Goal: Task Accomplishment & Management: Complete application form

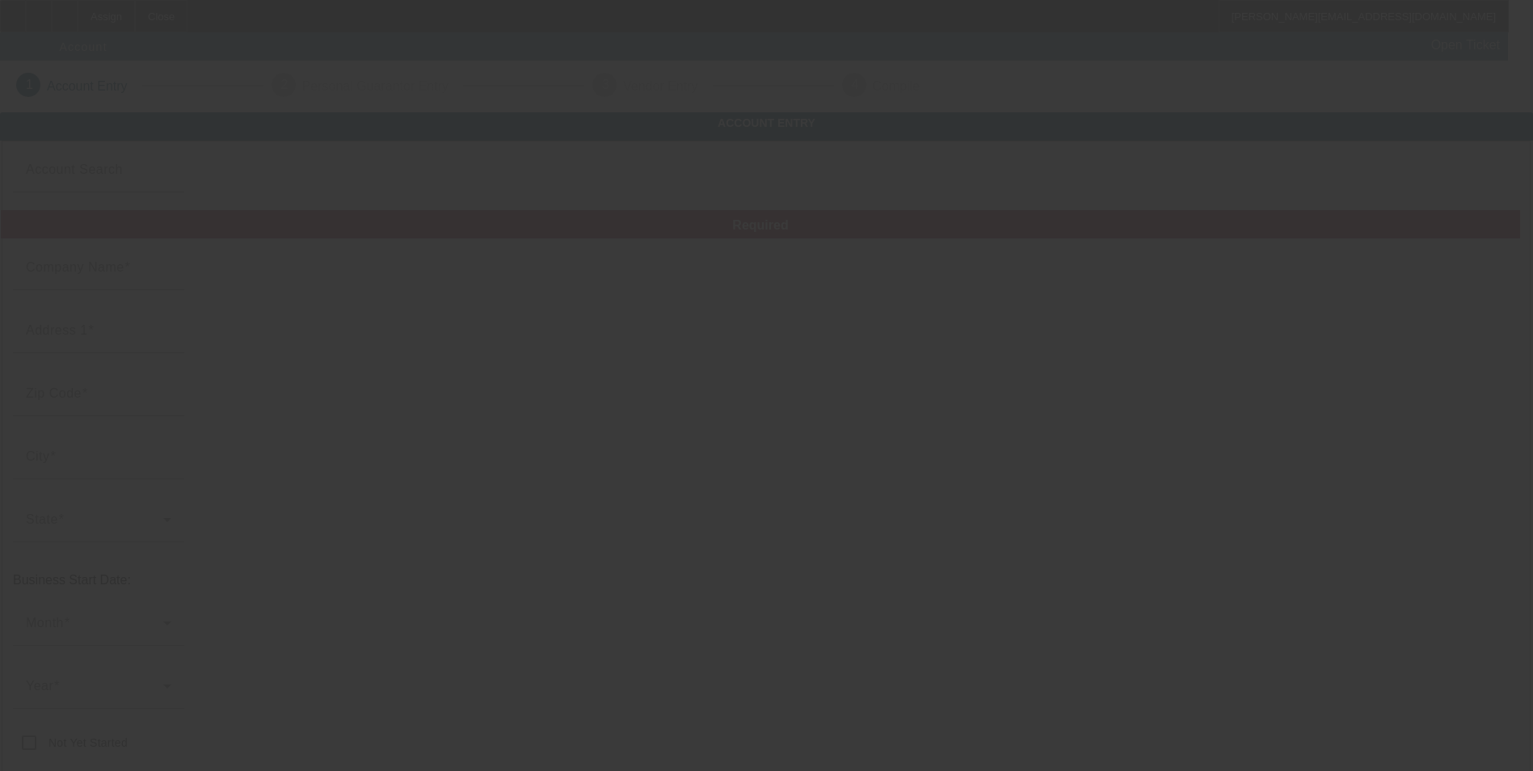
type input "Three Rivers Ranch, Incorporated"
type input "PO BOX 856"
type input "83420"
type input "Ashton"
type input "(208) 652-3750"
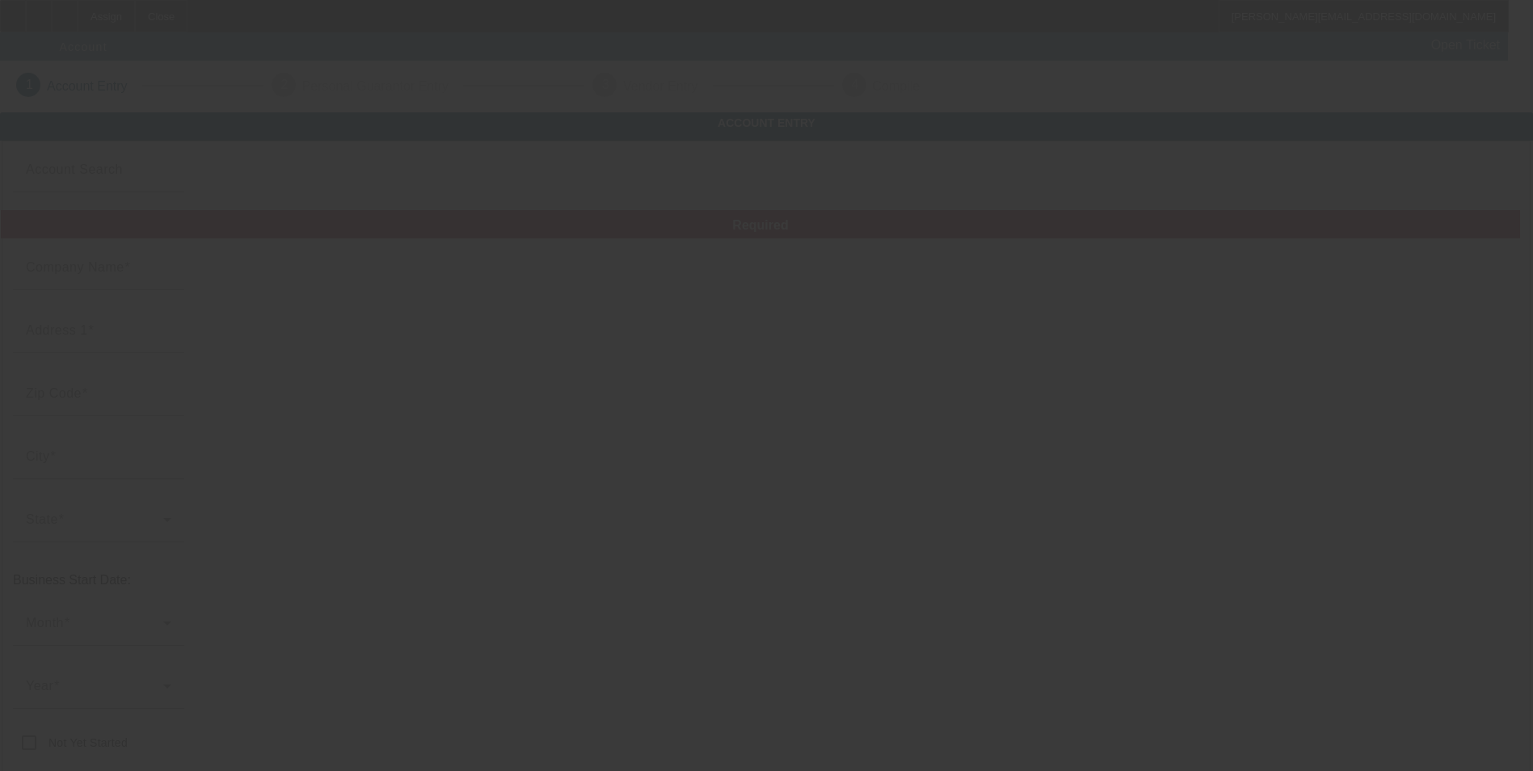
type input "chadtrr@gmail.com"
type input "Fremont"
type input "82-0372204"
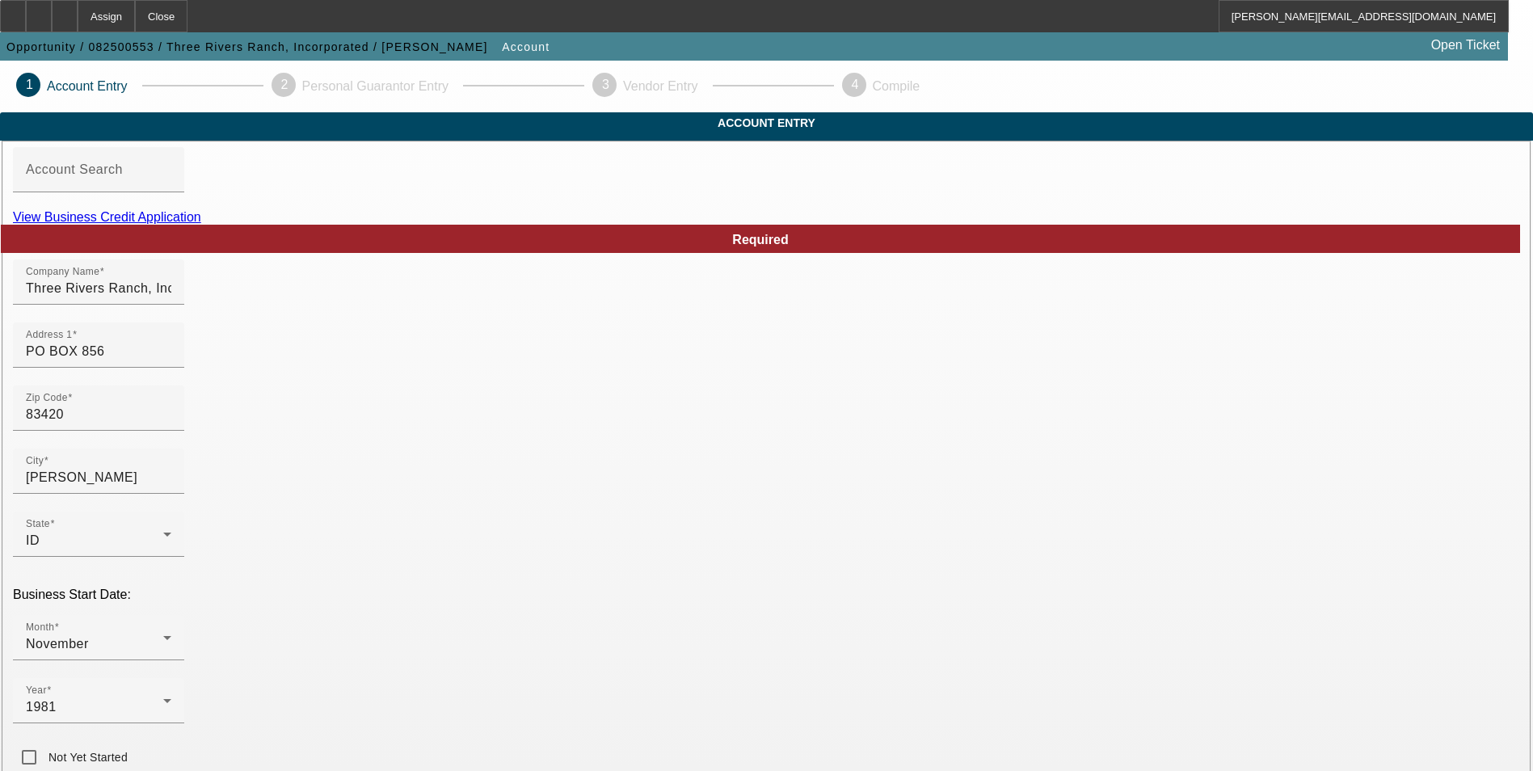
click at [201, 224] on link "View Business Credit Application" at bounding box center [107, 217] width 188 height 14
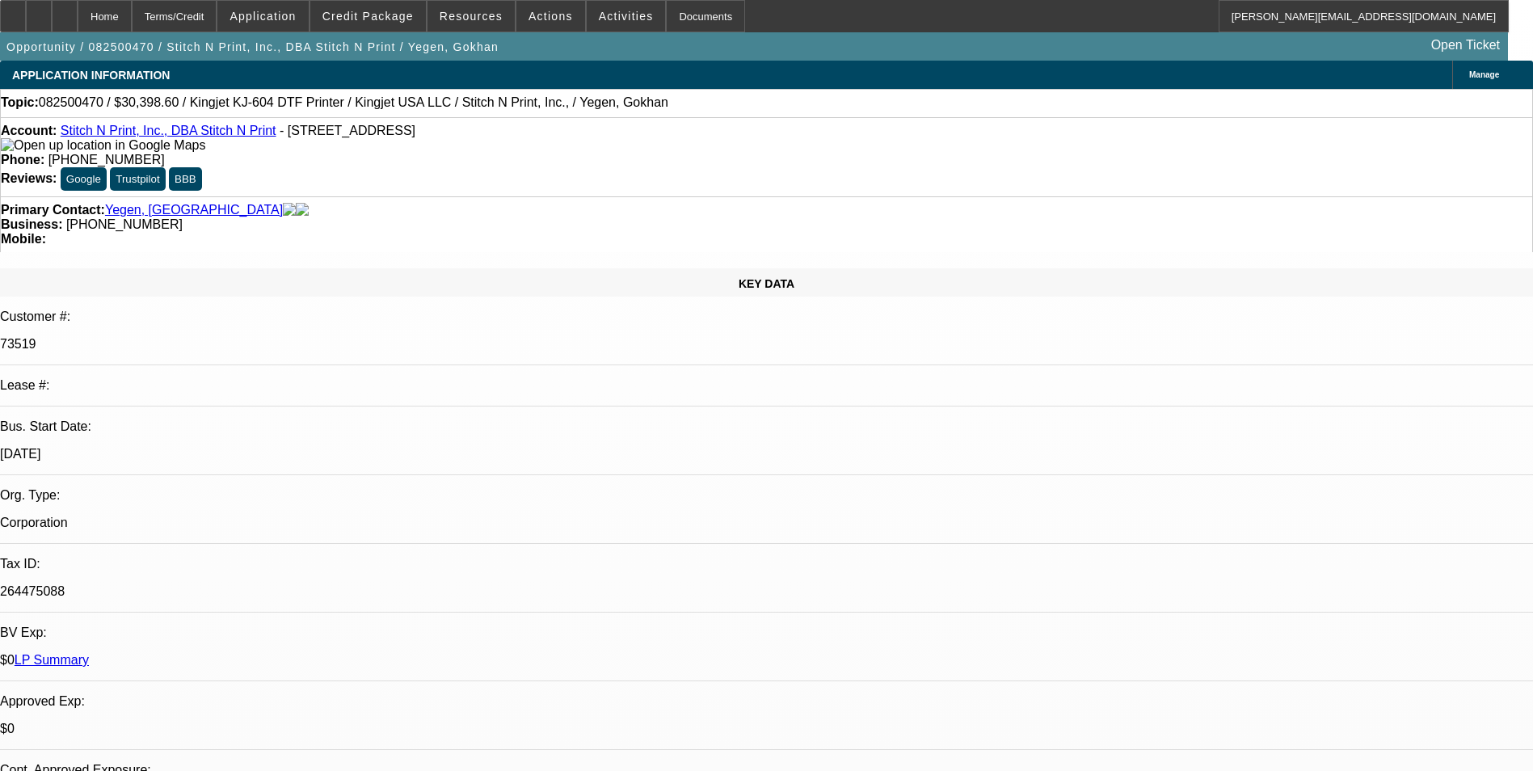
select select "0"
select select "2"
select select "0"
select select "2"
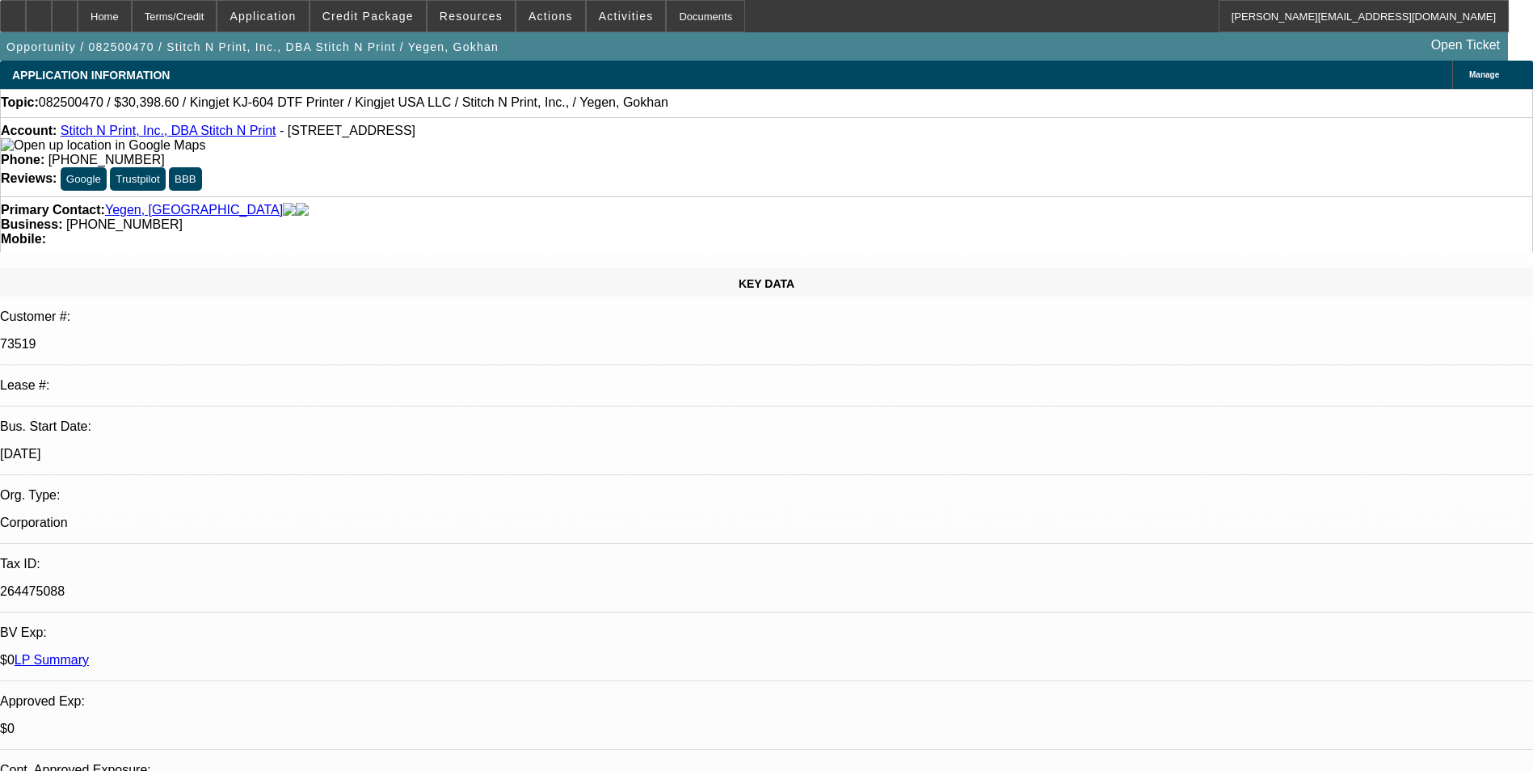
select select "0"
select select "2"
select select "0"
select select "2"
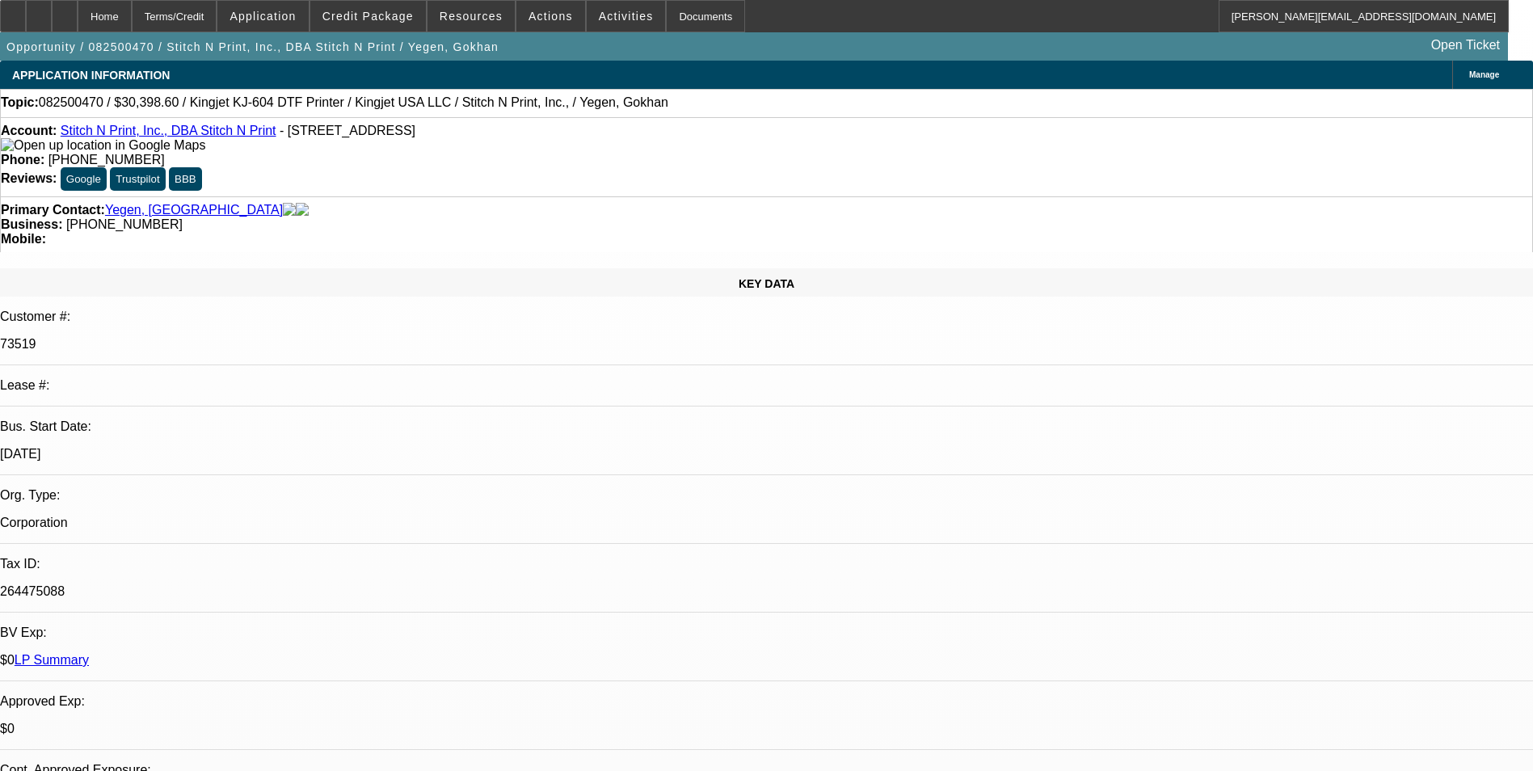
select select "0"
select select "2"
select select "0"
select select "2"
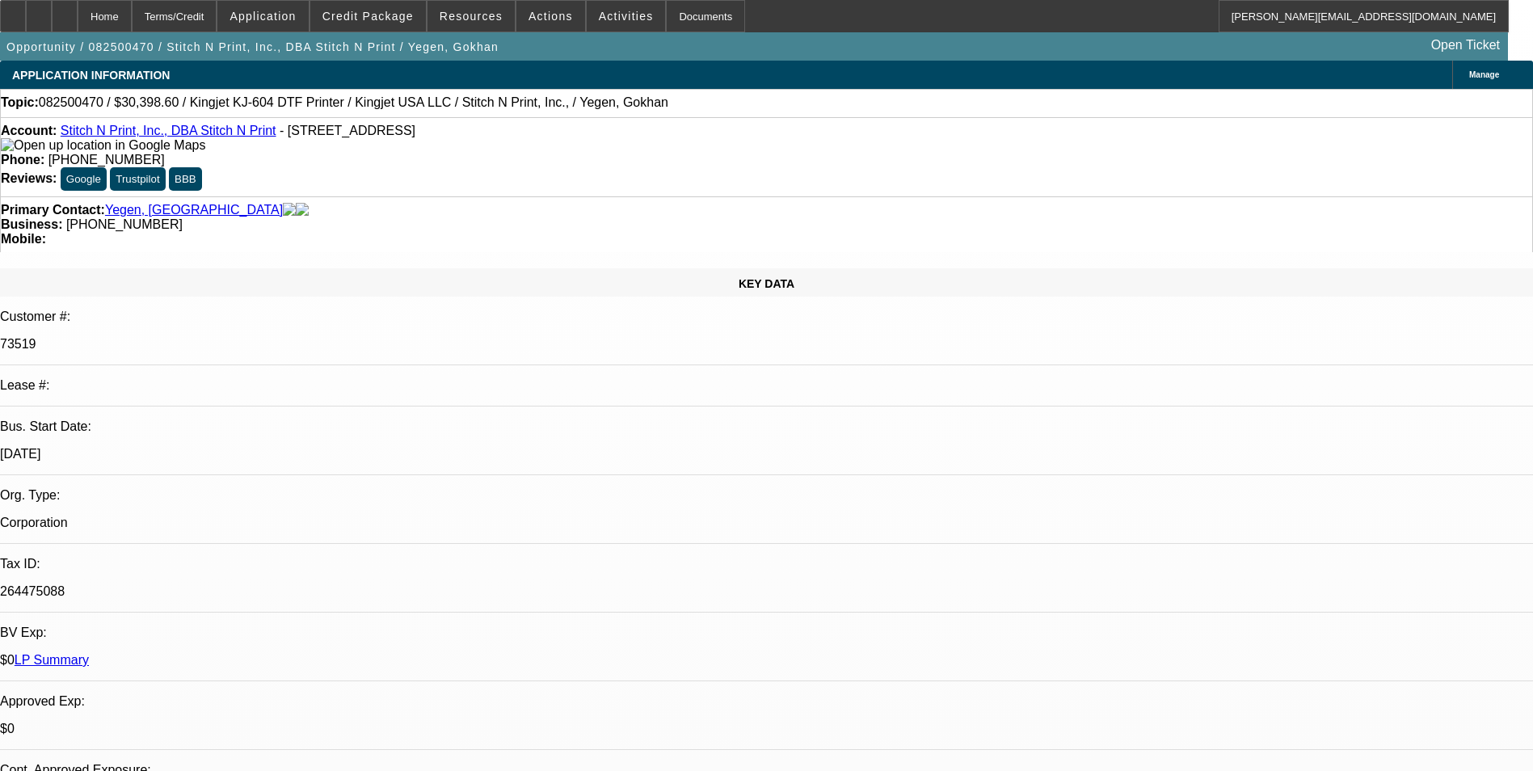
select select "0"
select select "2"
select select "0"
select select "2"
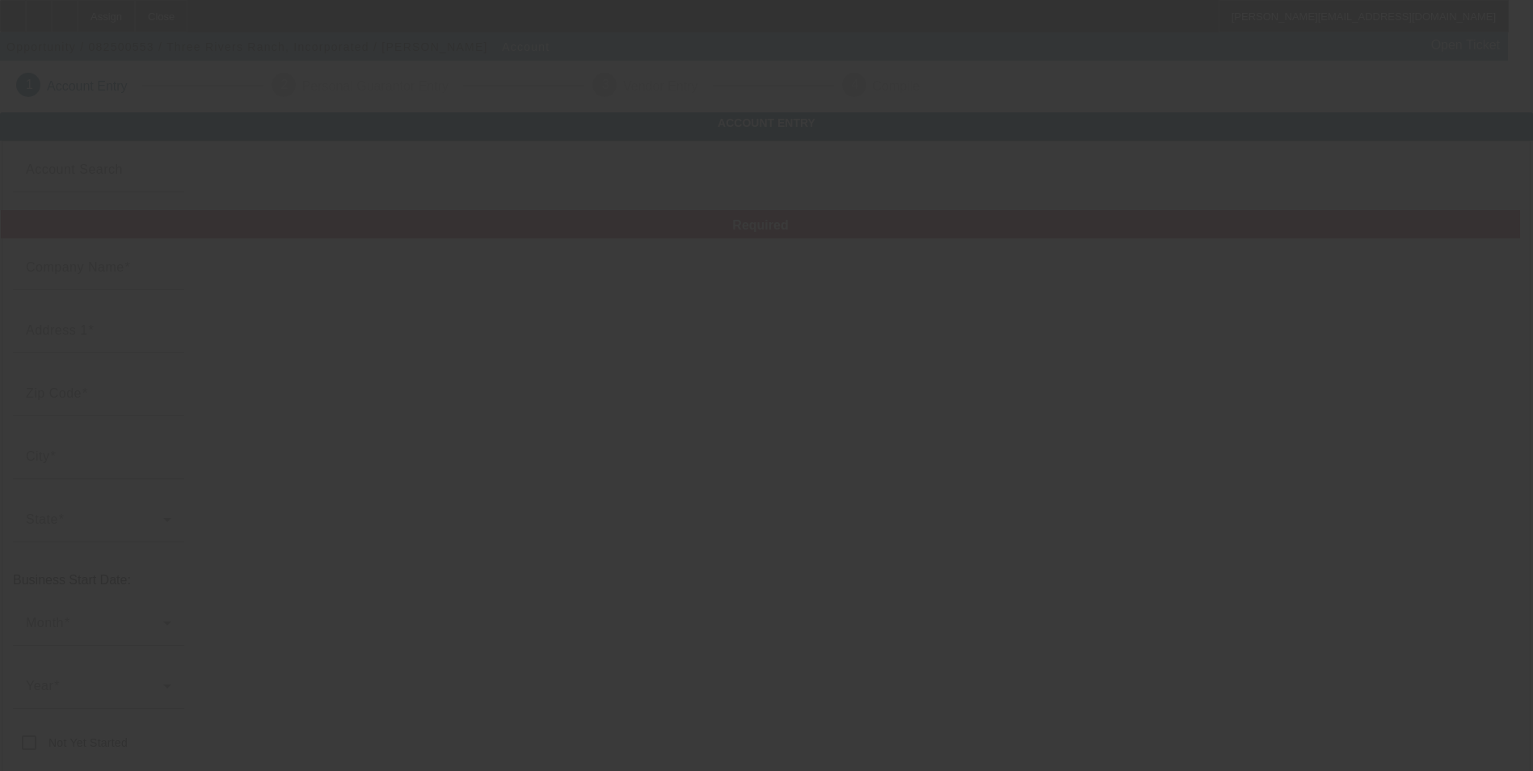
type input "Three Rivers Ranch, Incorporated"
type input "PO BOX 856"
type input "83420"
type input "Ashton"
type input "(208) 652-3750"
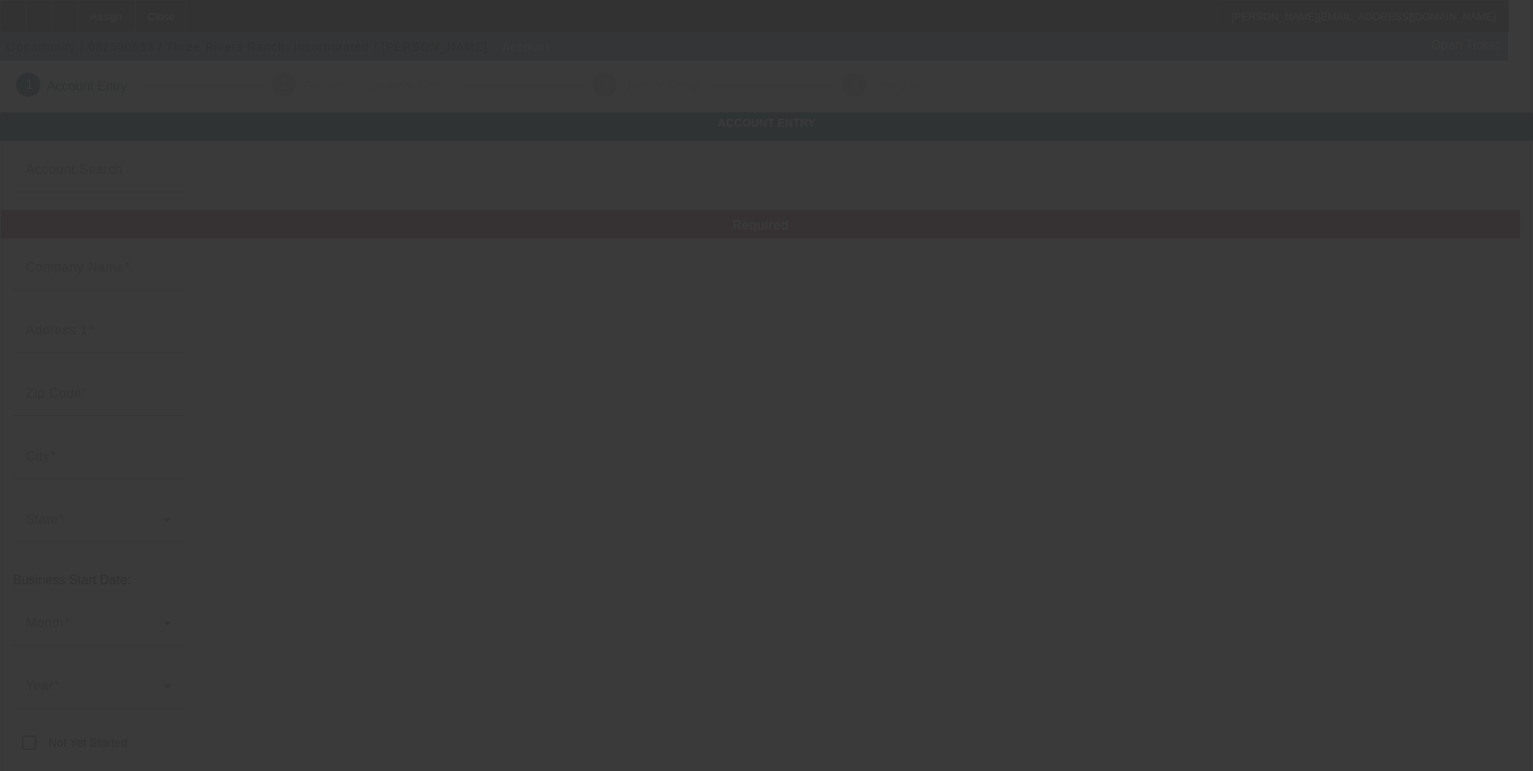
type input "chadtrr@gmail.com"
type input "Fremont"
type input "82-0372204"
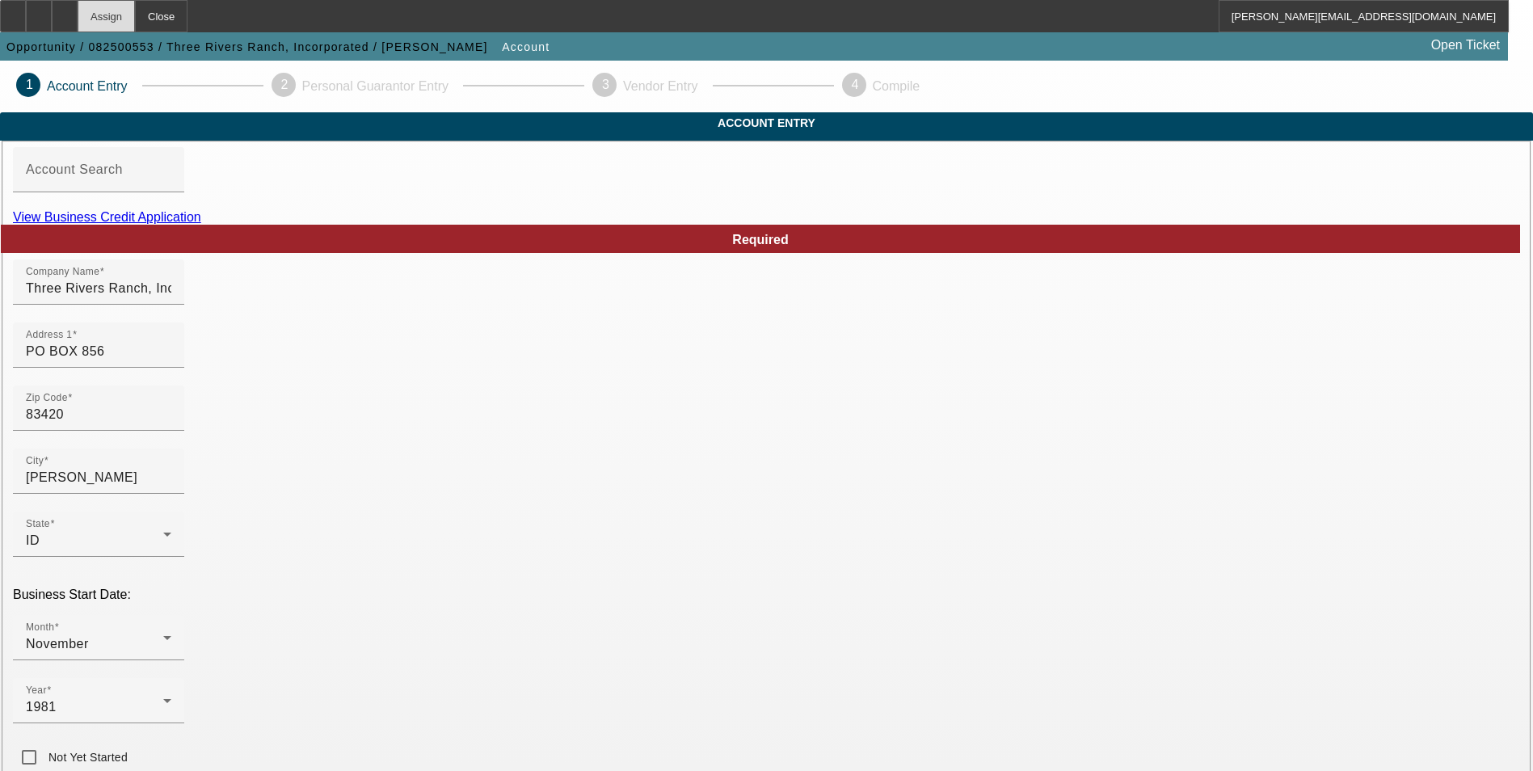
click at [135, 20] on div "Assign" at bounding box center [106, 16] width 57 height 32
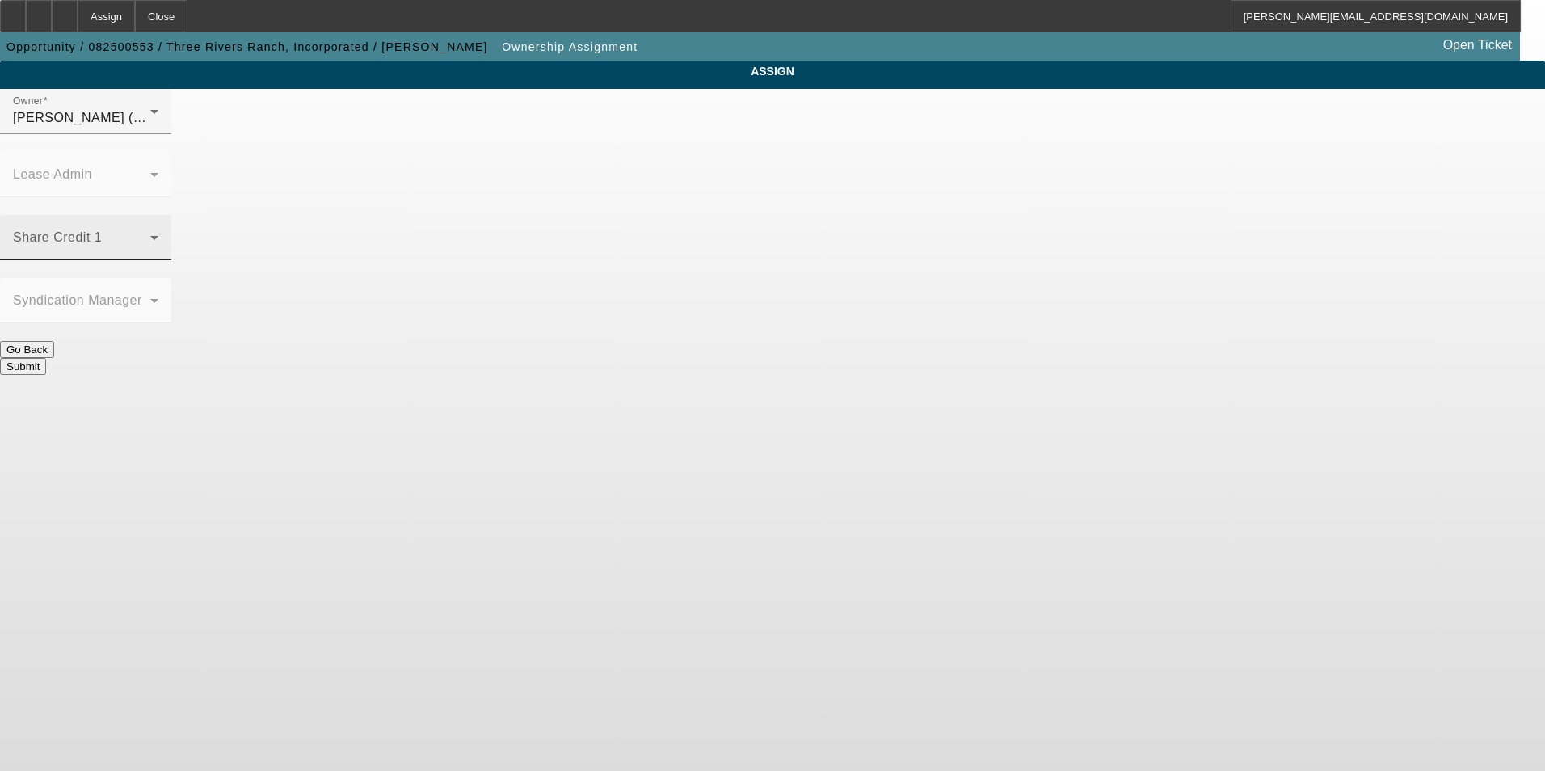
click at [150, 234] on span at bounding box center [81, 243] width 137 height 19
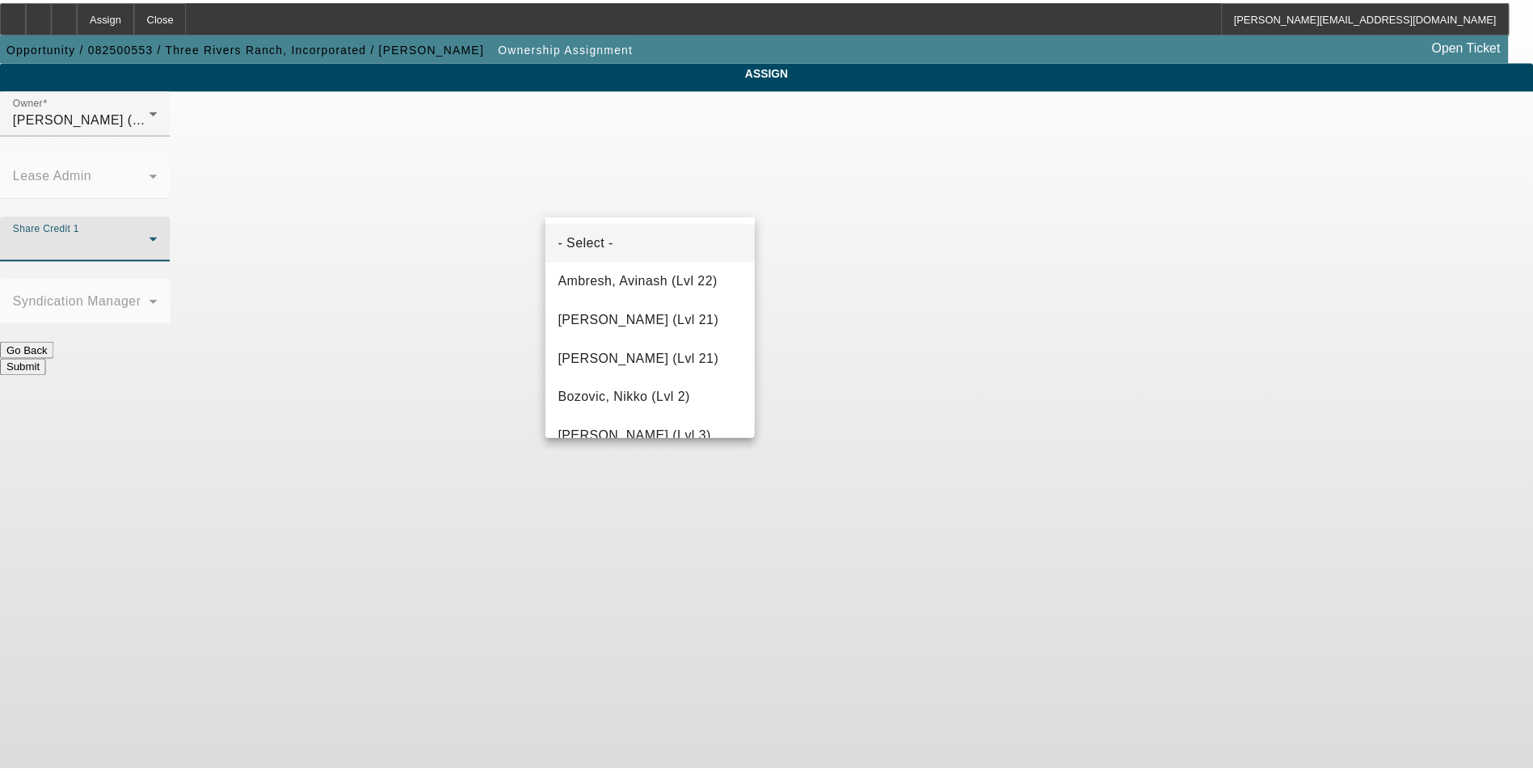
scroll to position [1608, 0]
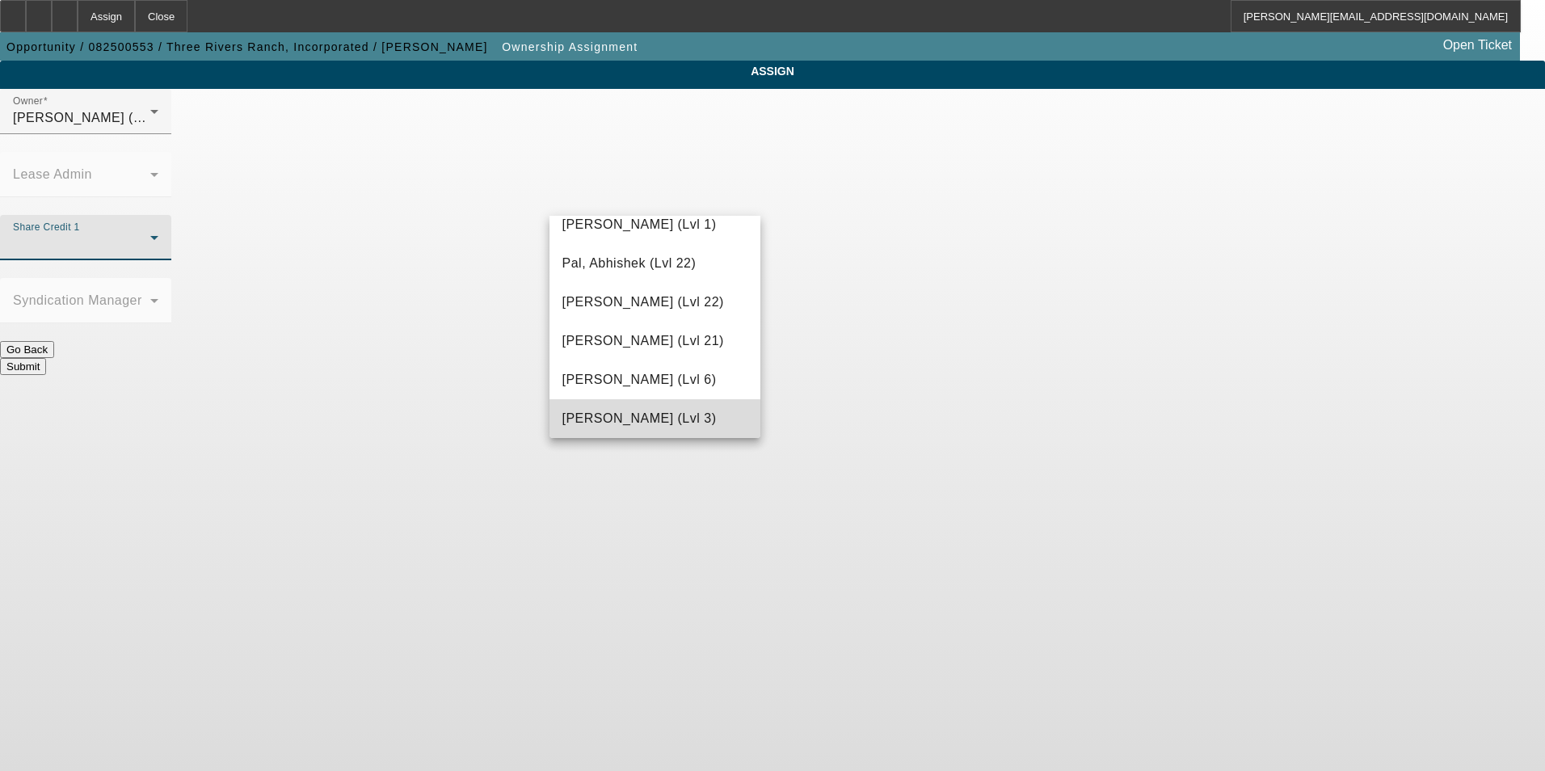
click at [680, 415] on span "Richards, Stephanie (Lvl 3)" at bounding box center [640, 418] width 154 height 19
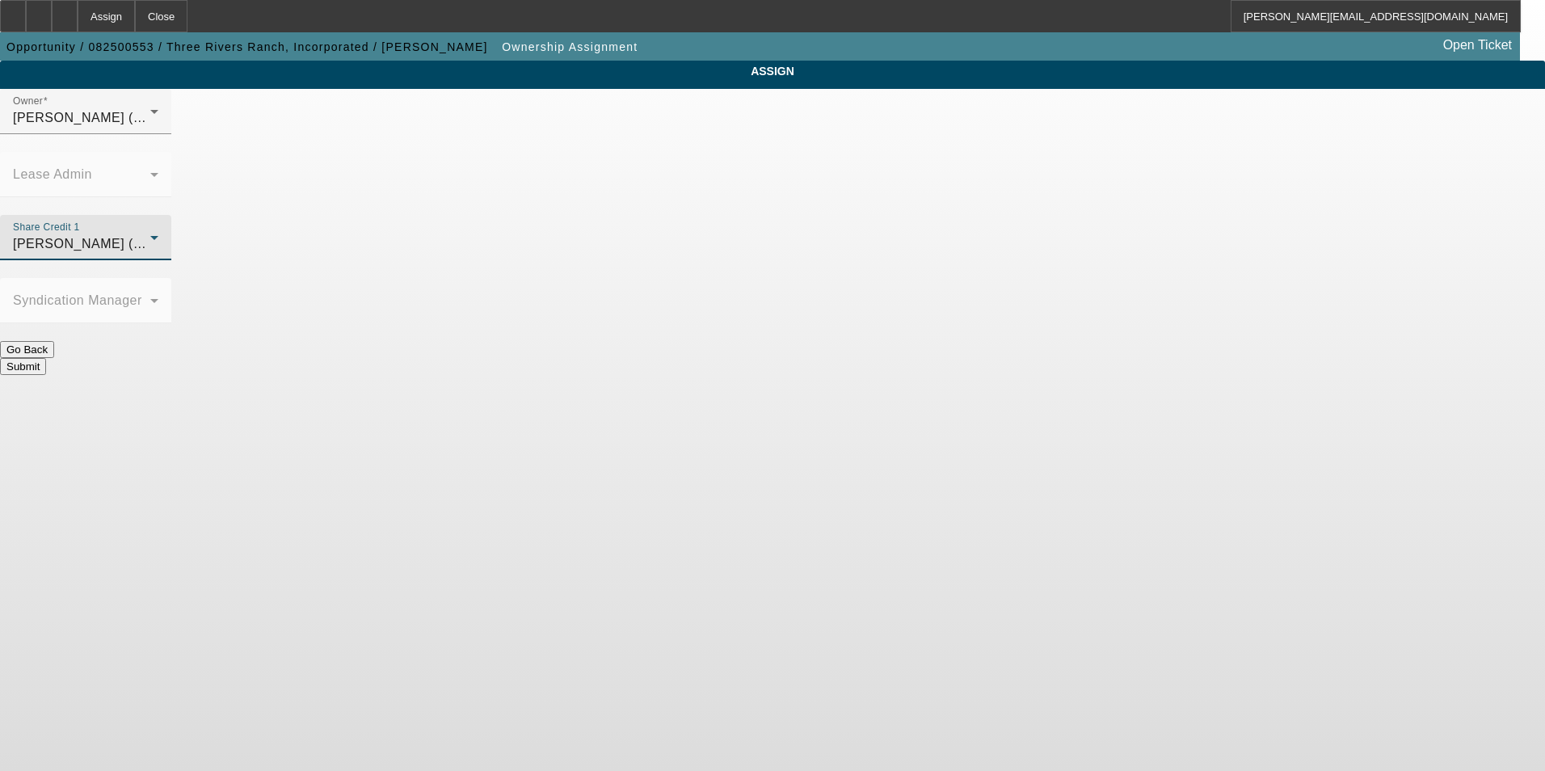
click at [46, 358] on button "Submit" at bounding box center [23, 366] width 46 height 17
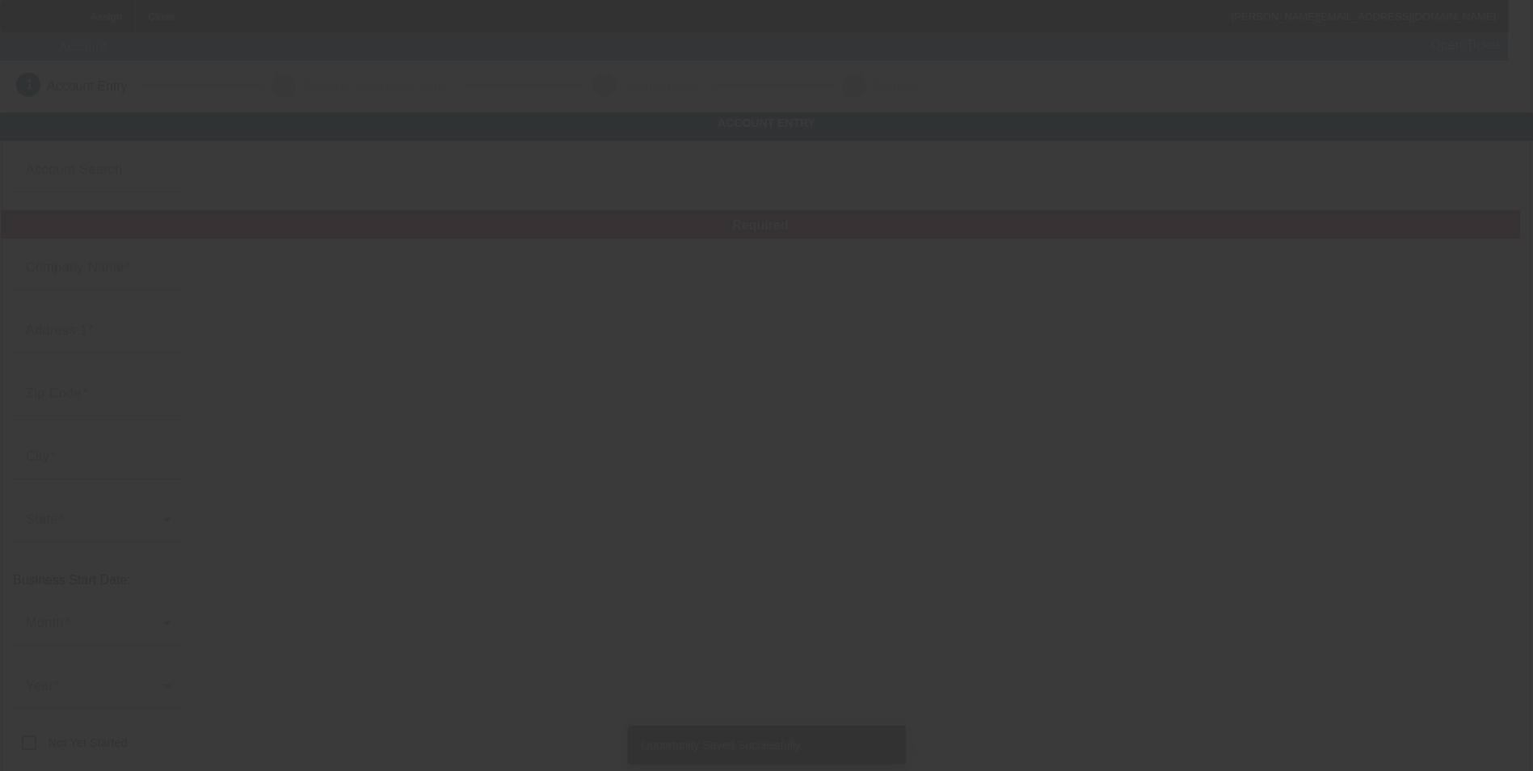
type input "Three Rivers Ranch, Incorporated"
type input "PO BOX 856"
type input "83420"
type input "Ashton"
type input "(208) 652-3750"
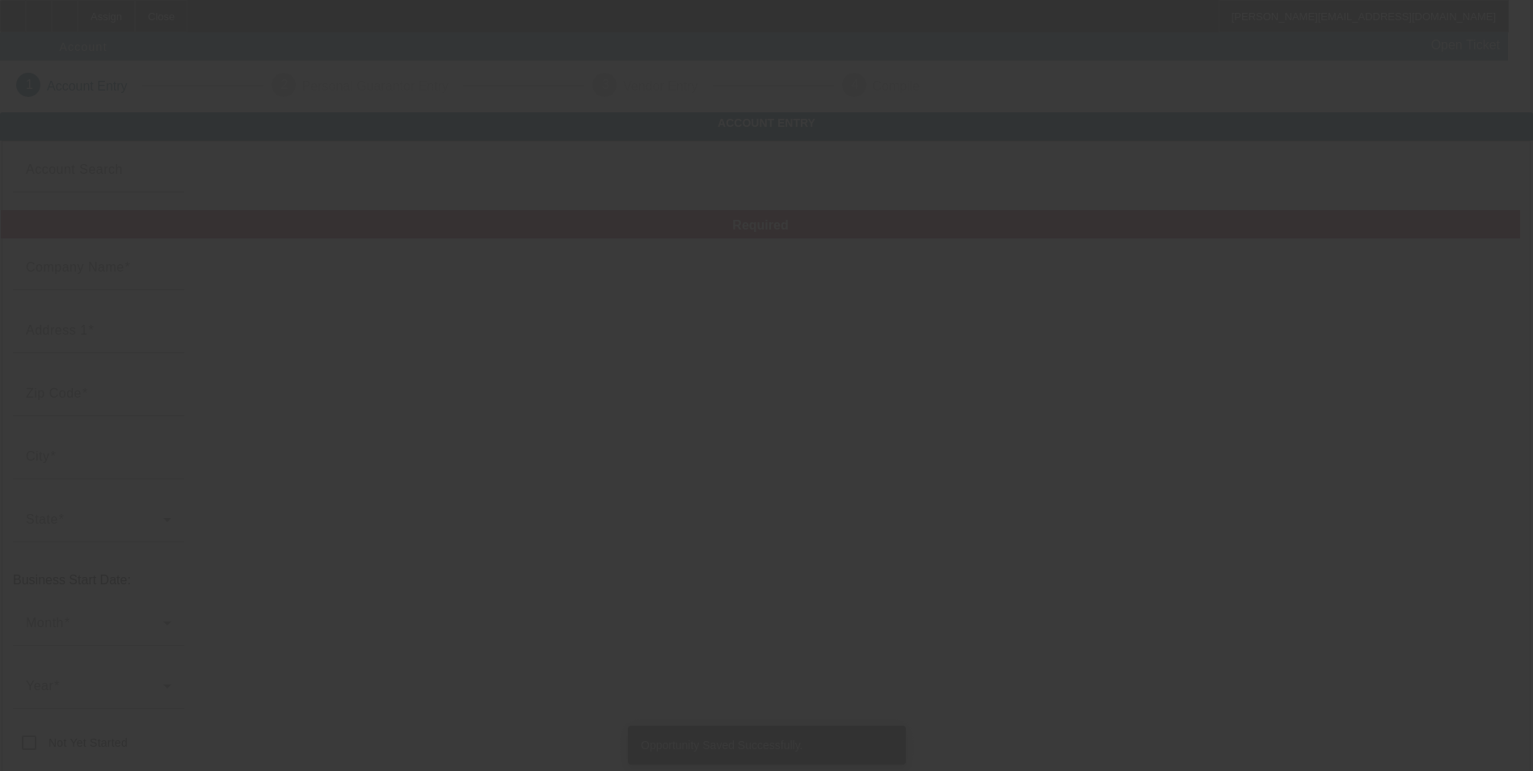
type input "chadtrr@gmail.com"
type input "Fremont"
type input "82-0372204"
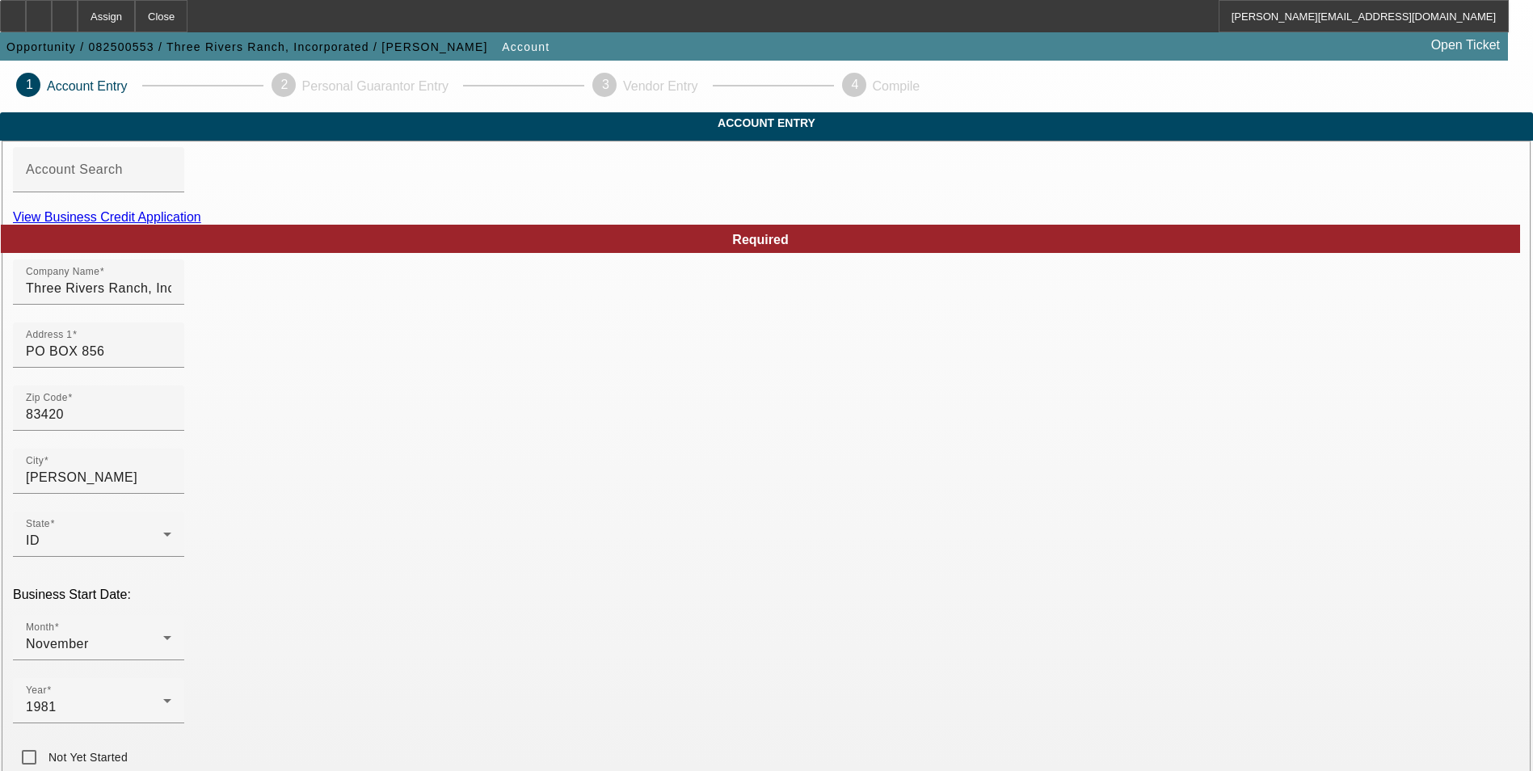
click at [201, 224] on link "View Business Credit Application" at bounding box center [107, 217] width 188 height 14
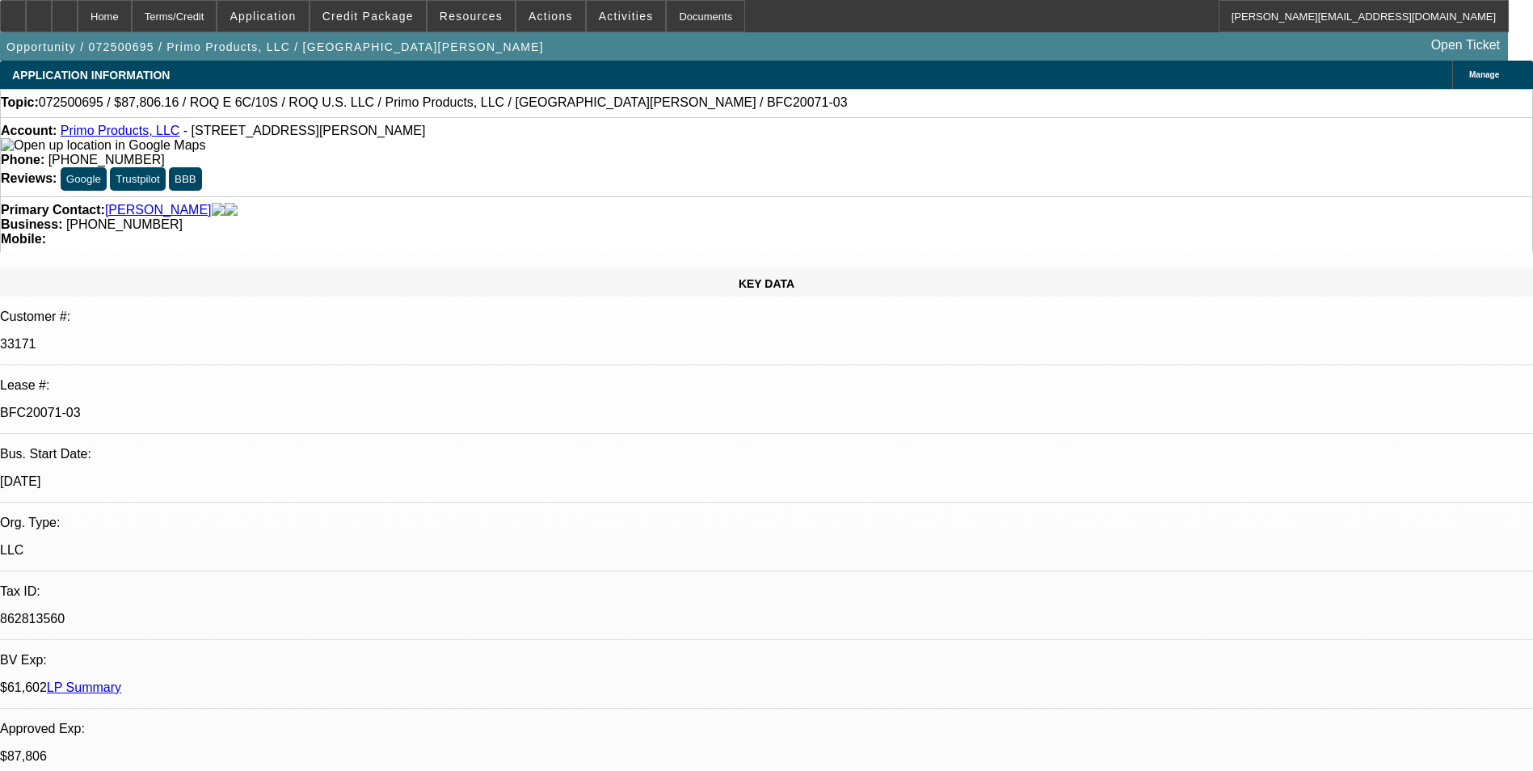
select select "0"
select select "2"
select select "0.1"
select select "4"
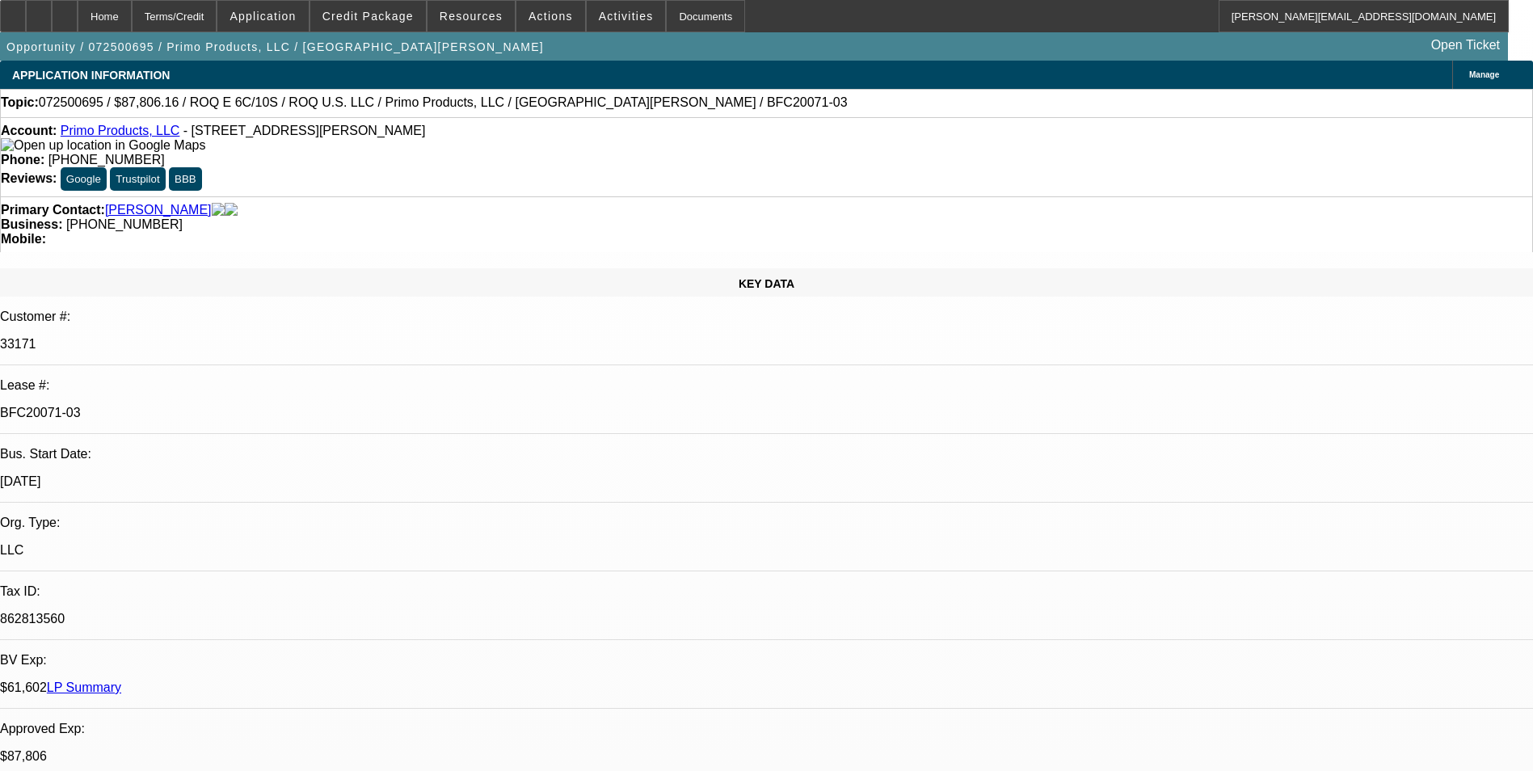
select select "0"
select select "2"
select select "0.1"
select select "4"
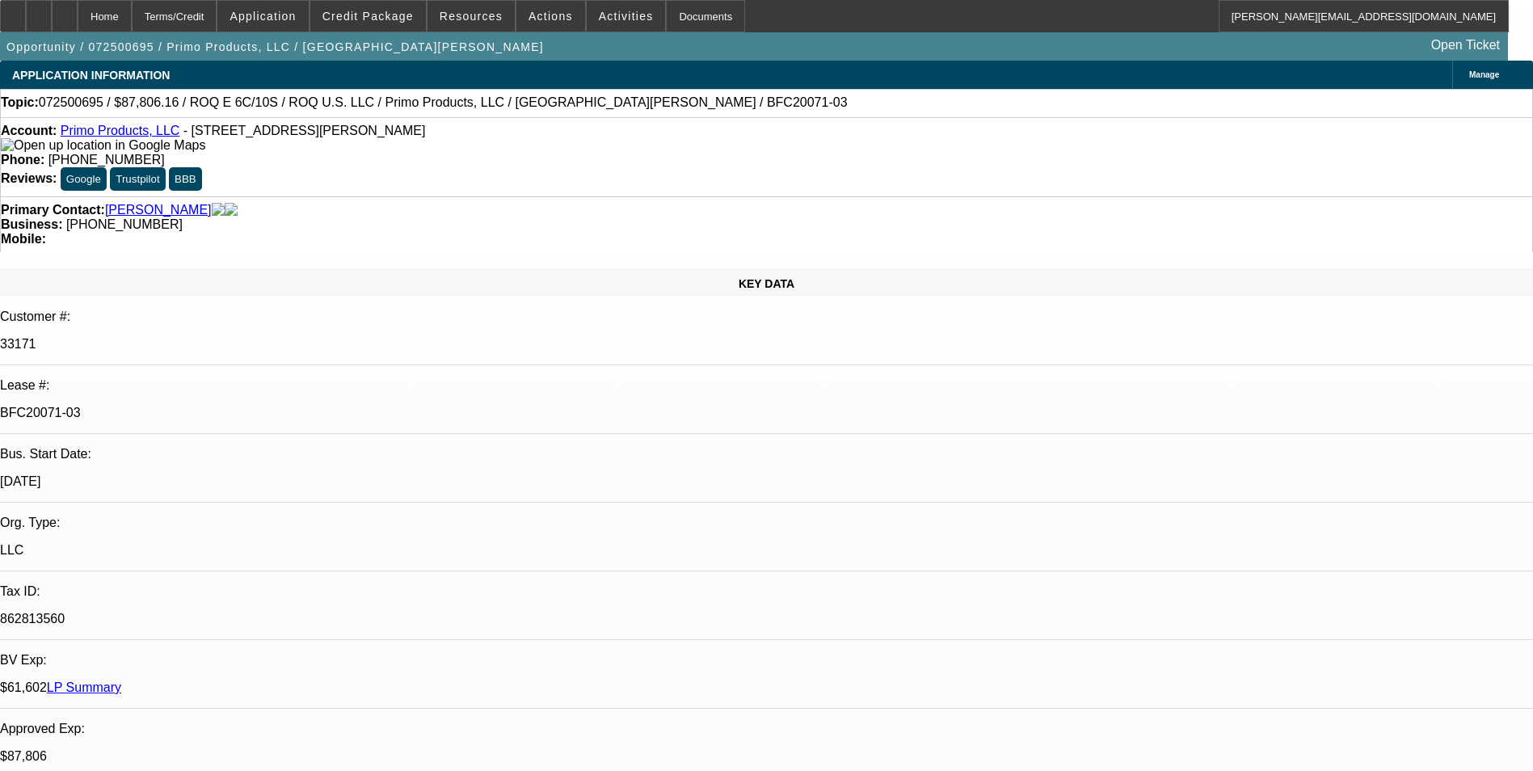
select select "0"
select select "2"
select select "0.1"
select select "4"
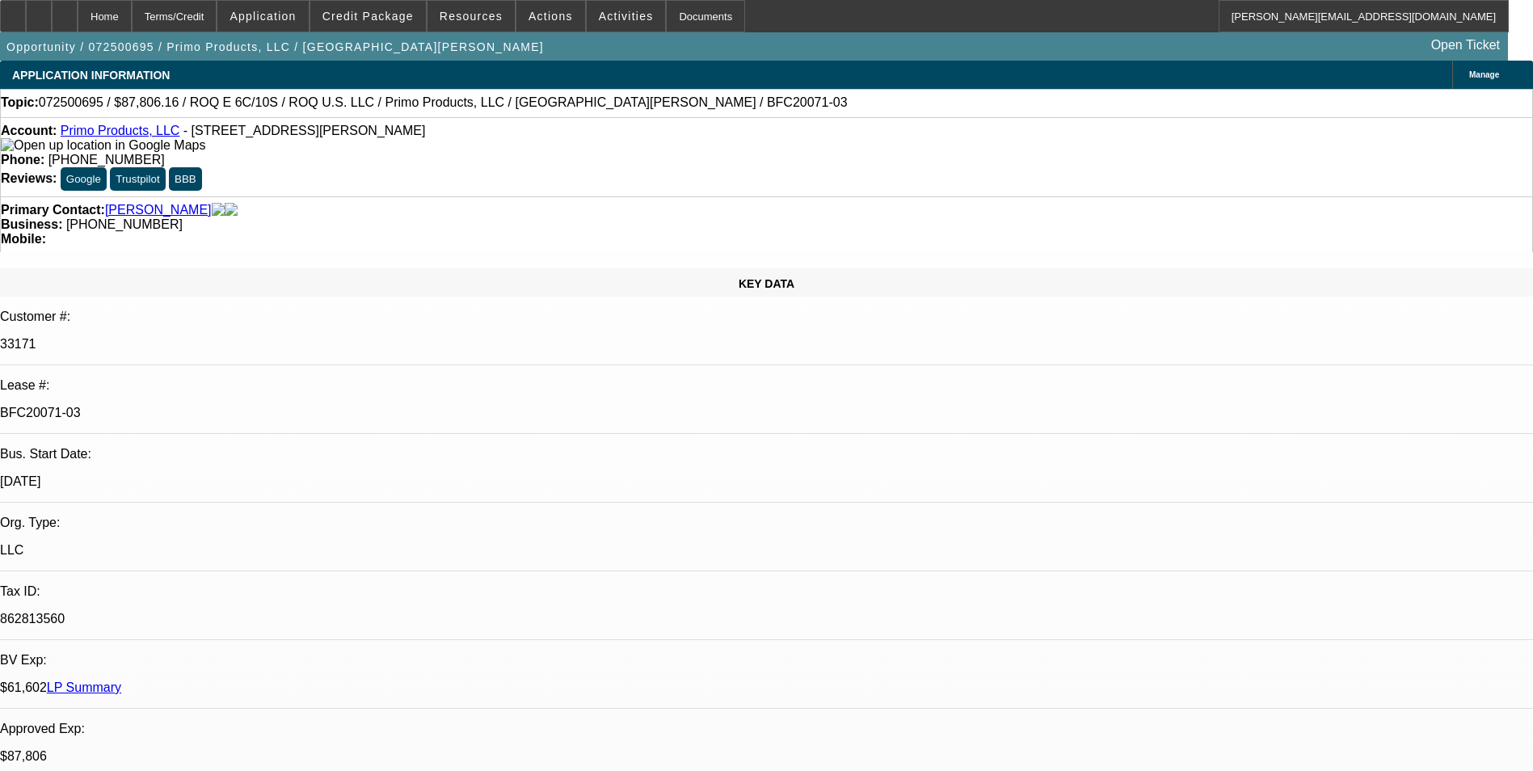
select select "0"
select select "2"
select select "0.1"
select select "4"
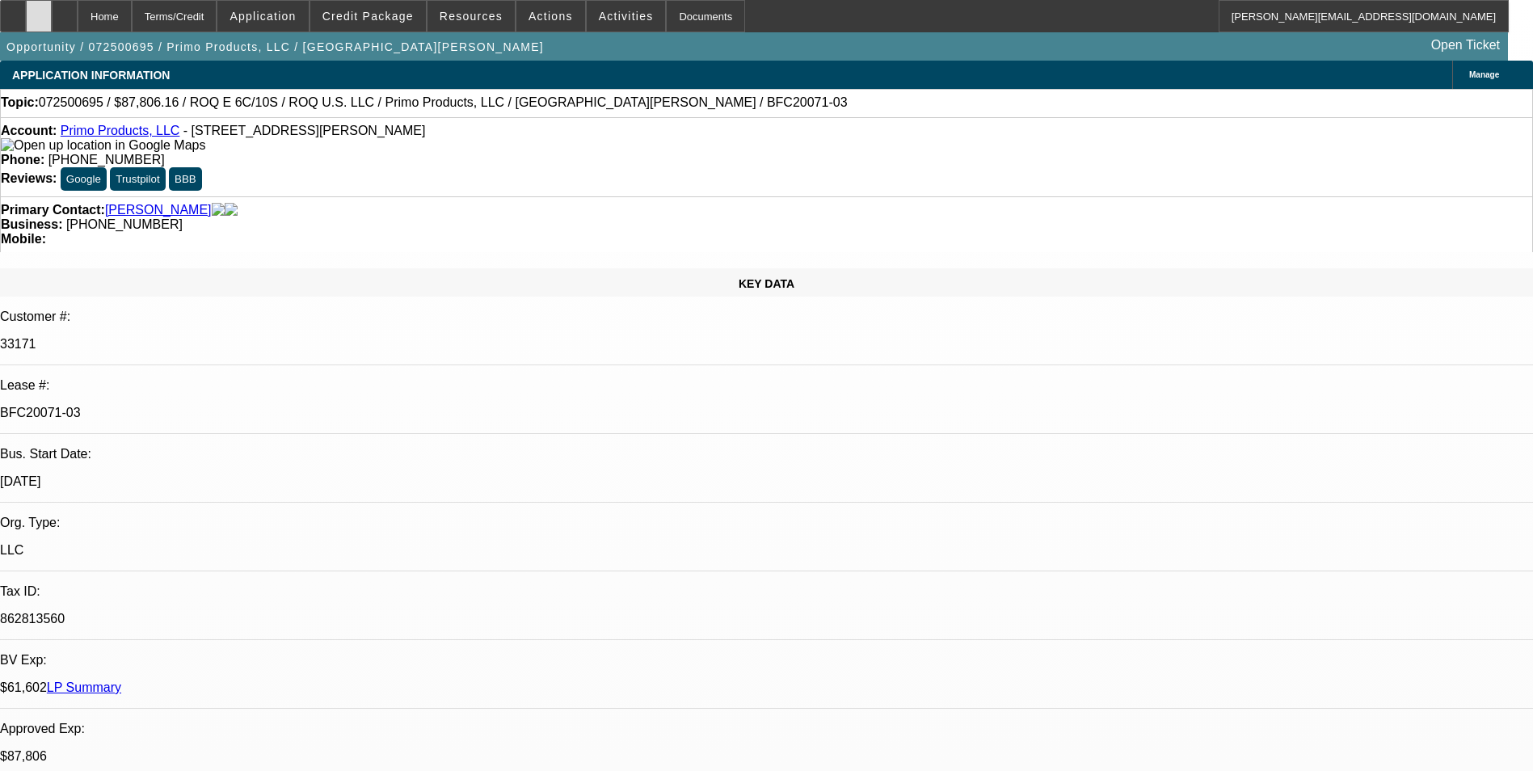
click at [39, 11] on icon at bounding box center [39, 11] width 0 height 0
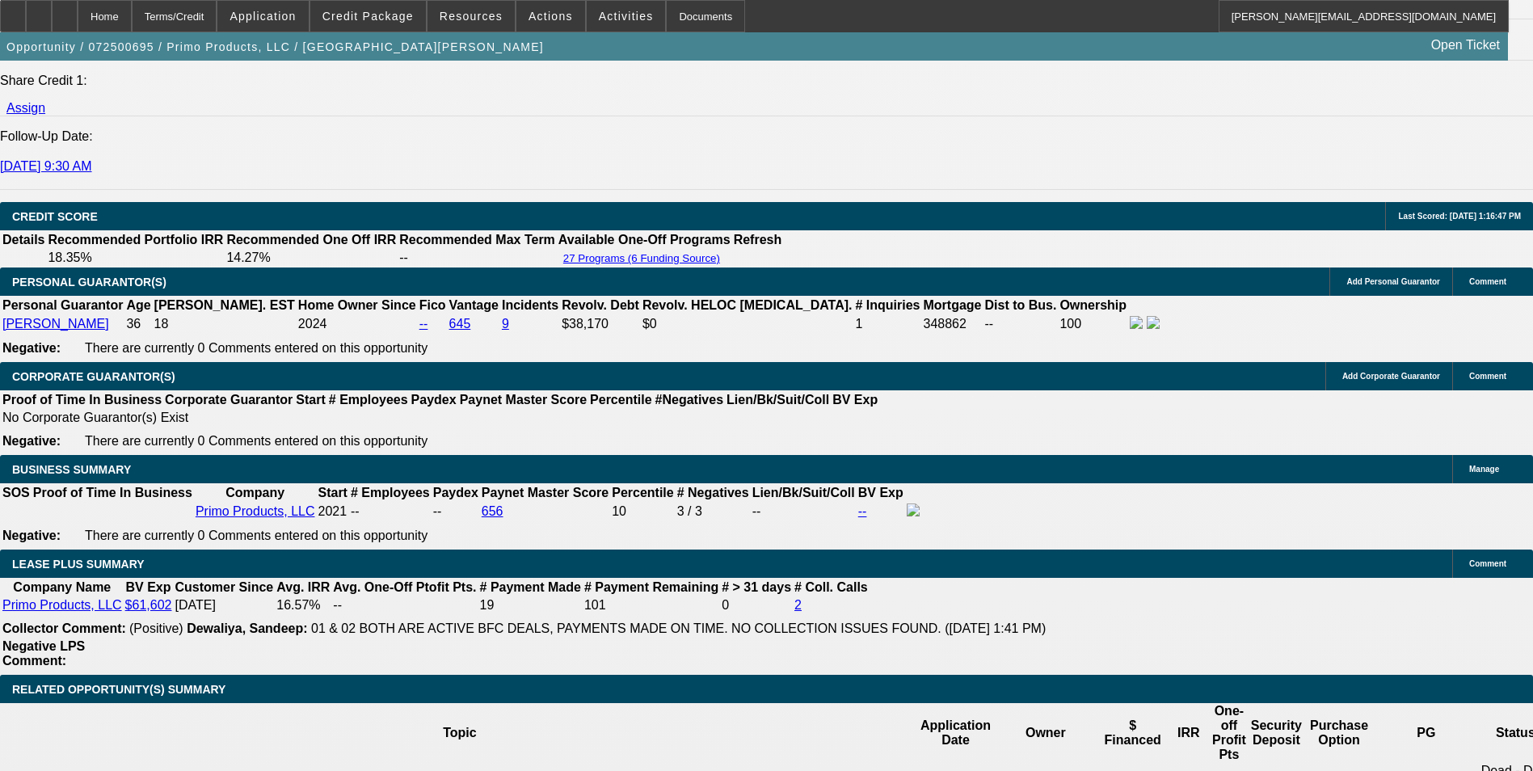
scroll to position [2101, 0]
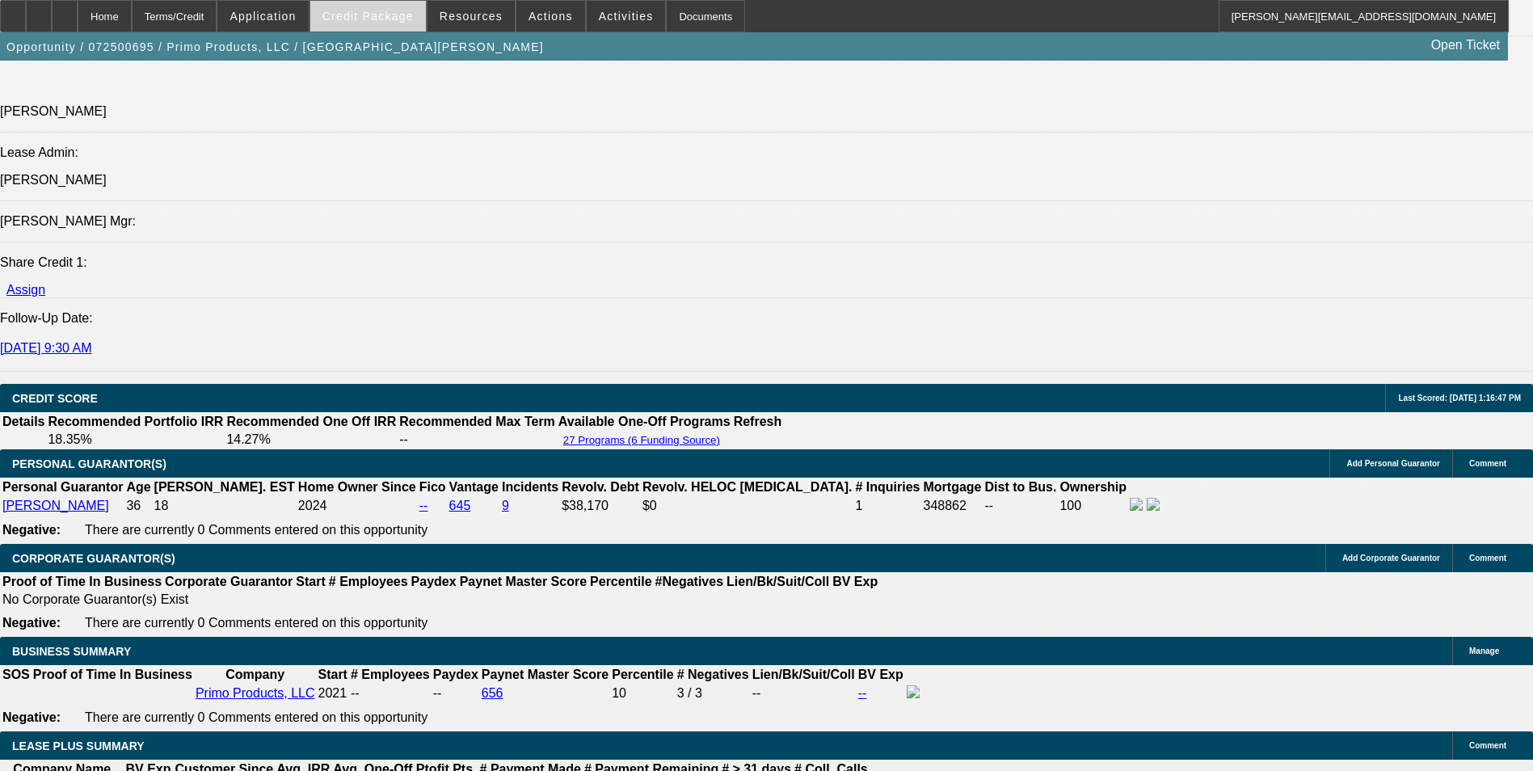
click at [354, 21] on span "Credit Package" at bounding box center [367, 16] width 91 height 13
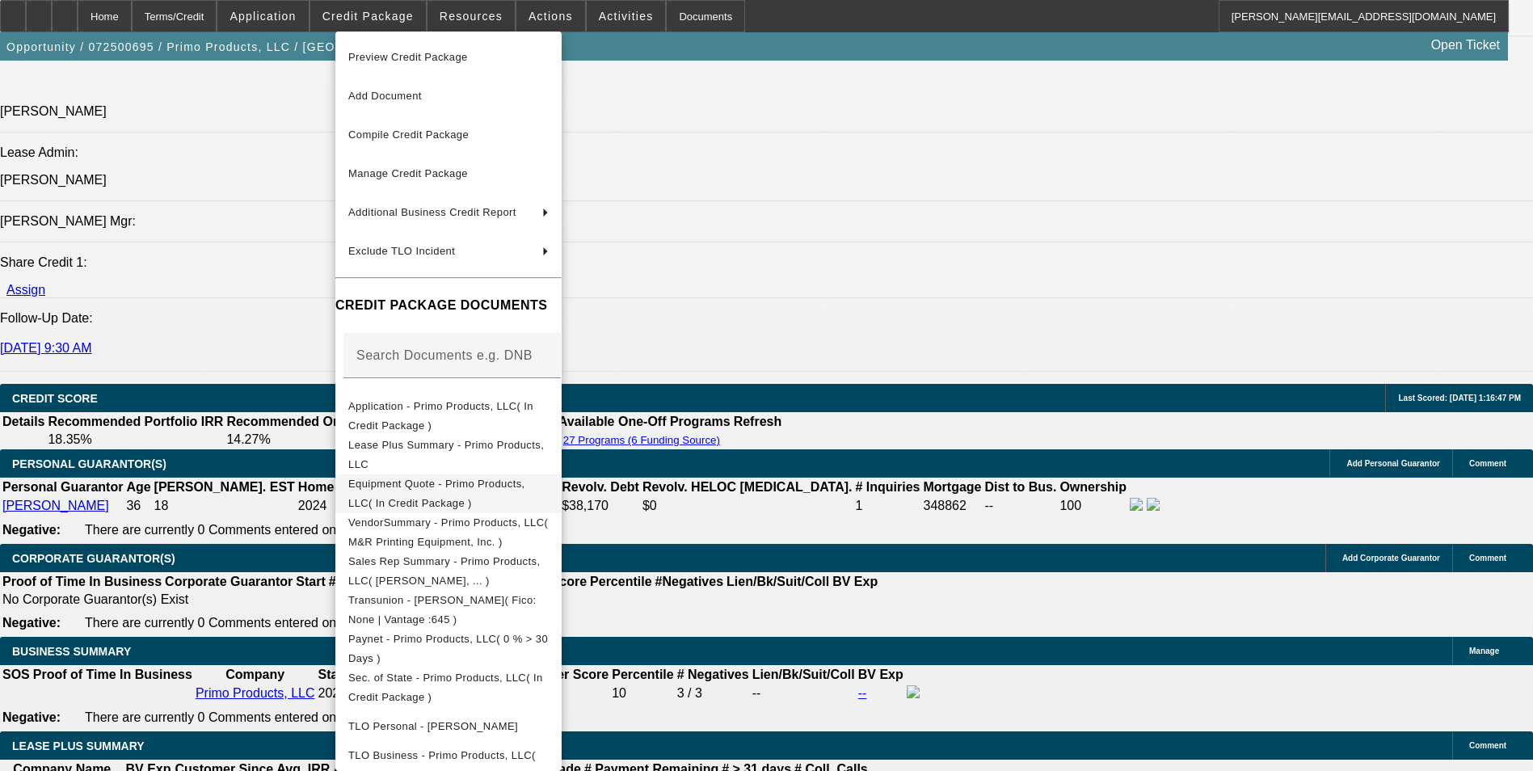
click at [525, 491] on span "Equipment Quote - Primo Products, LLC( In Credit Package )" at bounding box center [436, 494] width 177 height 32
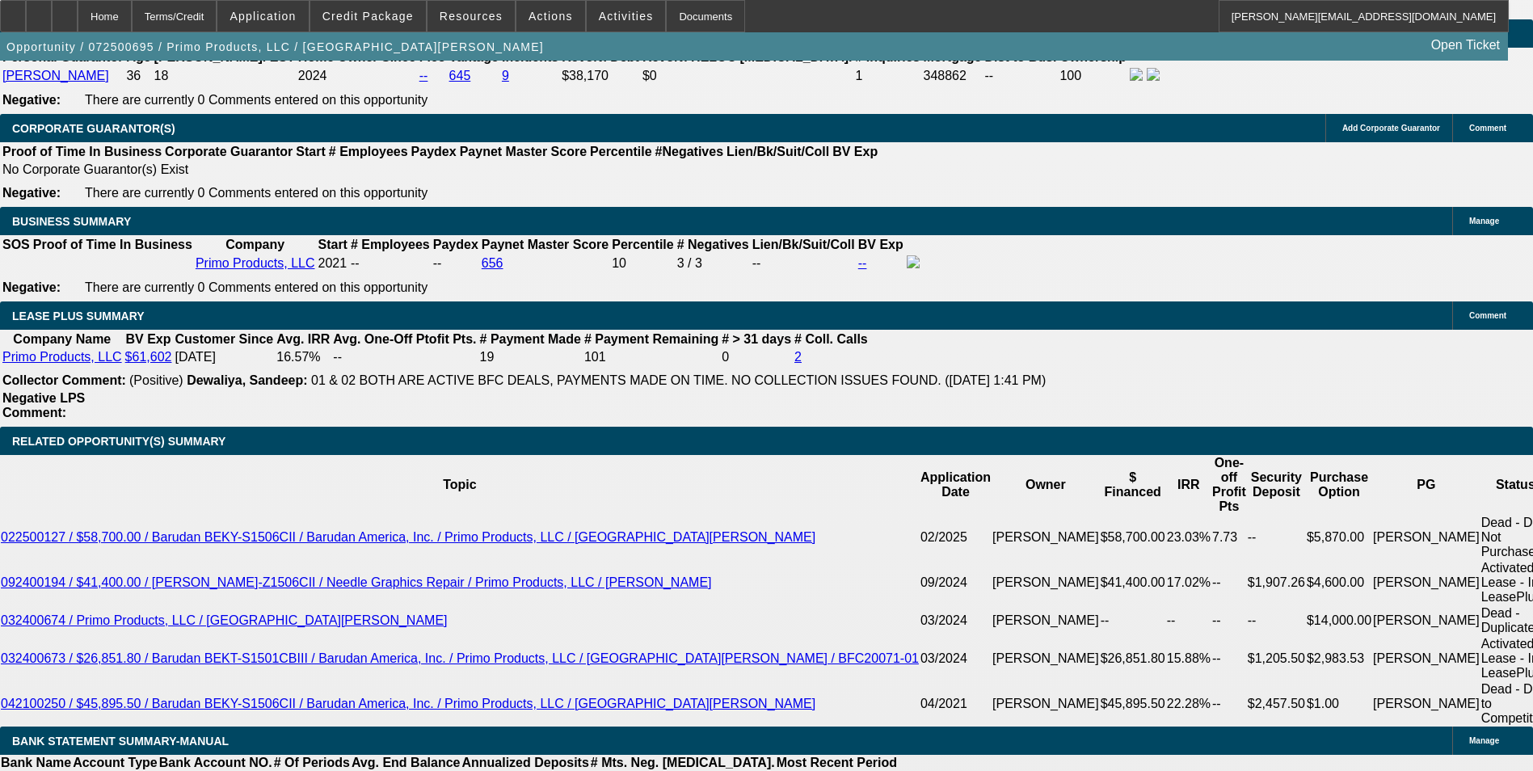
scroll to position [2586, 0]
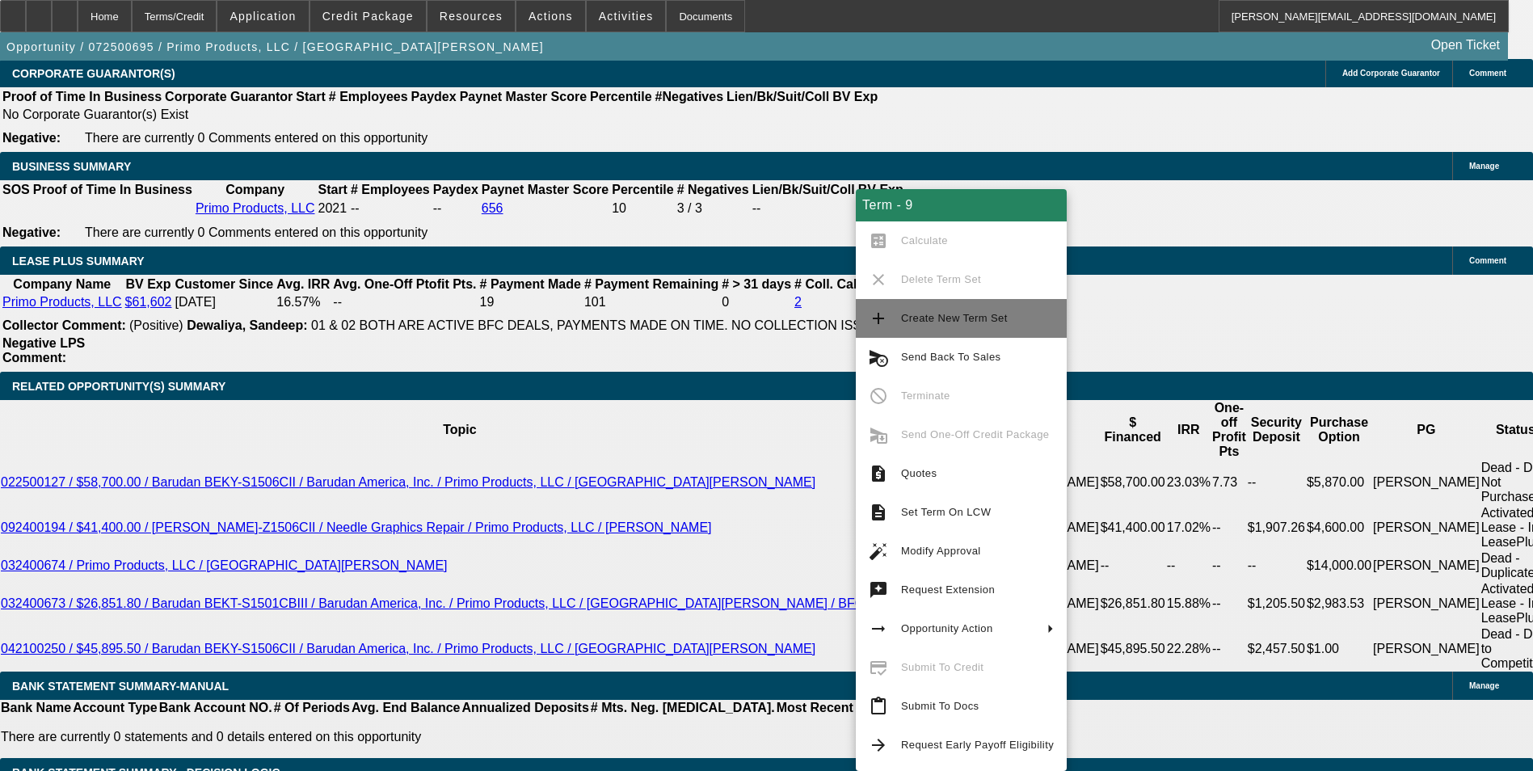
click at [978, 319] on span "Create New Term Set" at bounding box center [954, 318] width 107 height 12
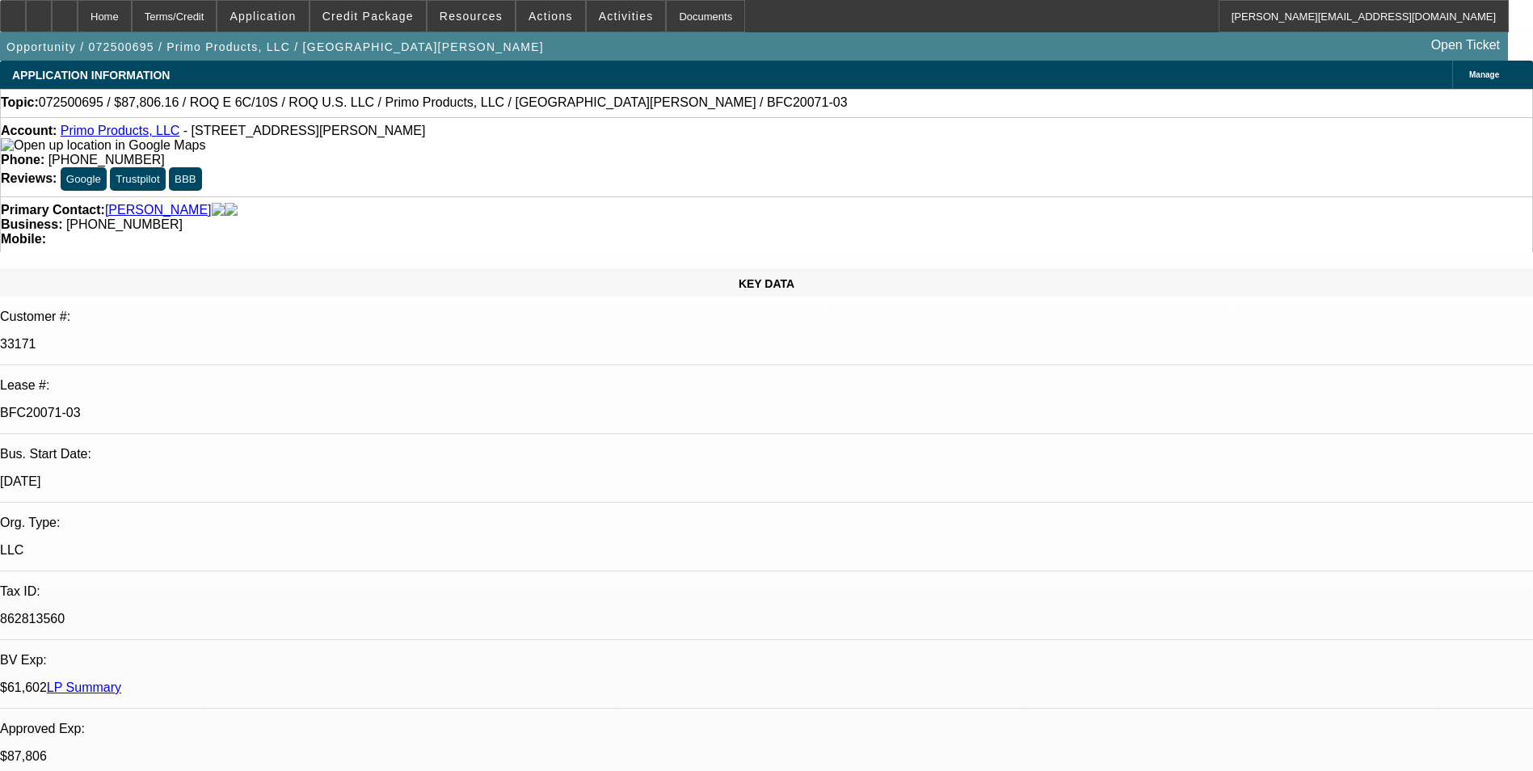
select select "0"
select select "2"
select select "0.1"
select select "0"
select select "2"
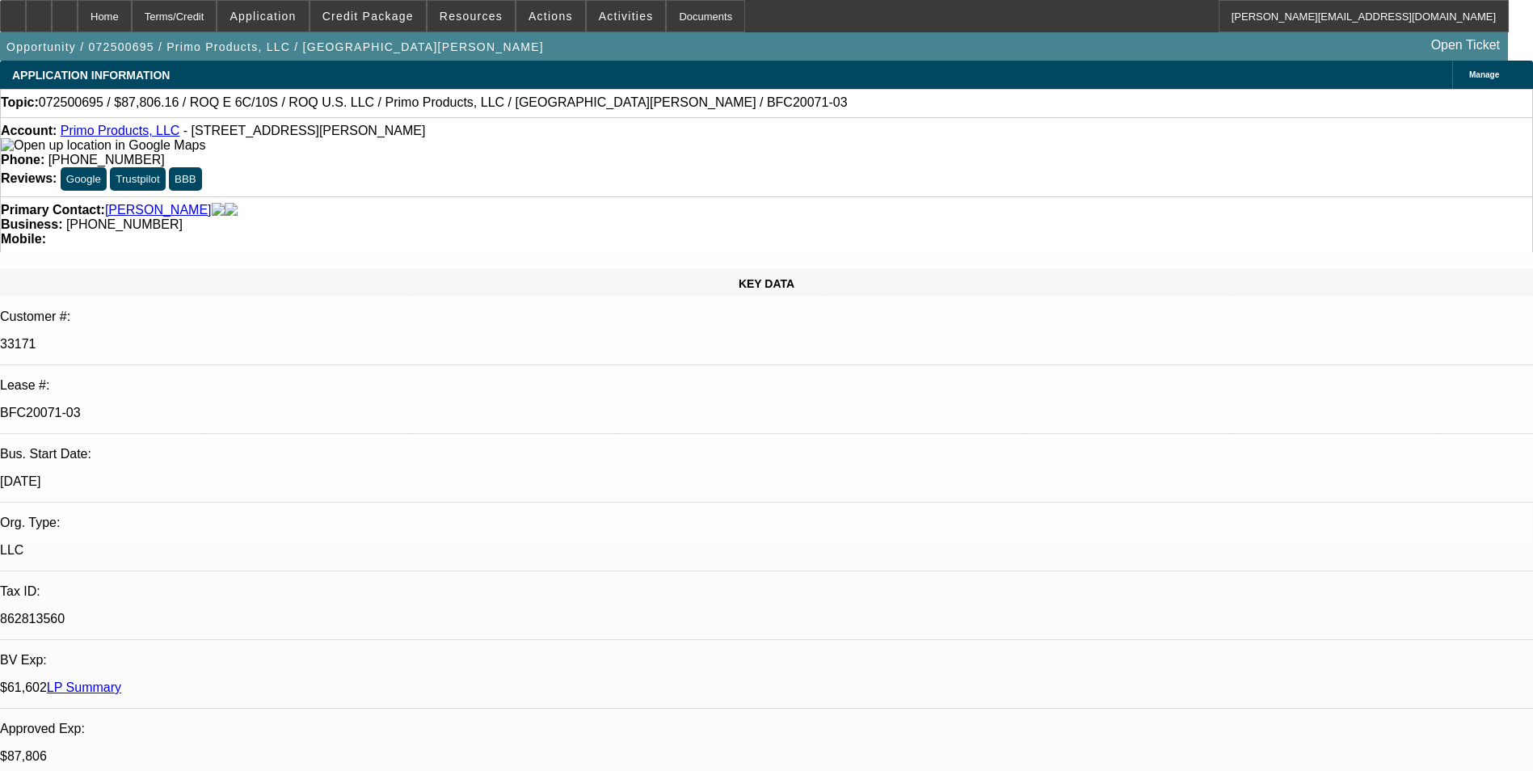
select select "0.1"
select select "0"
select select "2"
select select "0.1"
select select "0"
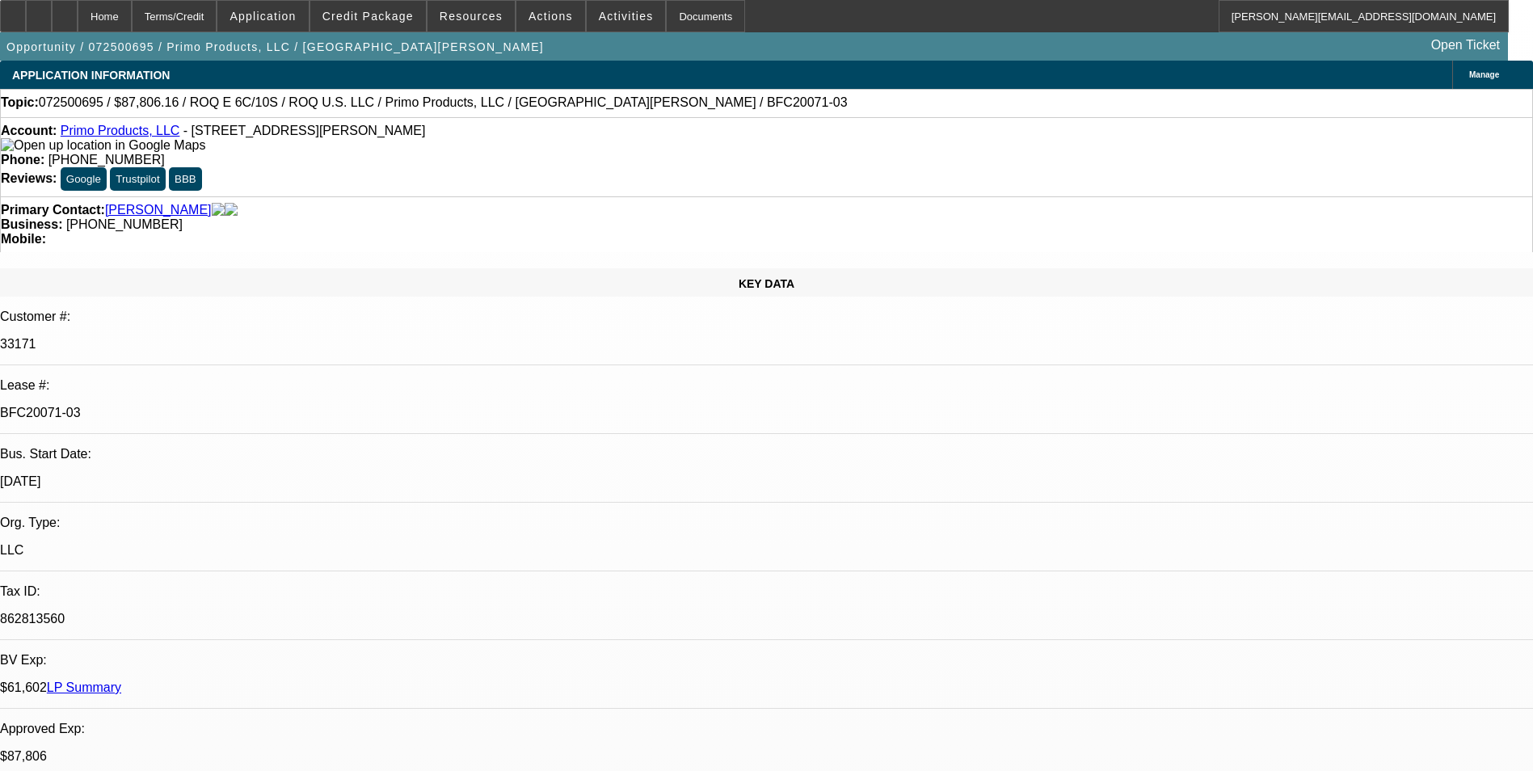
select select "2"
select select "0.1"
select select "1"
select select "2"
select select "4"
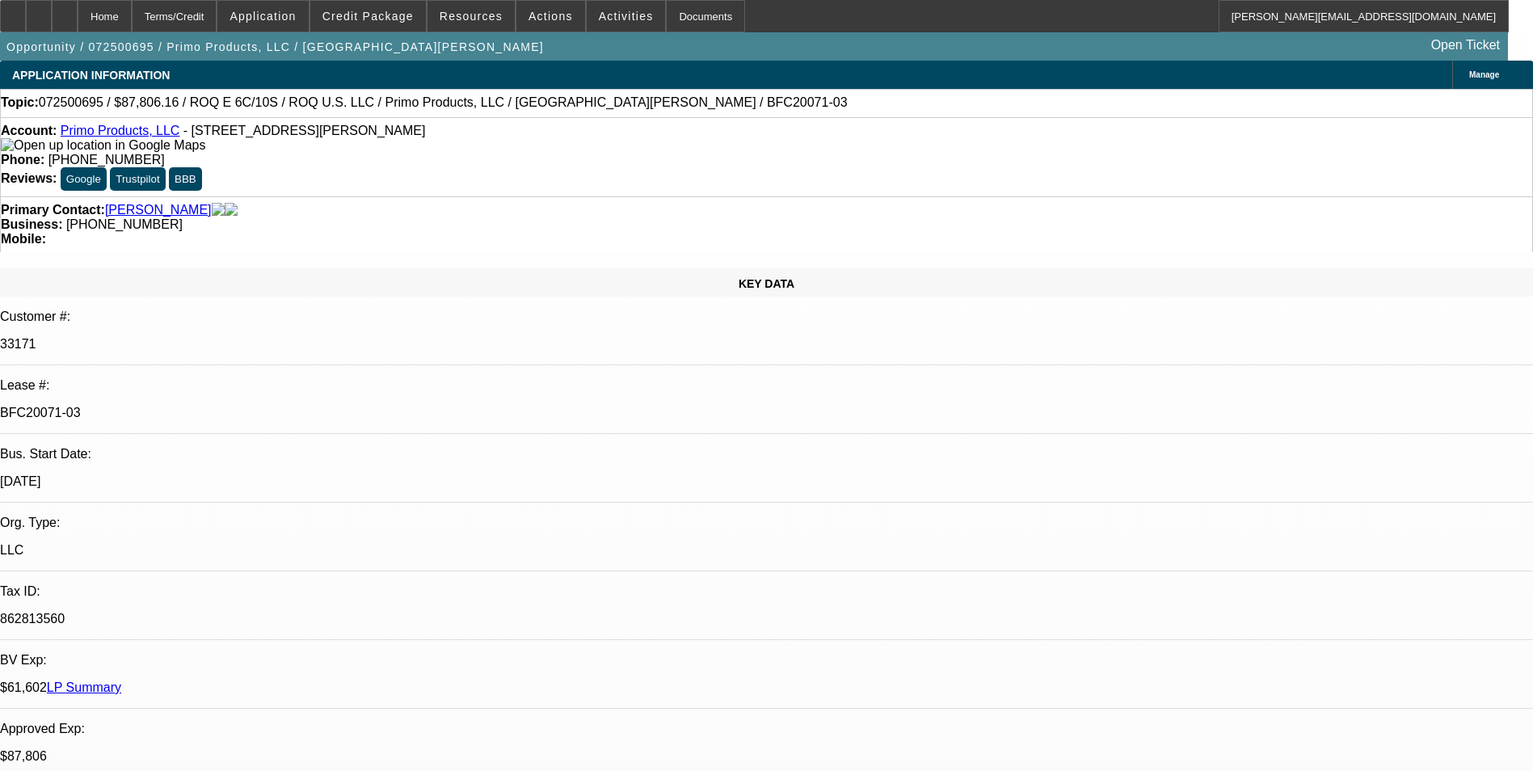
select select "1"
select select "2"
select select "4"
select select "1"
select select "2"
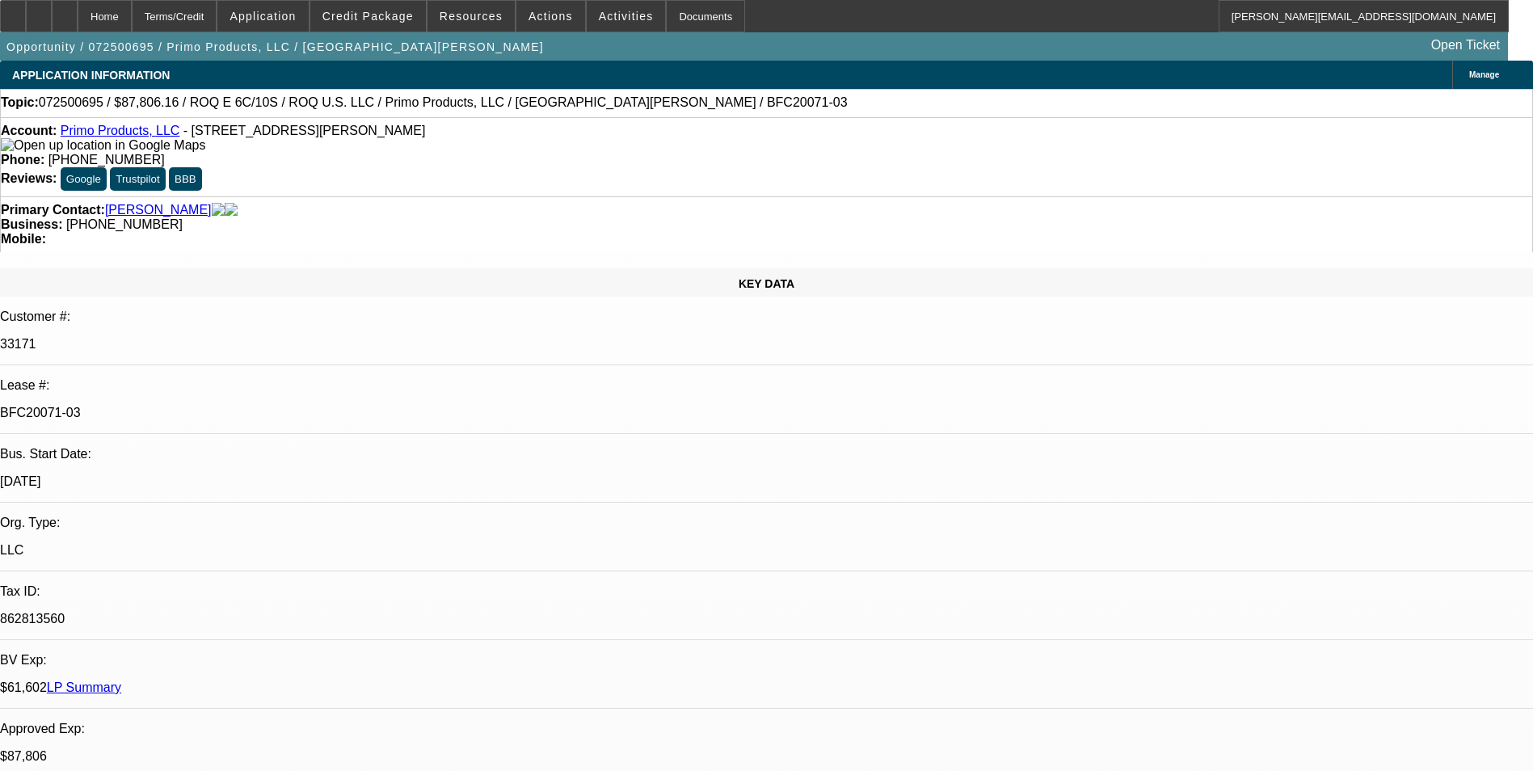
select select "4"
select select "1"
select select "2"
select select "4"
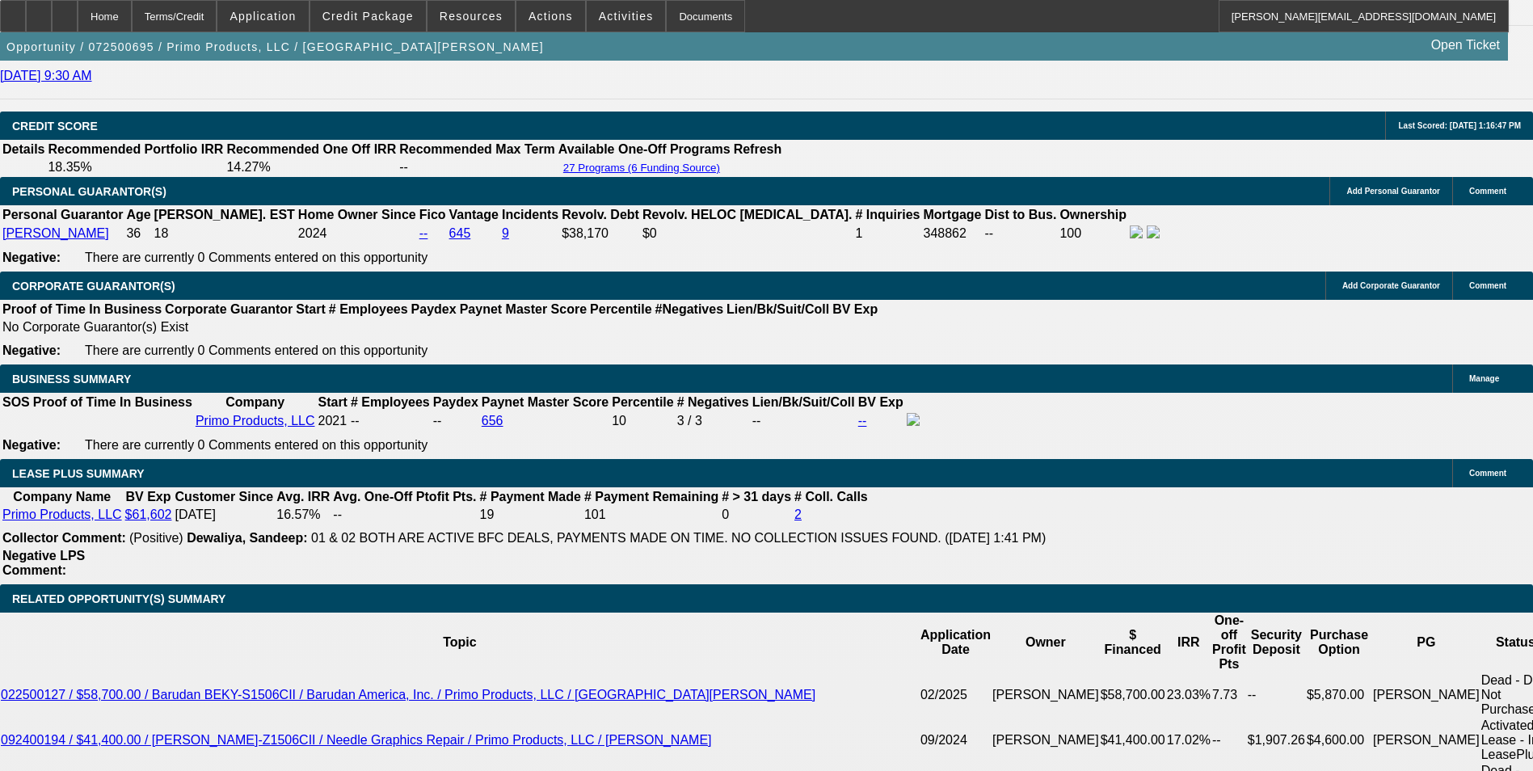
scroll to position [2506, 0]
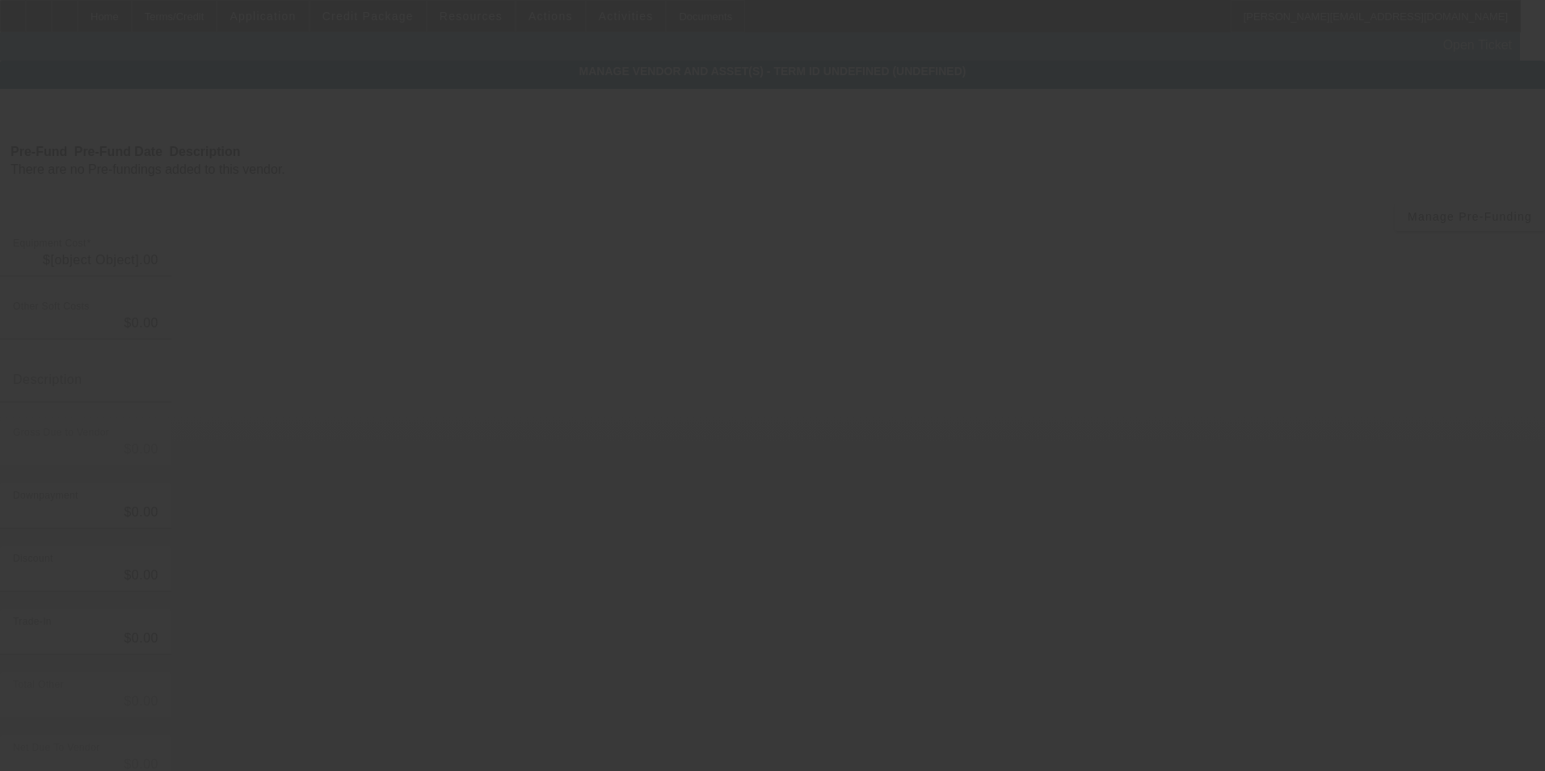
type input "$95,306.16"
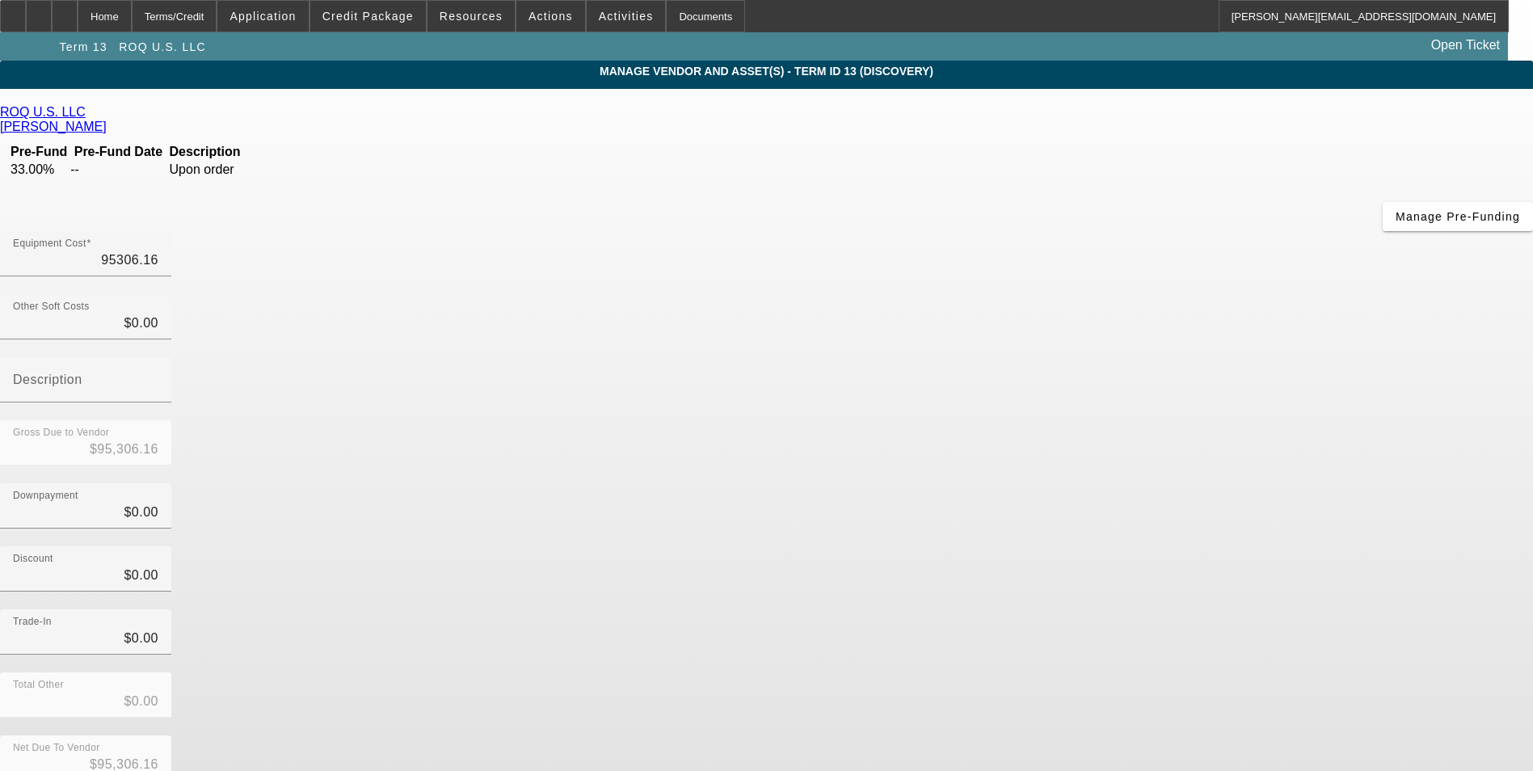
drag, startPoint x: 908, startPoint y: 140, endPoint x: 1234, endPoint y: 147, distance: 325.8
click at [1234, 231] on div "Equipment Cost 95306.16" at bounding box center [766, 262] width 1533 height 63
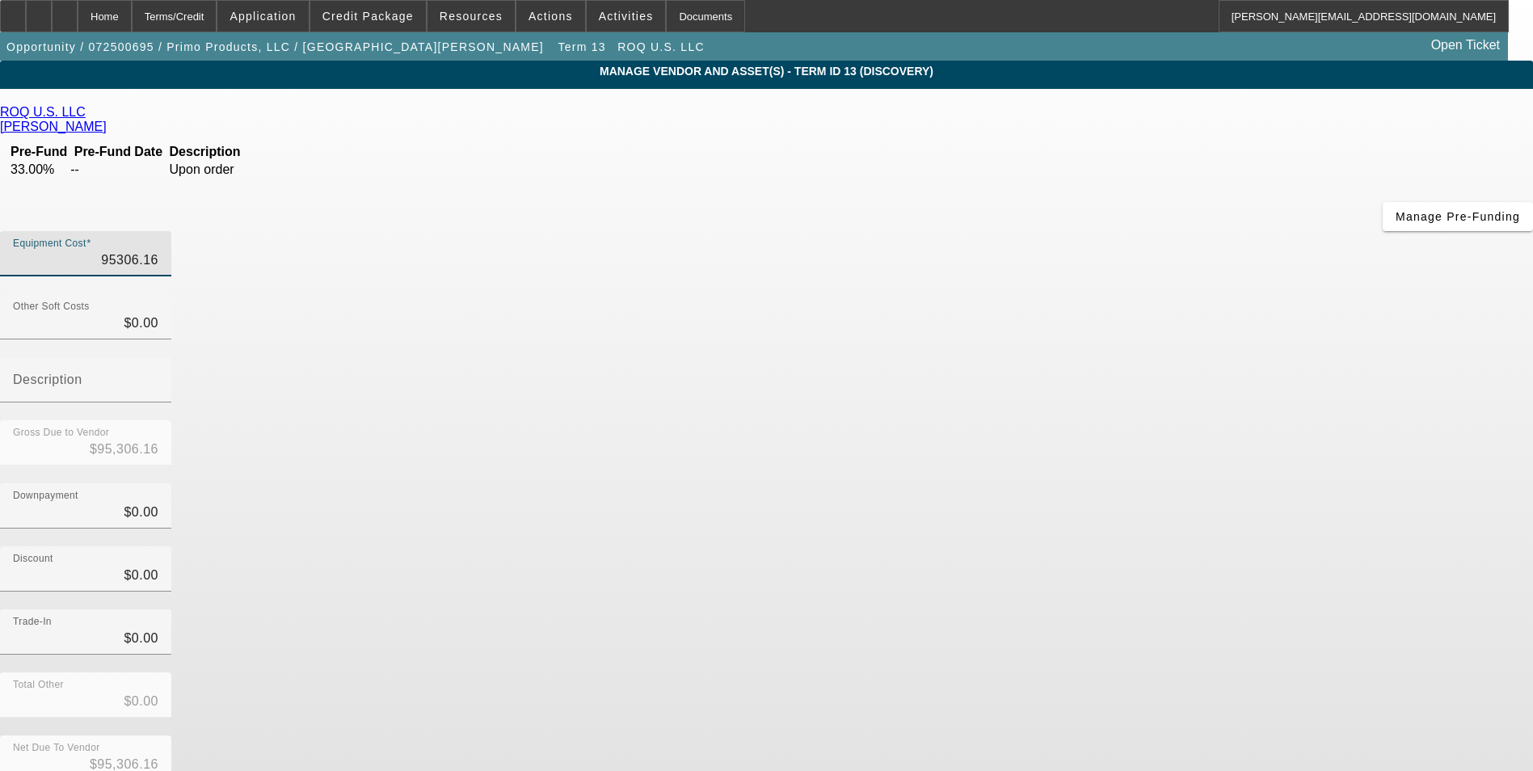
type input "9"
type input "$9.00"
type input "94"
type input "$94.00"
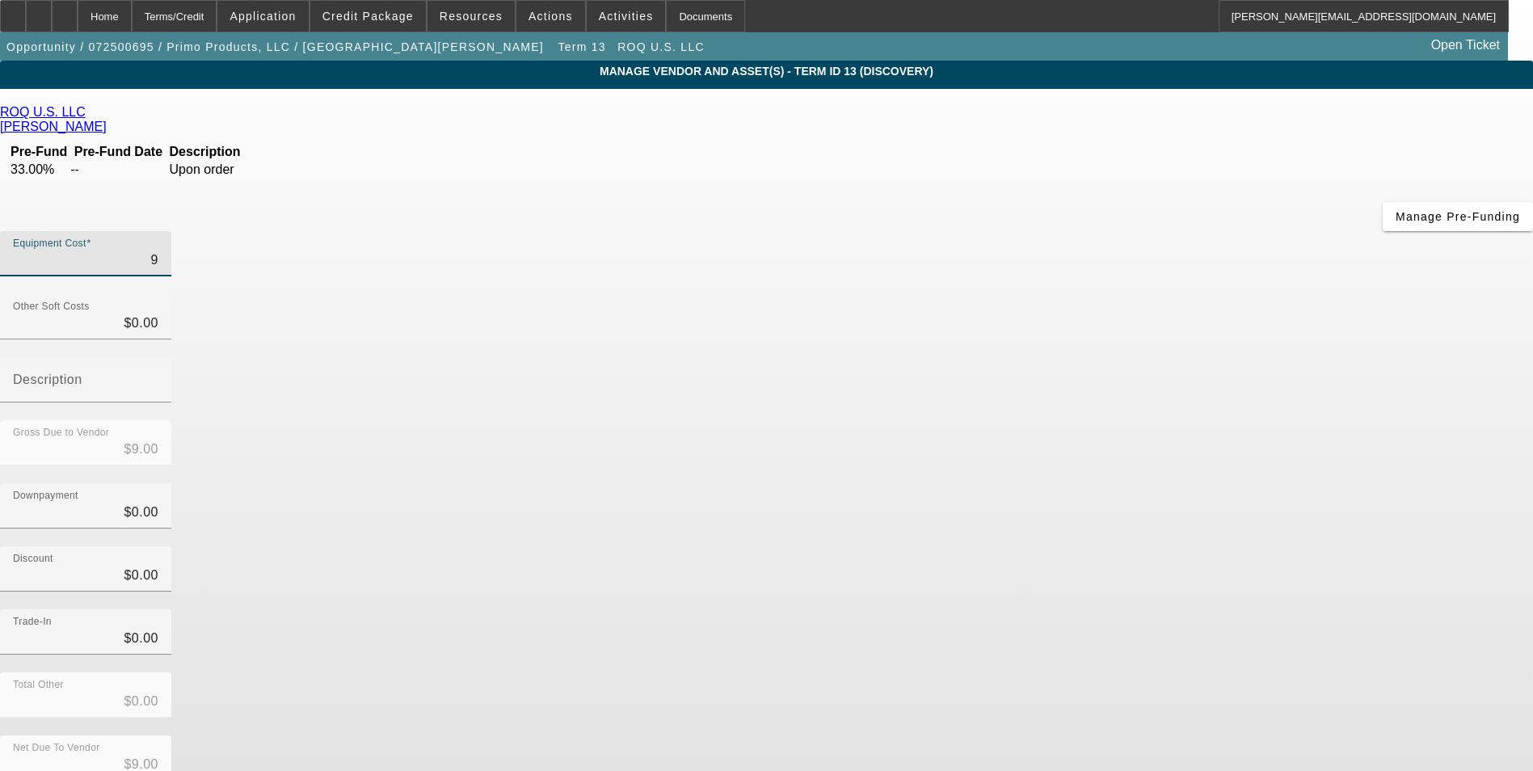
type input "$94.00"
type input "940"
type input "$940.00"
type input "9402"
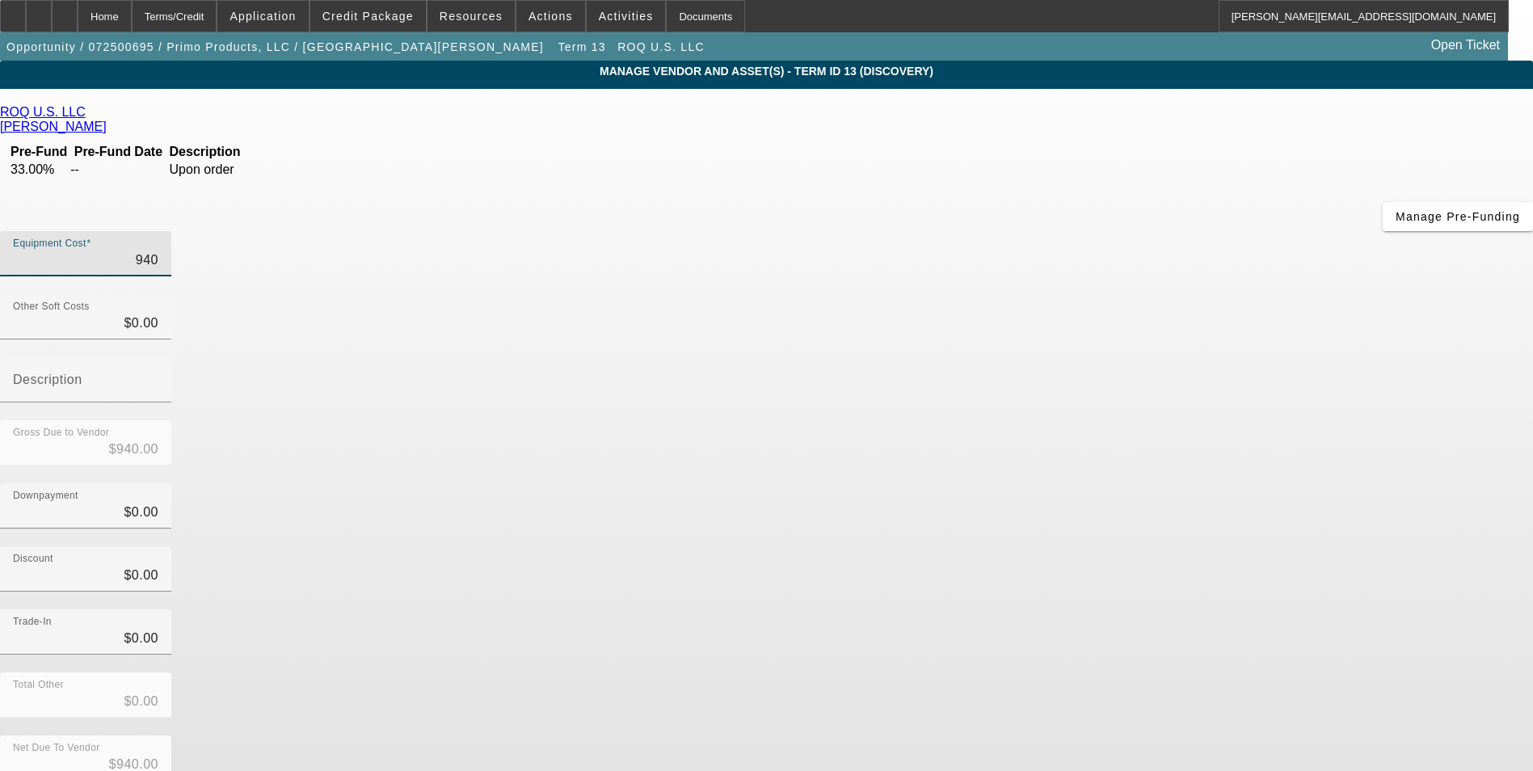
type input "$9,402.00"
type input "94022"
type input "$94,022.00"
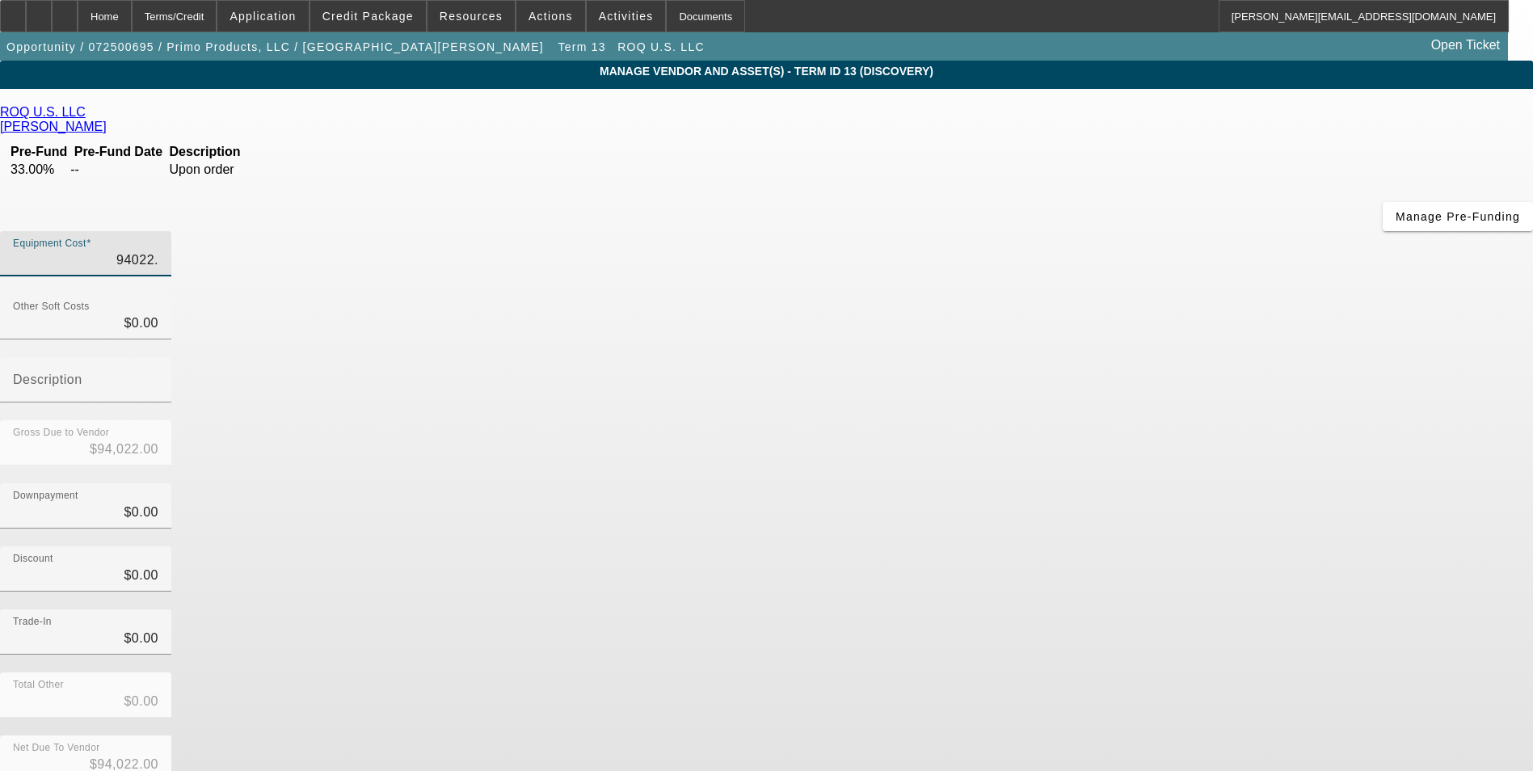
type input "94022.7"
type input "$94,022.70"
type input "94022.71"
type input "$94,022.71"
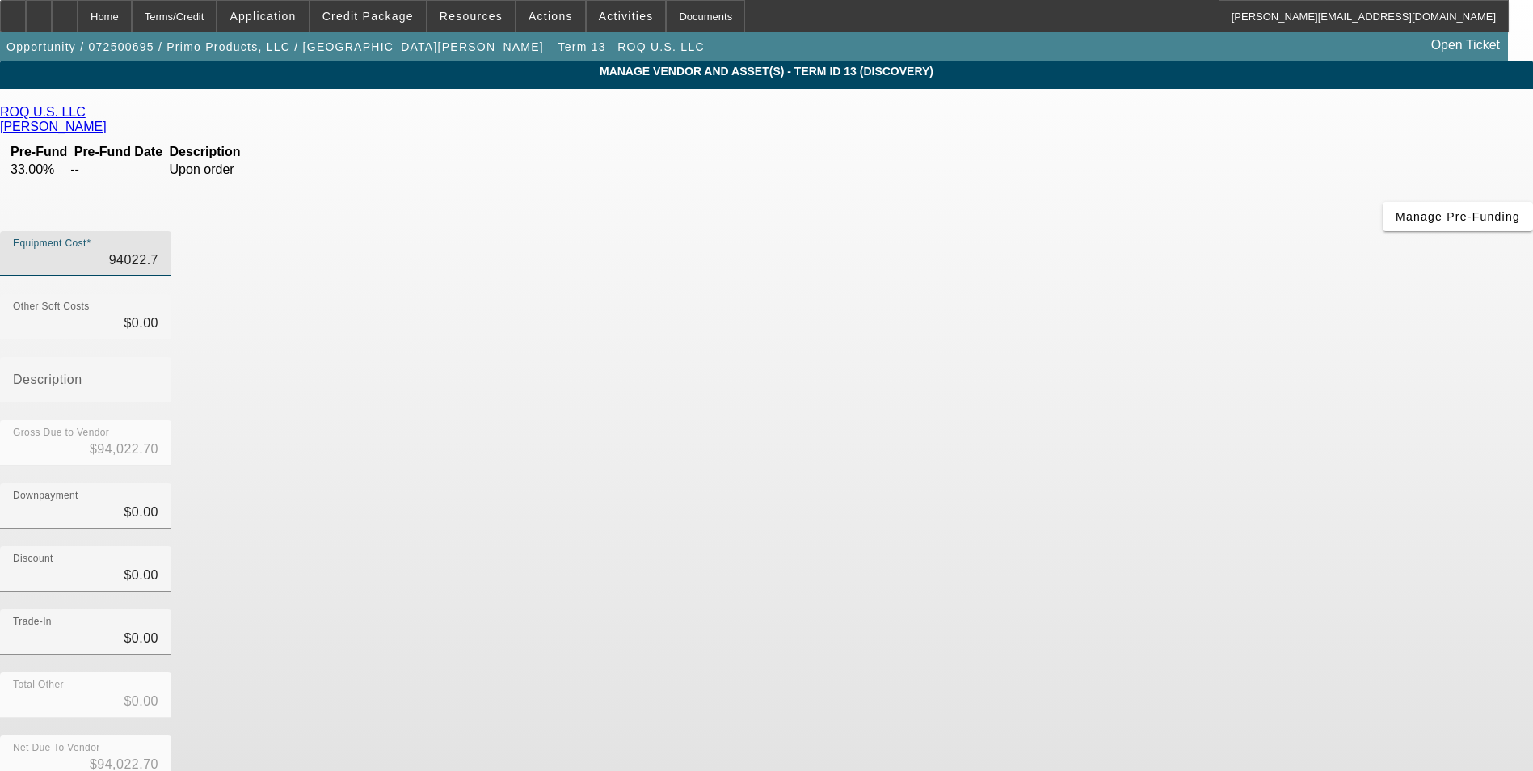
type input "$94,022.71"
click at [1078, 546] on div "Discount $0.00" at bounding box center [766, 577] width 1533 height 63
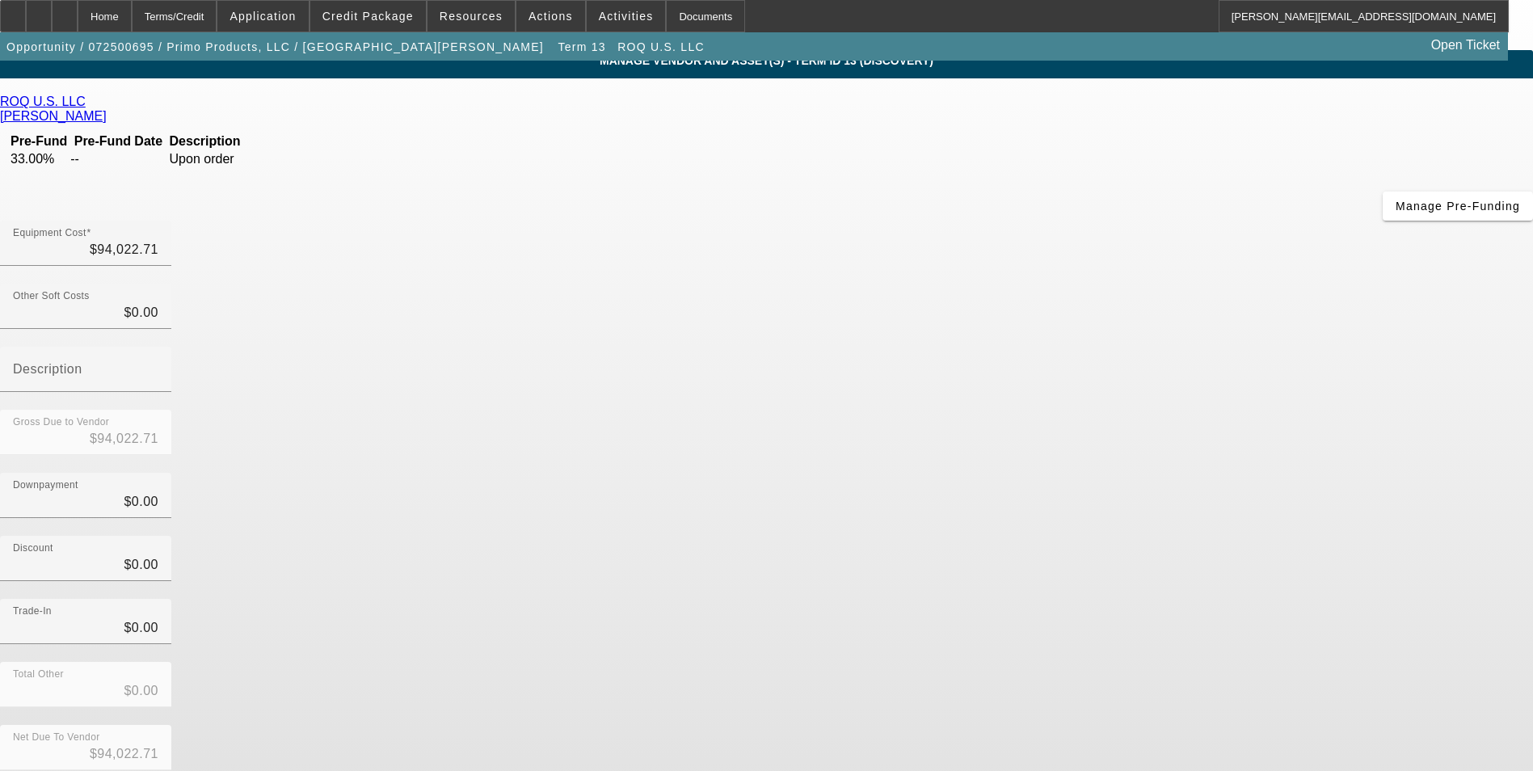
scroll to position [35, 0]
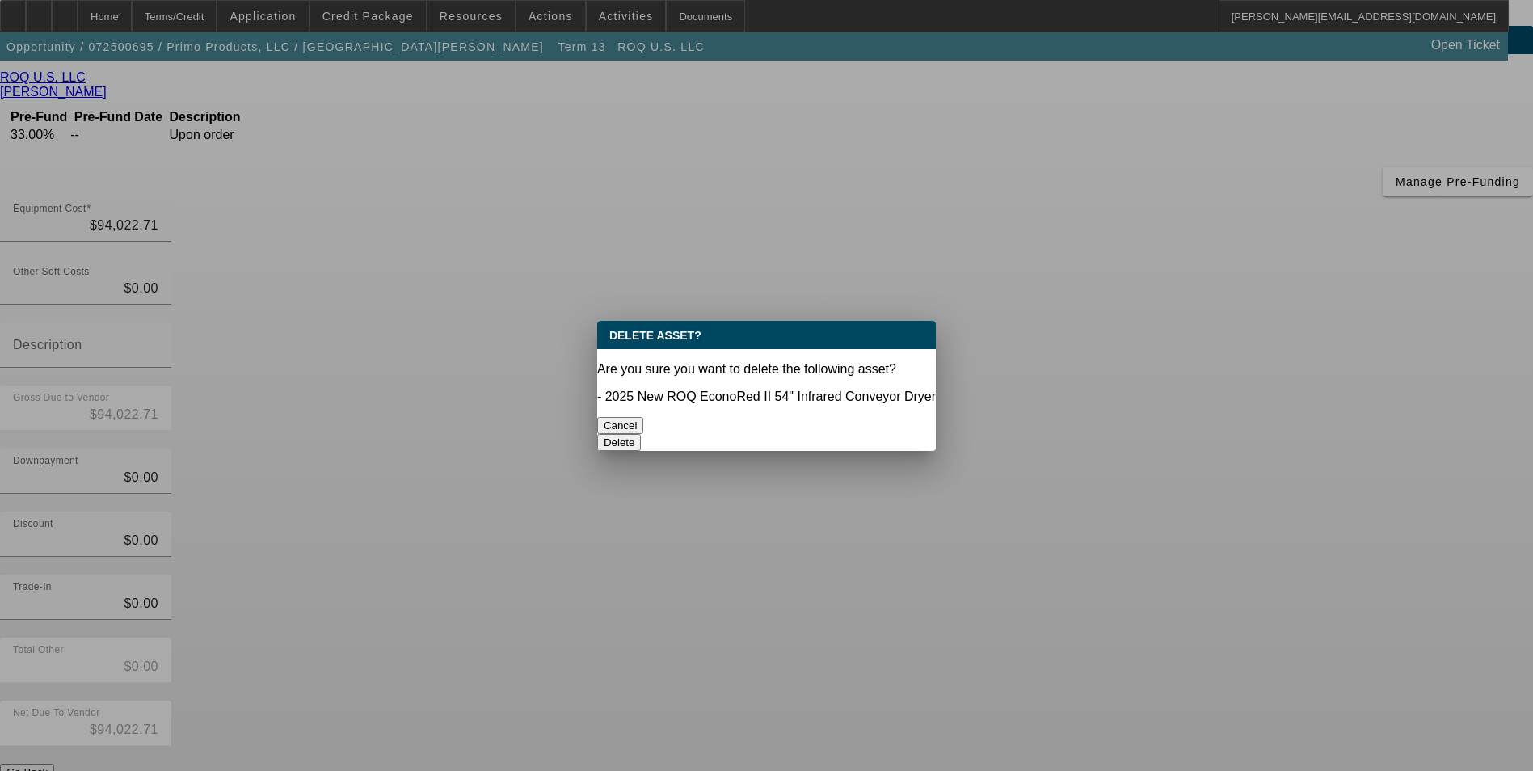
scroll to position [0, 0]
click at [642, 434] on button "Delete" at bounding box center [619, 442] width 44 height 17
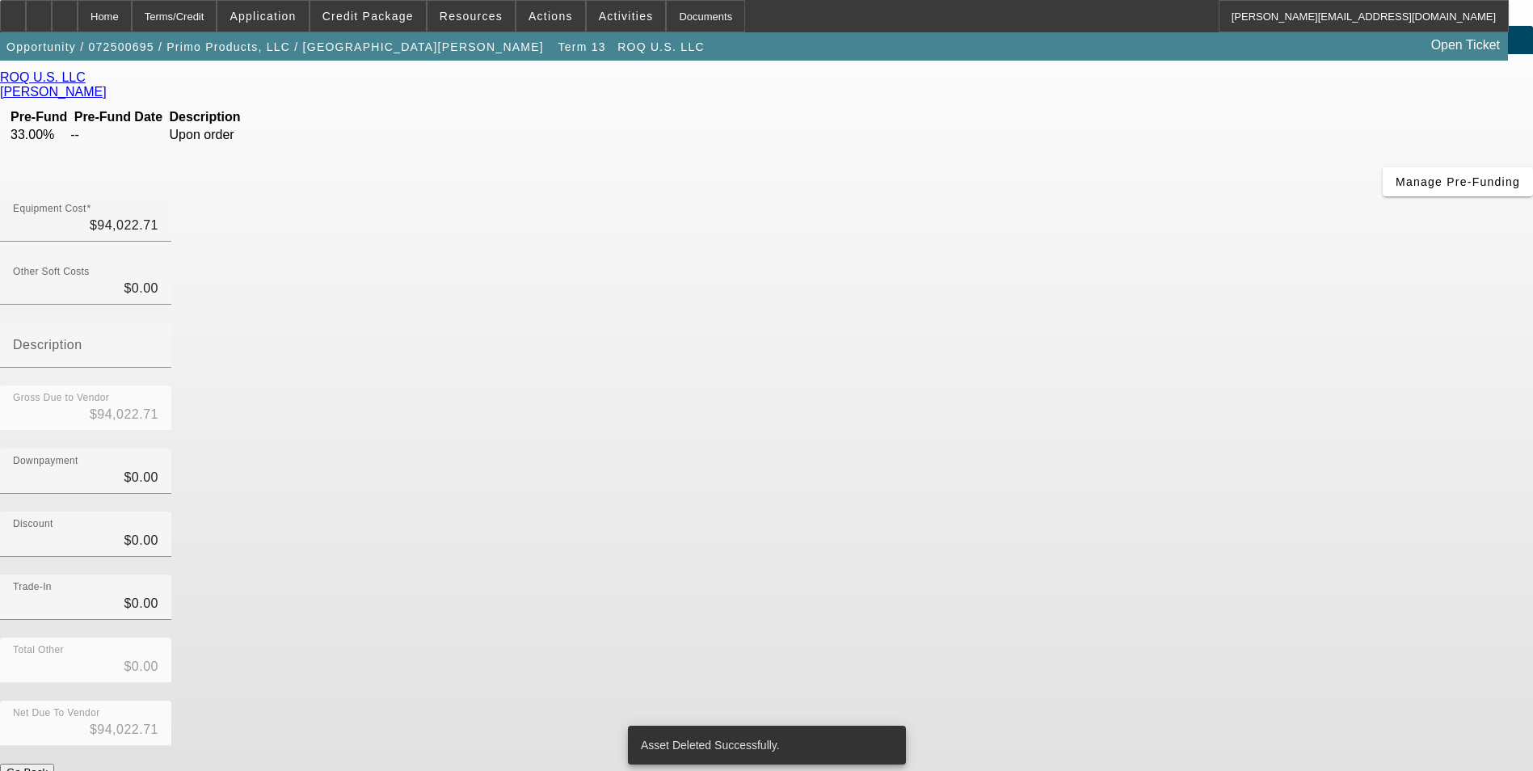
scroll to position [11, 0]
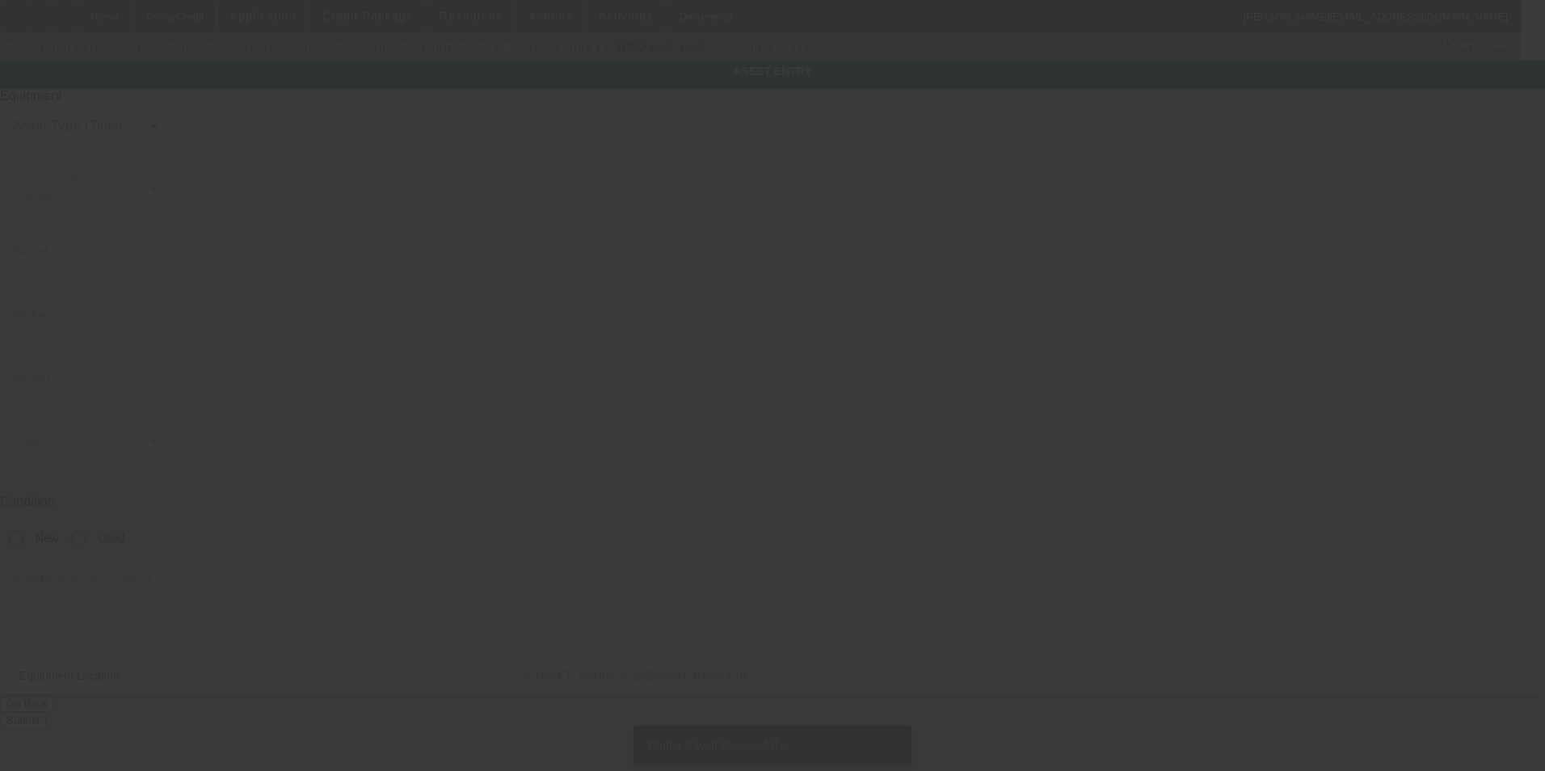
type input "75 Sampson Pkwy"
type input "Pittsfield"
type input "01201"
type input "Berkshire"
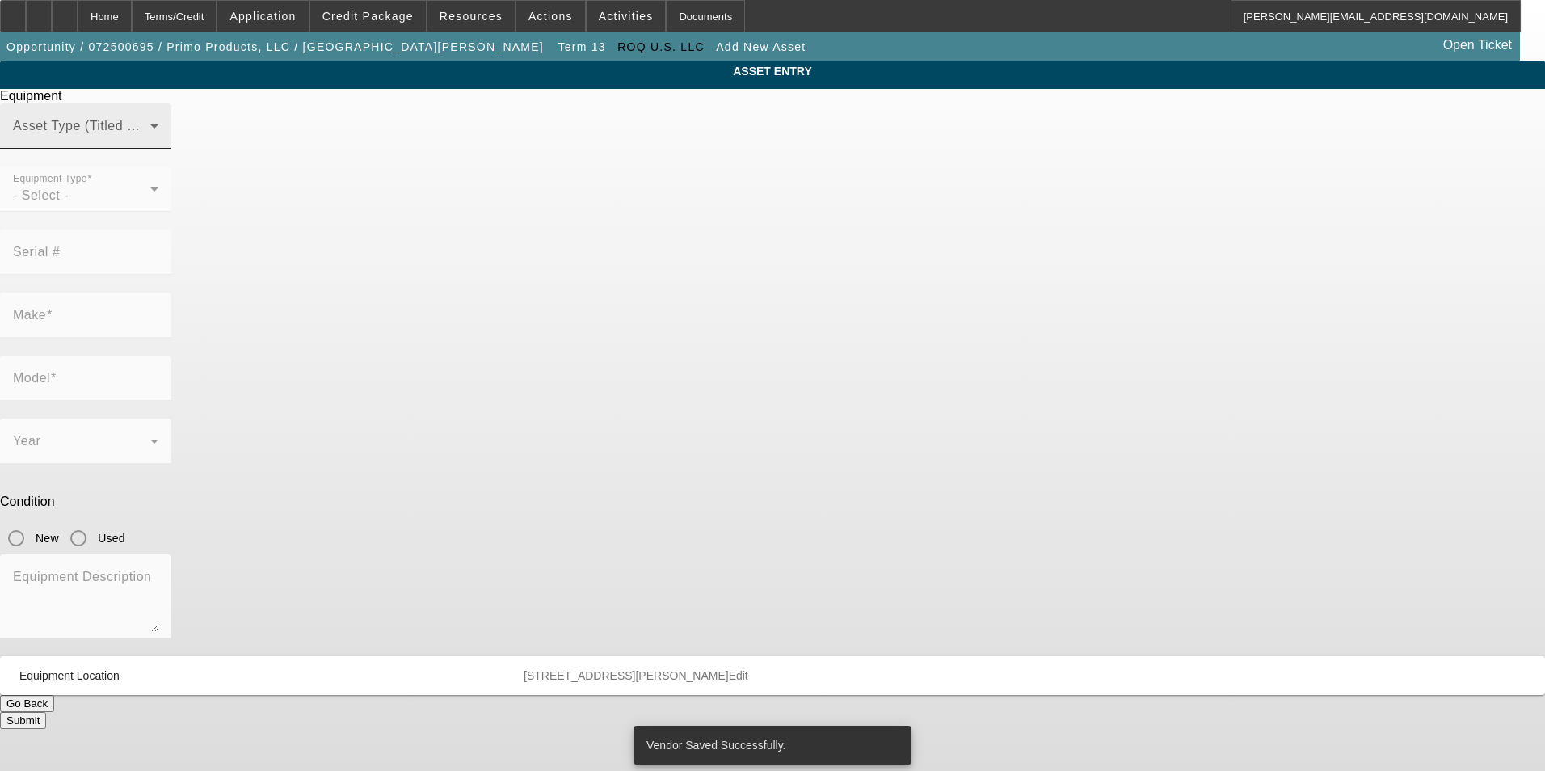
click at [150, 142] on span at bounding box center [81, 132] width 137 height 19
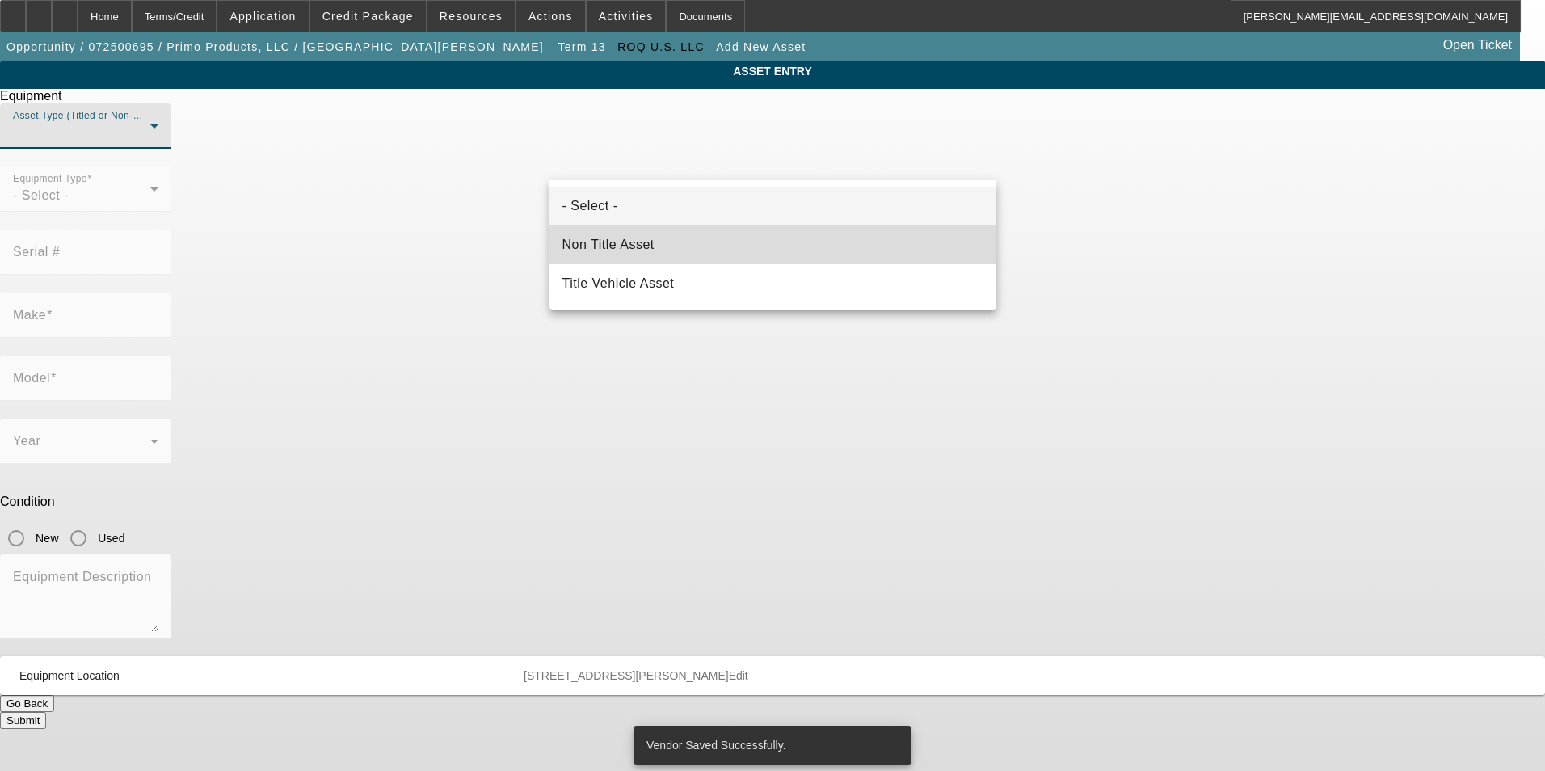
click at [688, 250] on mat-option "Non Title Asset" at bounding box center [773, 245] width 447 height 39
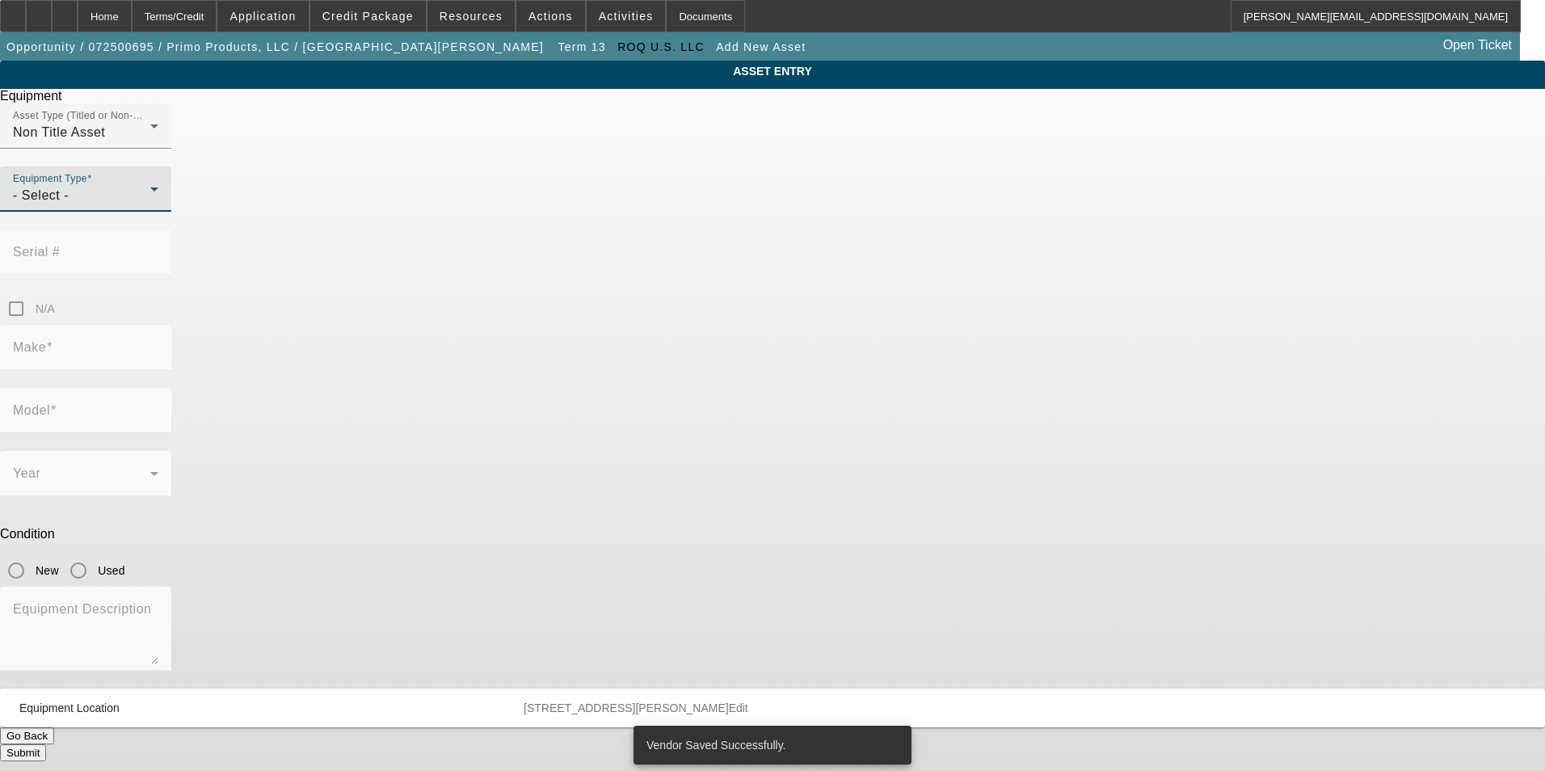
click at [150, 205] on div "- Select -" at bounding box center [81, 195] width 137 height 19
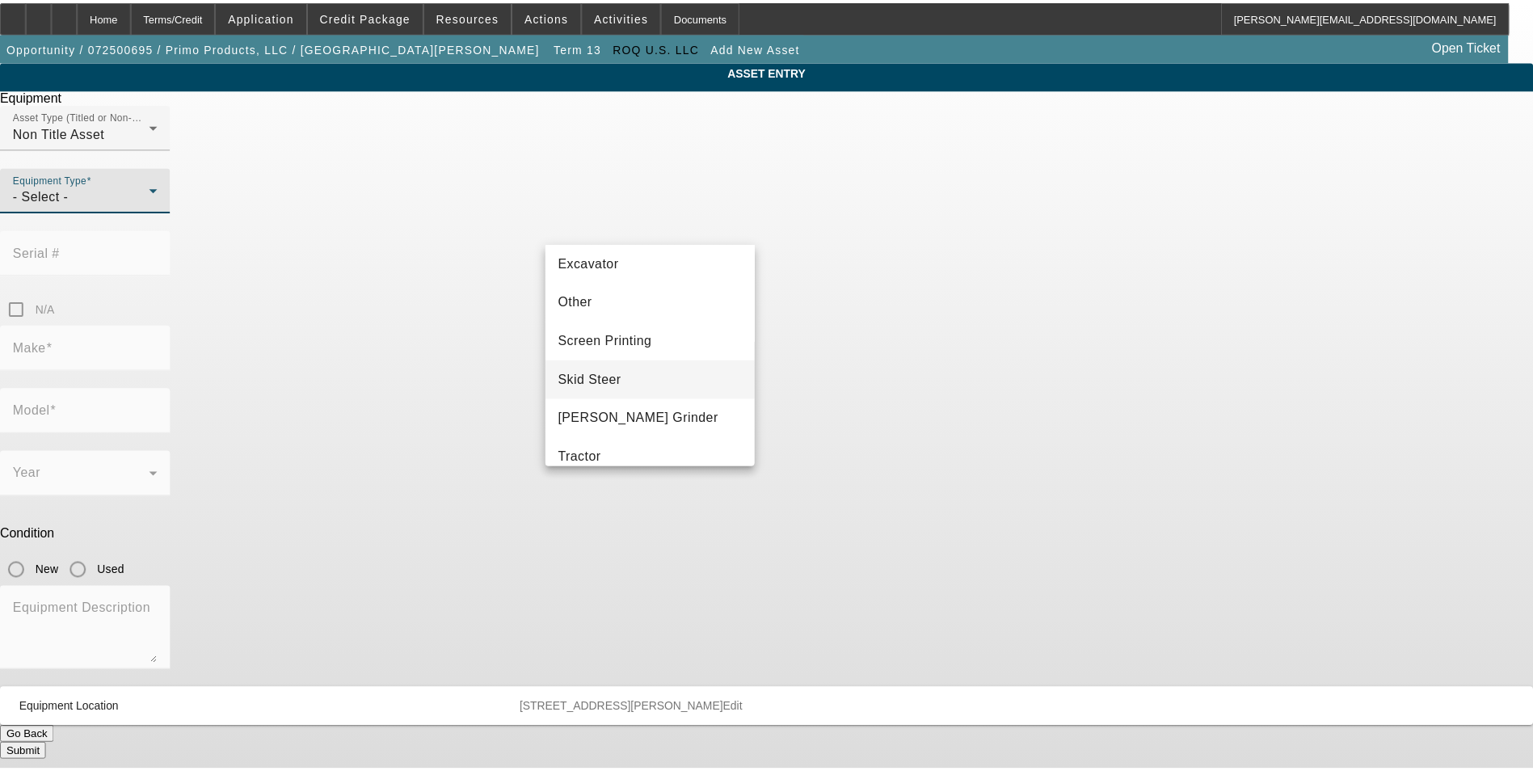
scroll to position [323, 0]
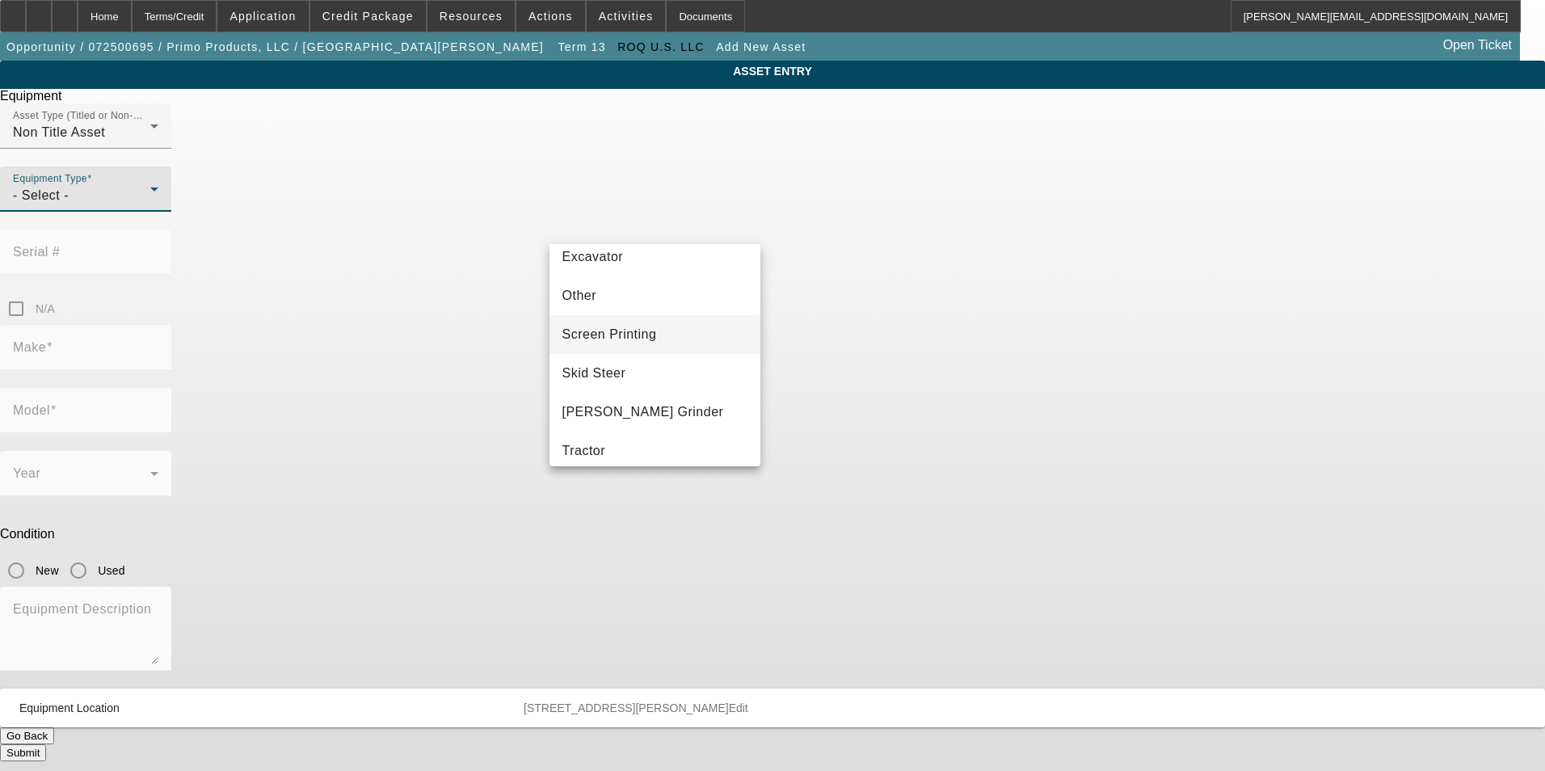
click at [682, 335] on mat-option "Screen Printing" at bounding box center [656, 334] width 212 height 39
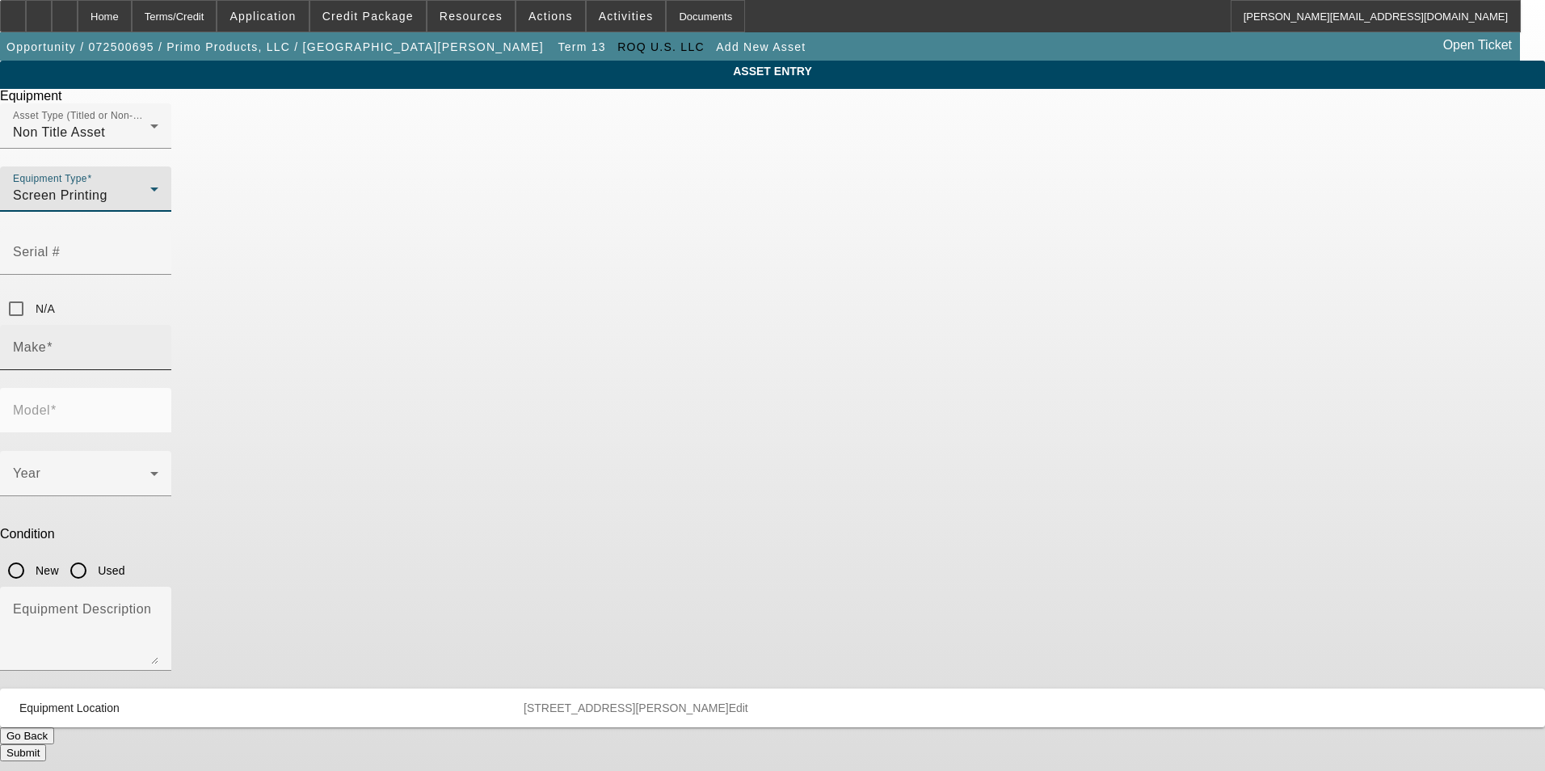
click at [158, 344] on input "Make" at bounding box center [85, 353] width 145 height 19
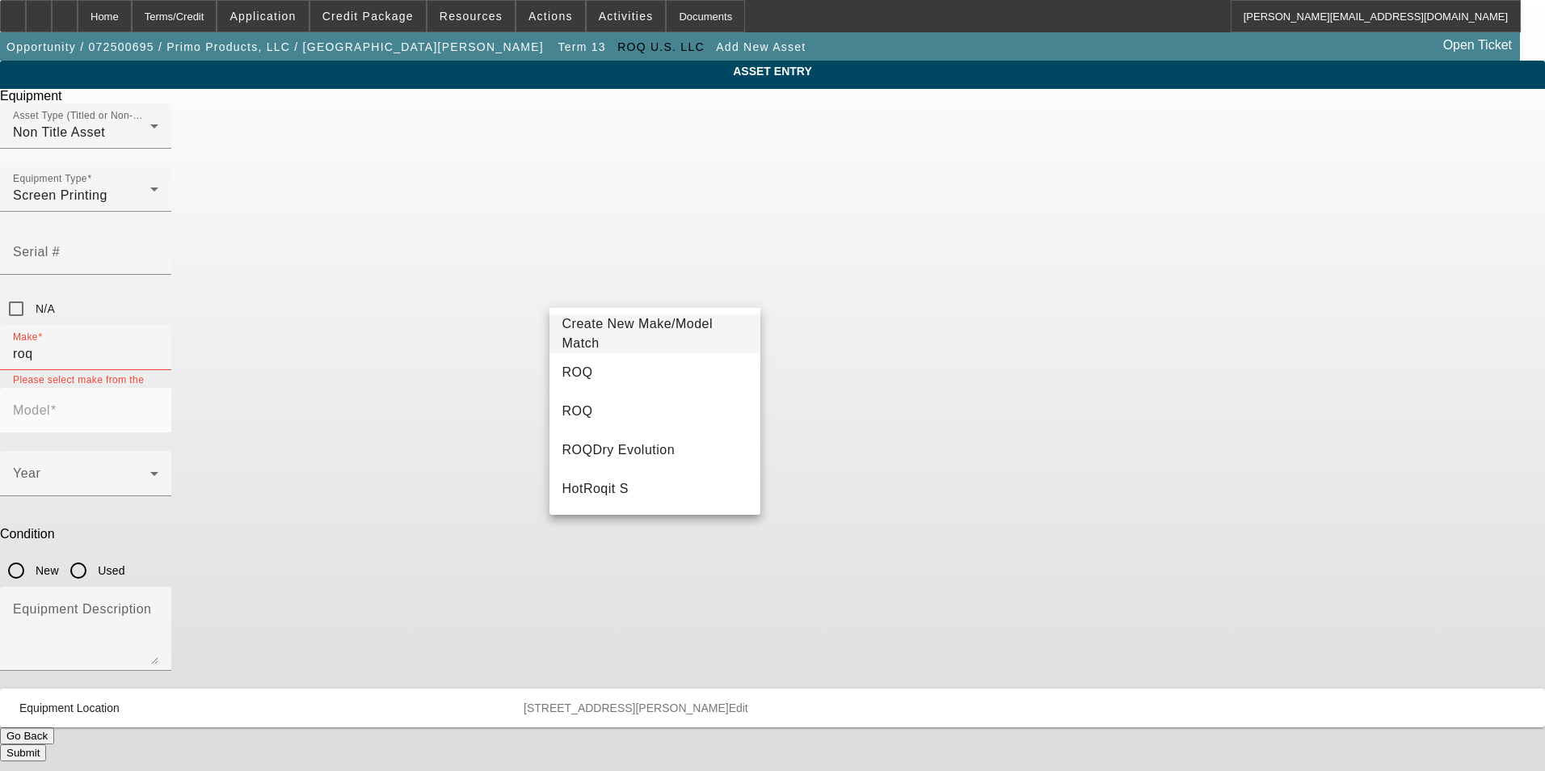
drag, startPoint x: 631, startPoint y: 369, endPoint x: 741, endPoint y: 323, distance: 119.2
click at [630, 368] on mat-option "ROQ" at bounding box center [656, 372] width 212 height 39
type input "ROQ"
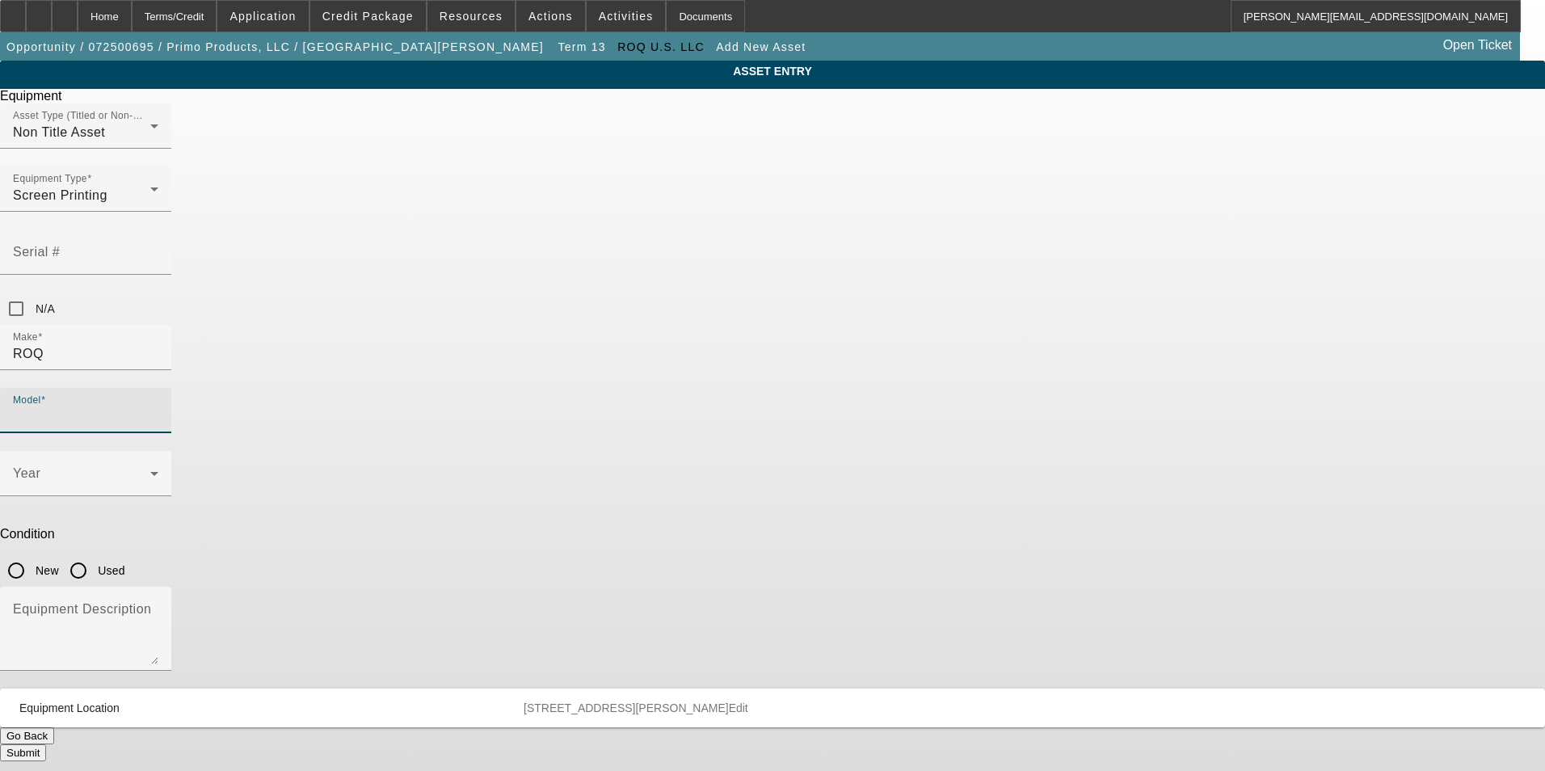
click at [158, 407] on input "Model" at bounding box center [85, 416] width 145 height 19
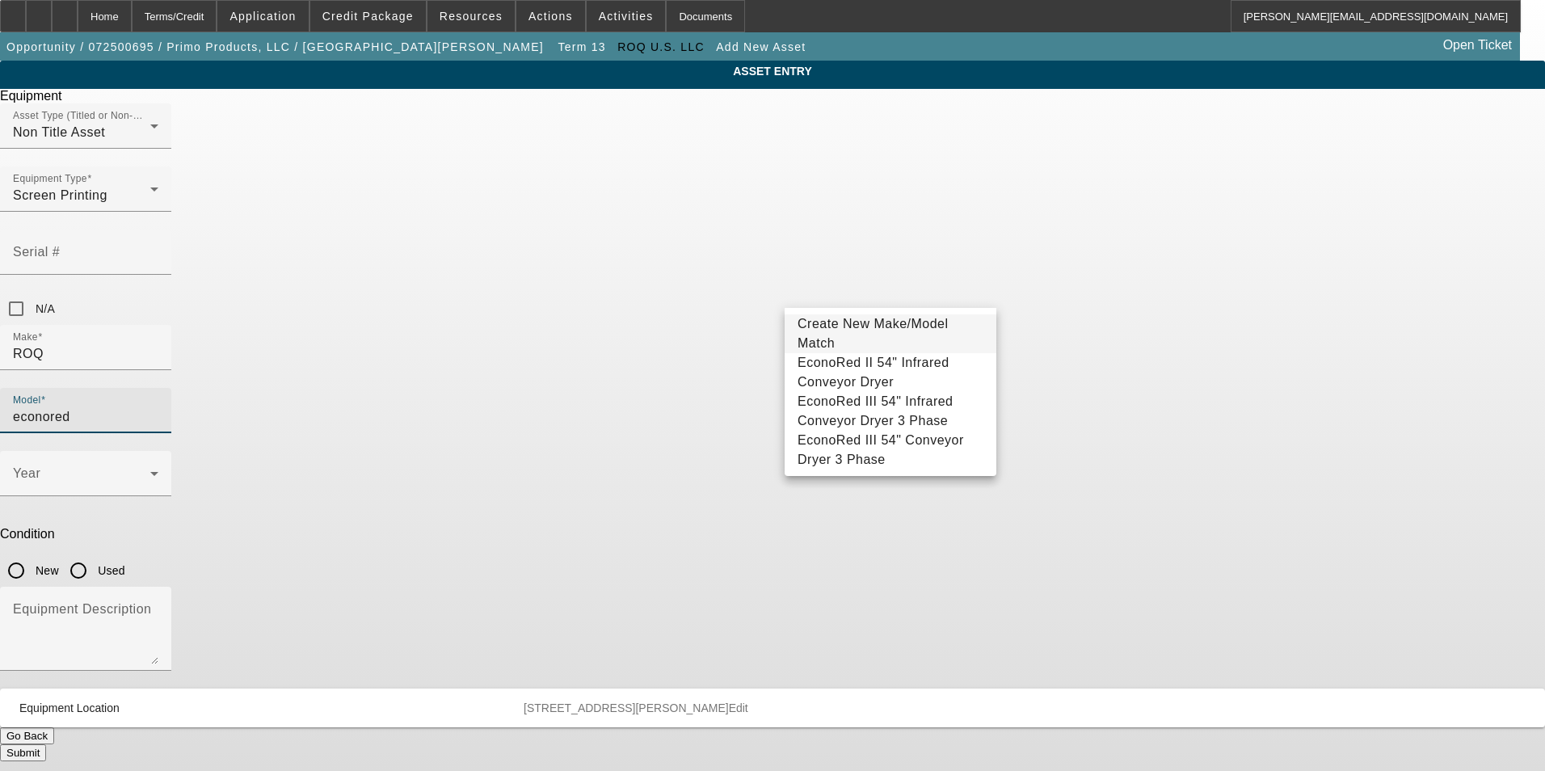
type input "econored"
click at [908, 328] on span "Create New Make/Model Match" at bounding box center [891, 333] width 186 height 39
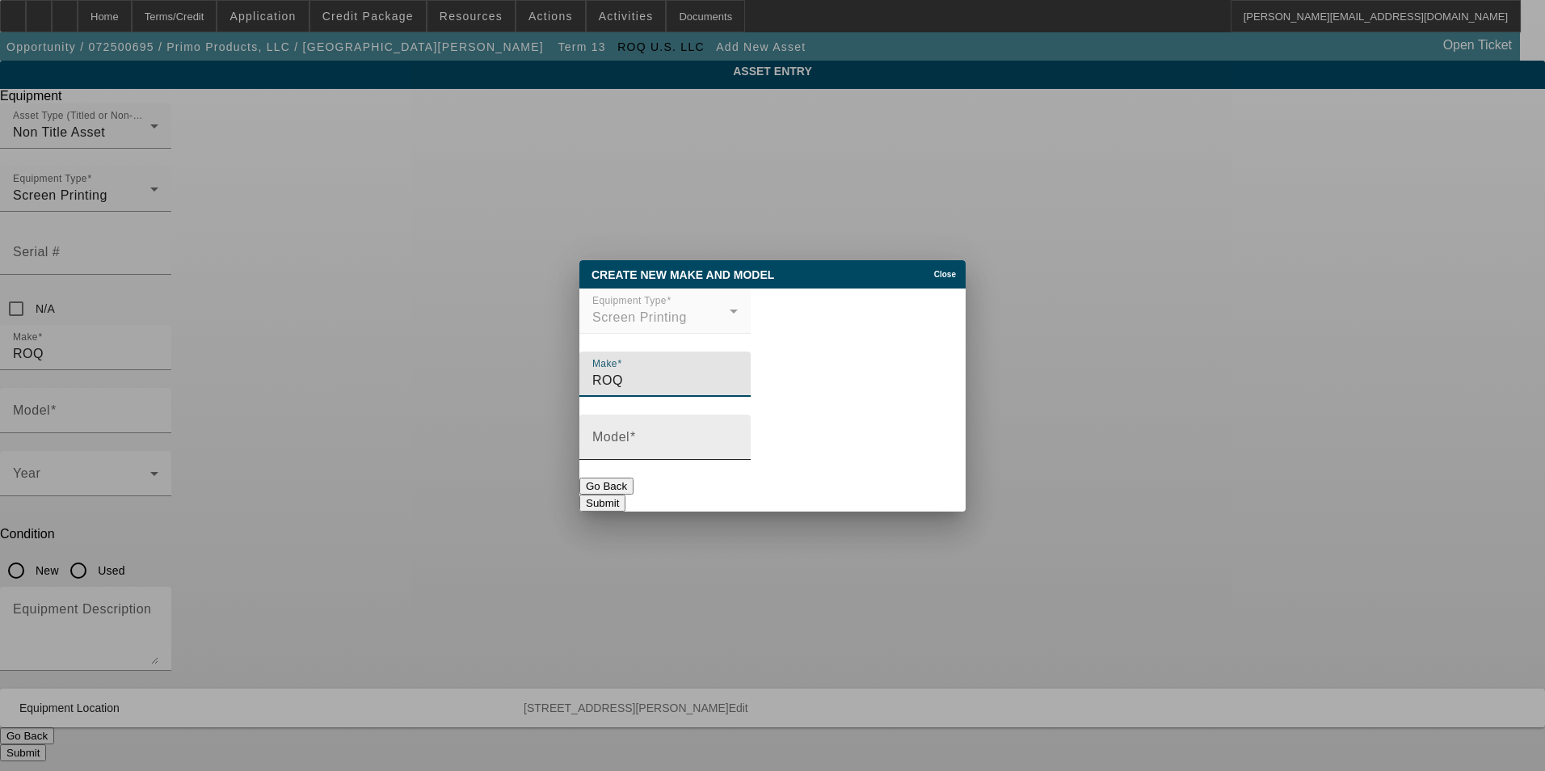
click at [738, 442] on input "Model" at bounding box center [664, 443] width 145 height 19
type input "EconoRed III 30" Infrared Conveyor Dryer"
click at [626, 495] on button "Submit" at bounding box center [603, 503] width 46 height 17
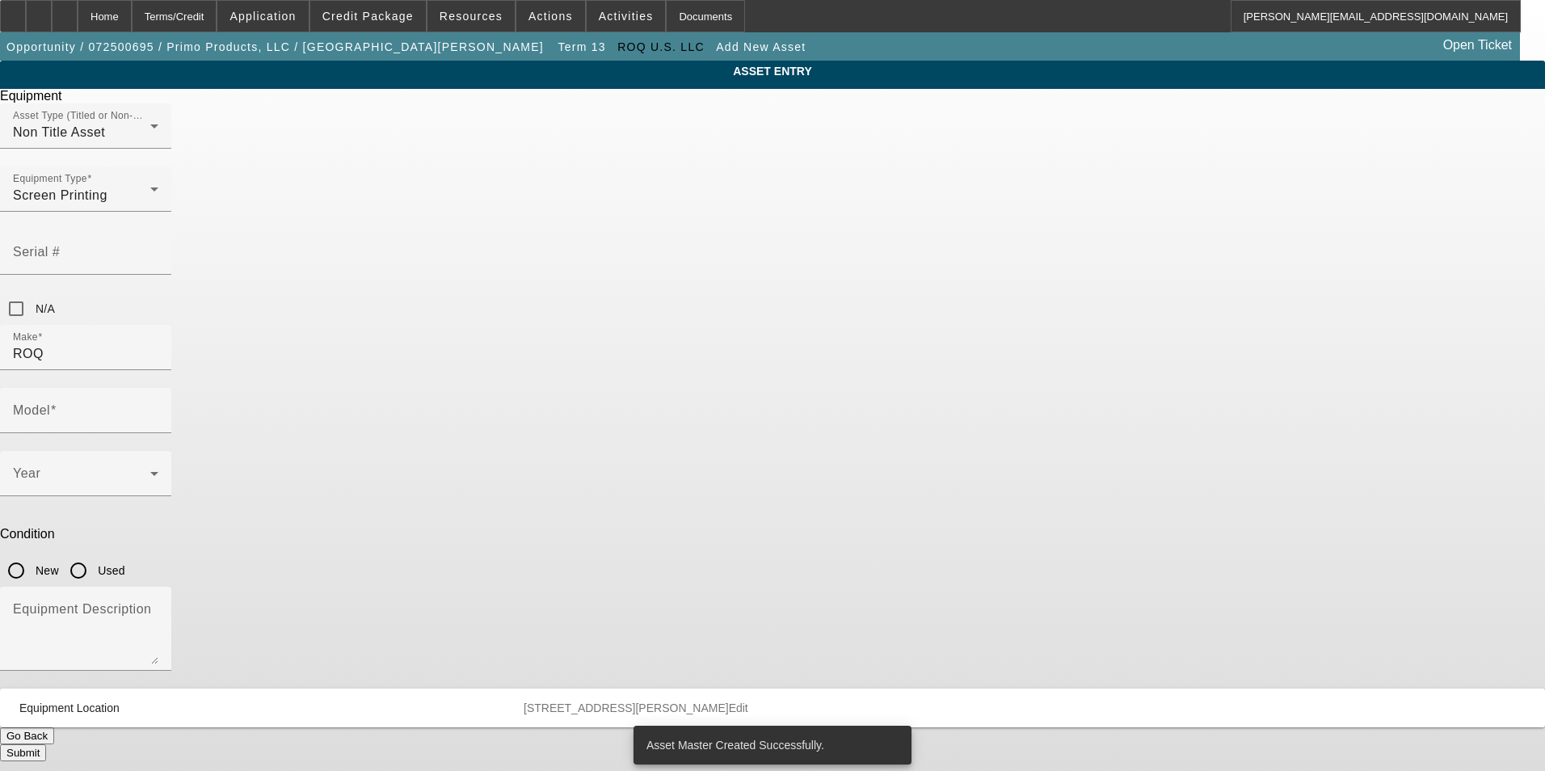
type input "EconoRed III 30" Infrared Conveyor Dryer"
click at [150, 470] on span at bounding box center [81, 479] width 137 height 19
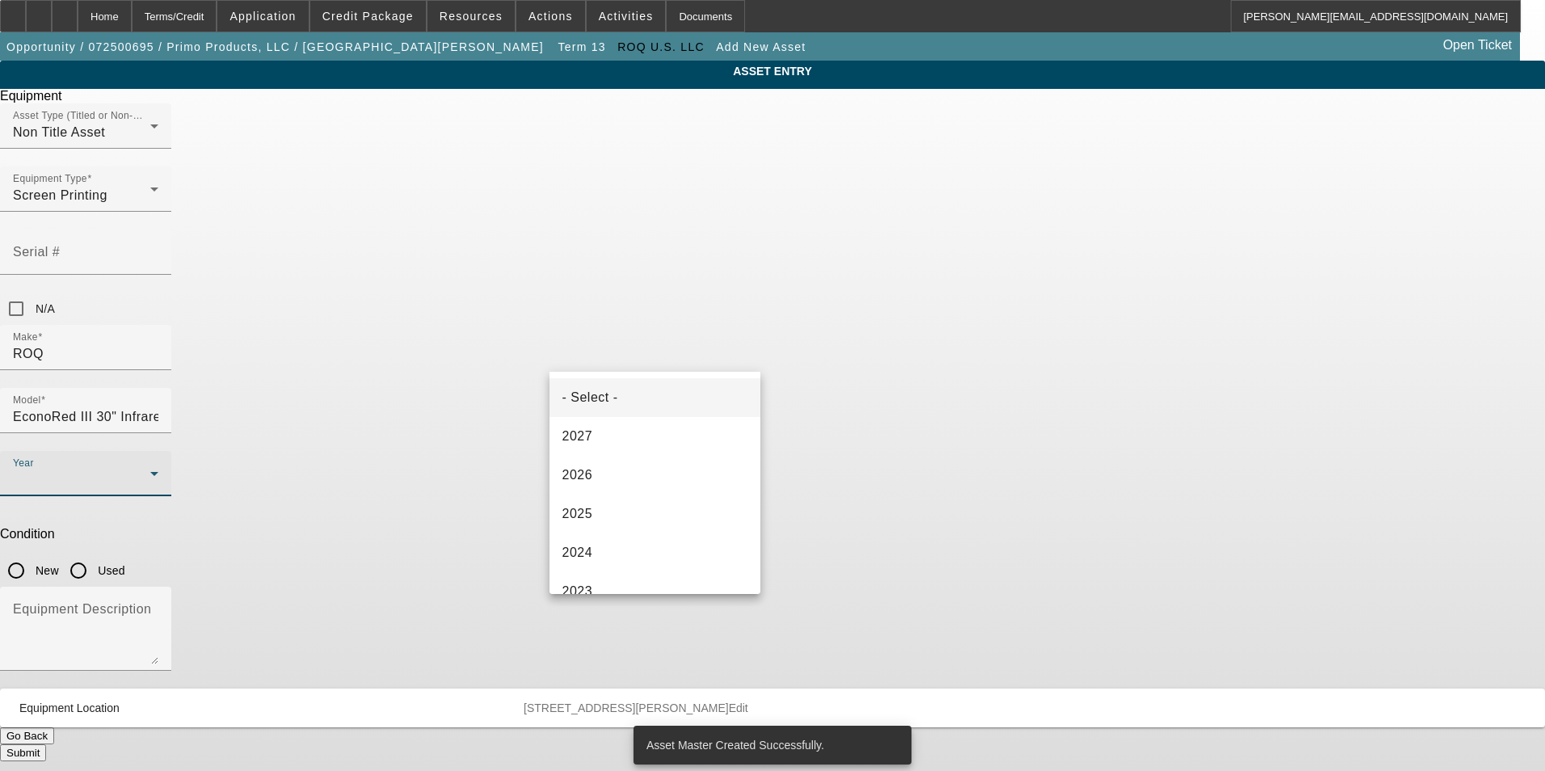
click at [1283, 400] on div at bounding box center [772, 385] width 1545 height 771
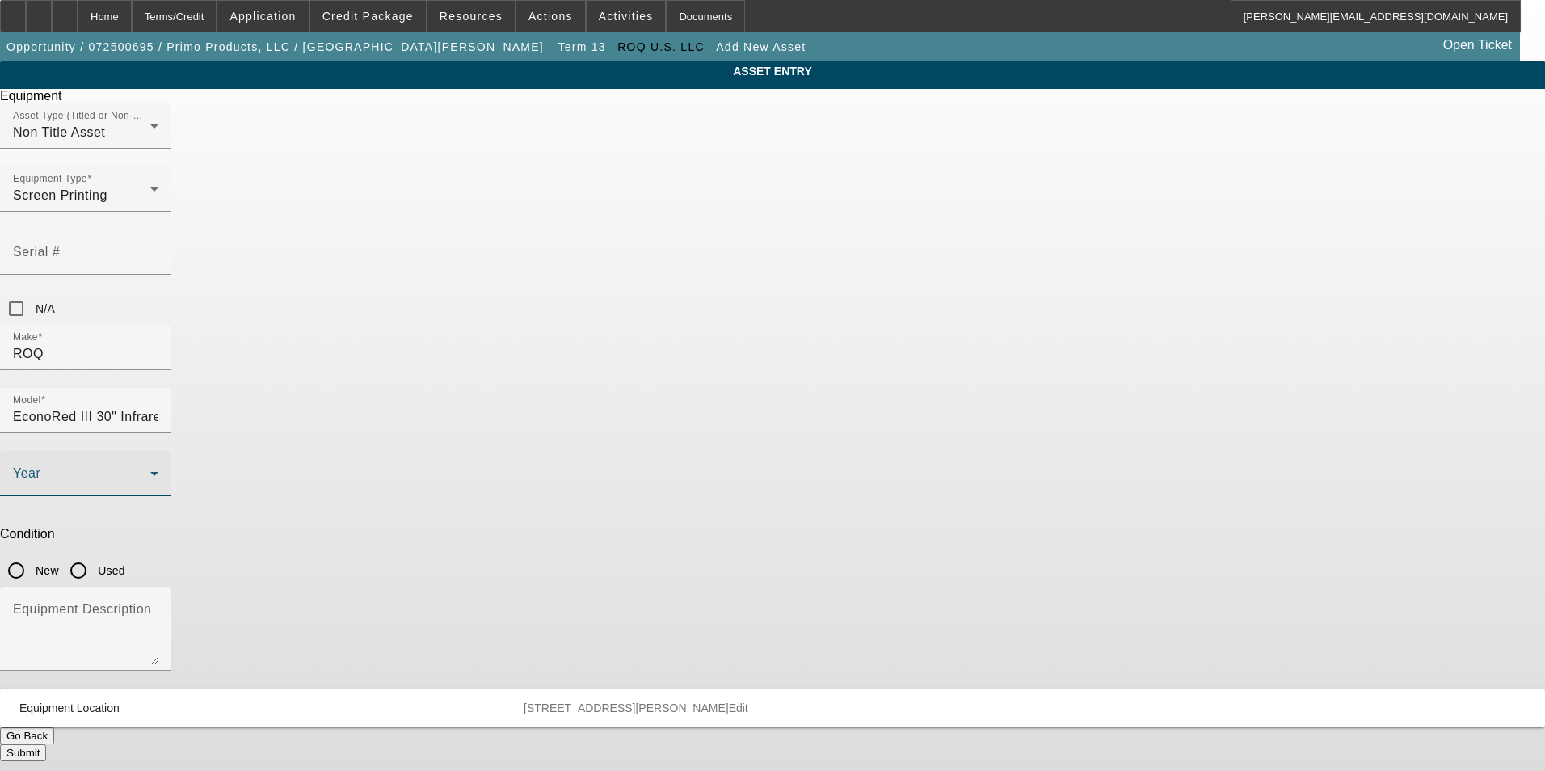
click at [150, 470] on span at bounding box center [81, 479] width 137 height 19
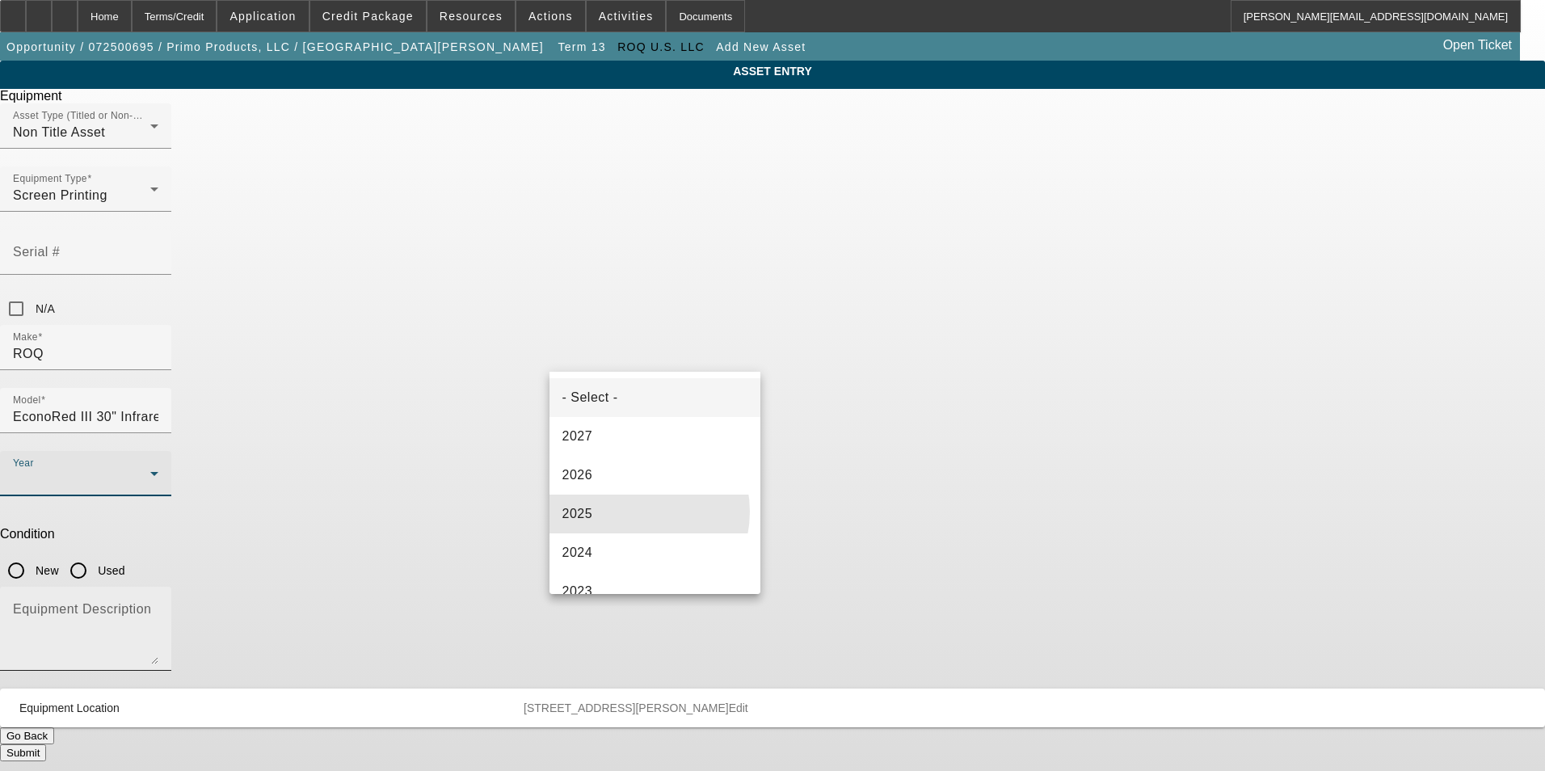
drag, startPoint x: 626, startPoint y: 512, endPoint x: 774, endPoint y: 410, distance: 178.9
click at [629, 508] on mat-option "2025" at bounding box center [656, 514] width 212 height 39
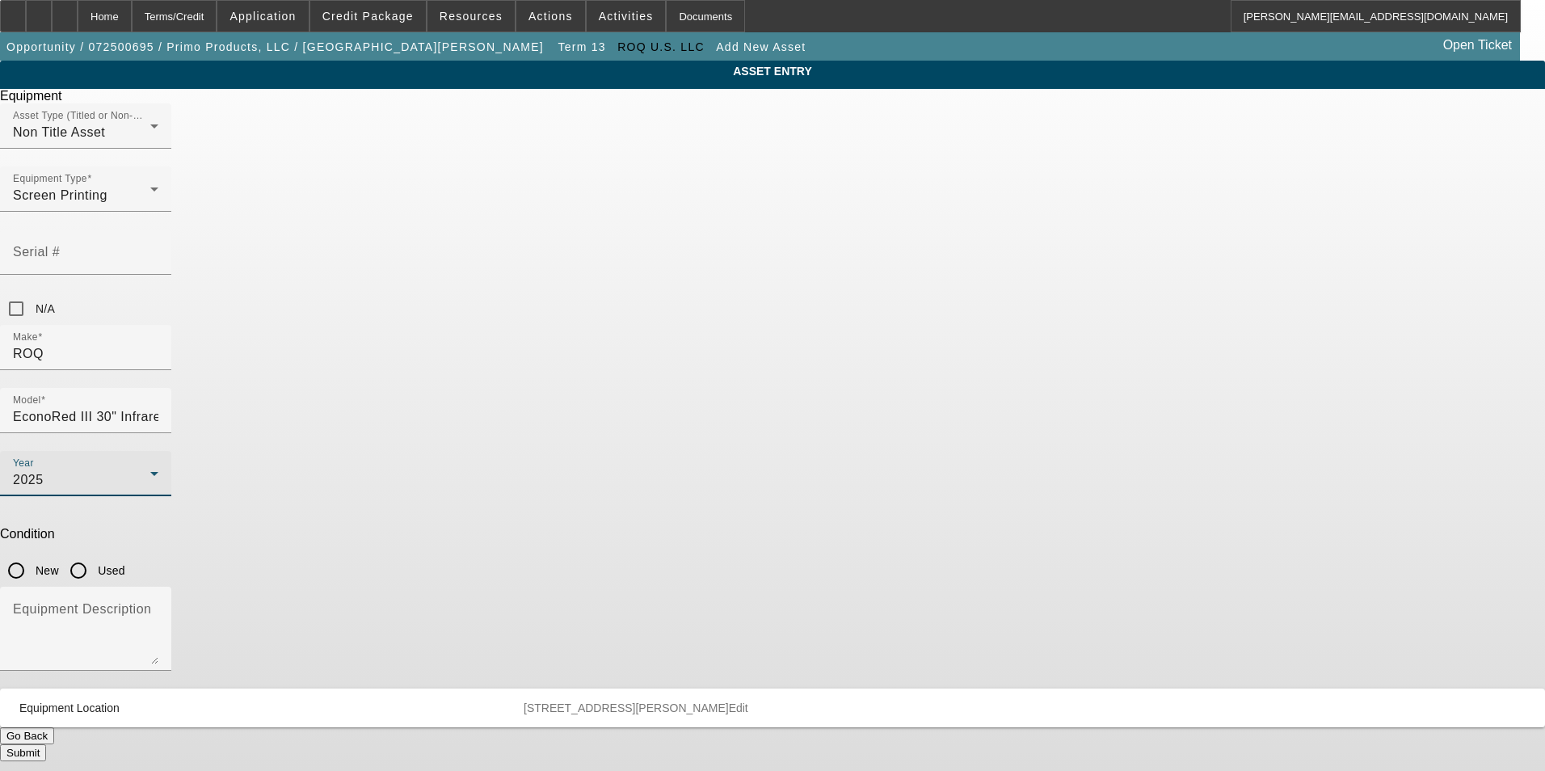
click at [32, 554] on input "New" at bounding box center [16, 570] width 32 height 32
radio input "true"
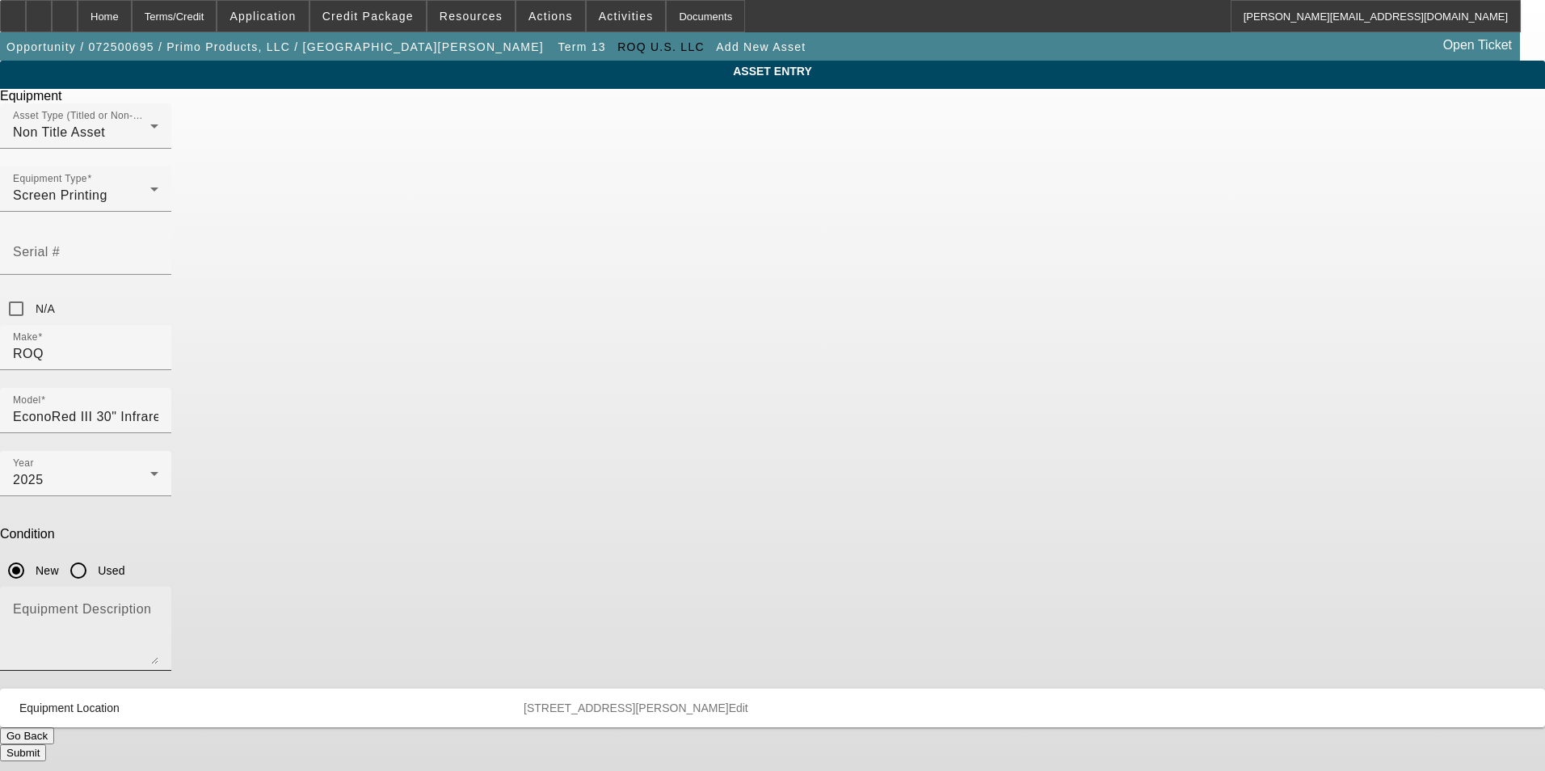
click at [158, 606] on textarea "Equipment Description" at bounding box center [85, 635] width 145 height 58
type textarea "n"
type textarea "preowned conveyor dryer"
click at [46, 744] on button "Submit" at bounding box center [23, 752] width 46 height 17
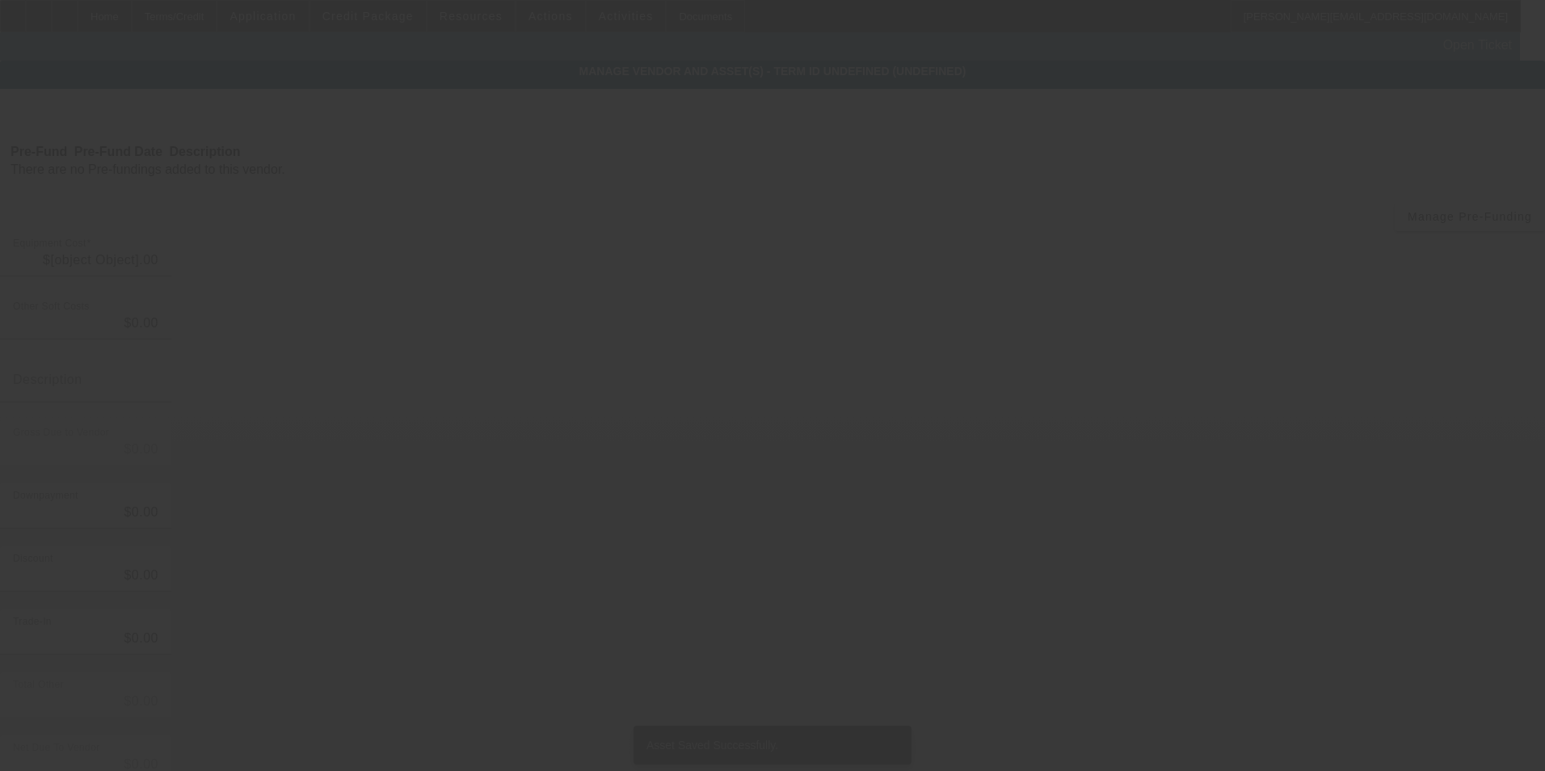
type input "$94,022.71"
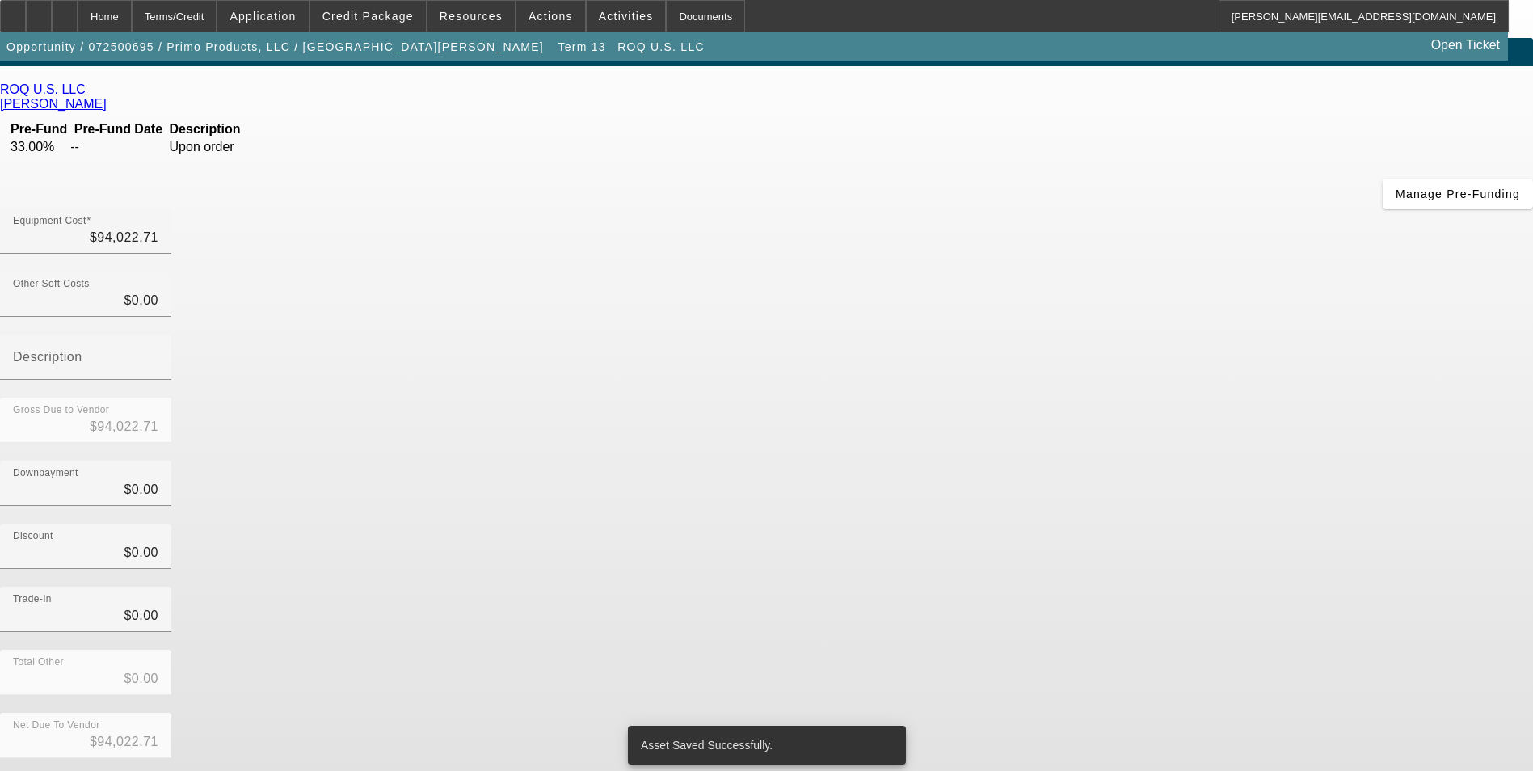
scroll to position [35, 0]
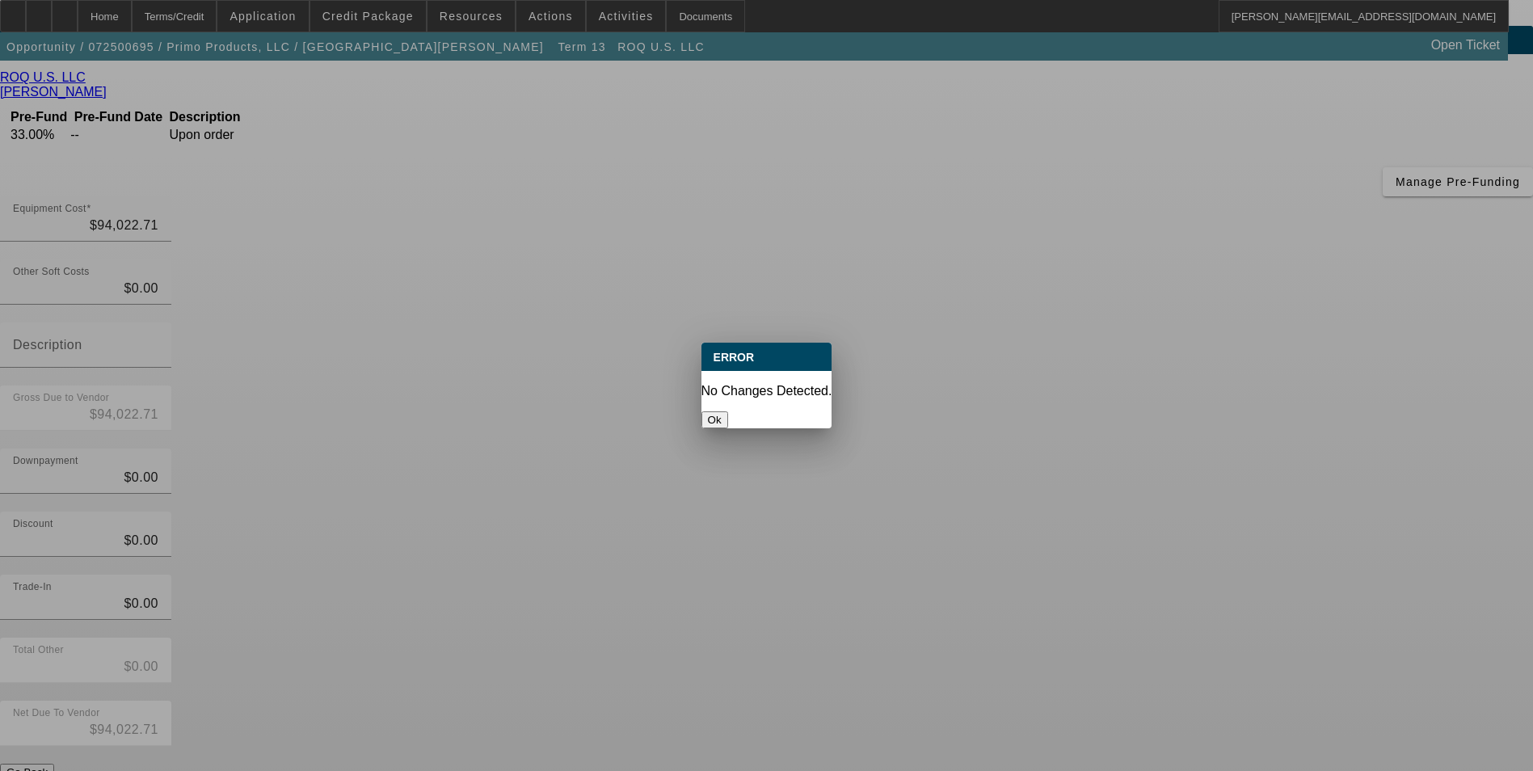
scroll to position [0, 0]
click at [728, 411] on button "Ok" at bounding box center [715, 419] width 27 height 17
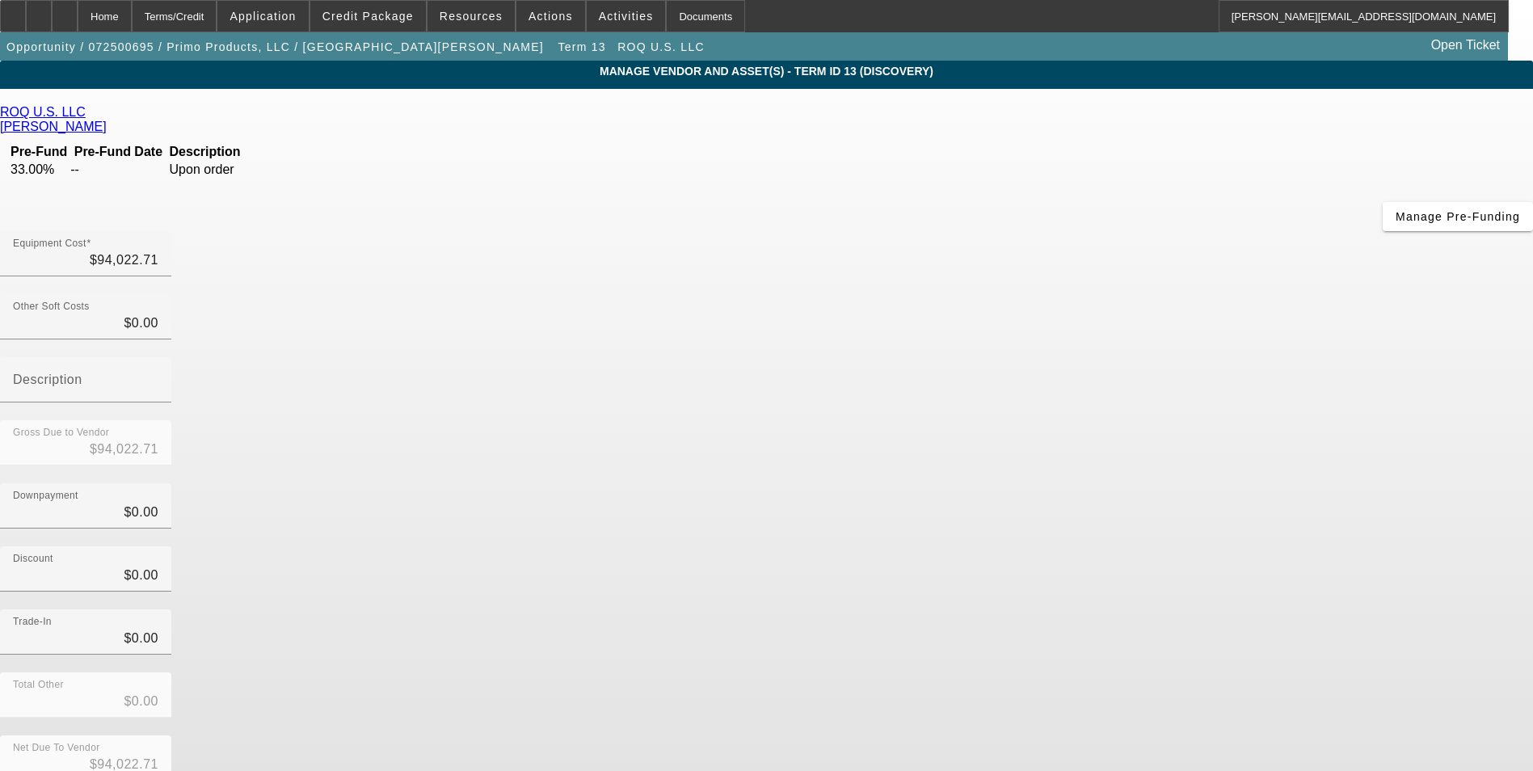
scroll to position [35, 0]
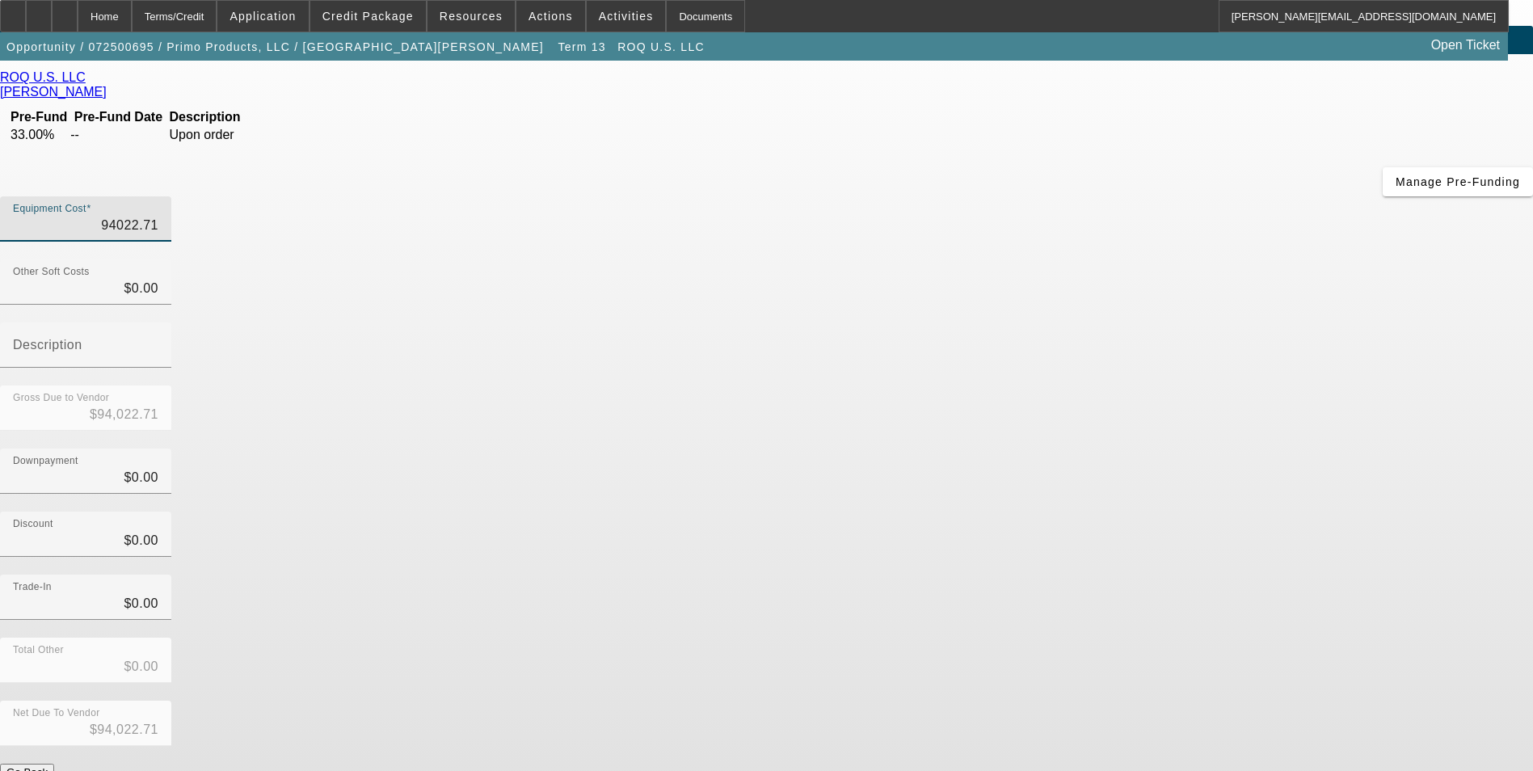
click at [158, 216] on input "94022.71" at bounding box center [85, 225] width 145 height 19
type input "$94,022.71"
click at [1119, 512] on div "Discount $0.00" at bounding box center [766, 543] width 1533 height 63
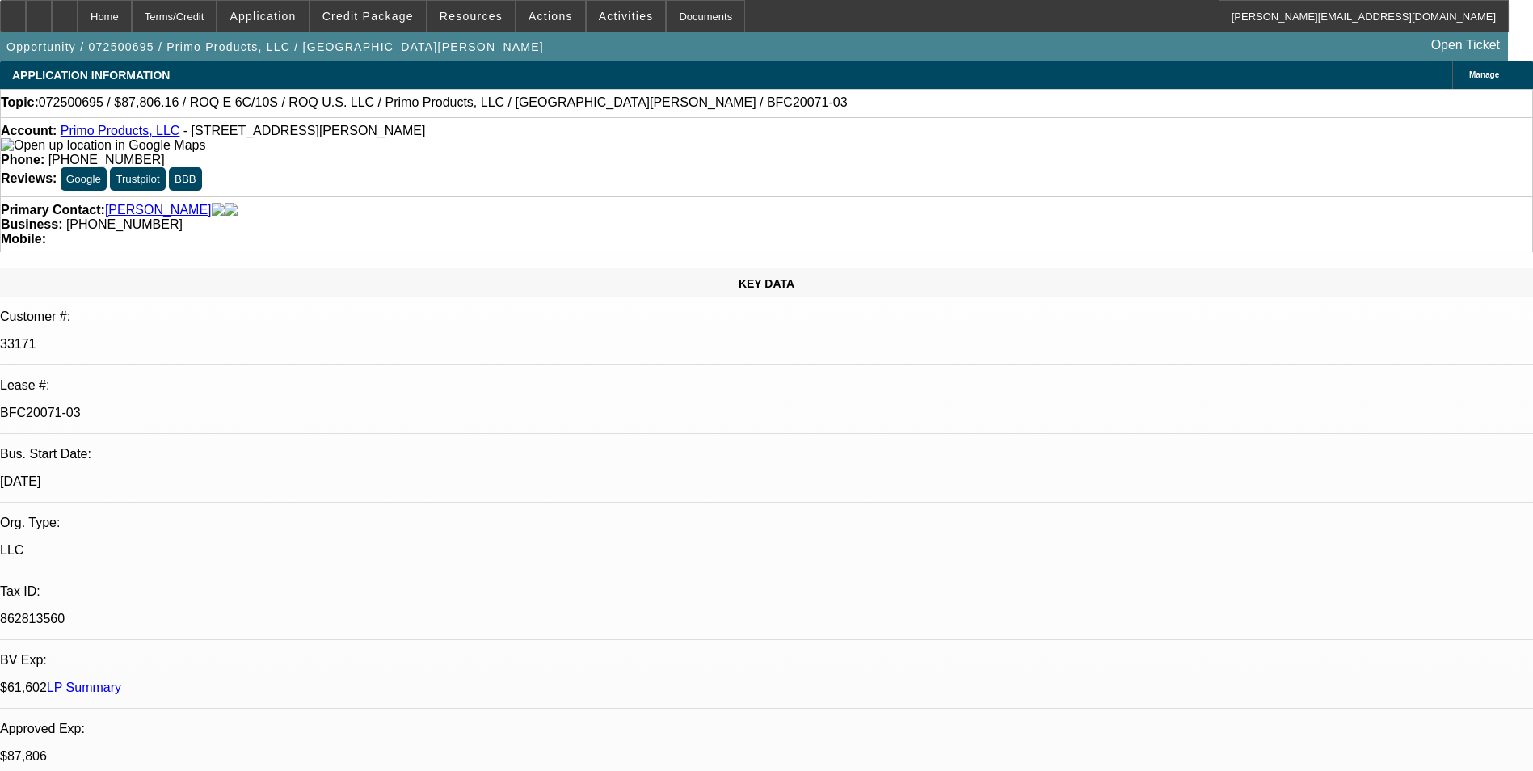
select select "0"
select select "2"
select select "0.1"
select select "4"
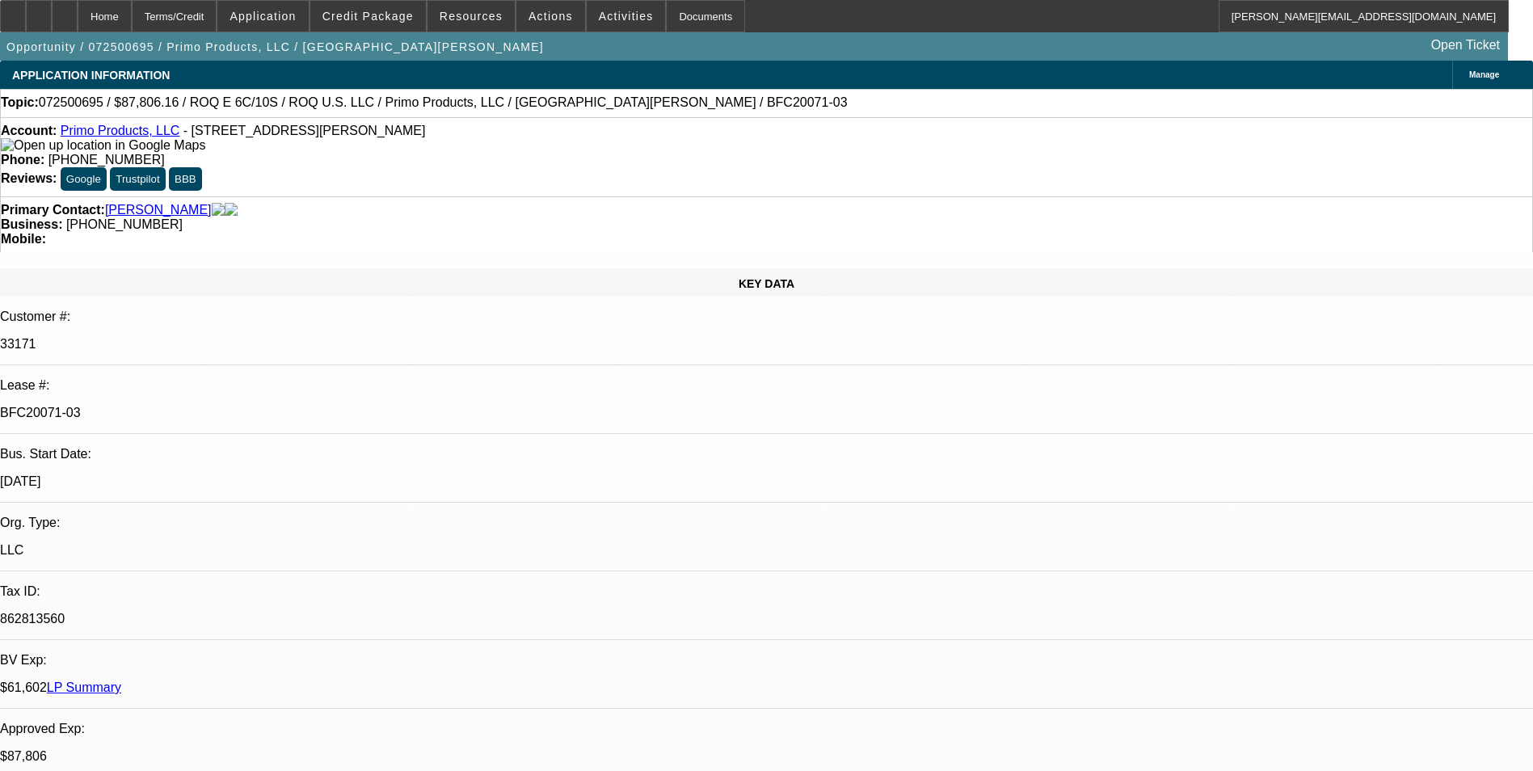
select select "0"
select select "2"
select select "0.1"
select select "4"
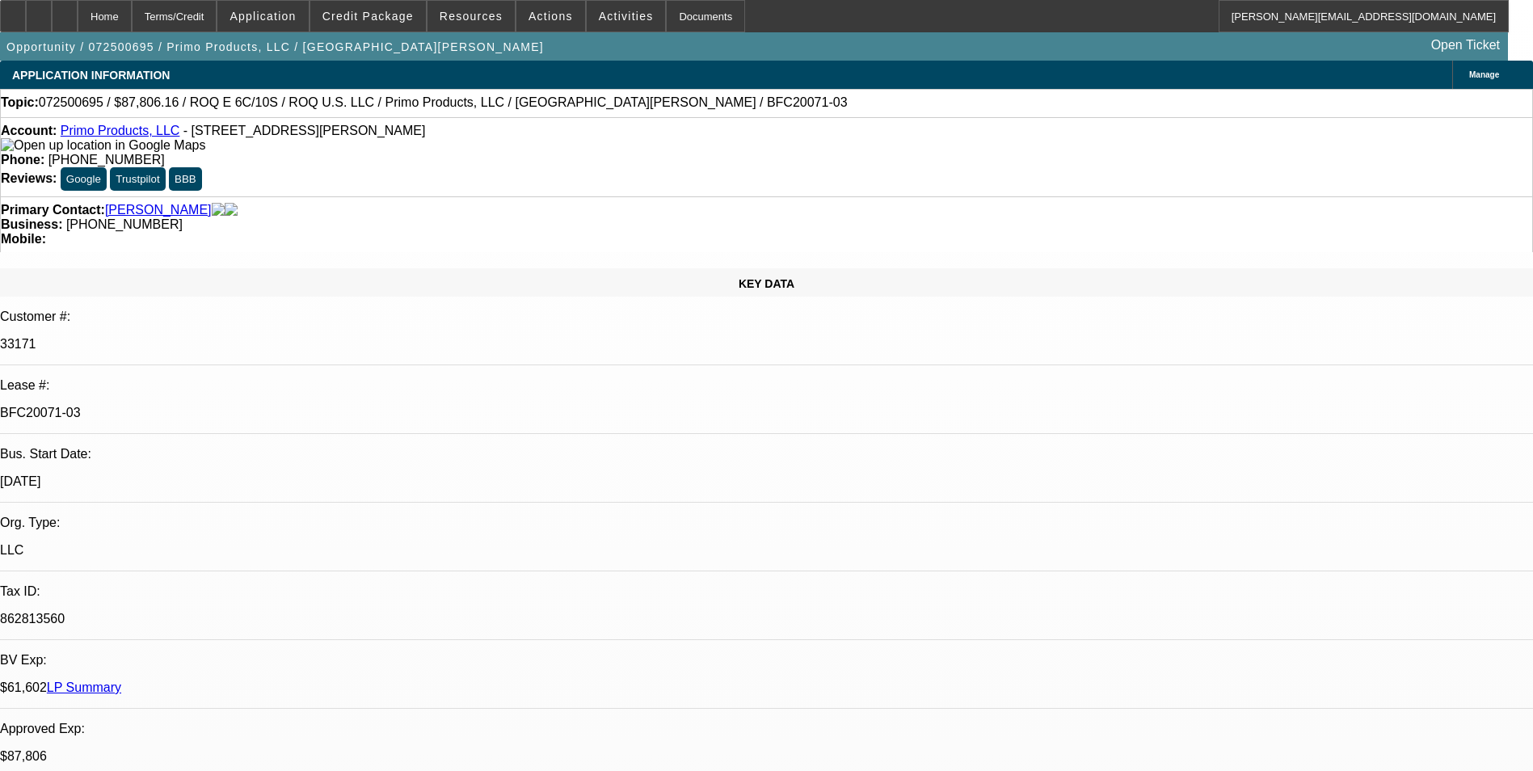
select select "0"
select select "2"
select select "0.1"
select select "4"
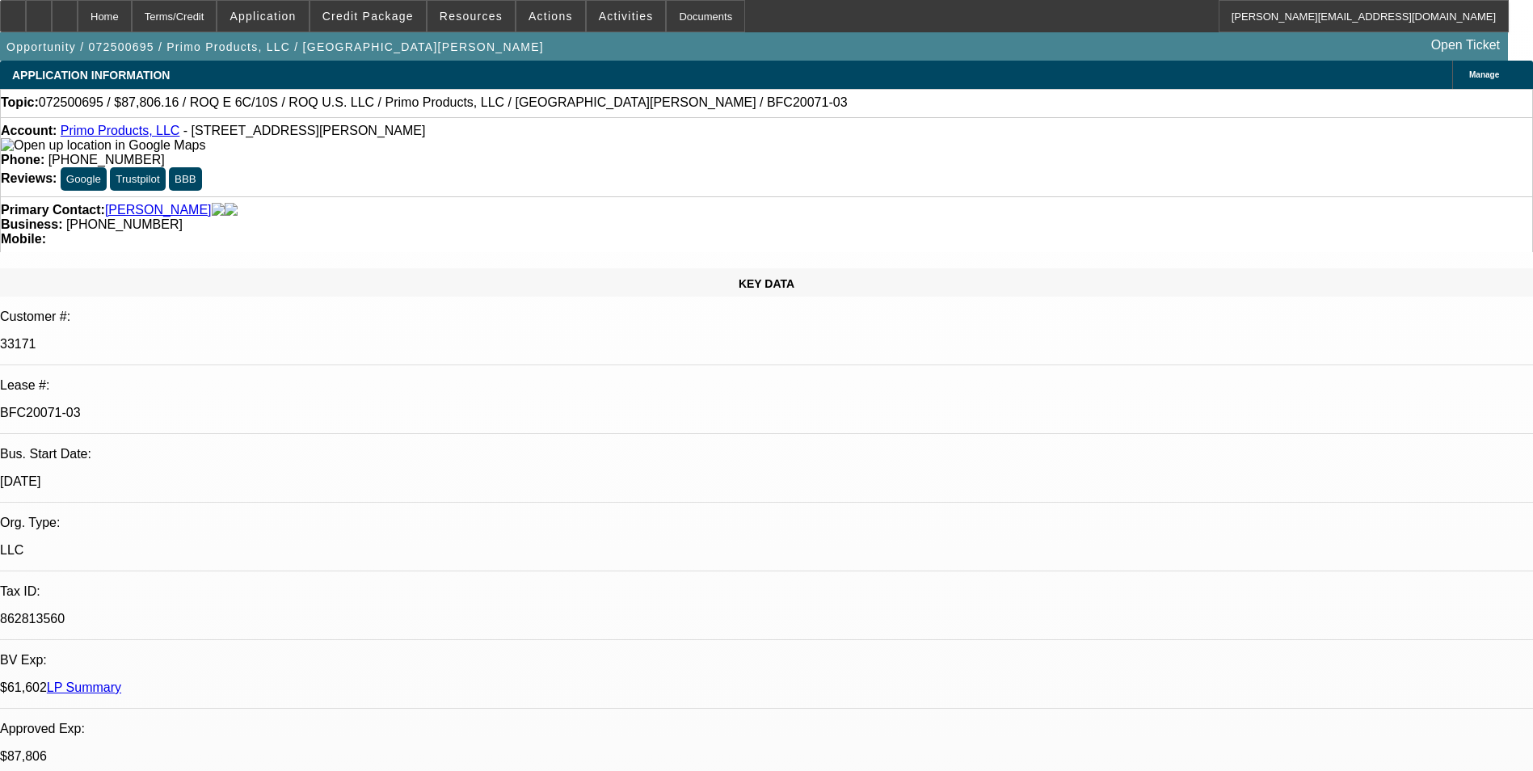
select select "0"
select select "2"
select select "0.1"
select select "4"
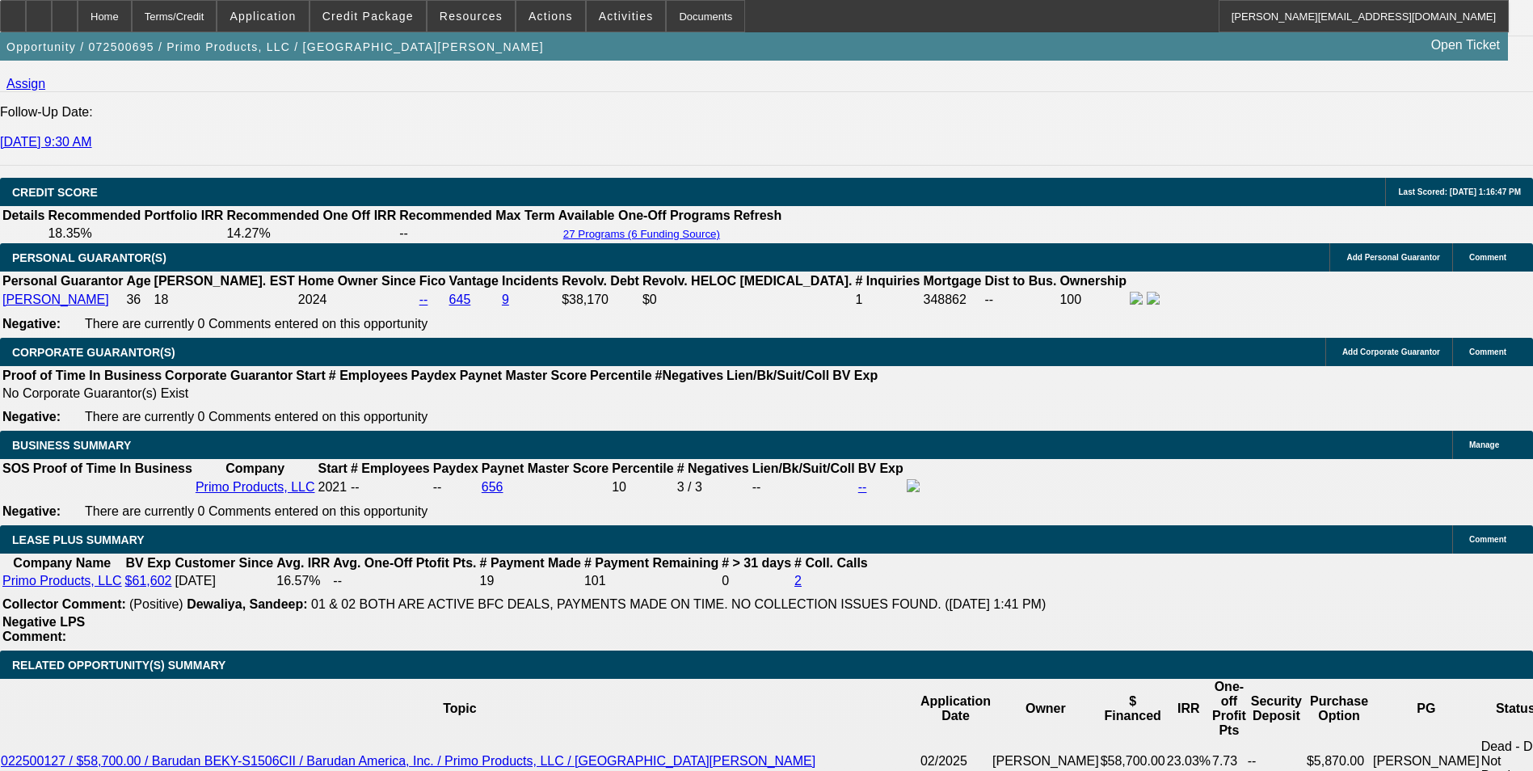
scroll to position [2506, 0]
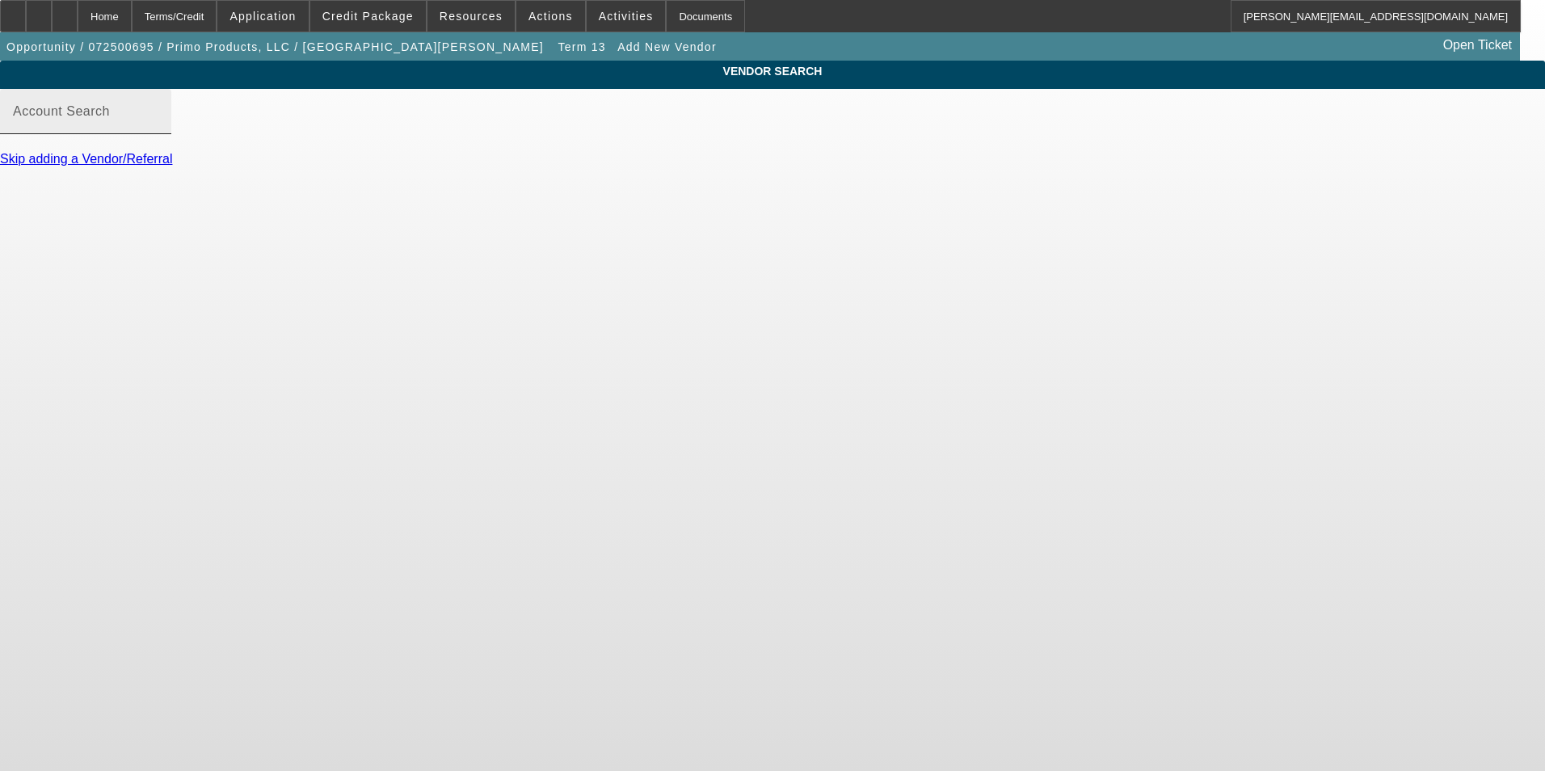
click at [158, 128] on input "Account Search" at bounding box center [85, 117] width 145 height 19
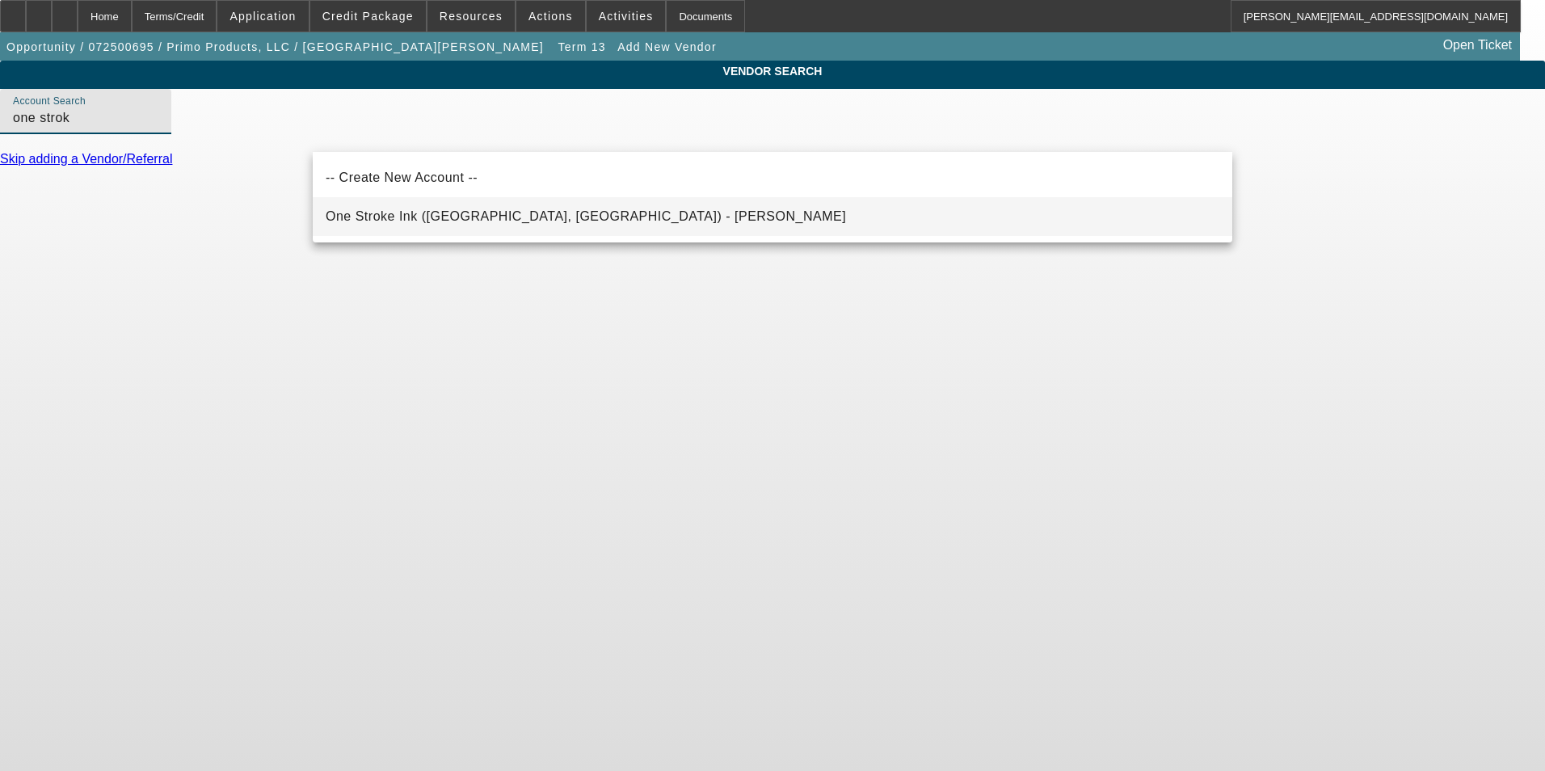
click at [508, 214] on span "One Stroke Ink (Louisville, KY) - Winfrey, Roy" at bounding box center [586, 216] width 521 height 14
type input "One Stroke Ink (Louisville, KY) - Winfrey, Roy"
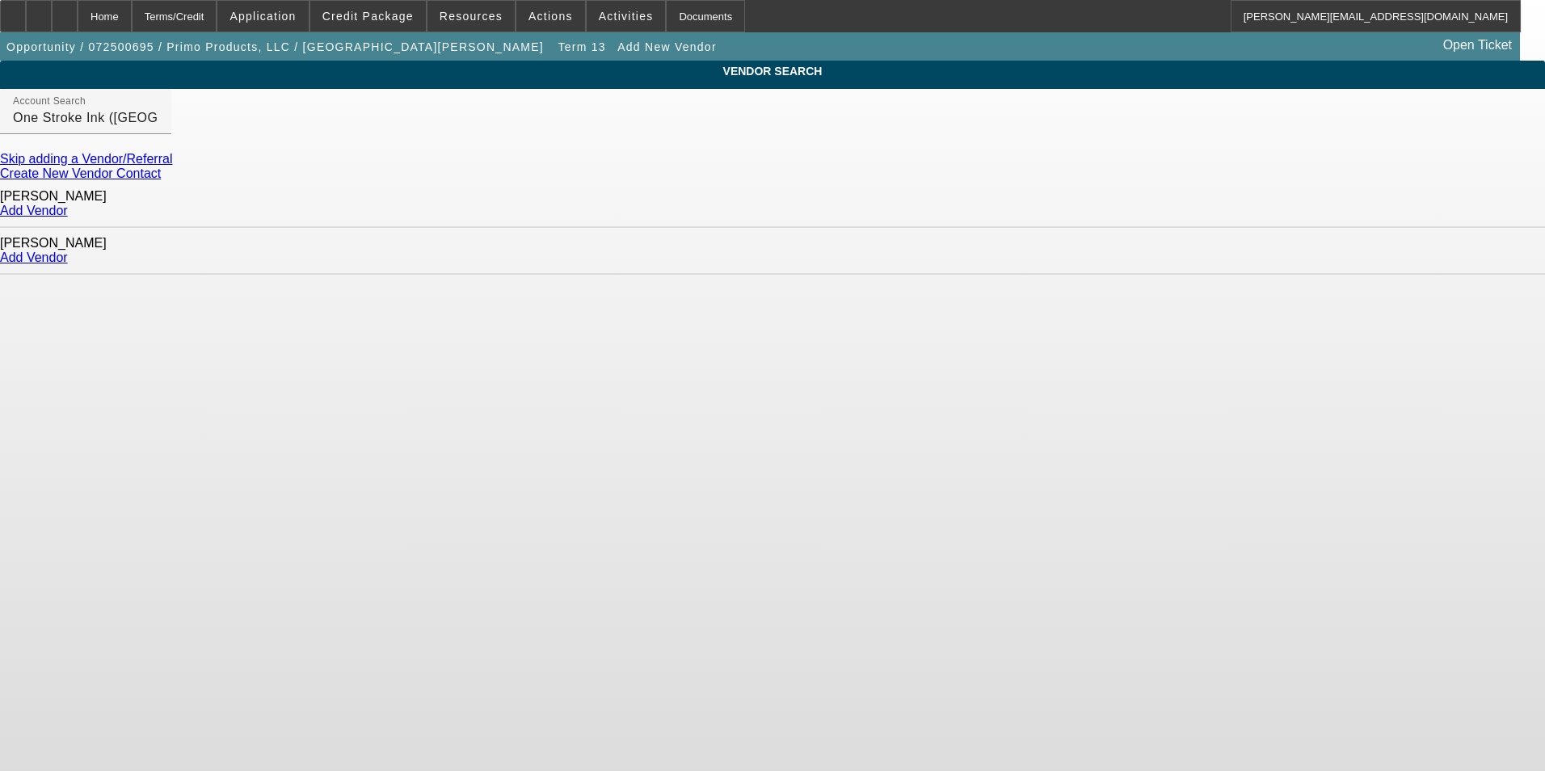
click at [68, 204] on link "Add Vendor" at bounding box center [34, 211] width 68 height 14
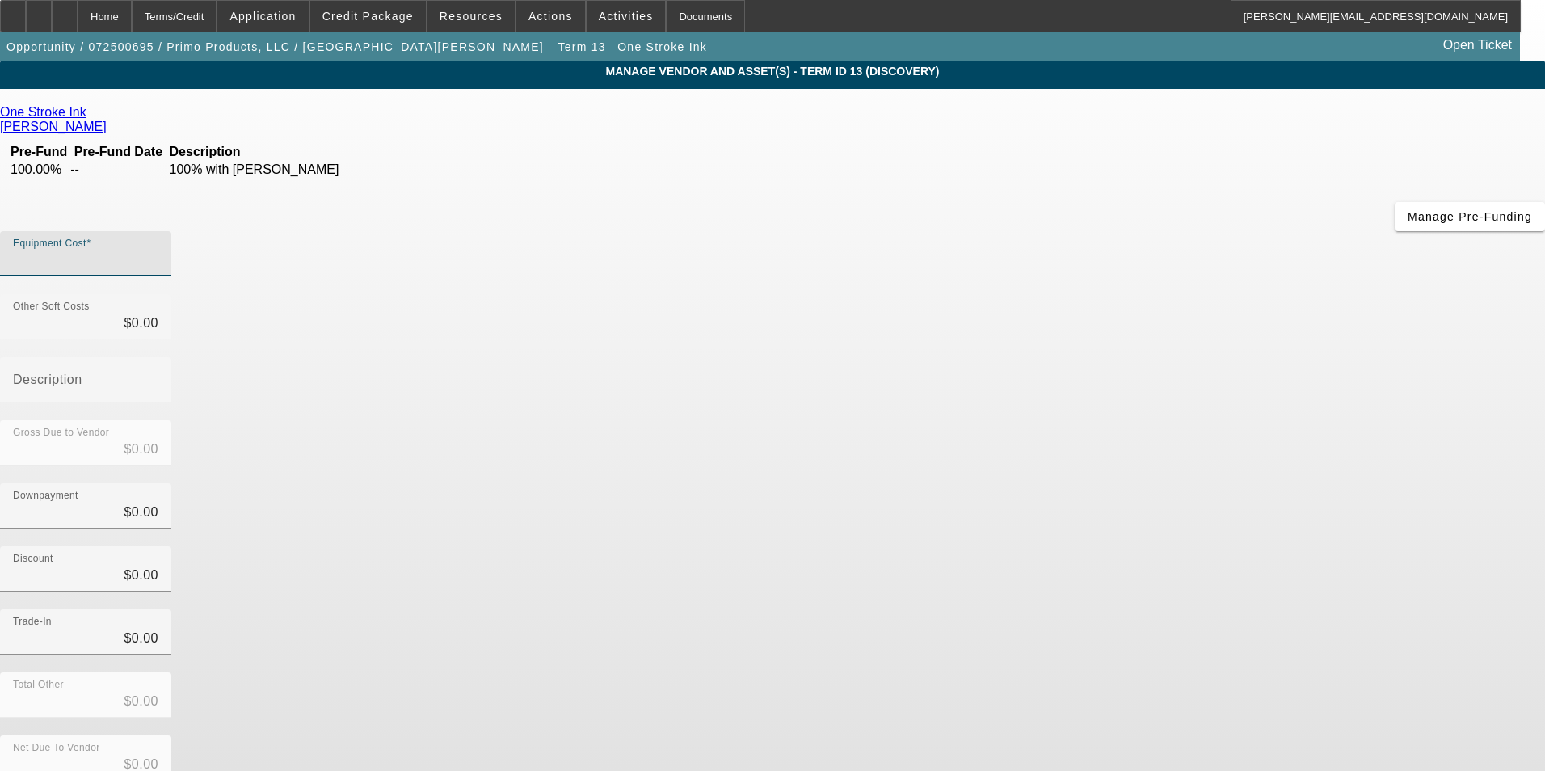
drag, startPoint x: 911, startPoint y: 135, endPoint x: 904, endPoint y: 117, distance: 19.2
click at [158, 251] on input "Equipment Cost" at bounding box center [85, 260] width 145 height 19
type input "1"
type input "$1.00"
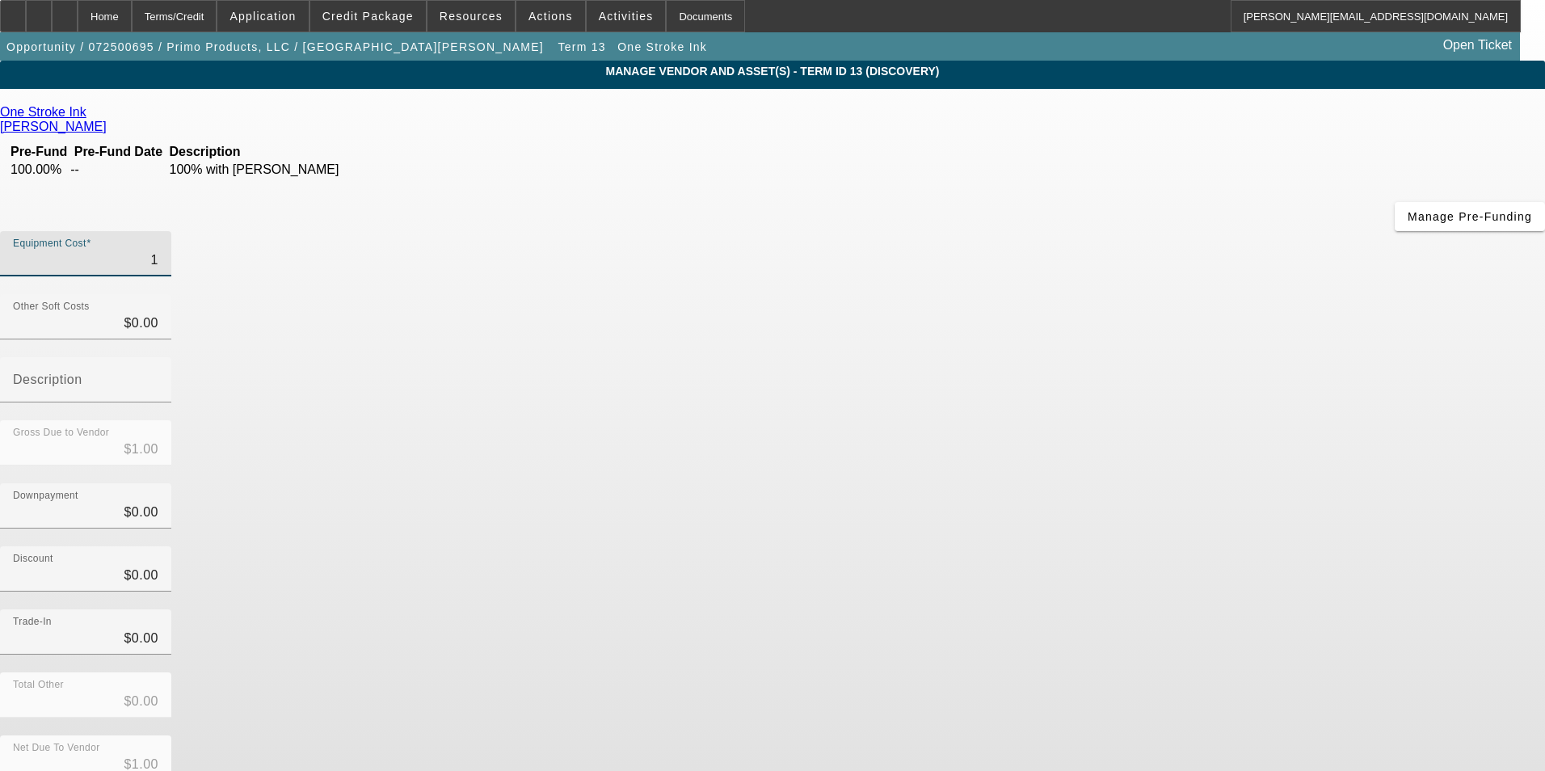
type input "16"
type input "$16.00"
type input "165"
type input "$165.00"
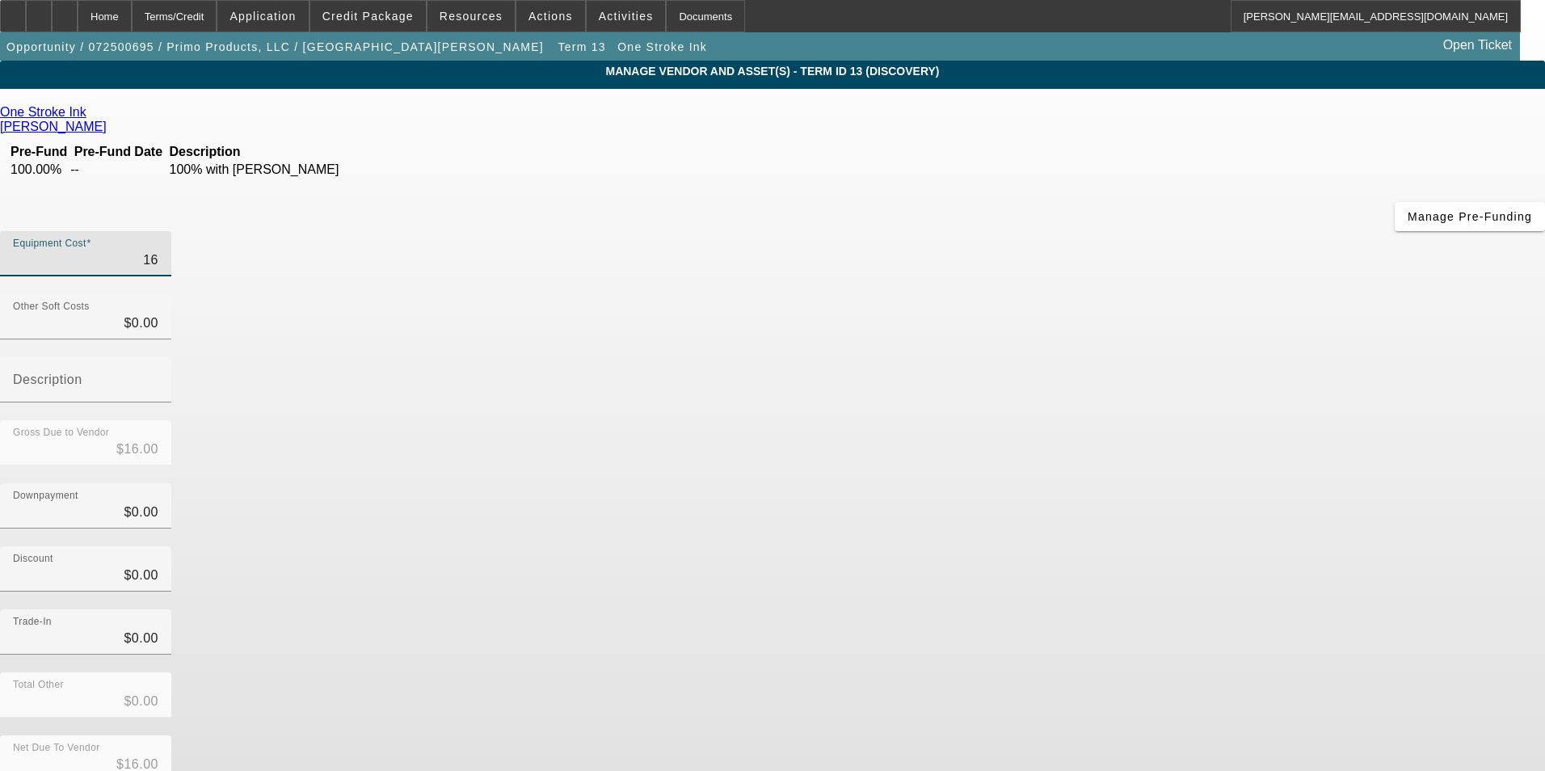
type input "$165.00"
type input "1657"
type input "$1,657.00"
type input "1657.9"
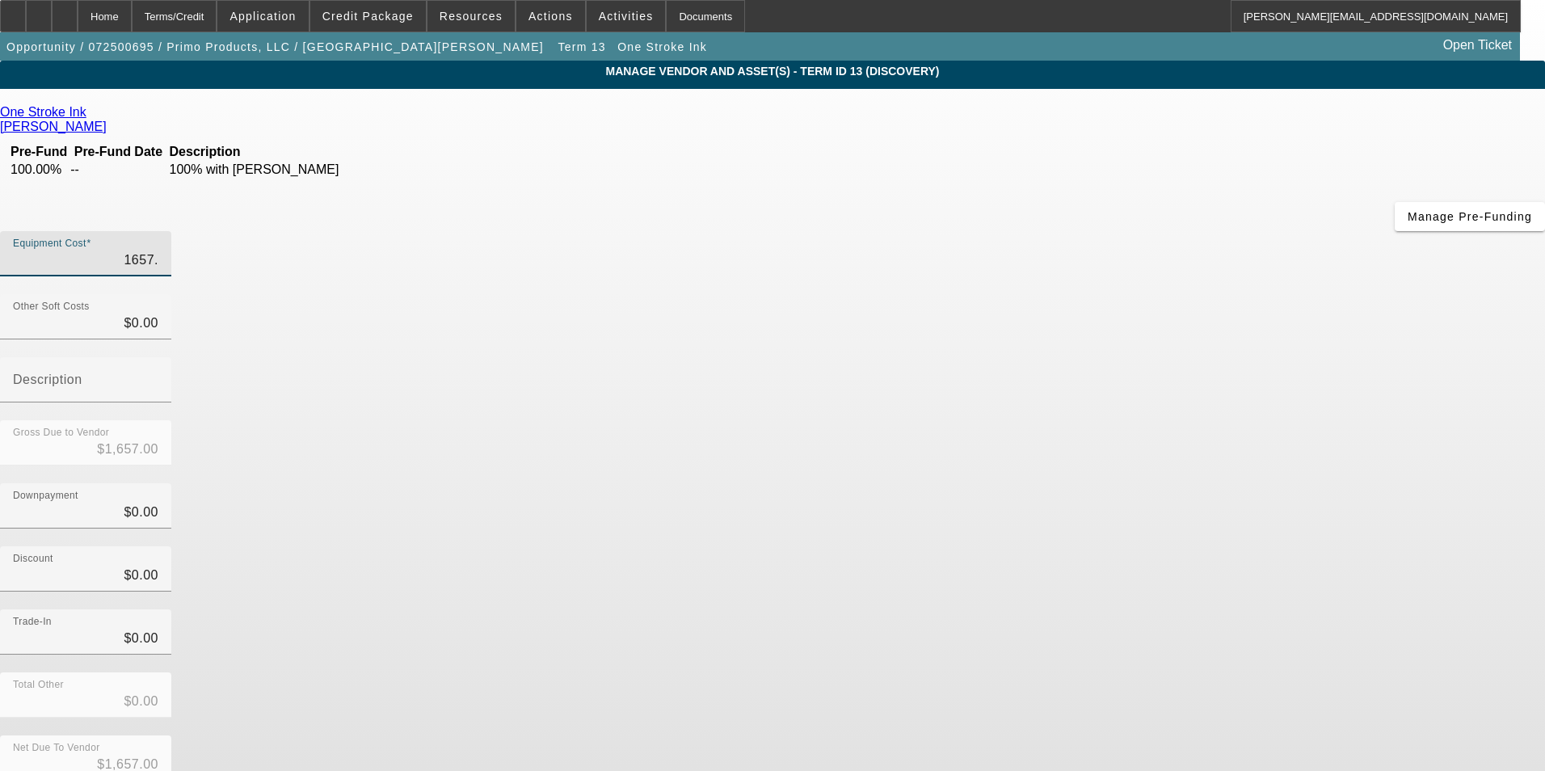
type input "$1,657.90"
type input "1657.96"
type input "$1,657.96"
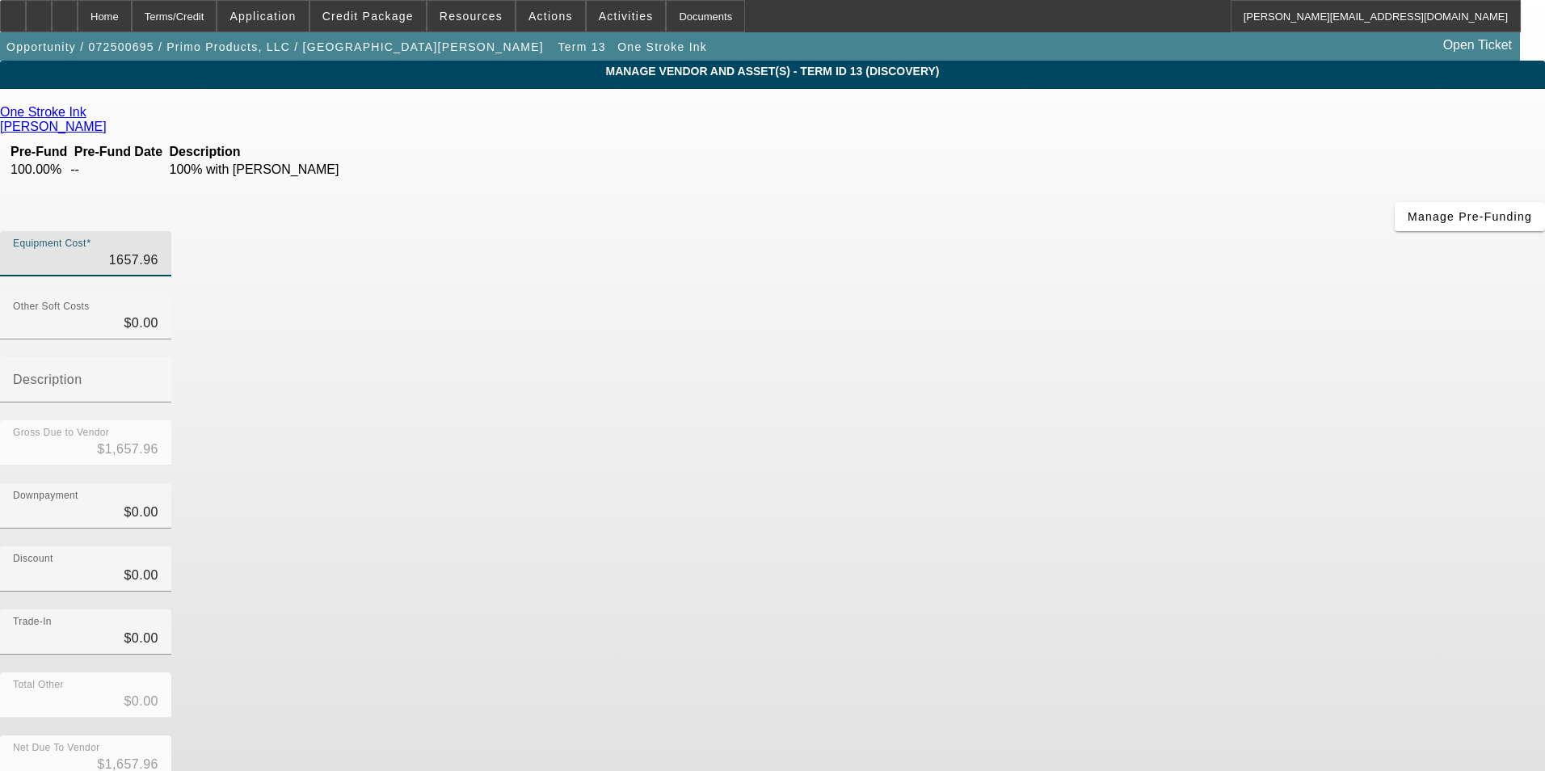
type input "$1,657.96"
click at [1197, 483] on div "Downpayment $0.00" at bounding box center [772, 514] width 1545 height 63
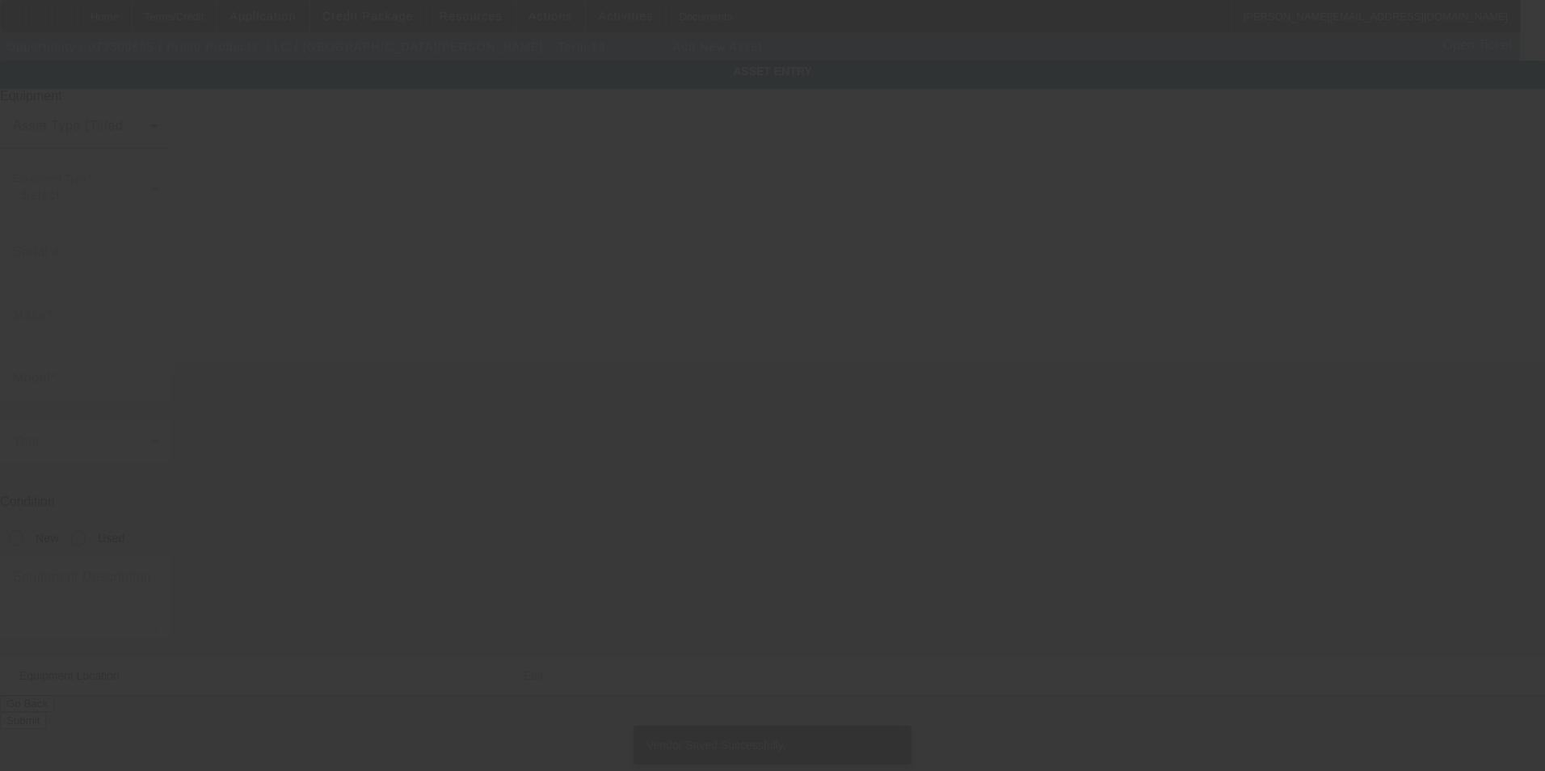
type input "75 Sampson Pkwy"
type input "Pittsfield"
type input "01201"
type input "Berkshire"
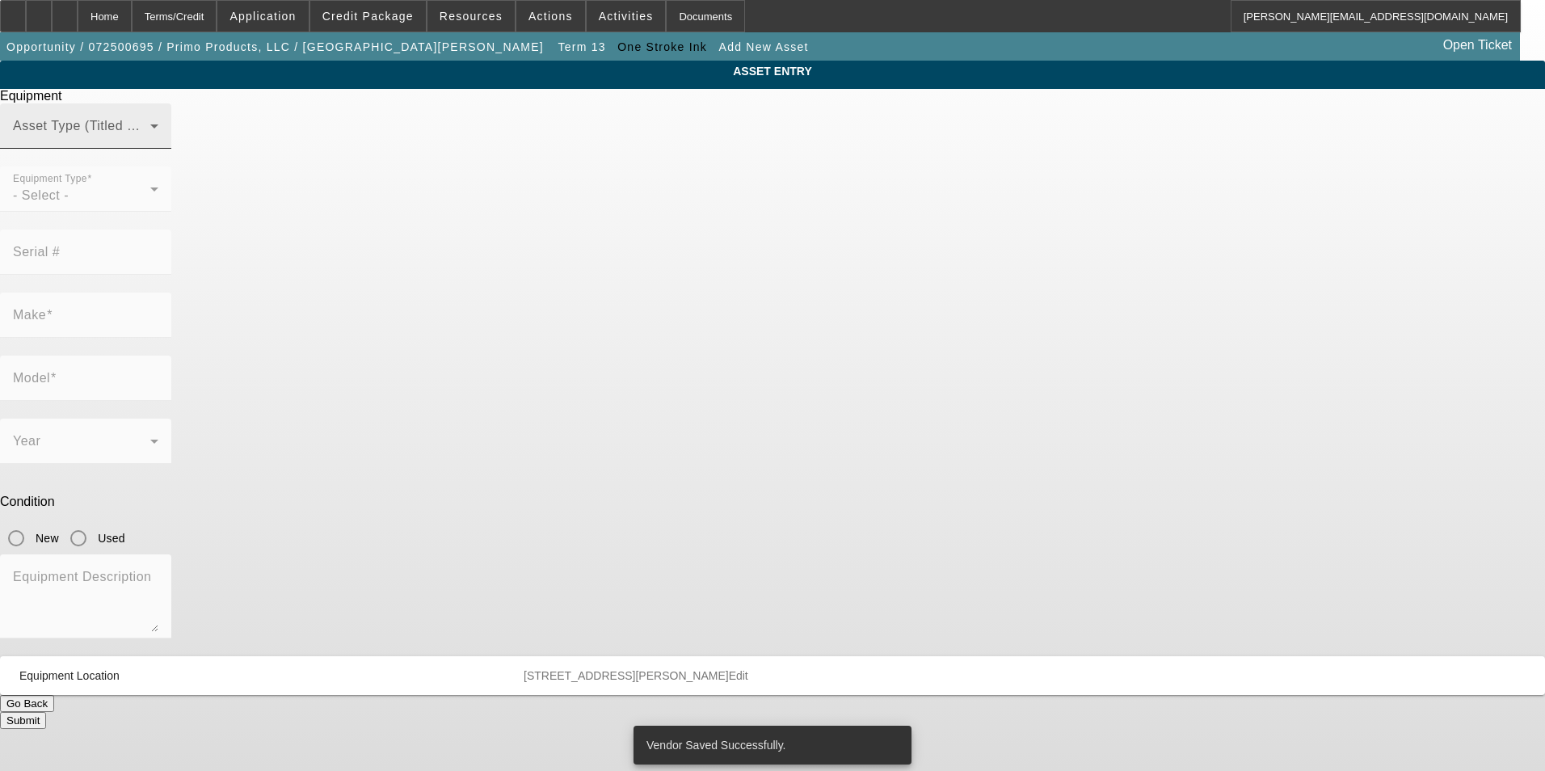
click at [158, 149] on div "Asset Type (Titled or Non-Titled)" at bounding box center [85, 125] width 145 height 45
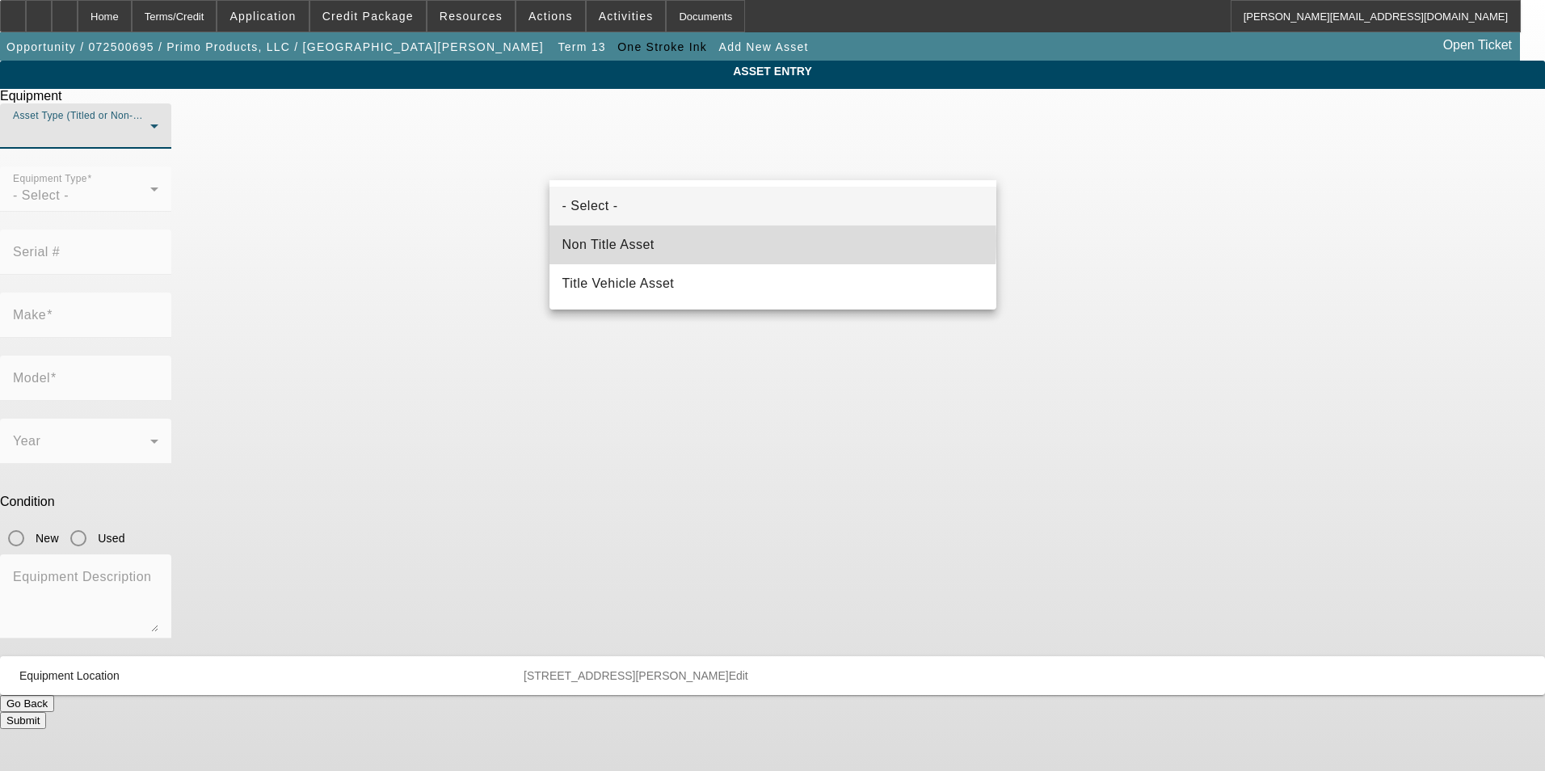
click at [654, 241] on span "Non Title Asset" at bounding box center [609, 244] width 92 height 19
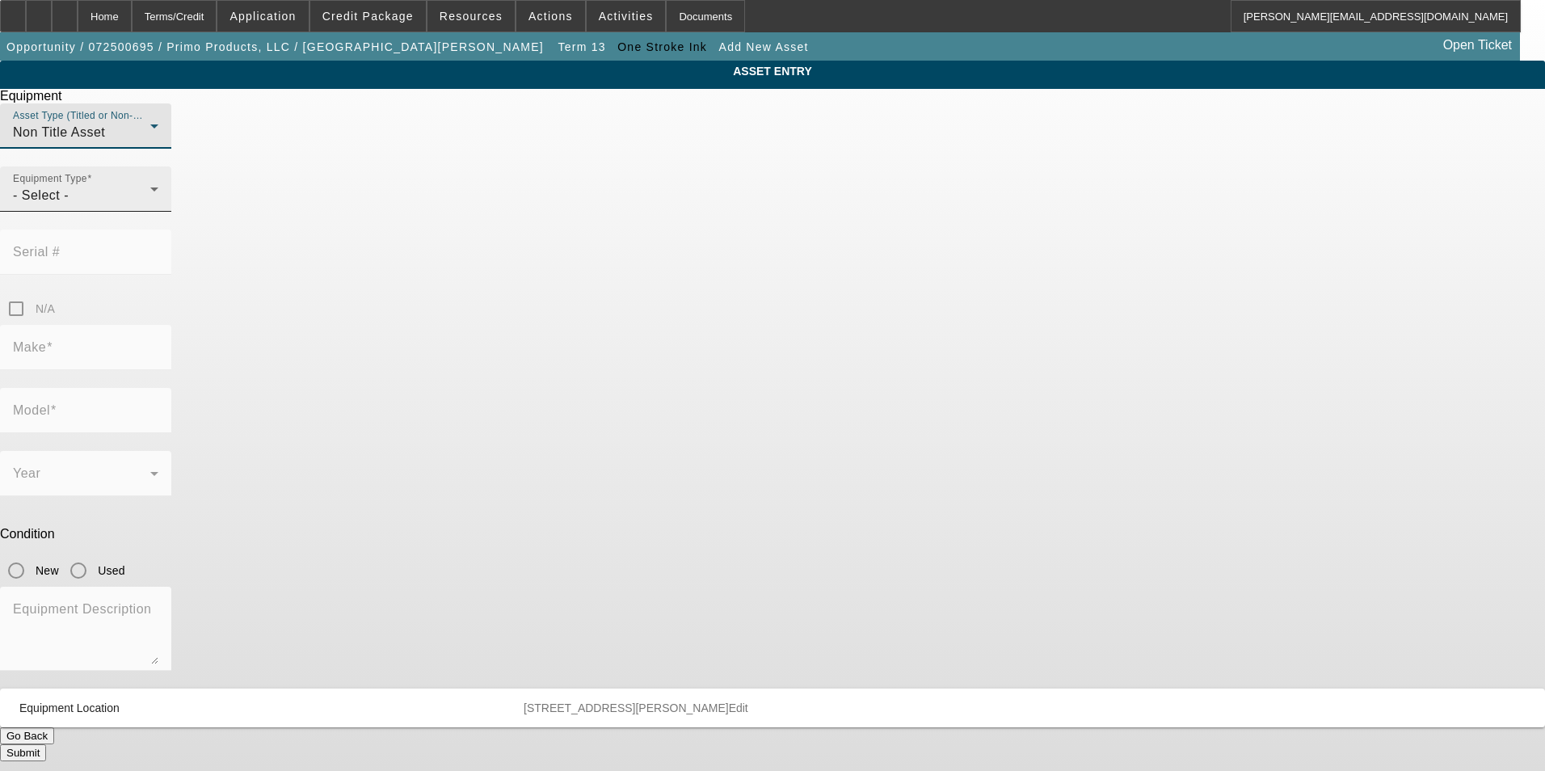
click at [150, 205] on div "- Select -" at bounding box center [81, 195] width 137 height 19
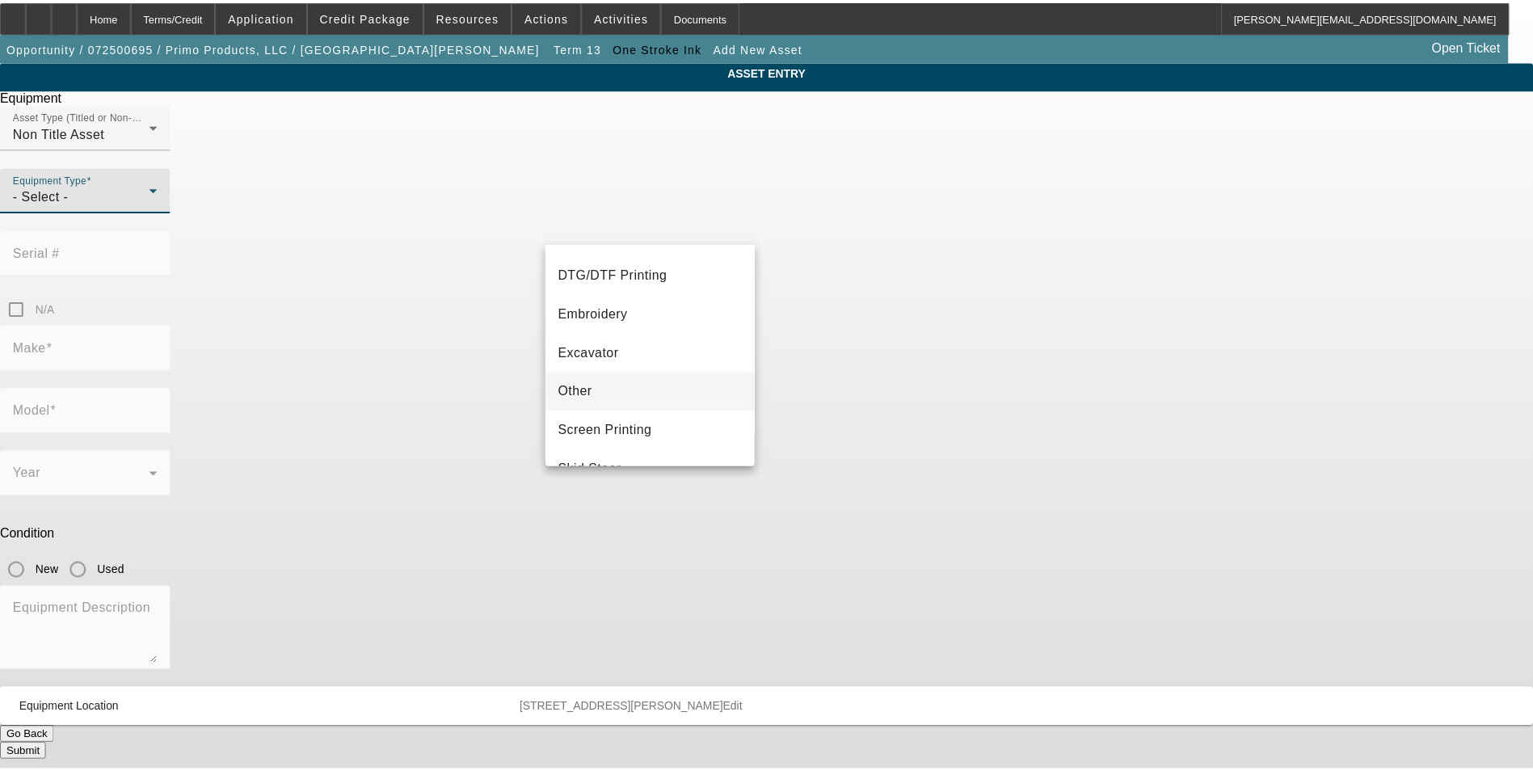
scroll to position [242, 0]
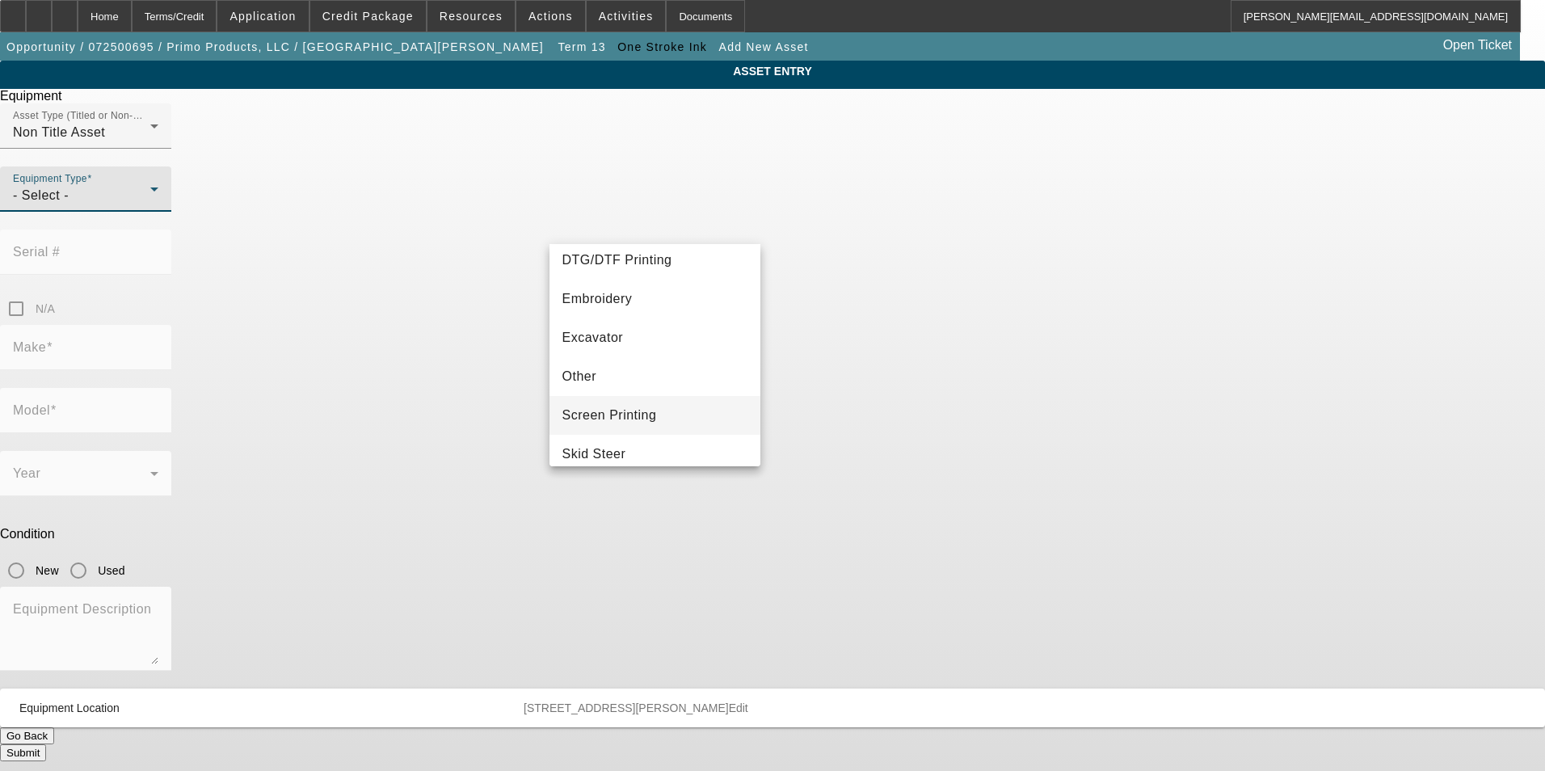
click at [646, 416] on span "Screen Printing" at bounding box center [610, 415] width 95 height 19
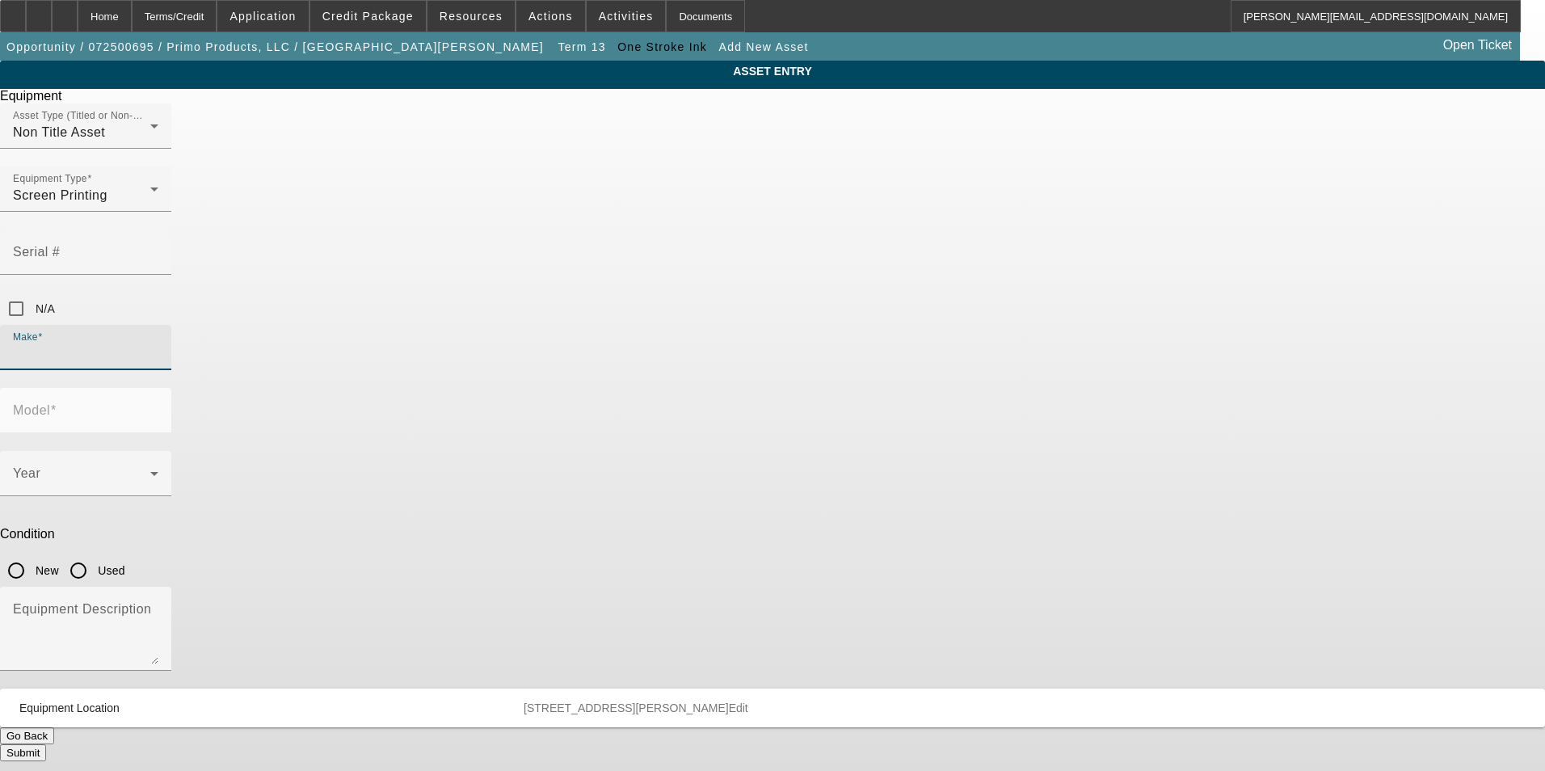
click at [158, 344] on input "Make" at bounding box center [85, 353] width 145 height 19
type input "One s"
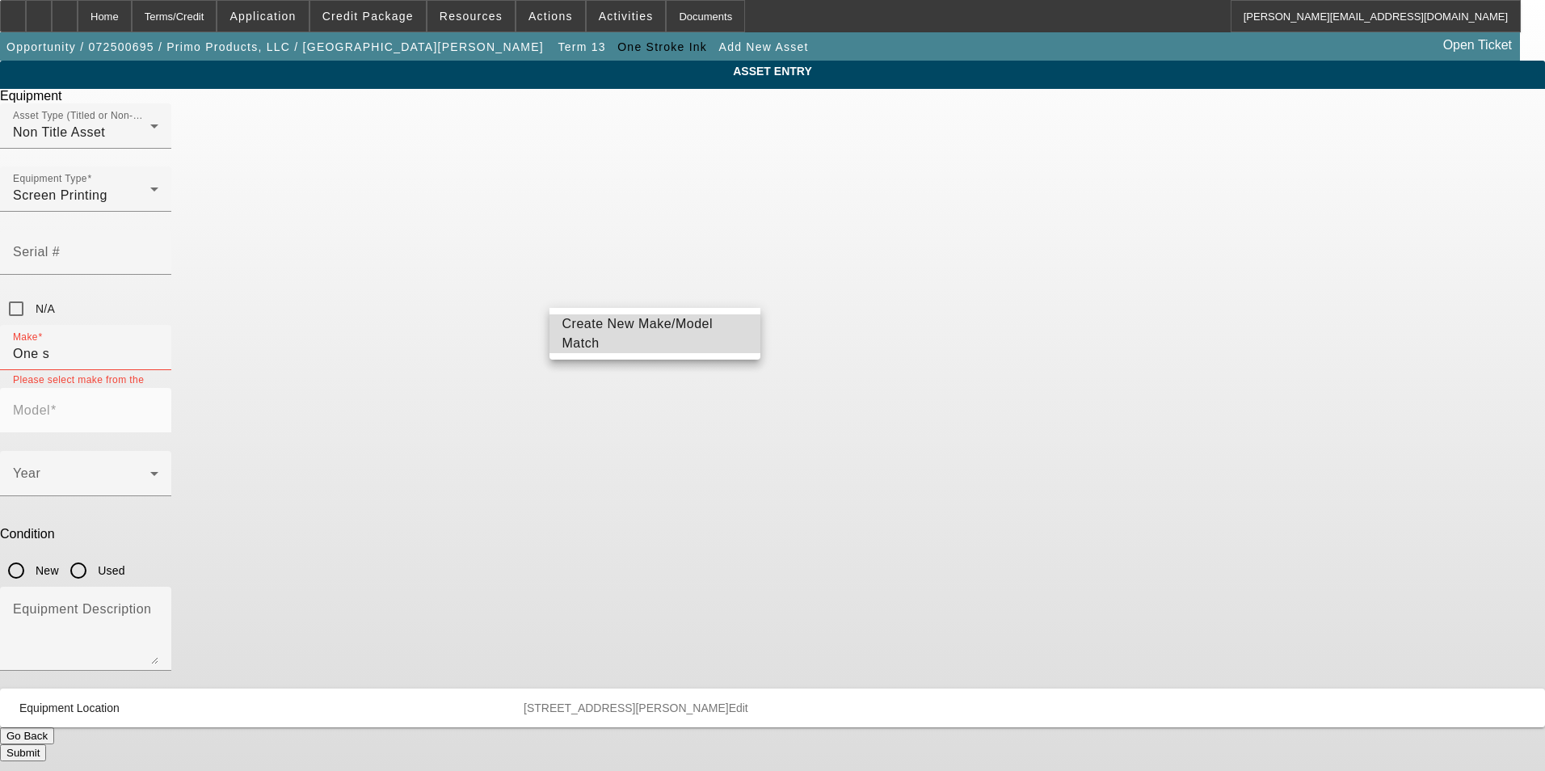
click at [682, 323] on span "Create New Make/Model Match" at bounding box center [656, 333] width 186 height 39
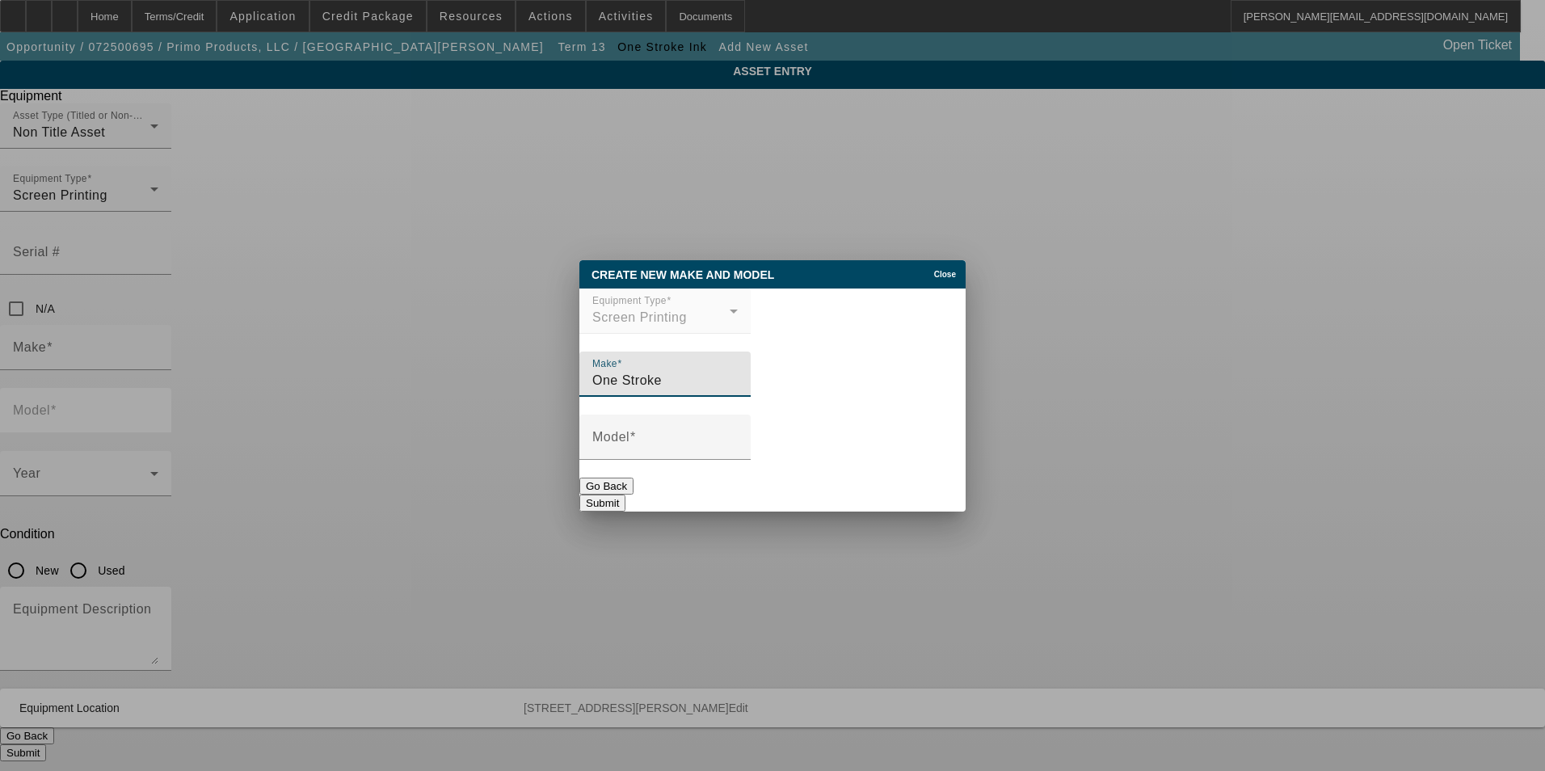
type input "One Stroke"
type input "Inks"
click at [626, 495] on button "Submit" at bounding box center [603, 503] width 46 height 17
type input "One Stroke"
type input "Inks"
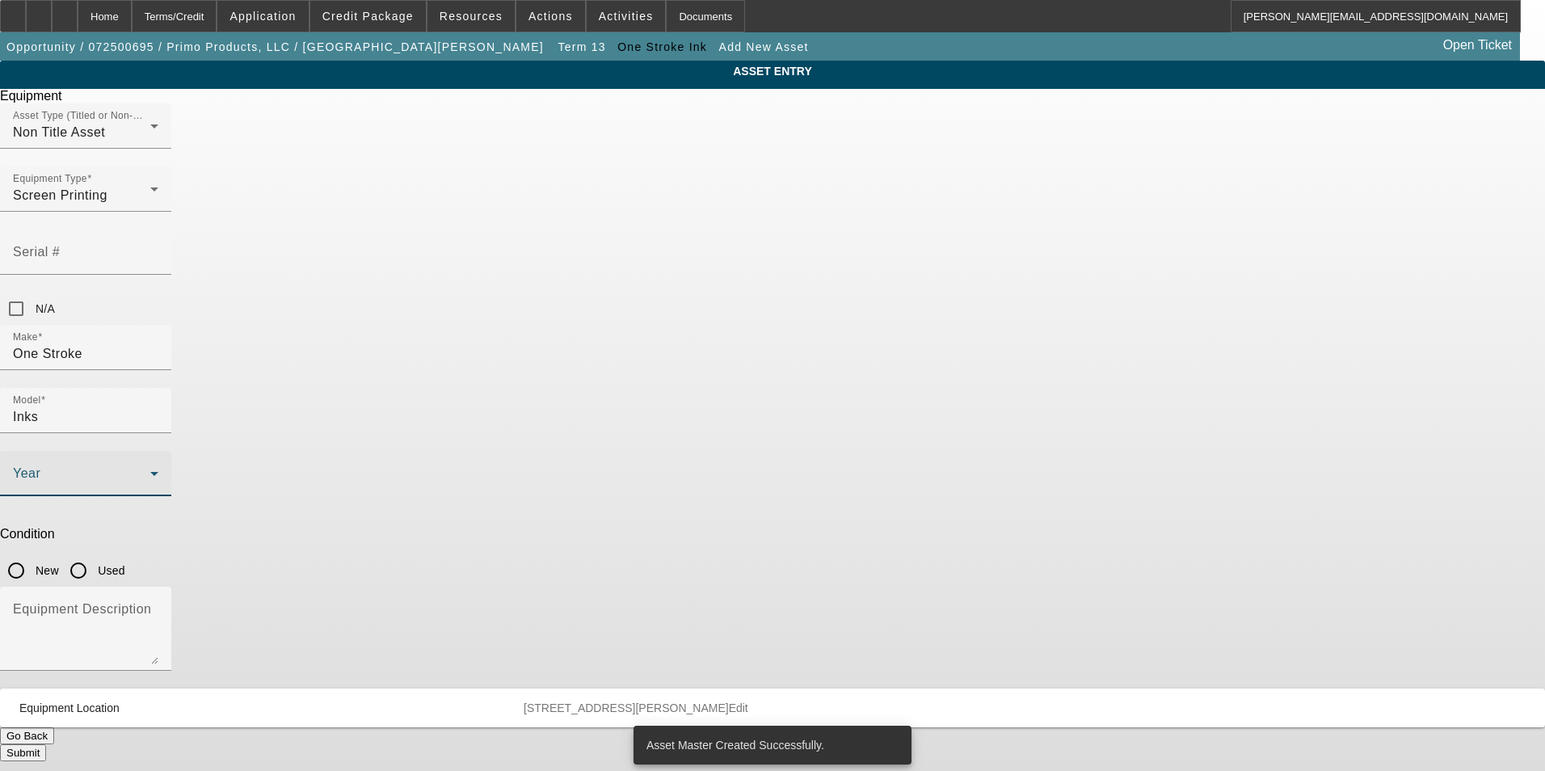
click at [150, 470] on span at bounding box center [81, 479] width 137 height 19
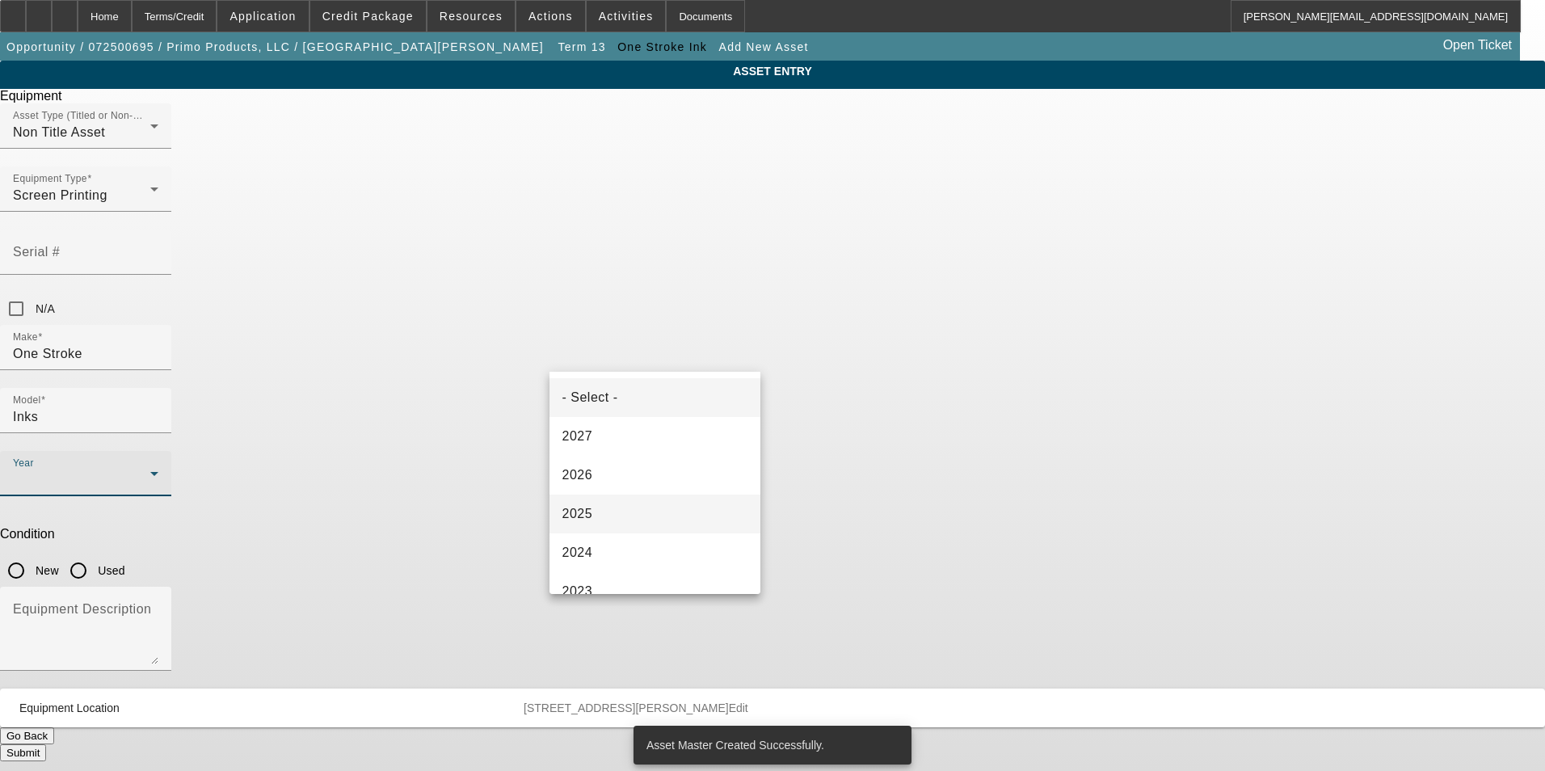
click at [626, 512] on mat-option "2025" at bounding box center [656, 514] width 212 height 39
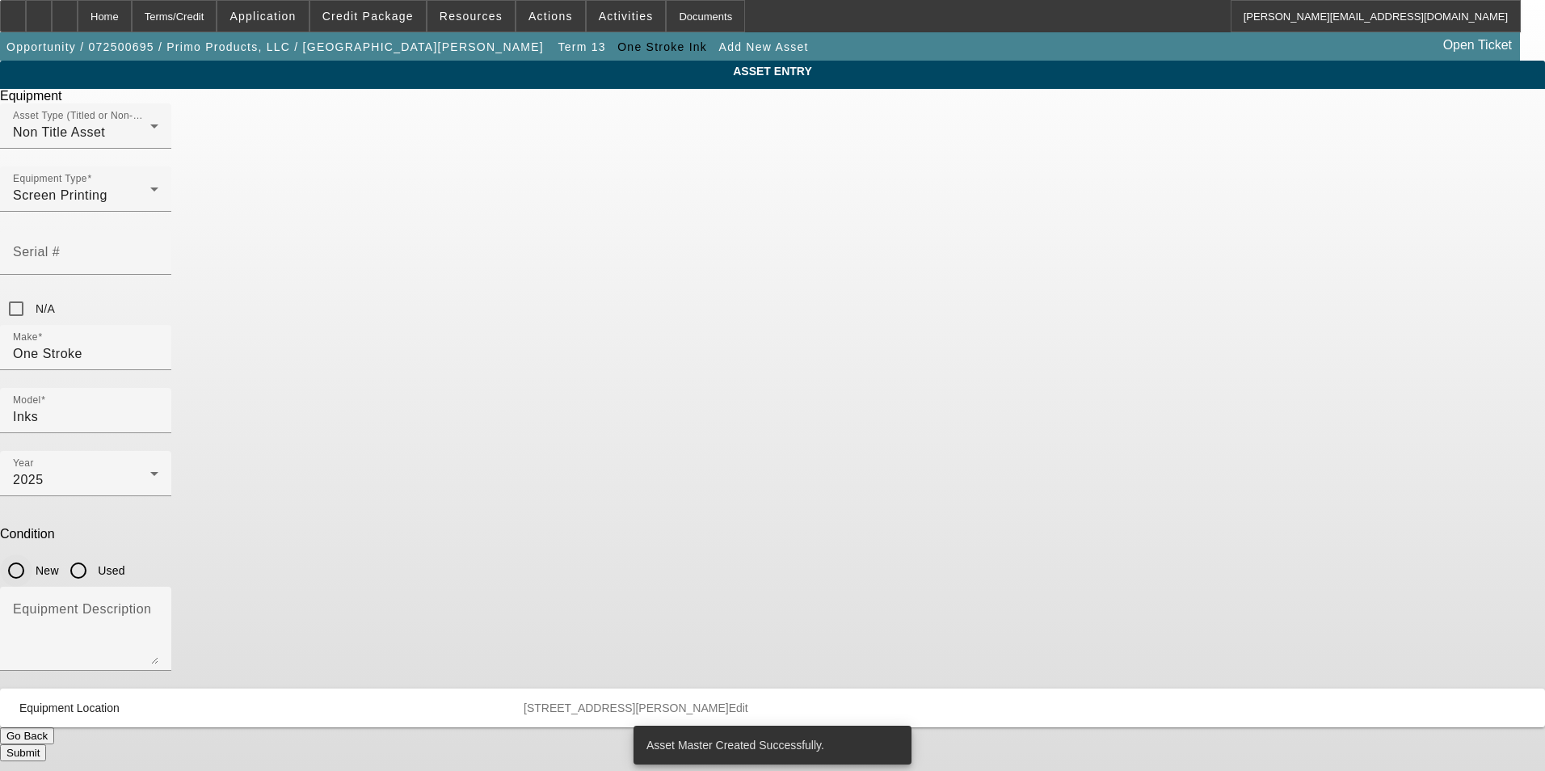
click at [32, 554] on input "New" at bounding box center [16, 570] width 32 height 32
radio input "true"
click at [158, 606] on textarea "Equipment Description" at bounding box center [85, 635] width 145 height 58
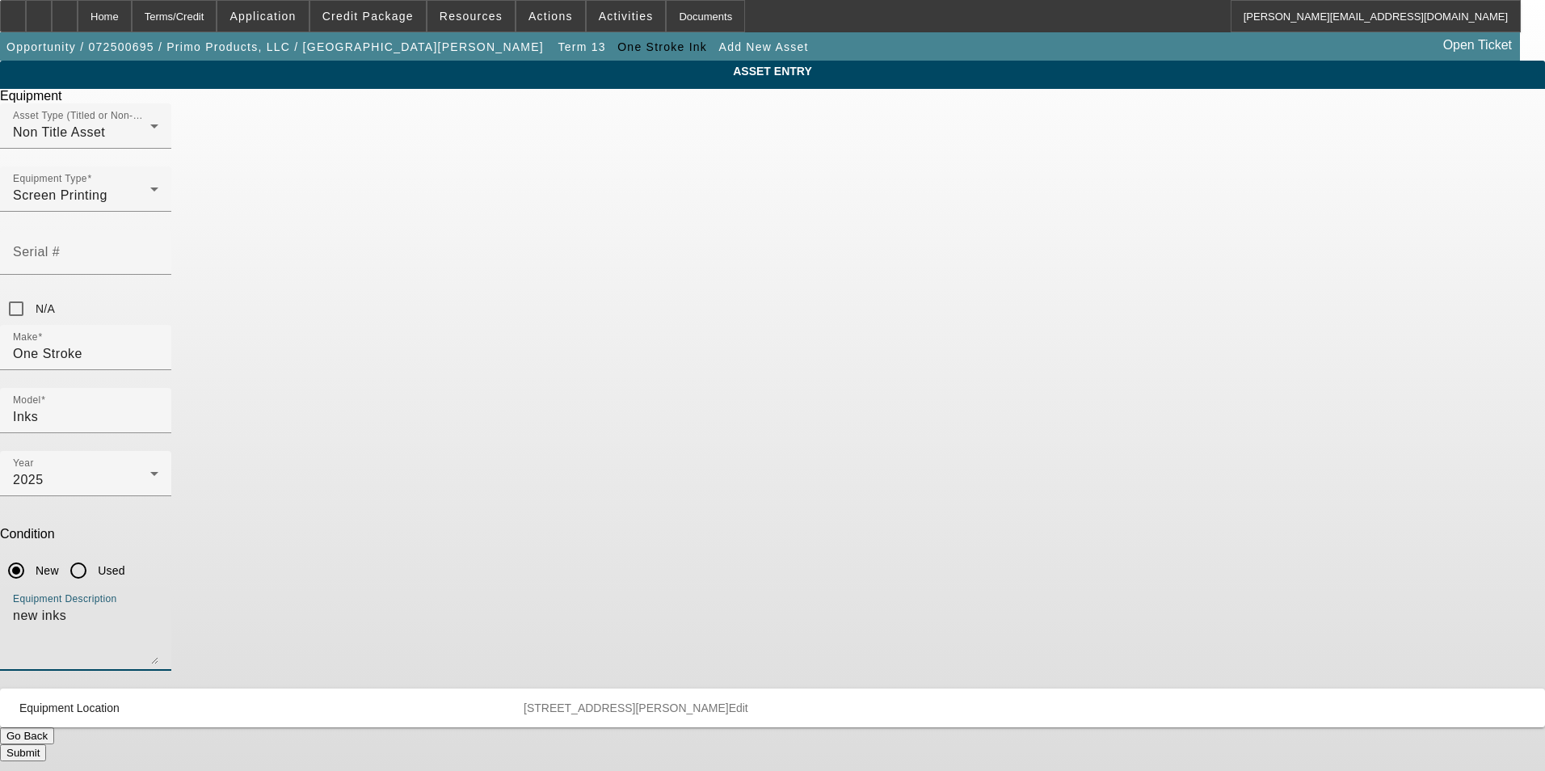
type textarea "new inks"
click at [46, 744] on button "Submit" at bounding box center [23, 752] width 46 height 17
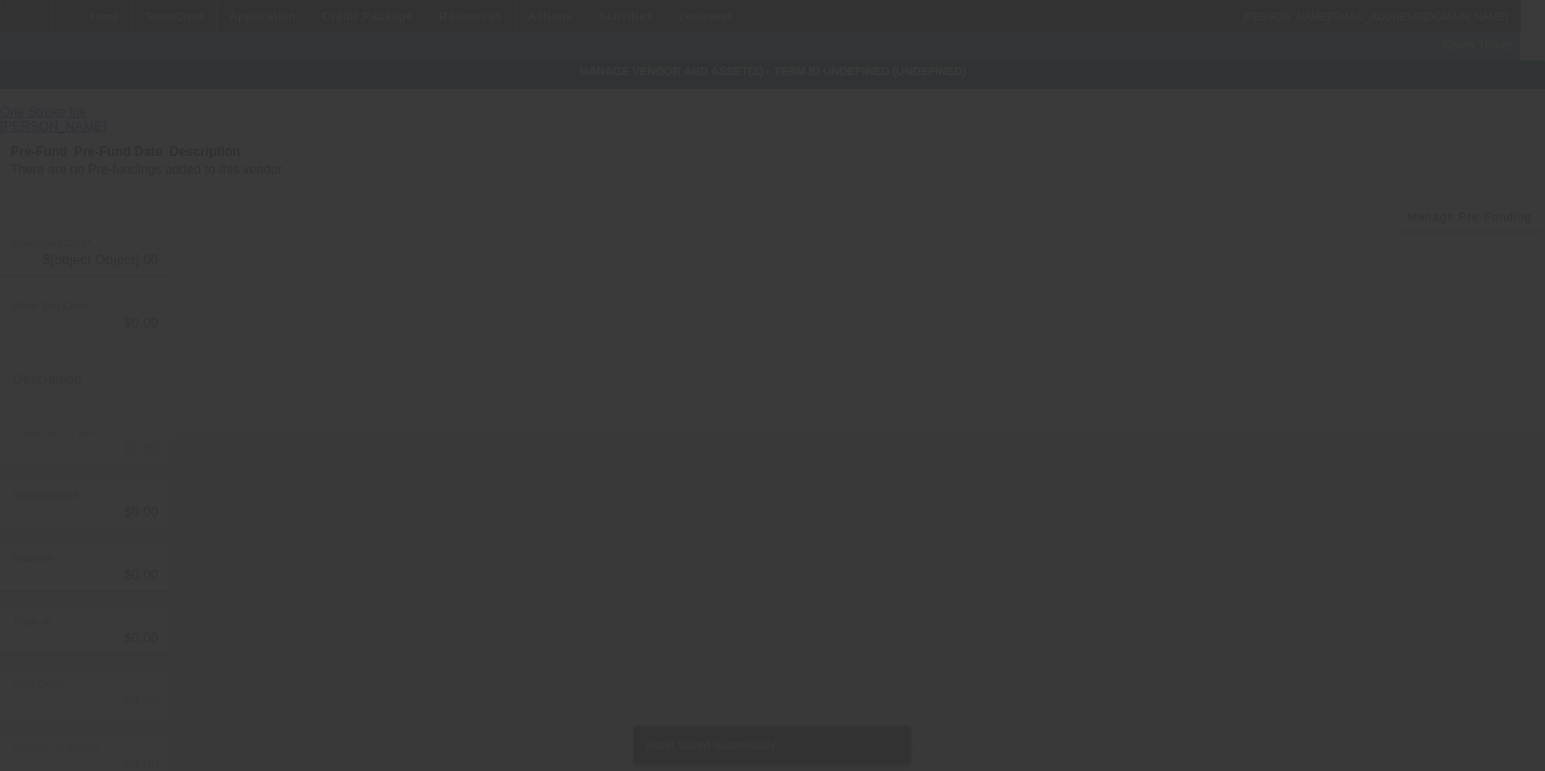
type input "$1,657.96"
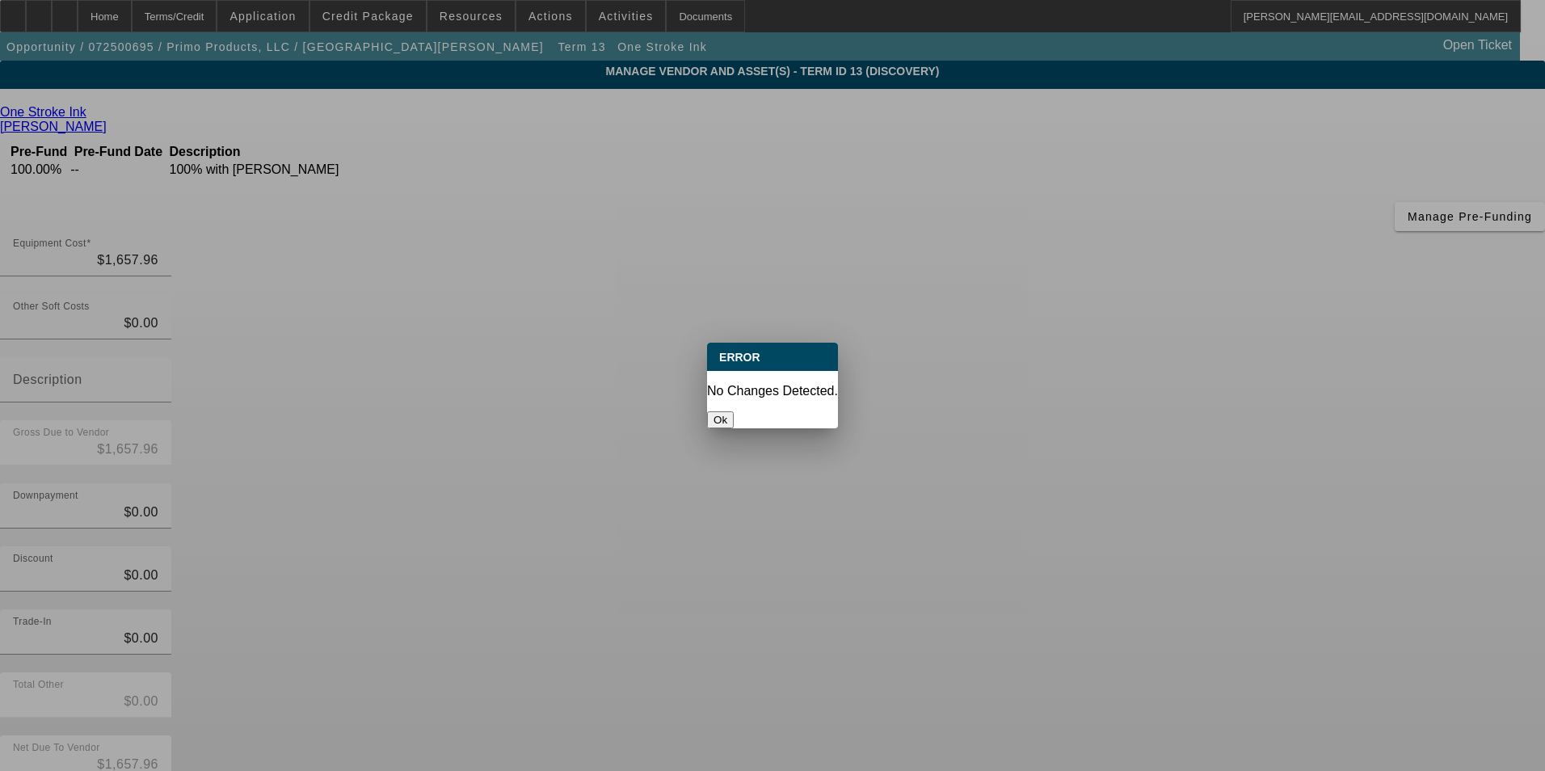
click at [734, 411] on button "Ok" at bounding box center [720, 419] width 27 height 17
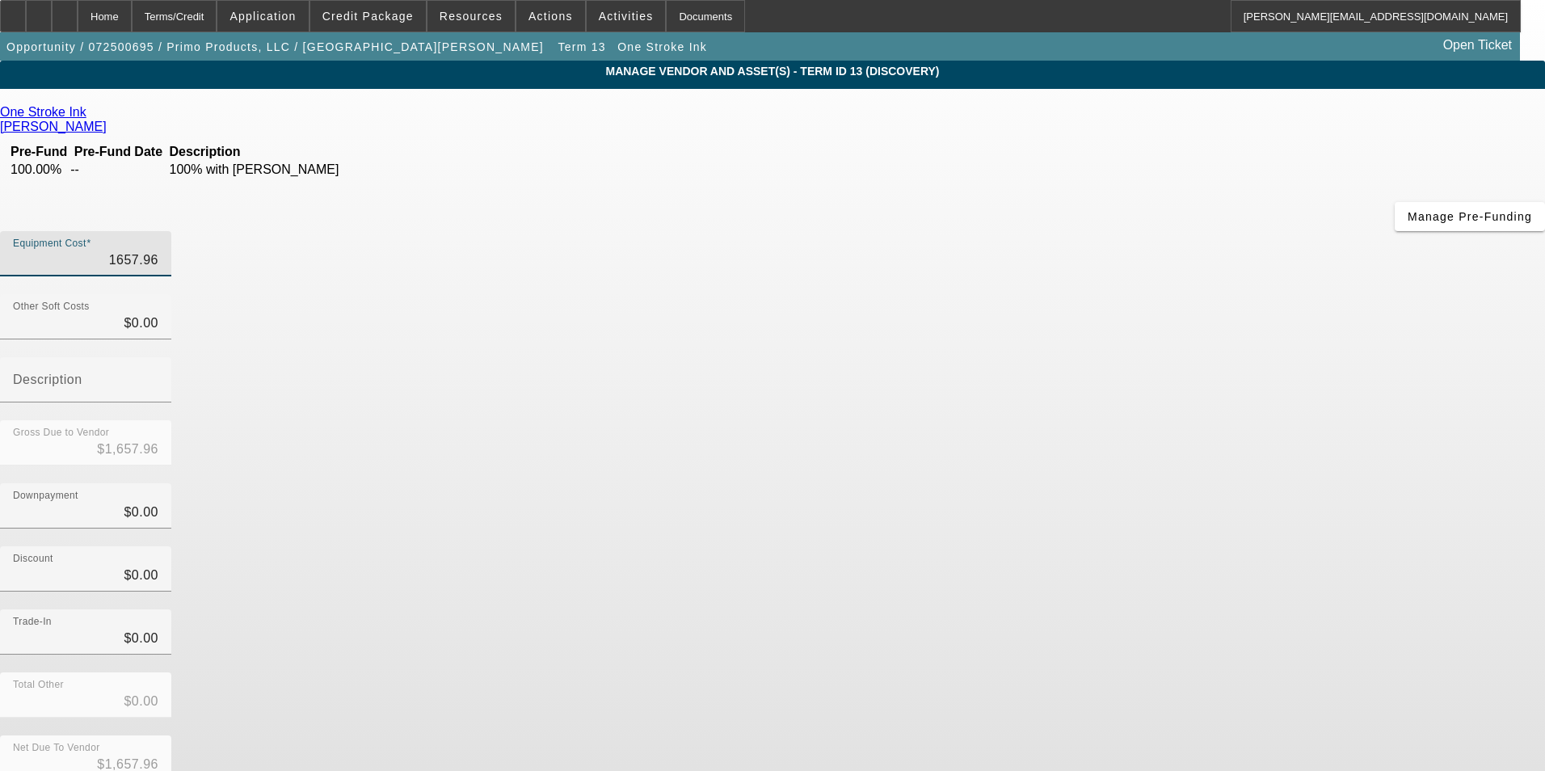
click at [158, 251] on input "1657.96" at bounding box center [85, 260] width 145 height 19
type input "$1,657.96"
click at [1149, 546] on div "Discount $0.00" at bounding box center [772, 577] width 1545 height 63
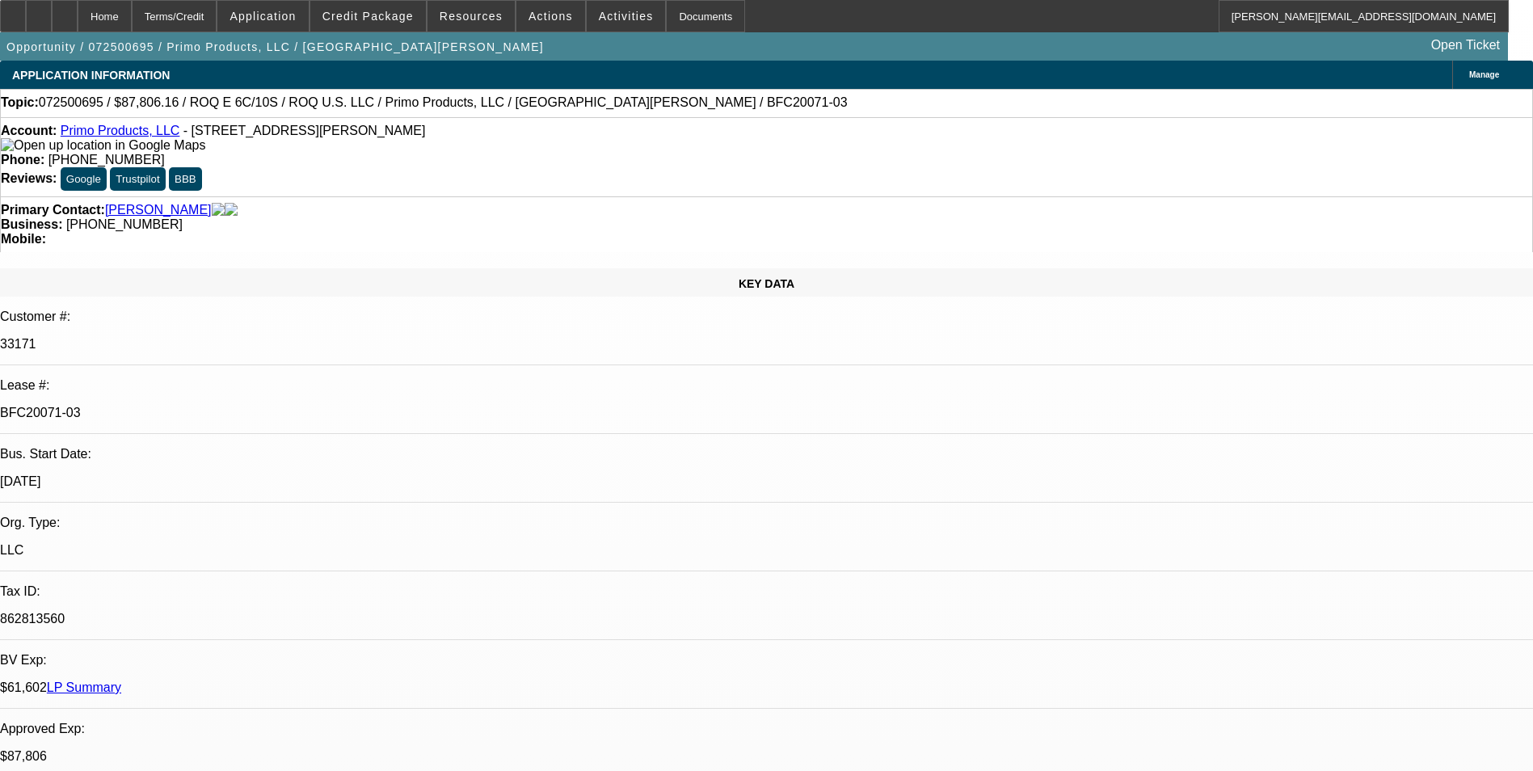
select select "0"
select select "2"
select select "0.1"
select select "4"
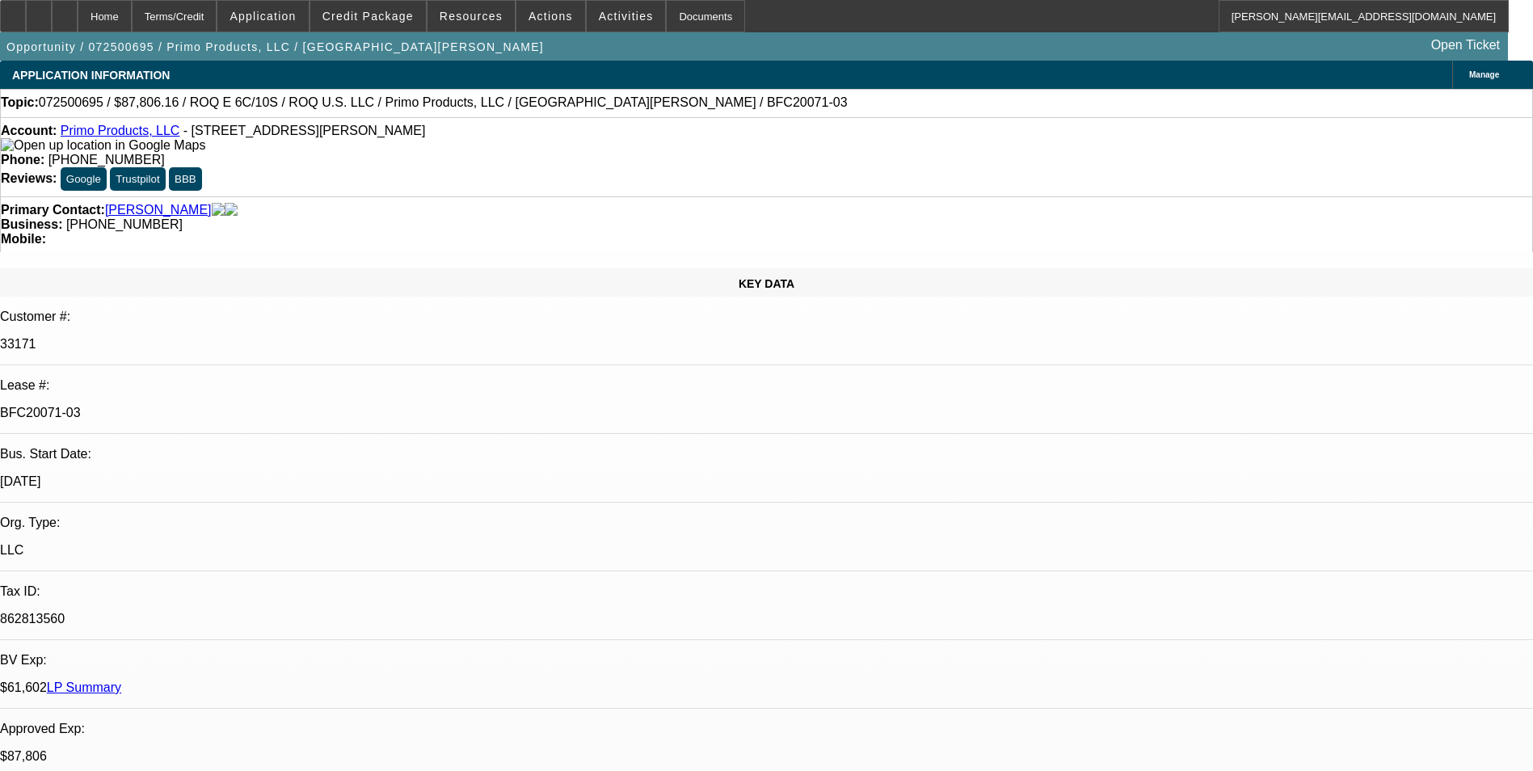
select select "0"
select select "2"
select select "0.1"
select select "4"
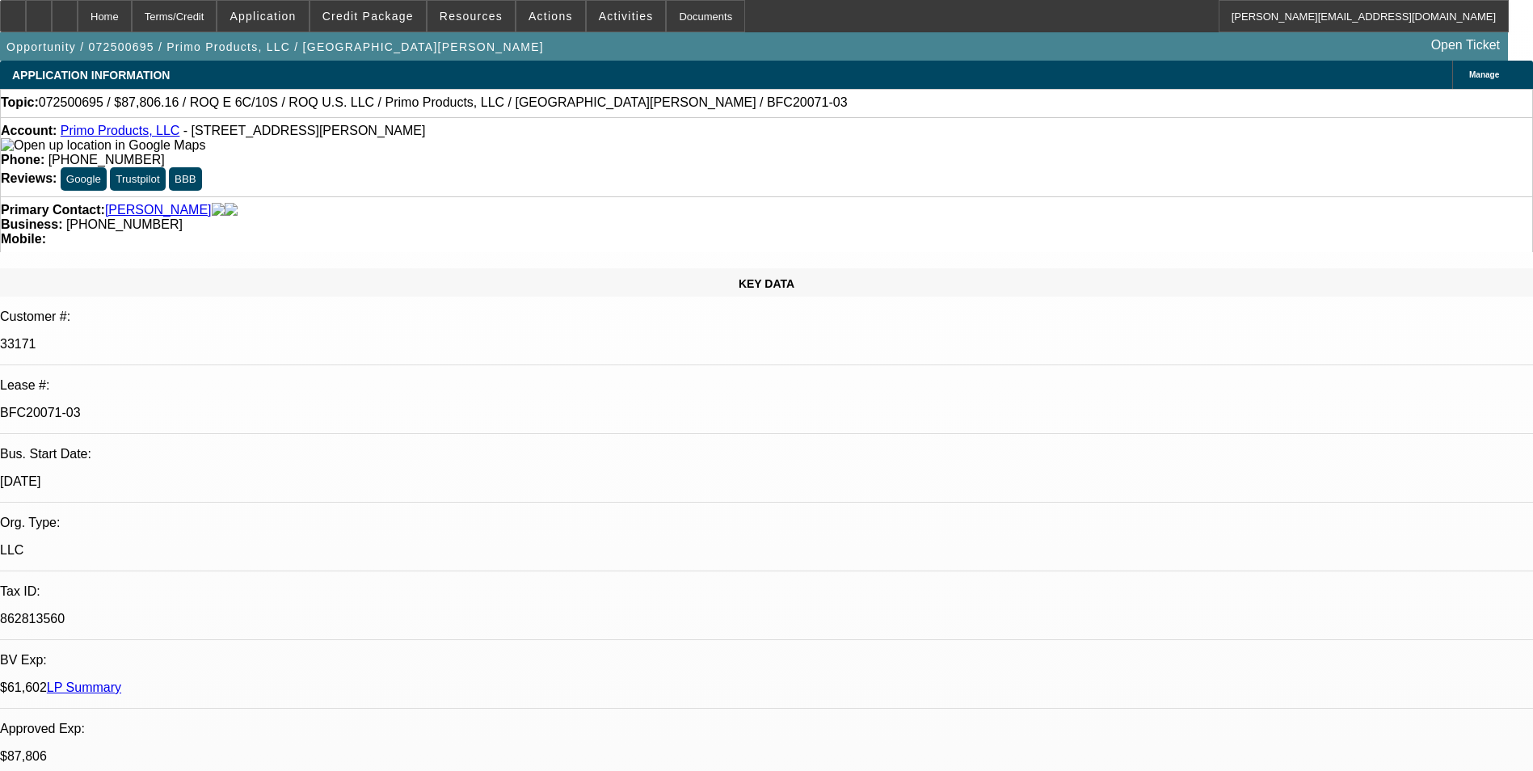
select select "0"
select select "2"
select select "0.1"
select select "4"
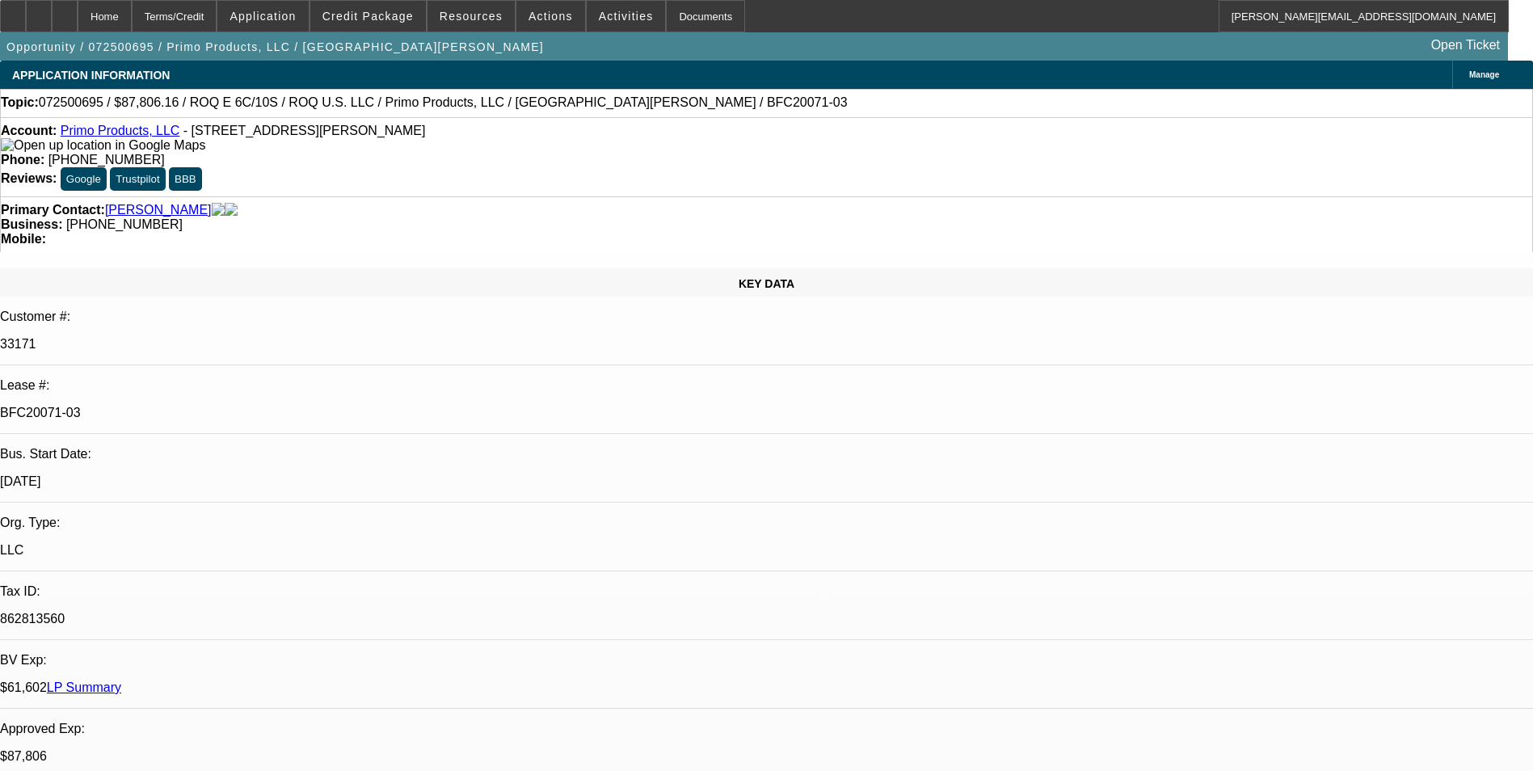
select select "0"
select select "2"
select select "0.1"
select select "4"
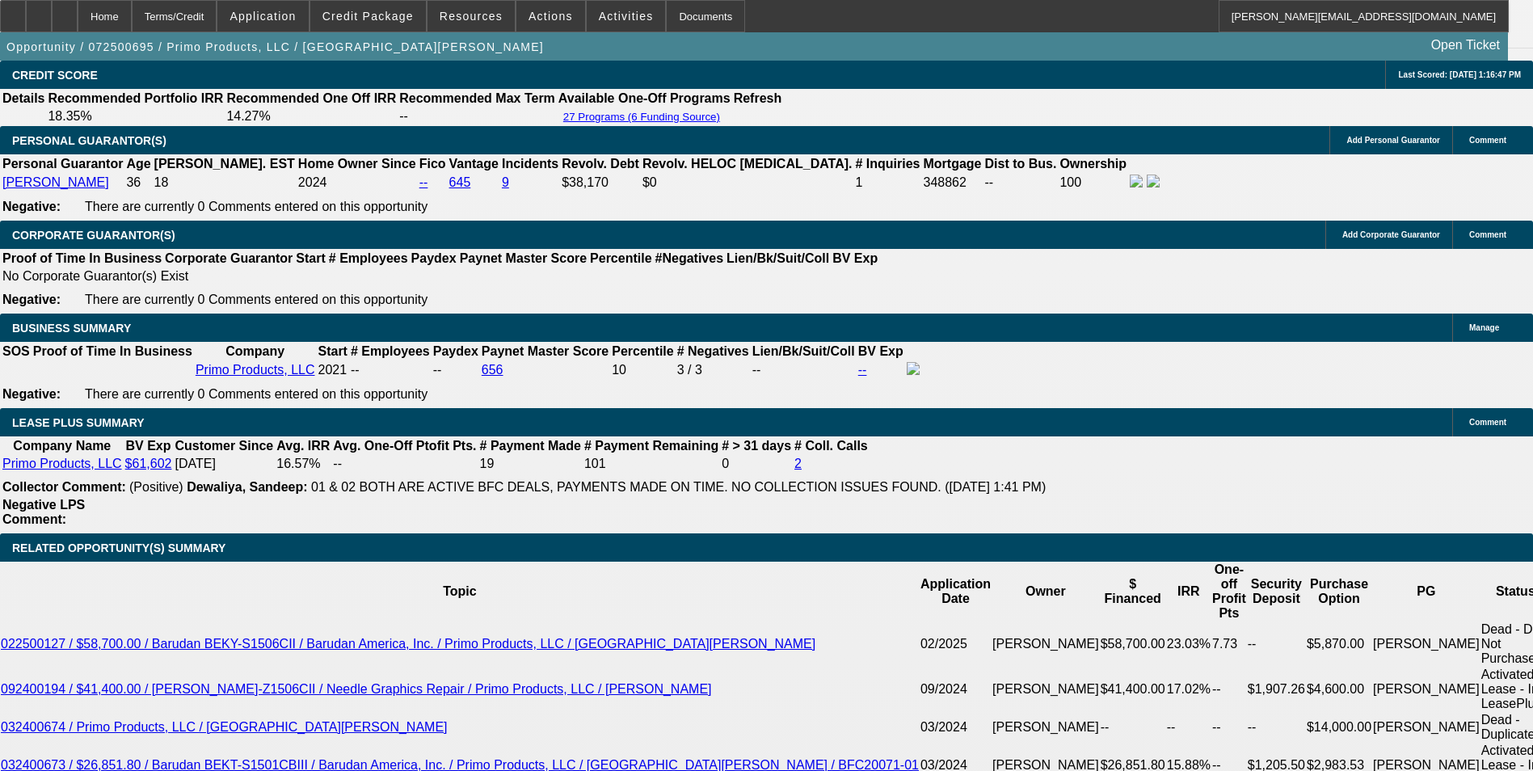
scroll to position [2586, 0]
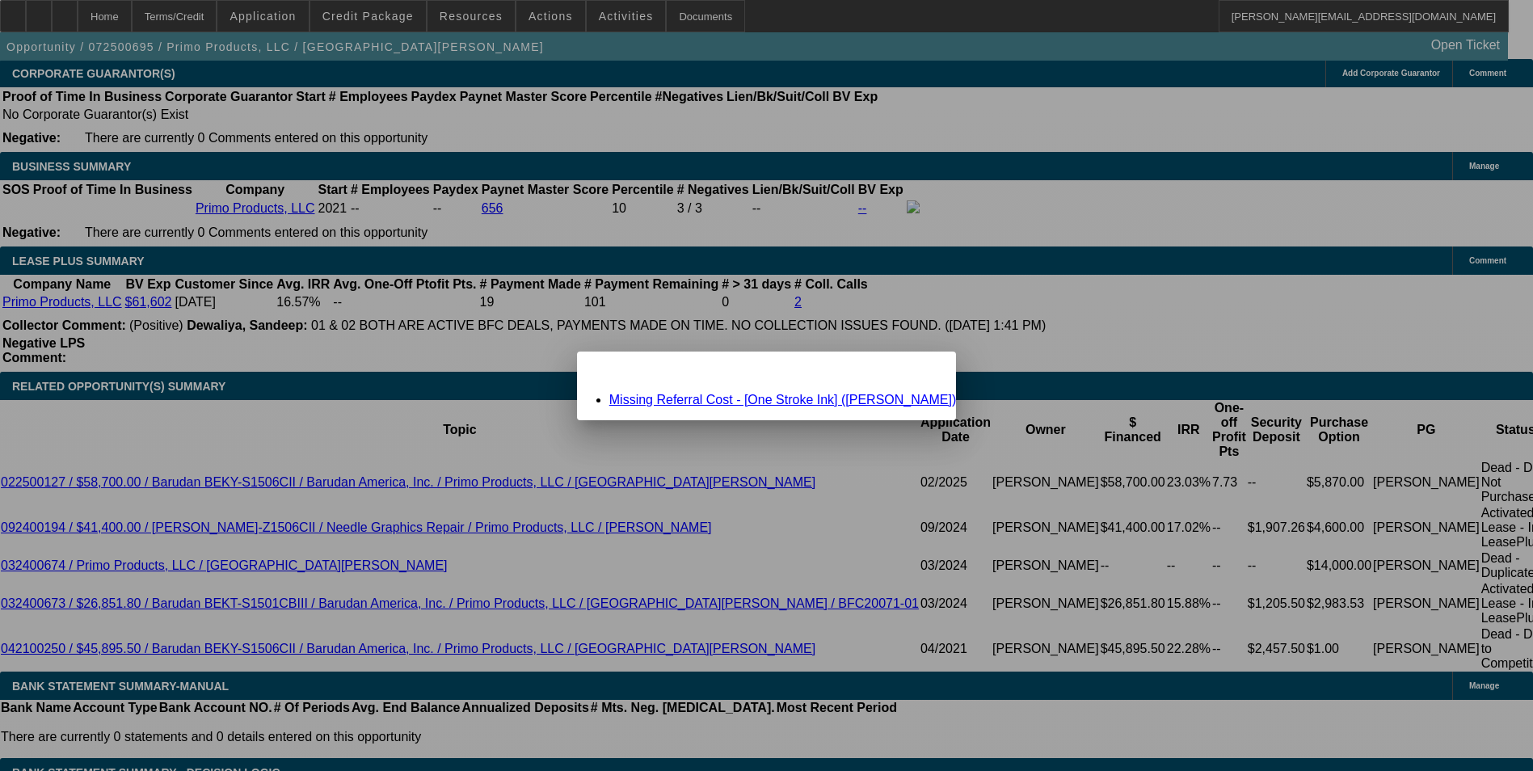
scroll to position [0, 0]
click at [767, 397] on link "Missing Referral Cost - [One Stroke Ink] (Clark, Robert)" at bounding box center [782, 400] width 347 height 14
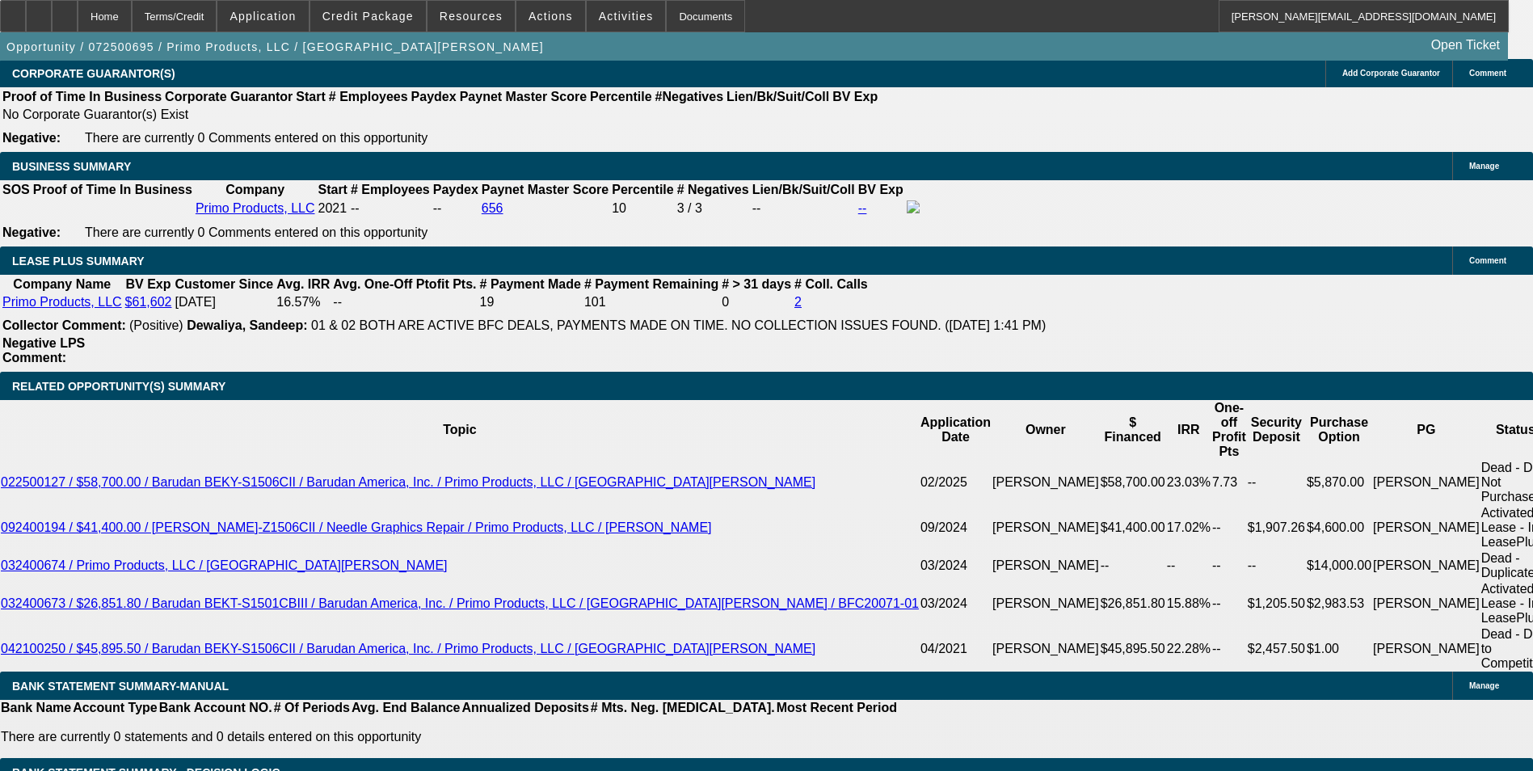
scroll to position [2586, 0]
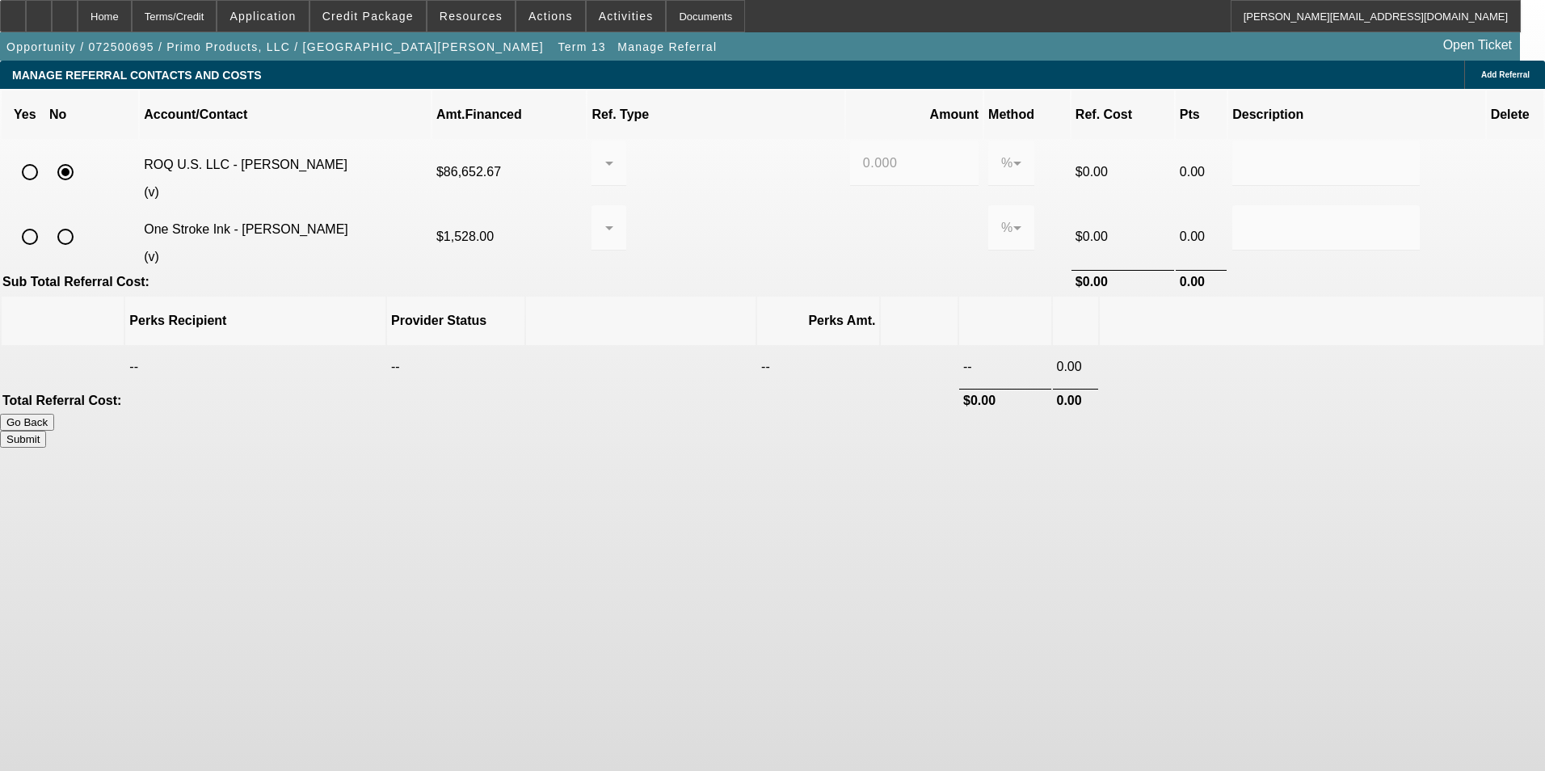
click at [82, 221] on input "radio" at bounding box center [65, 237] width 32 height 32
radio input "true"
click at [46, 431] on button "Submit" at bounding box center [23, 439] width 46 height 17
type input "0.000"
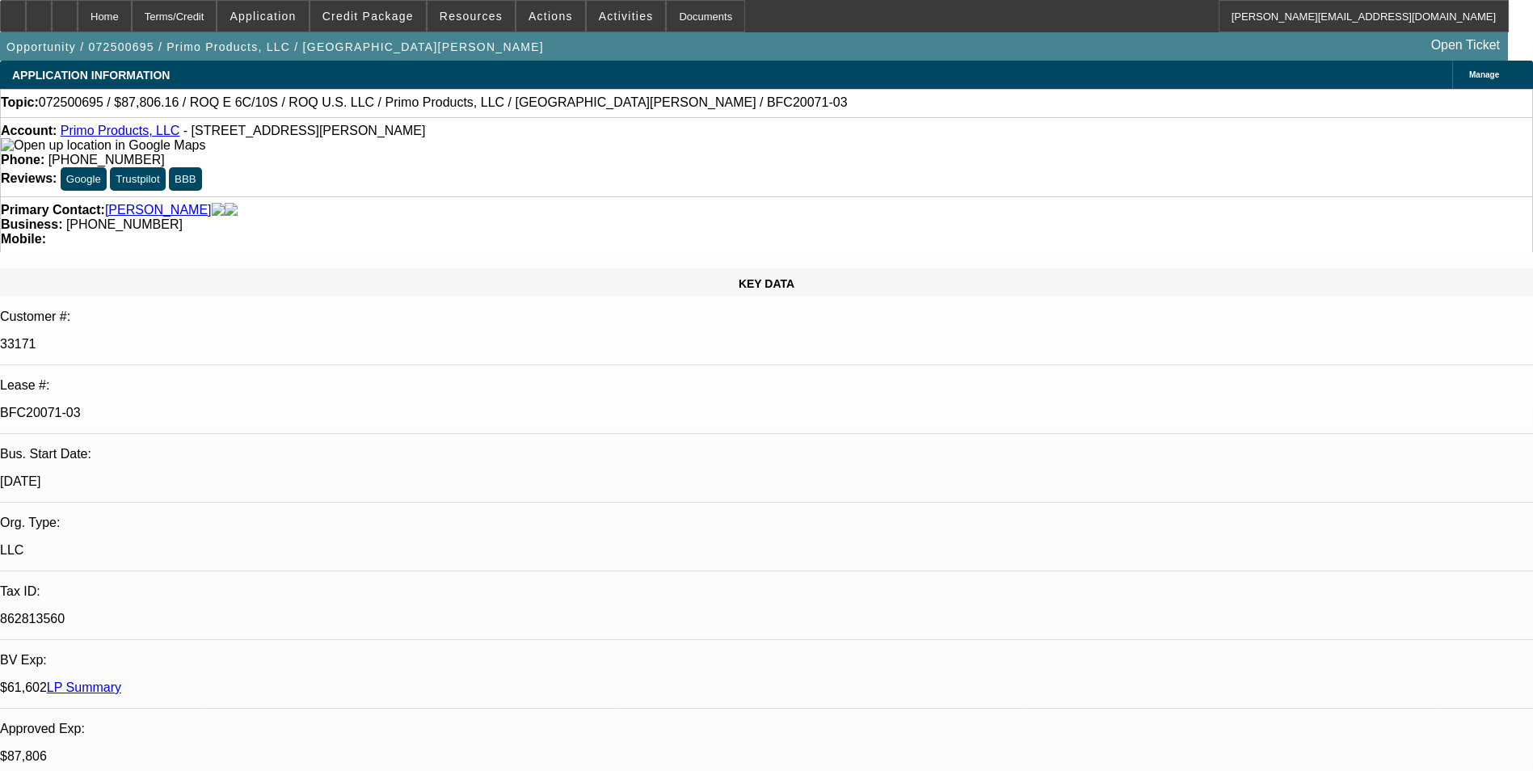
select select "0"
select select "2"
select select "0.1"
select select "4"
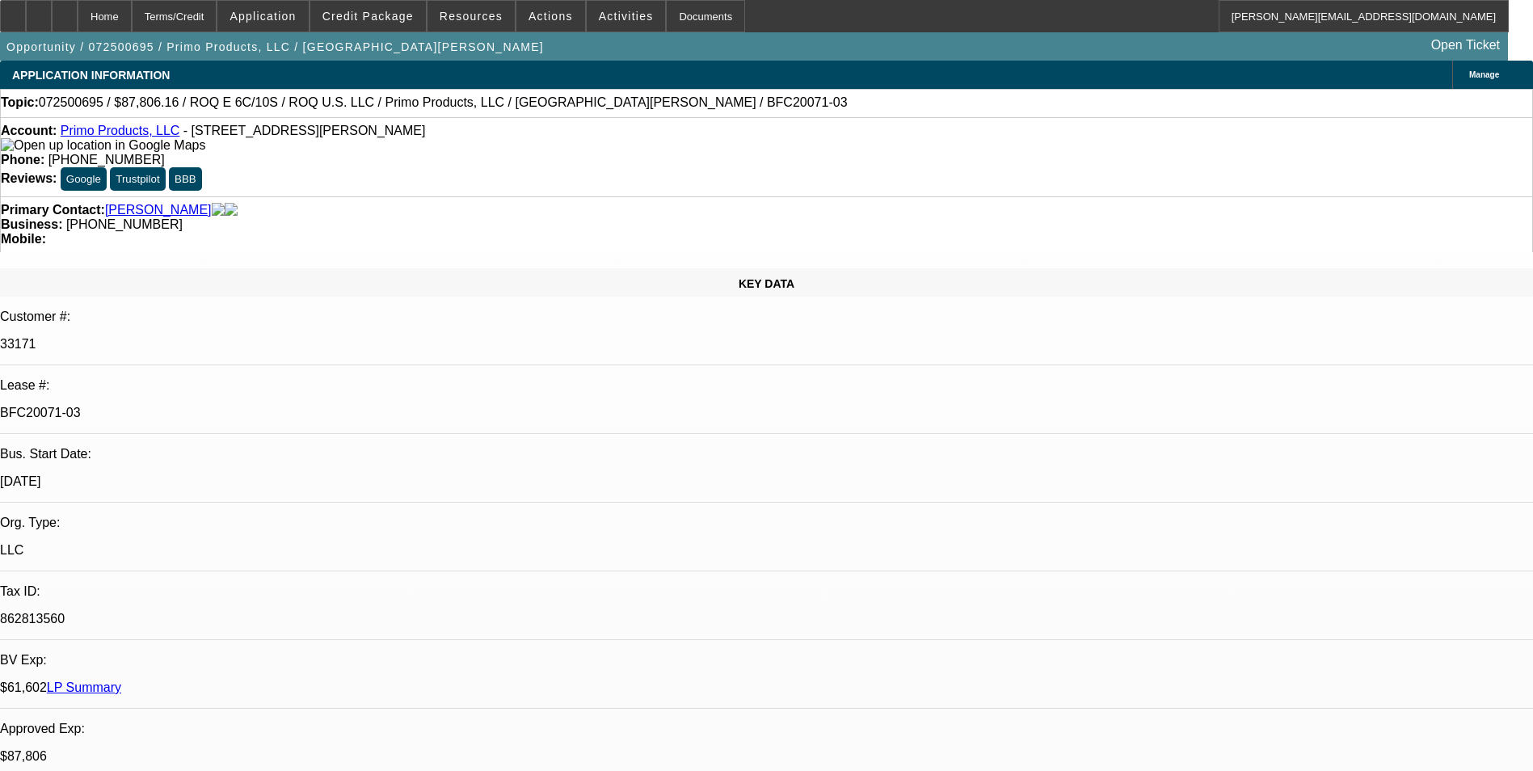
select select "0"
select select "2"
select select "0.1"
select select "4"
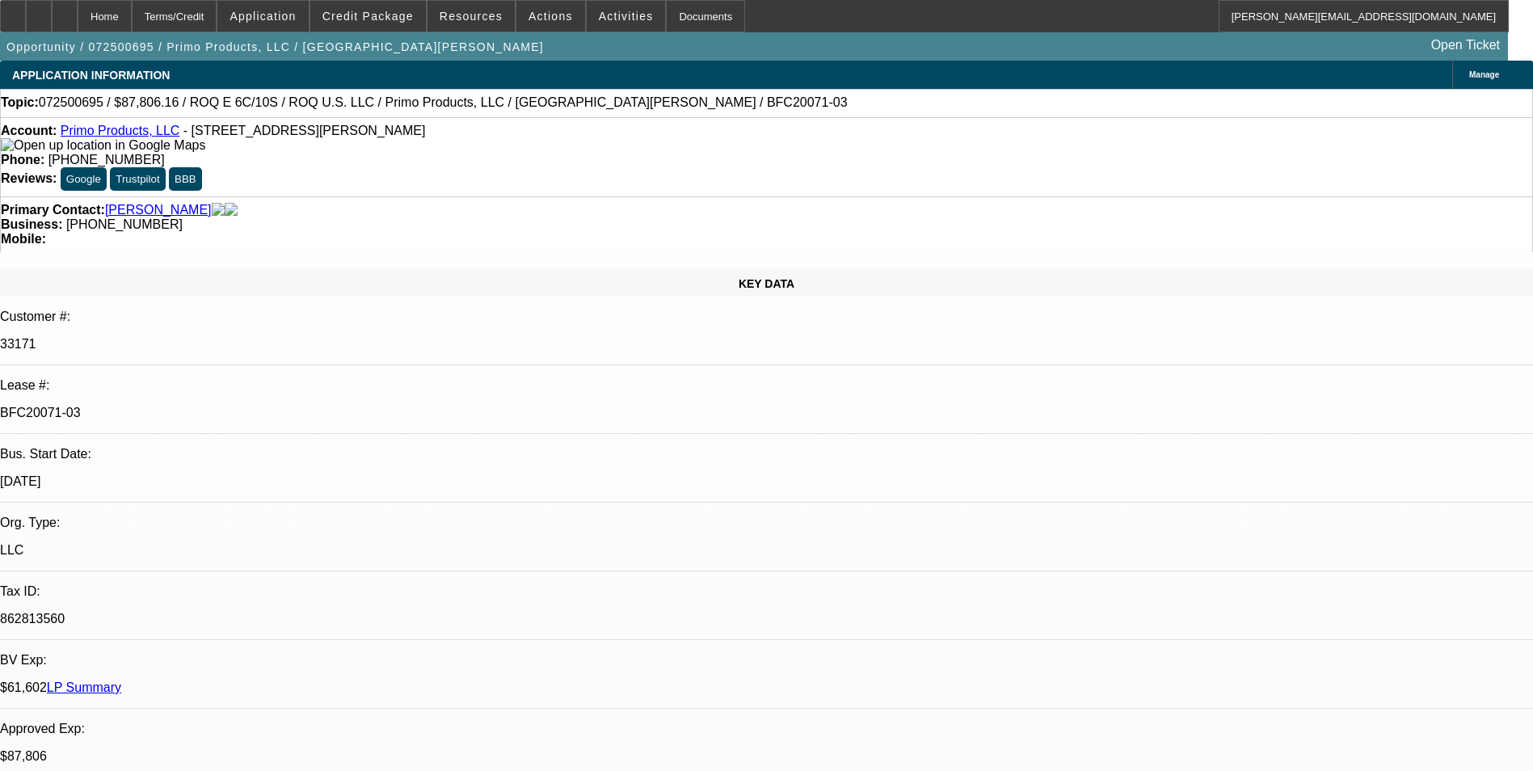
select select "0"
select select "2"
select select "0.1"
select select "4"
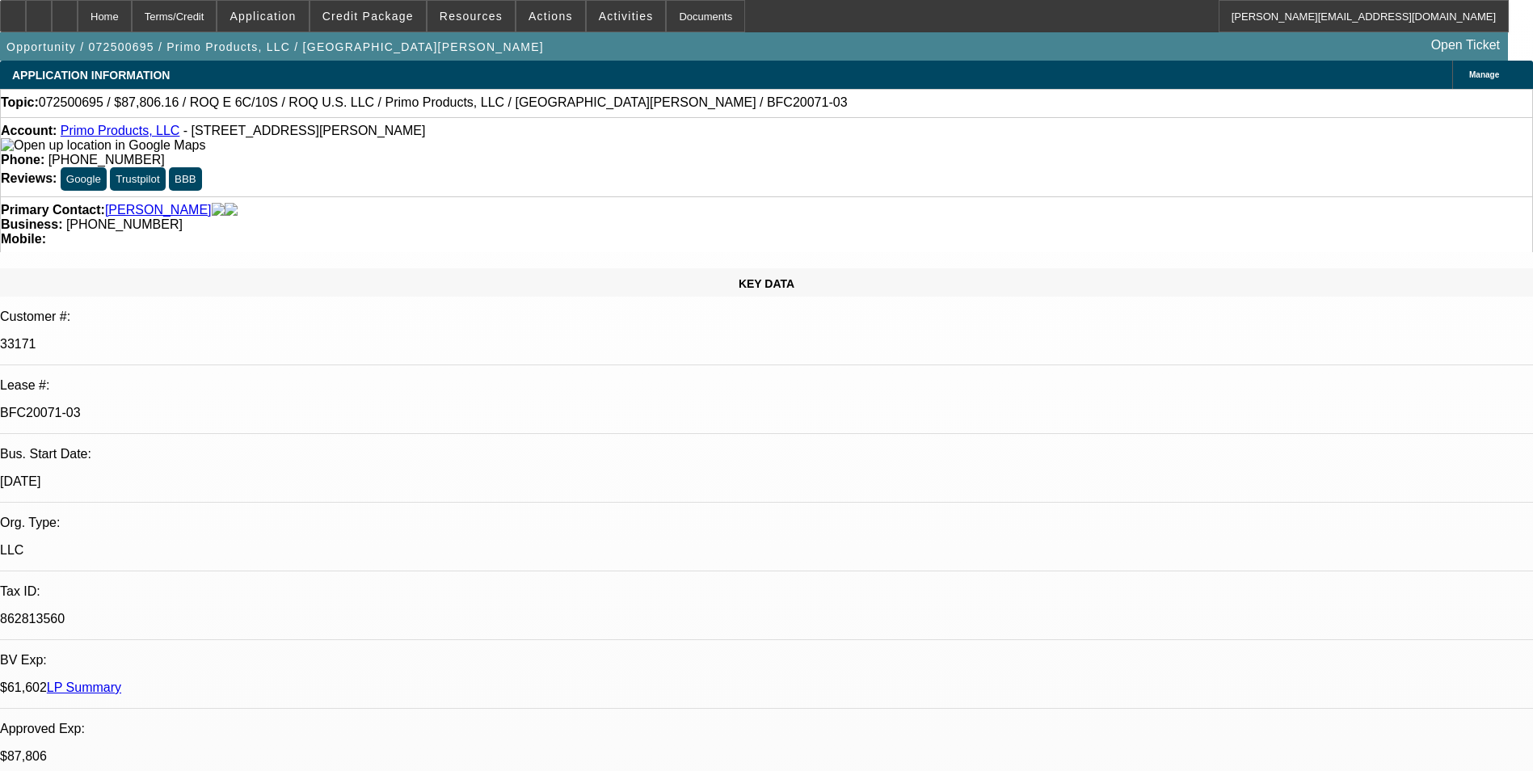
select select "0"
select select "2"
select select "0.1"
select select "4"
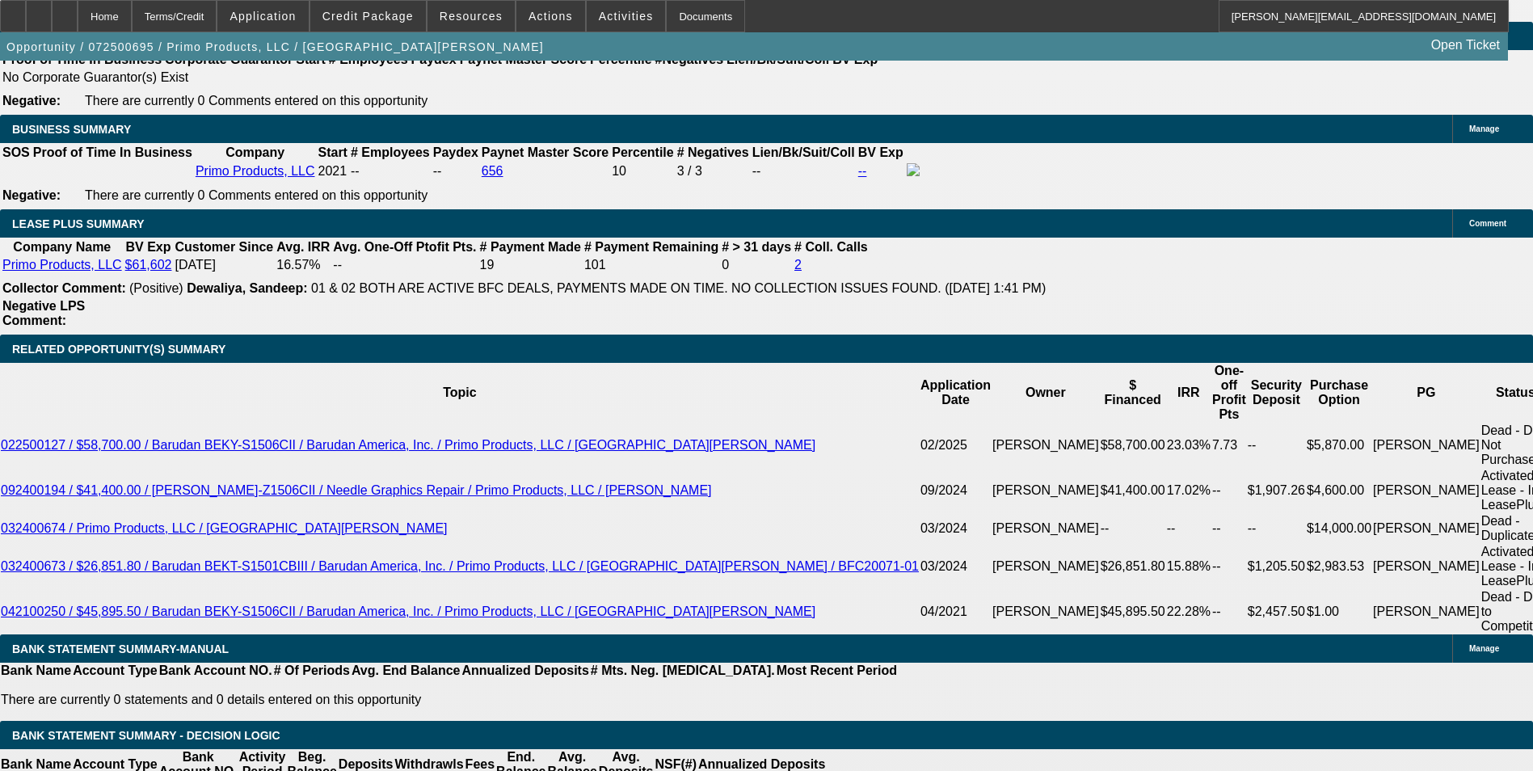
scroll to position [2586, 0]
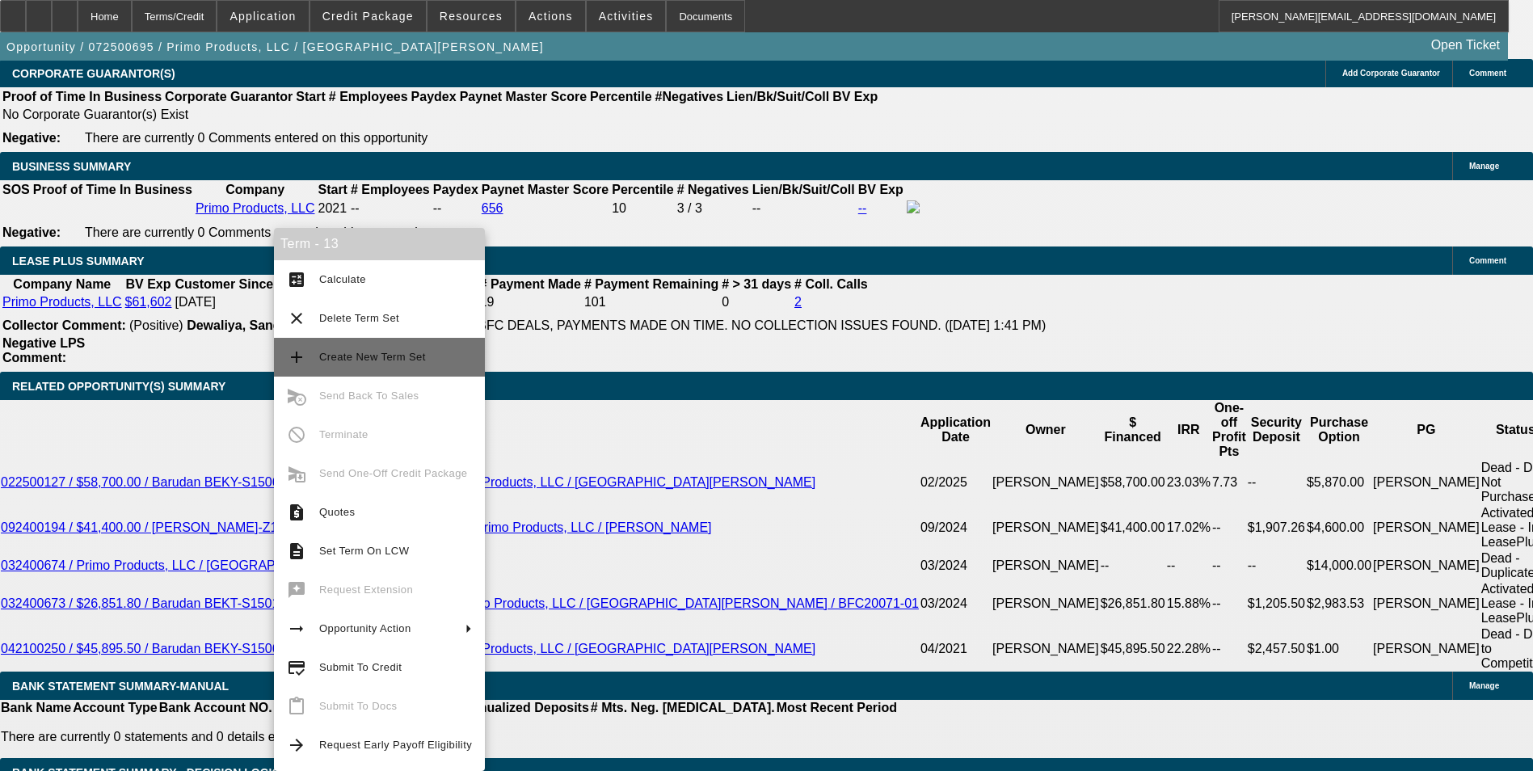
click at [403, 360] on span "Create New Term Set" at bounding box center [372, 357] width 107 height 12
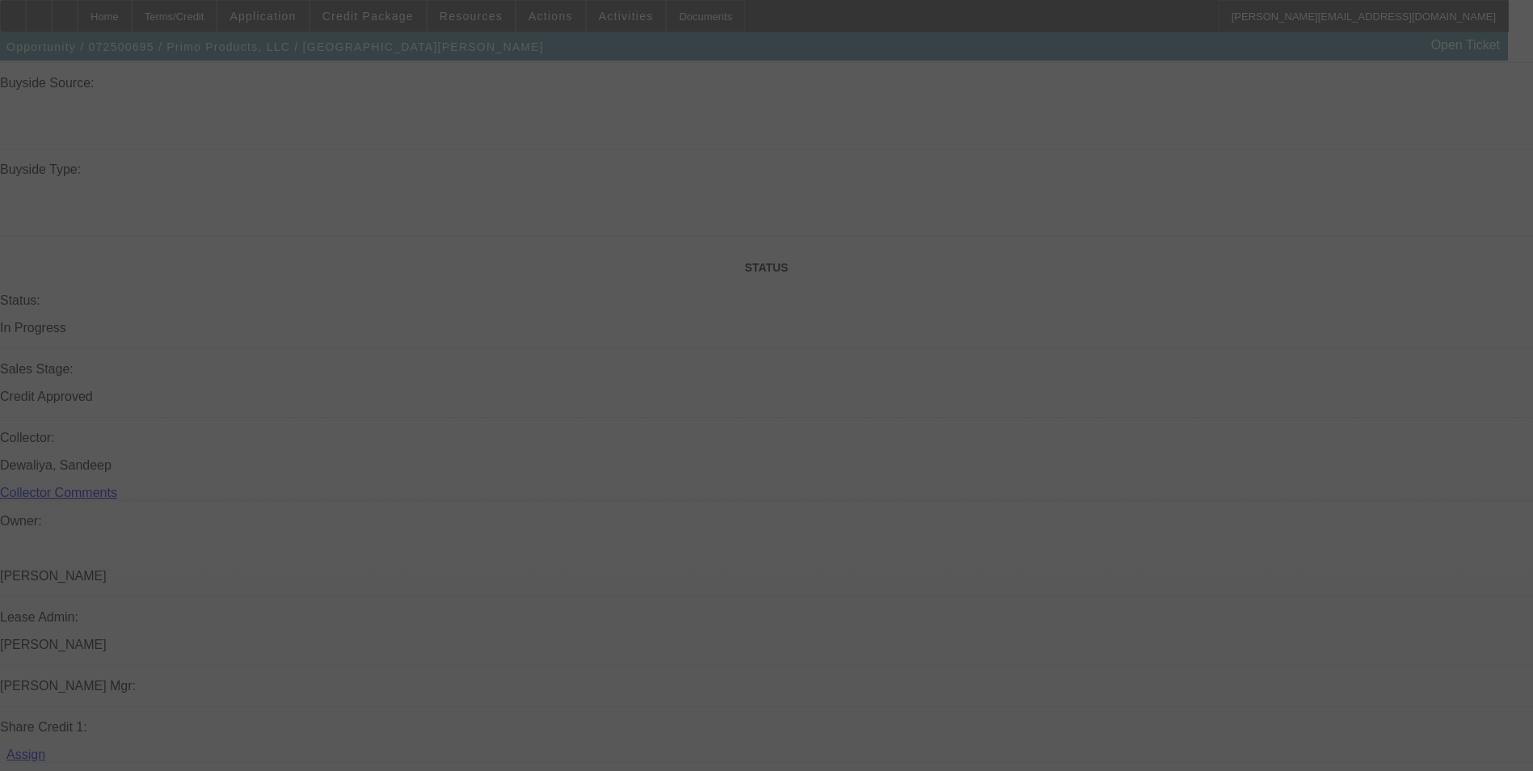
select select "0"
select select "2"
select select "0.1"
select select "0"
select select "2"
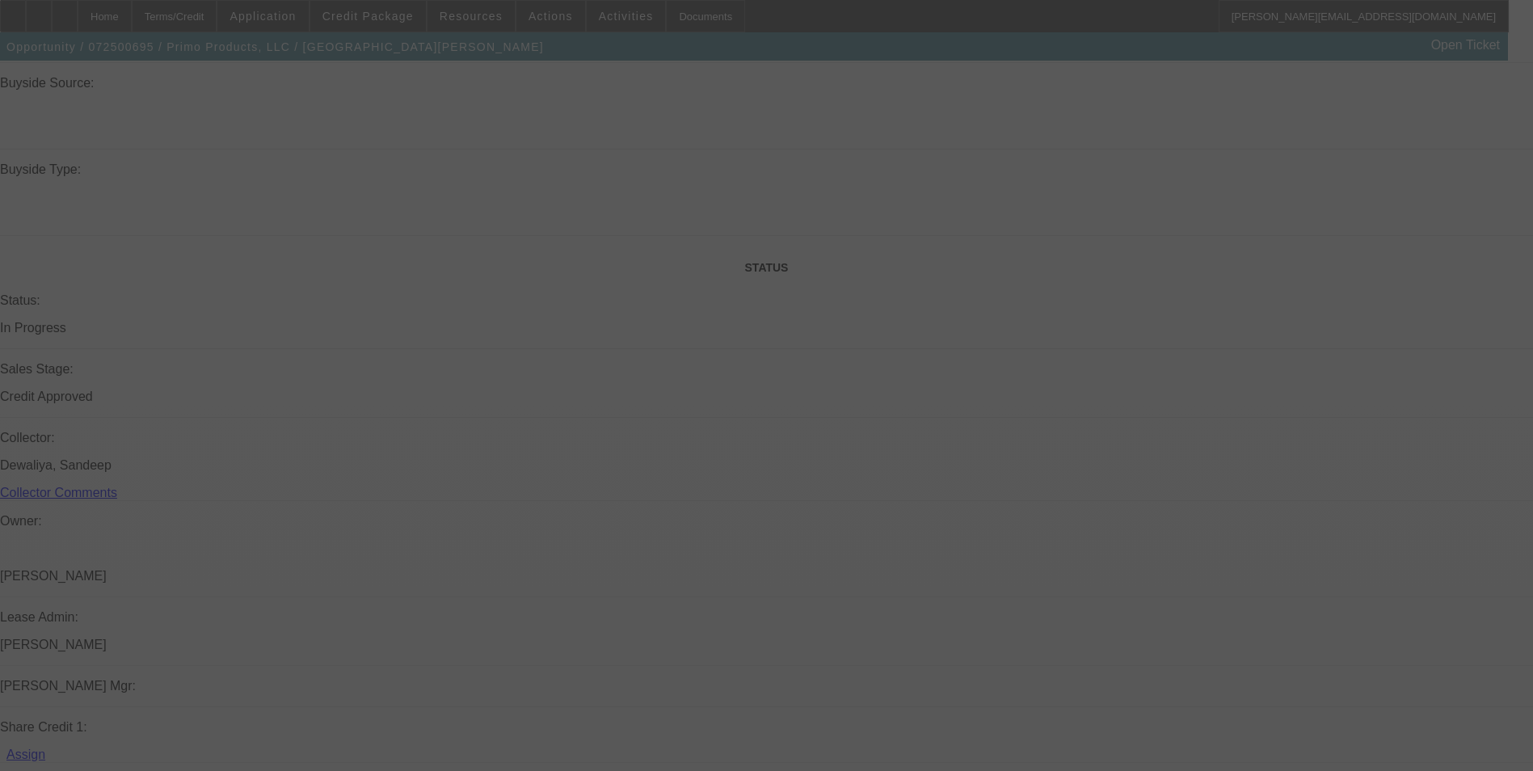
select select "0.1"
select select "0"
select select "2"
select select "0.1"
select select "0"
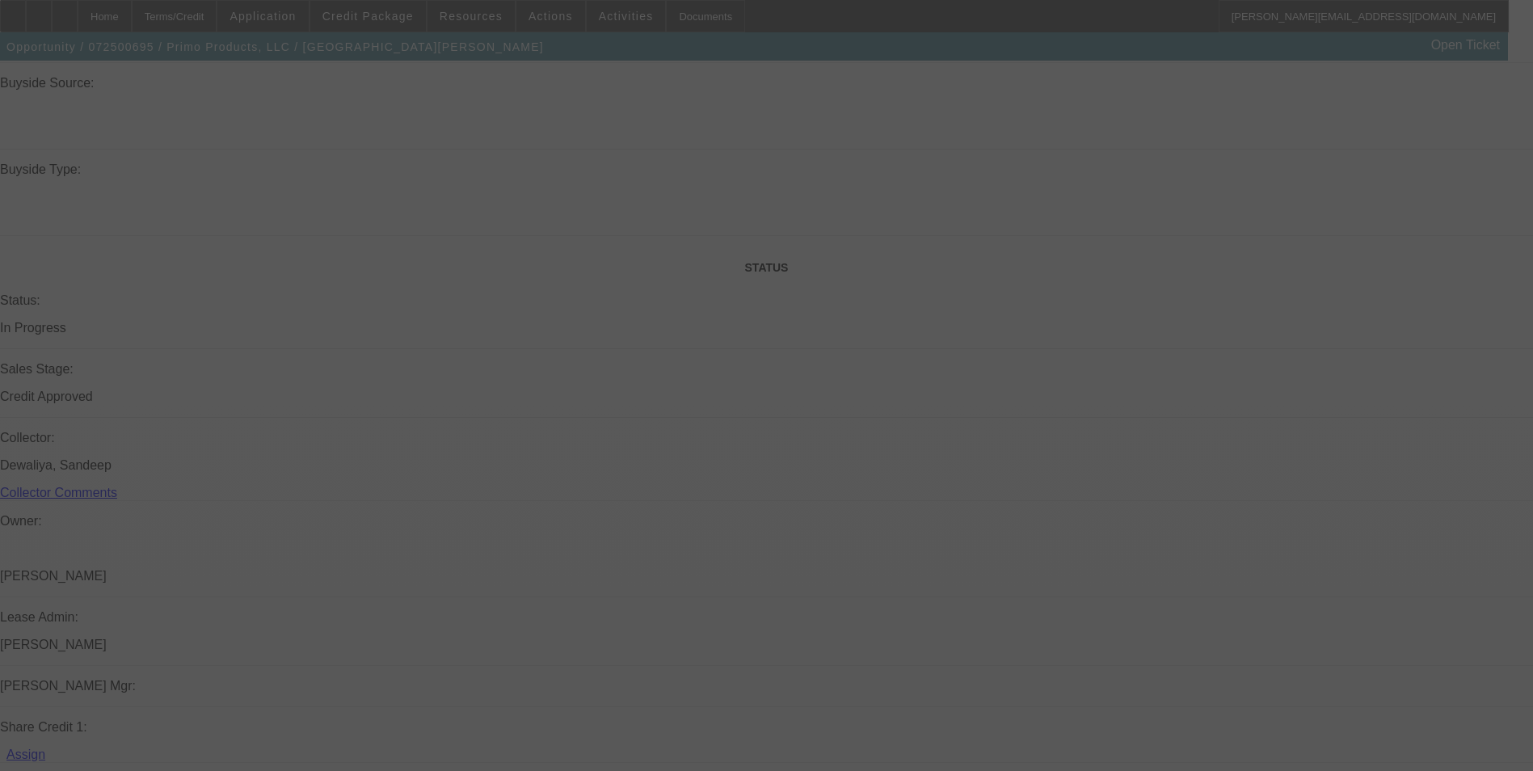
select select "2"
select select "0.1"
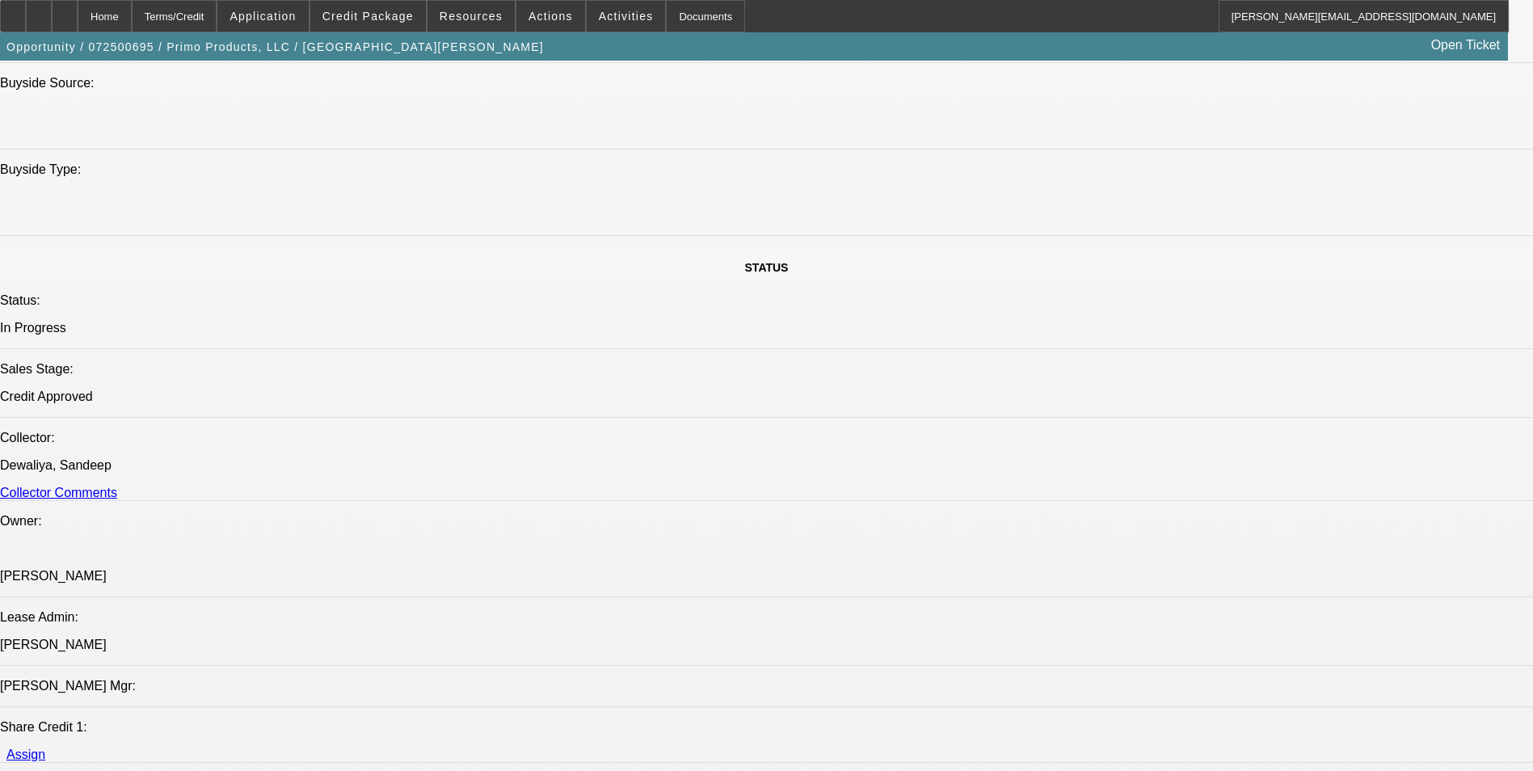
select select "1"
select select "2"
select select "4"
select select "1"
select select "2"
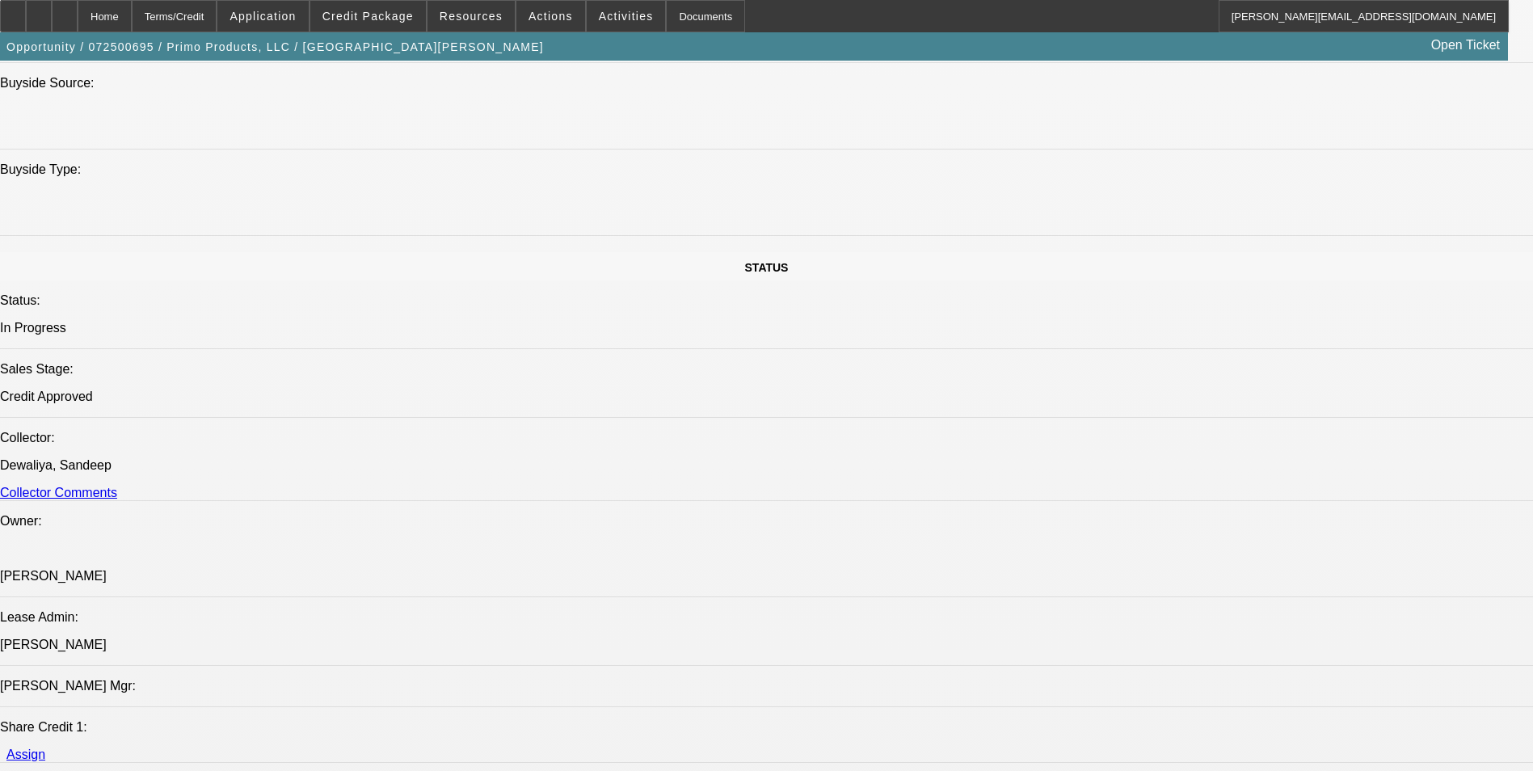
select select "4"
select select "1"
select select "2"
select select "4"
select select "1"
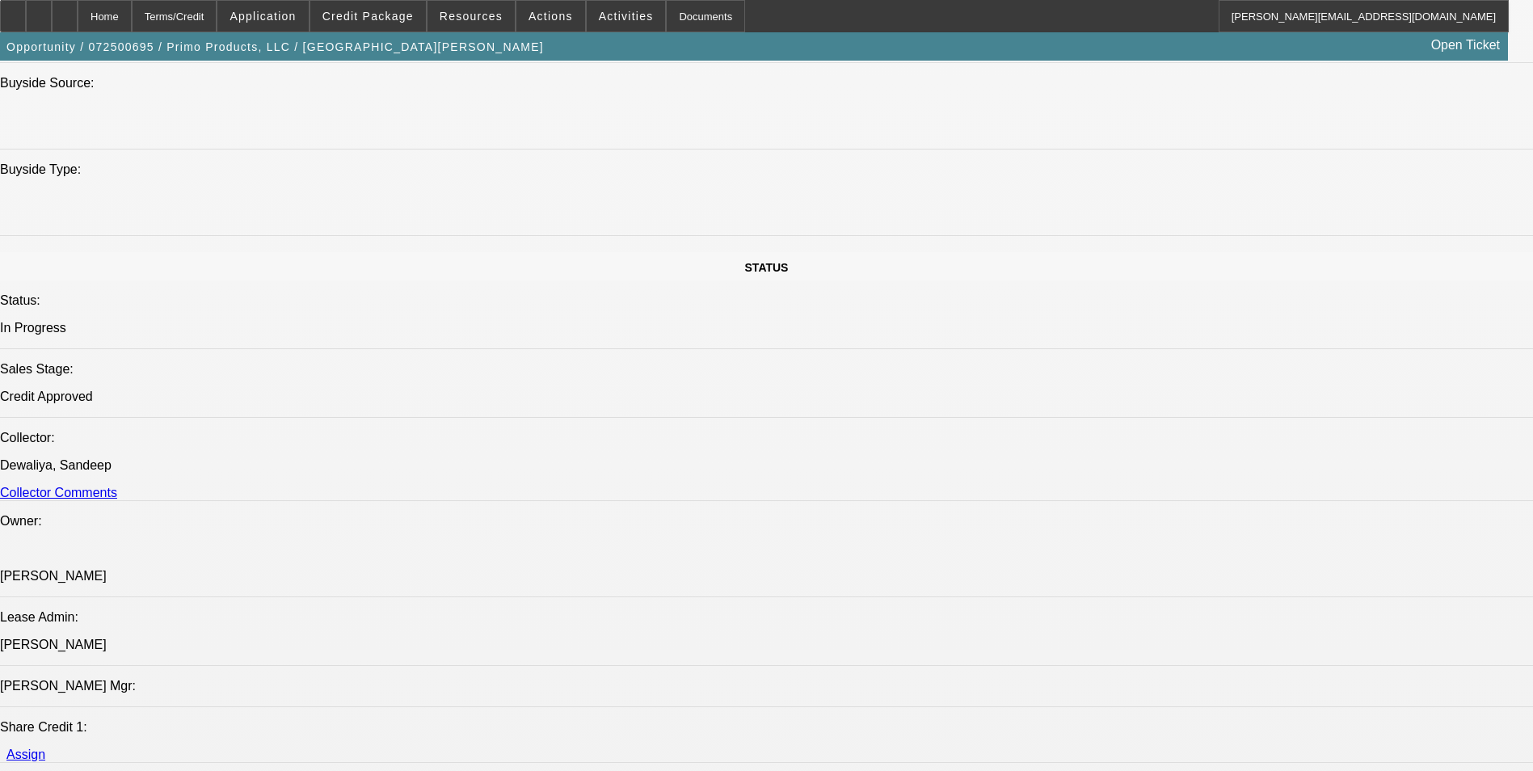
select select "2"
select select "4"
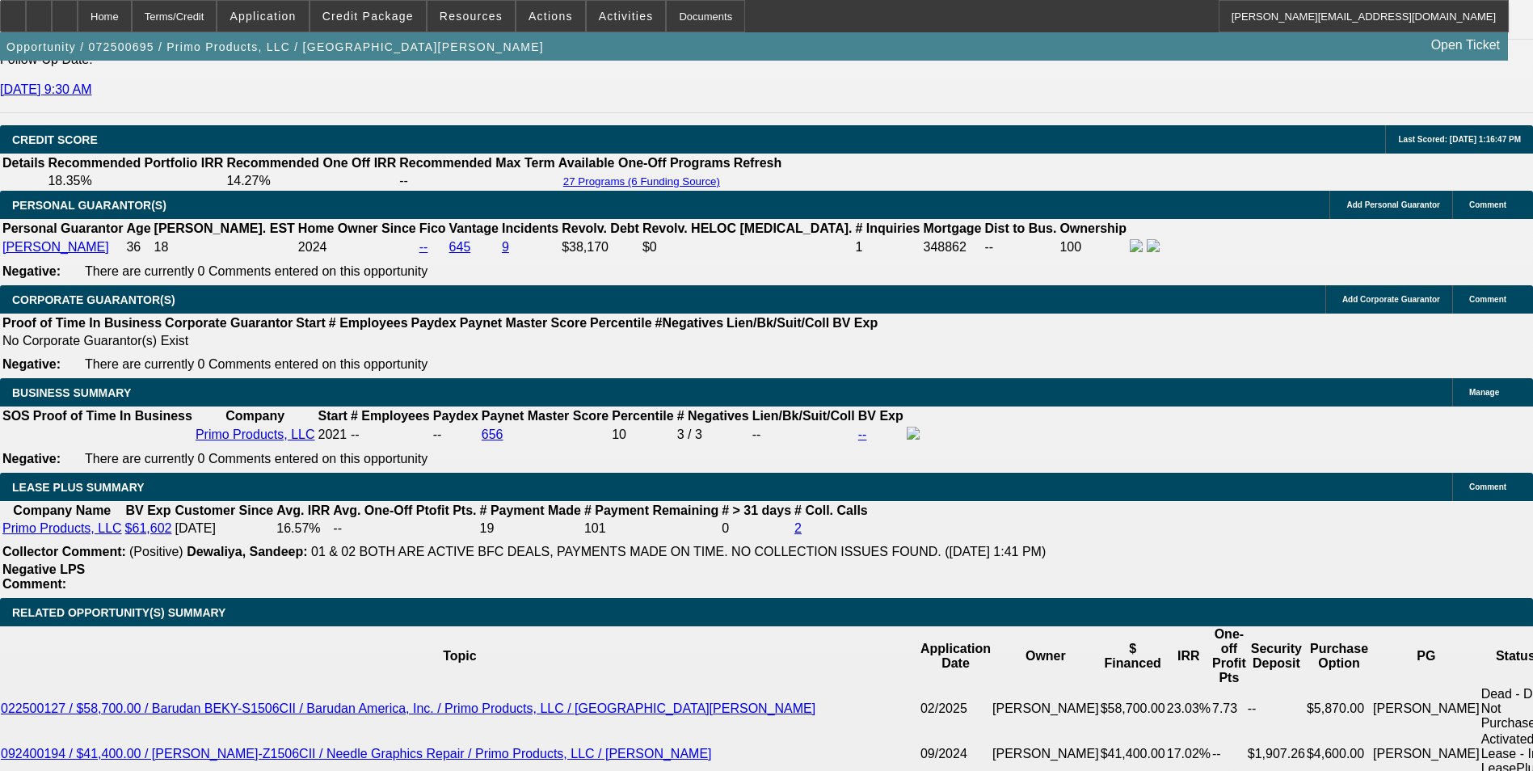
scroll to position [2523, 0]
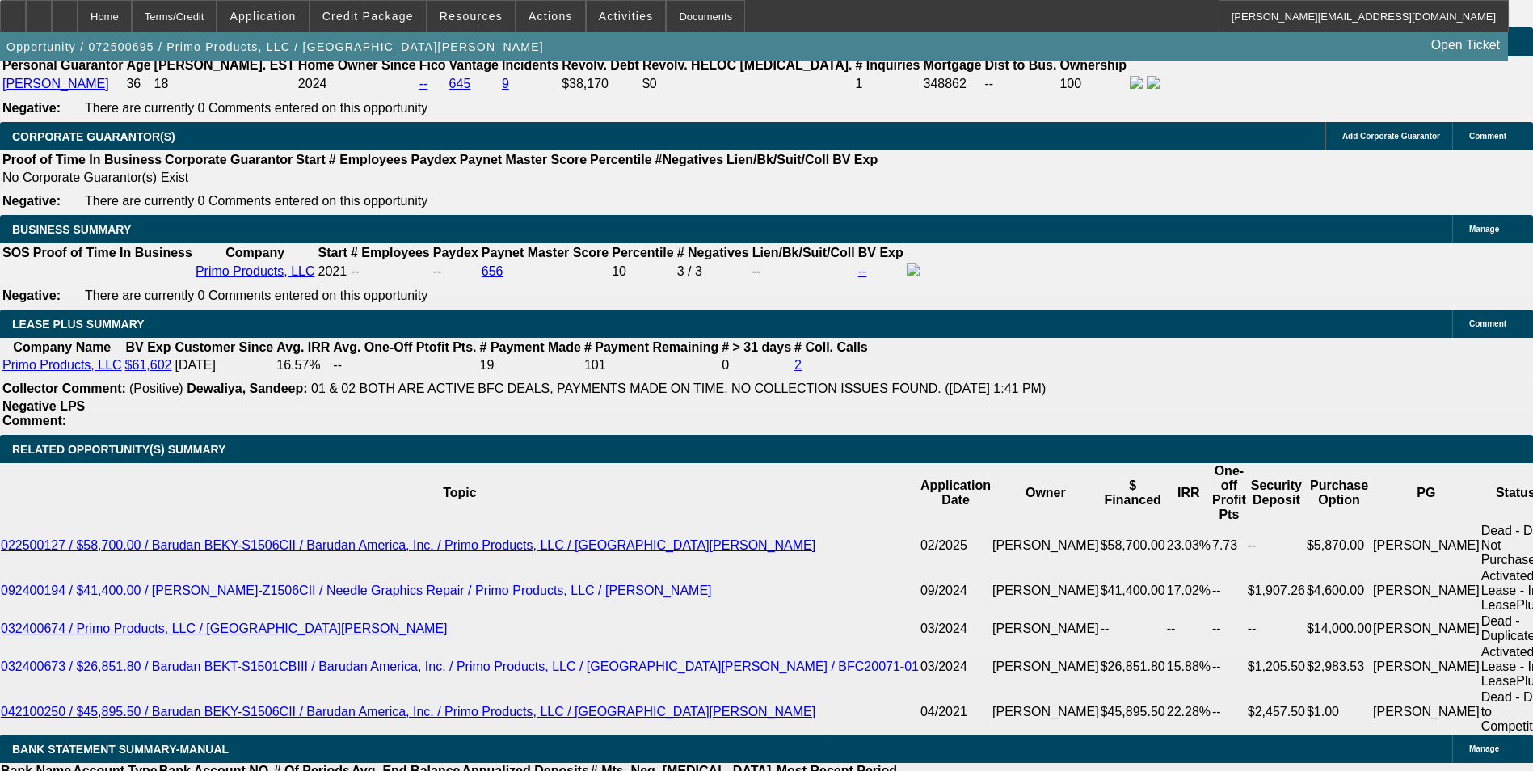
drag, startPoint x: 347, startPoint y: 563, endPoint x: 507, endPoint y: 529, distance: 163.8
type input "UNKNOWN"
type input "14"
type input "$2,524.70"
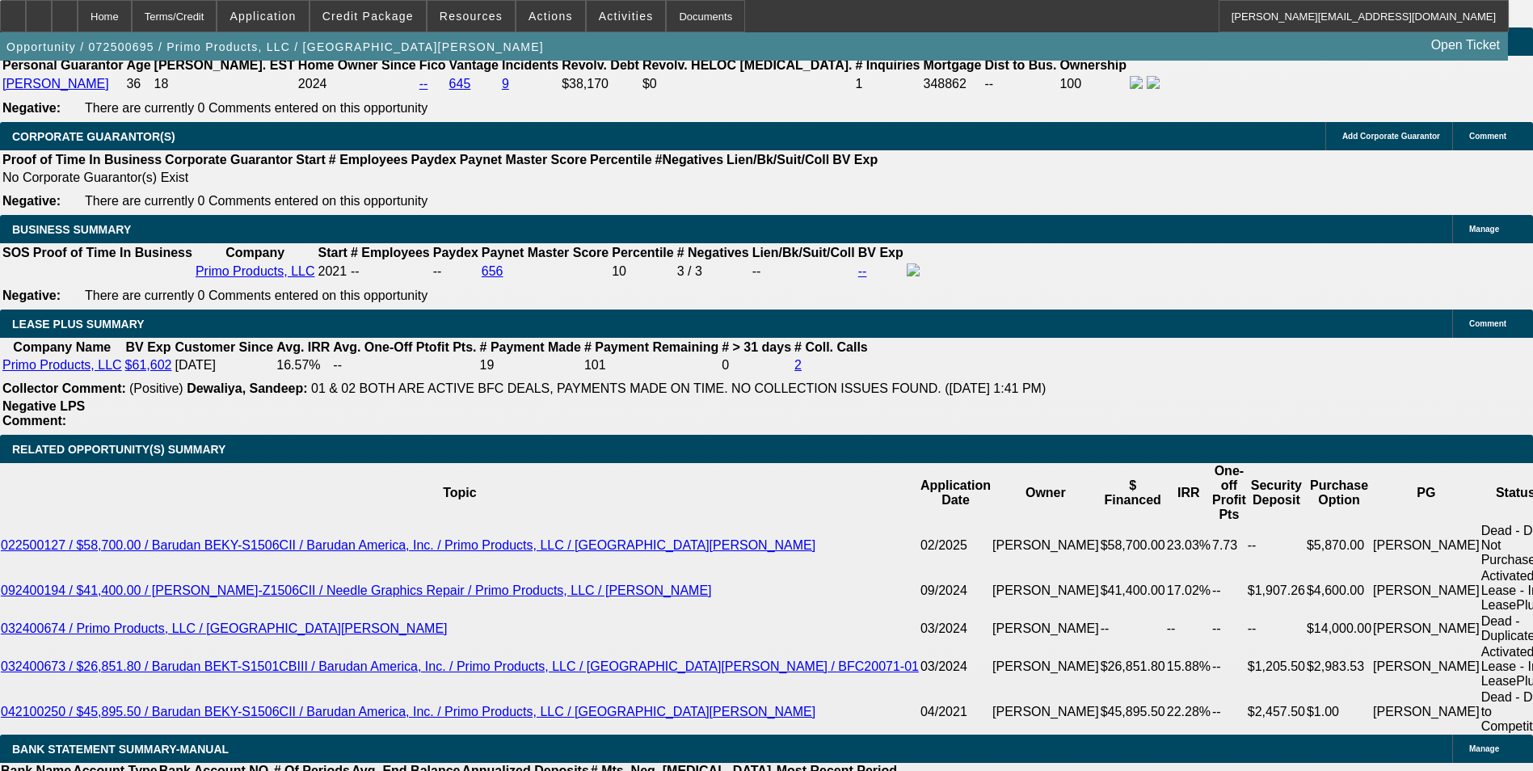
type input "$1,262.35"
type input "$3,634.06"
type input "$1,817.03"
type input "14.6"
type input "$3,690.96"
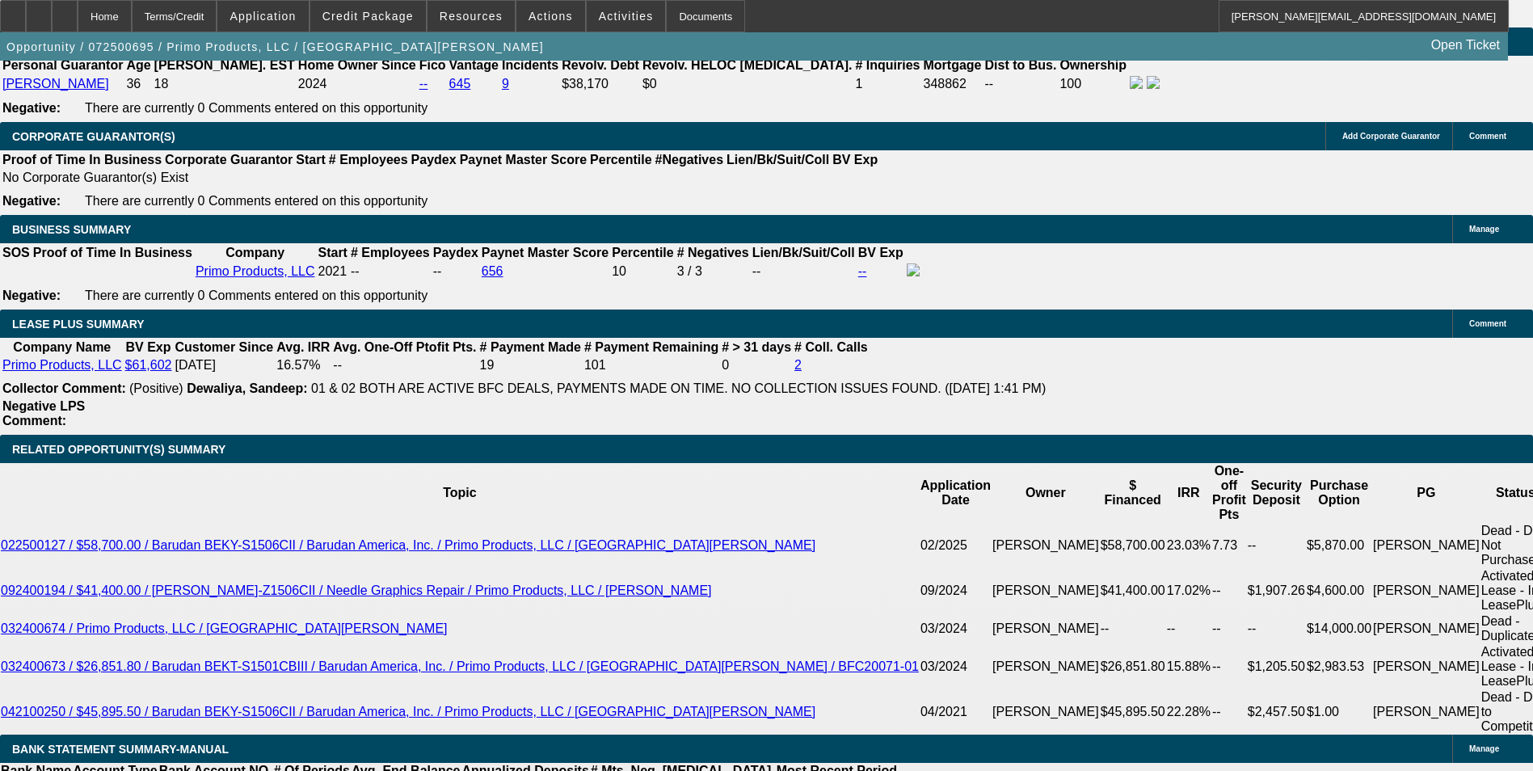
type input "$1,845.48"
type input "14.6"
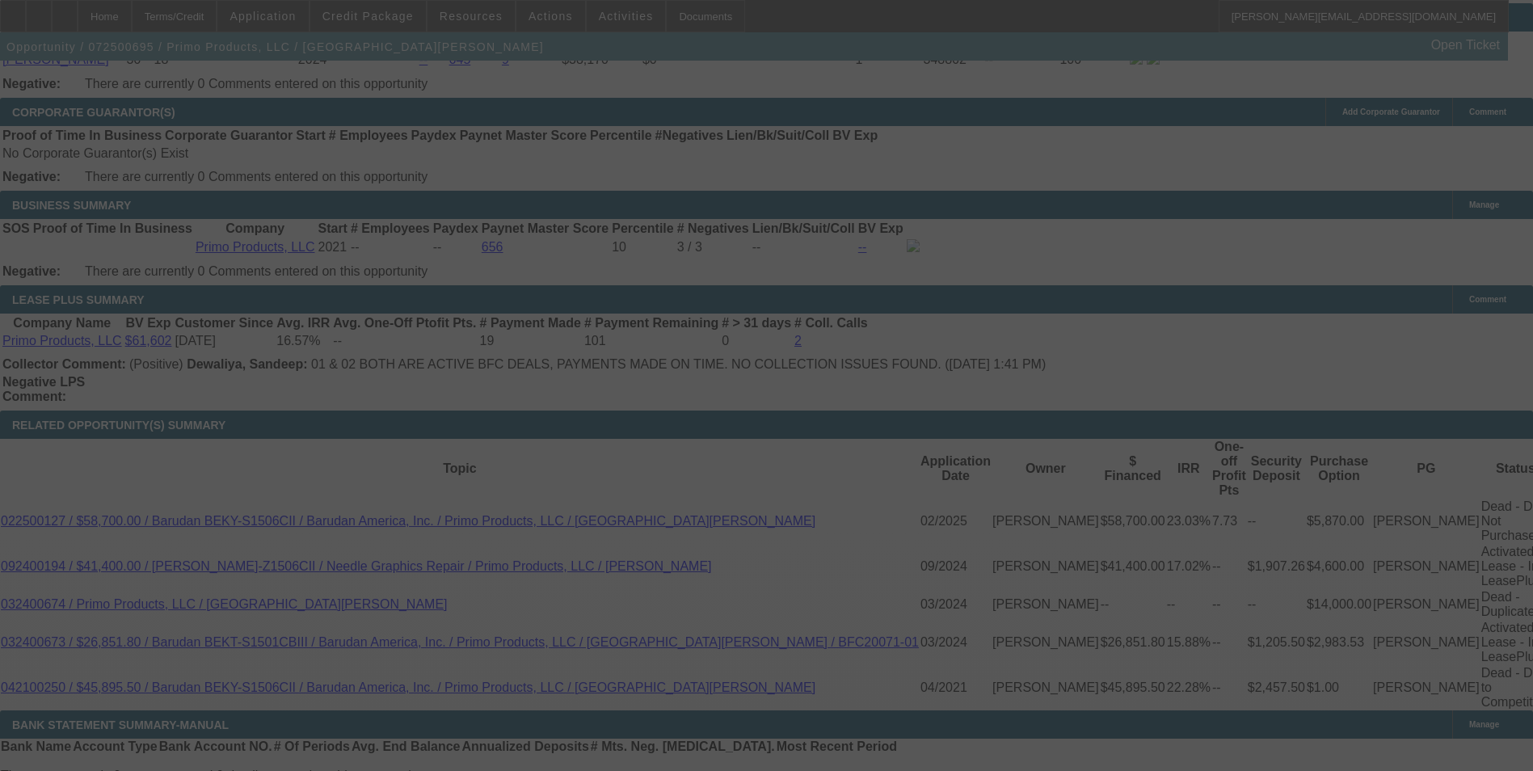
select select "0"
select select "2"
select select "0.1"
select select "4"
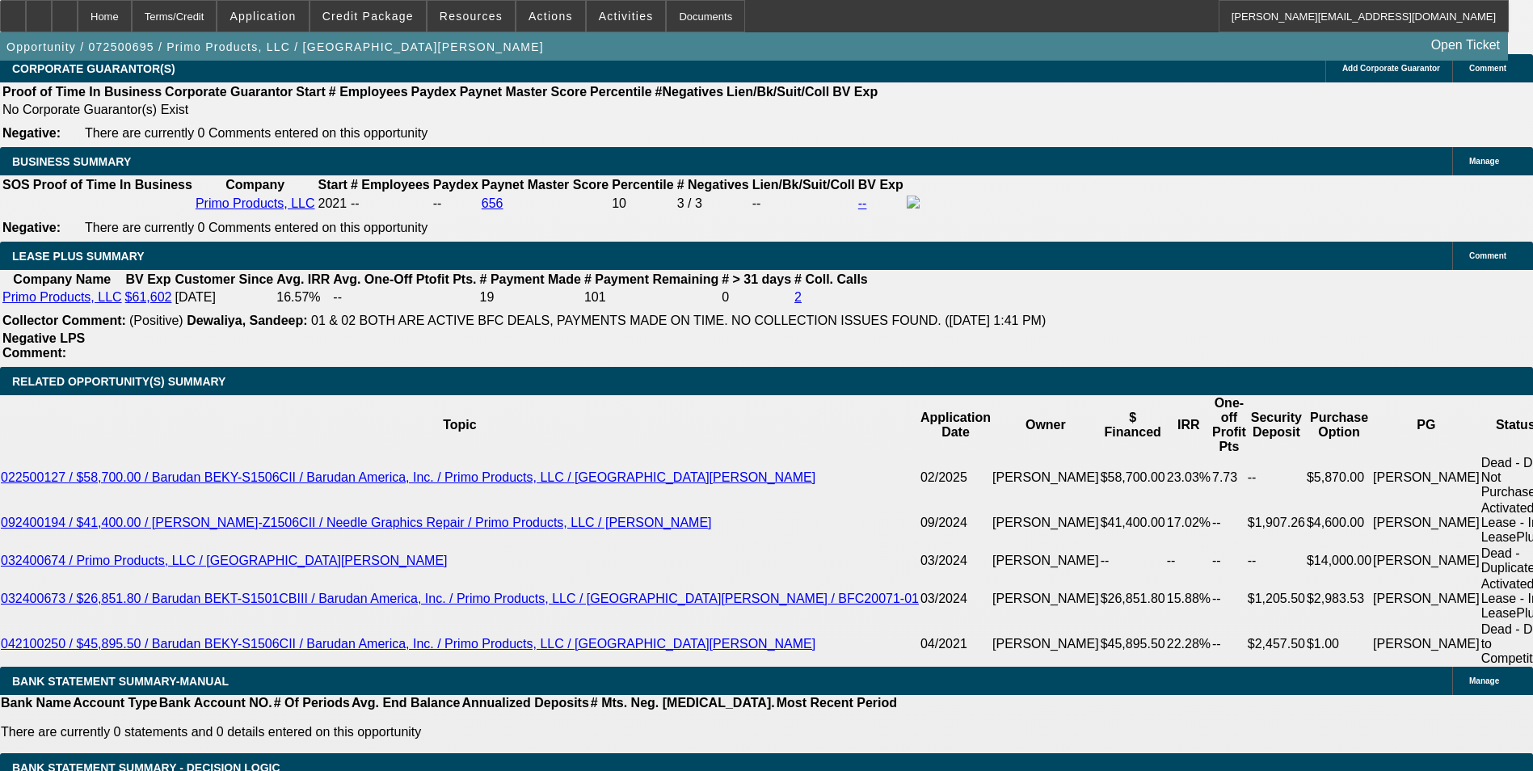
scroll to position [2628, 0]
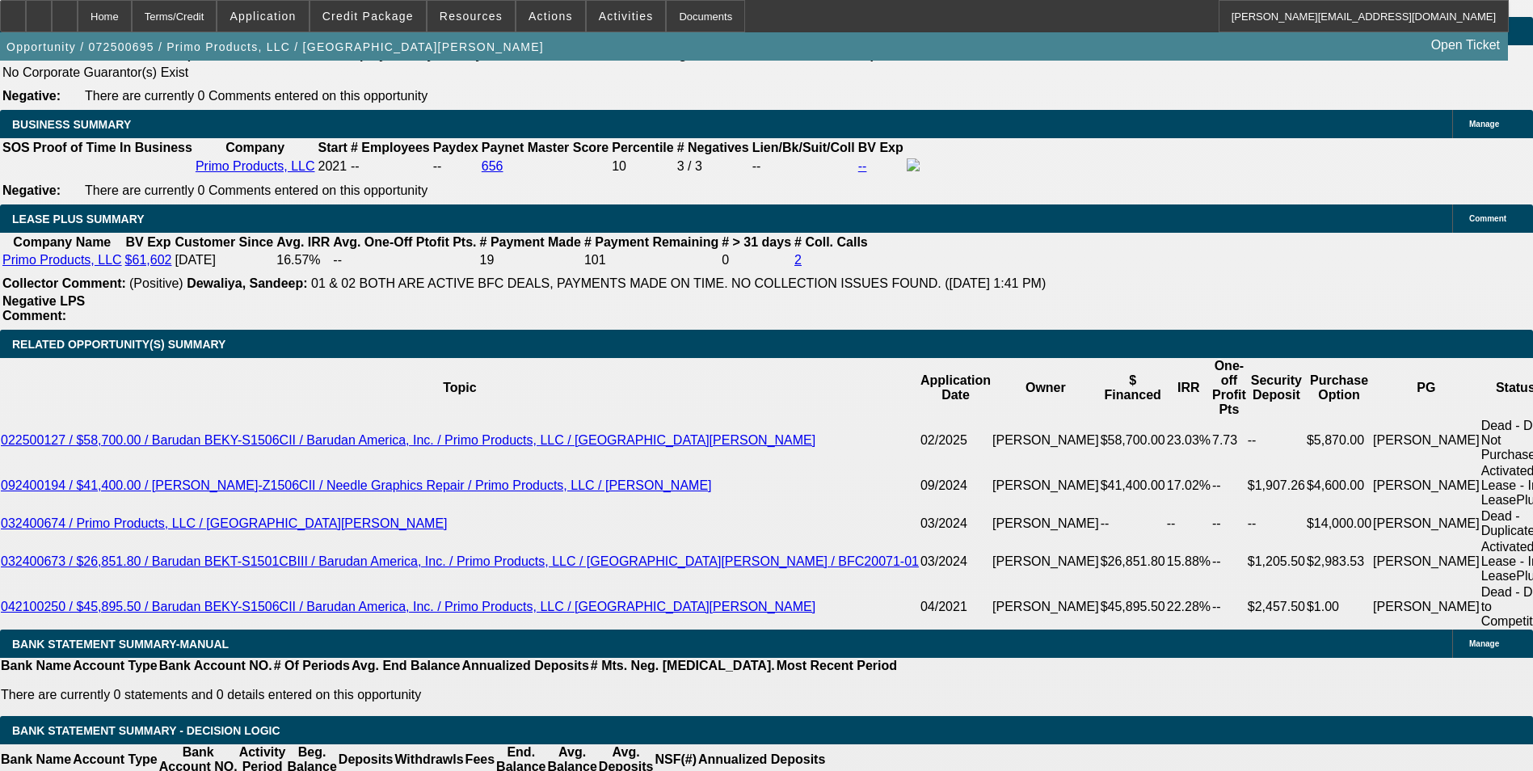
drag, startPoint x: 311, startPoint y: 487, endPoint x: 391, endPoint y: 455, distance: 86.0
type input "6"
type input "UNKNOWN"
type input "60"
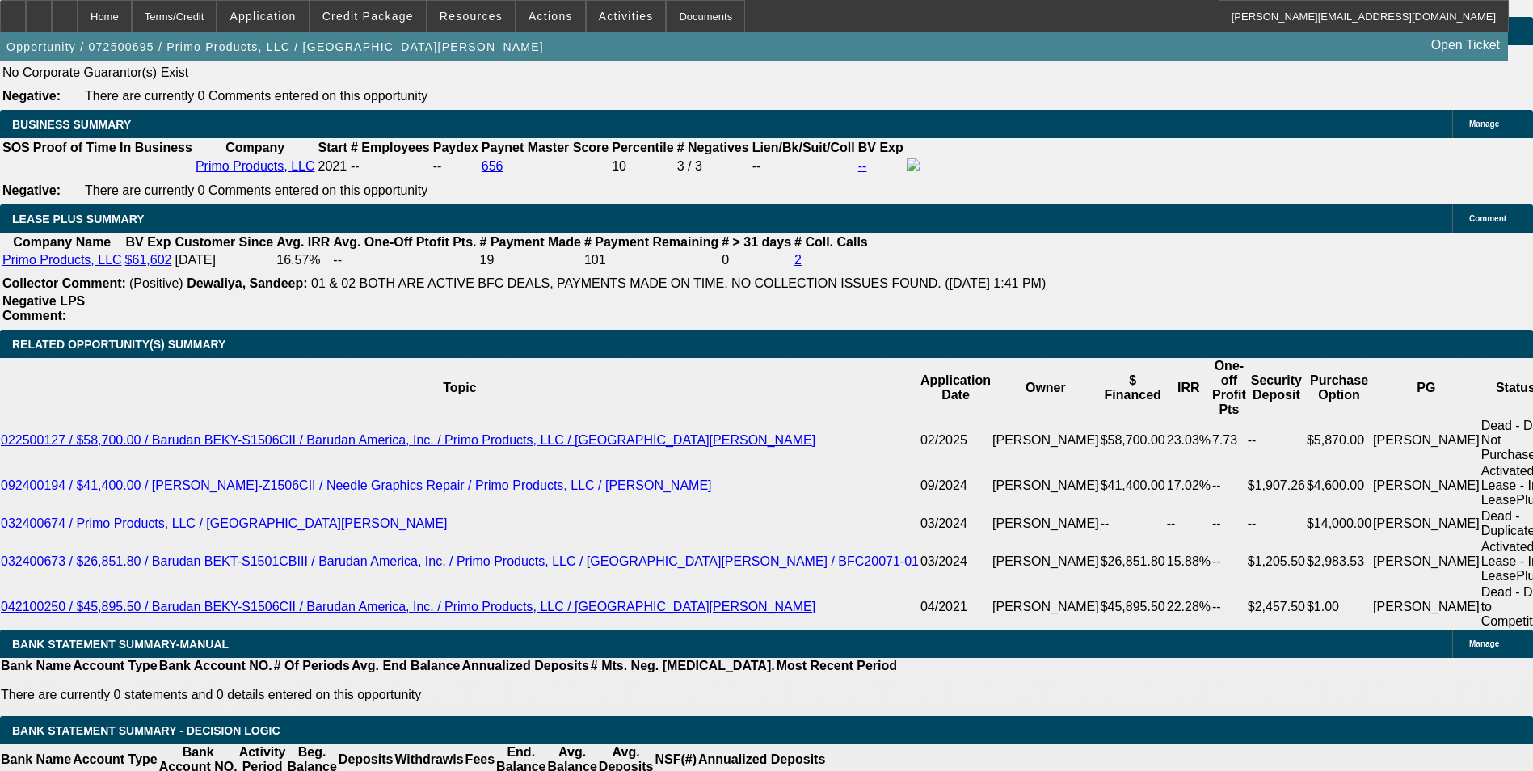
type input "$15,328.92"
type input "$30,657.84"
type input "$2,079.34"
type input "$4,158.68"
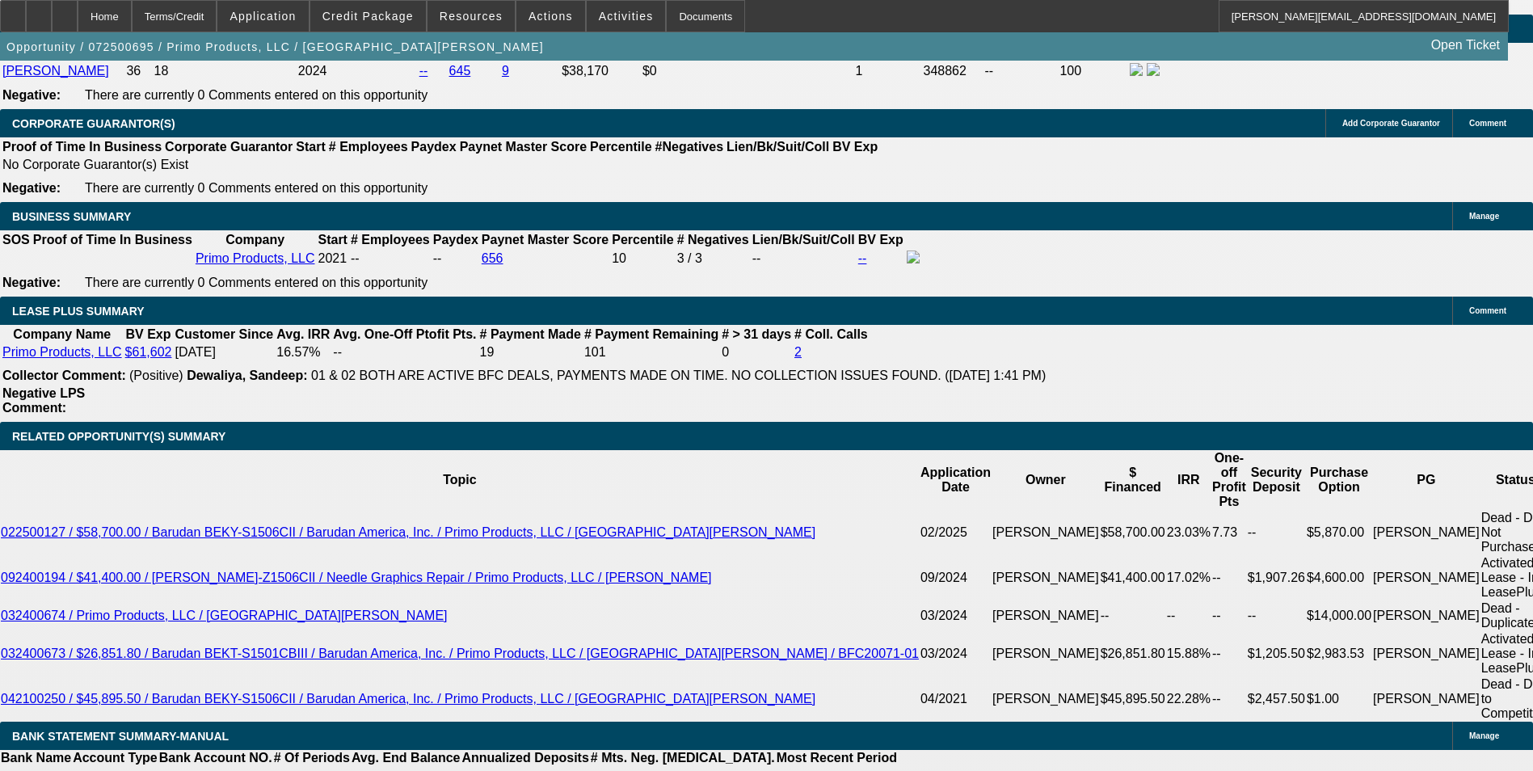
scroll to position [2305, 0]
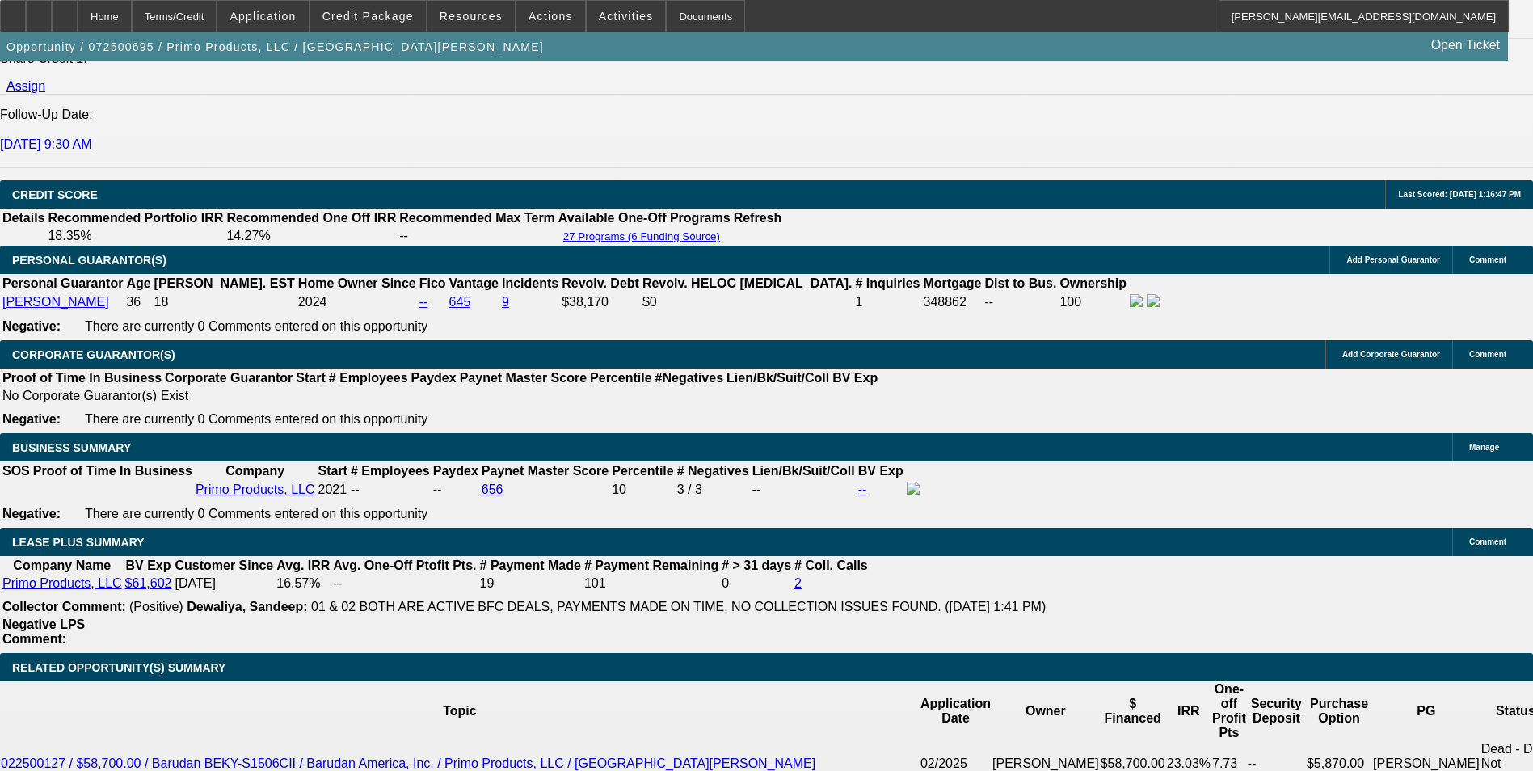
type input "60"
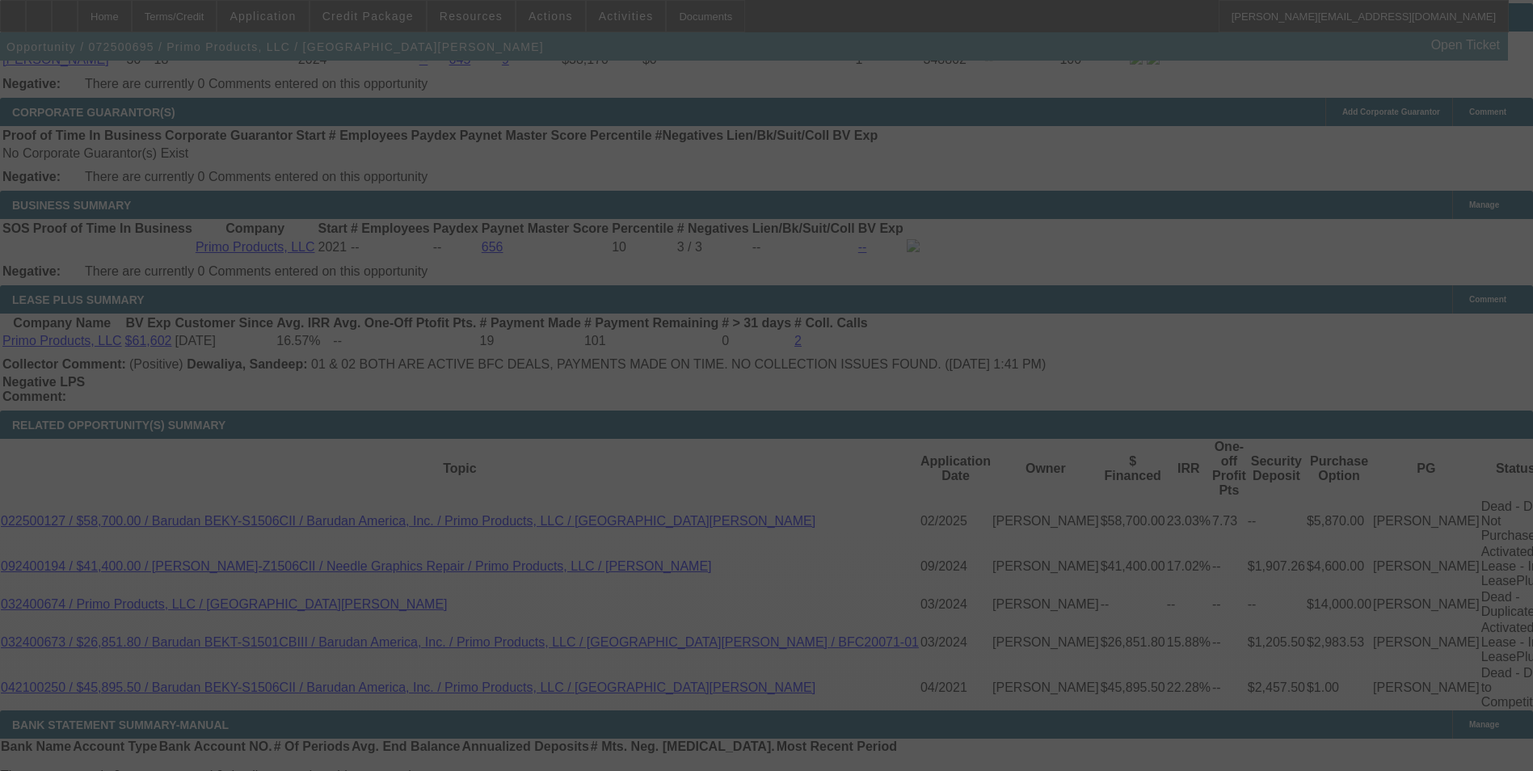
select select "0"
select select "2"
select select "0.1"
select select "4"
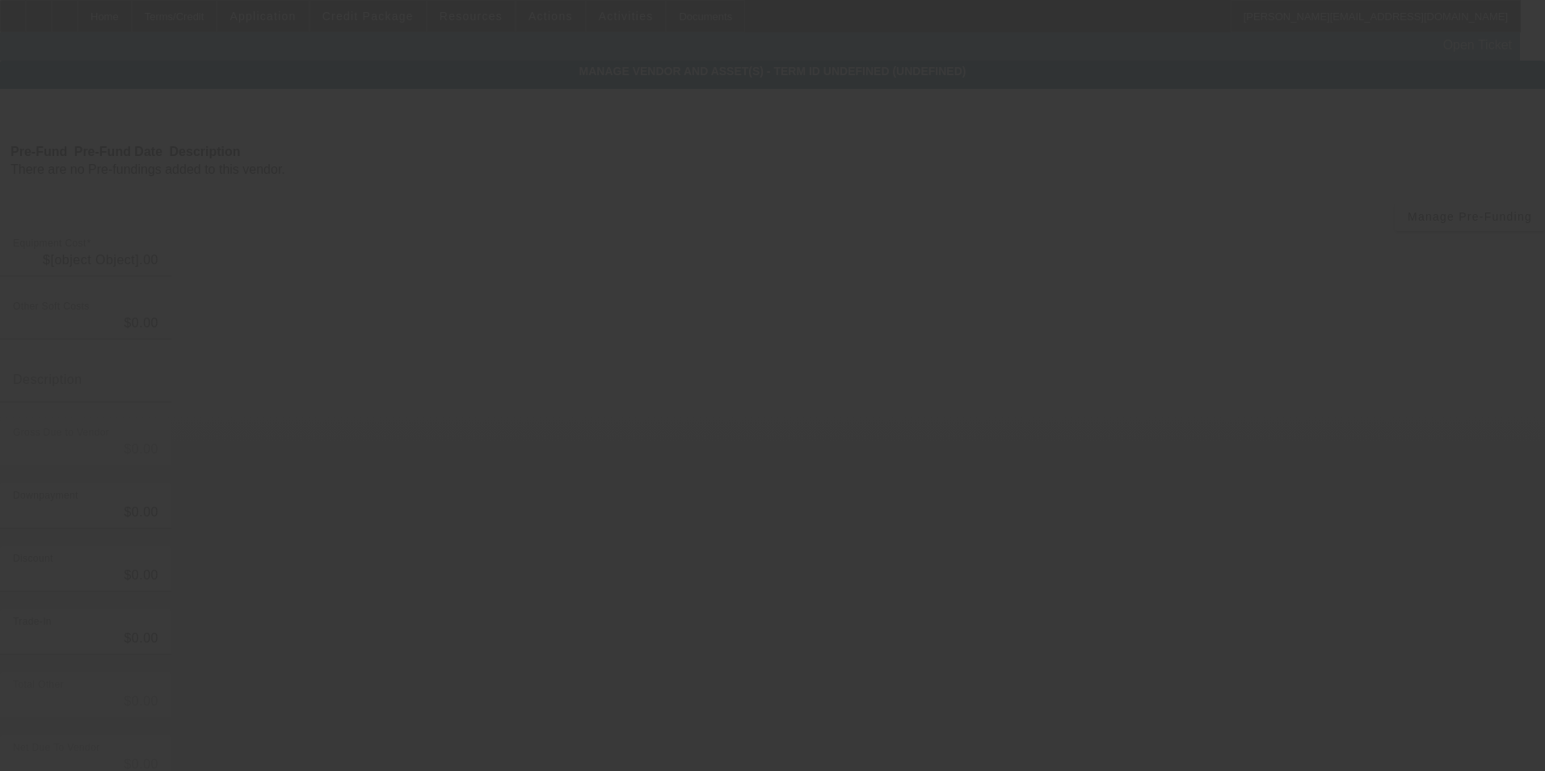
type input "$1,657.96"
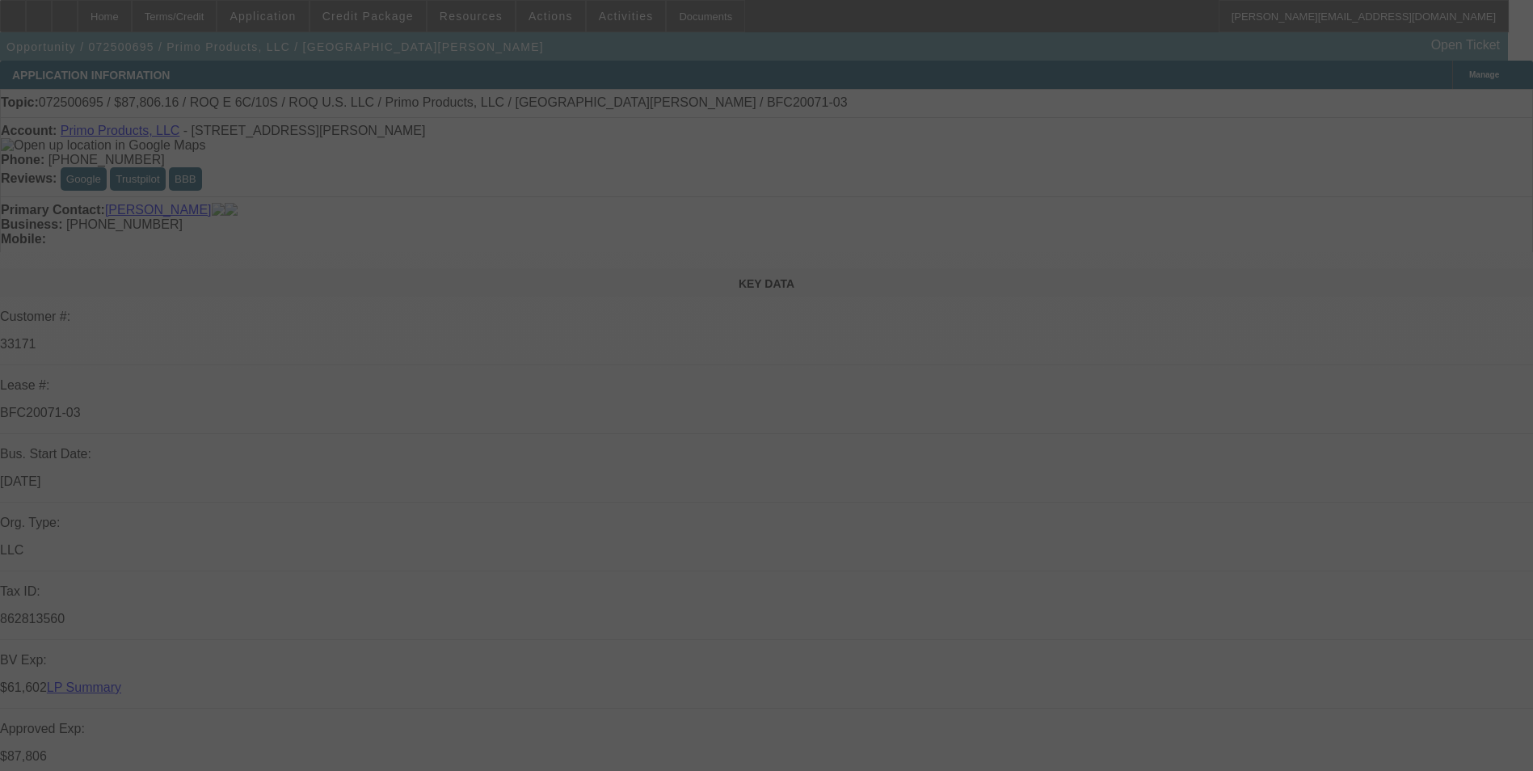
select select "0"
select select "2"
select select "0.1"
select select "4"
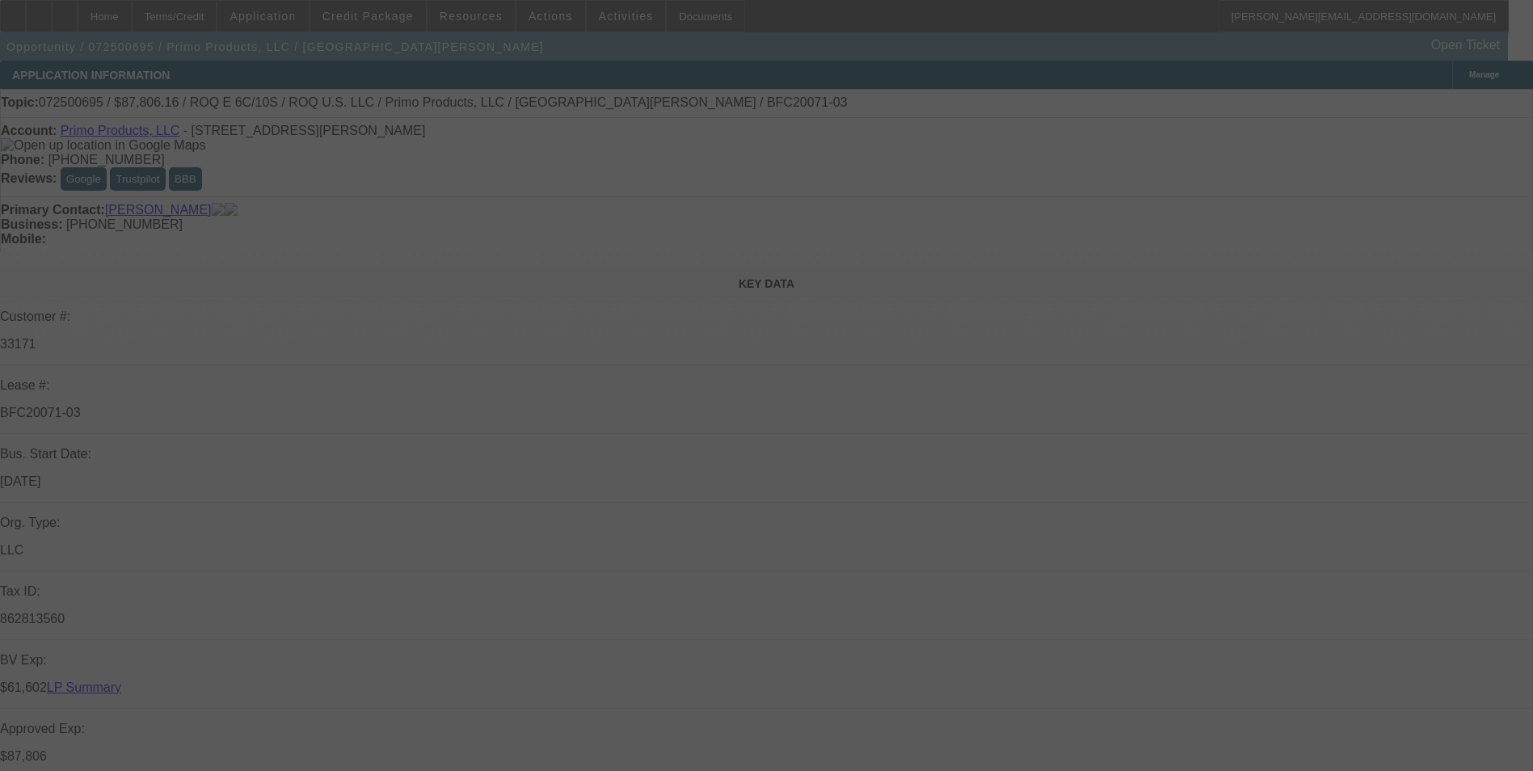
select select "0"
select select "2"
select select "0.1"
select select "4"
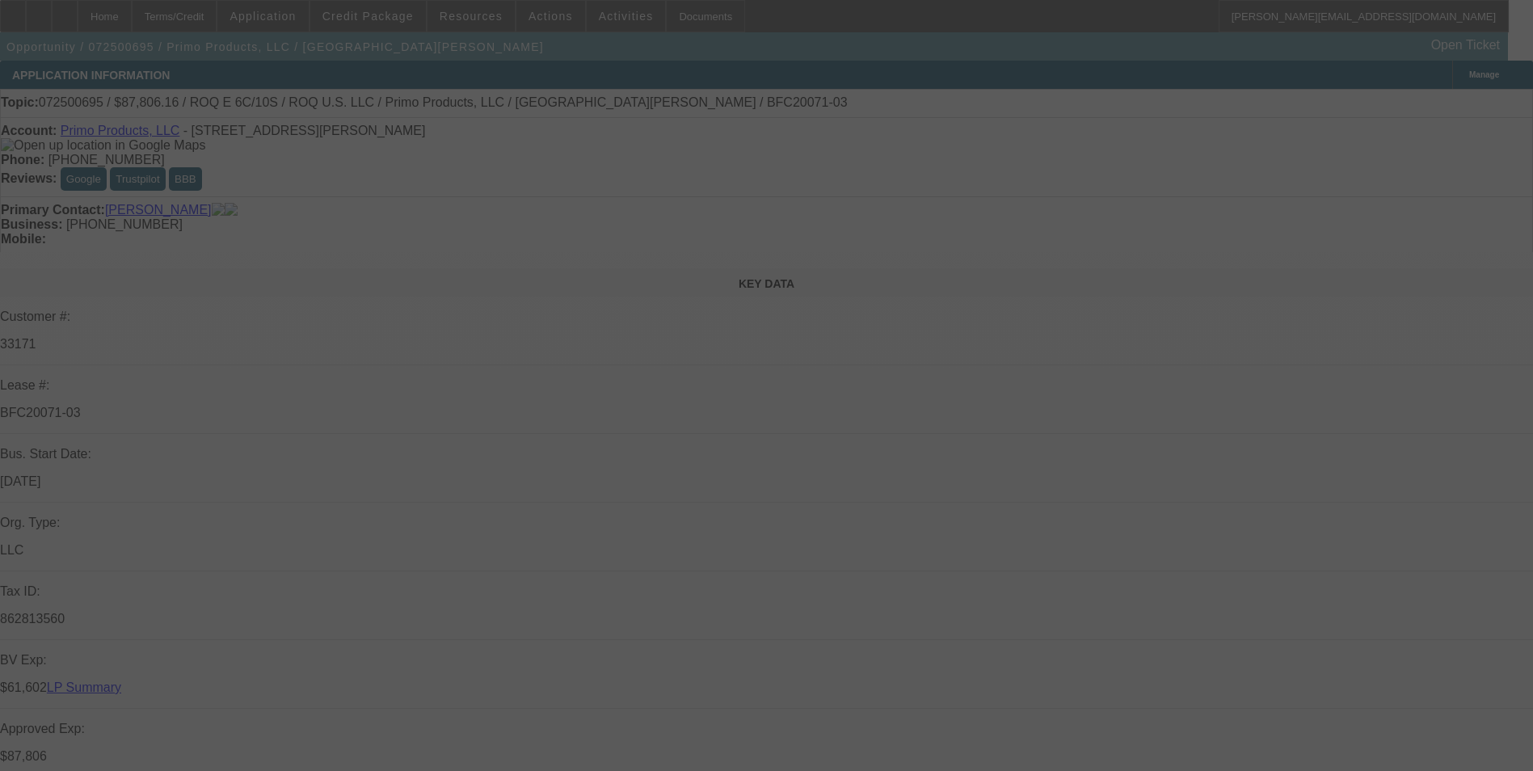
select select "0"
select select "2"
select select "0.1"
select select "4"
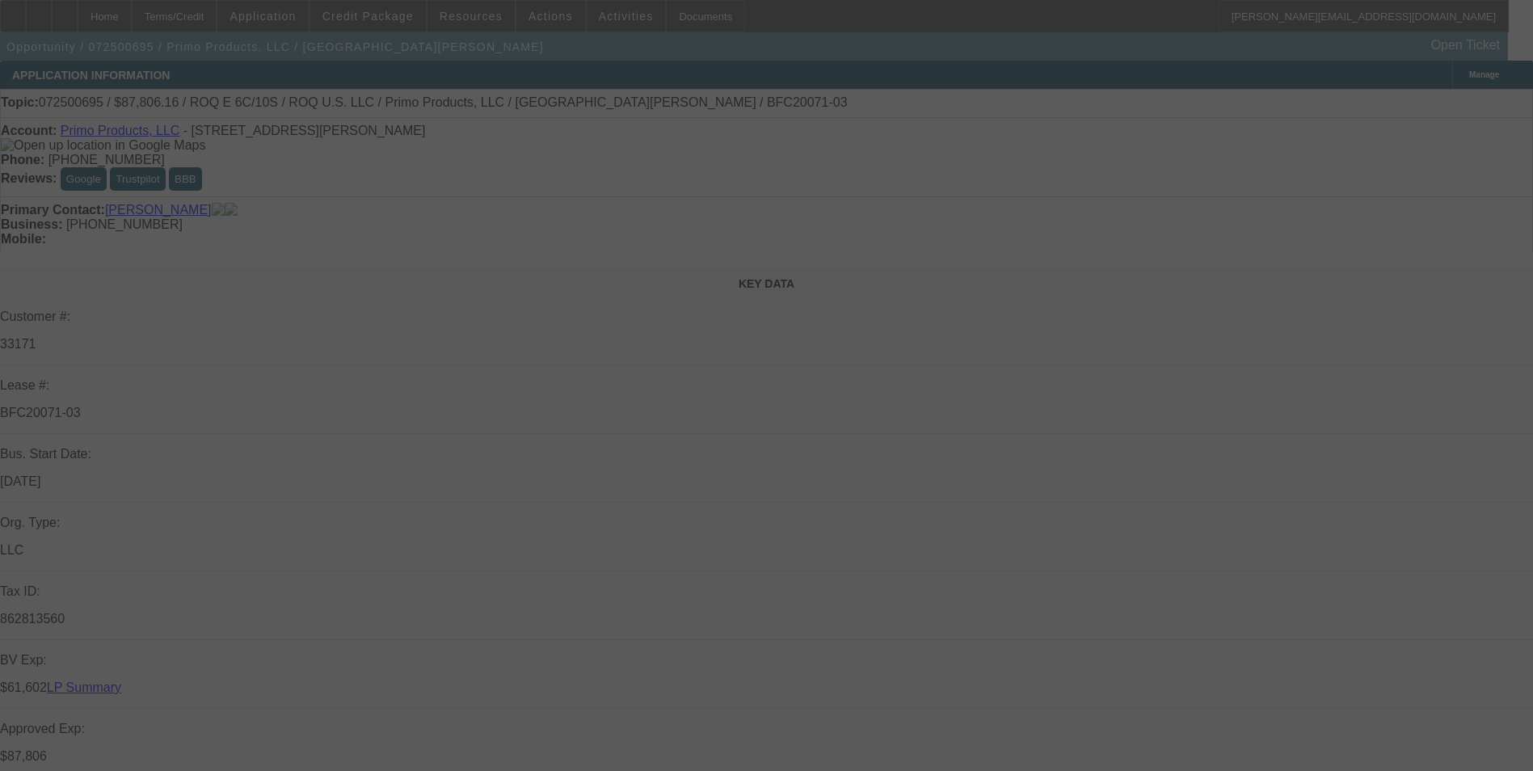
select select "0"
select select "2"
select select "0.1"
select select "4"
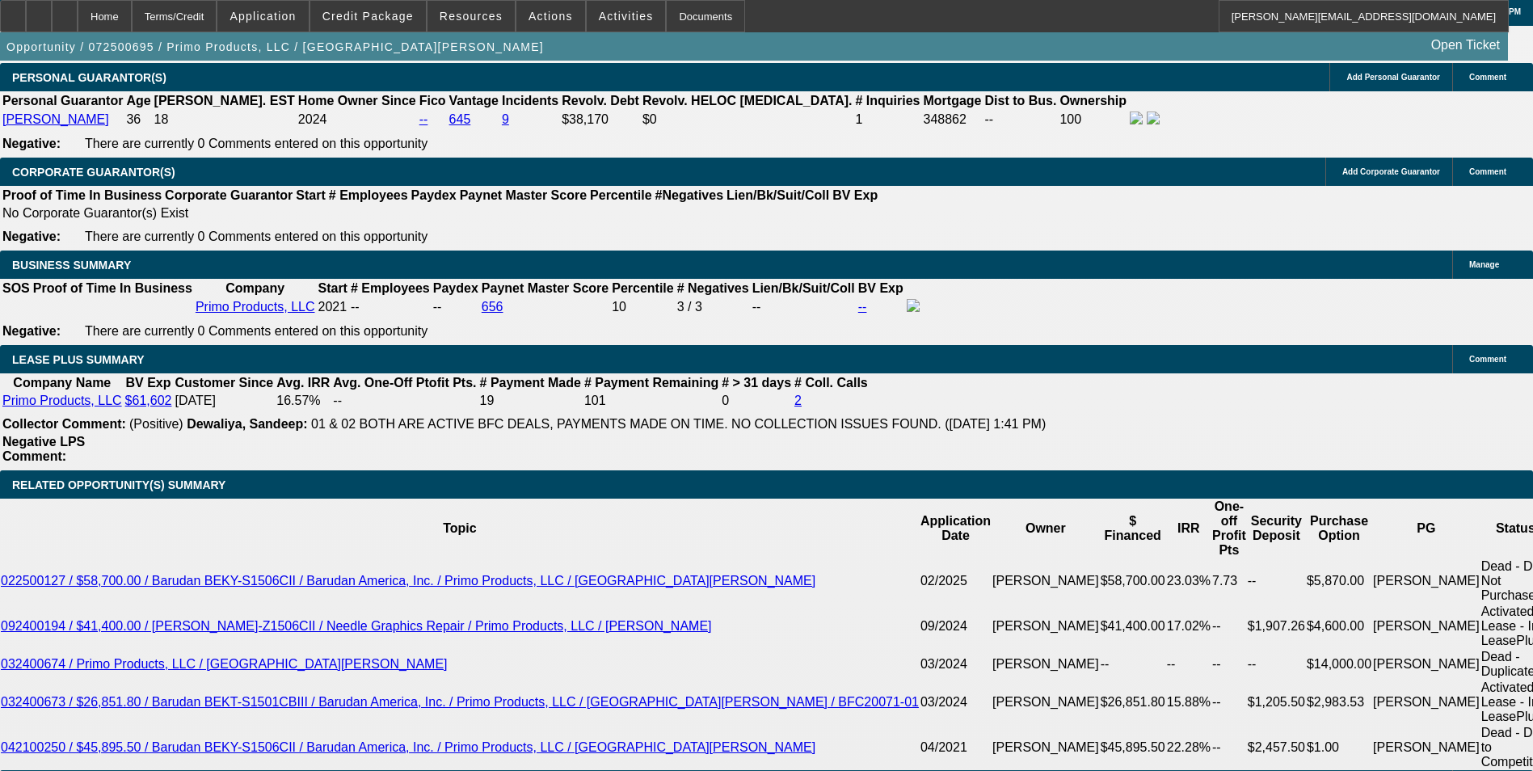
scroll to position [2344, 0]
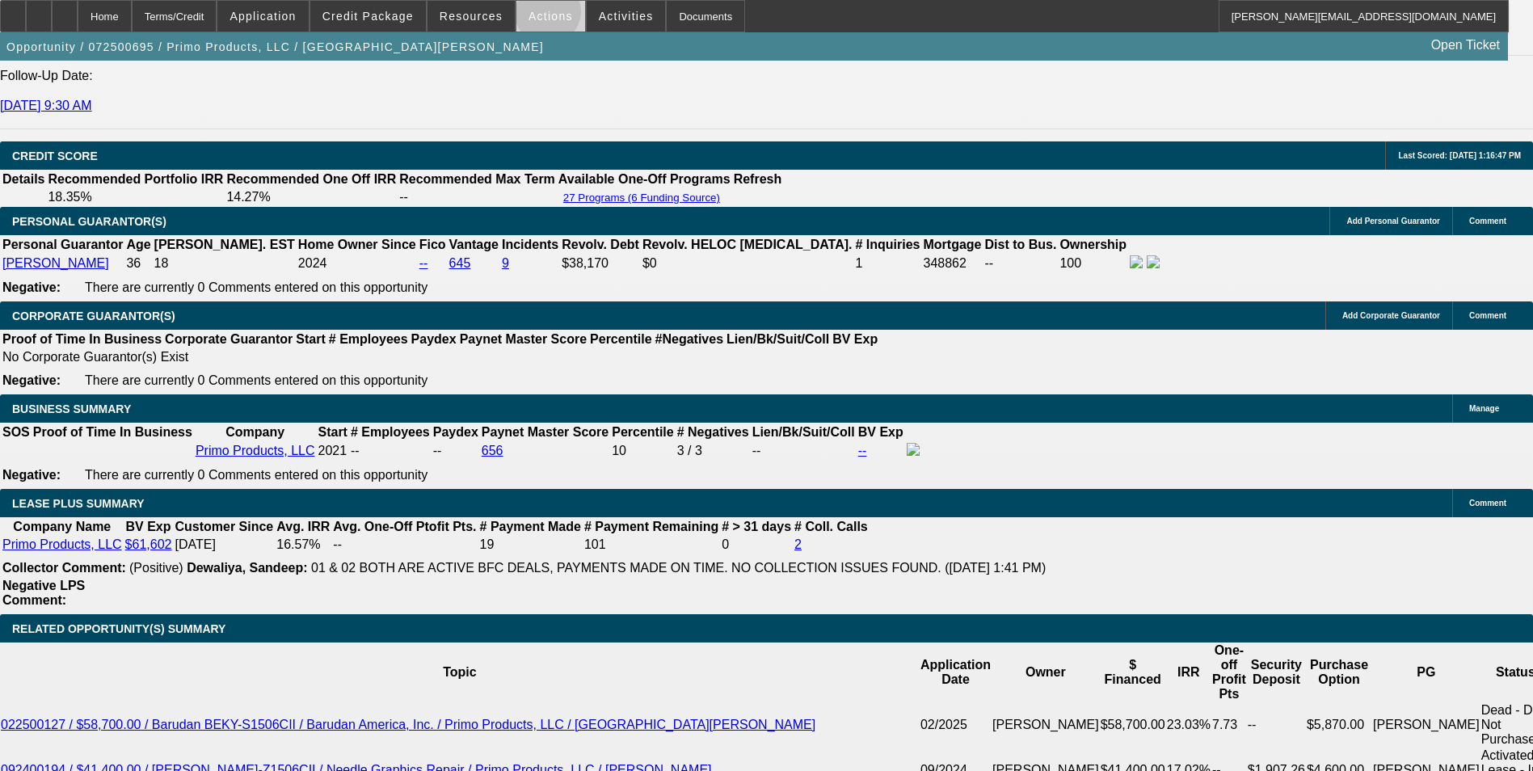
click at [541, 15] on span "Actions" at bounding box center [551, 16] width 44 height 13
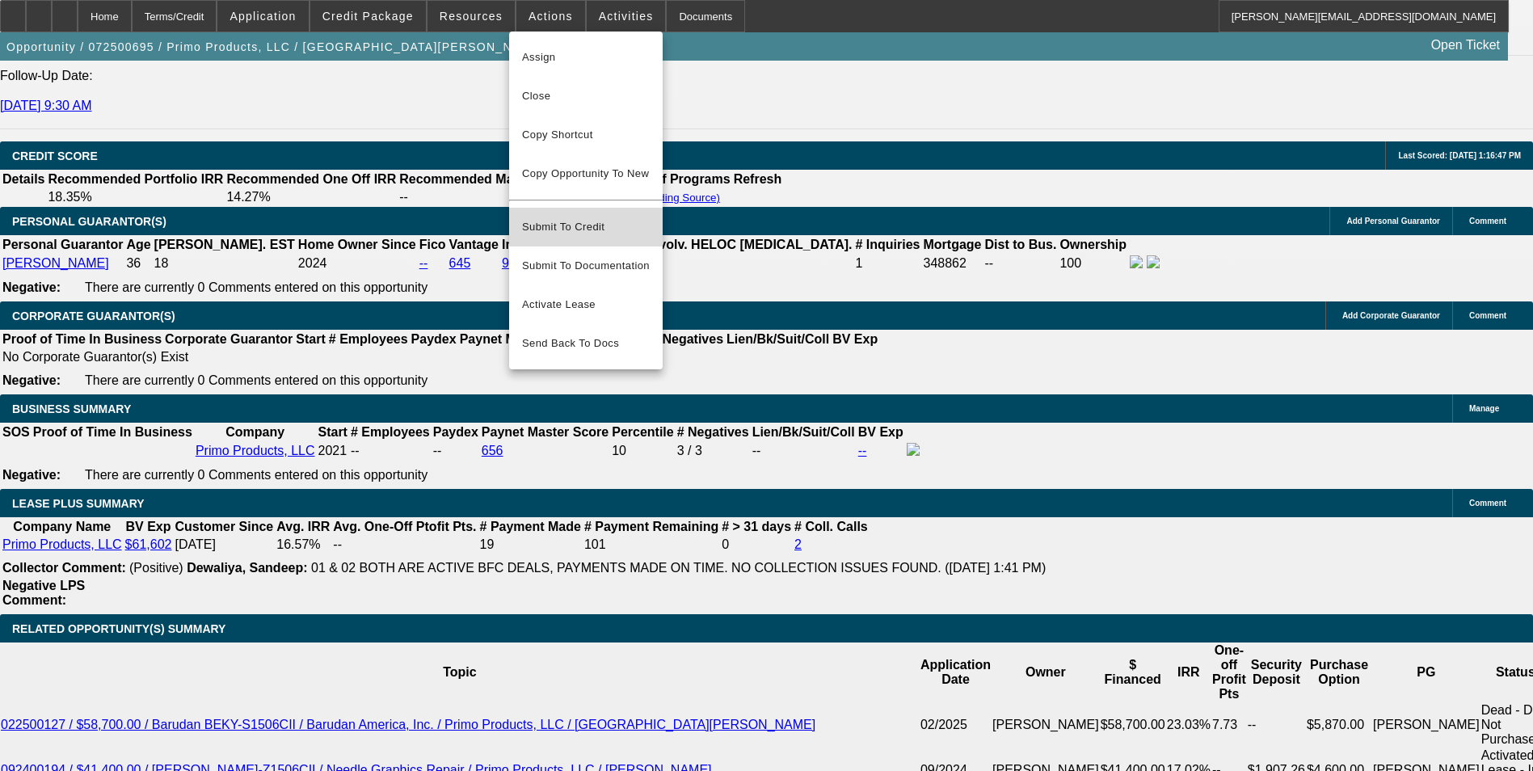
click at [611, 217] on span "Submit To Credit" at bounding box center [586, 226] width 128 height 19
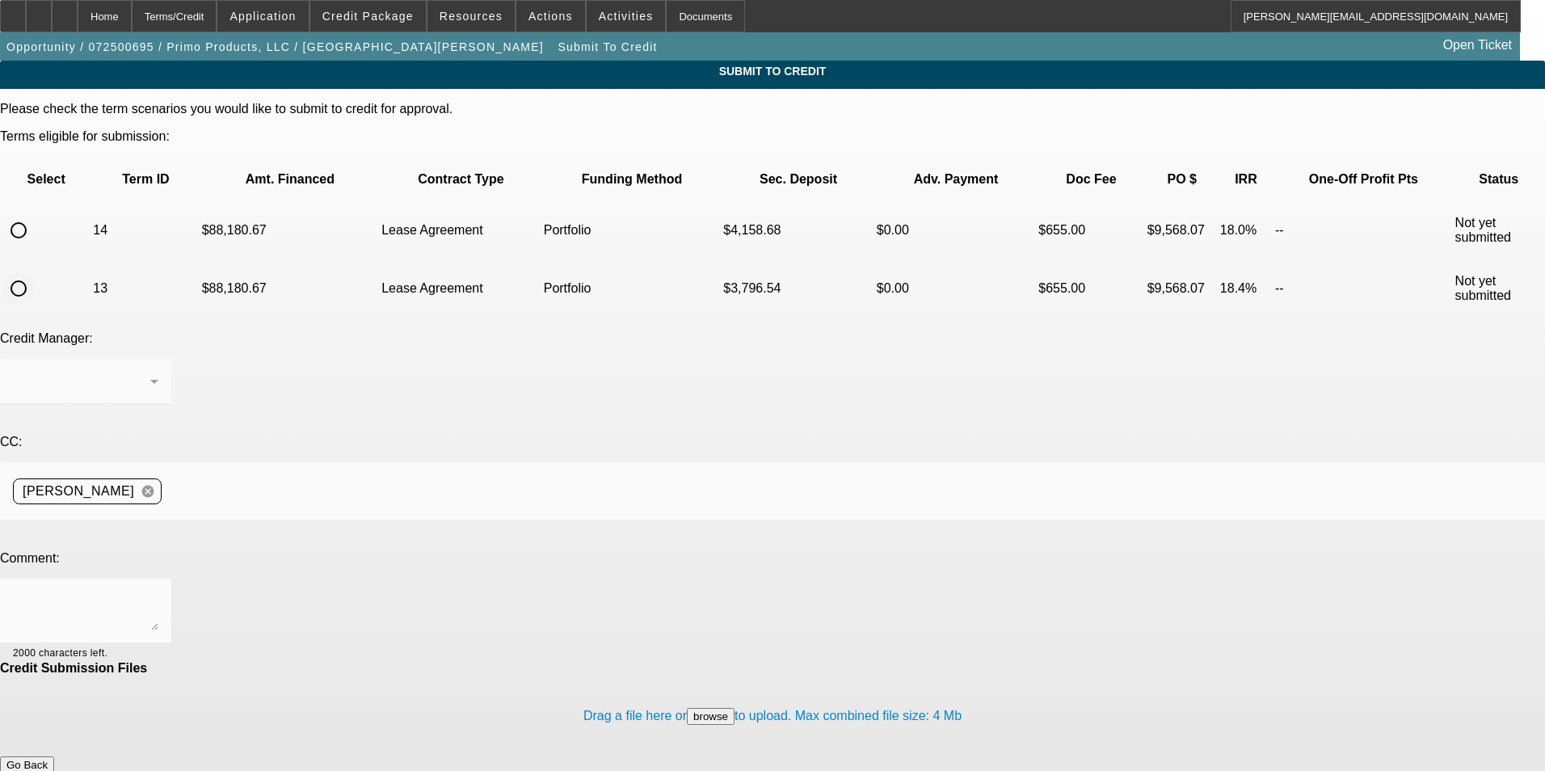
click at [35, 272] on input "radio" at bounding box center [18, 288] width 32 height 32
radio input "true"
click at [158, 359] on div at bounding box center [85, 381] width 145 height 45
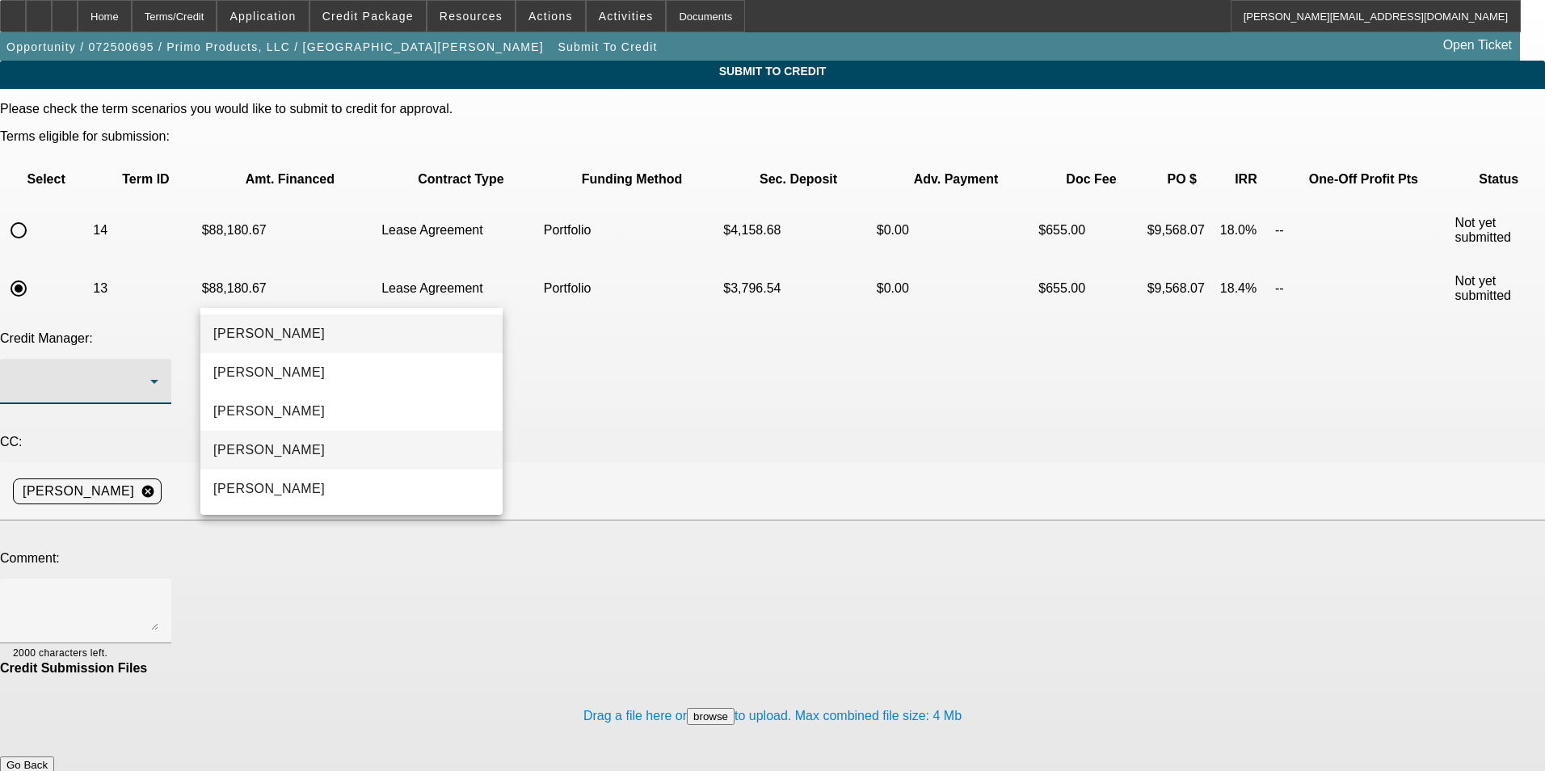
drag, startPoint x: 336, startPoint y: 450, endPoint x: 344, endPoint y: 445, distance: 9.9
click at [340, 448] on mat-option "Magner, Bill" at bounding box center [351, 450] width 302 height 39
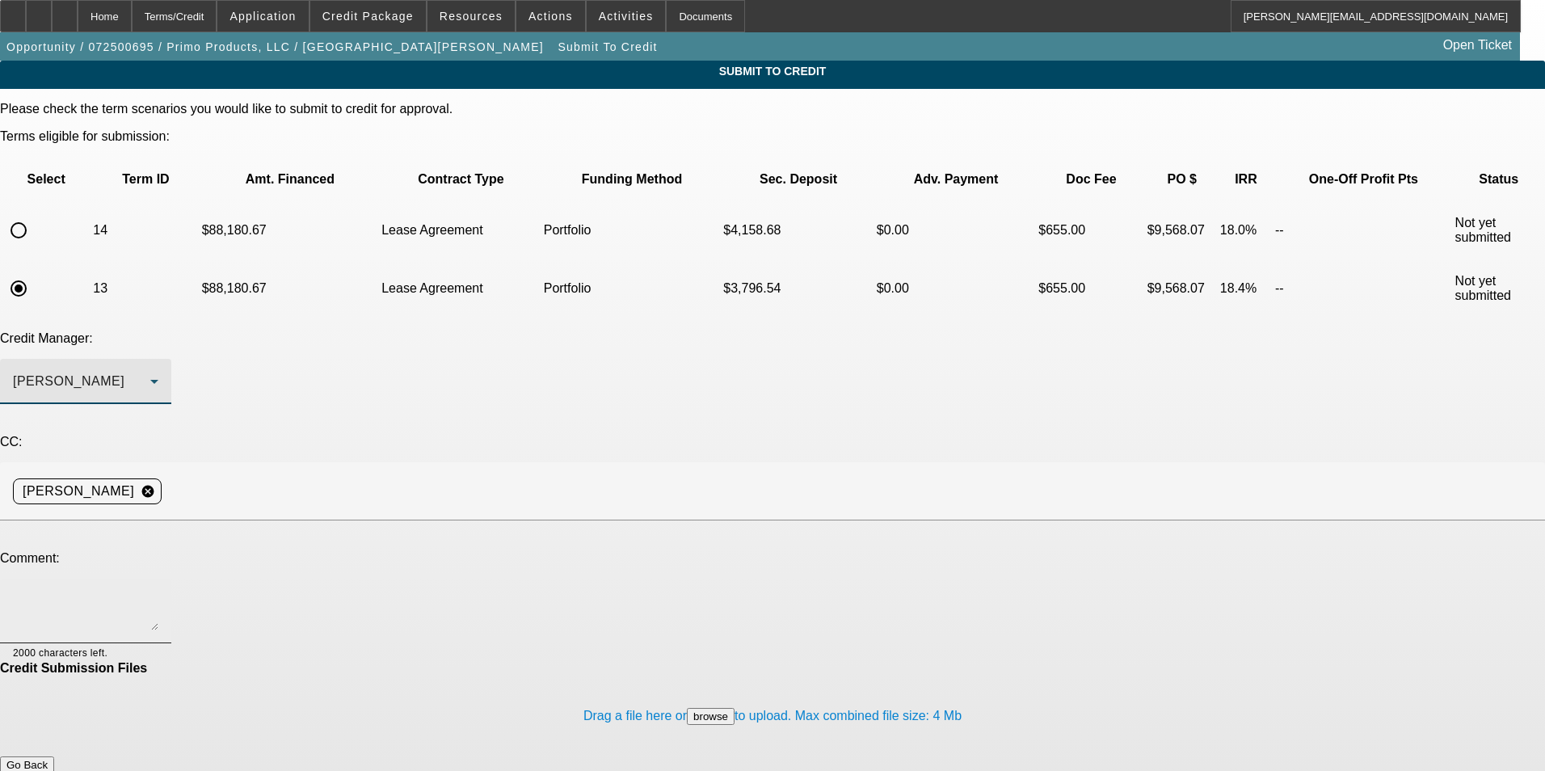
click at [158, 592] on textarea at bounding box center [85, 611] width 145 height 39
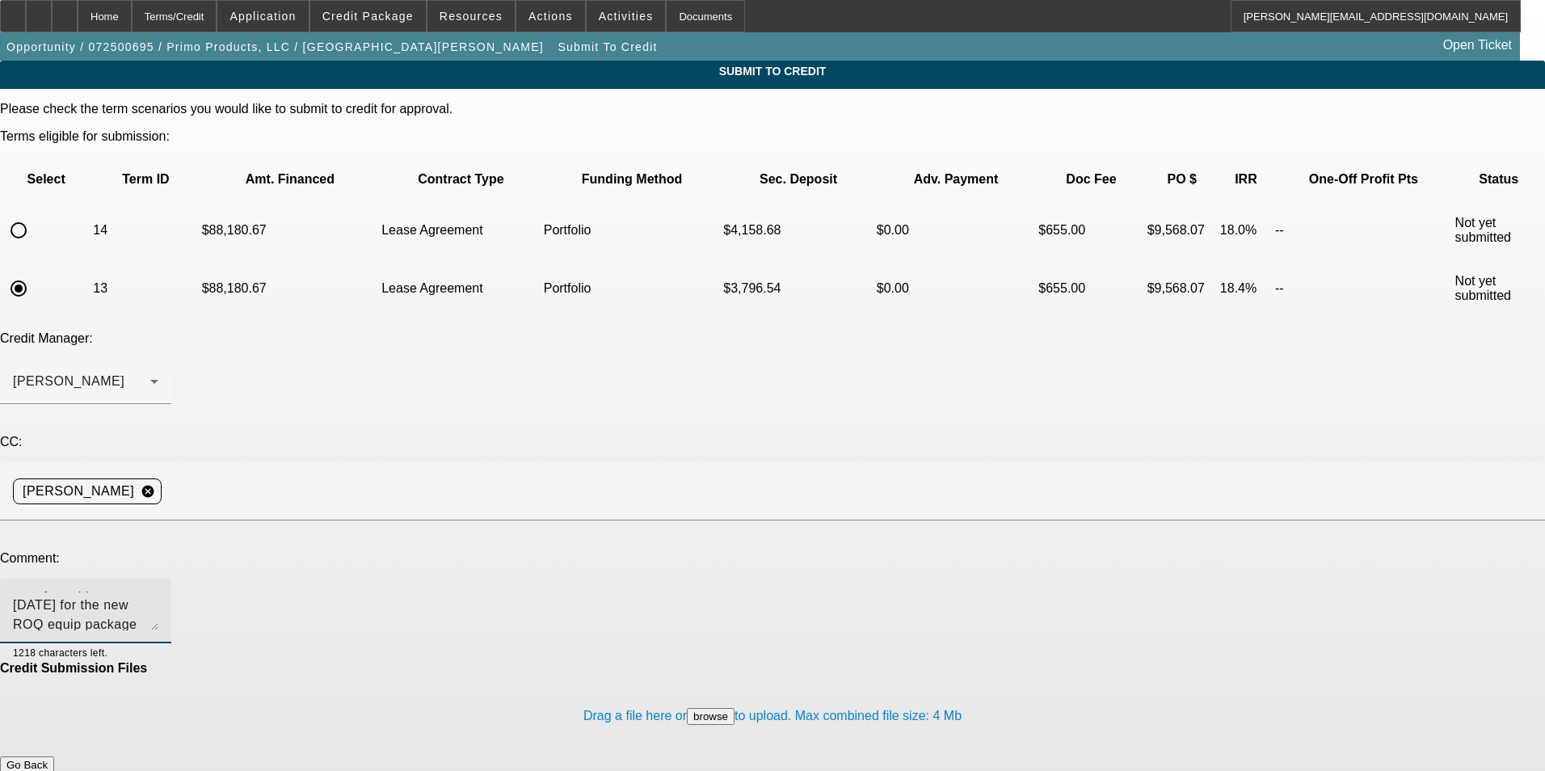
scroll to position [35, 0]
click at [158, 592] on textarea "Bill - you approved yesterday for the new ROQ equip package priced at roughly $…" at bounding box center [85, 611] width 145 height 39
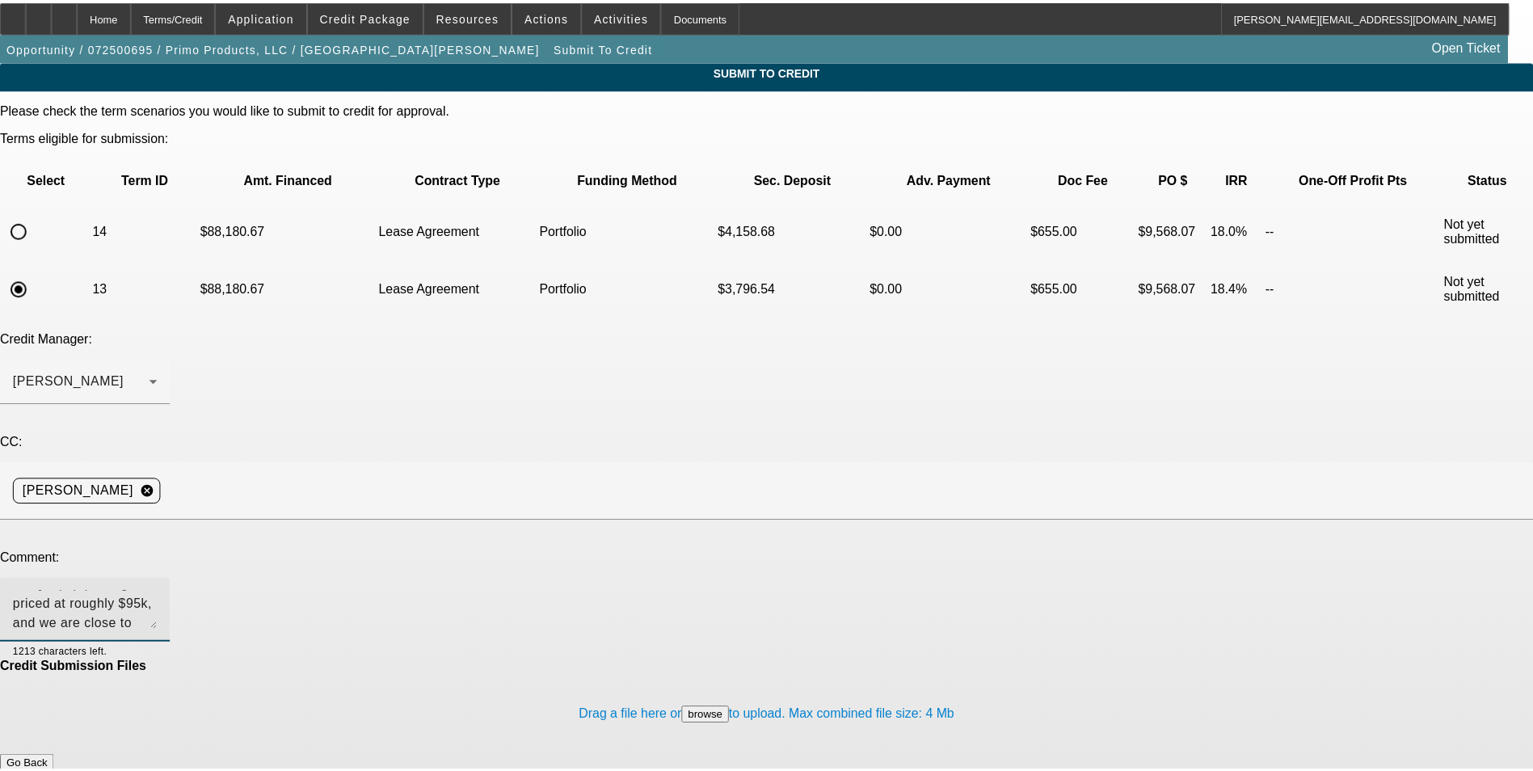
scroll to position [74, 0]
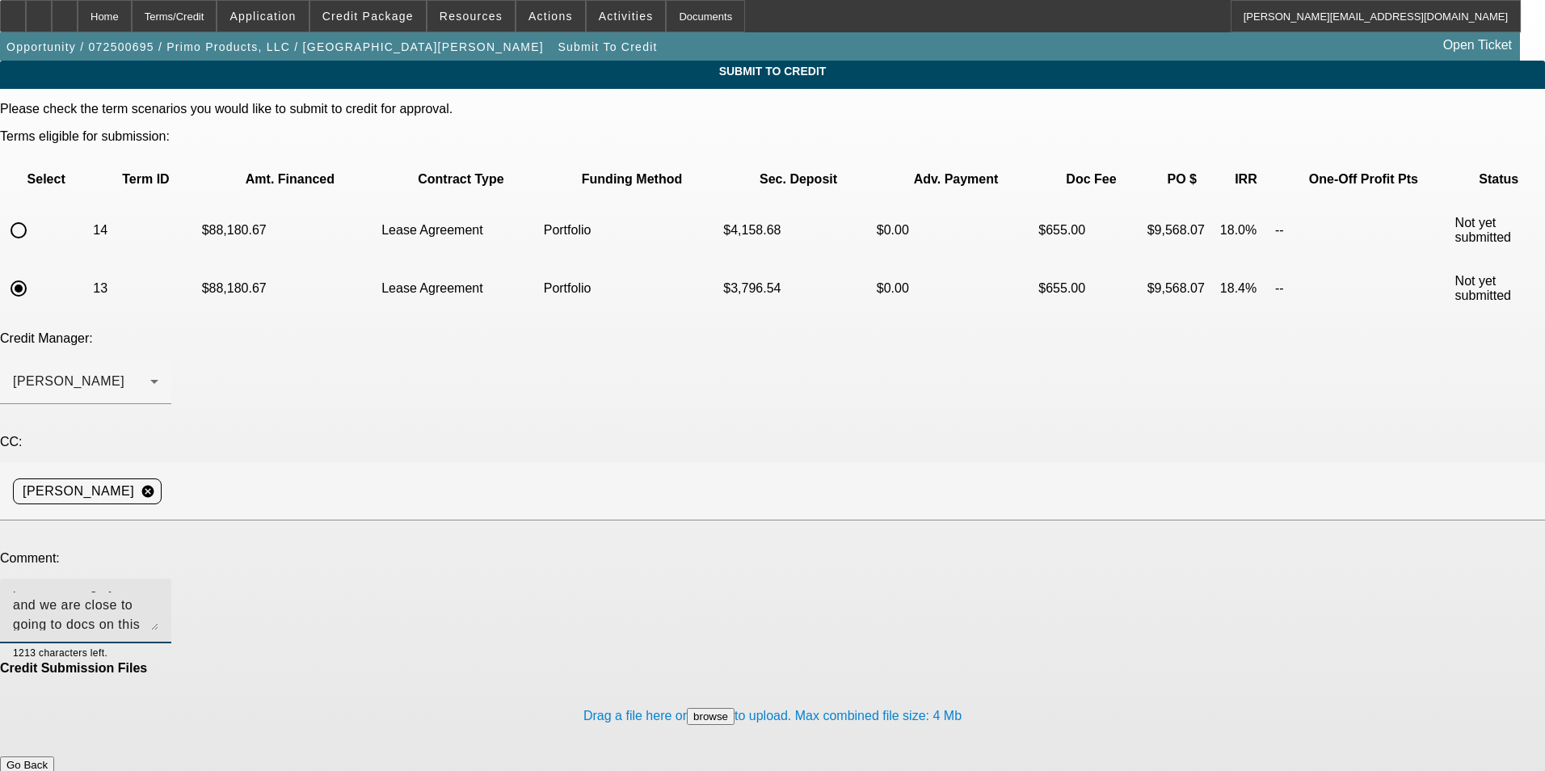
click at [158, 592] on textarea "Bill - you approved yesterday for the new ROQ equip package priced at roughly $…" at bounding box center [85, 611] width 145 height 39
type textarea "Bill - you approved yesterday for the new ROQ equip package priced at roughly $…"
click at [46, 770] on button "Submit" at bounding box center [23, 782] width 46 height 17
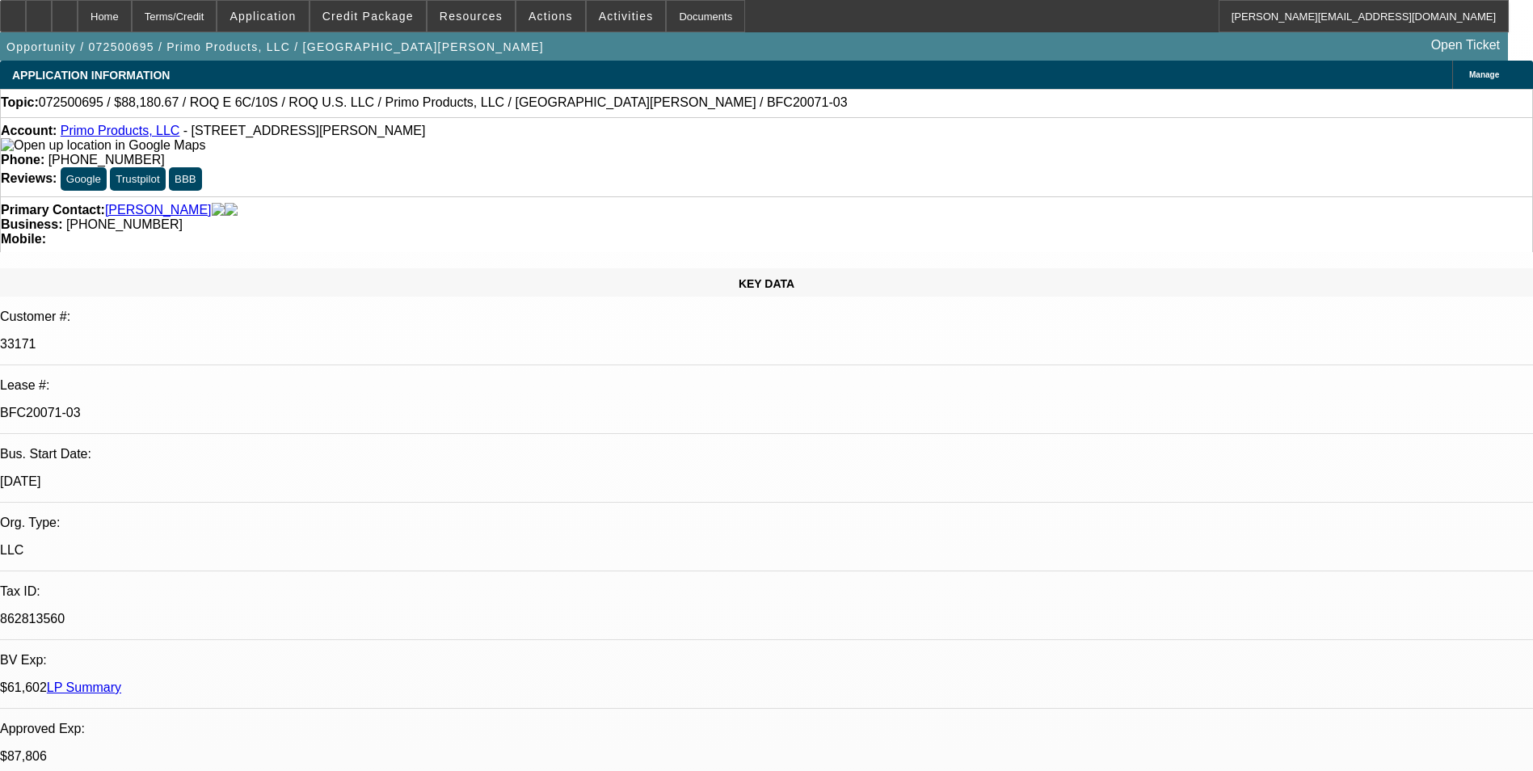
select select "0"
select select "2"
select select "0.1"
select select "4"
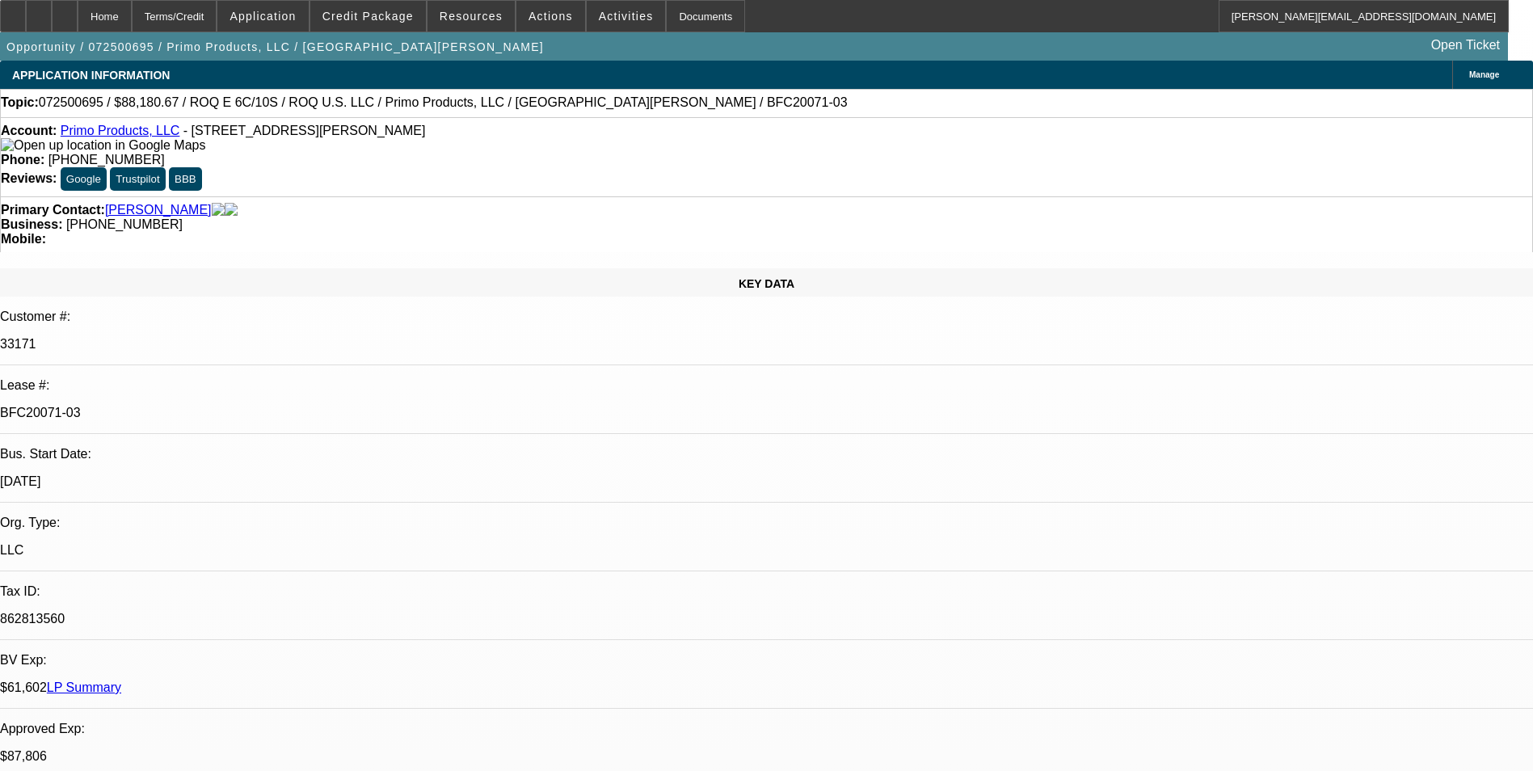
select select "0"
select select "2"
select select "0.1"
select select "4"
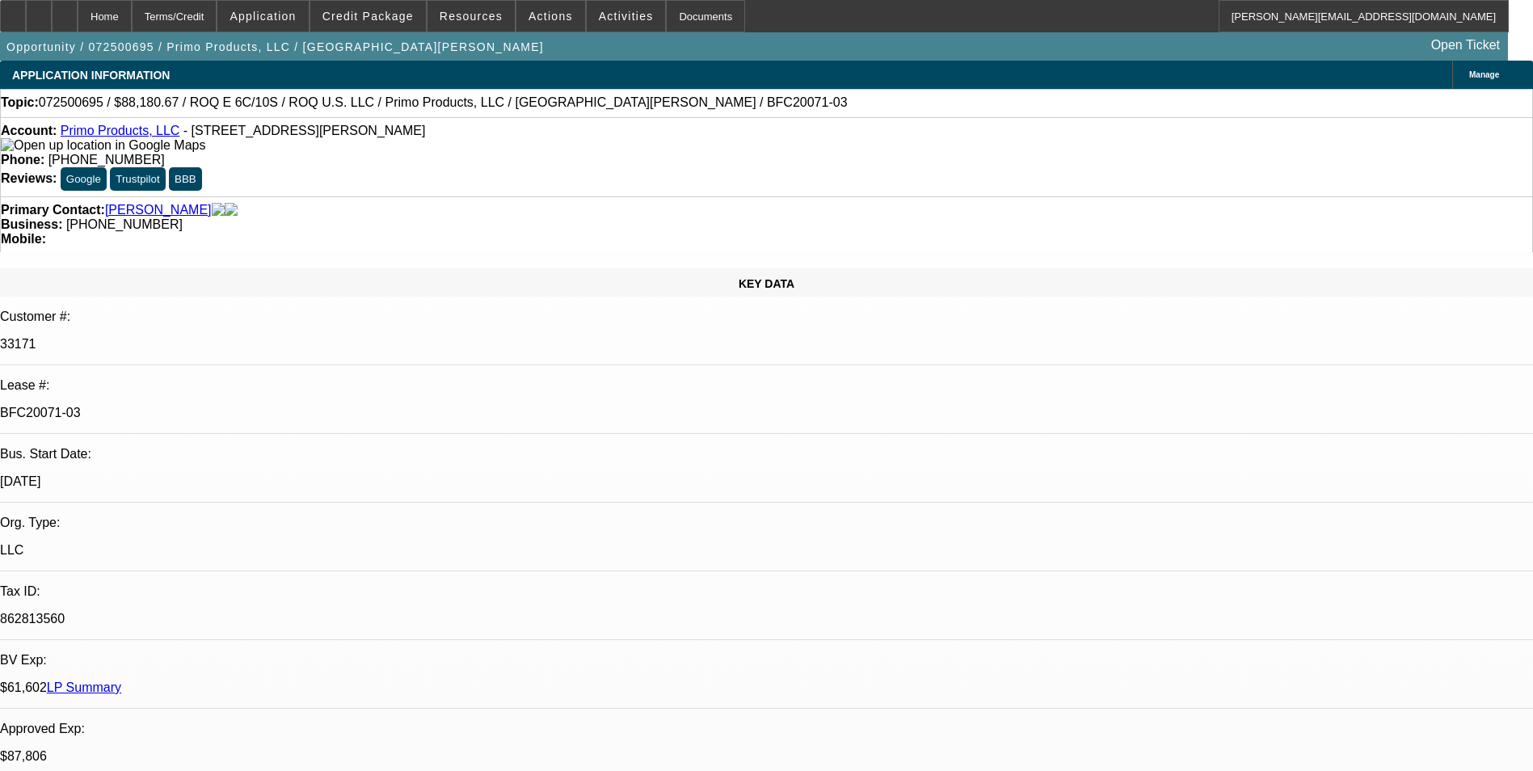
select select "0"
select select "2"
select select "0.1"
select select "4"
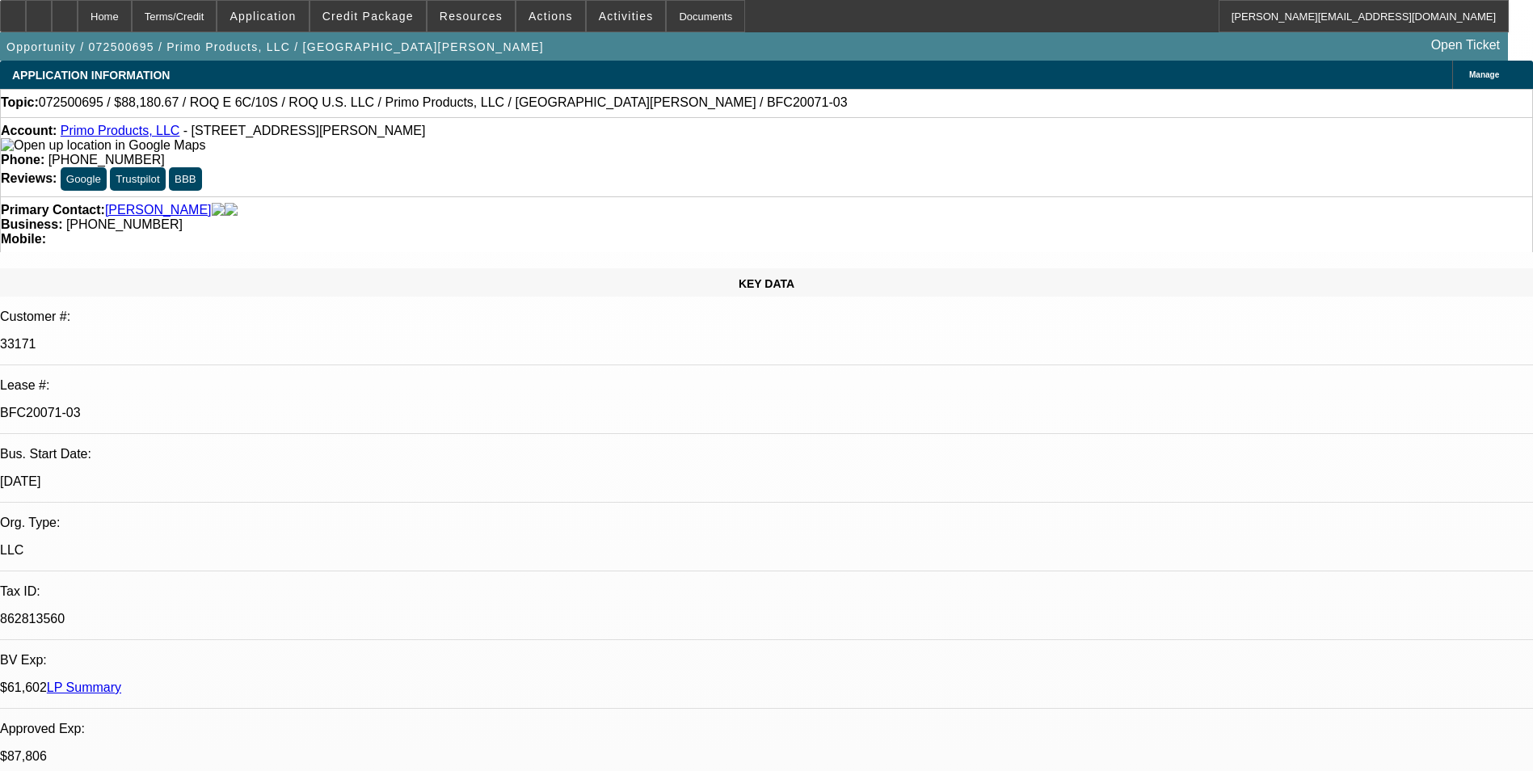
select select "0"
select select "2"
select select "0.1"
select select "4"
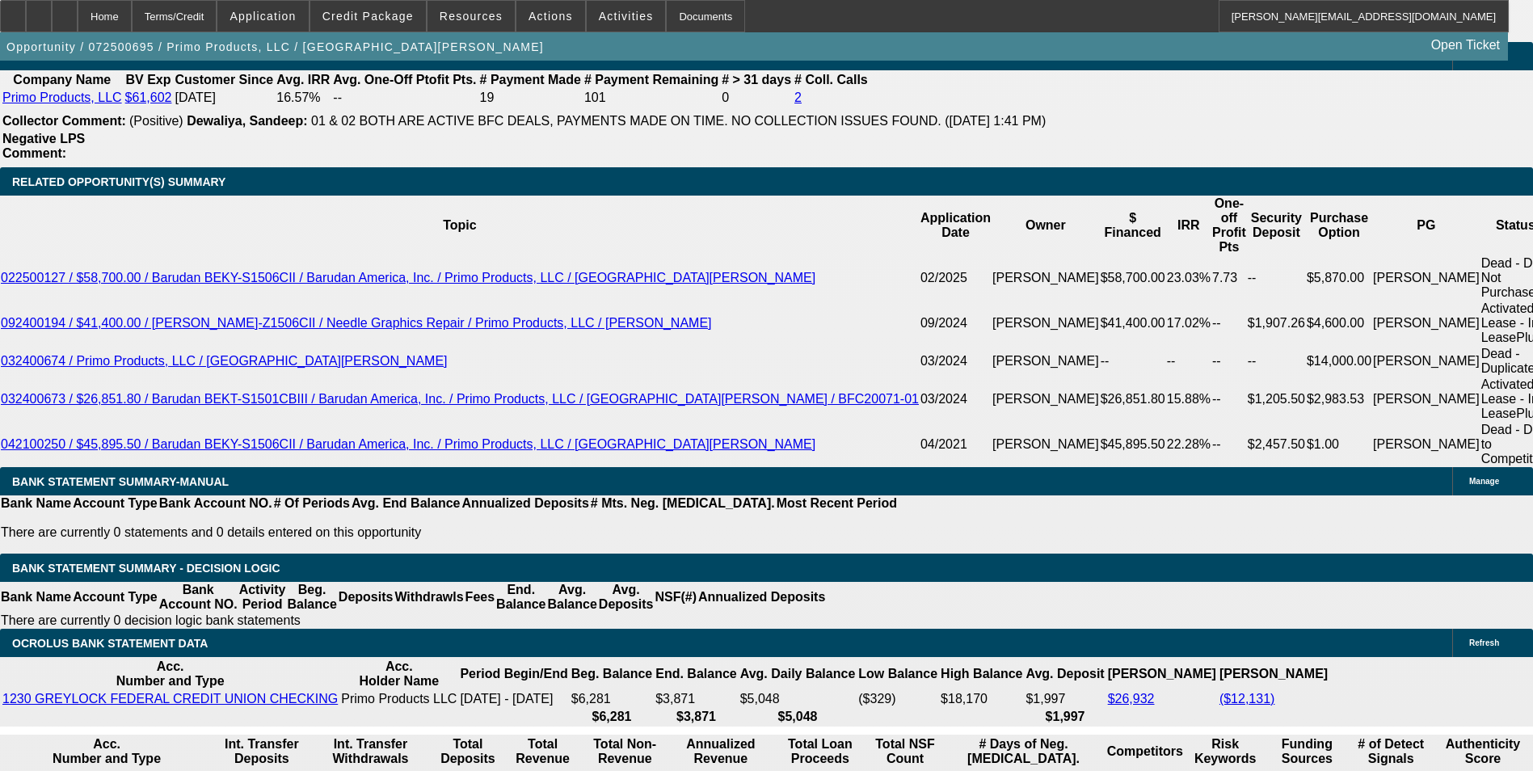
scroll to position [2693, 0]
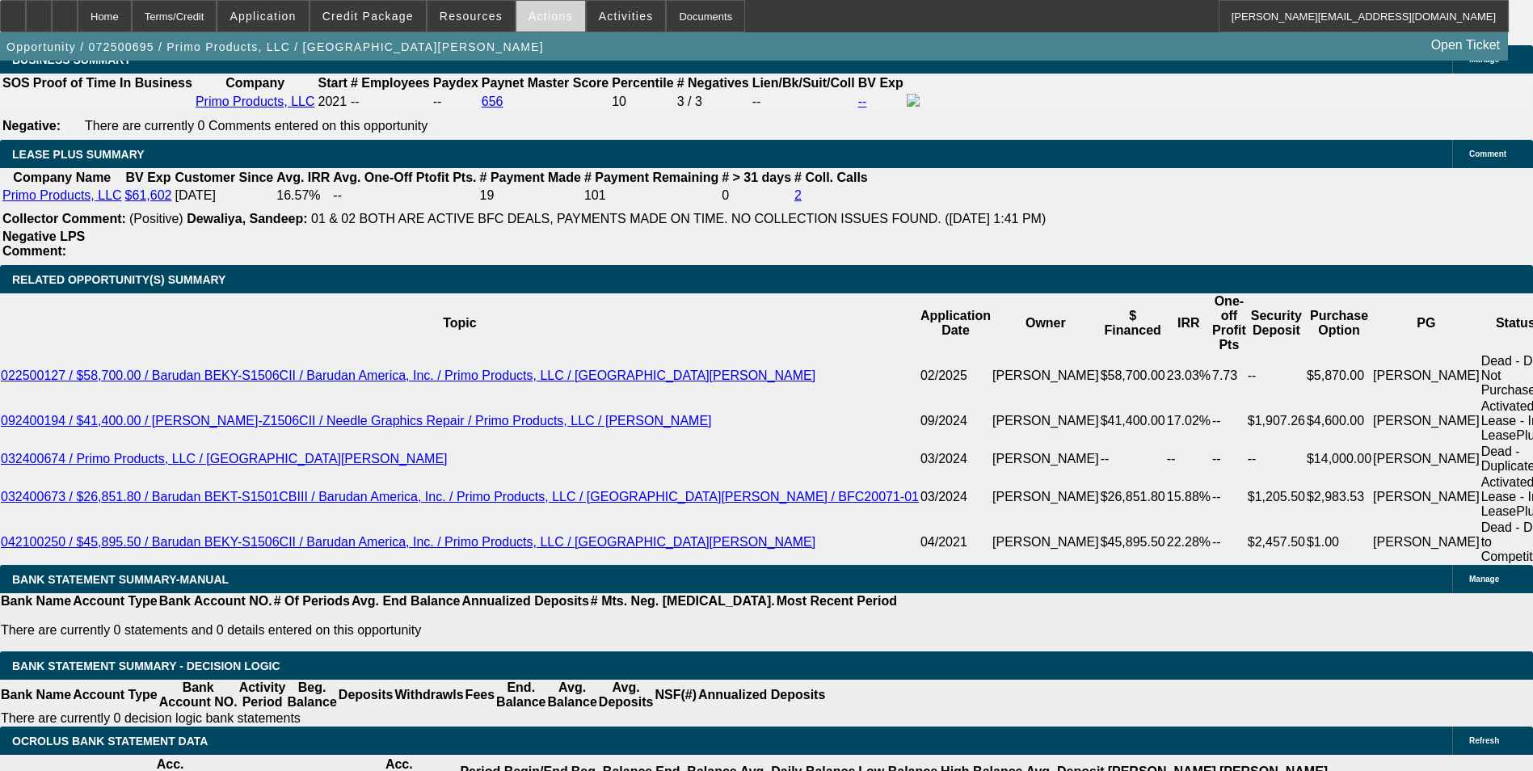
click at [549, 24] on span at bounding box center [550, 16] width 69 height 39
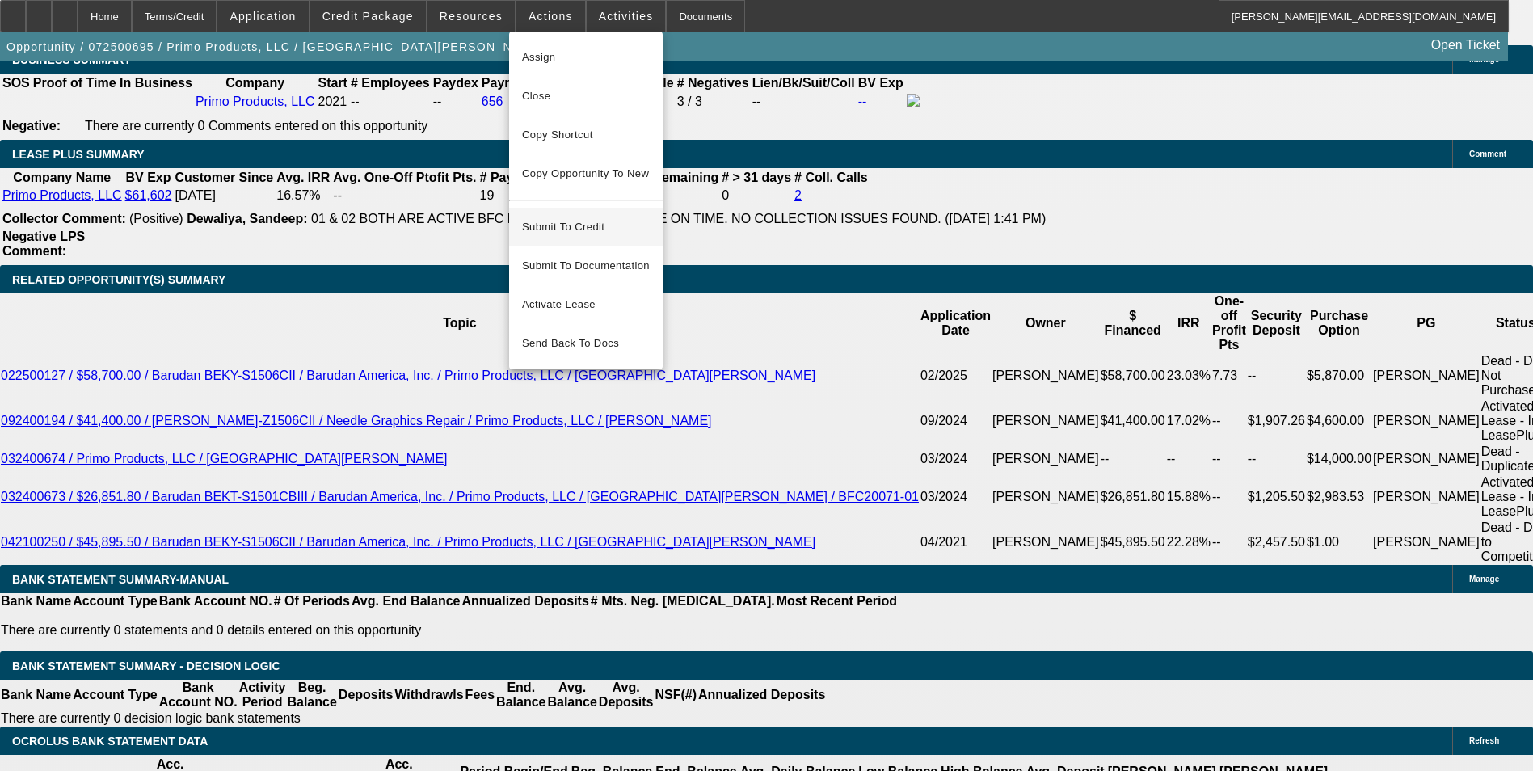
click at [617, 217] on span "Submit To Credit" at bounding box center [586, 226] width 128 height 19
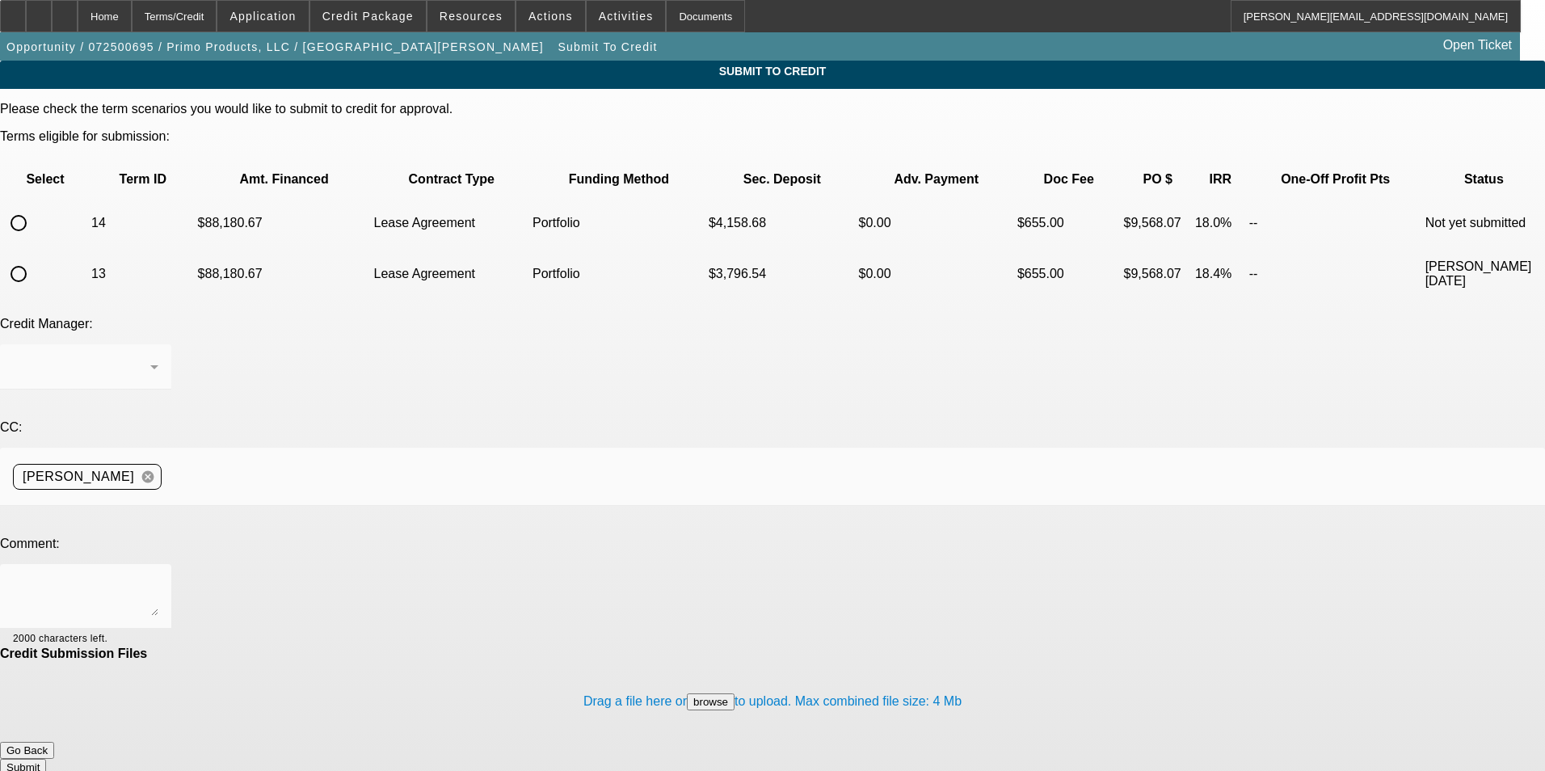
click at [35, 207] on input "radio" at bounding box center [18, 223] width 32 height 32
radio input "true"
click at [150, 357] on div at bounding box center [81, 366] width 137 height 19
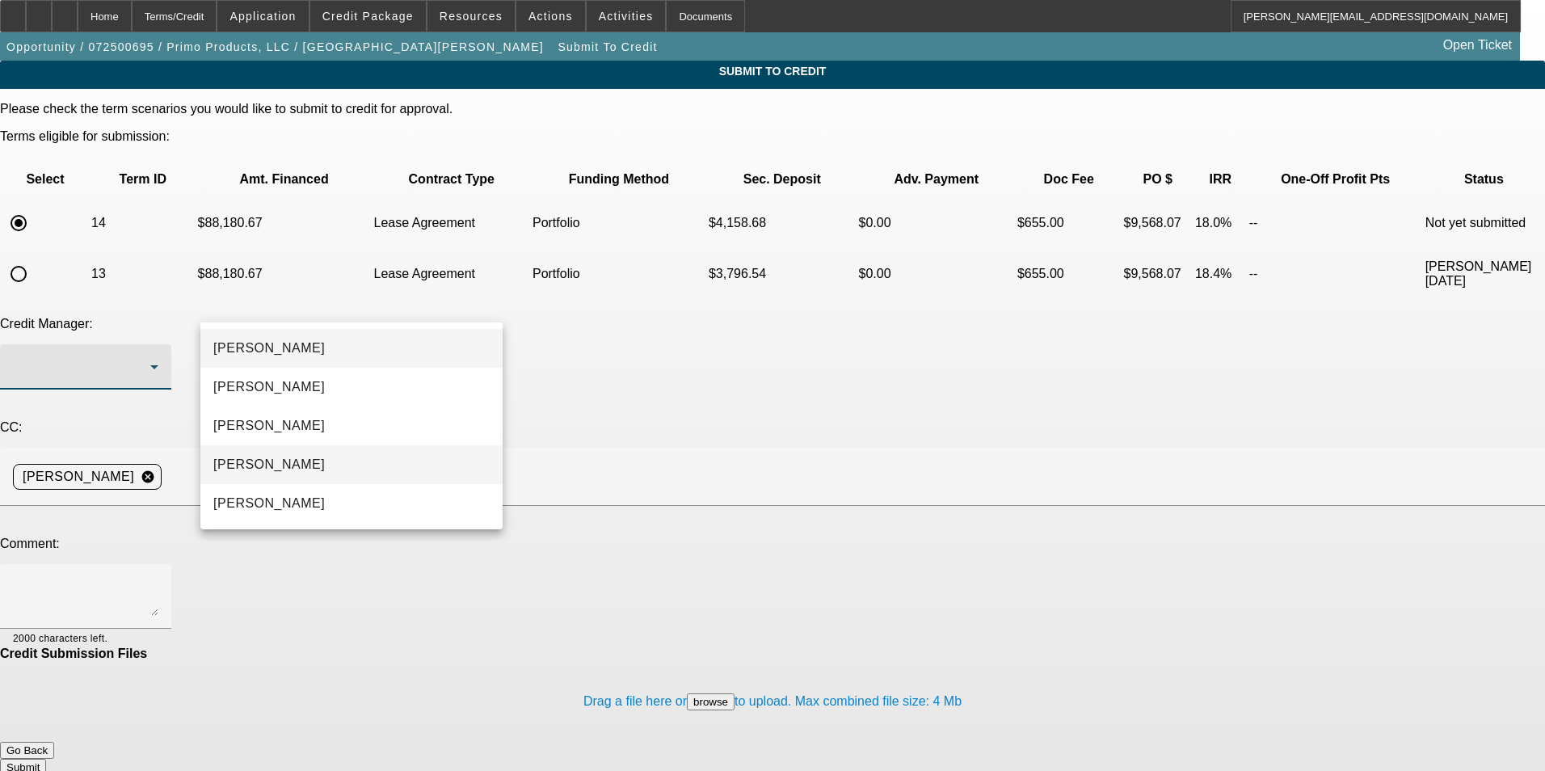
click at [350, 451] on mat-option "[PERSON_NAME]" at bounding box center [351, 464] width 302 height 39
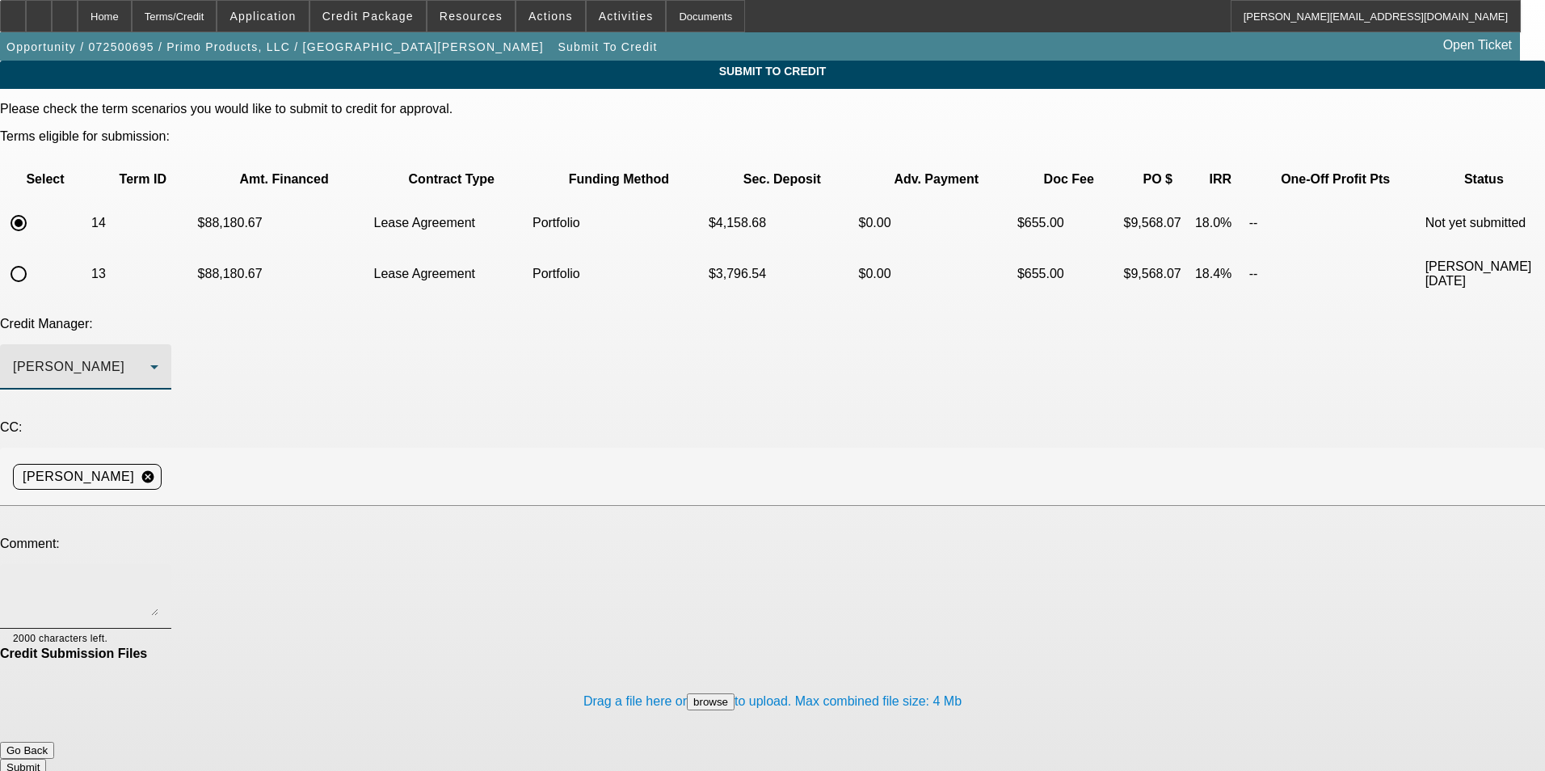
click at [158, 577] on textarea at bounding box center [85, 596] width 145 height 39
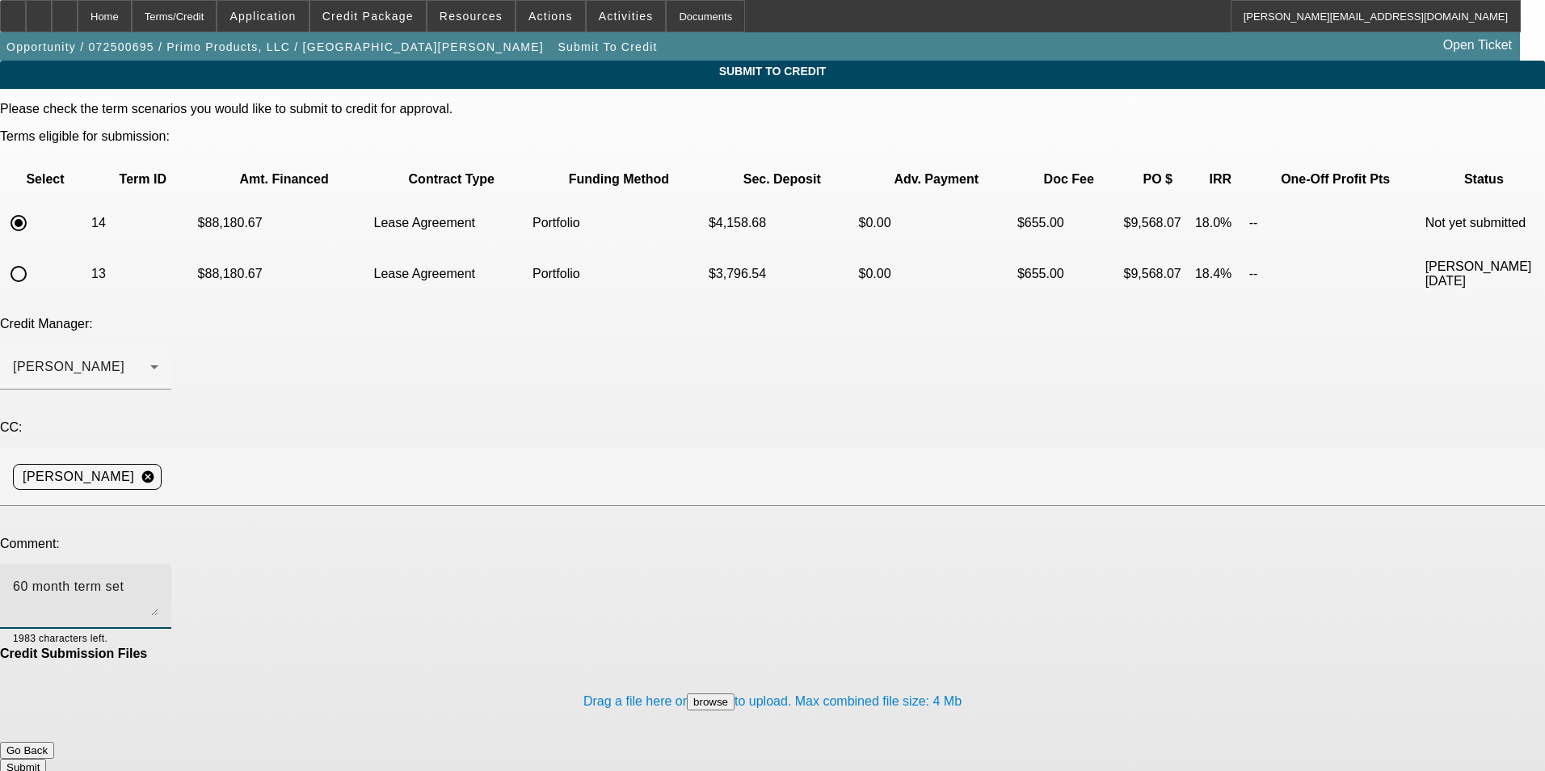
type textarea "60 month term set"
click at [46, 759] on button "Submit" at bounding box center [23, 767] width 46 height 17
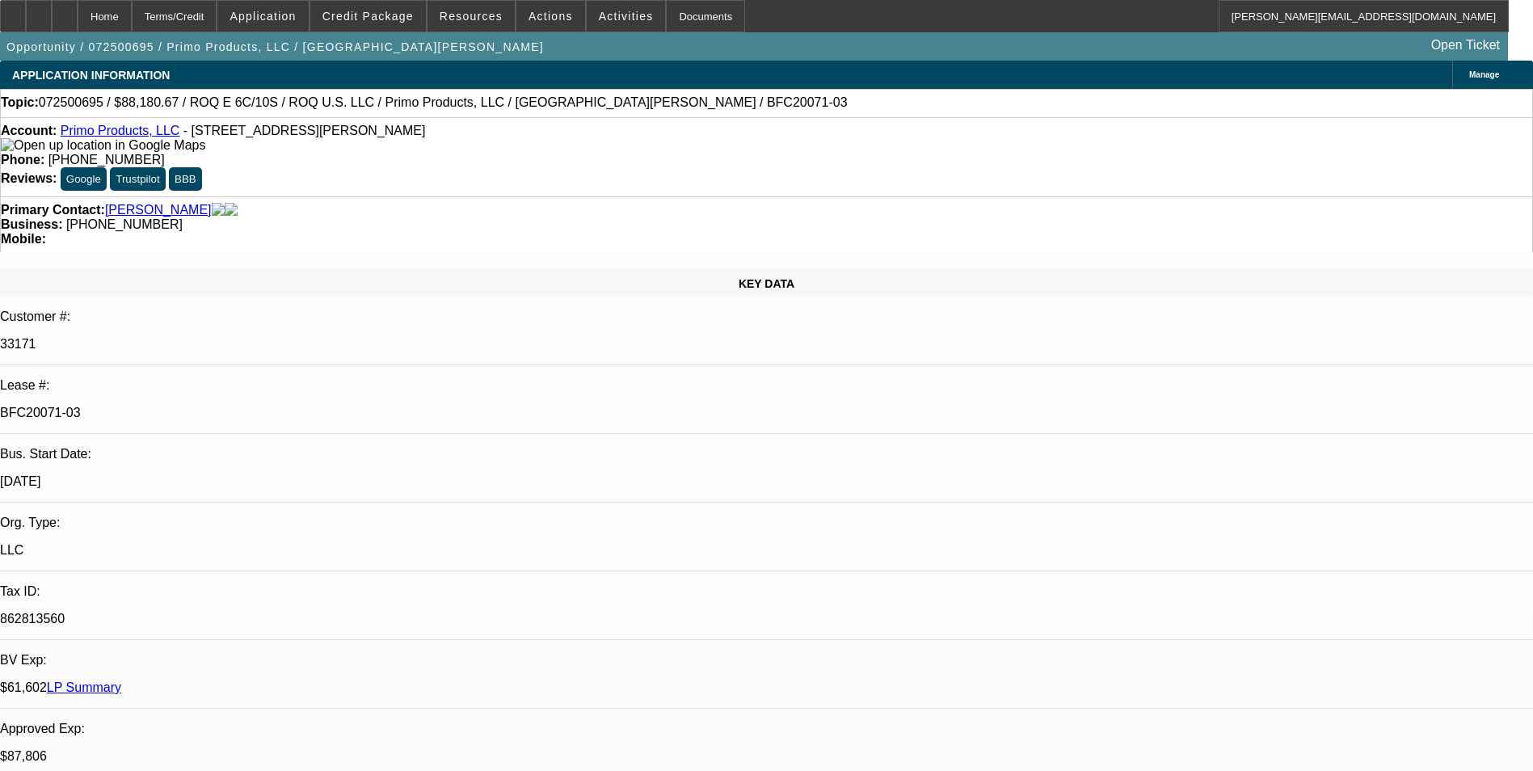
select select "0"
select select "2"
select select "0.1"
select select "4"
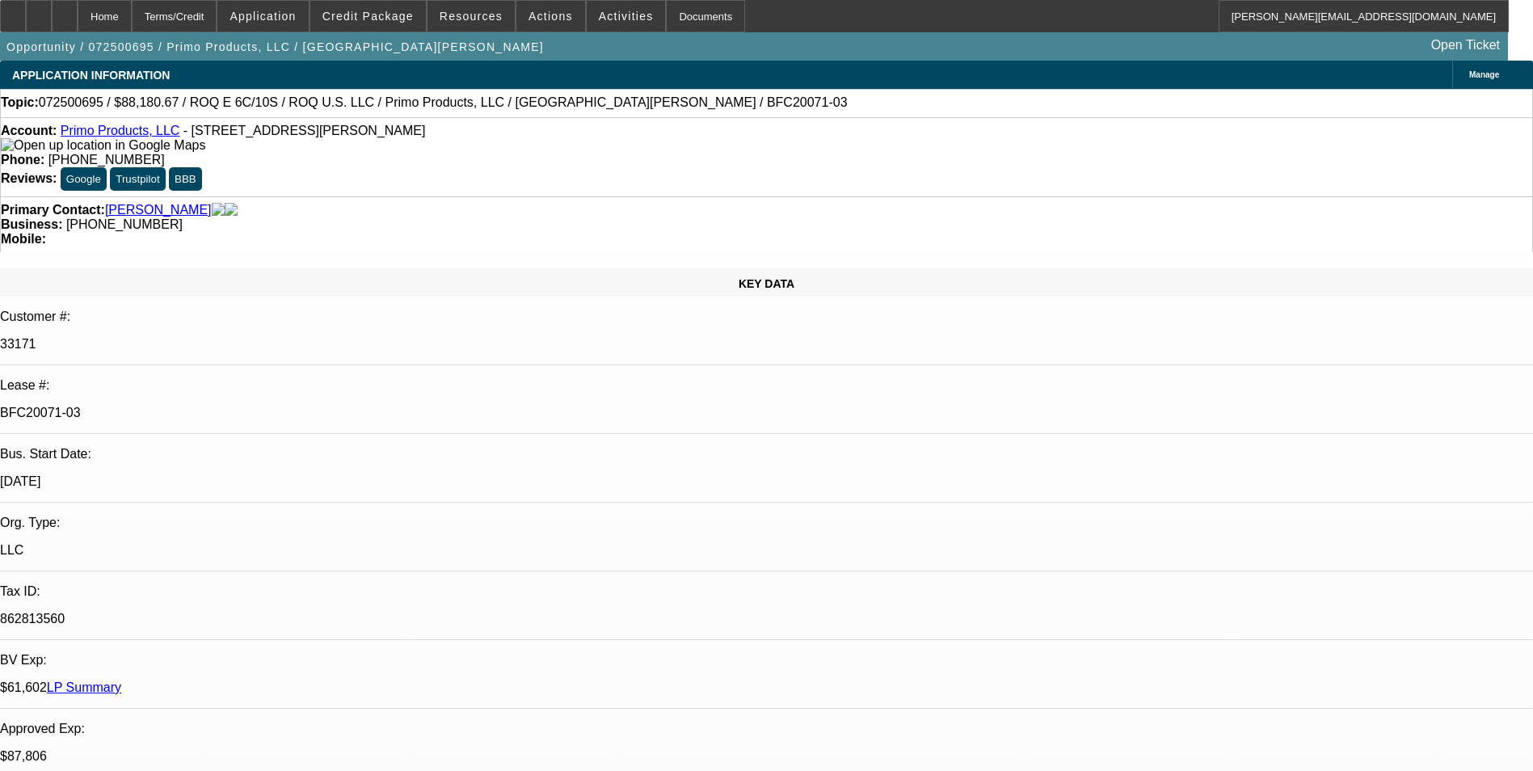
select select "0"
select select "2"
select select "0.1"
select select "4"
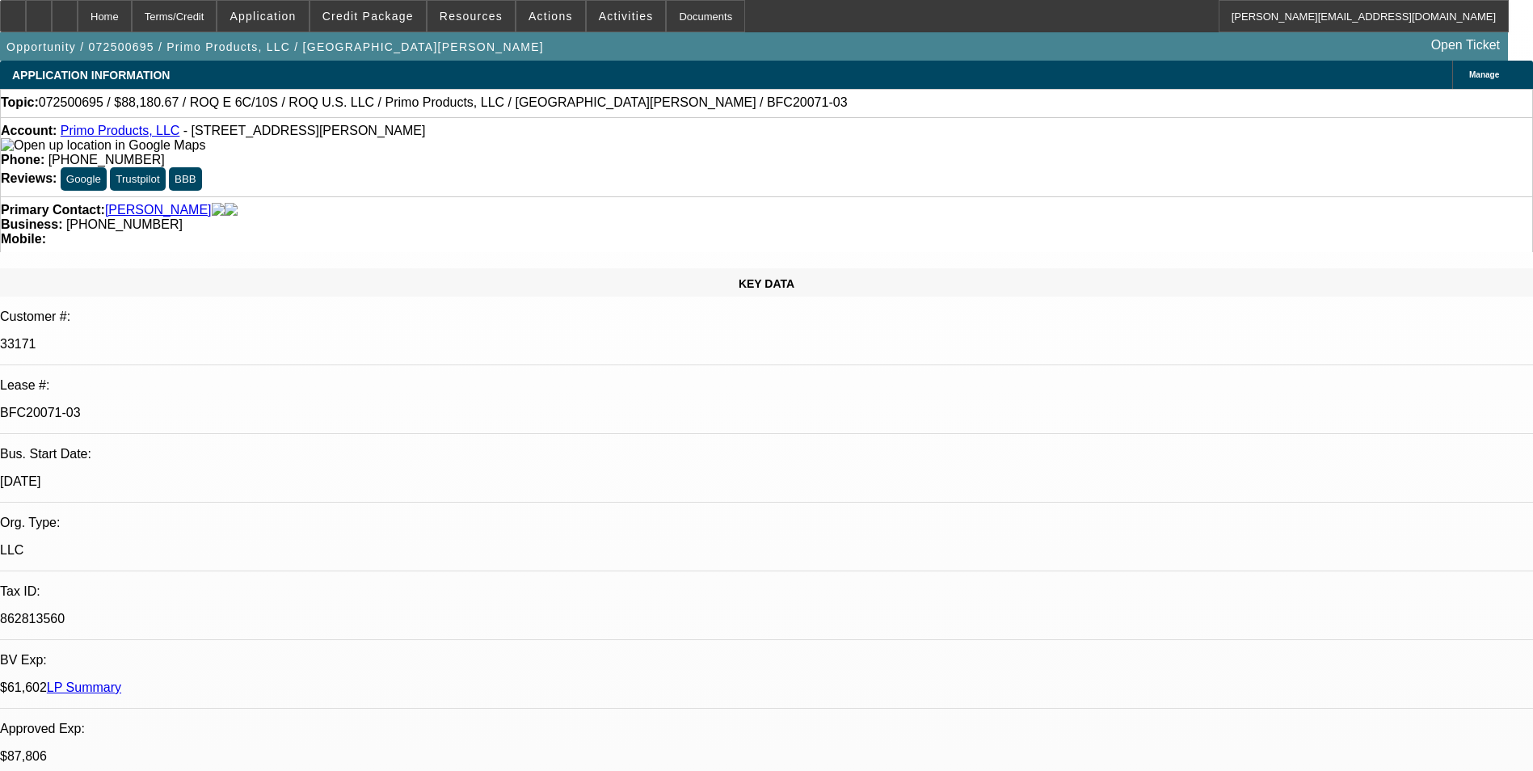
select select "0"
select select "2"
select select "0.1"
select select "4"
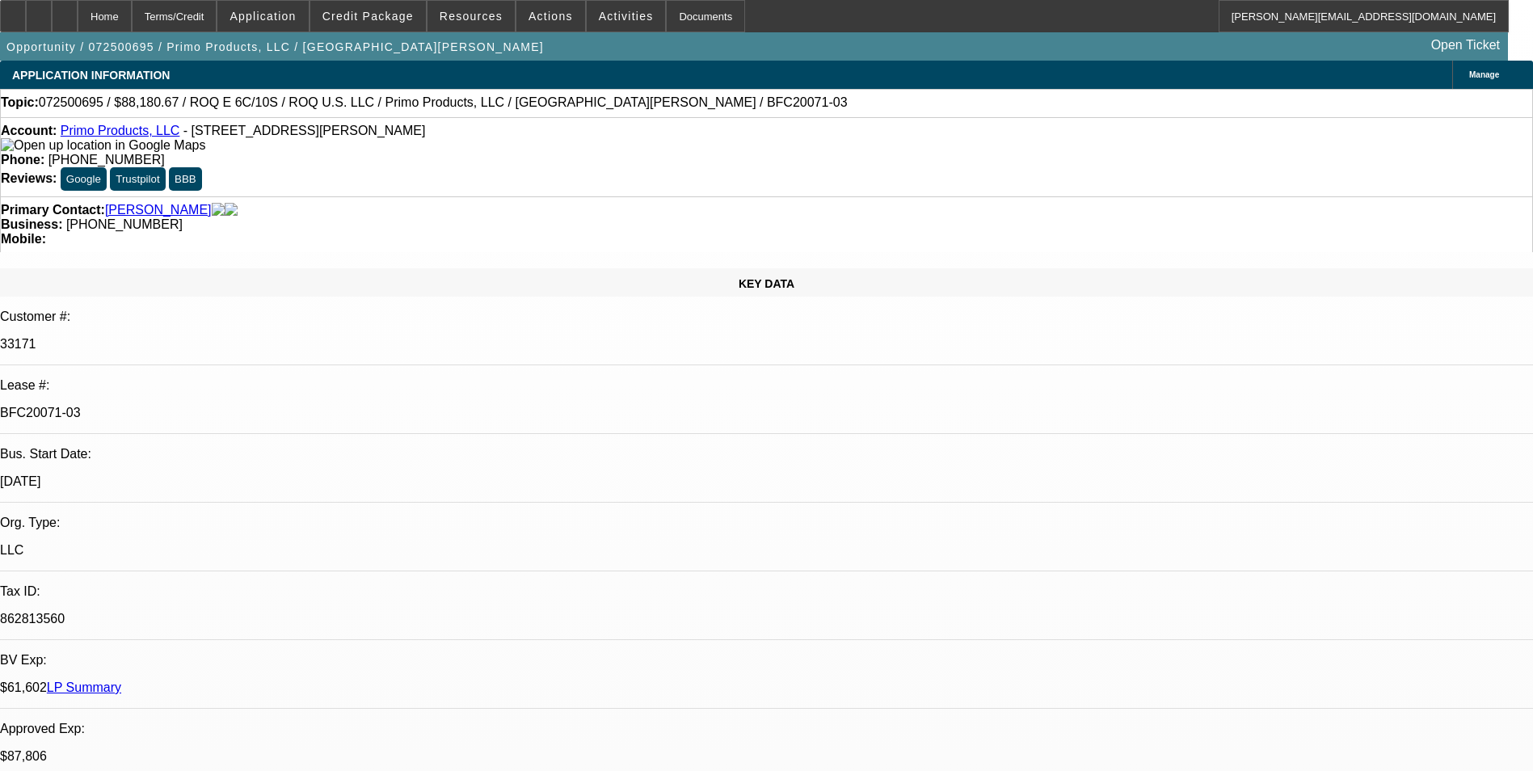
select select "0"
select select "2"
select select "0.1"
select select "4"
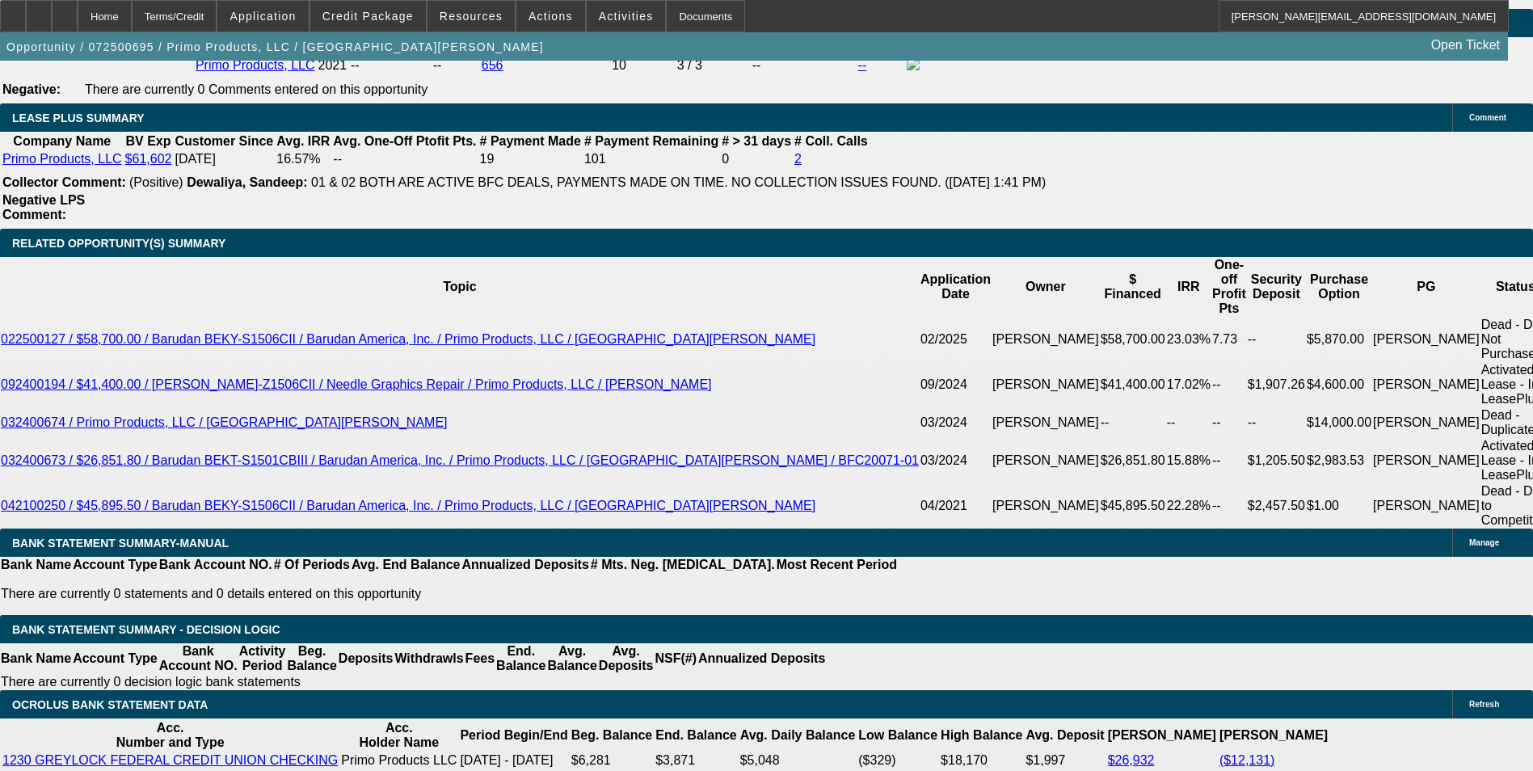
scroll to position [2499, 0]
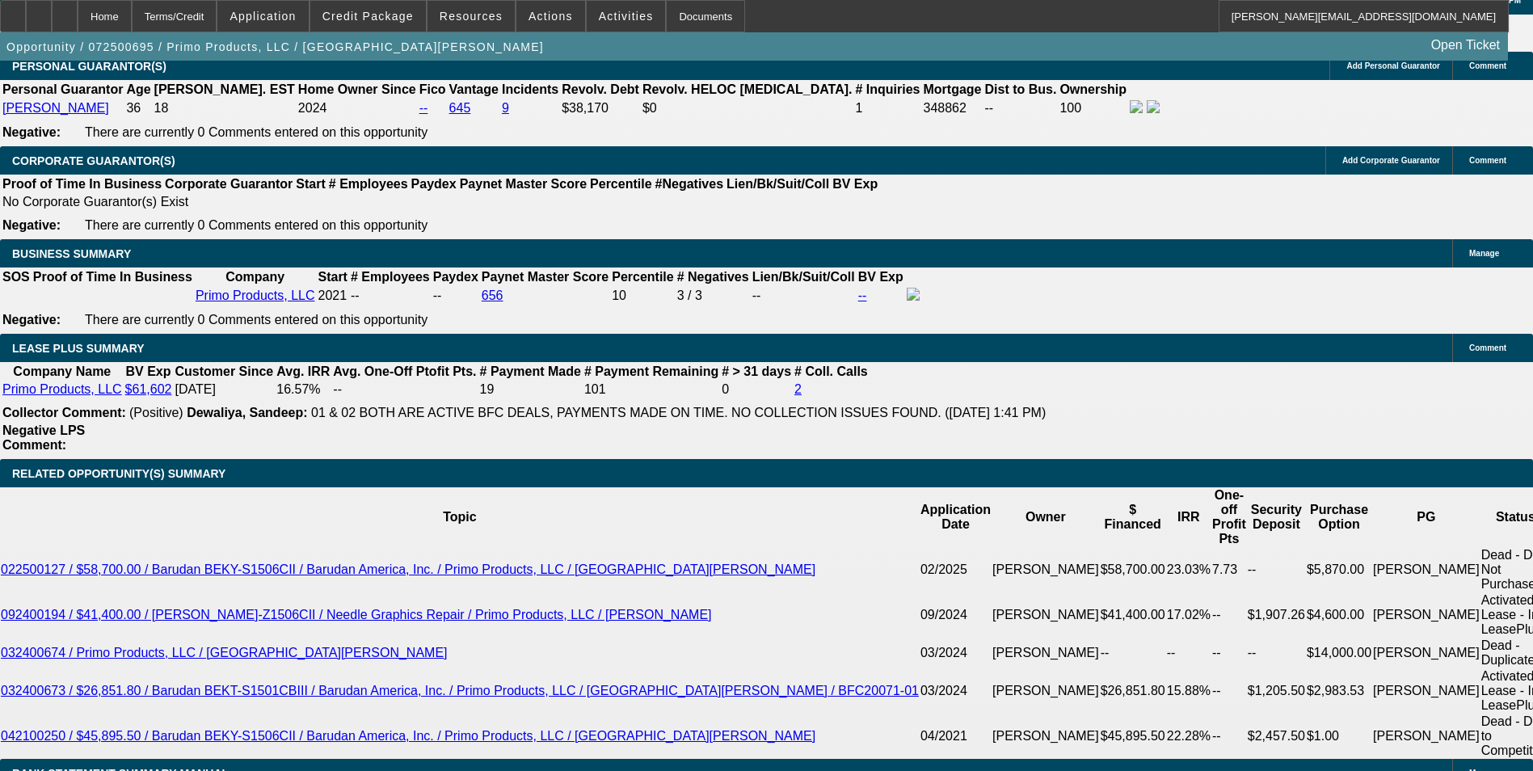
drag, startPoint x: 1219, startPoint y: 144, endPoint x: 1236, endPoint y: 140, distance: 17.4
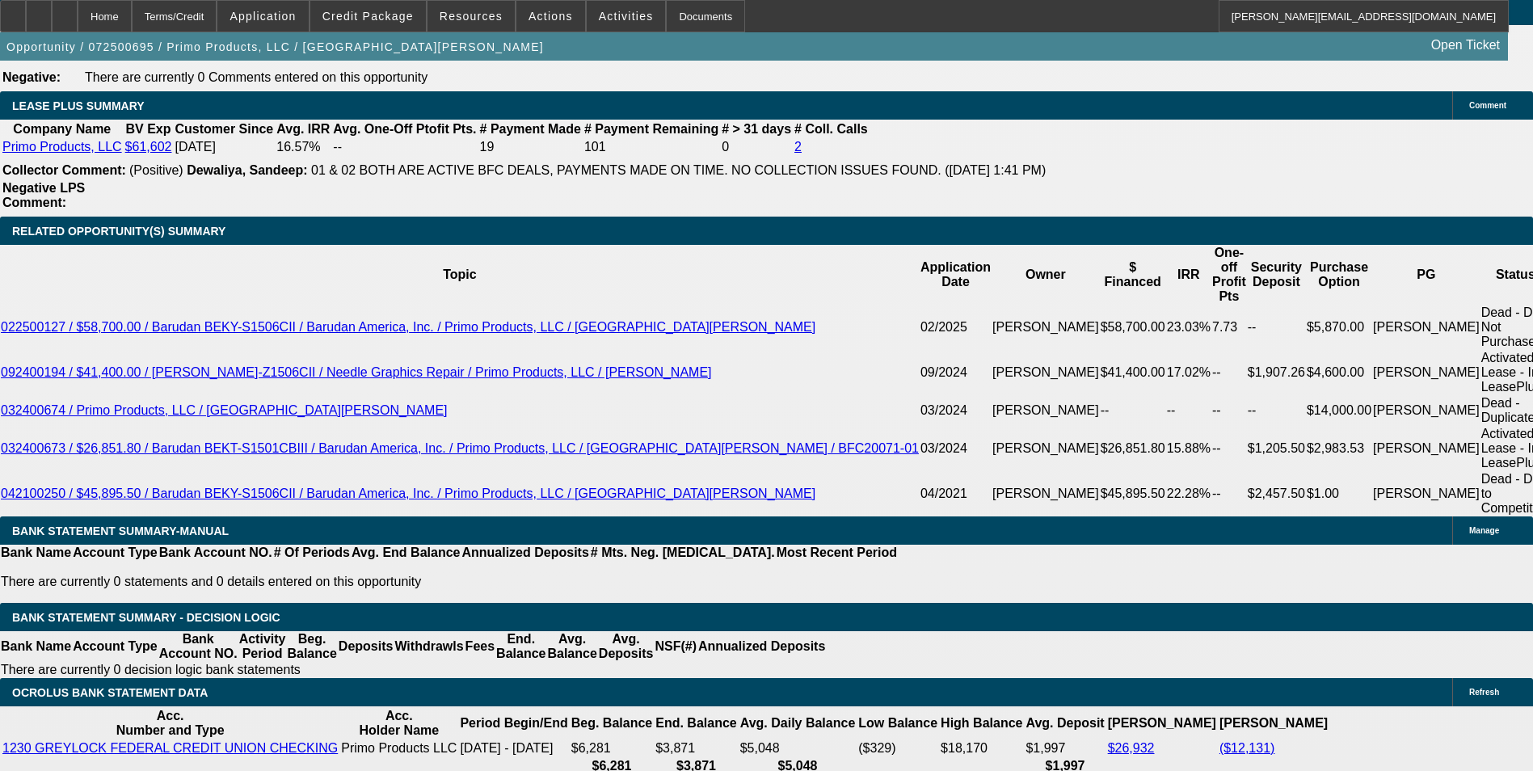
scroll to position [2661, 0]
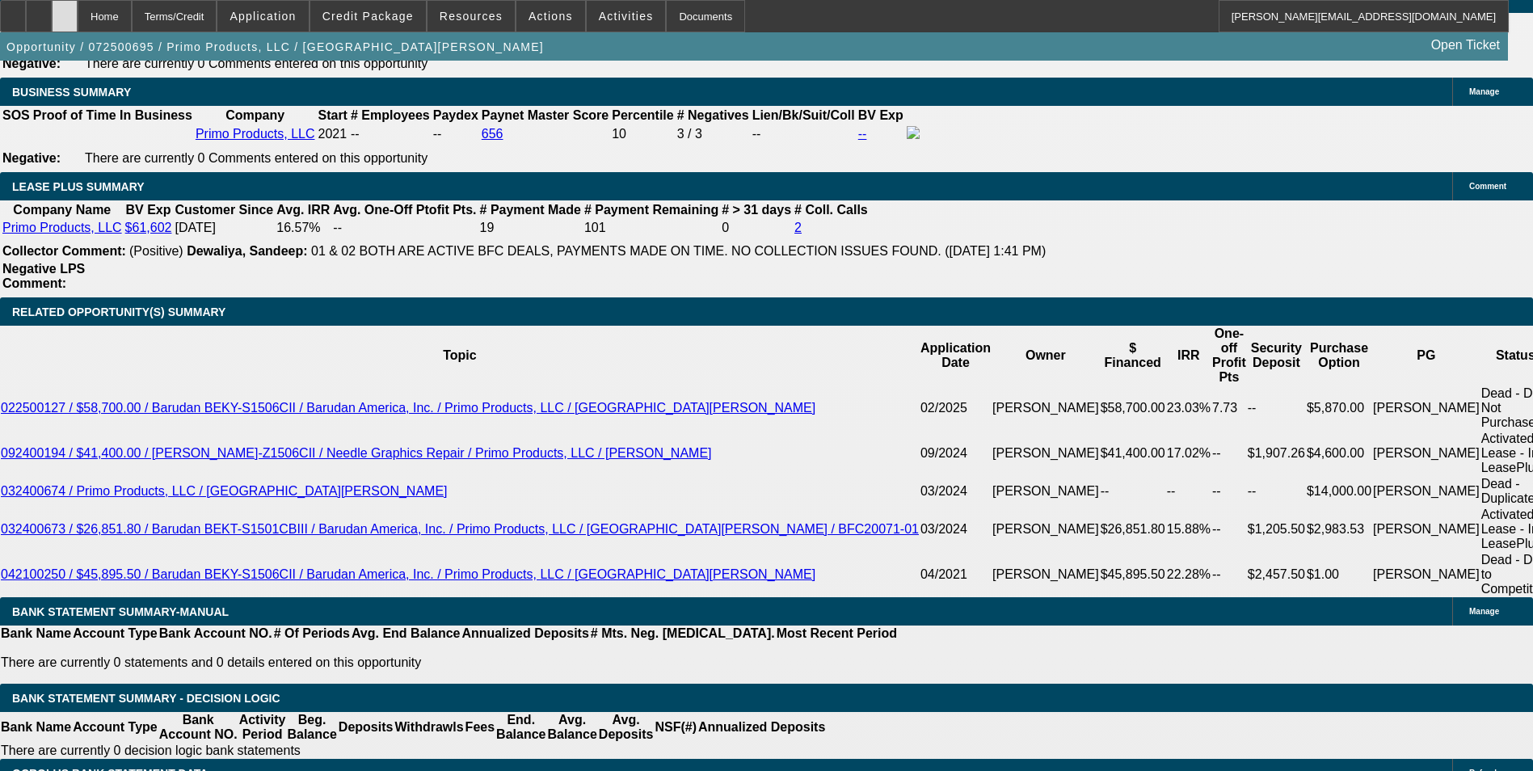
click at [78, 23] on div at bounding box center [65, 16] width 26 height 32
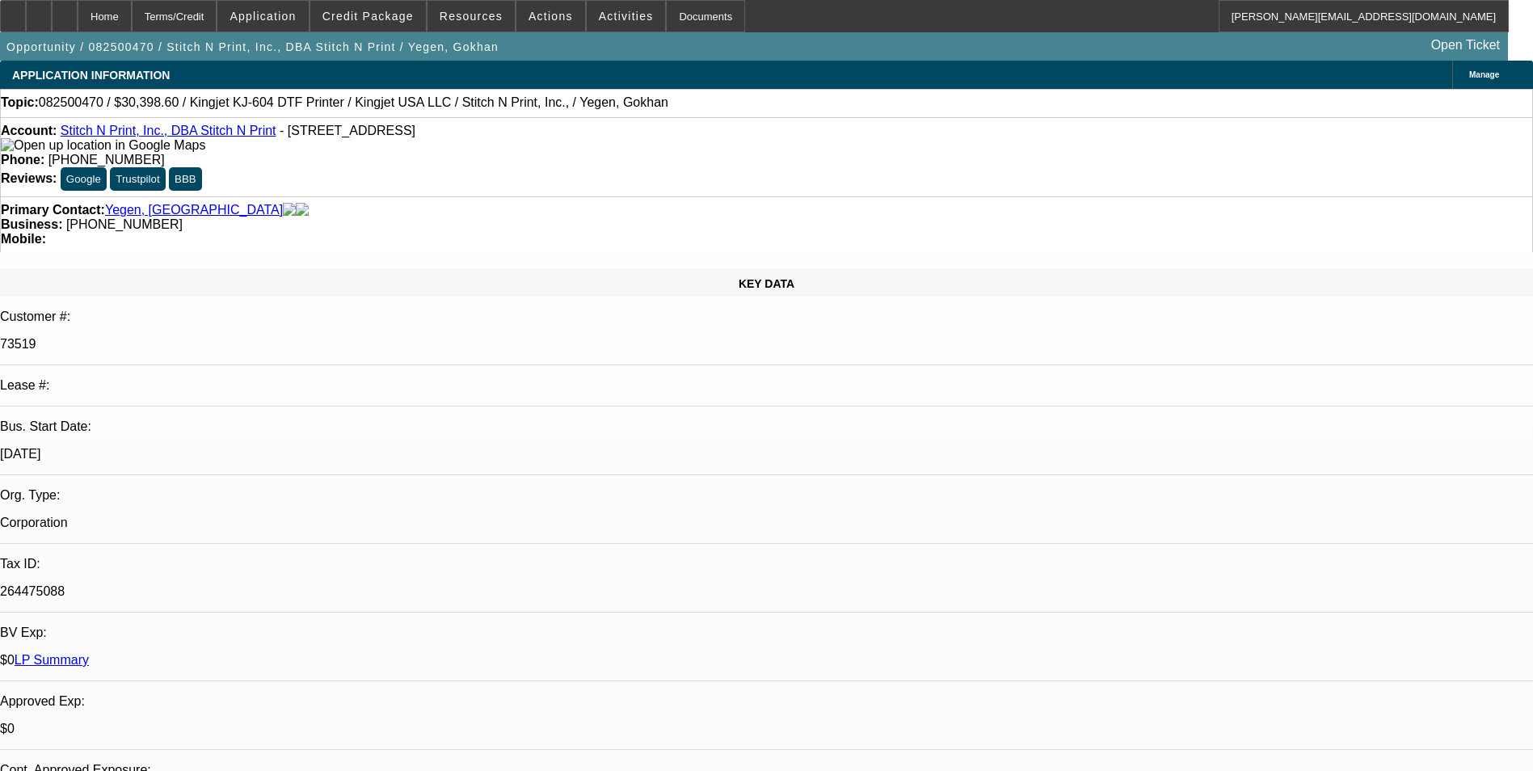
select select "0"
select select "2"
select select "0"
select select "2"
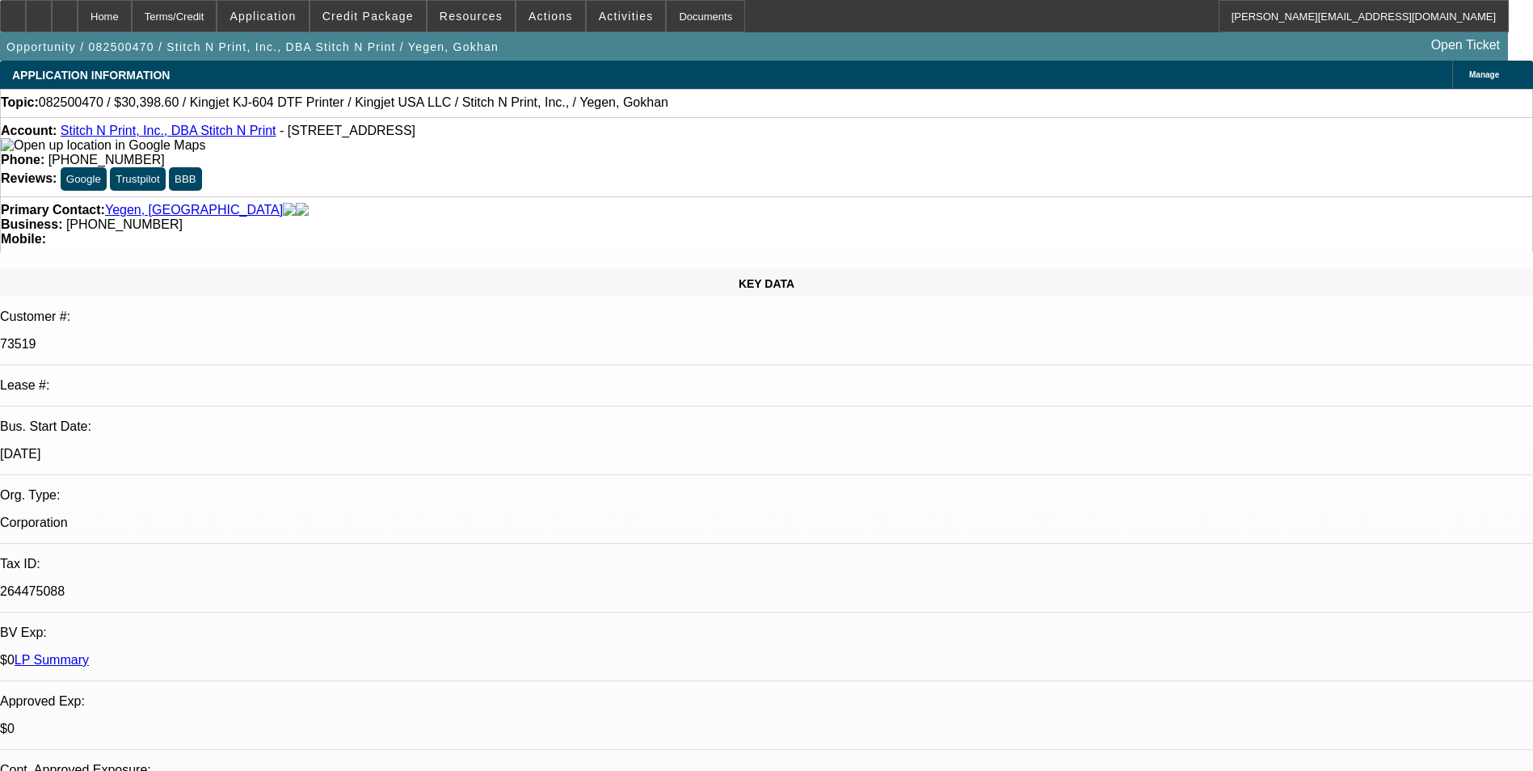
select select "0"
select select "2"
select select "0"
select select "2"
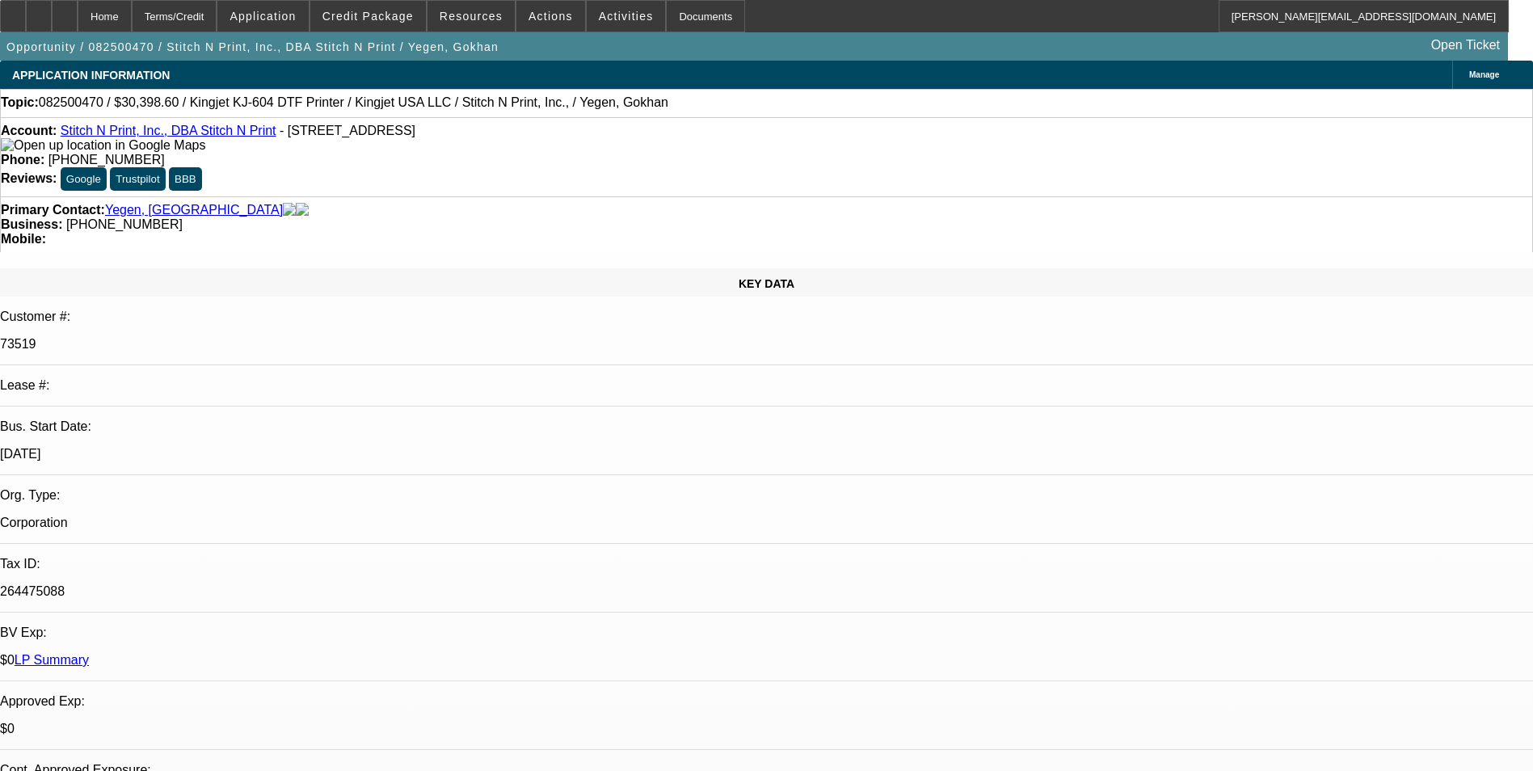
select select "0"
select select "2"
select select "0"
select select "2"
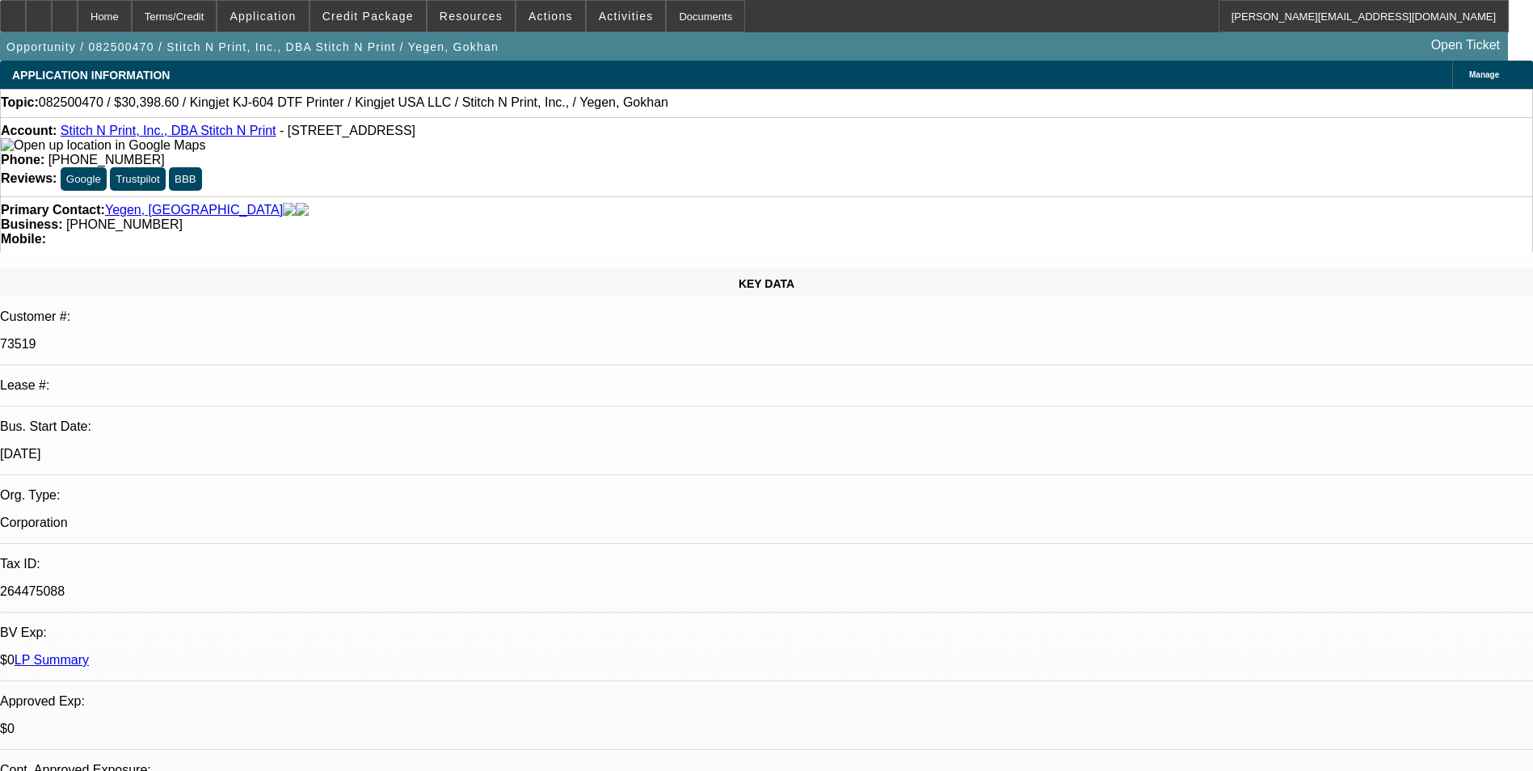
select select "0"
select select "2"
select select "0"
select select "2"
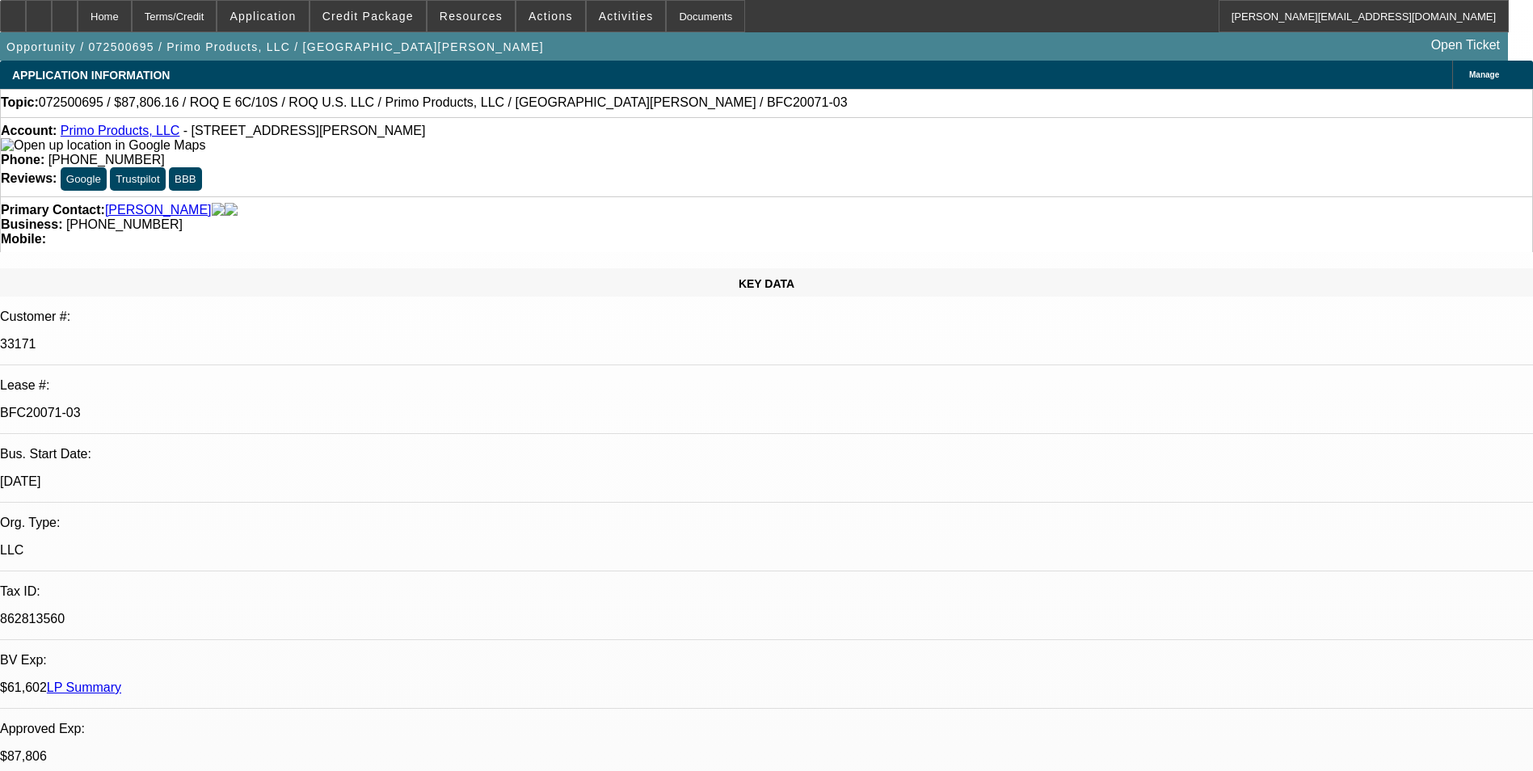
select select "0"
select select "2"
select select "0.1"
select select "0"
select select "2"
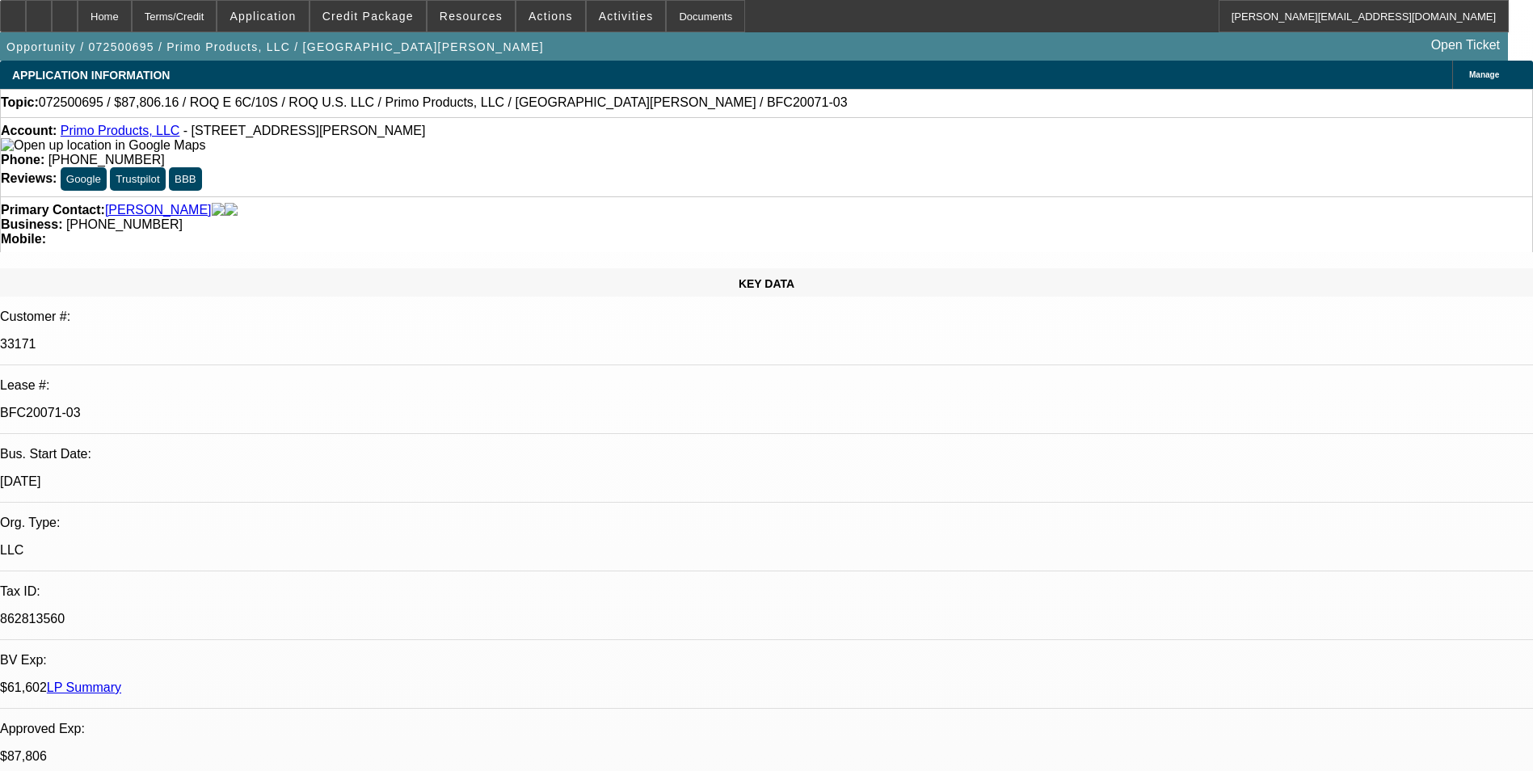
select select "0.1"
select select "0"
select select "2"
select select "0.1"
select select "0"
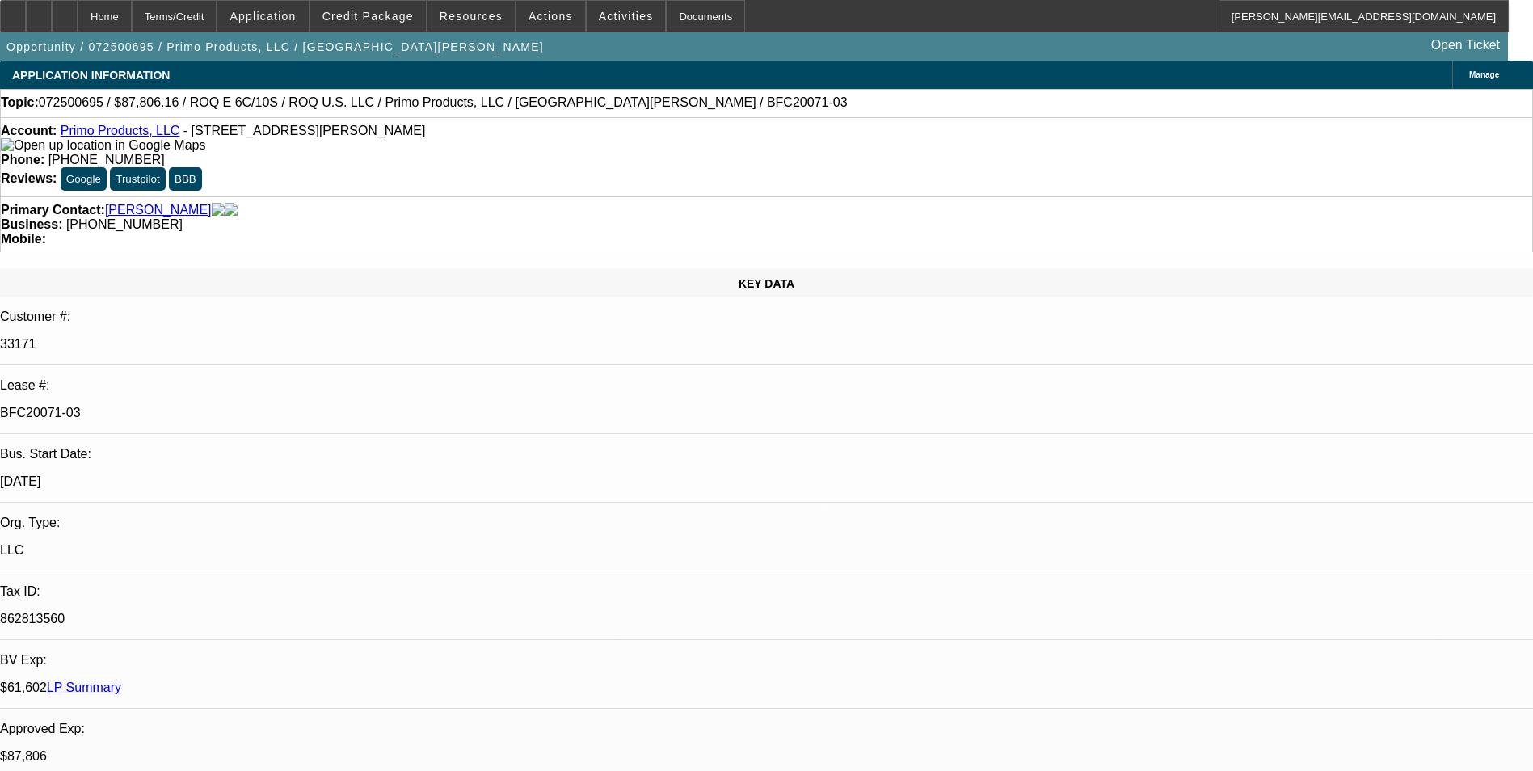
select select "2"
select select "0.1"
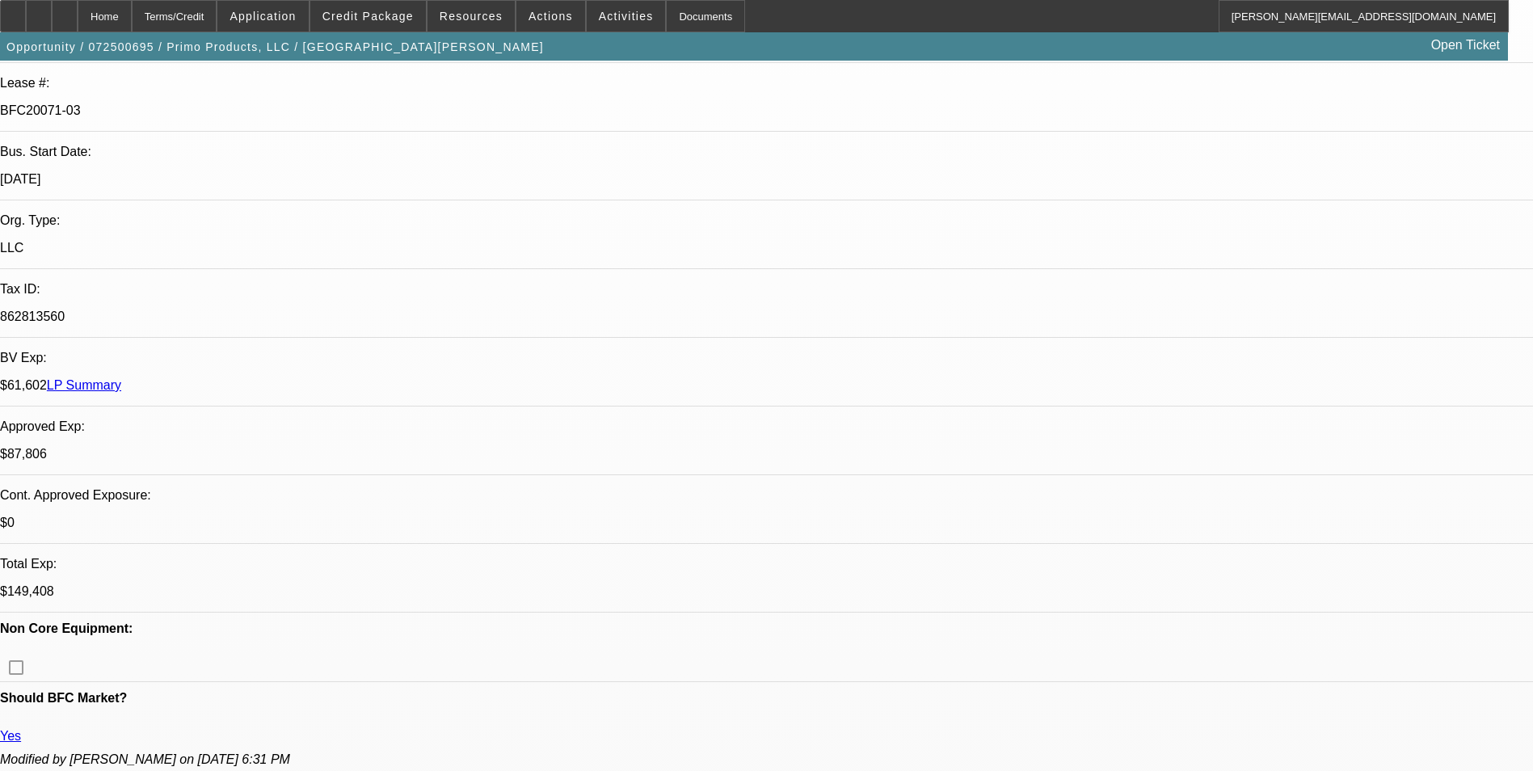
select select "1"
select select "2"
select select "4"
select select "1"
select select "2"
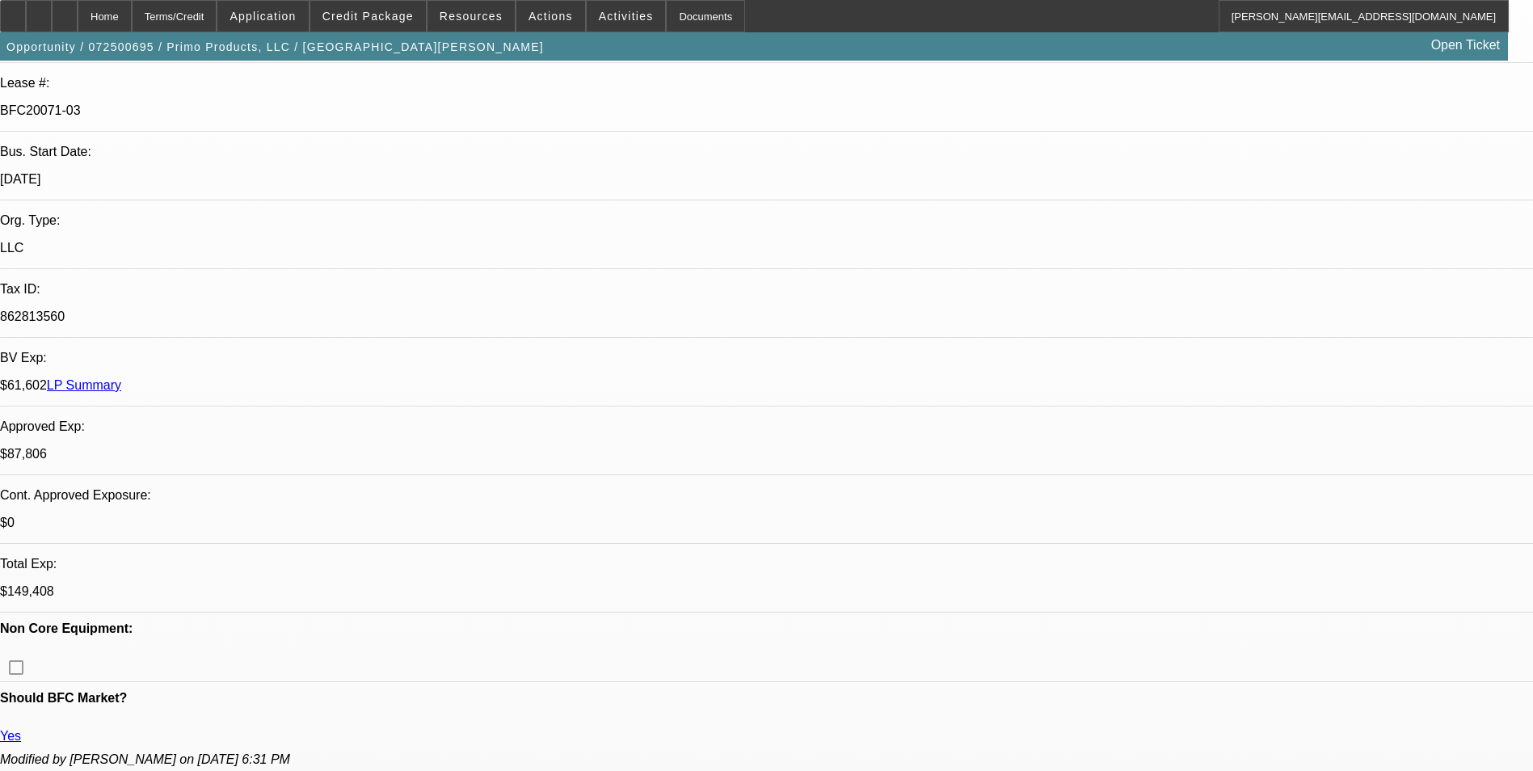
select select "4"
select select "1"
select select "2"
select select "4"
select select "1"
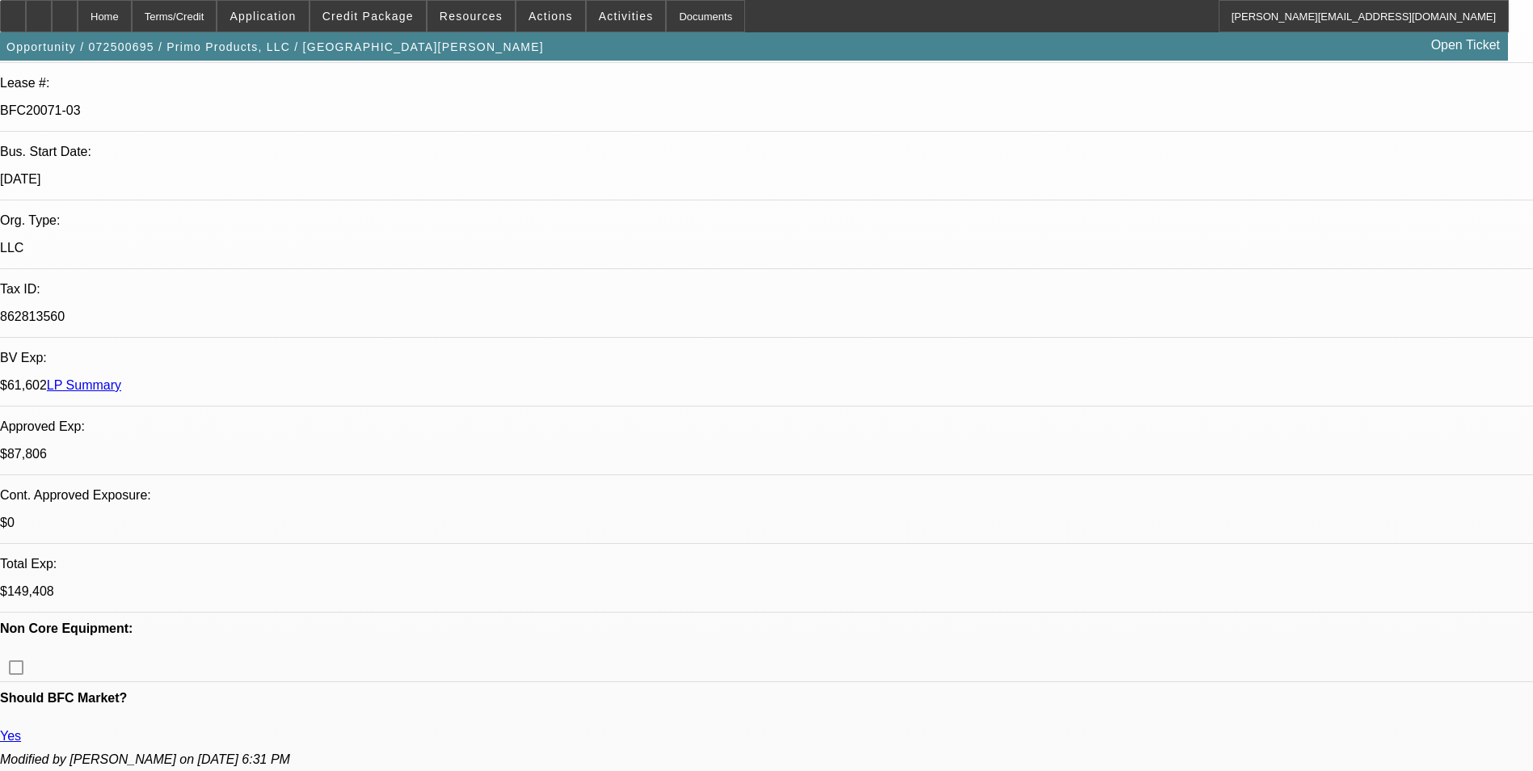
select select "2"
select select "4"
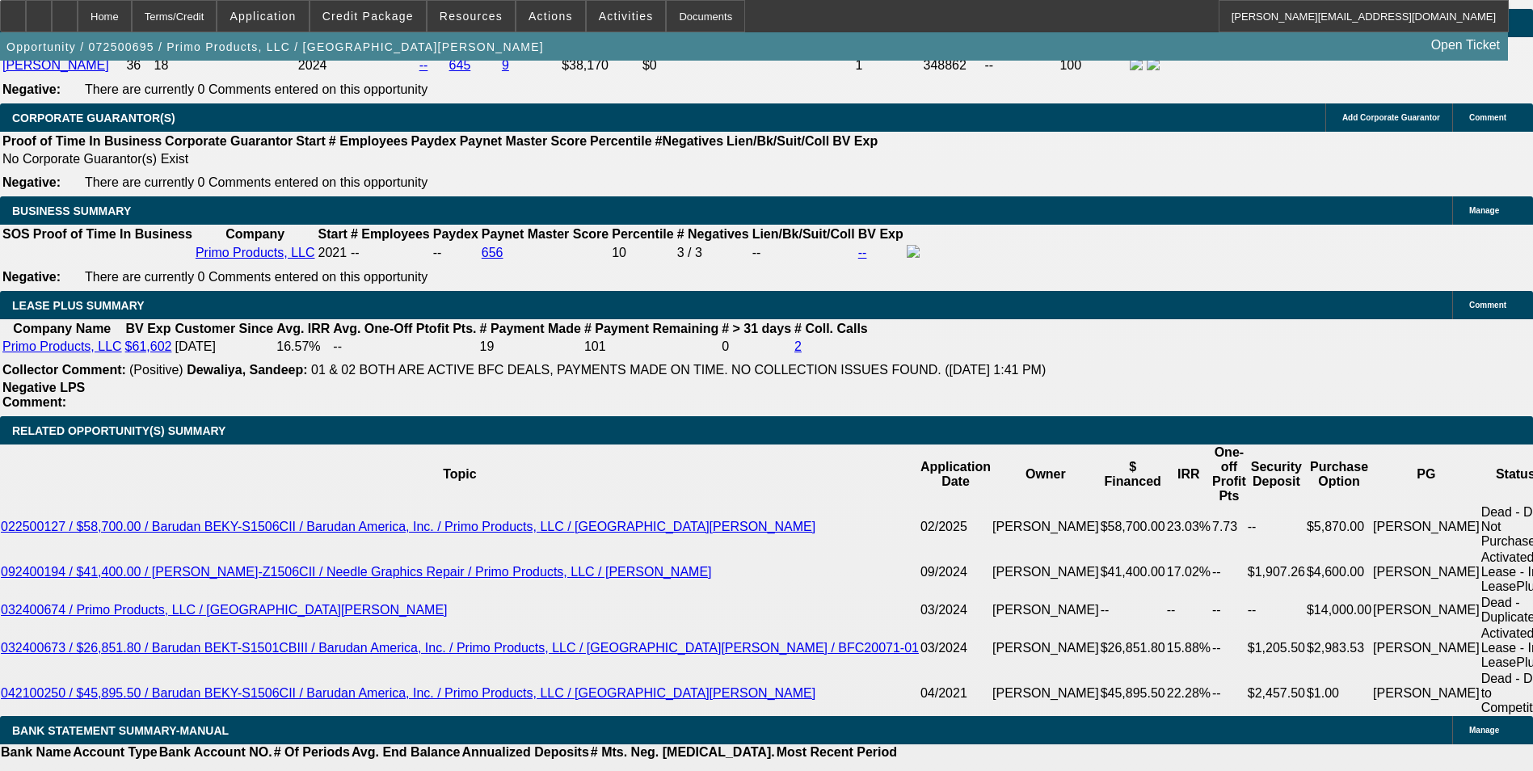
scroll to position [2506, 0]
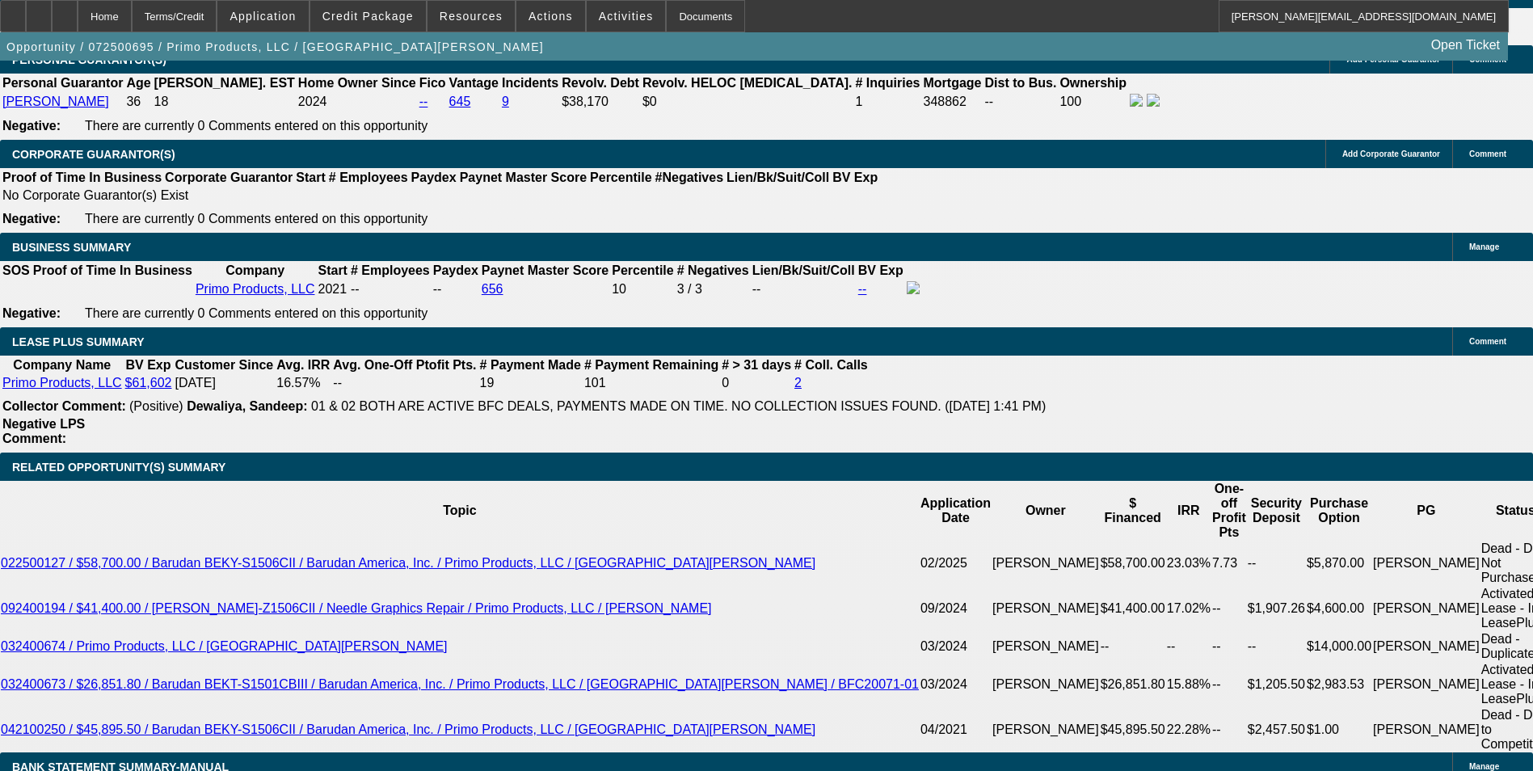
select select "0"
select select "2"
select select "0.1"
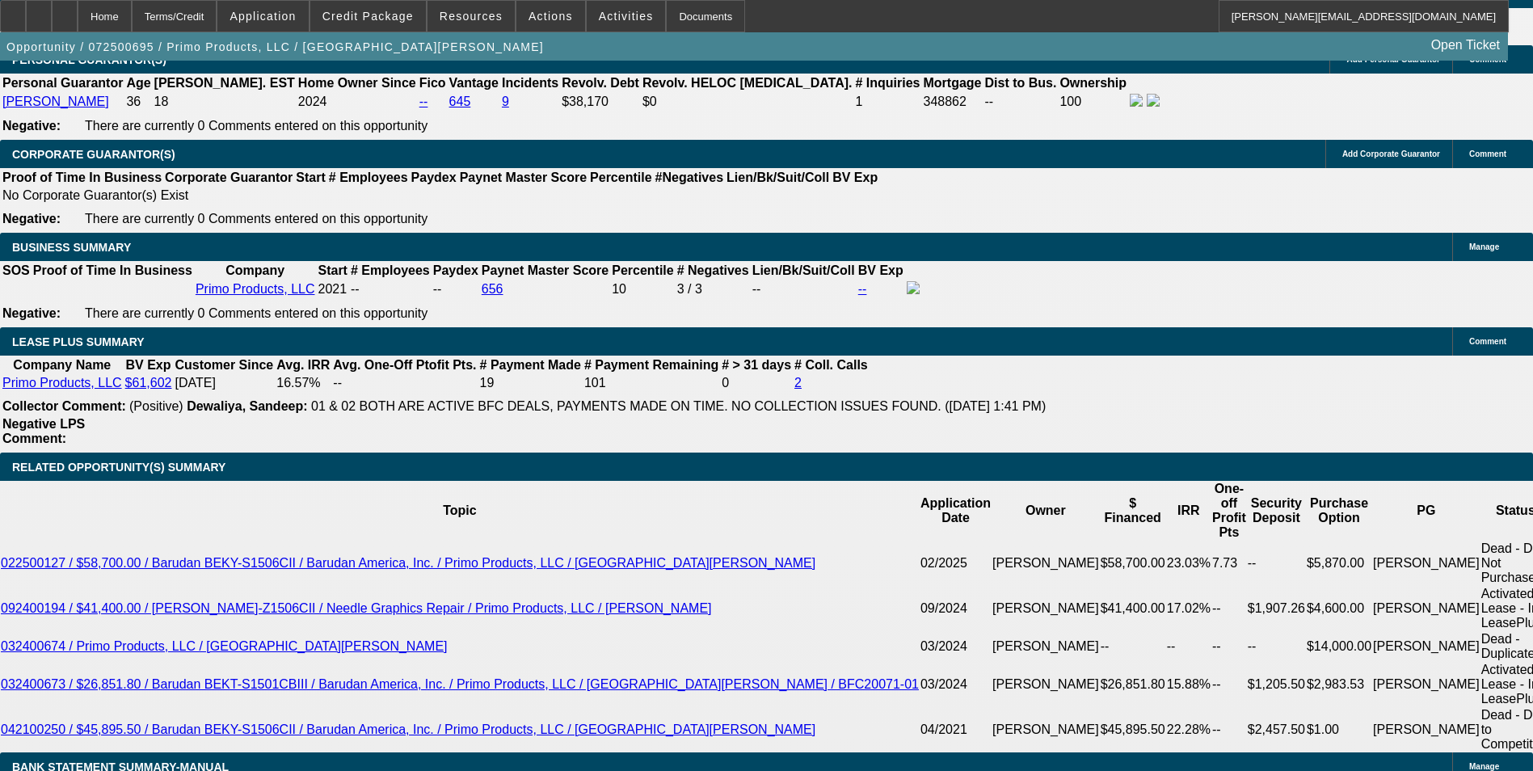
select select "4"
select select "0"
select select "2"
select select "0.1"
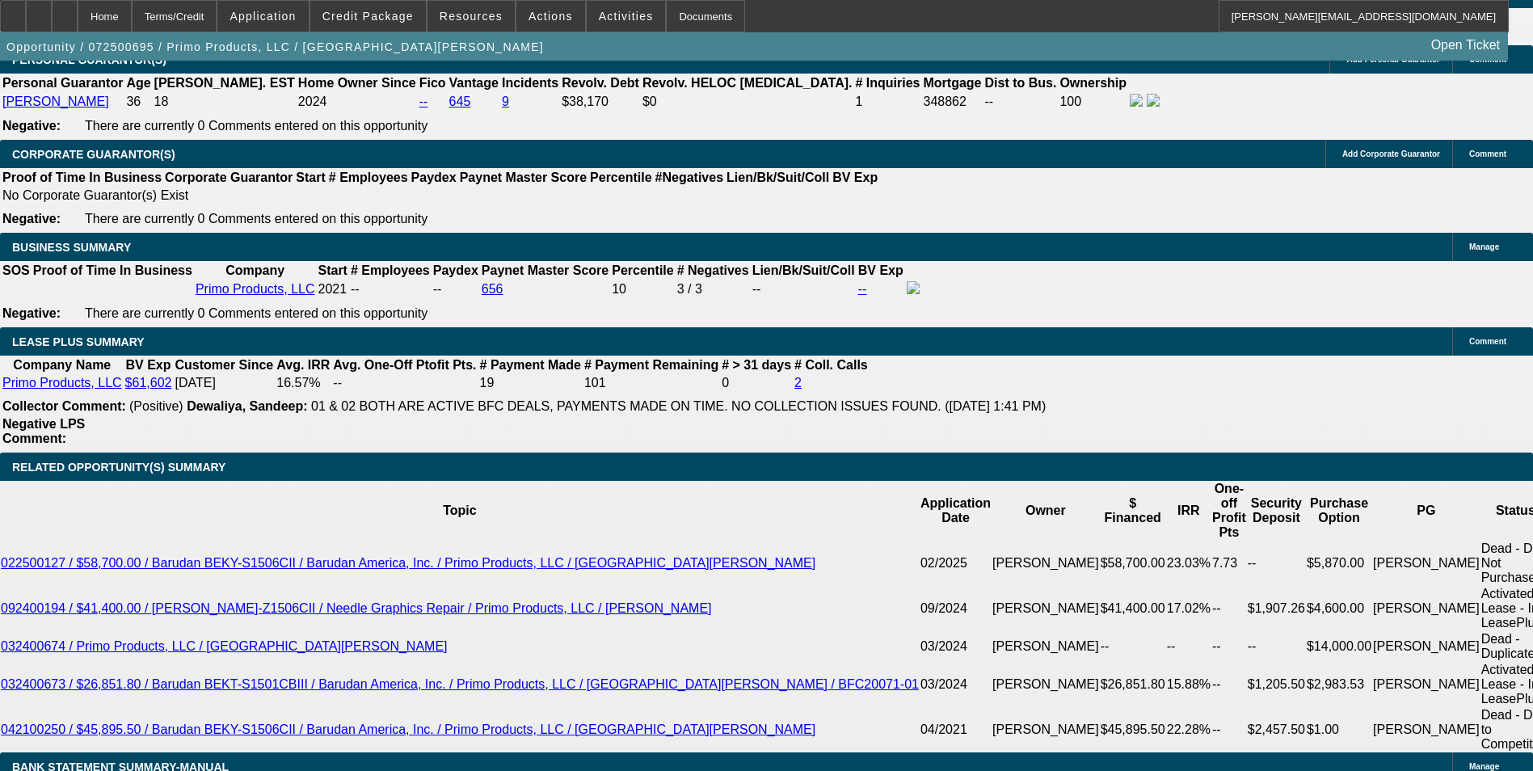
select select "4"
select select "0"
select select "2"
select select "0.1"
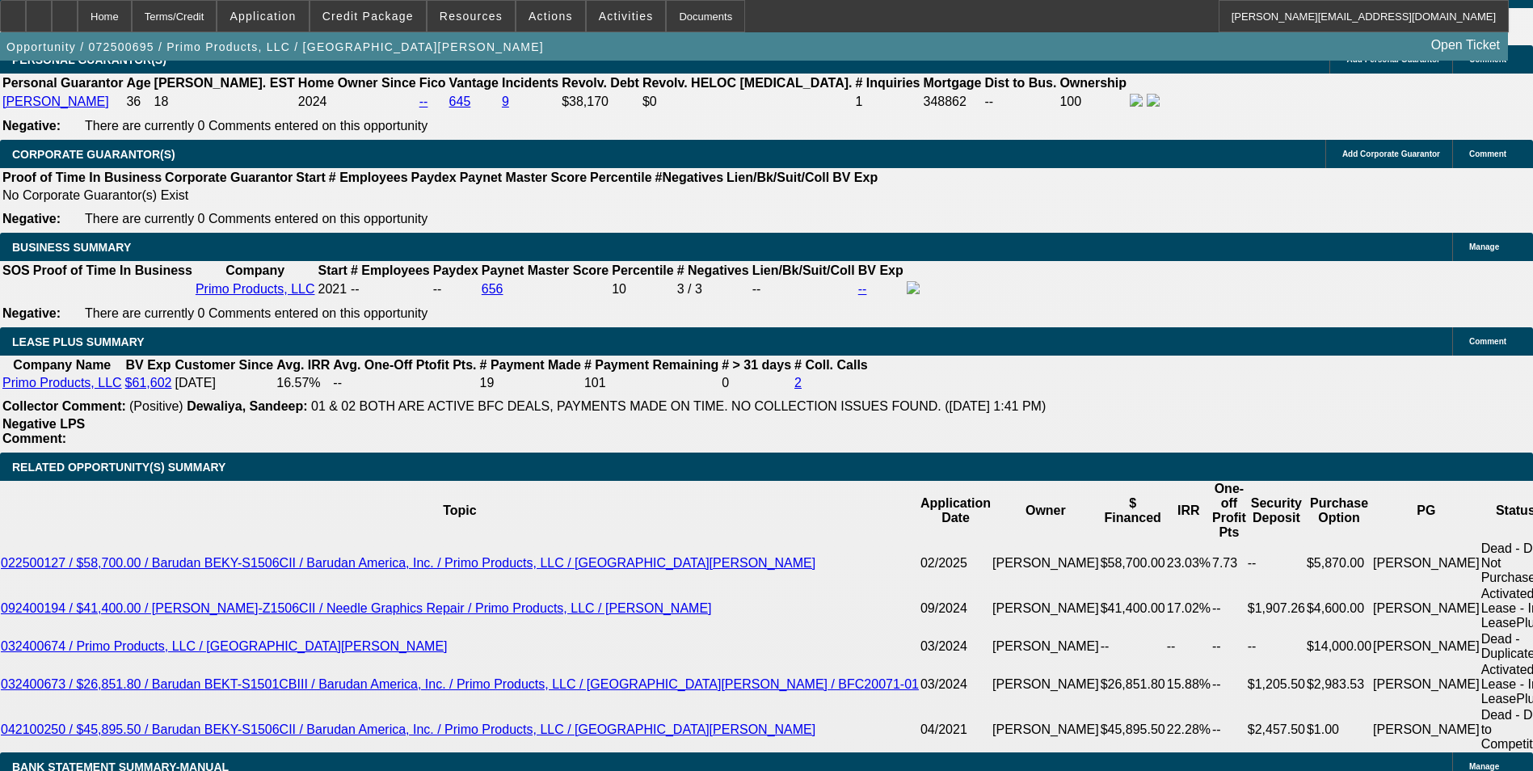
select select "4"
select select "0"
select select "2"
select select "0.1"
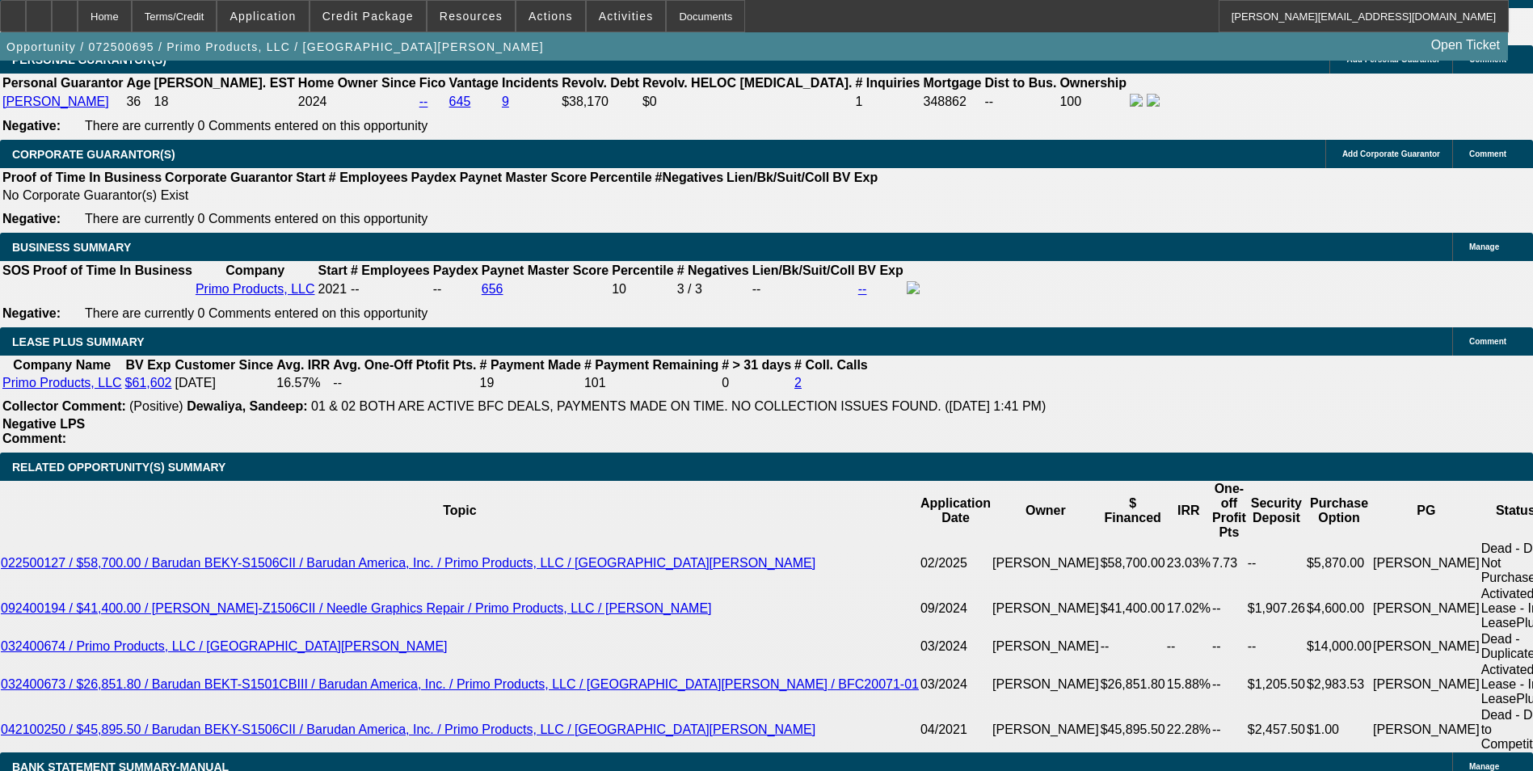
select select "4"
select select "0"
select select "2"
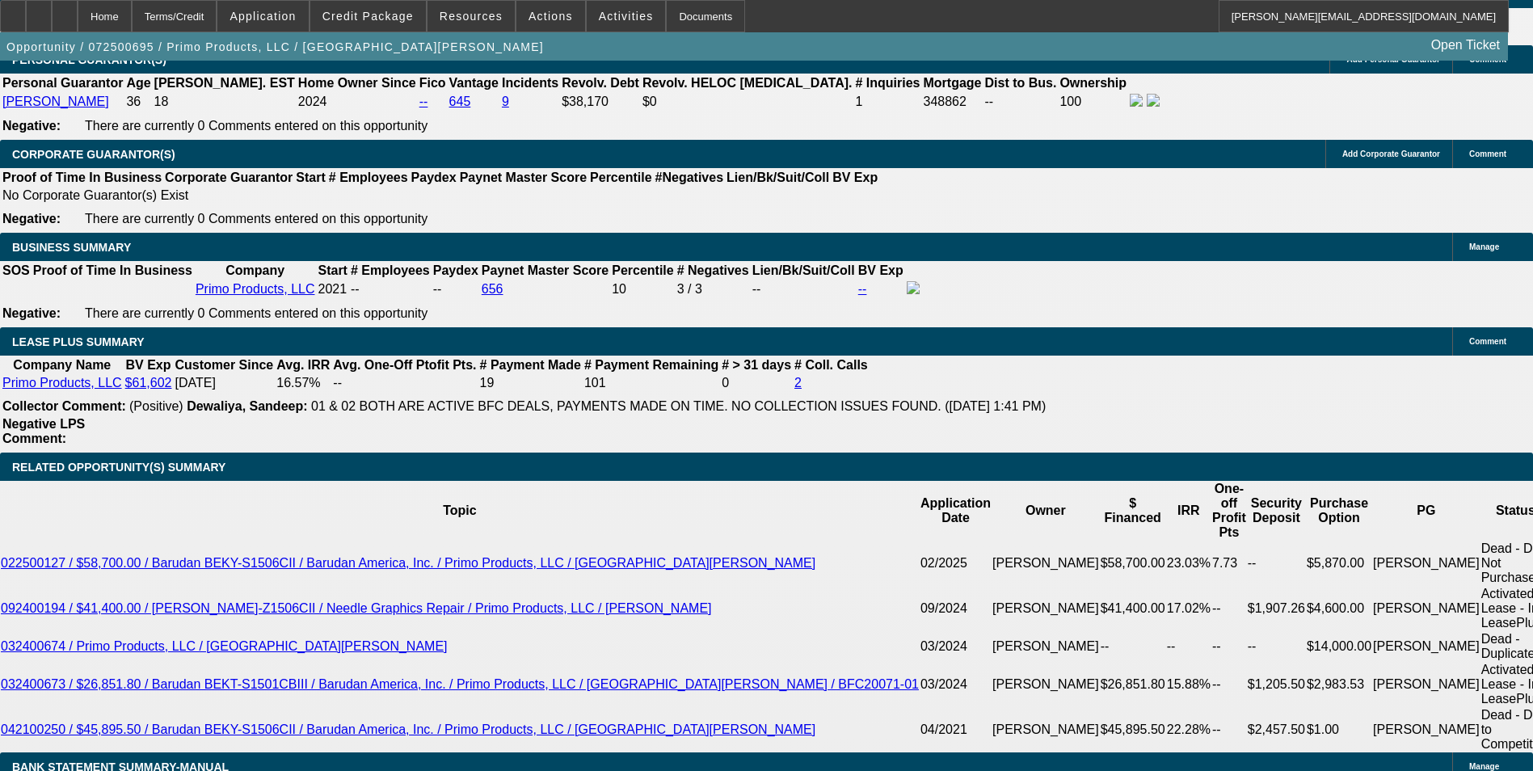
select select "0.1"
select select "4"
select select "0"
select select "2"
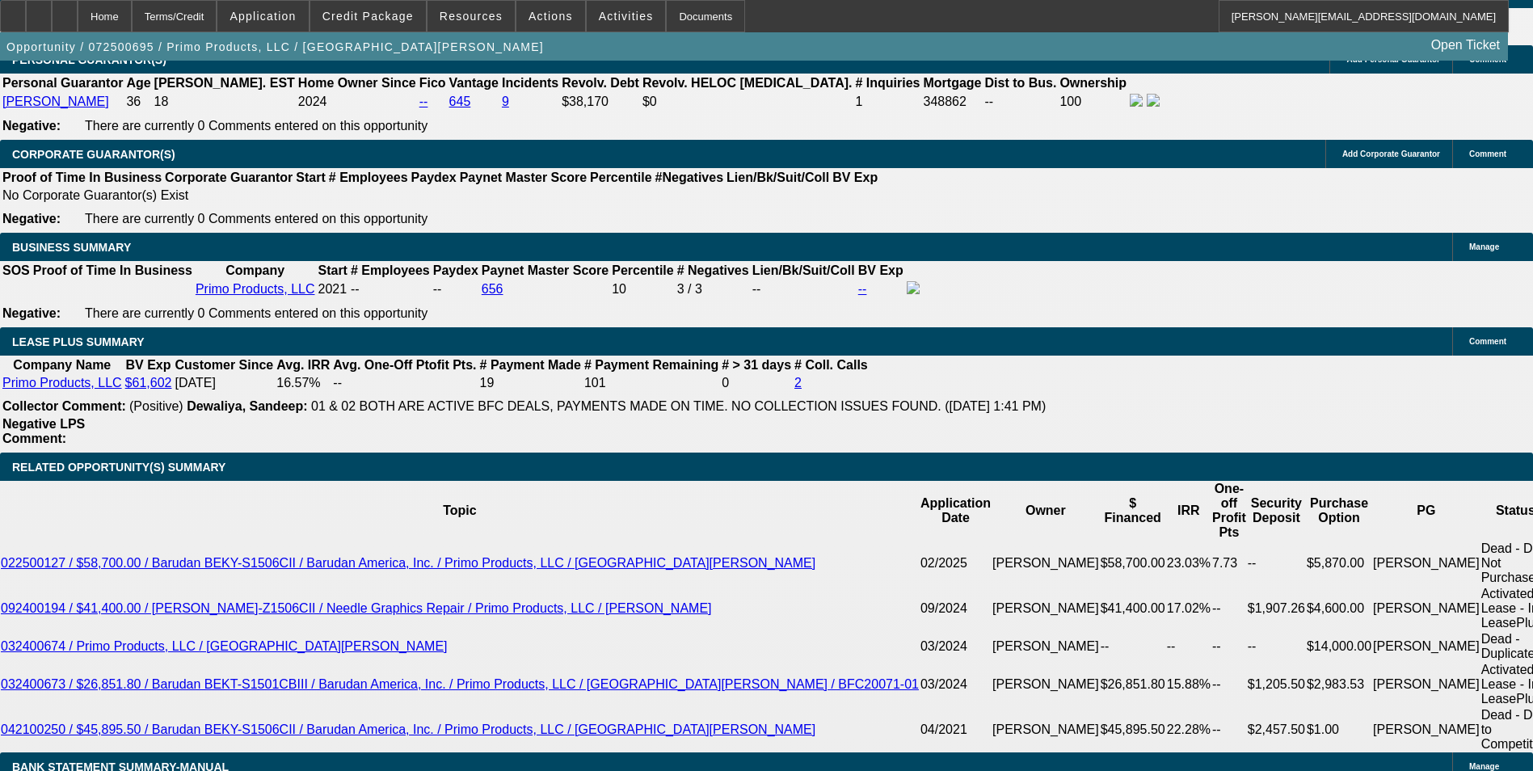
select select "0.1"
select select "4"
select select "0"
select select "2"
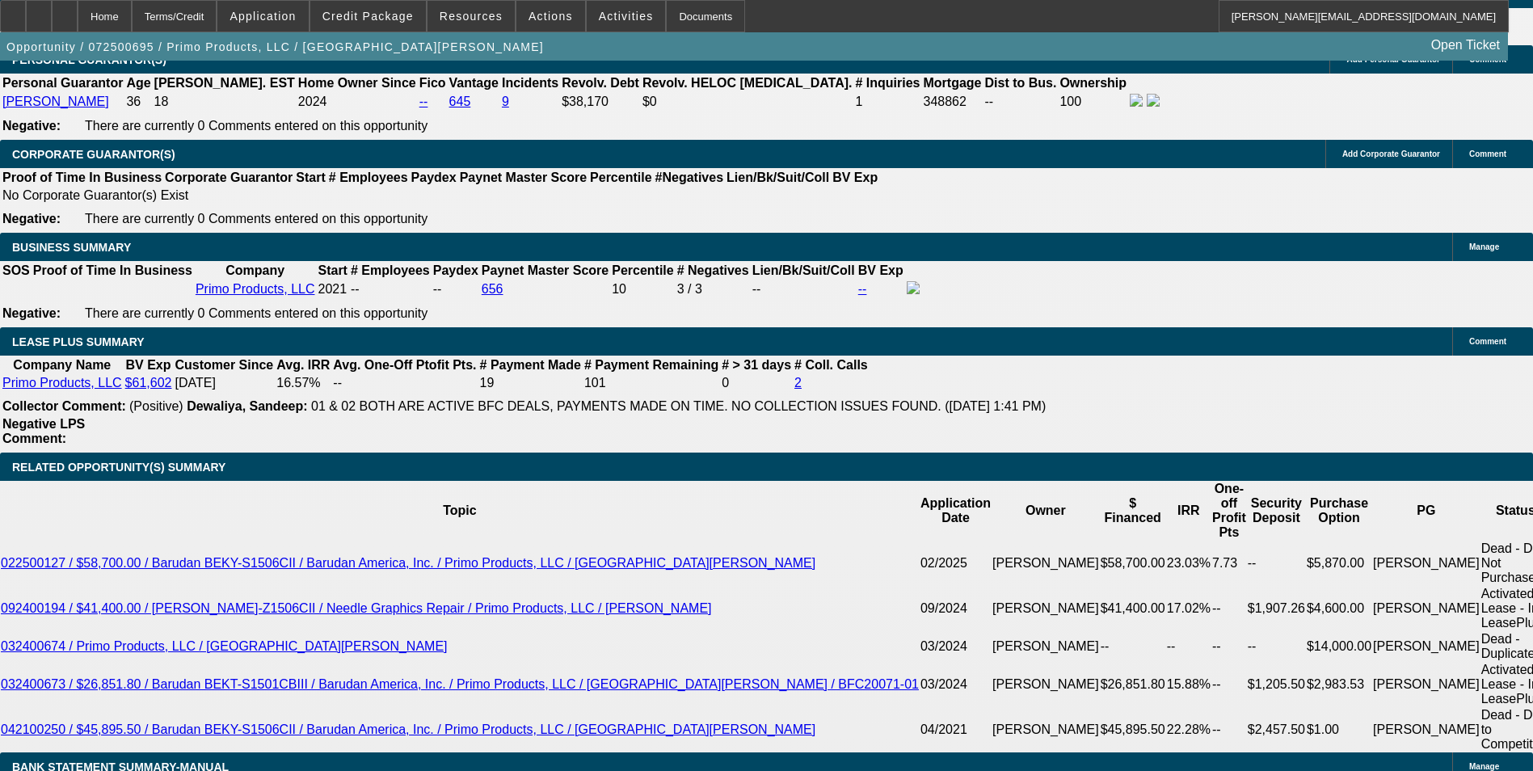
select select "0.1"
select select "4"
select select "0"
select select "2"
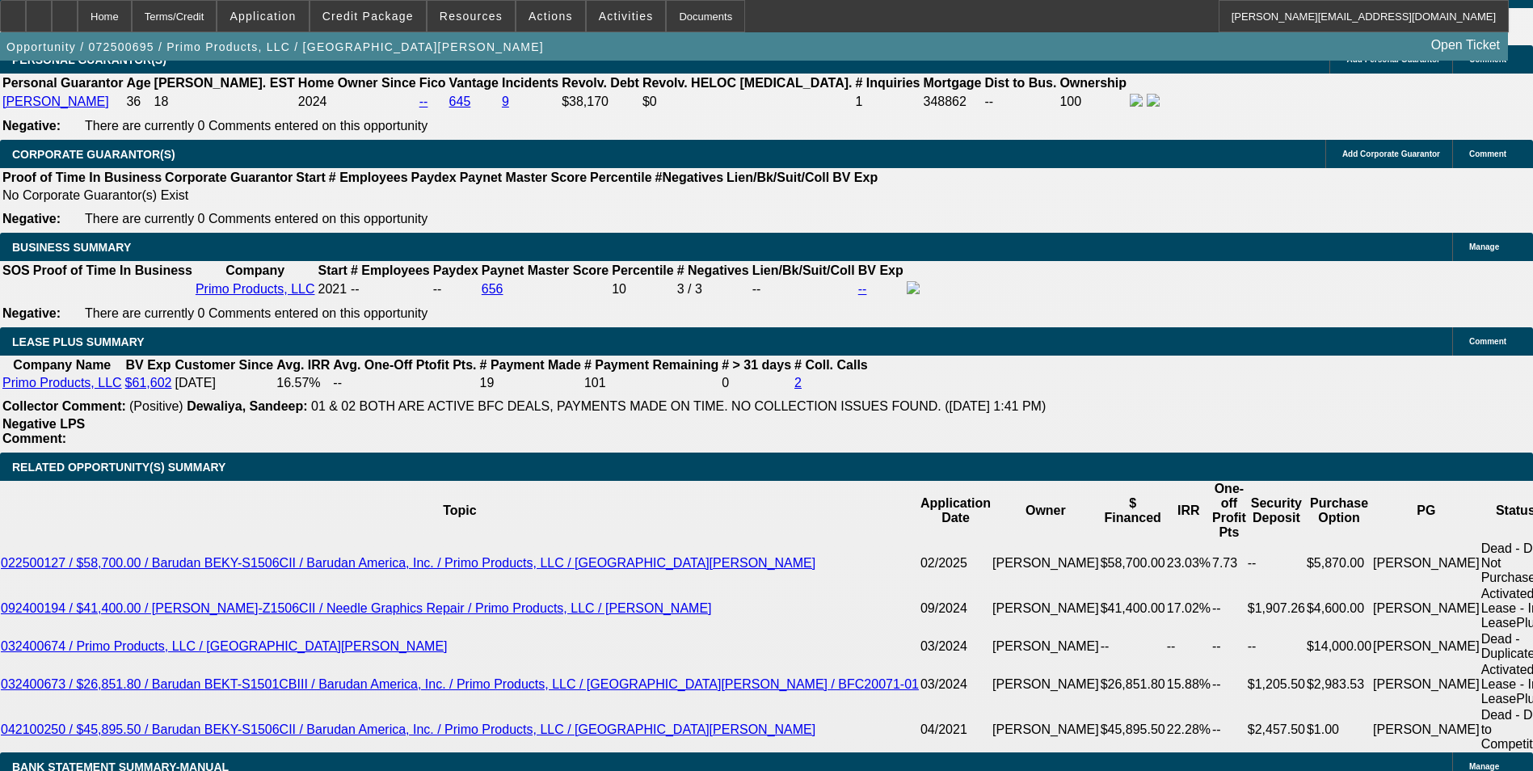
select select "0.1"
select select "4"
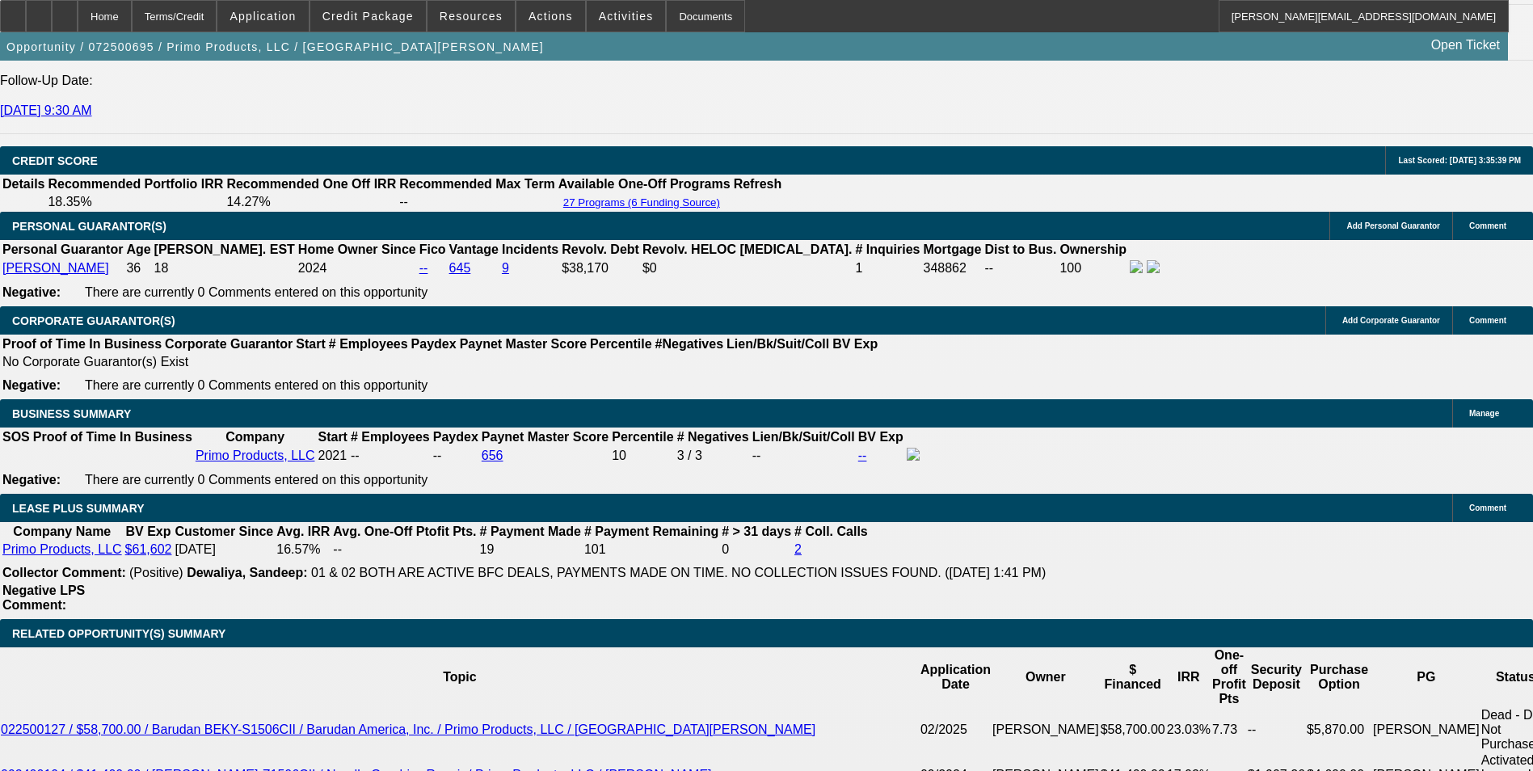
scroll to position [2344, 0]
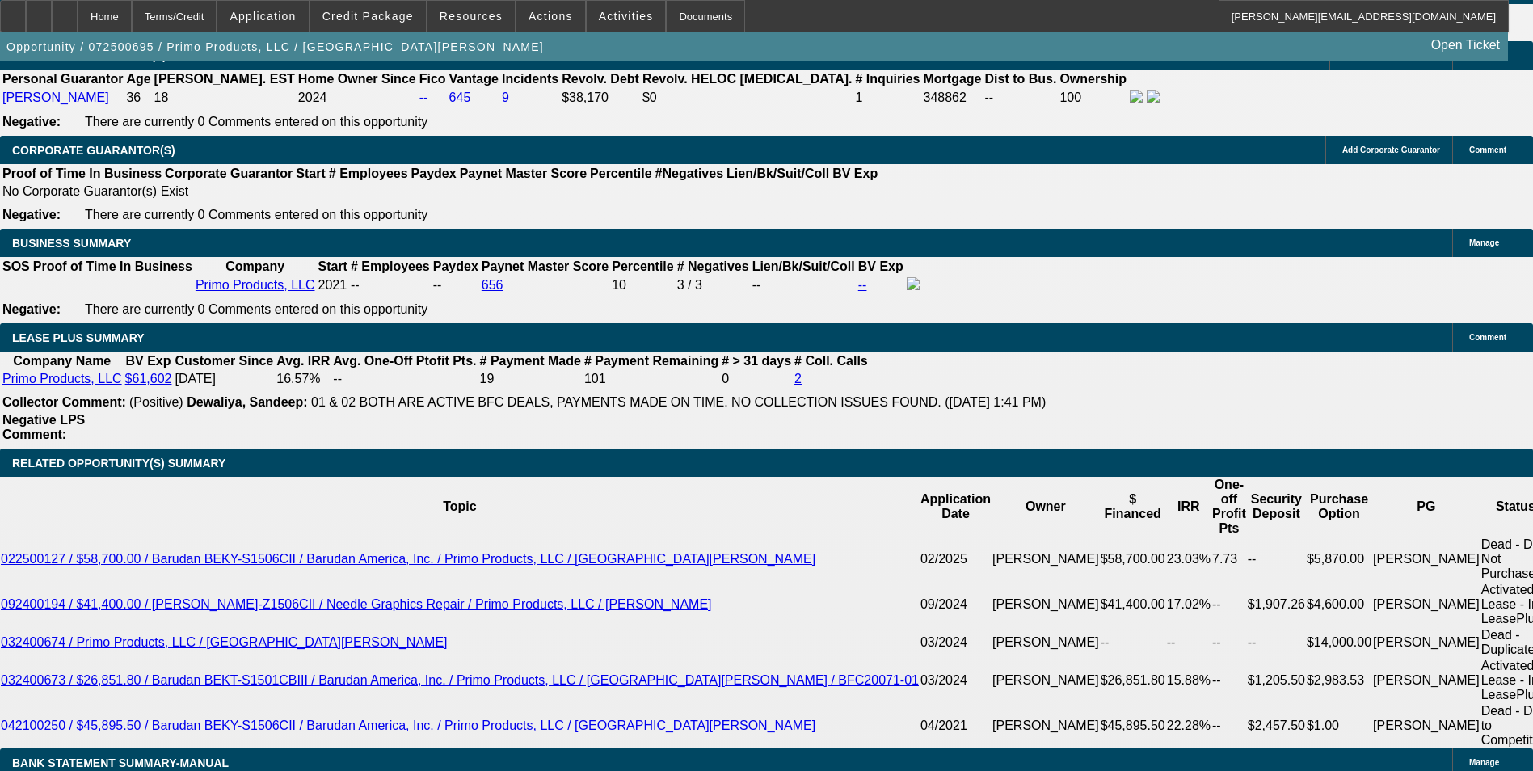
scroll to position [2506, 0]
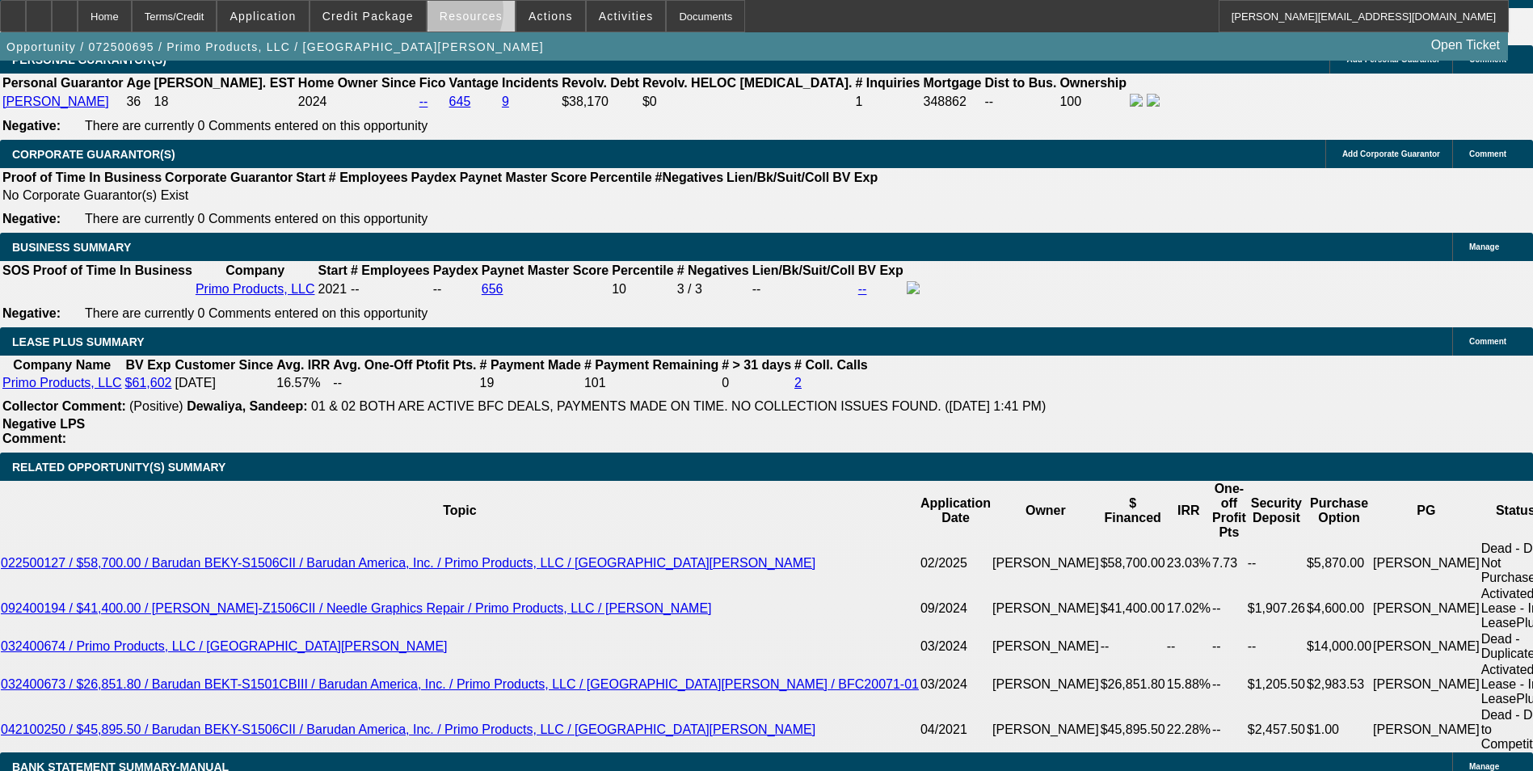
click at [445, 15] on span "Resources" at bounding box center [471, 16] width 63 height 13
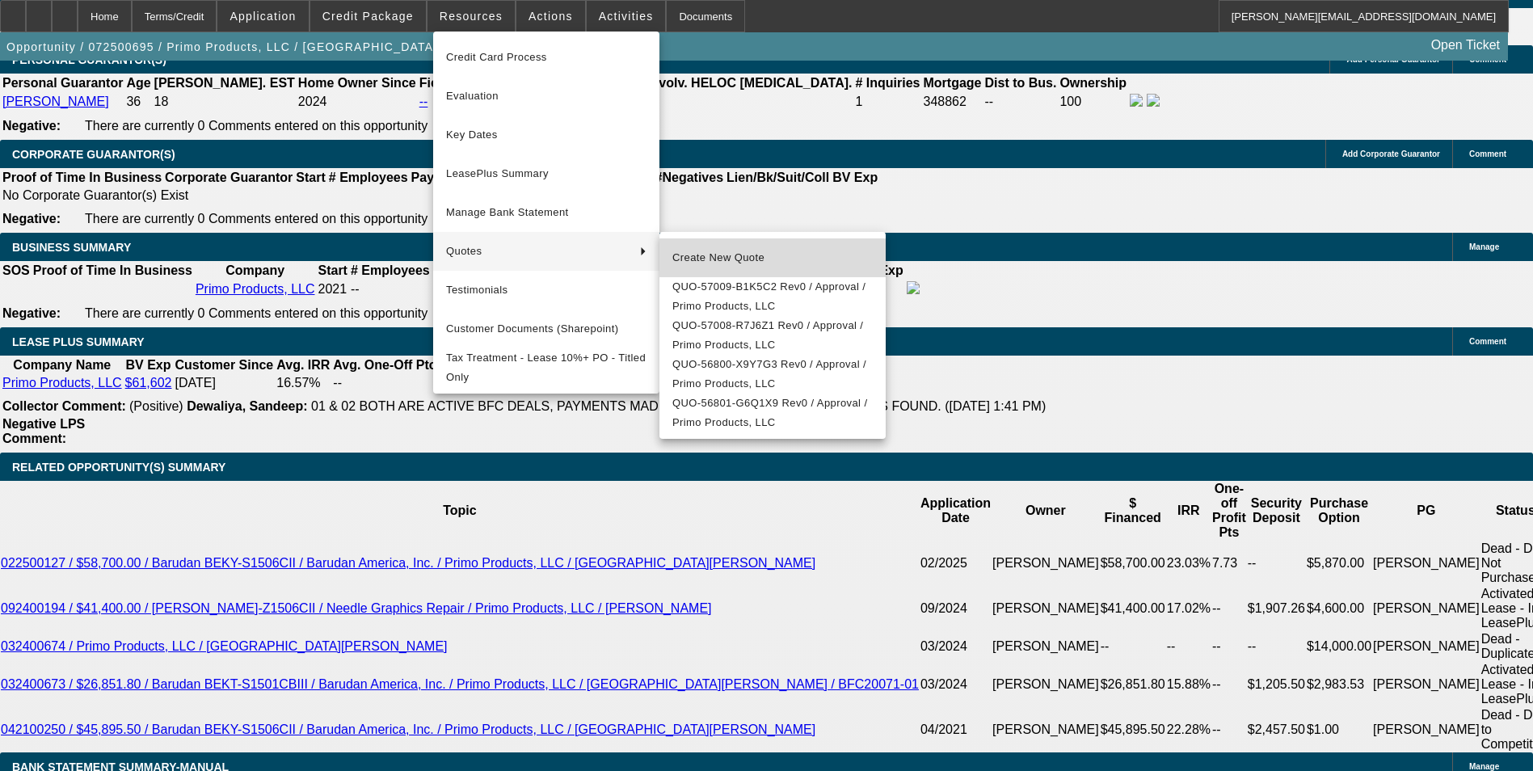
click at [756, 257] on span "Create New Quote" at bounding box center [772, 257] width 200 height 19
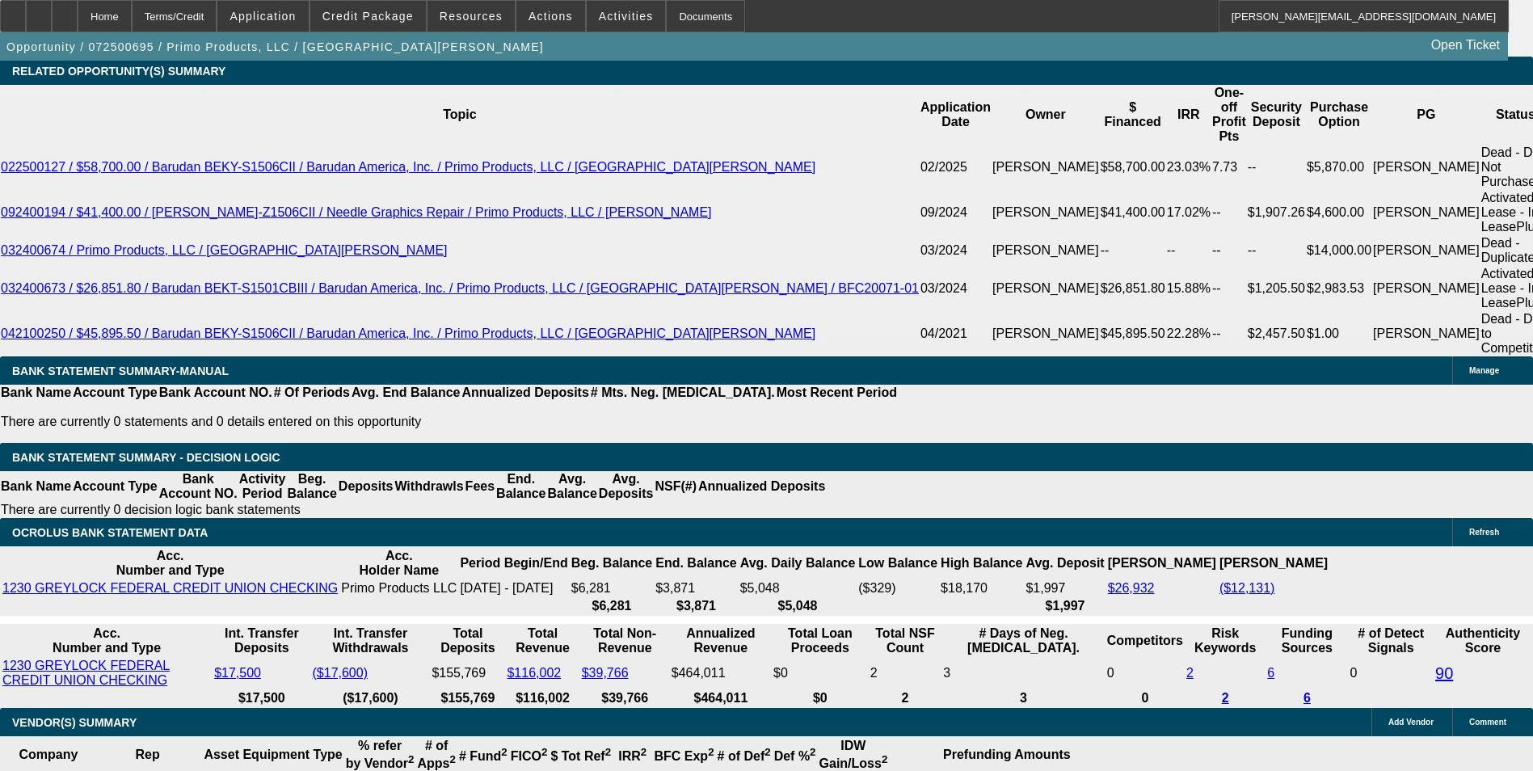
scroll to position [2910, 0]
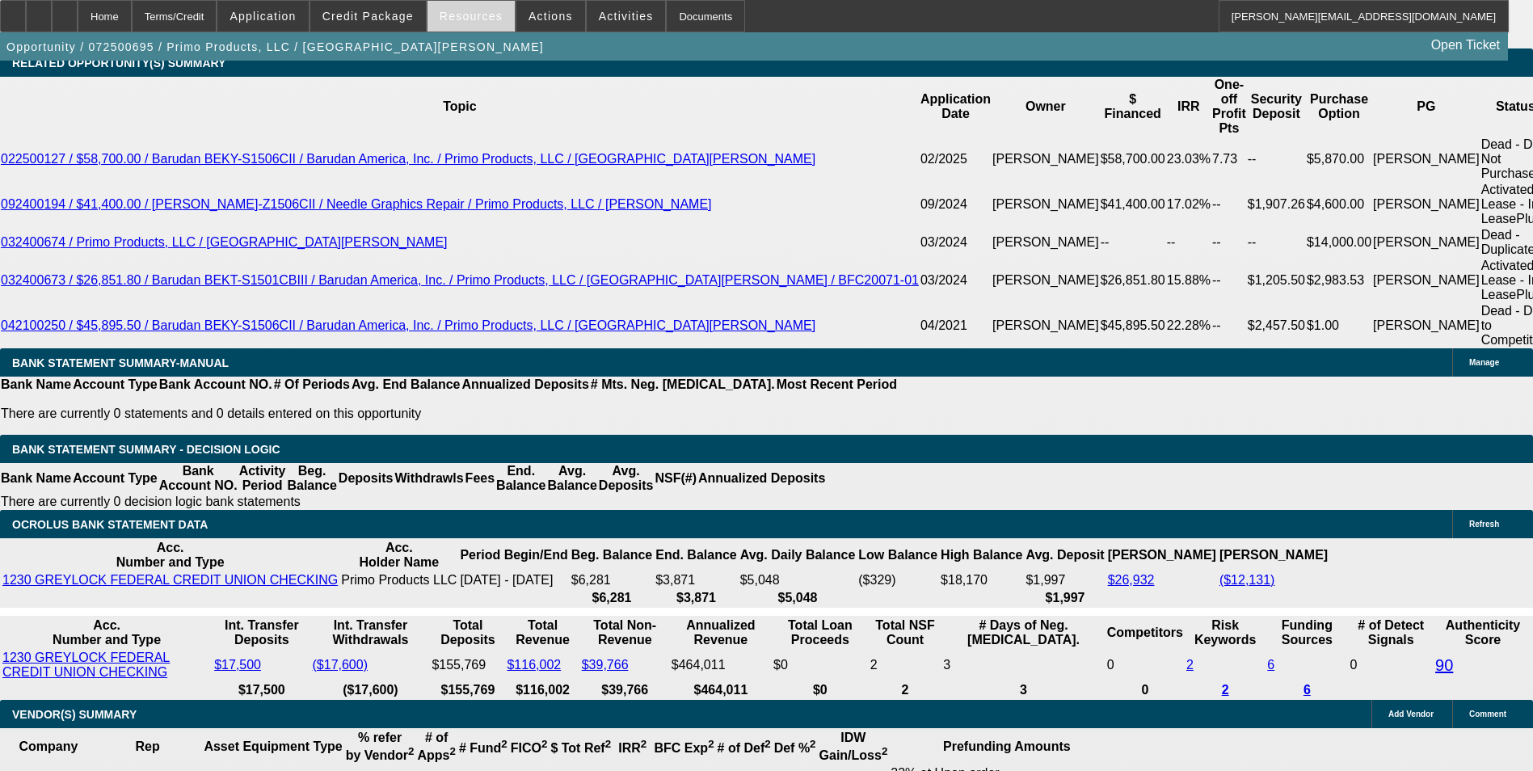
click at [470, 10] on span "Resources" at bounding box center [471, 16] width 63 height 13
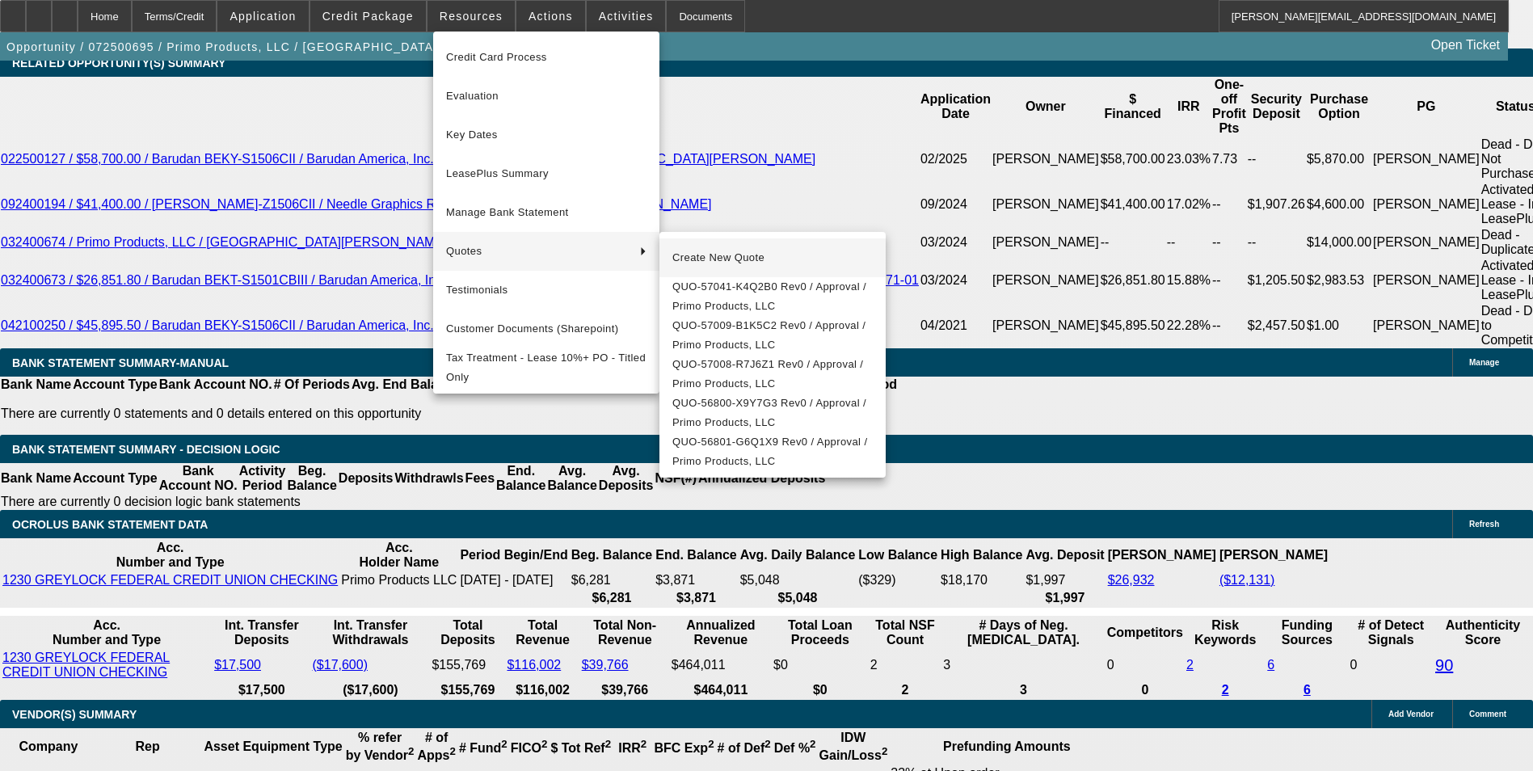
click at [689, 256] on span "Create New Quote" at bounding box center [772, 257] width 200 height 19
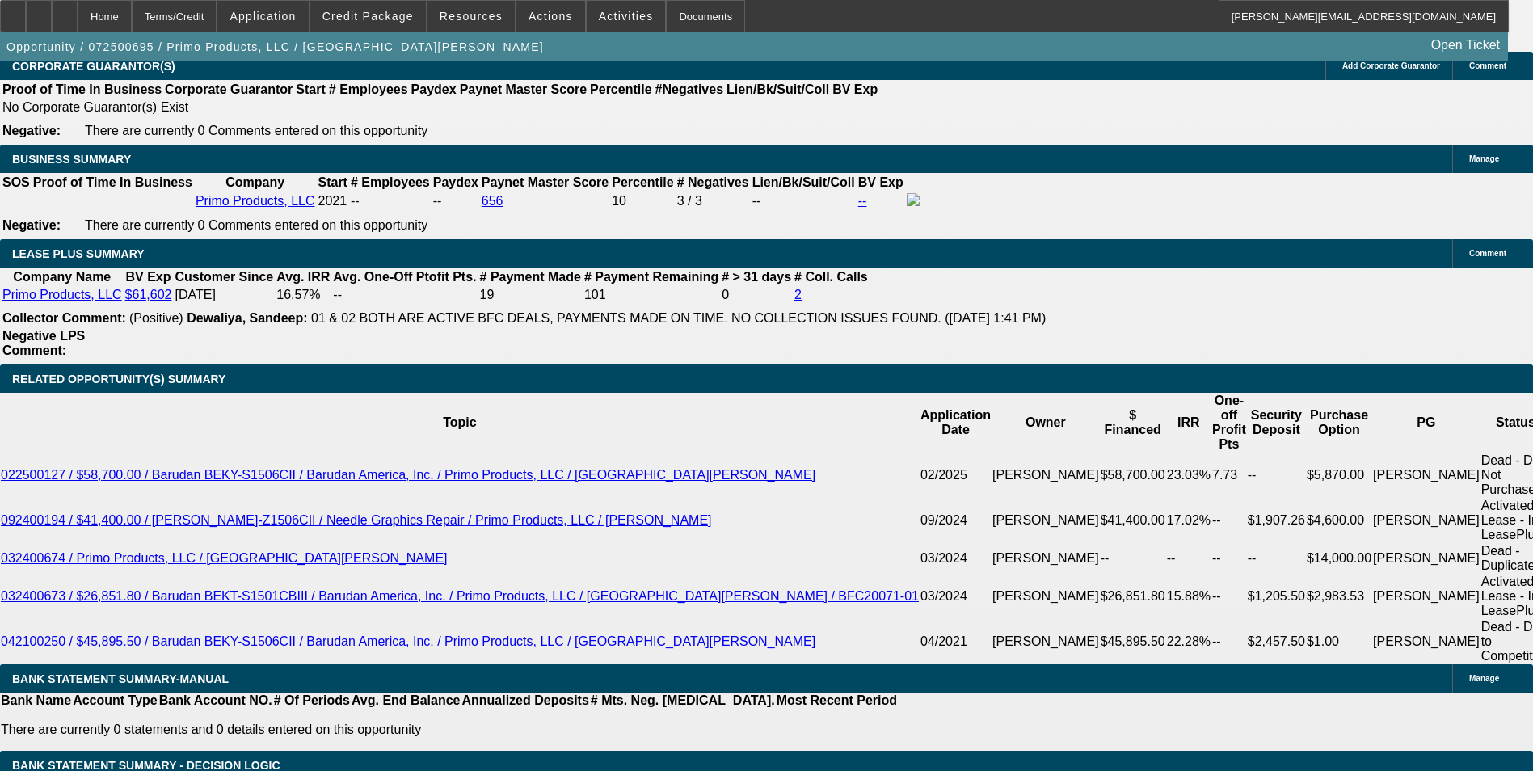
scroll to position [2586, 0]
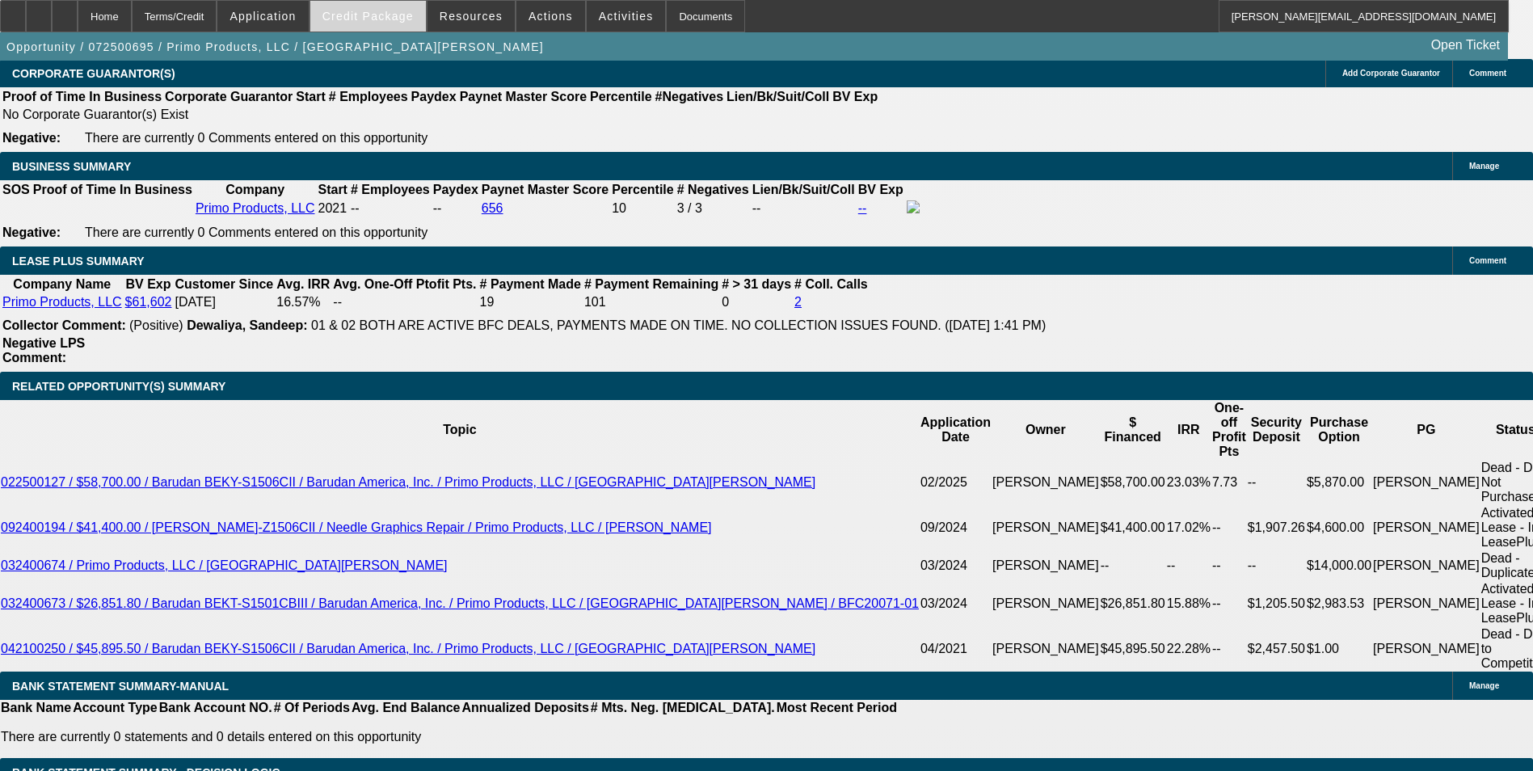
click at [396, 10] on span "Credit Package" at bounding box center [367, 16] width 91 height 13
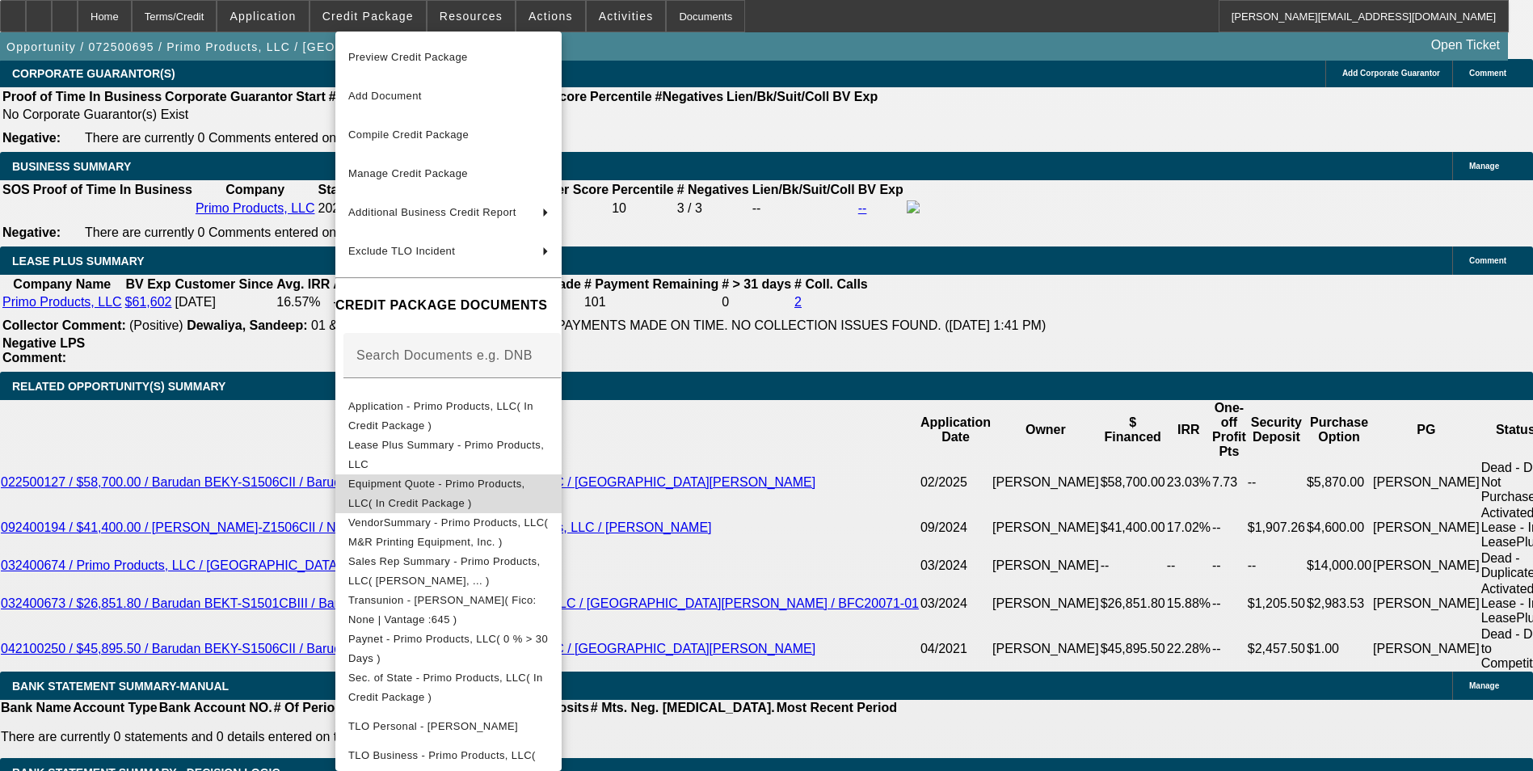
click at [516, 493] on span "Equipment Quote - Primo Products, LLC( In Credit Package )" at bounding box center [436, 494] width 177 height 32
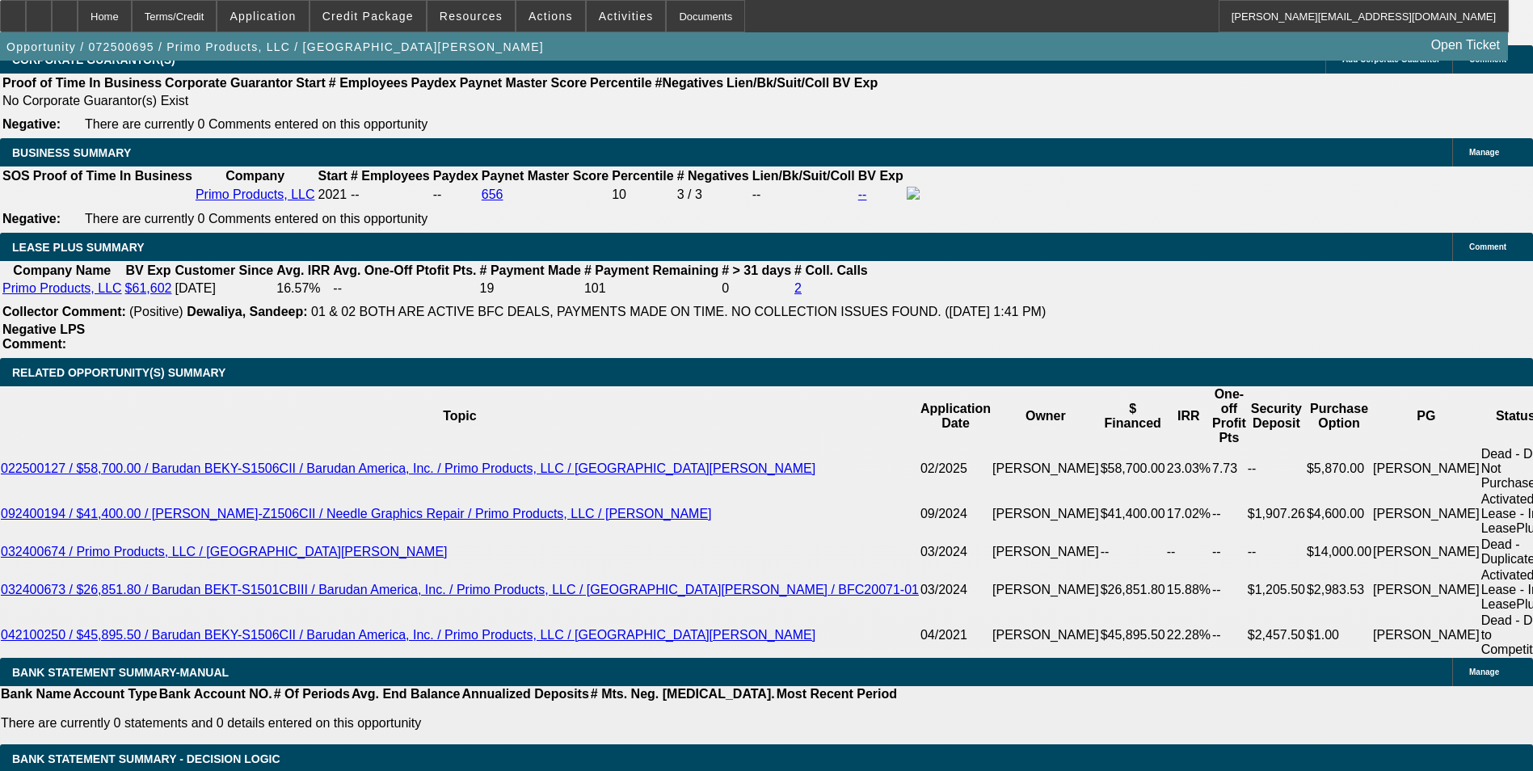
scroll to position [2425, 0]
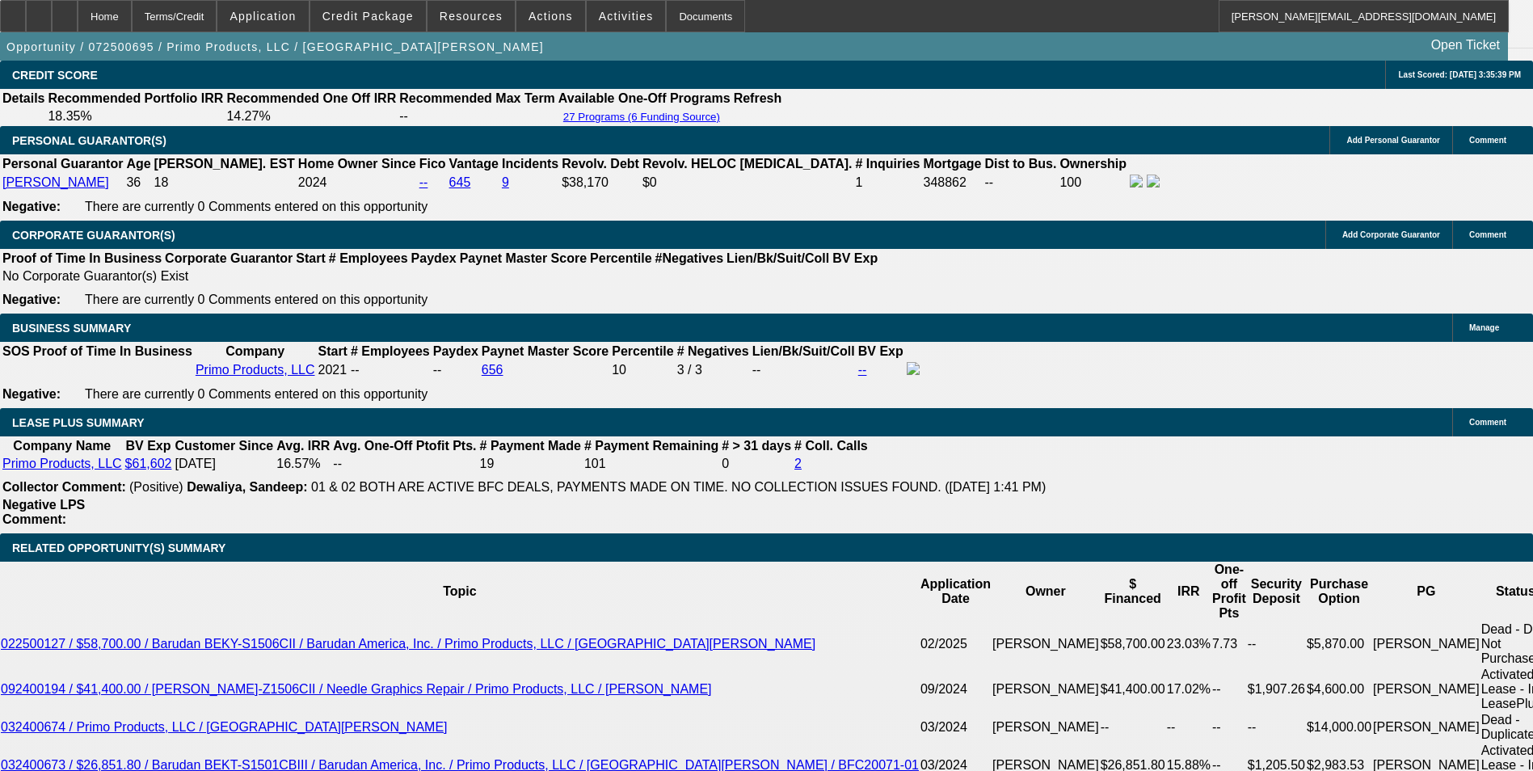
select select "0"
select select "2"
select select "0.1"
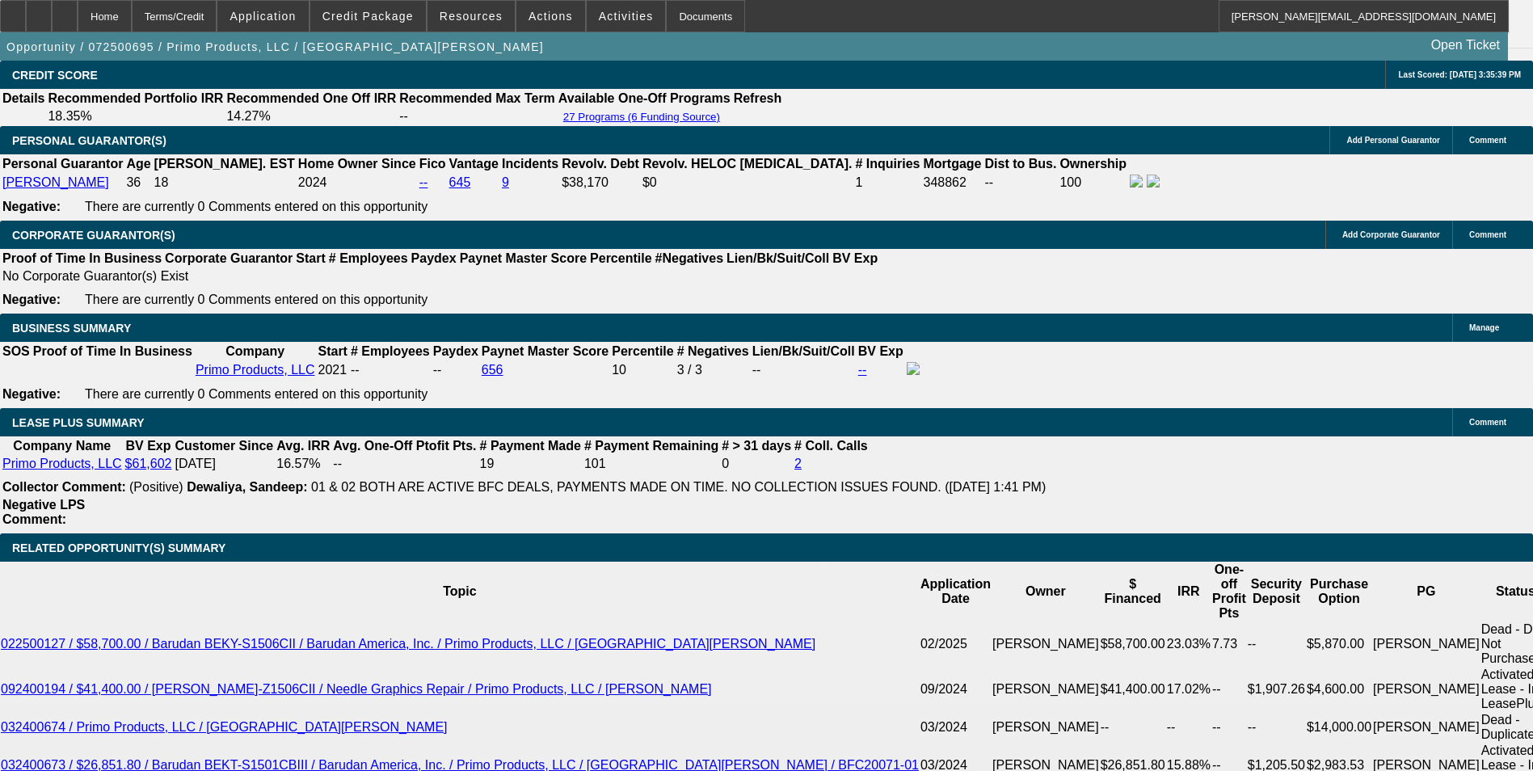
select select "4"
select select "0"
select select "2"
select select "0.1"
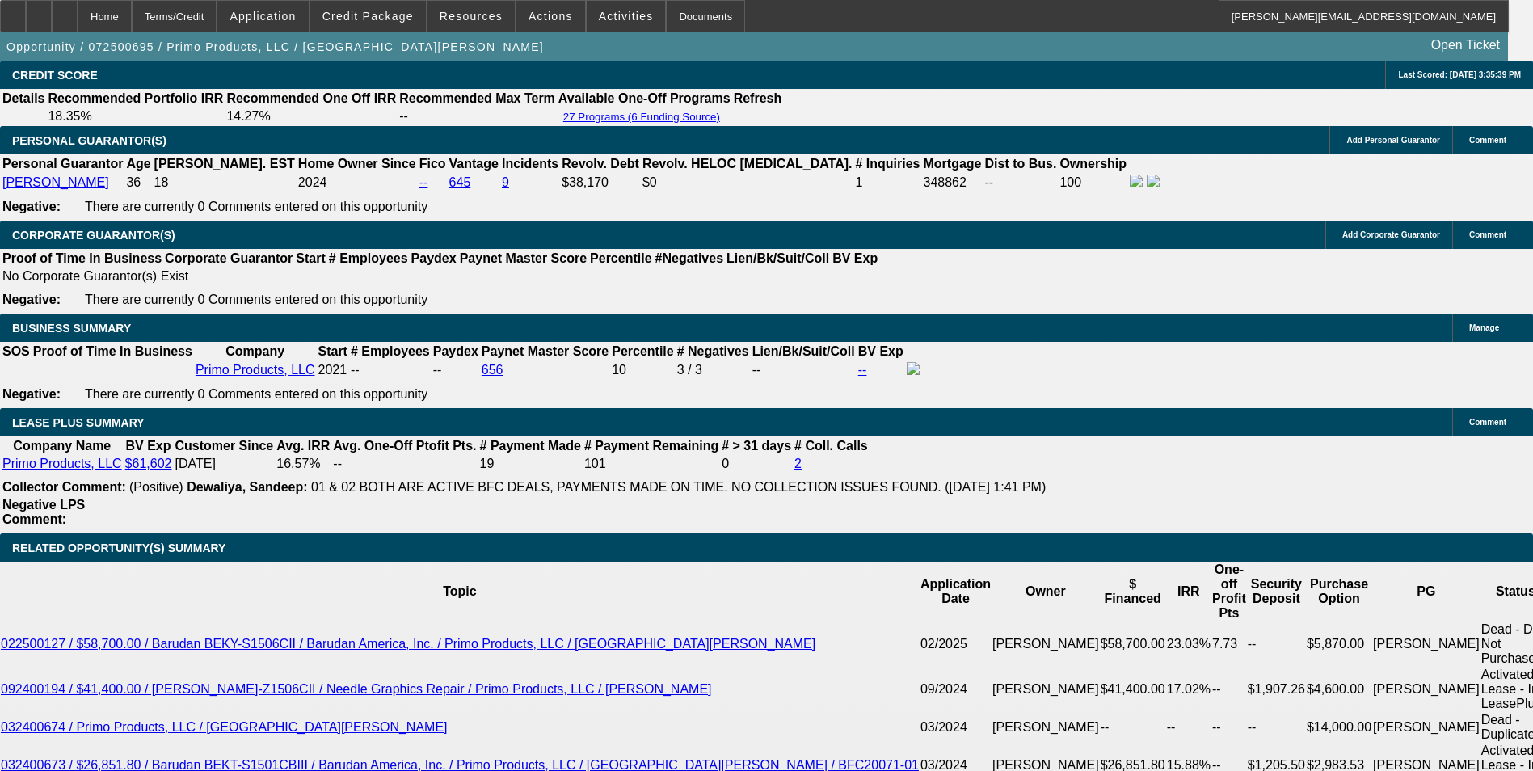
select select "4"
select select "0"
select select "2"
select select "0.1"
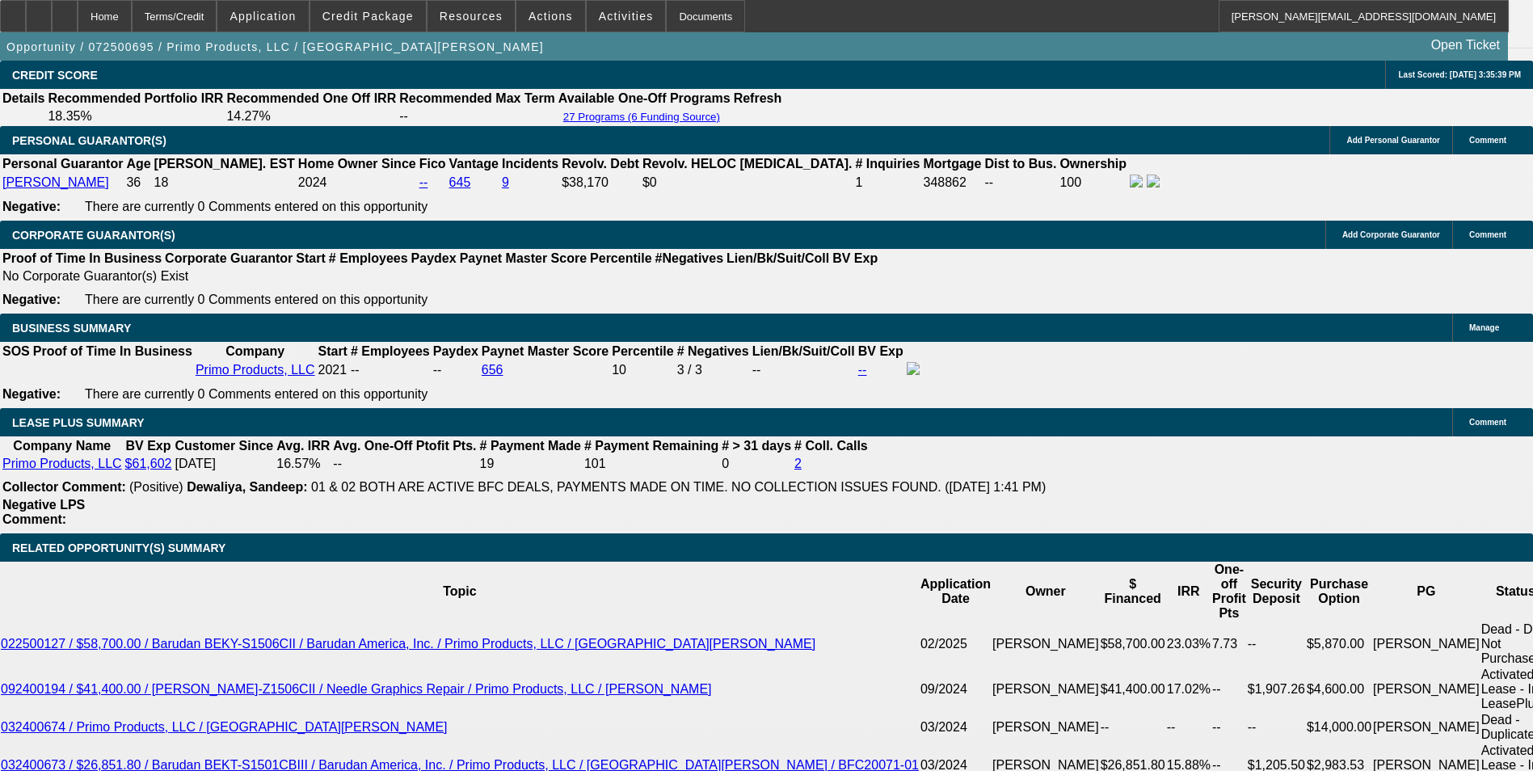
select select "4"
select select "0"
select select "2"
select select "0.1"
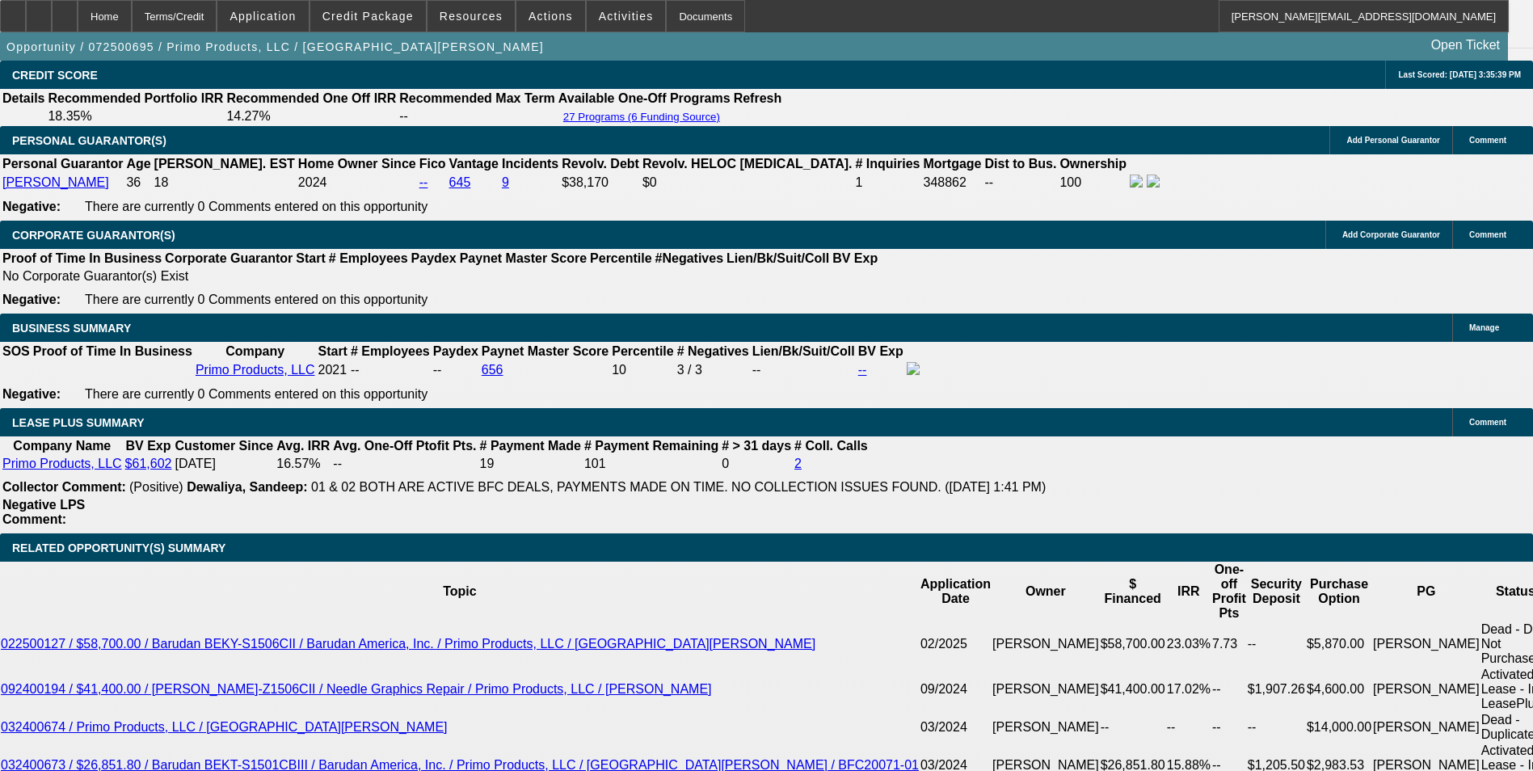
select select "4"
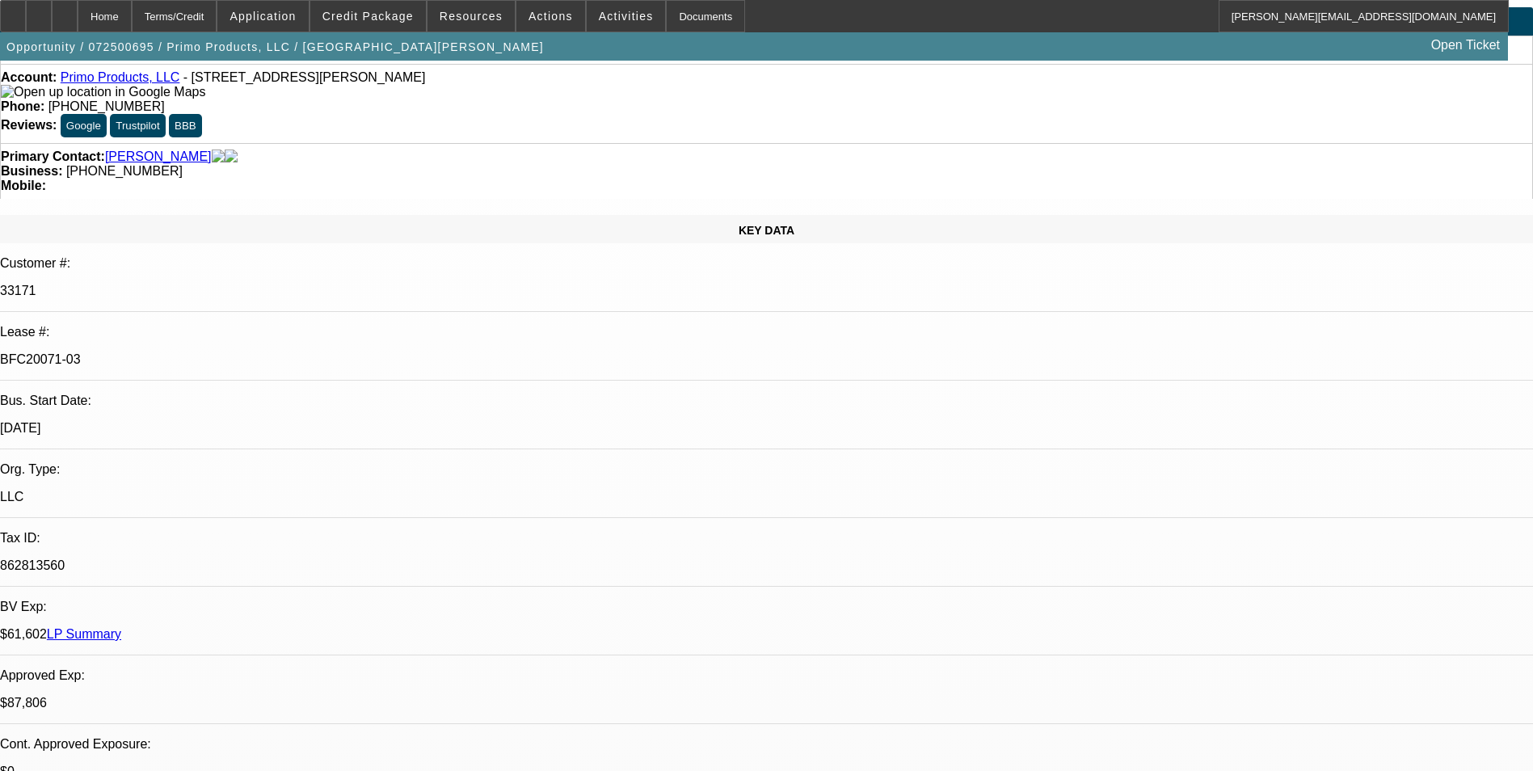
scroll to position [0, 0]
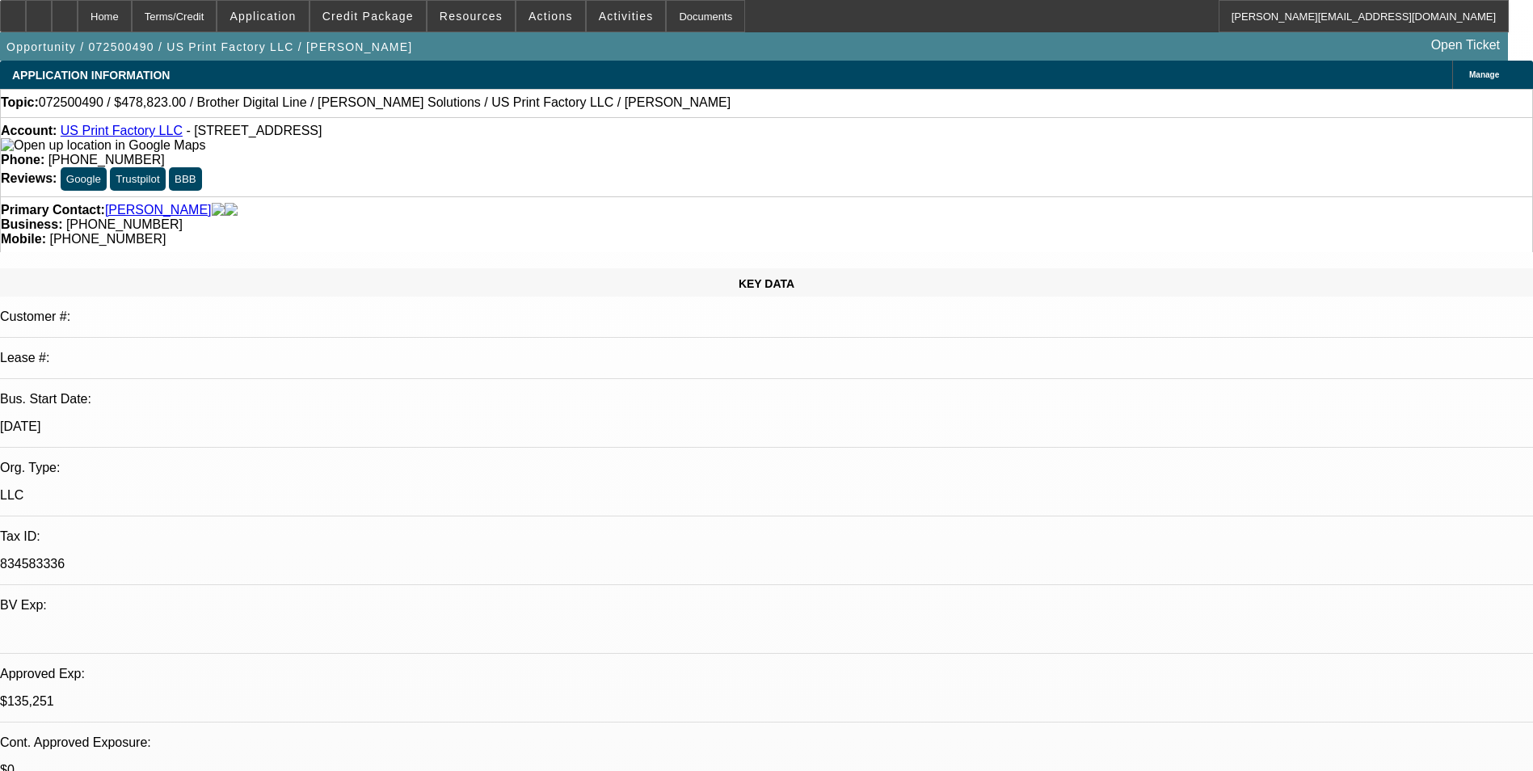
select select "0"
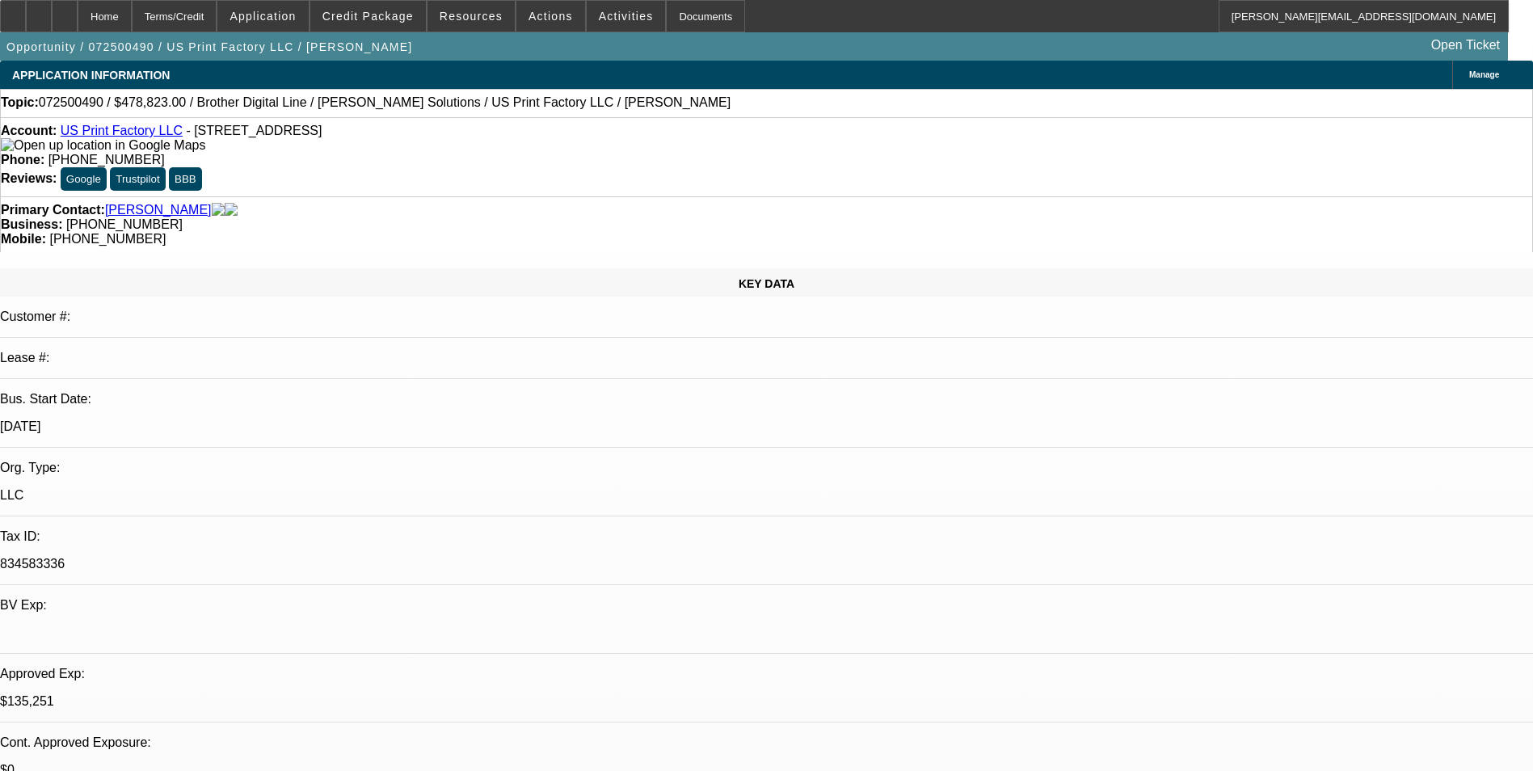
select select "0"
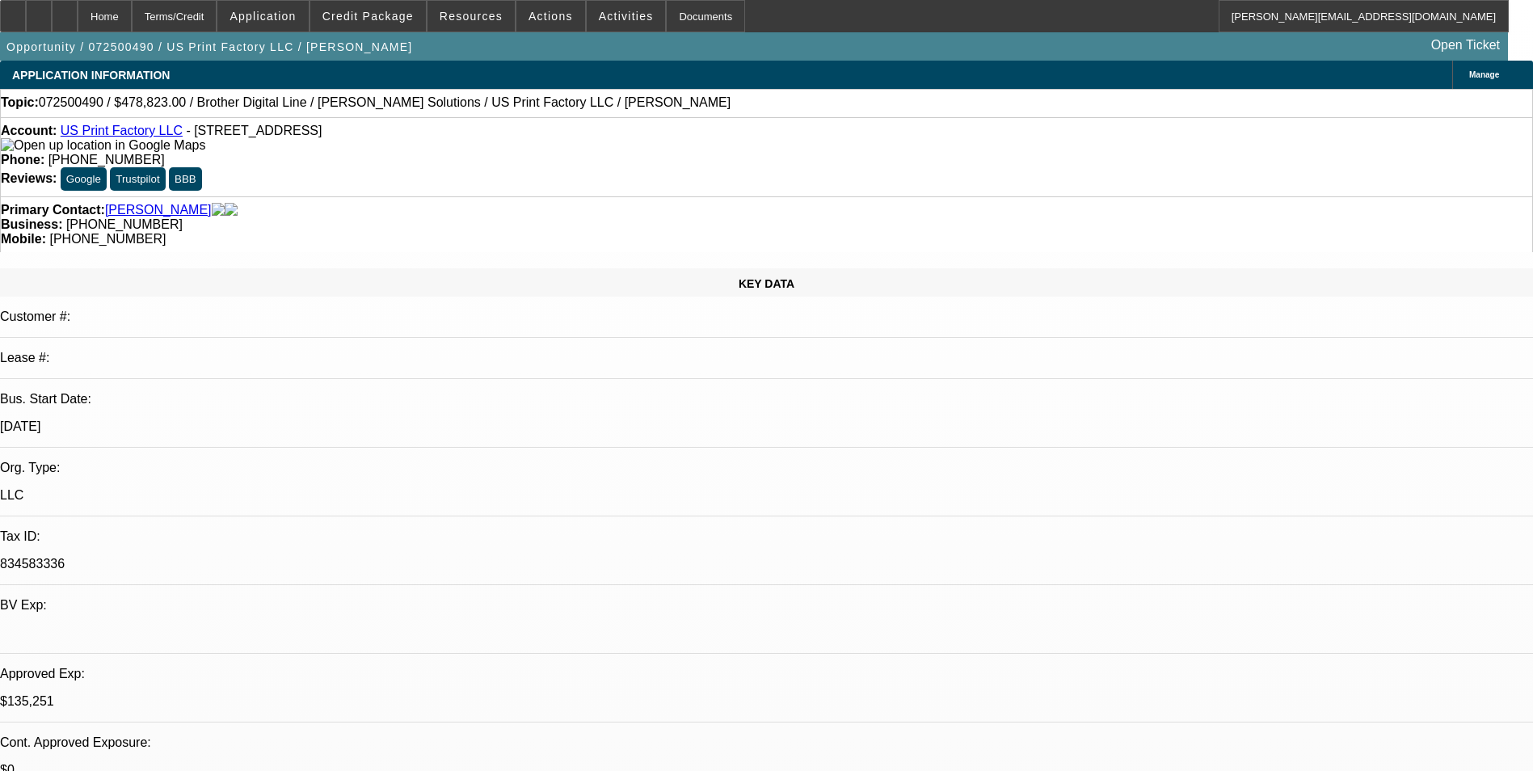
select select "0"
select select "1"
select select "6"
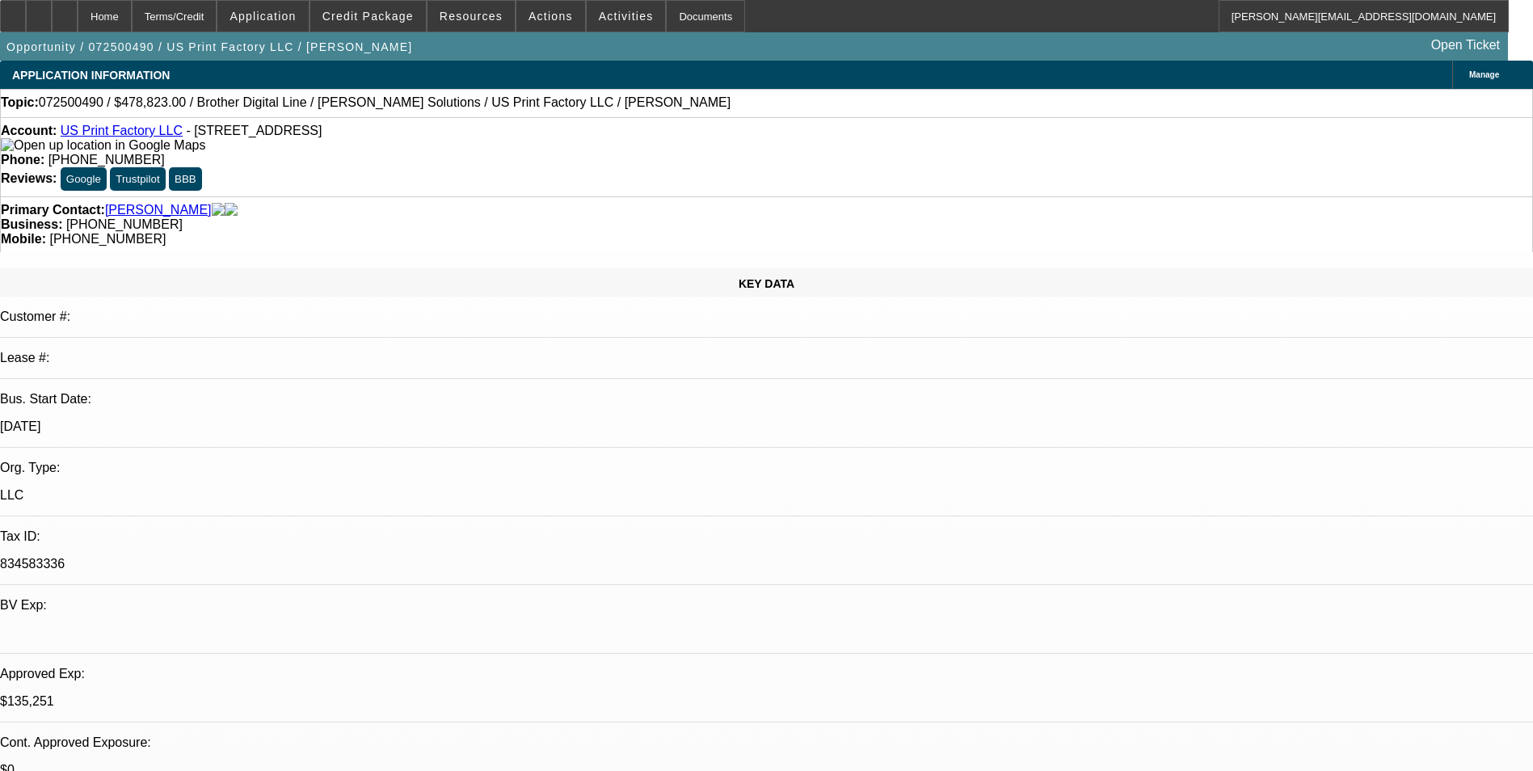
select select "1"
select select "6"
select select "1"
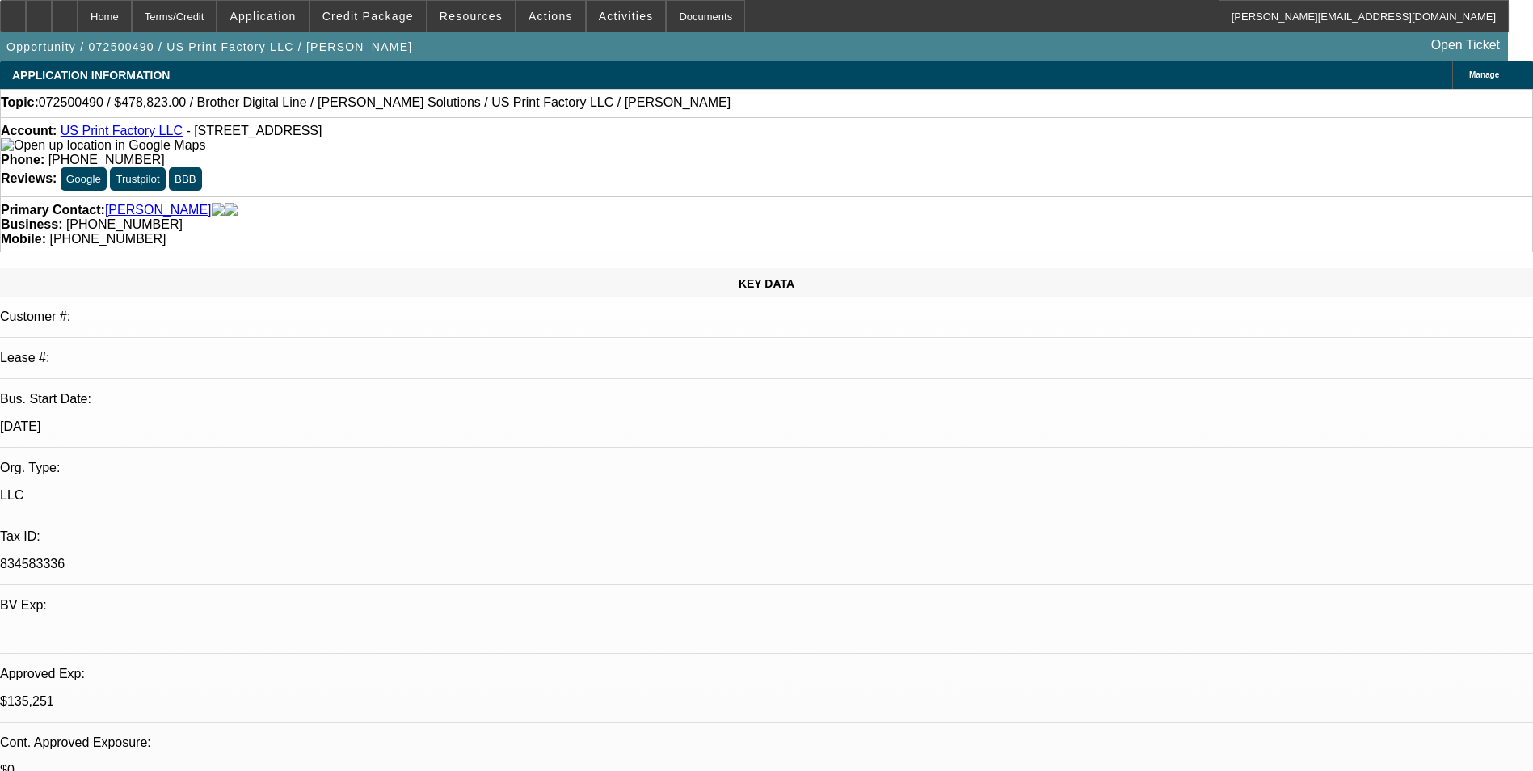
select select "6"
select select "1"
select select "6"
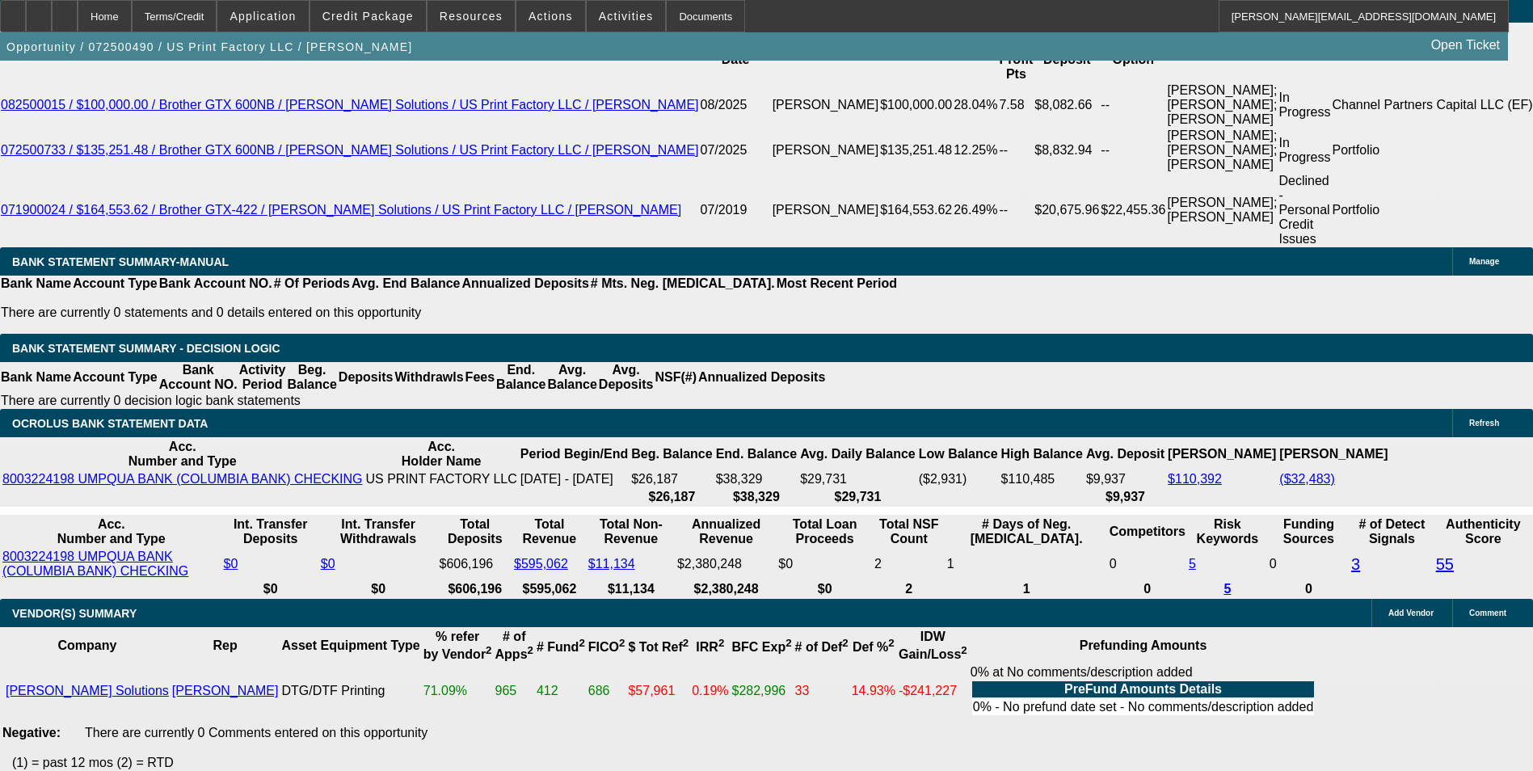
scroll to position [2910, 0]
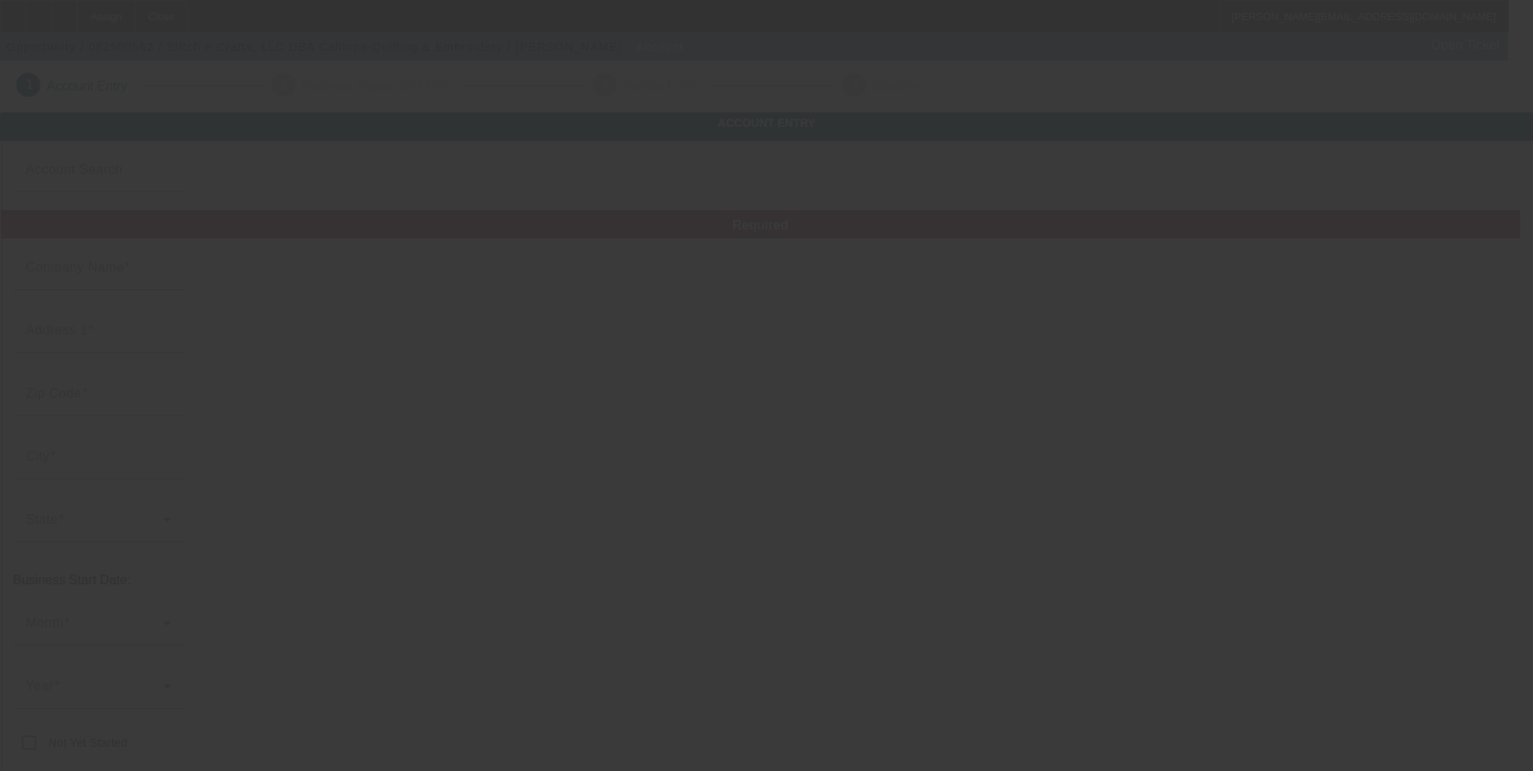
type input "Stitch n Crafts, LLC"
type input "[STREET_ADDRESS]"
type input "98444"
type input "Parkland"
type input "[PHONE_NUMBER]"
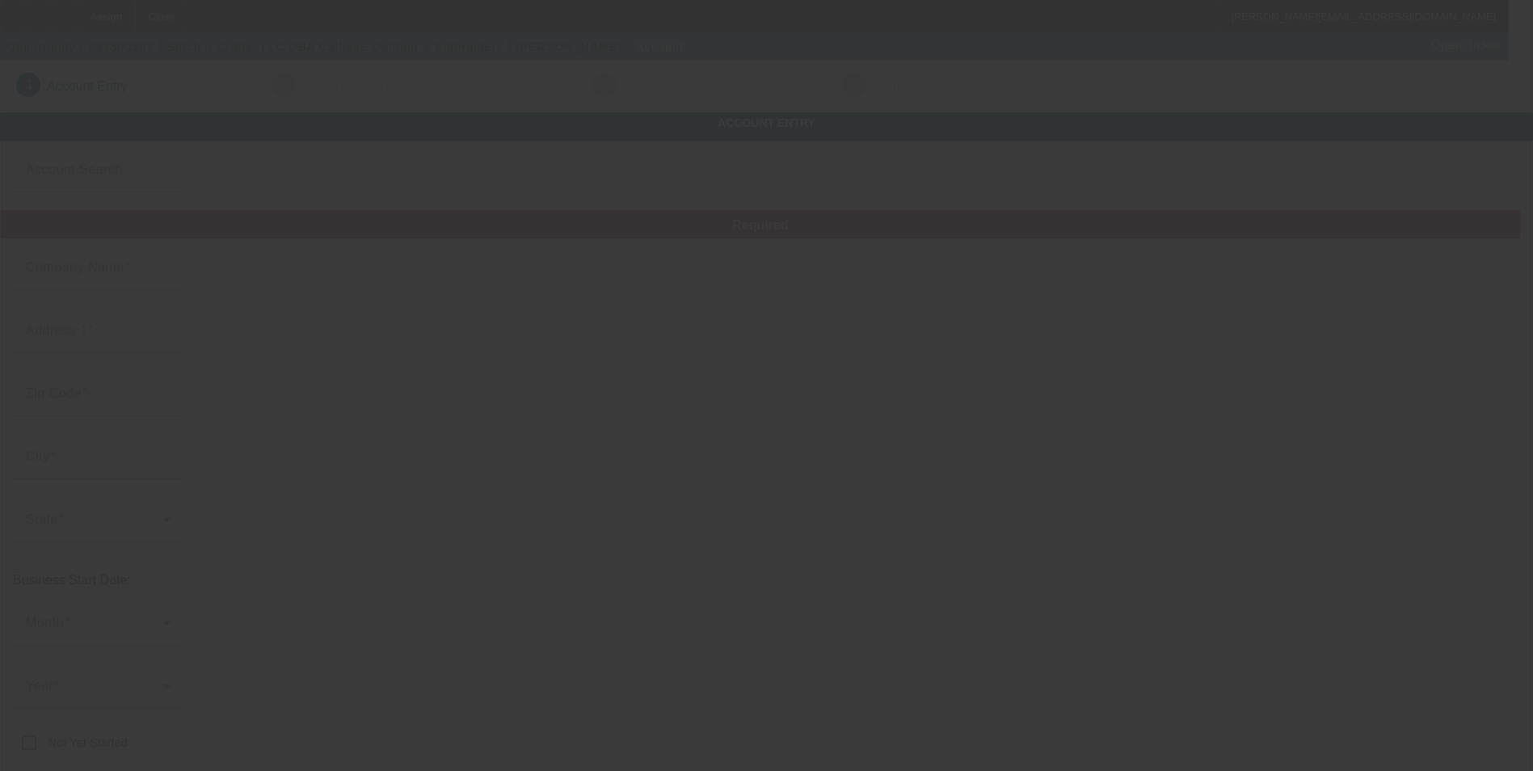
type input "Calliope Quilting & Embroidery"
type input "[EMAIL_ADDRESS][DOMAIN_NAME]"
type input "604455778"
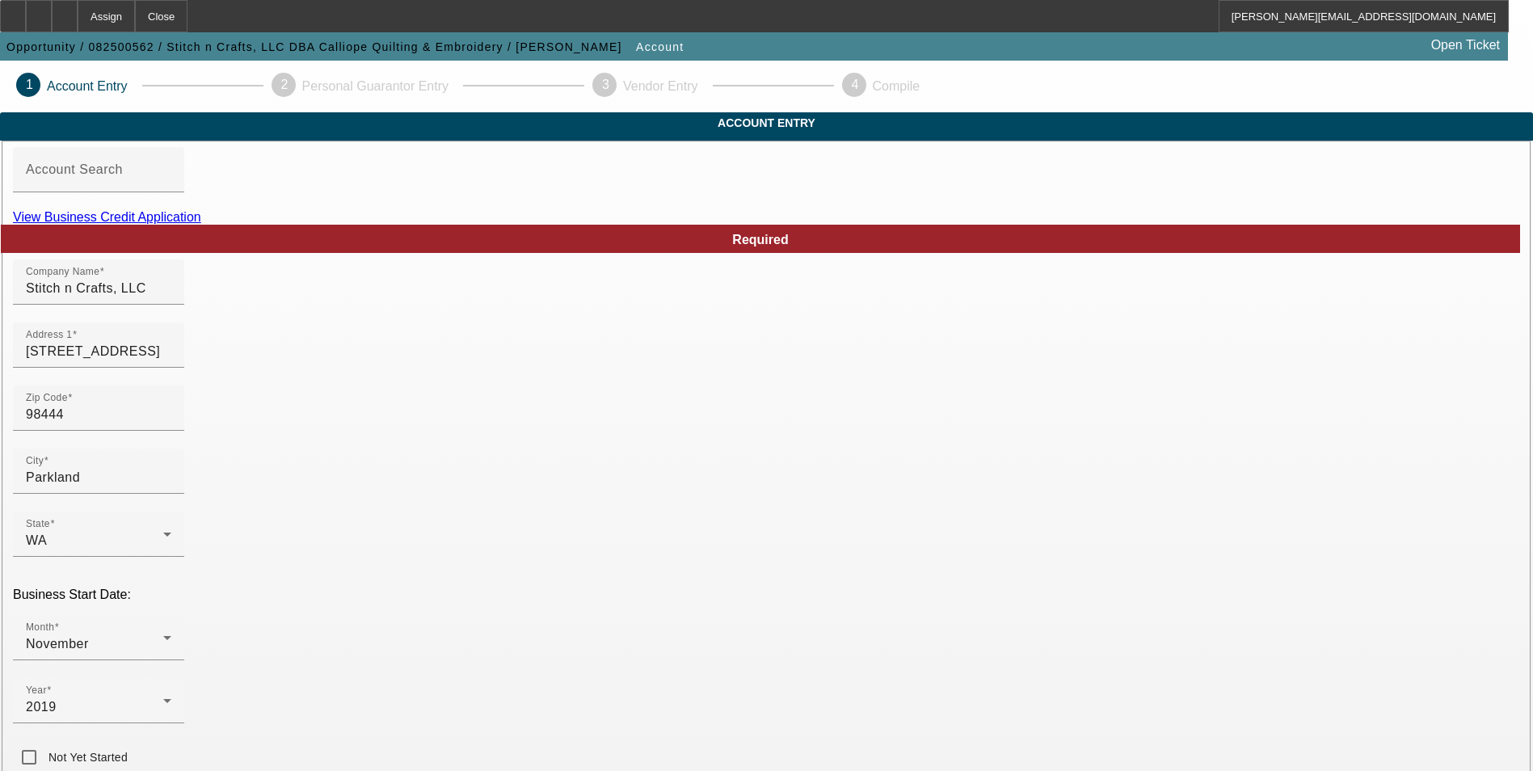
click at [201, 224] on link "View Business Credit Application" at bounding box center [107, 217] width 188 height 14
drag, startPoint x: 432, startPoint y: 314, endPoint x: 227, endPoint y: 317, distance: 205.3
type input "Calliope Quilting & Embroidery LLC"
drag, startPoint x: 908, startPoint y: 320, endPoint x: 625, endPoint y: 299, distance: 284.5
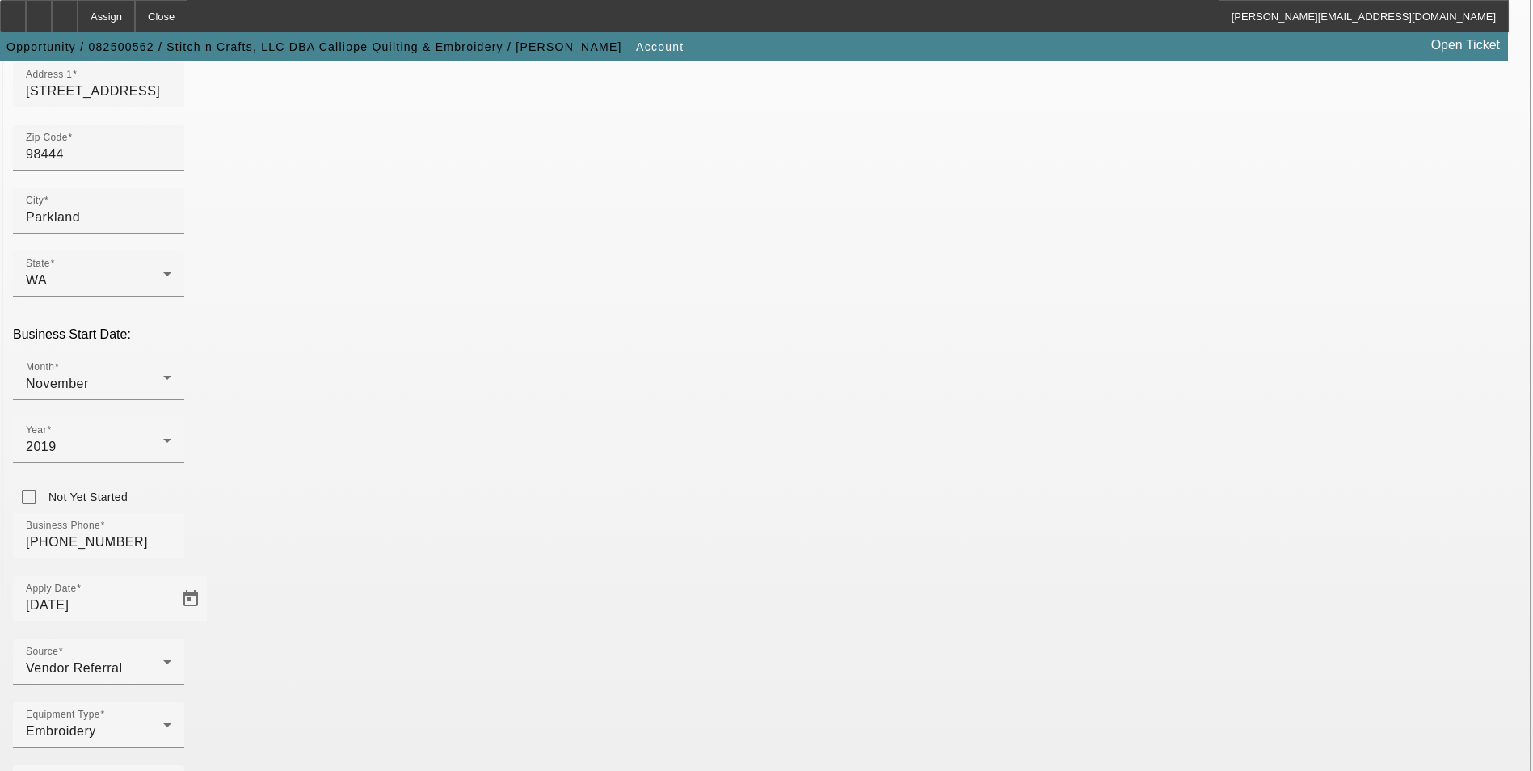
scroll to position [263, 0]
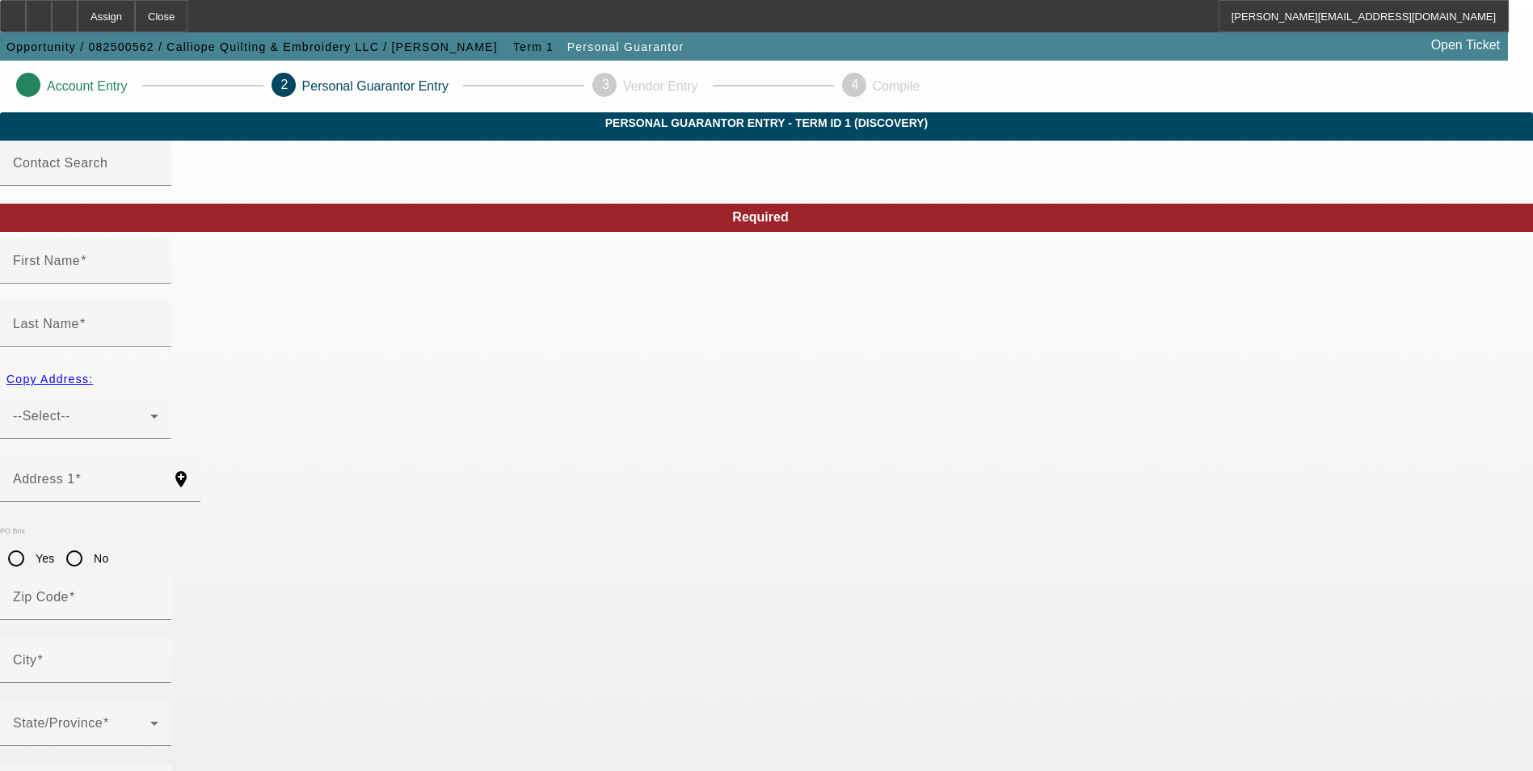
type input "[PERSON_NAME]"
type input "[STREET_ADDRESS]"
radio input "true"
type input "98444"
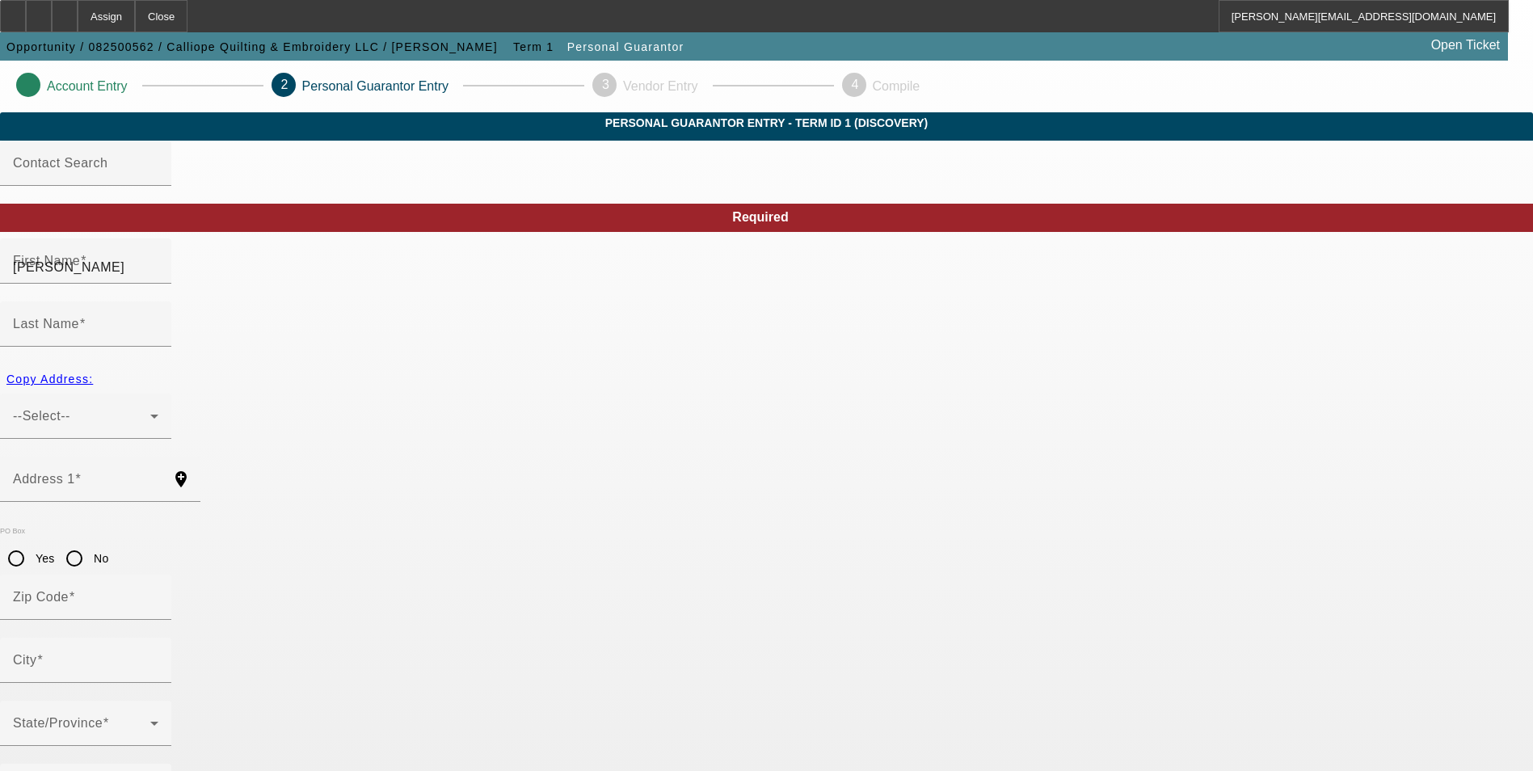
type input "Parkland"
type input "[PHONE_NUMBER]"
type input "100"
type input "014-62-0003"
type input "[EMAIL_ADDRESS][DOMAIN_NAME]"
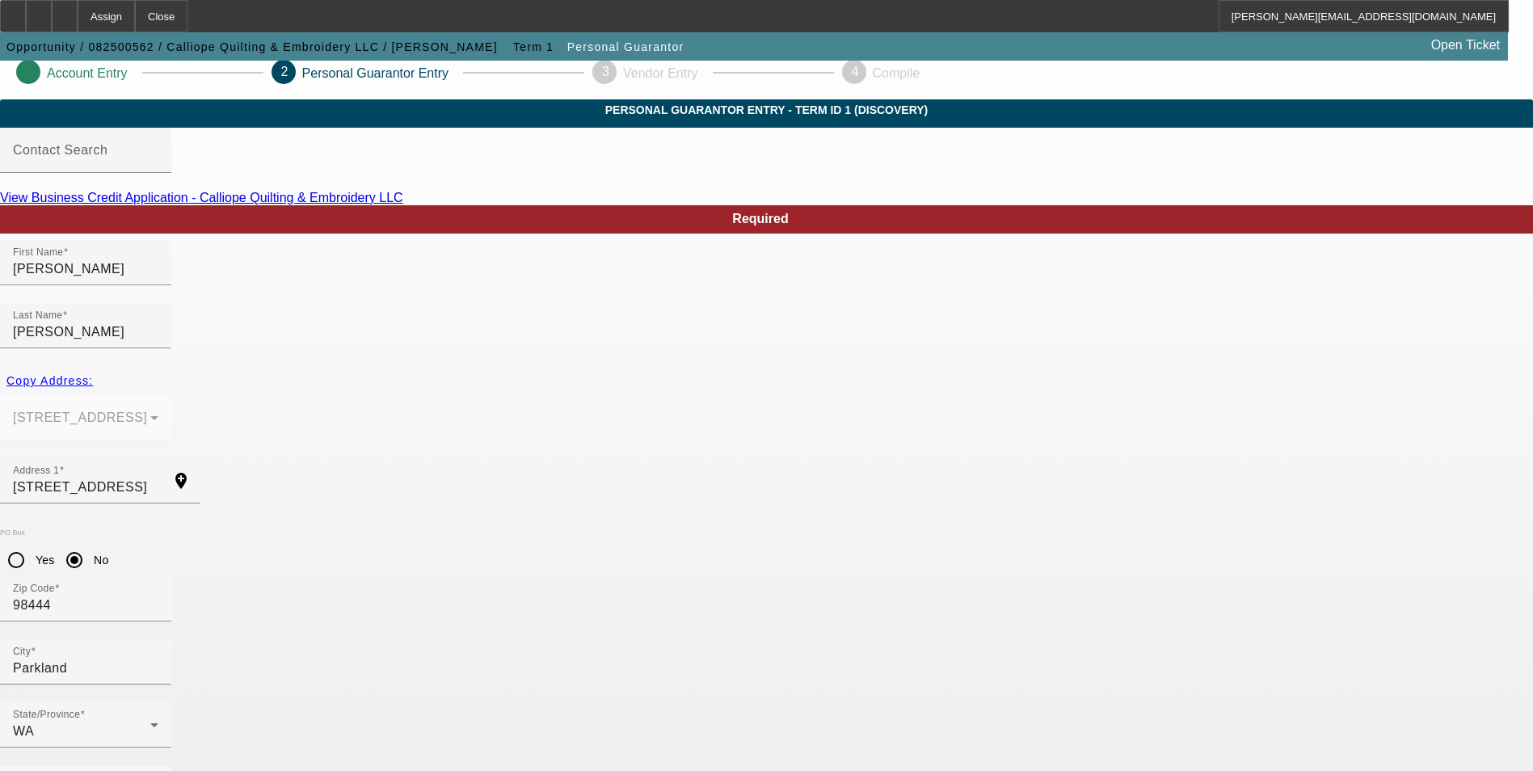
scroll to position [19, 0]
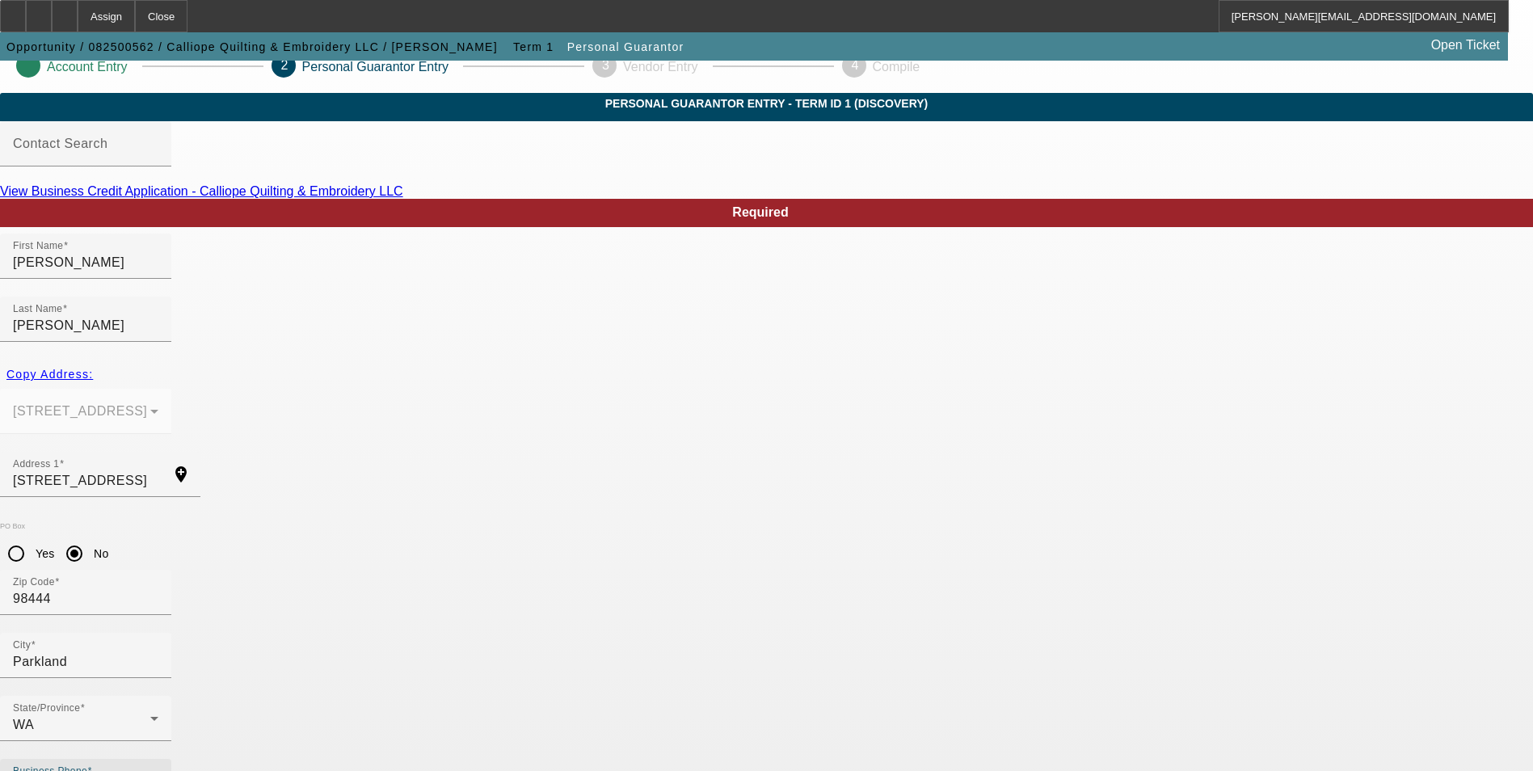
paste input "[PHONE_NUMBER]"
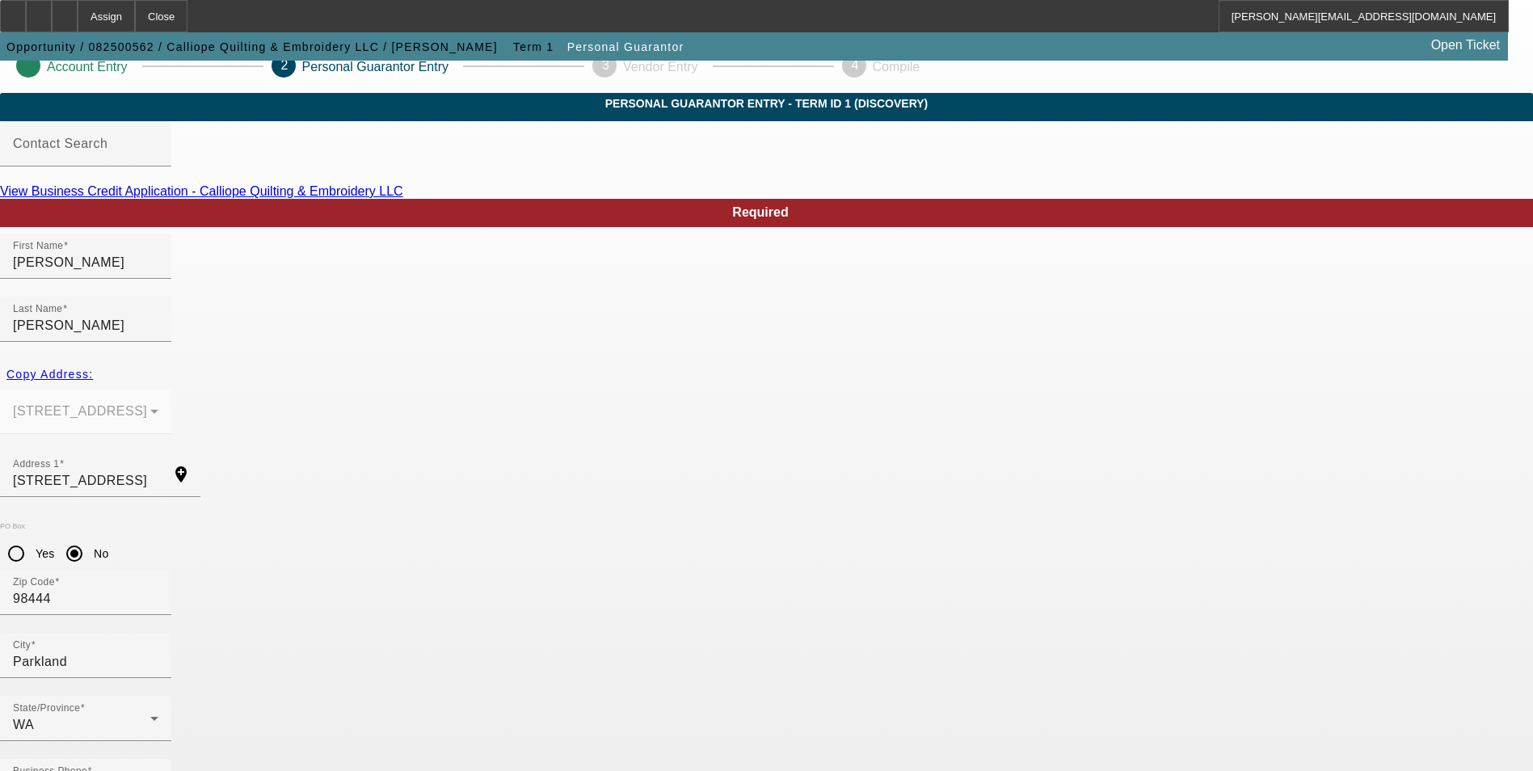
type input "[PHONE_NUMBER]"
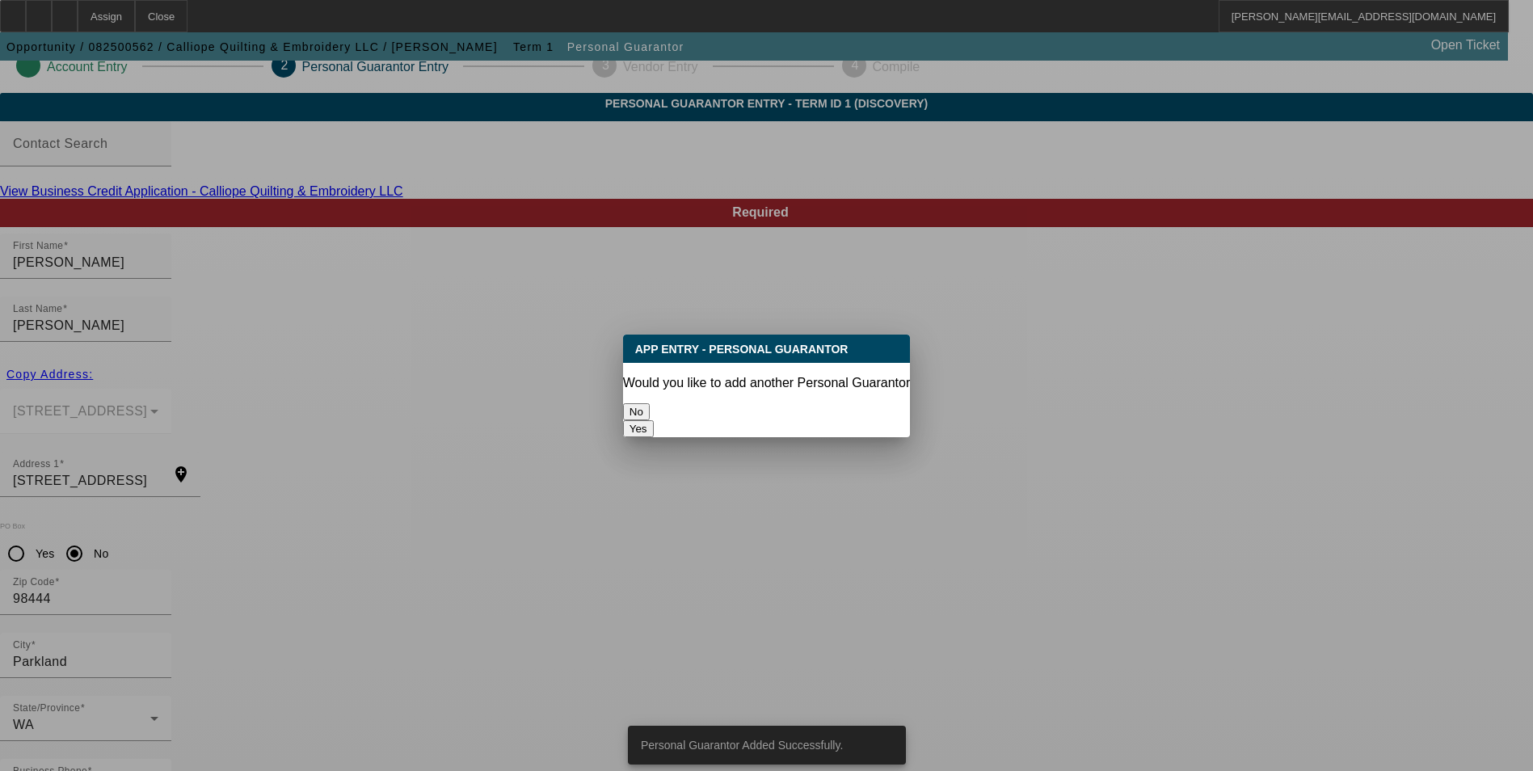
scroll to position [0, 0]
click at [650, 403] on button "No" at bounding box center [636, 411] width 27 height 17
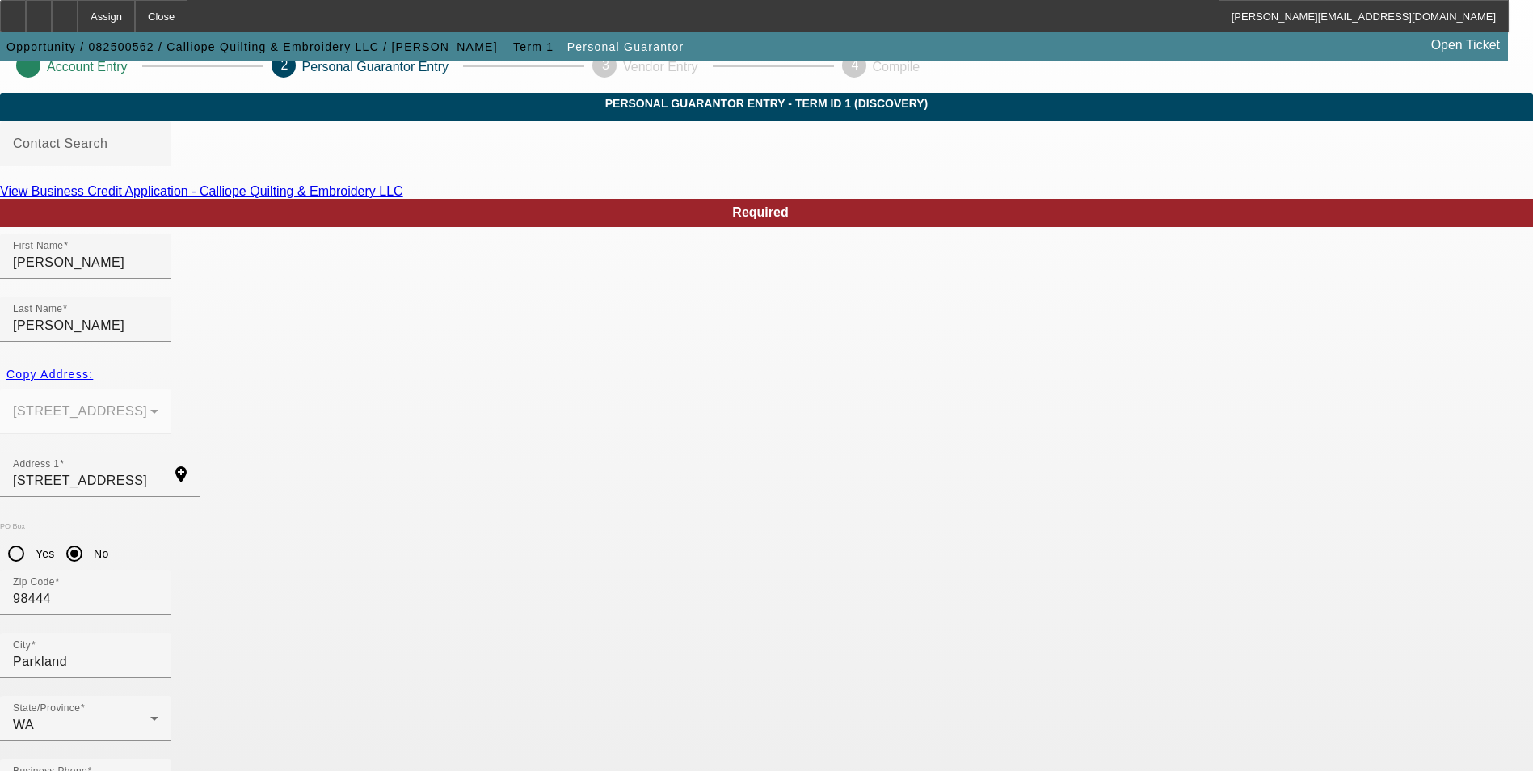
scroll to position [19, 0]
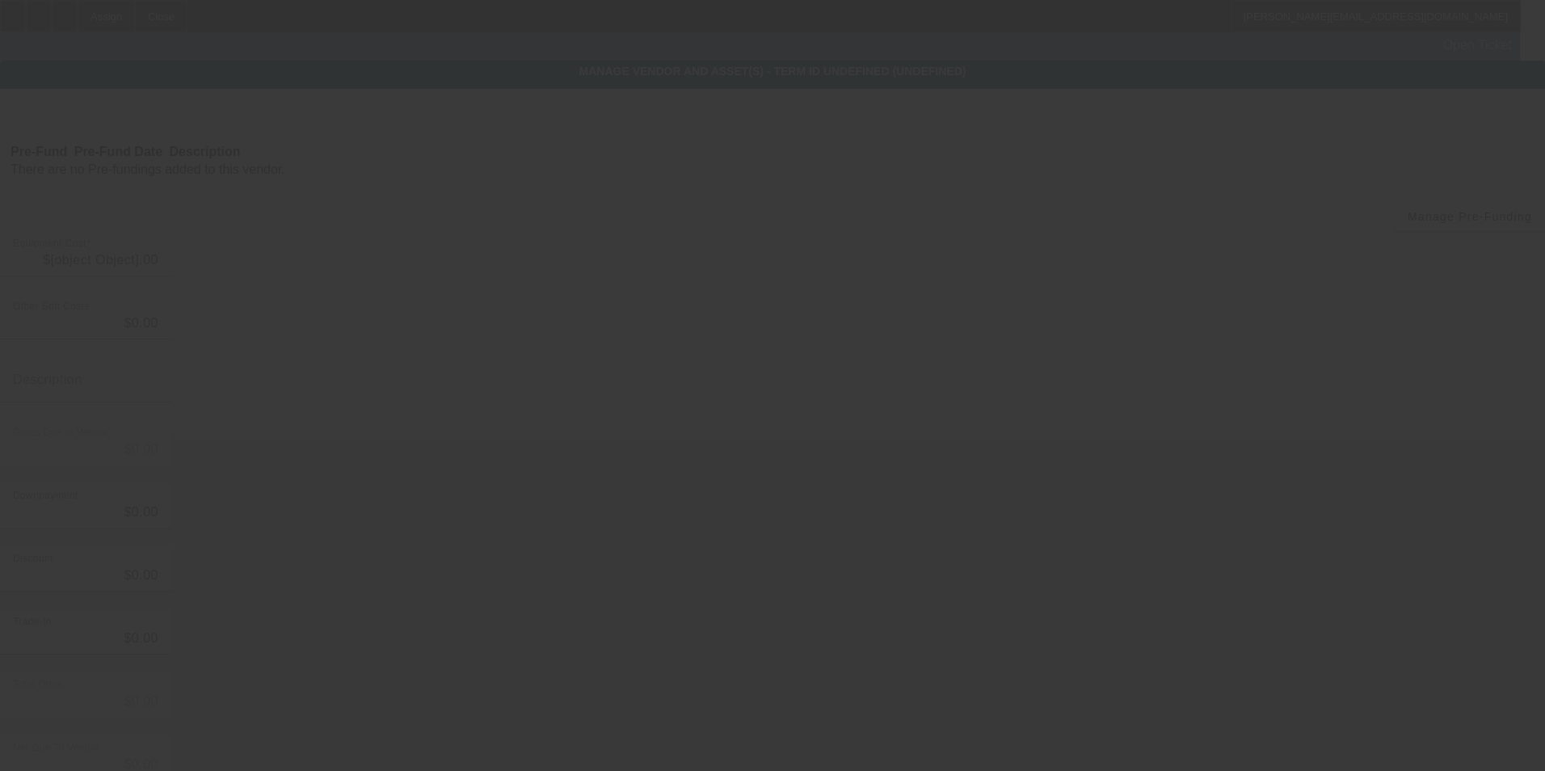
type input "$19,995.00"
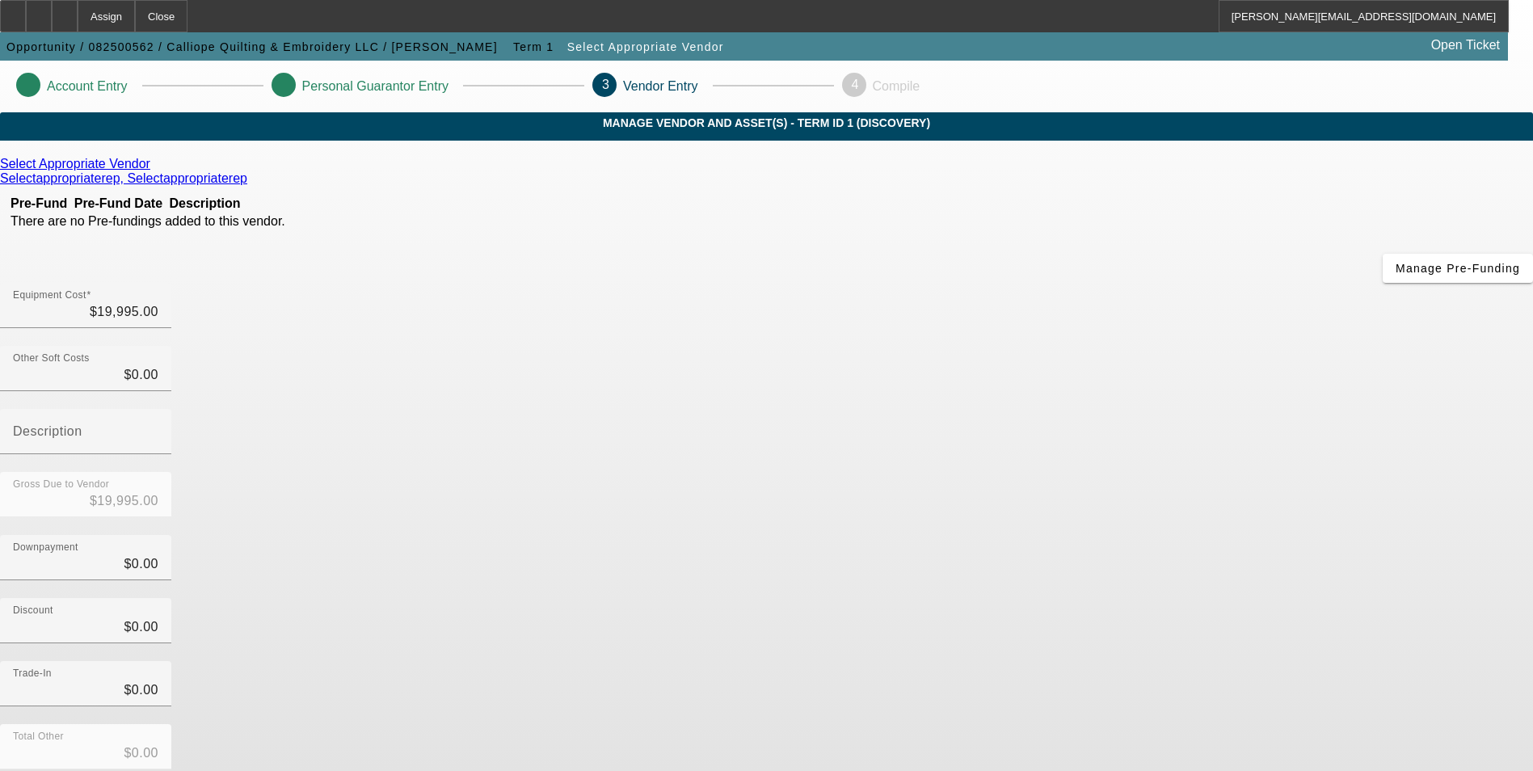
click at [154, 171] on icon at bounding box center [154, 164] width 0 height 14
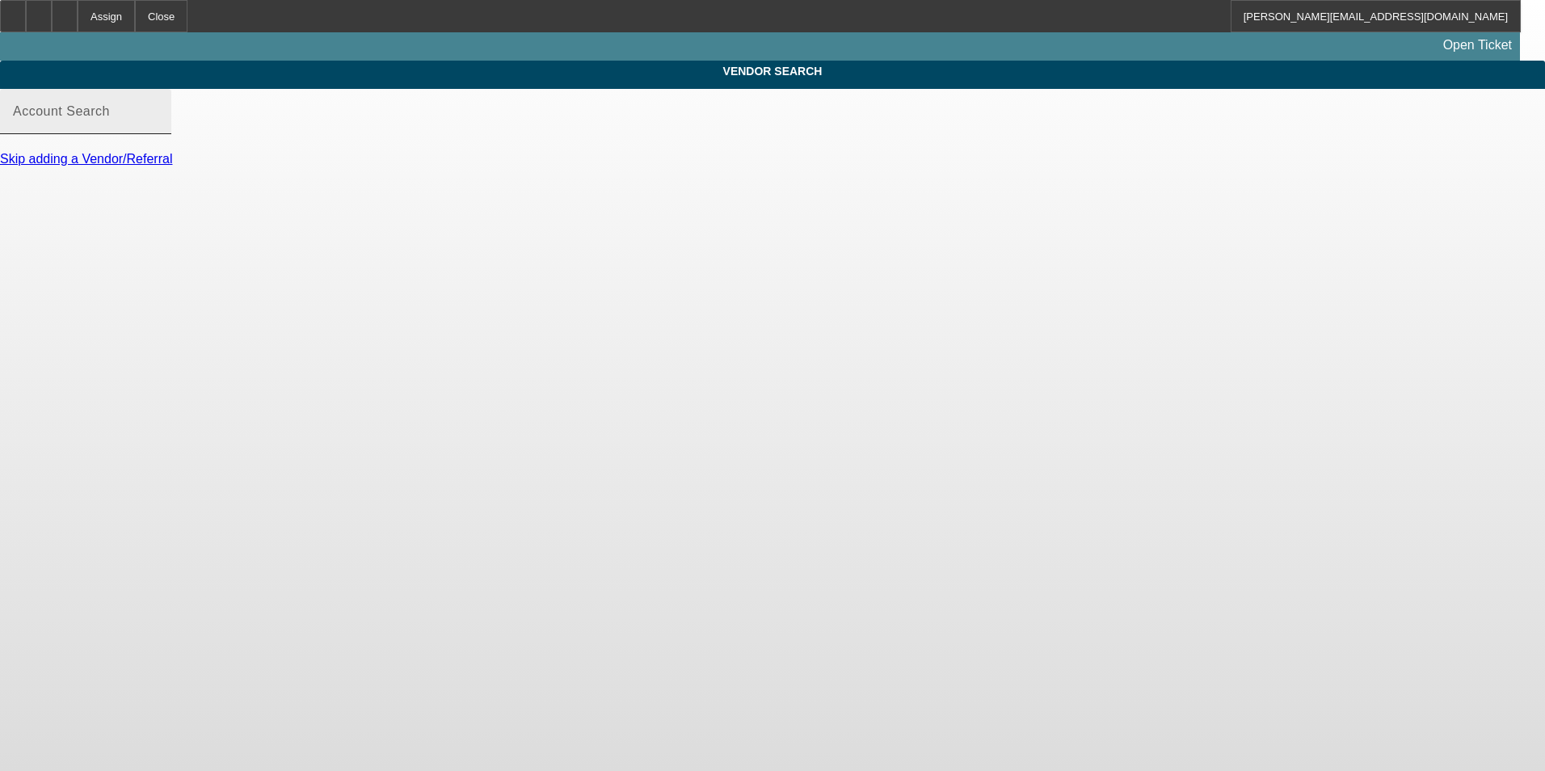
click at [158, 128] on input "Account Search" at bounding box center [85, 117] width 145 height 19
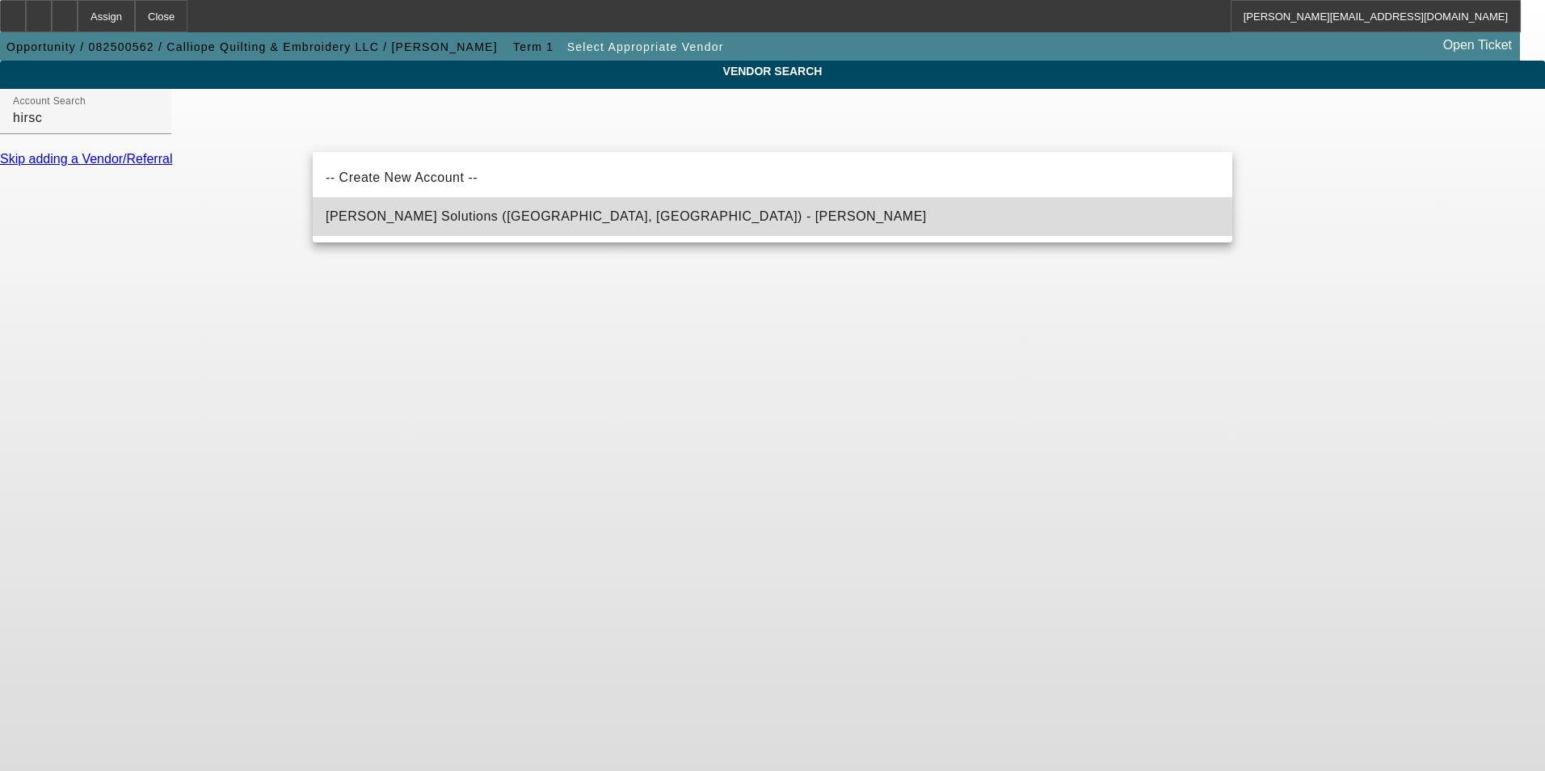
click at [478, 220] on span "[PERSON_NAME] Solutions ([GEOGRAPHIC_DATA], [GEOGRAPHIC_DATA]) - [PERSON_NAME]" at bounding box center [626, 216] width 601 height 14
type input "[PERSON_NAME] Solutions ([GEOGRAPHIC_DATA], [GEOGRAPHIC_DATA]) - [PERSON_NAME]"
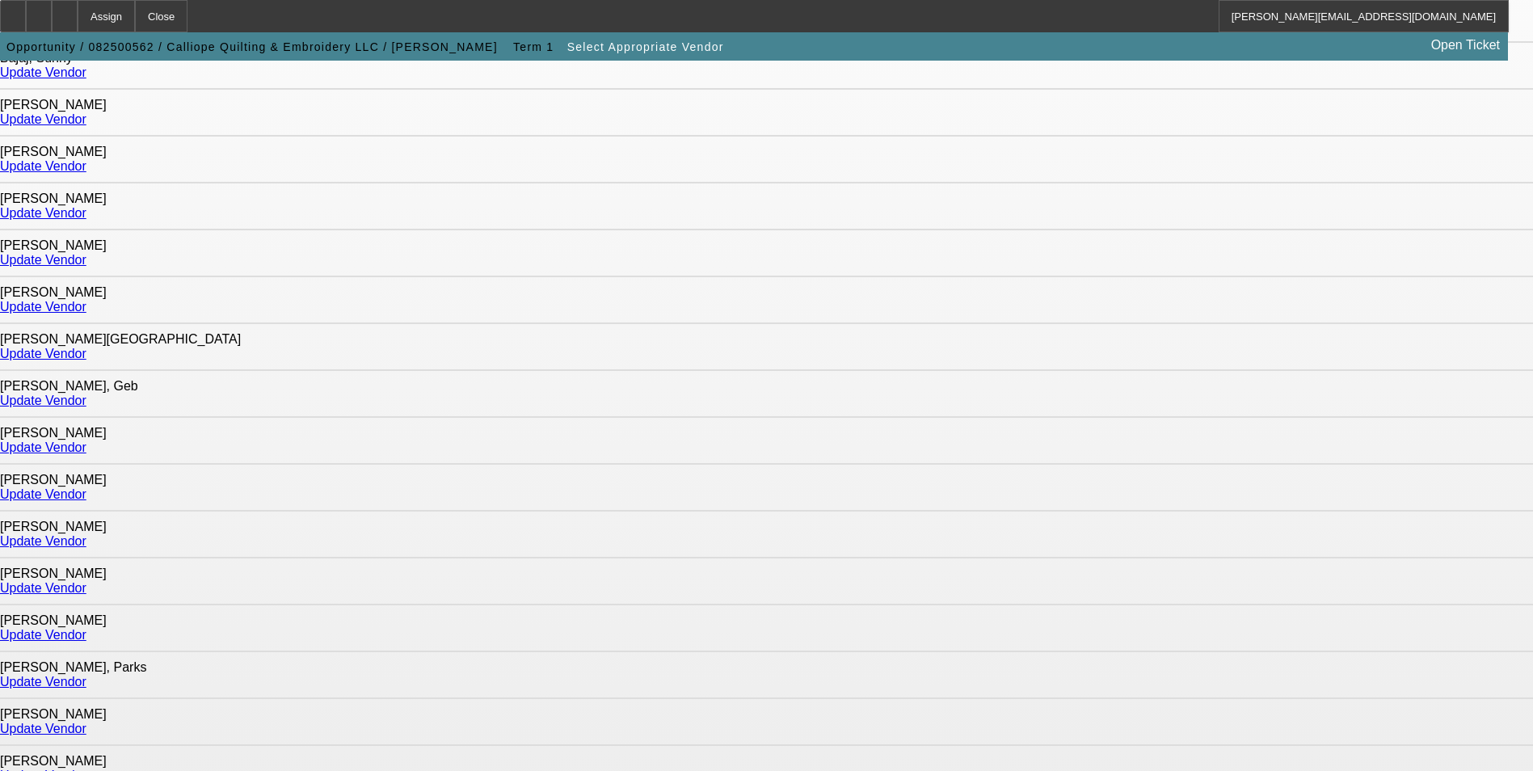
scroll to position [323, 0]
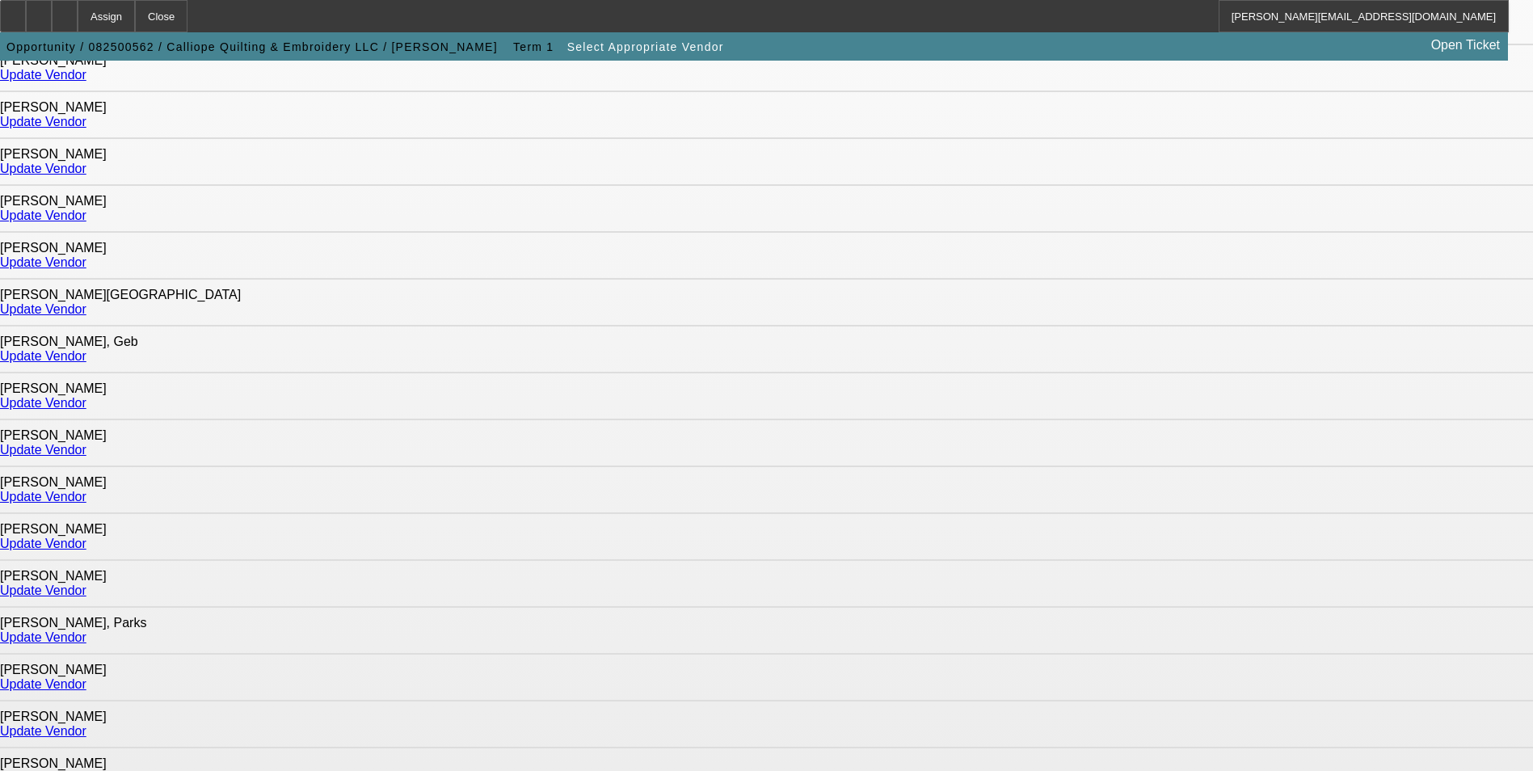
click at [86, 349] on link "Update Vendor" at bounding box center [43, 356] width 86 height 14
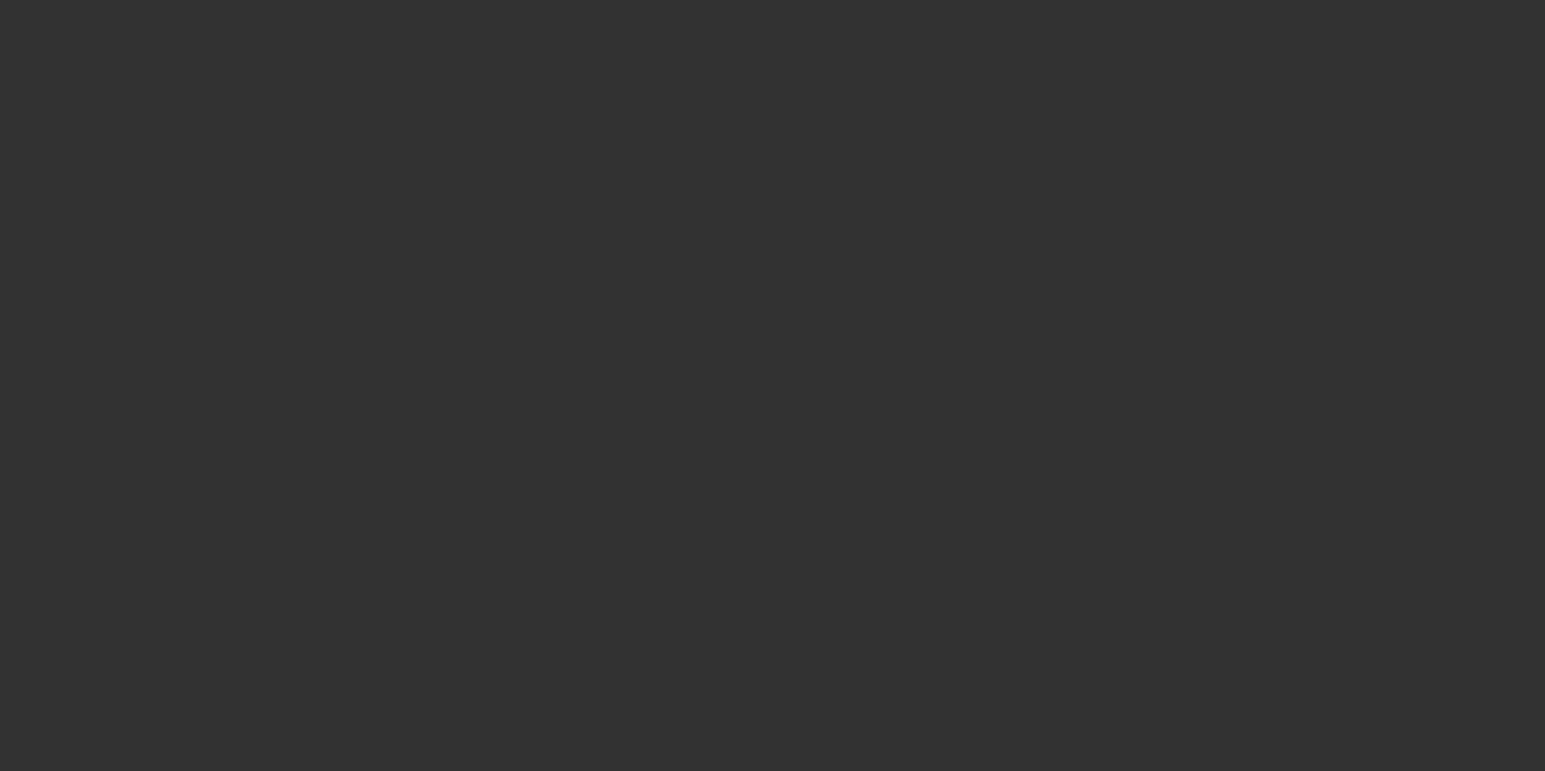
type input "$19,995.00"
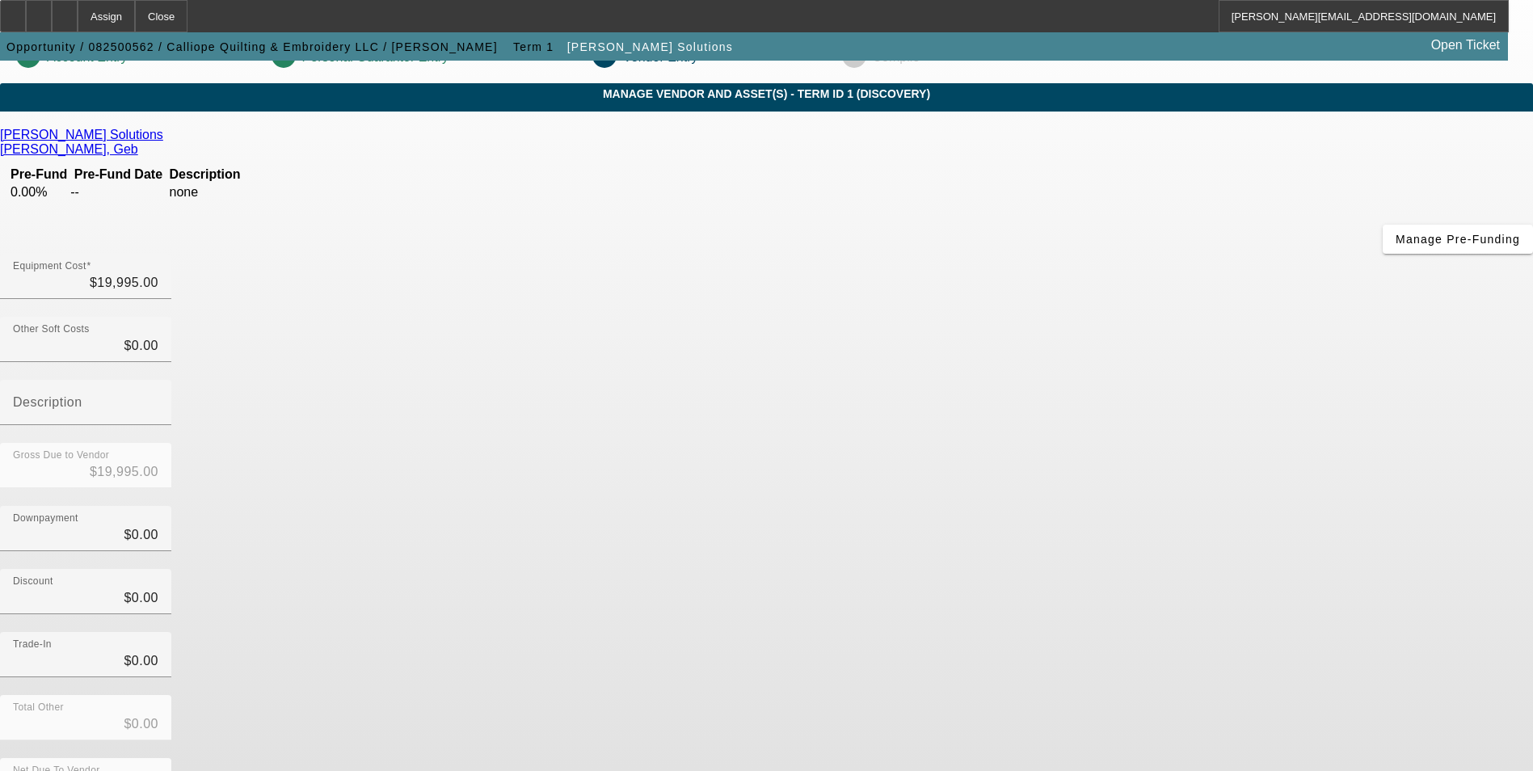
scroll to position [54, 0]
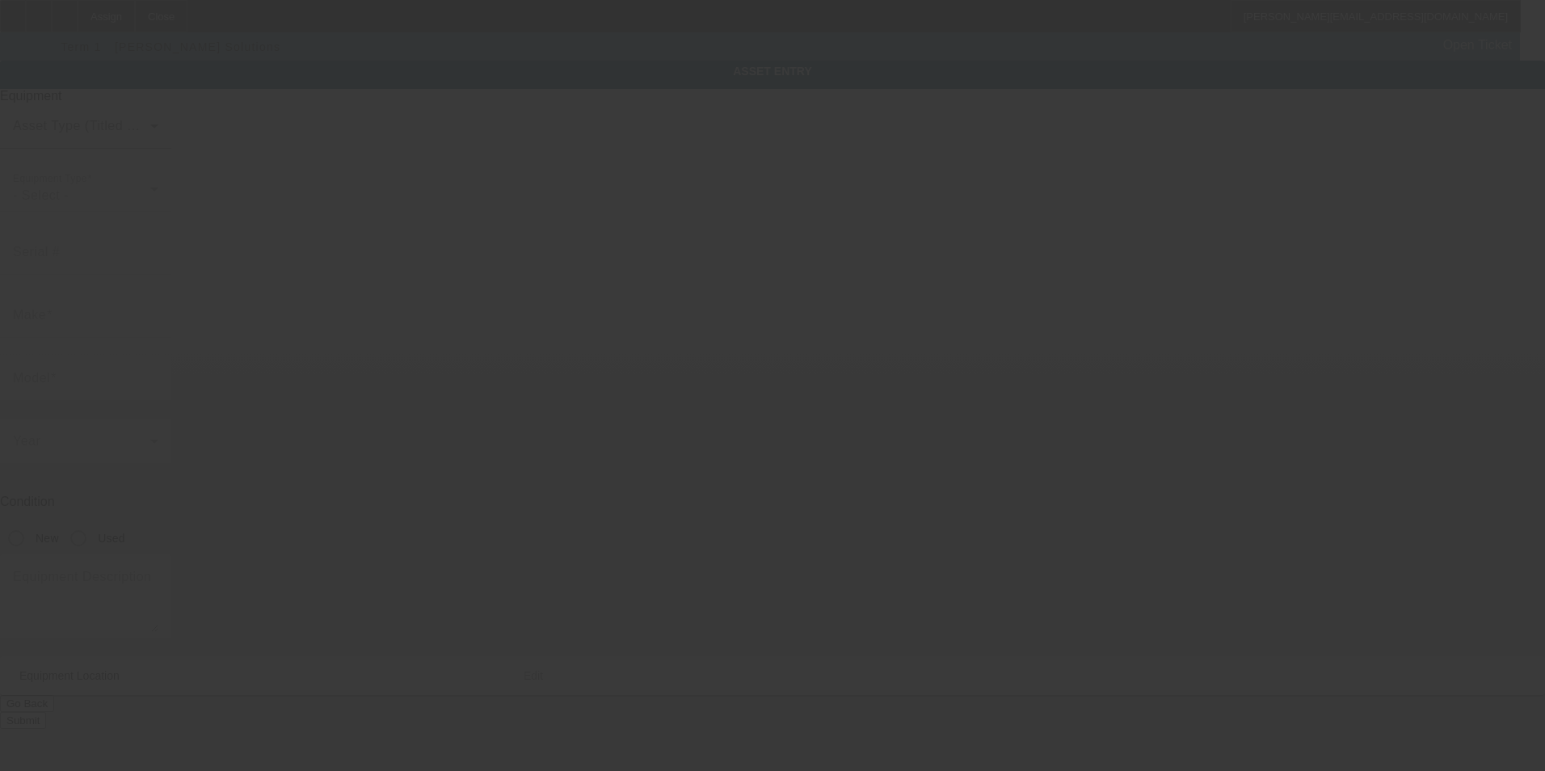
type textarea "15 Needle Embroidery Machine; Make: TAJIMA; Model: TMBP2-SC1501"
type input "[STREET_ADDRESS]"
type input "Parkland"
type input "98444"
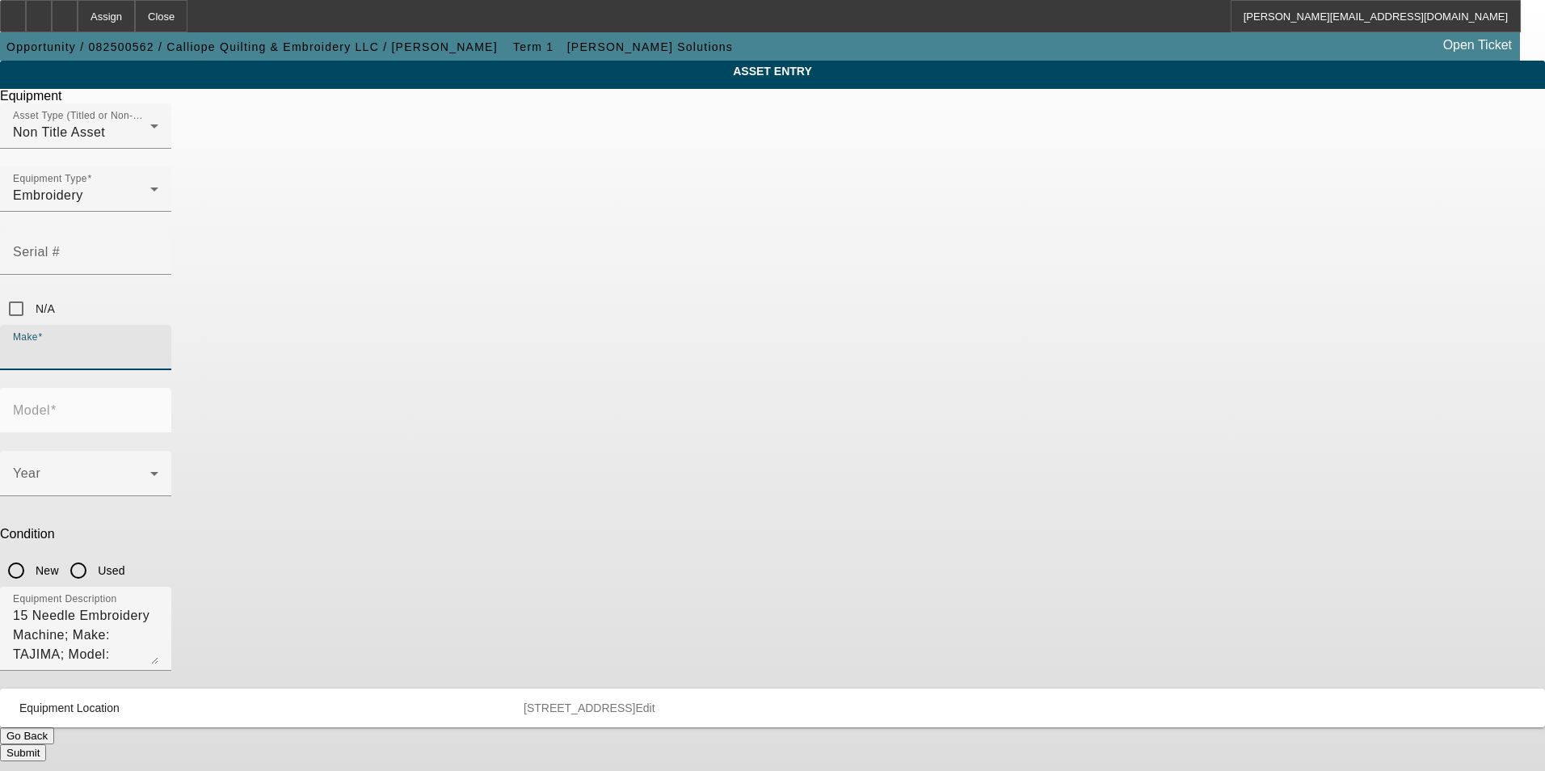
click at [158, 344] on input "Make" at bounding box center [85, 353] width 145 height 19
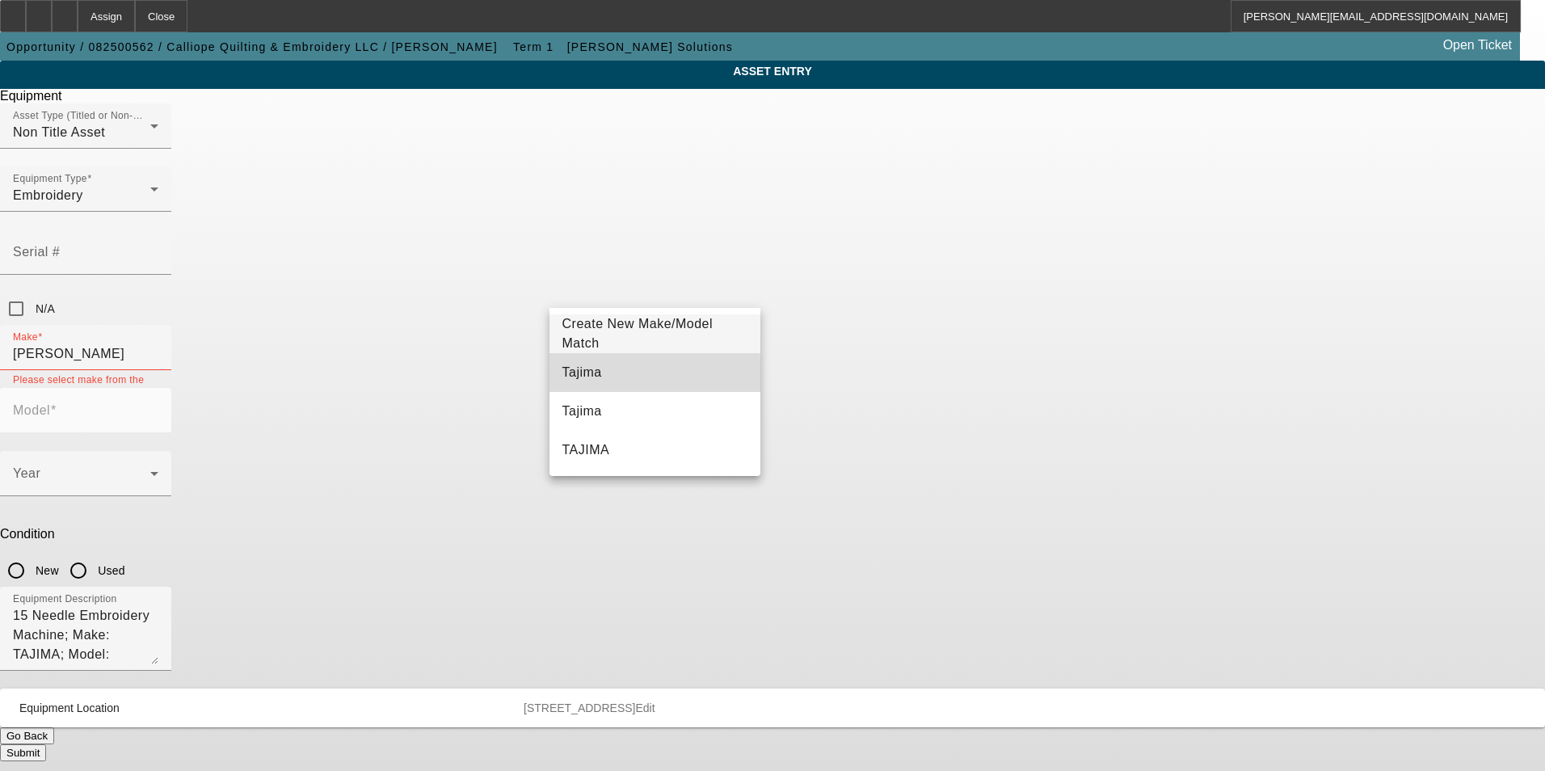
click at [644, 374] on mat-option "Tajima" at bounding box center [656, 372] width 212 height 39
type input "Tajima"
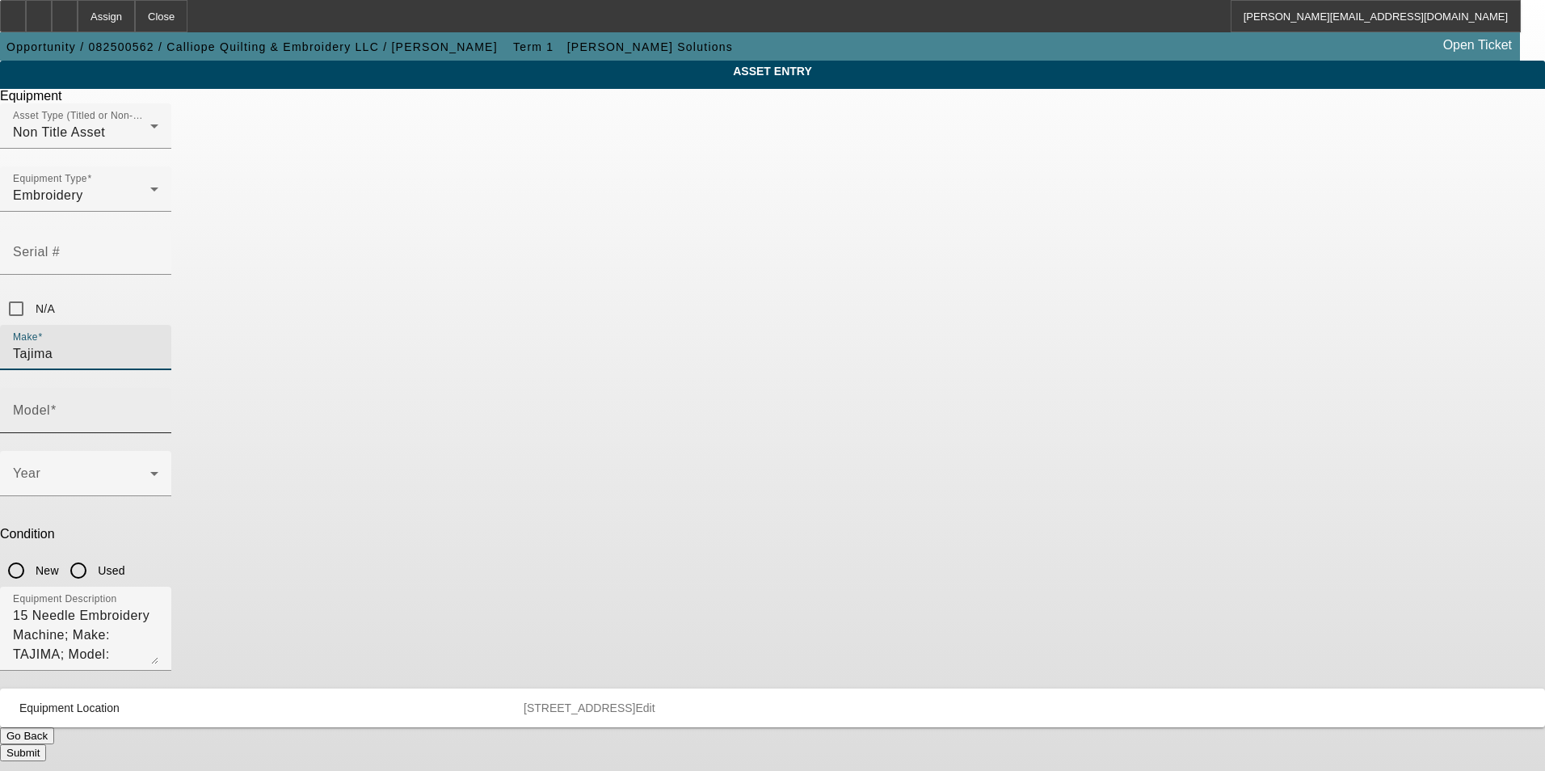
click at [158, 407] on input "Model" at bounding box center [85, 416] width 145 height 19
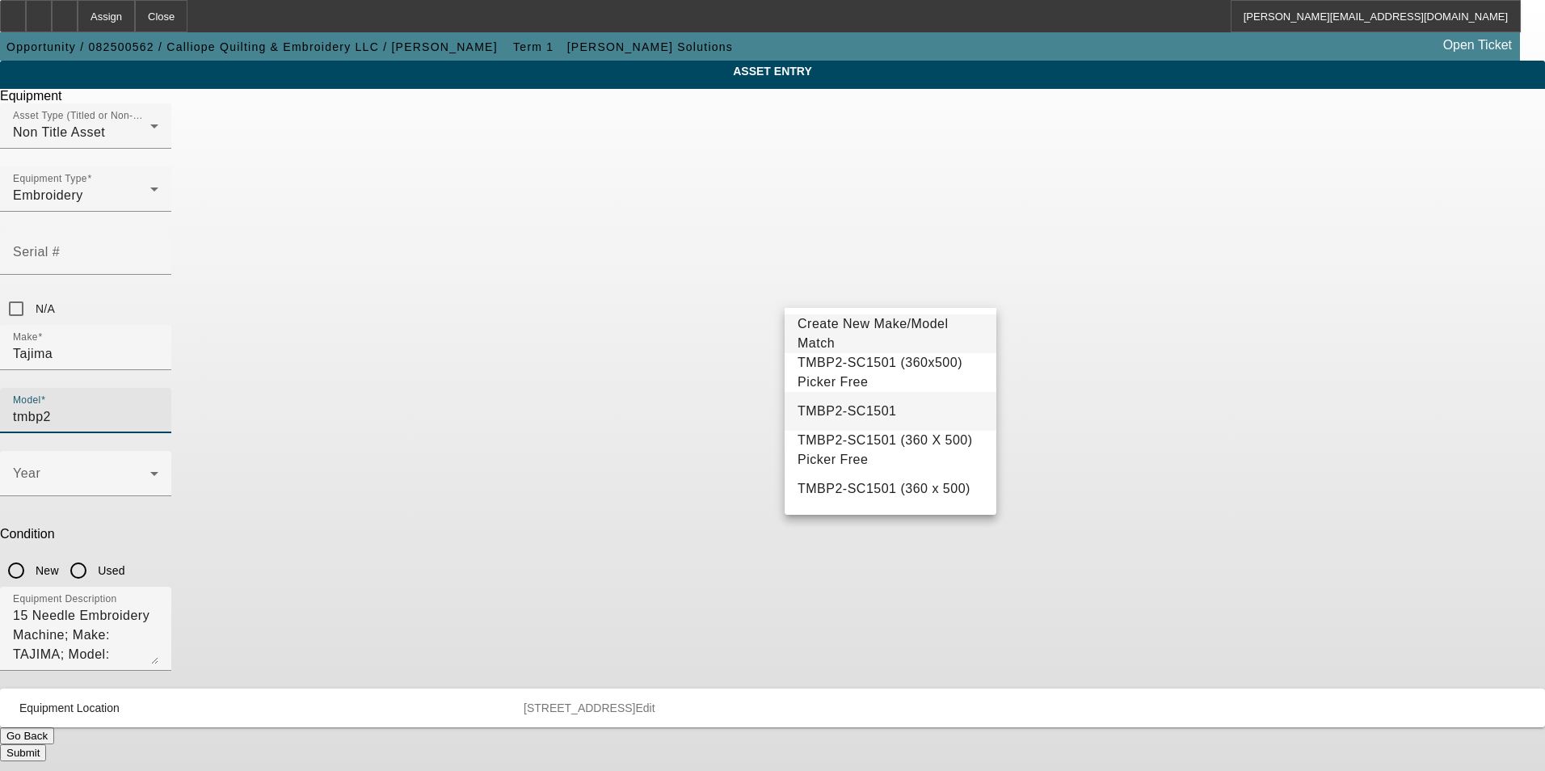
click at [908, 418] on mat-option "TMBP2-SC1501" at bounding box center [891, 411] width 212 height 39
type input "TMBP2-SC1501"
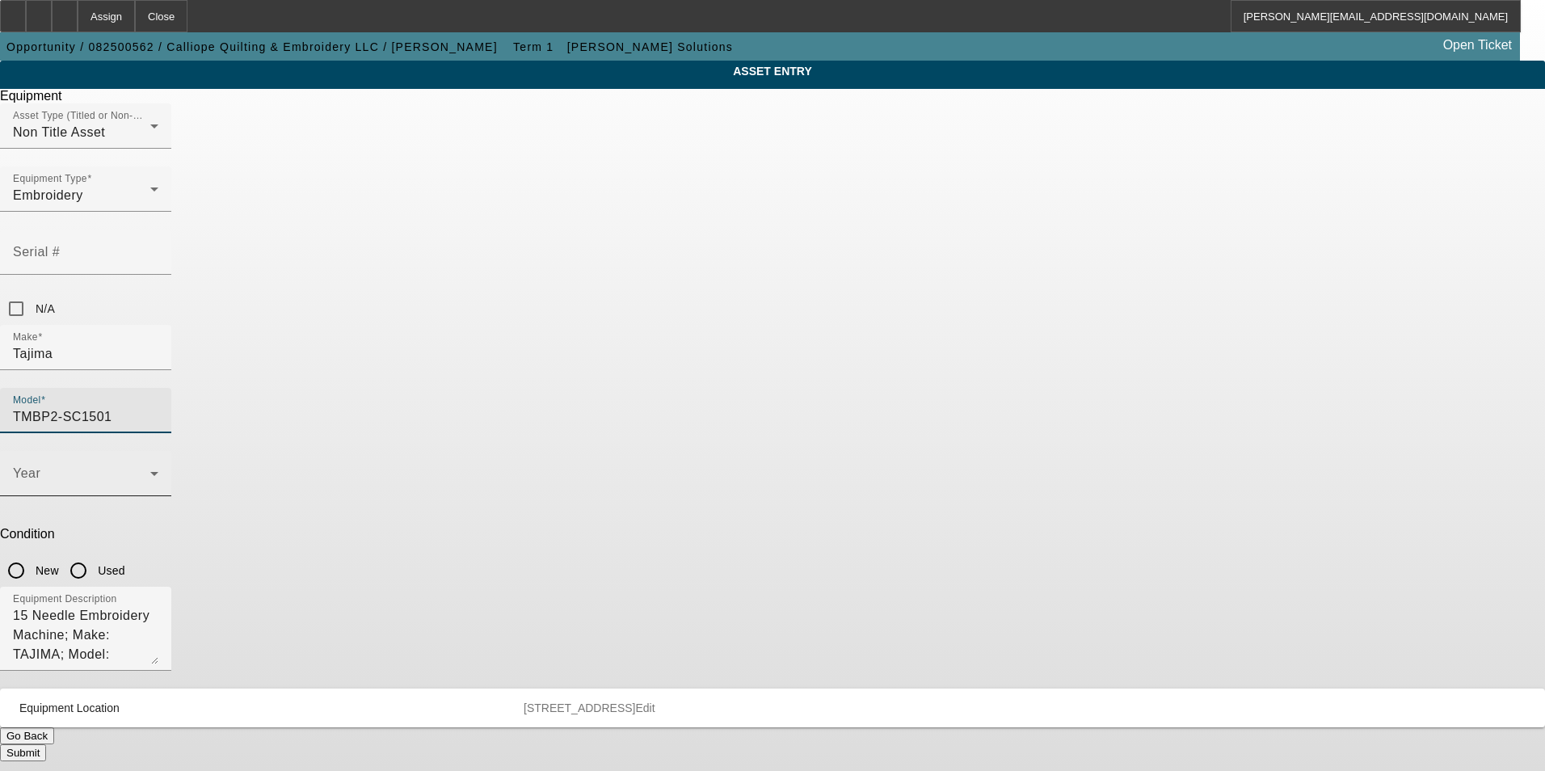
click at [164, 464] on icon at bounding box center [154, 473] width 19 height 19
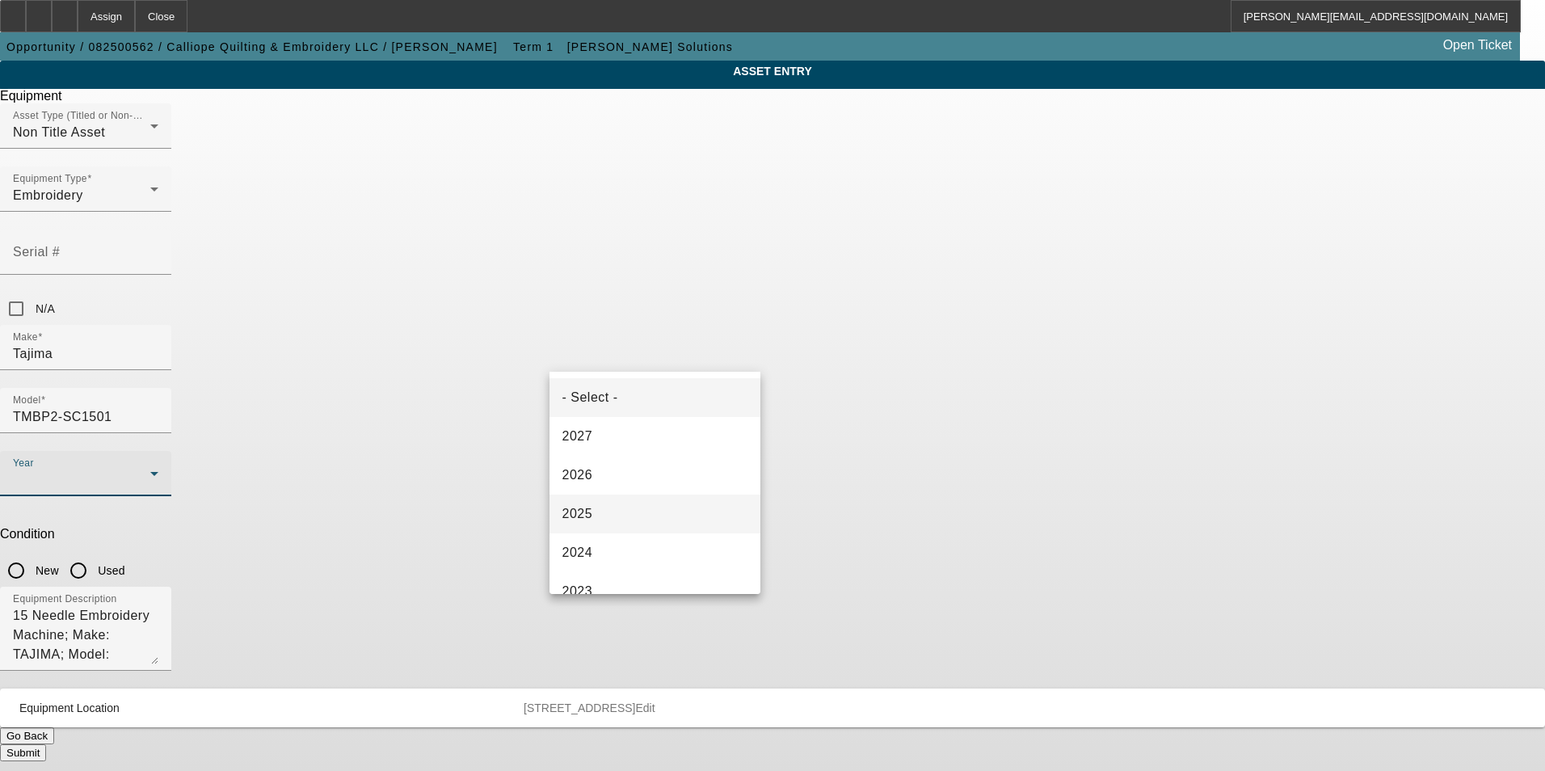
click at [609, 518] on mat-option "2025" at bounding box center [656, 514] width 212 height 39
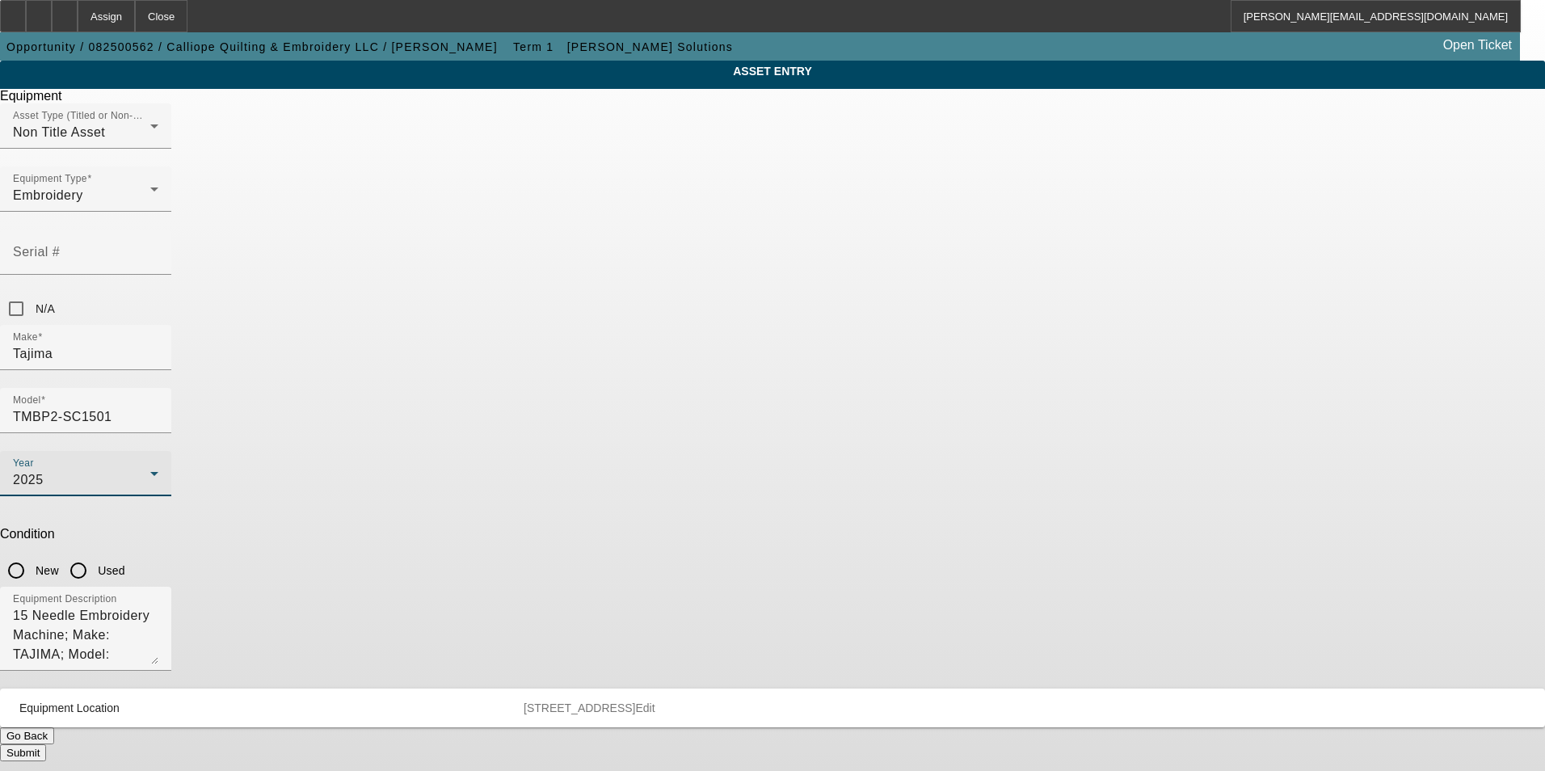
click at [32, 554] on input "New" at bounding box center [16, 570] width 32 height 32
radio input "true"
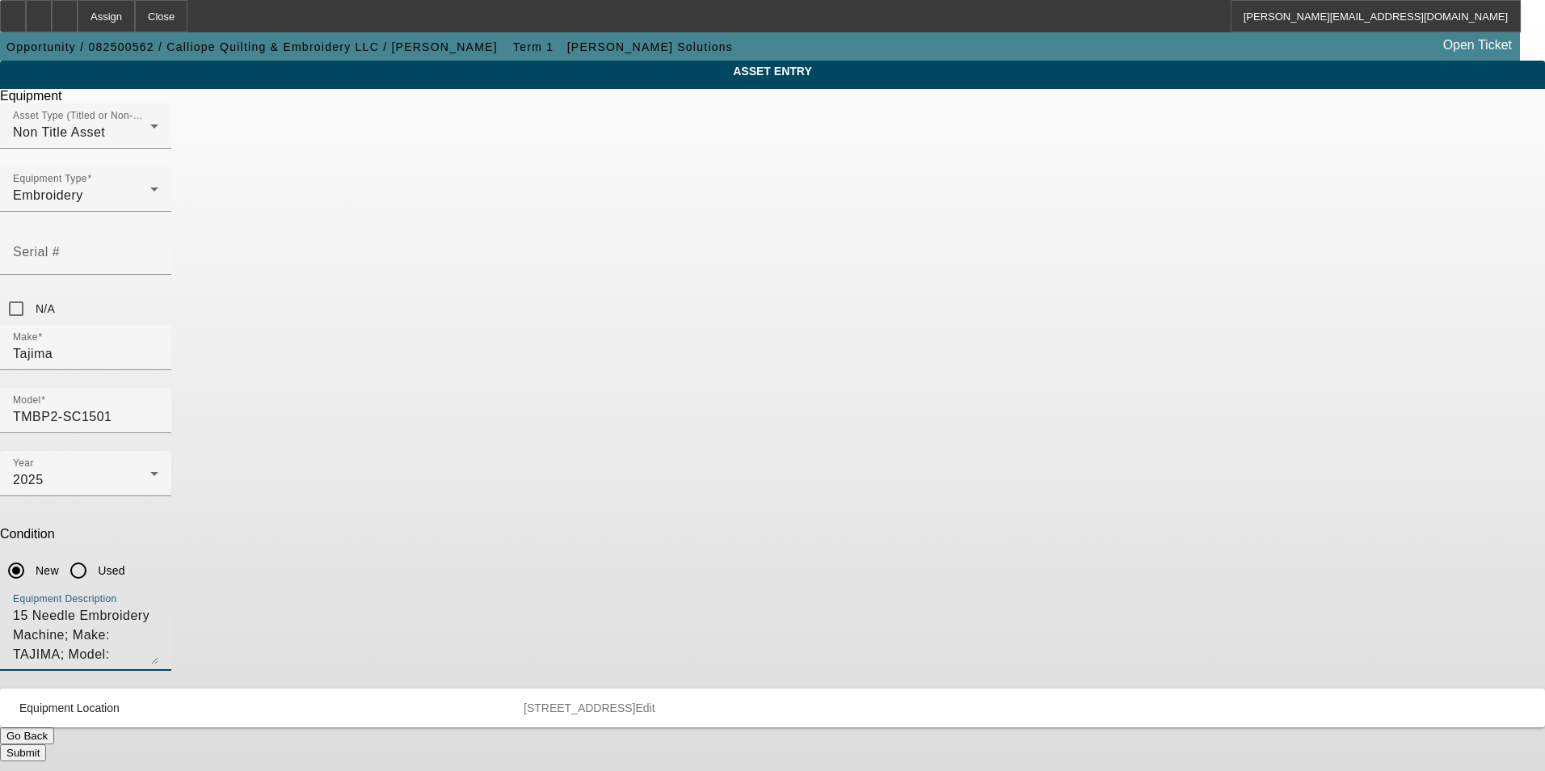
drag, startPoint x: 918, startPoint y: 415, endPoint x: 452, endPoint y: 411, distance: 466.4
click at [452, 411] on div "ASSET ENTRY Delete asset Equipment Asset Type (Titled or Non-Titled) Non Title …" at bounding box center [772, 411] width 1545 height 701
type textarea "new single head embroidery machine"
click at [46, 744] on button "Submit" at bounding box center [23, 752] width 46 height 17
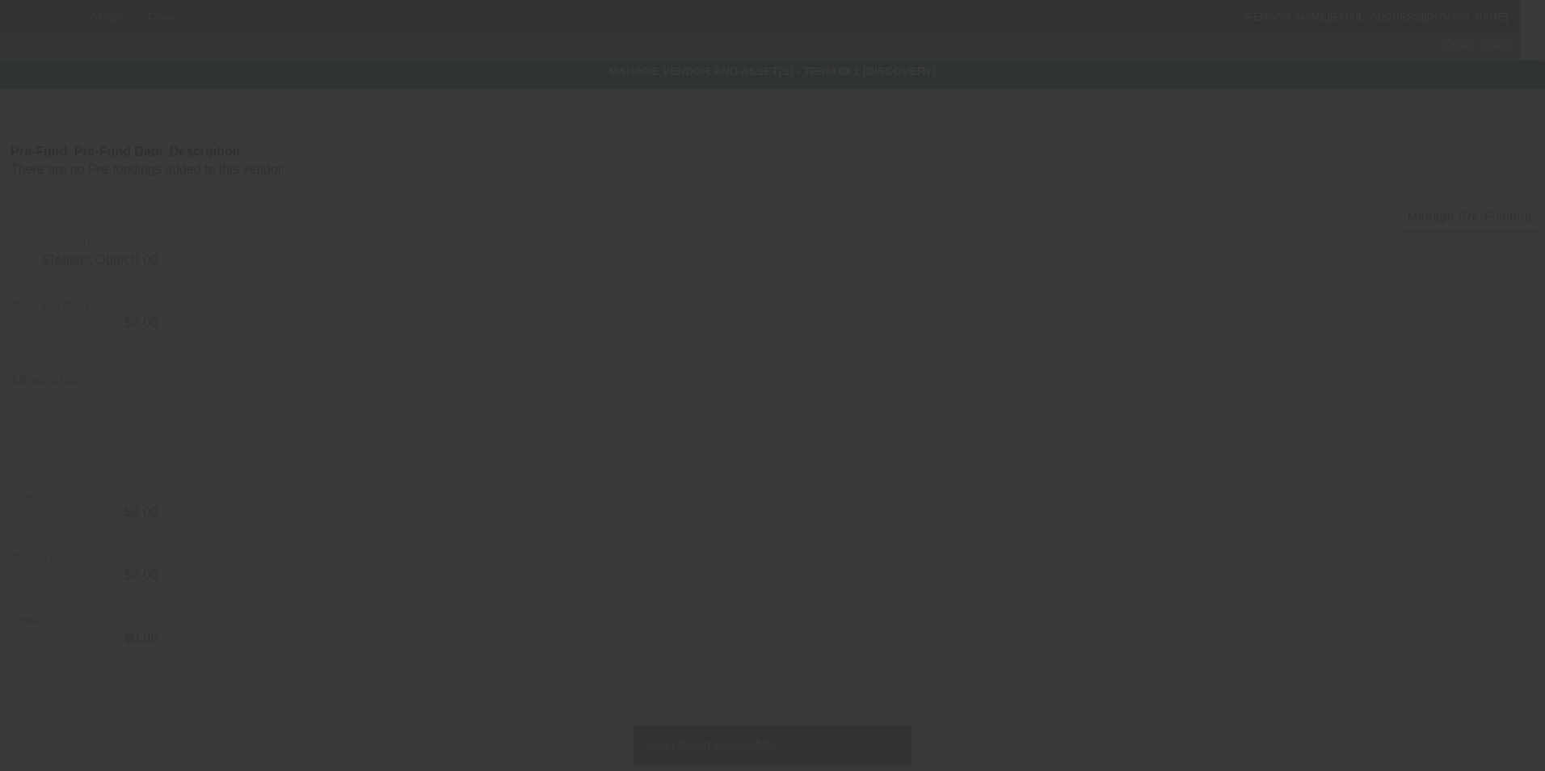
type input "$19,995.00"
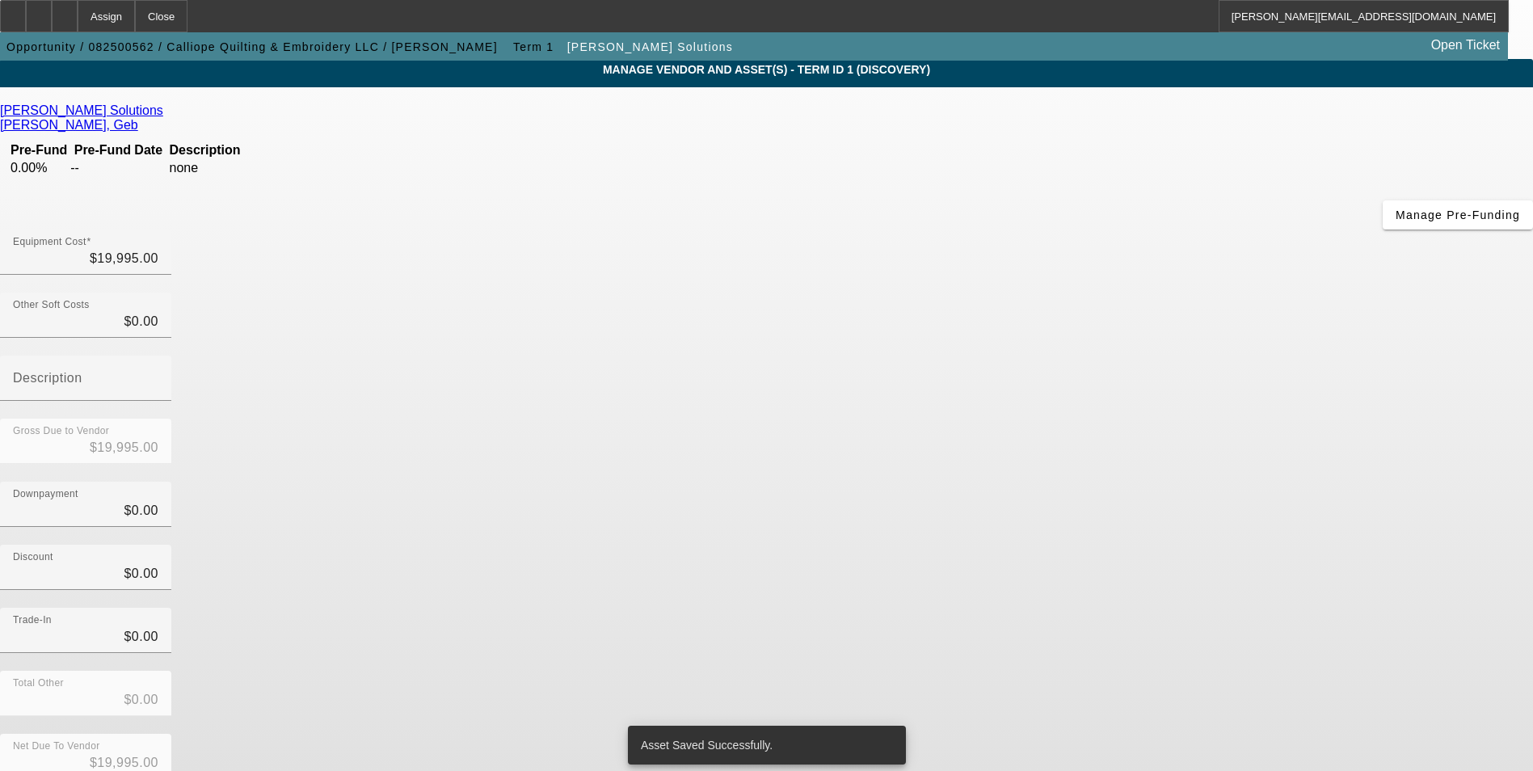
scroll to position [54, 0]
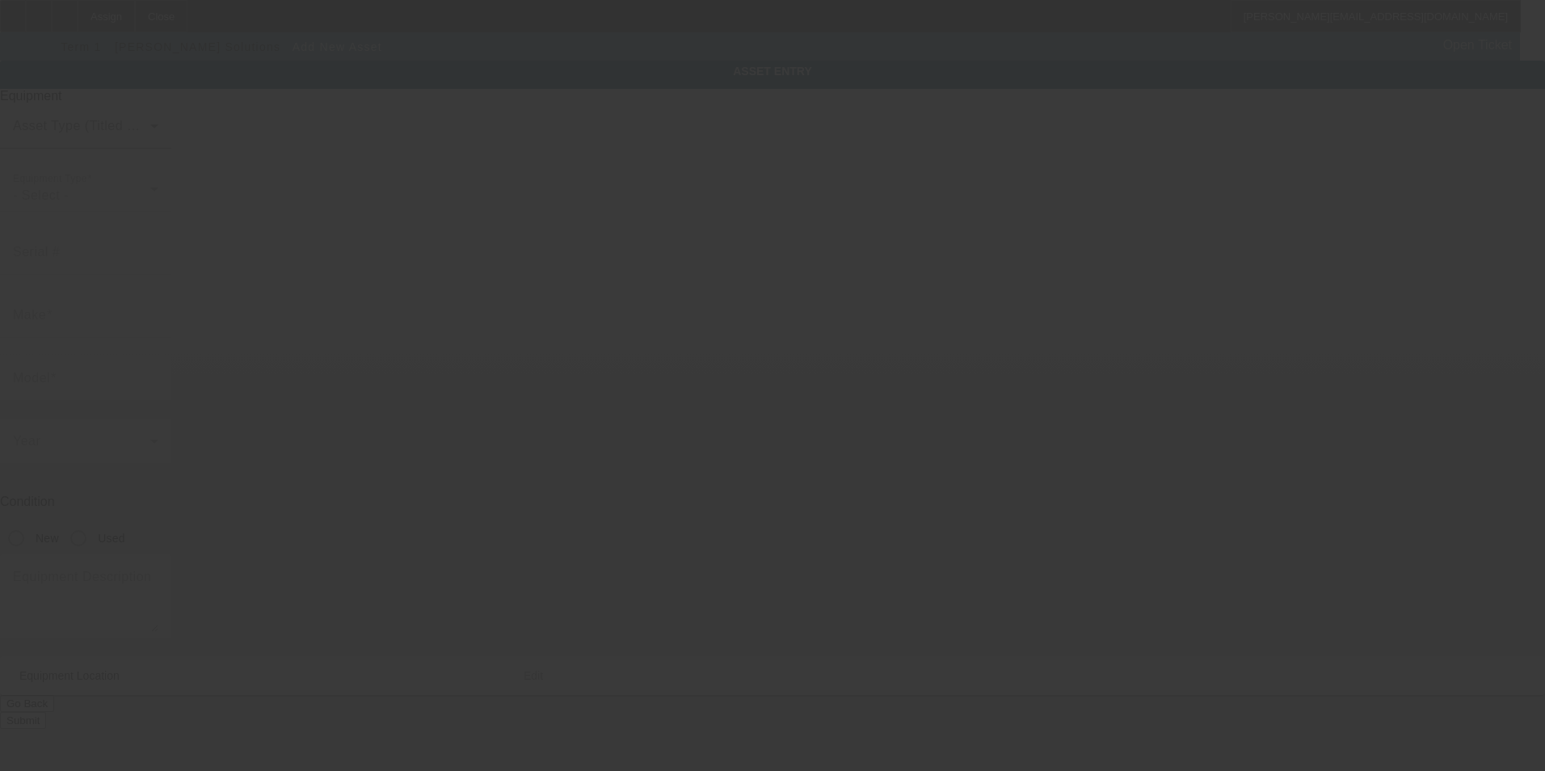
type input "[STREET_ADDRESS]"
type input "Parkland"
type input "98444"
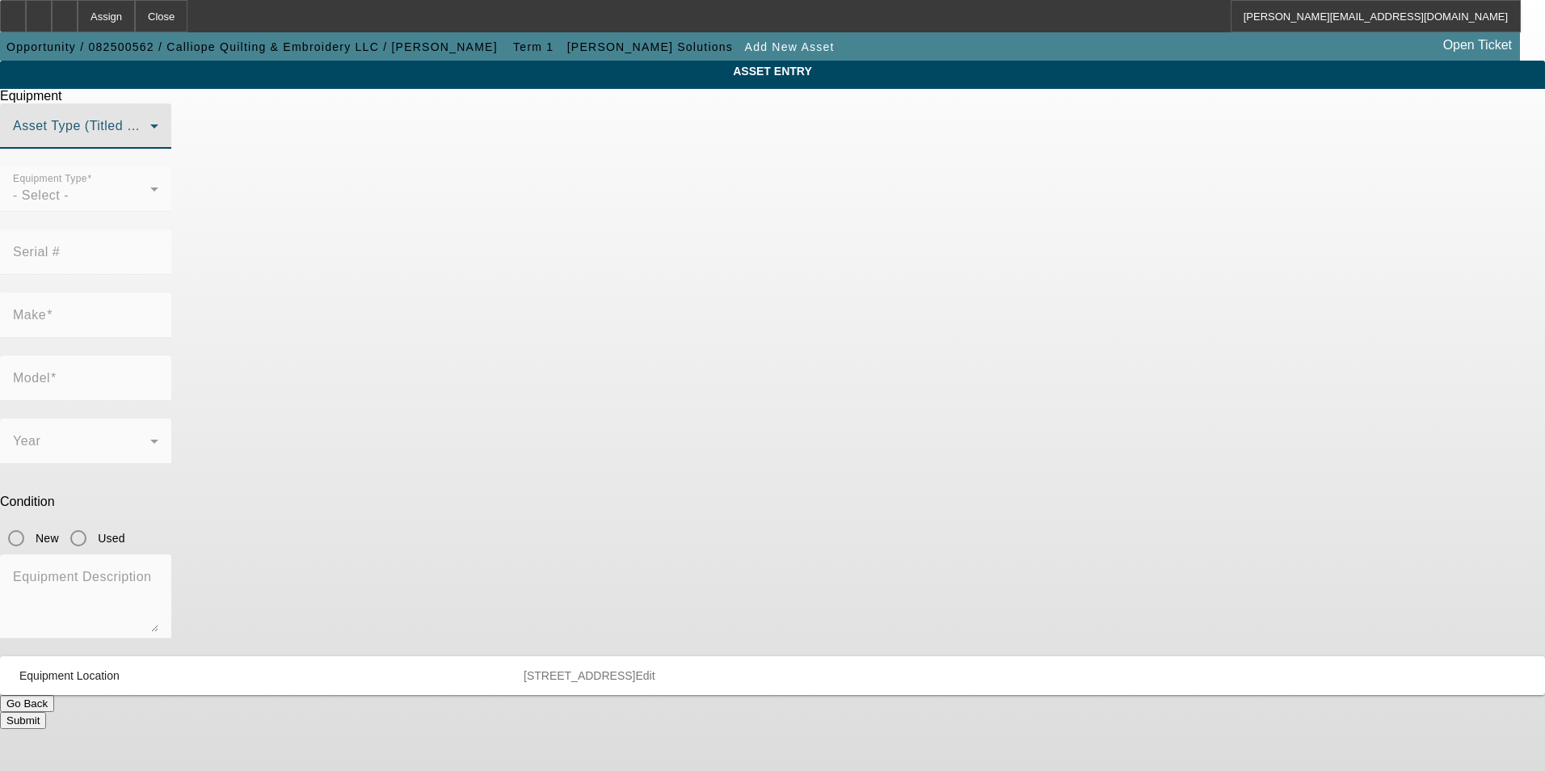
click at [150, 142] on span at bounding box center [81, 132] width 137 height 19
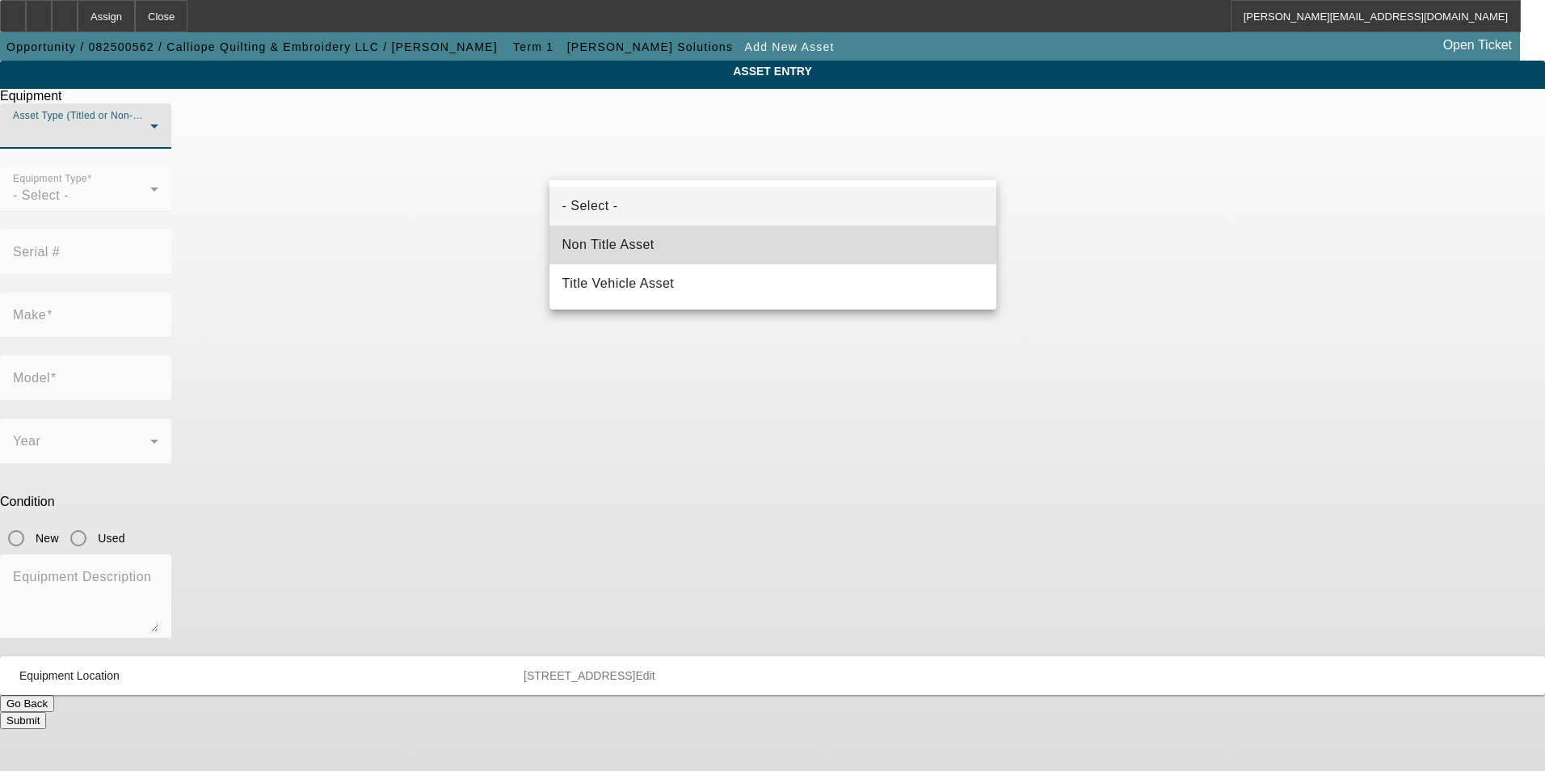
click at [714, 239] on mat-option "Non Title Asset" at bounding box center [773, 245] width 447 height 39
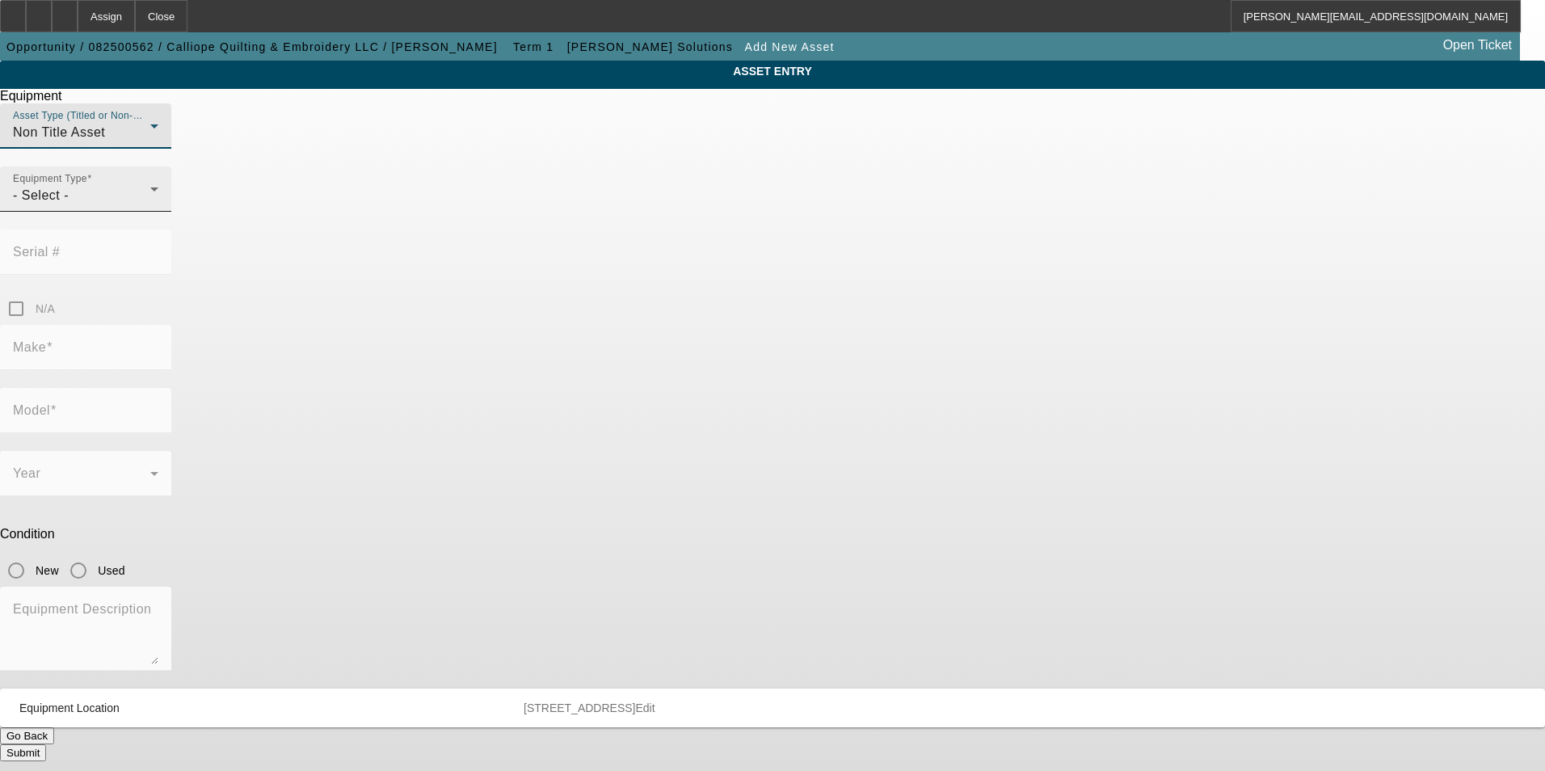
click at [150, 205] on div "- Select -" at bounding box center [81, 195] width 137 height 19
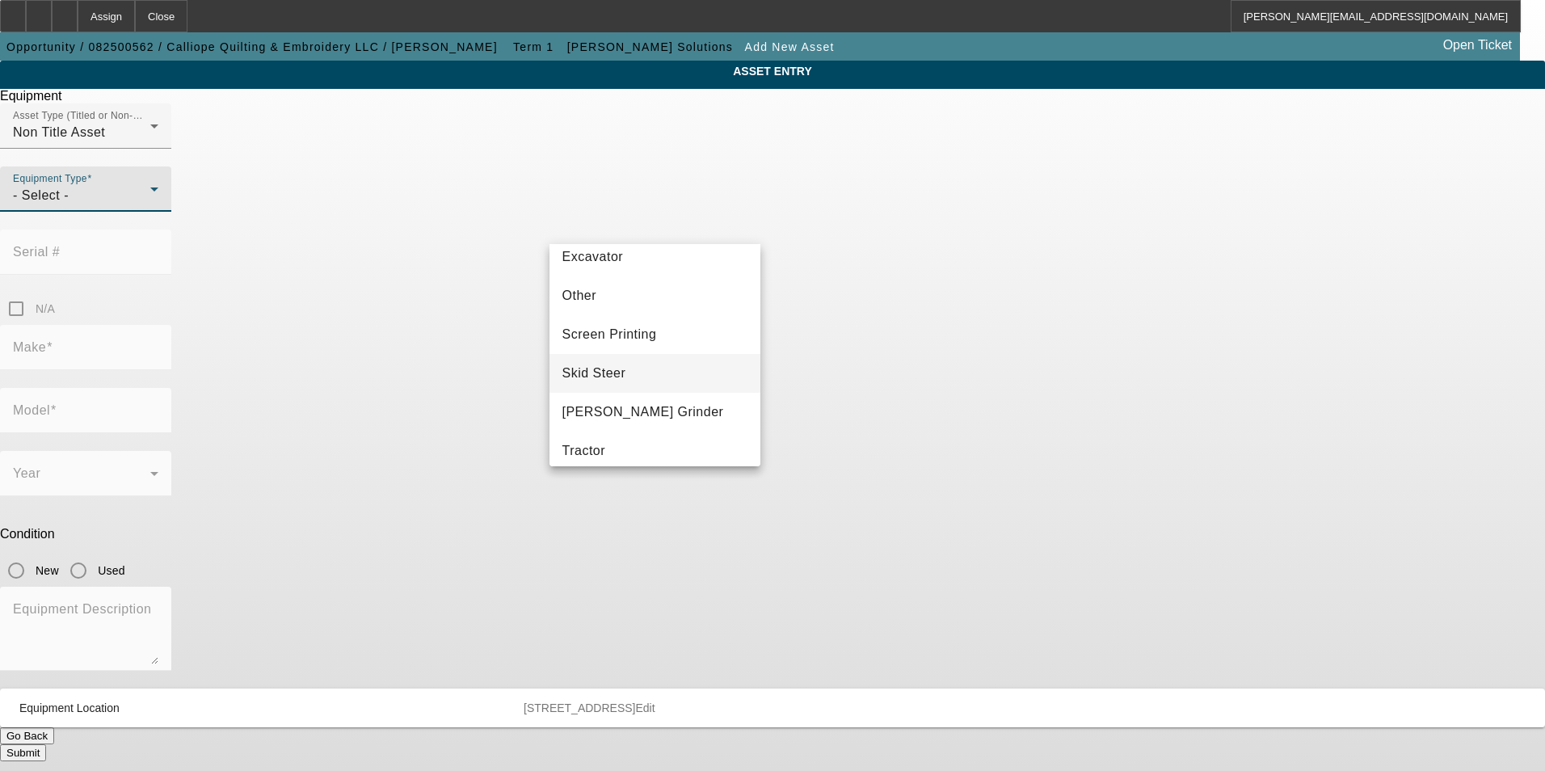
scroll to position [242, 0]
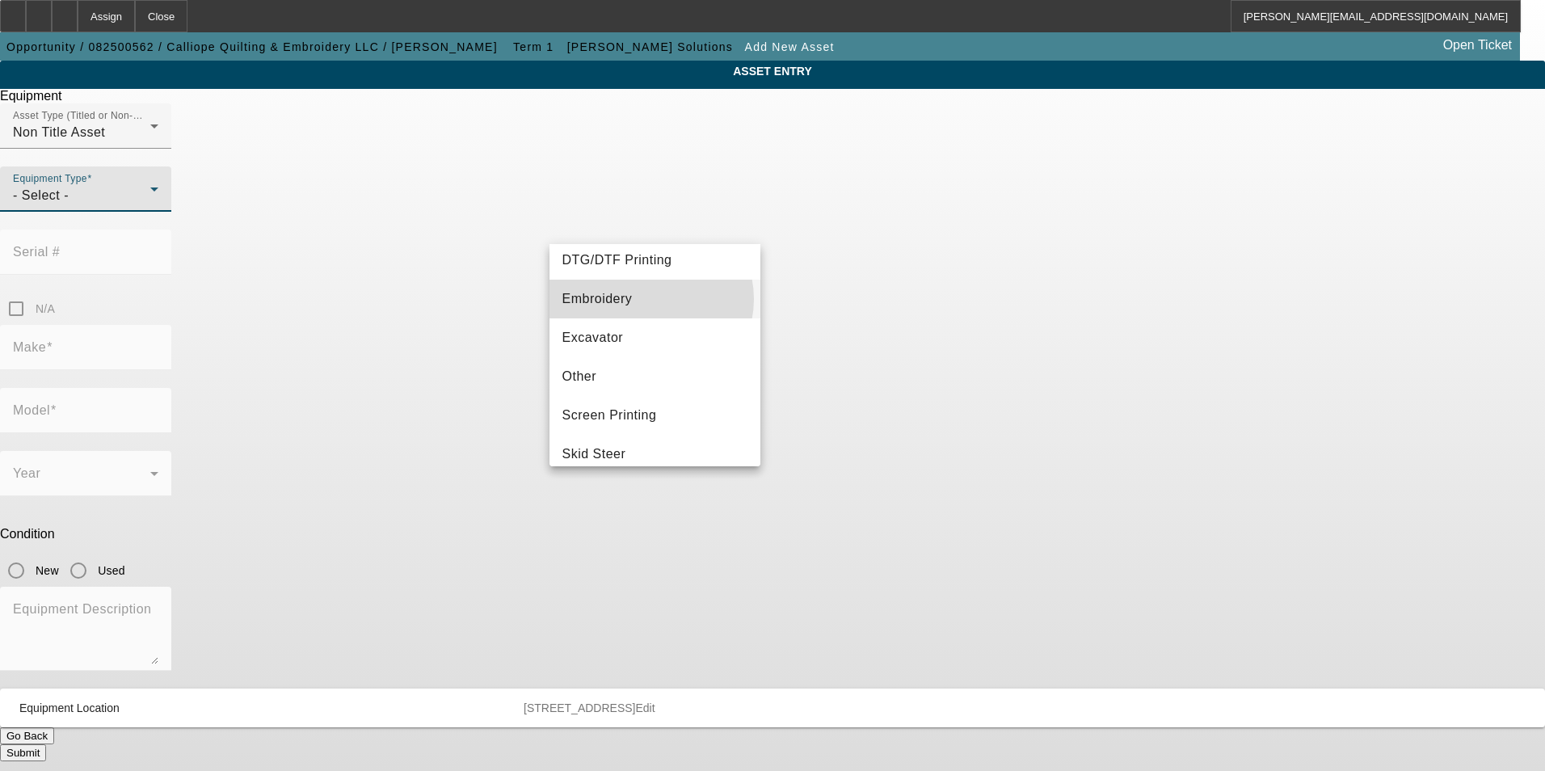
click at [651, 299] on mat-option "Embroidery" at bounding box center [656, 299] width 212 height 39
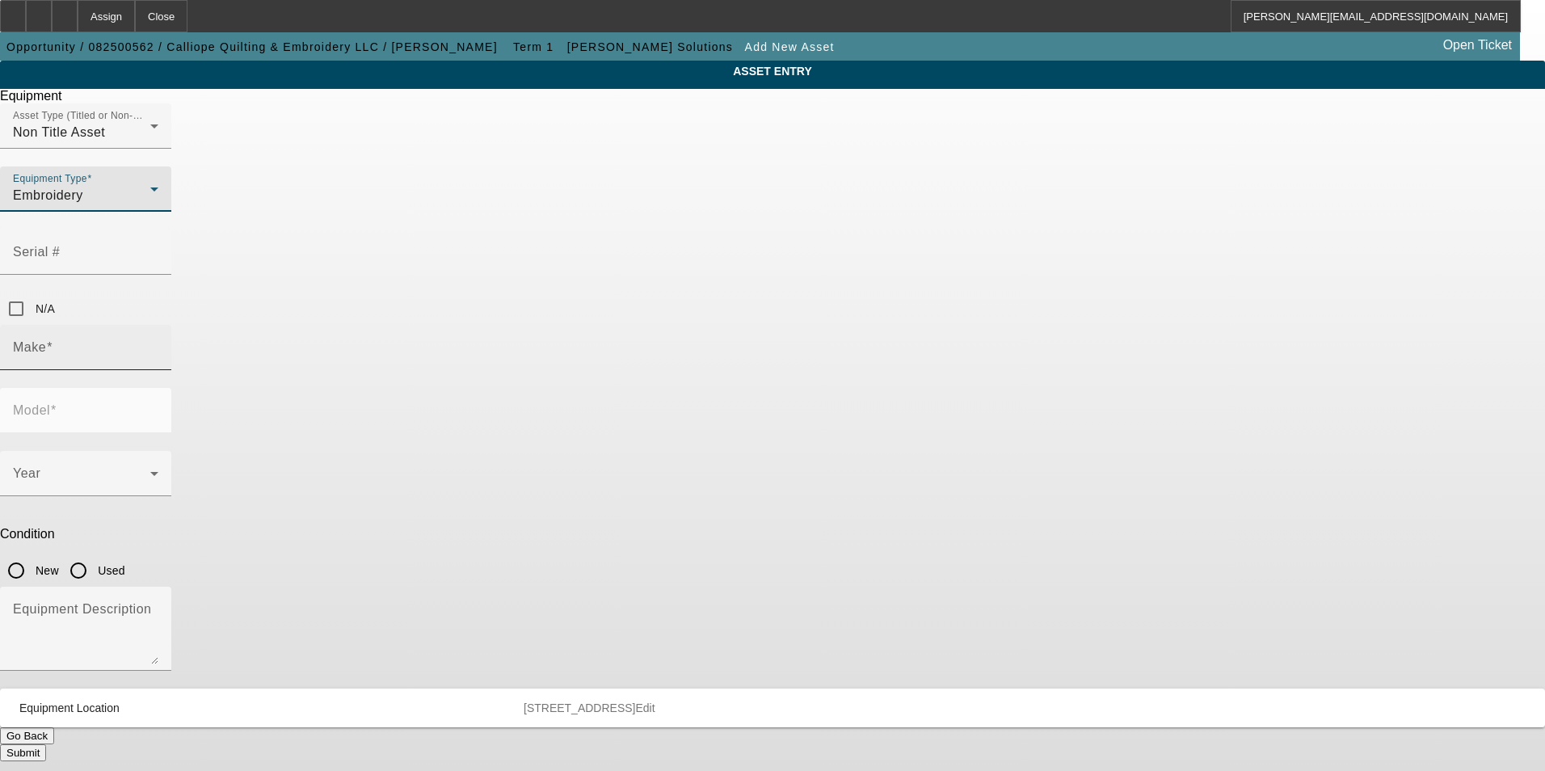
click at [158, 344] on input "Make" at bounding box center [85, 353] width 145 height 19
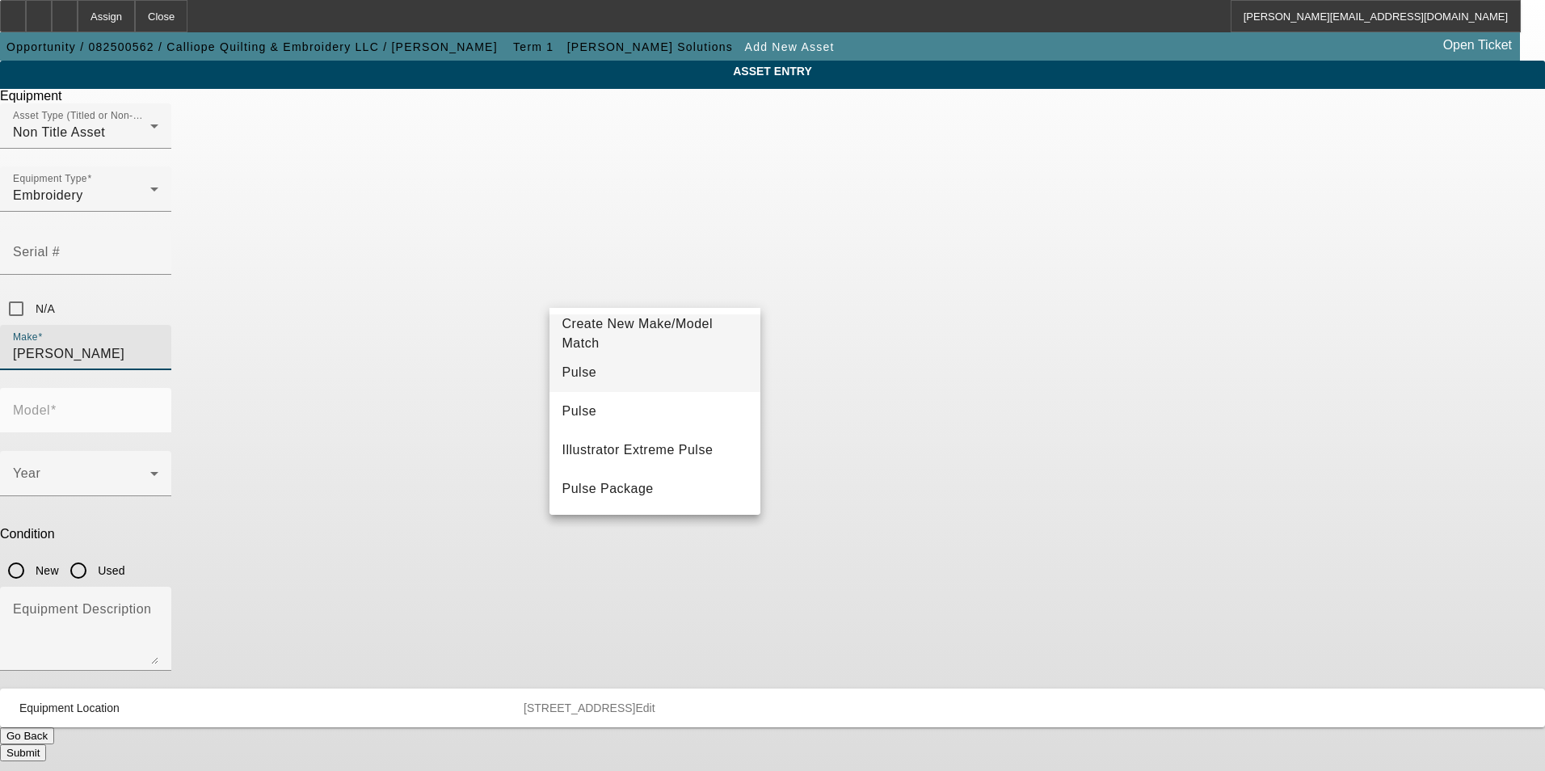
click at [655, 377] on mat-option "Pulse" at bounding box center [656, 372] width 212 height 39
type input "Pulse"
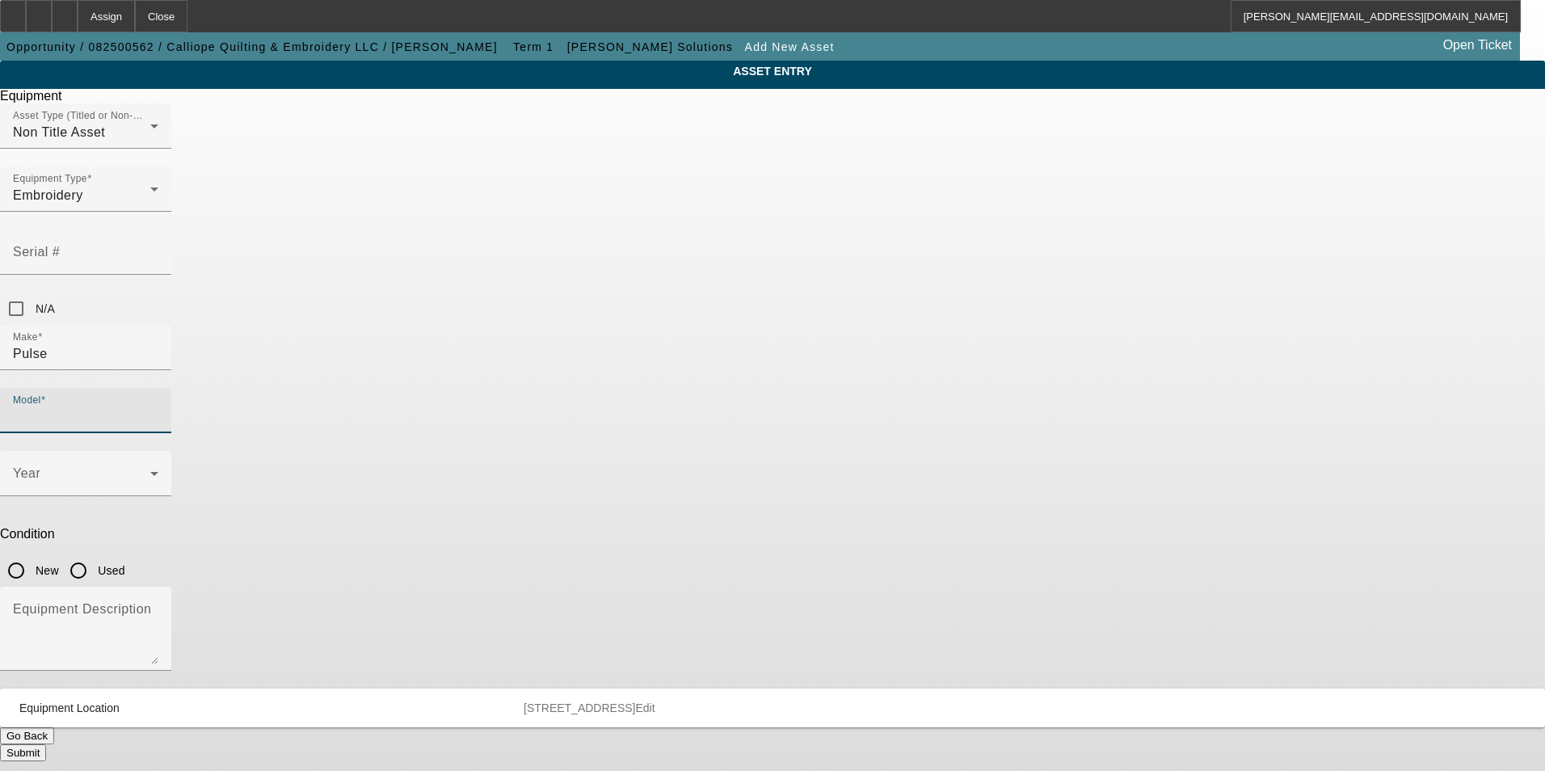
click at [158, 407] on input "Model" at bounding box center [85, 416] width 145 height 19
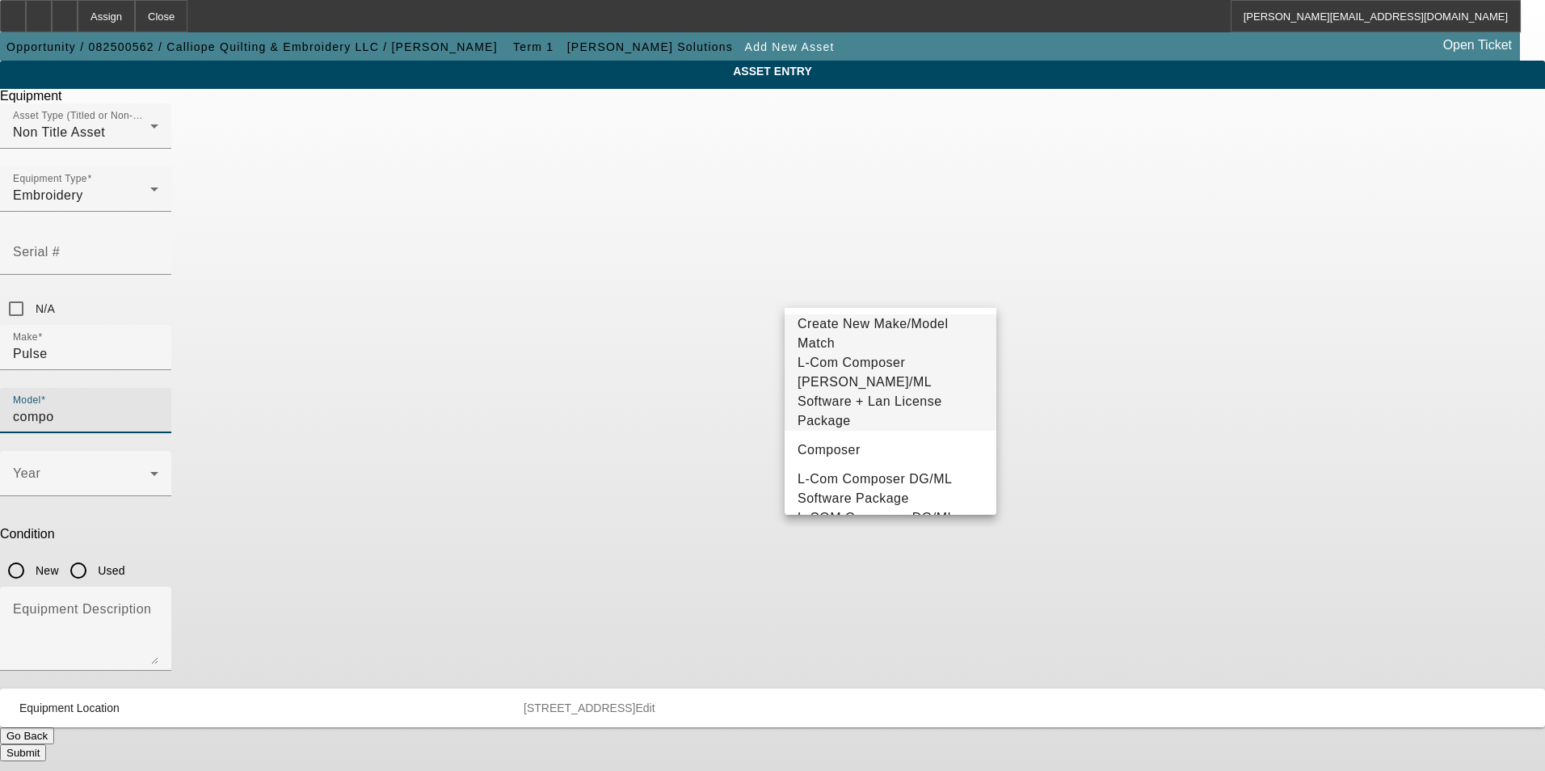
click at [917, 376] on span "L-Com Composer [PERSON_NAME]/ML Software + Lan License Package" at bounding box center [891, 392] width 186 height 78
type input "L-Com Composer [PERSON_NAME]/ML Software + Lan License Package"
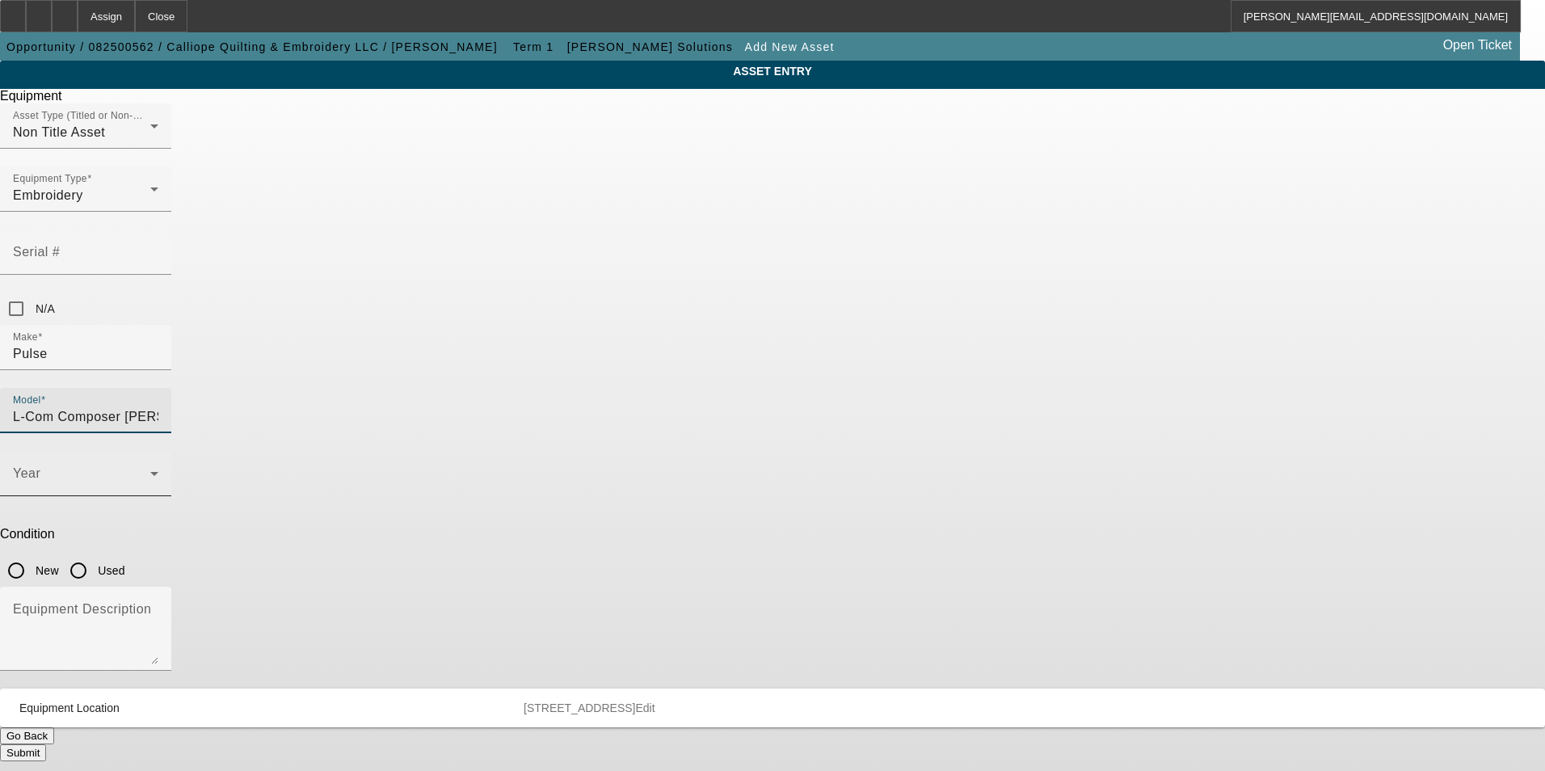
scroll to position [0, 123]
click at [150, 470] on span at bounding box center [81, 479] width 137 height 19
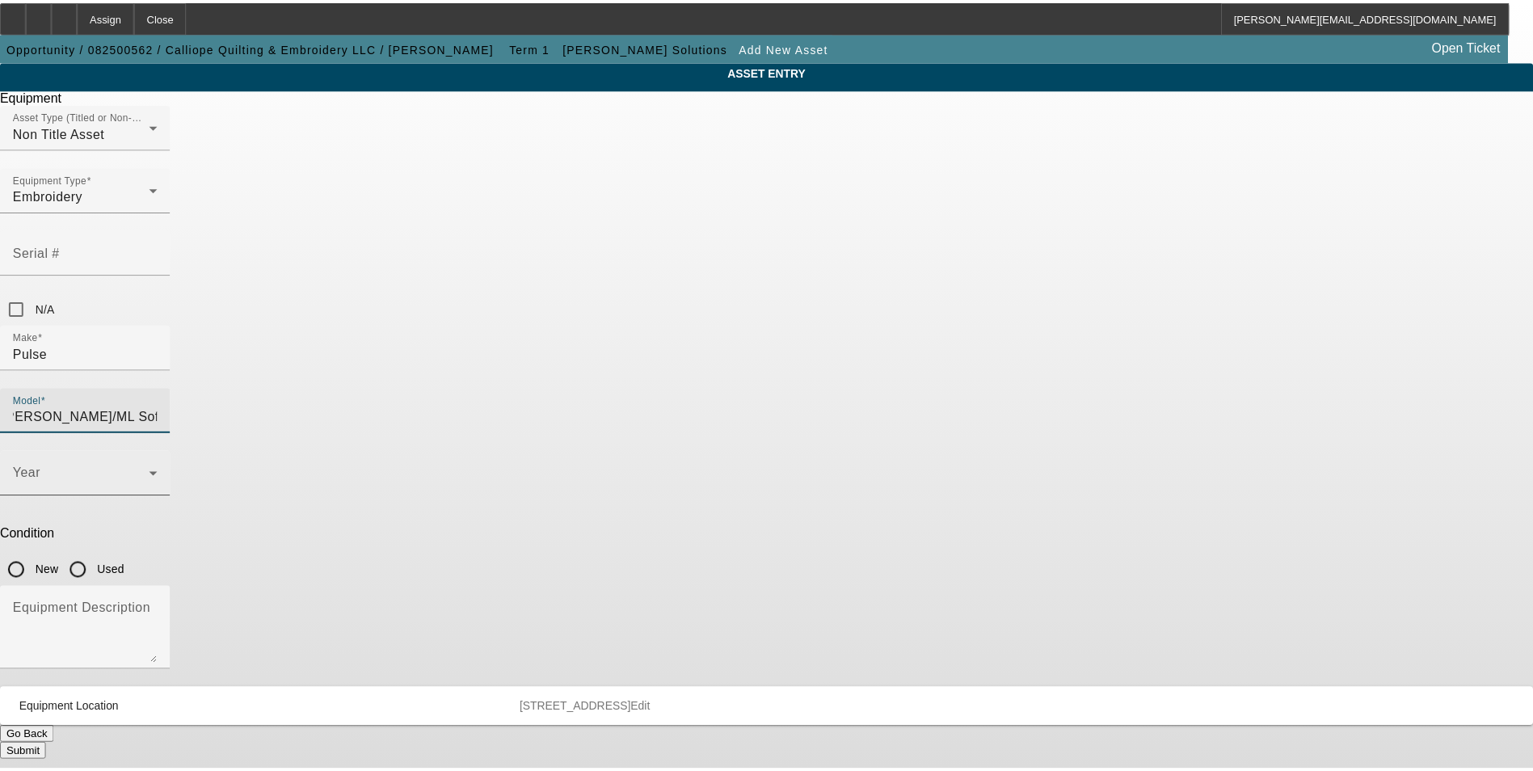
scroll to position [0, 0]
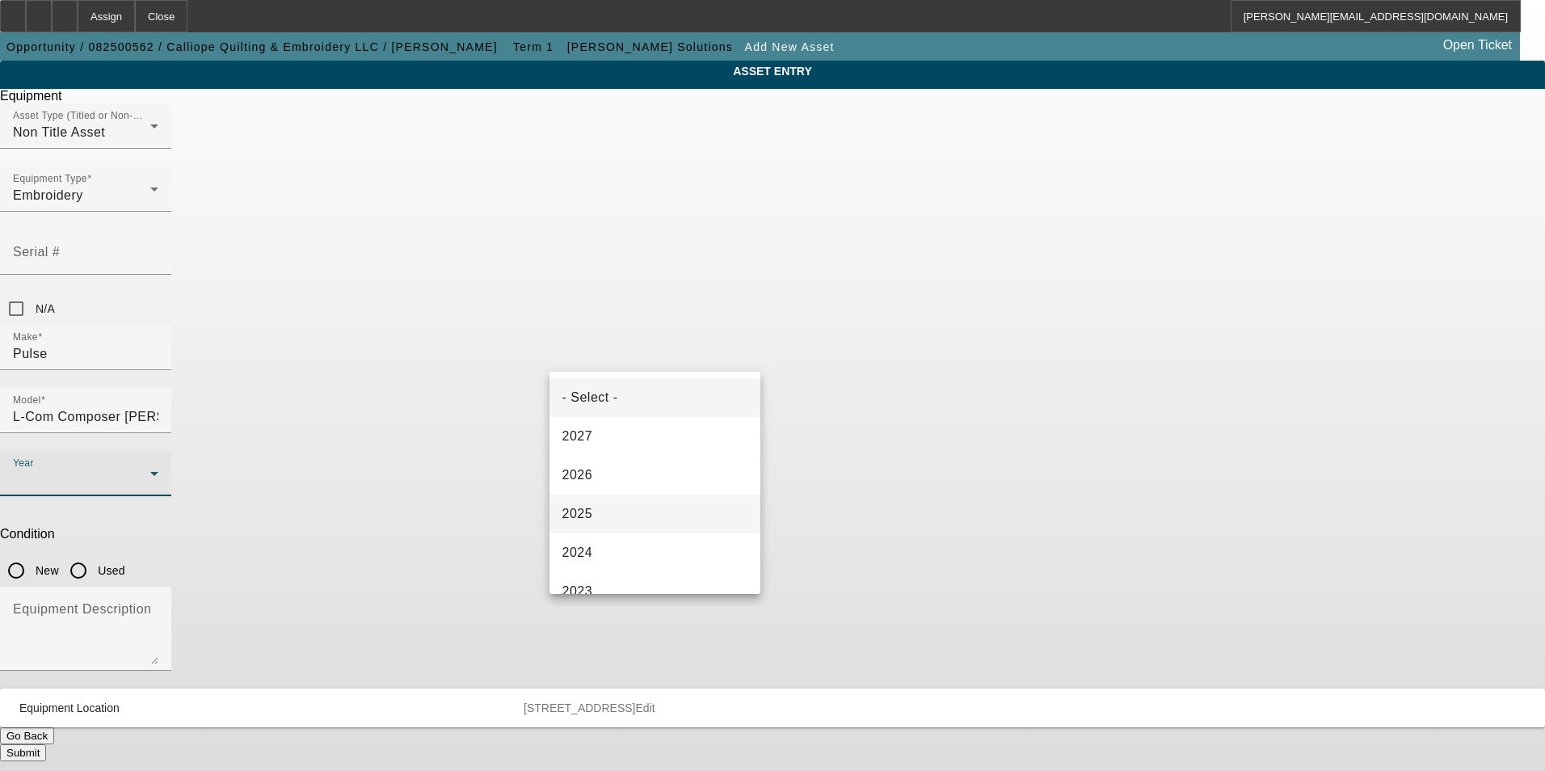
drag, startPoint x: 614, startPoint y: 519, endPoint x: 690, endPoint y: 448, distance: 104.1
click at [614, 518] on mat-option "2025" at bounding box center [656, 514] width 212 height 39
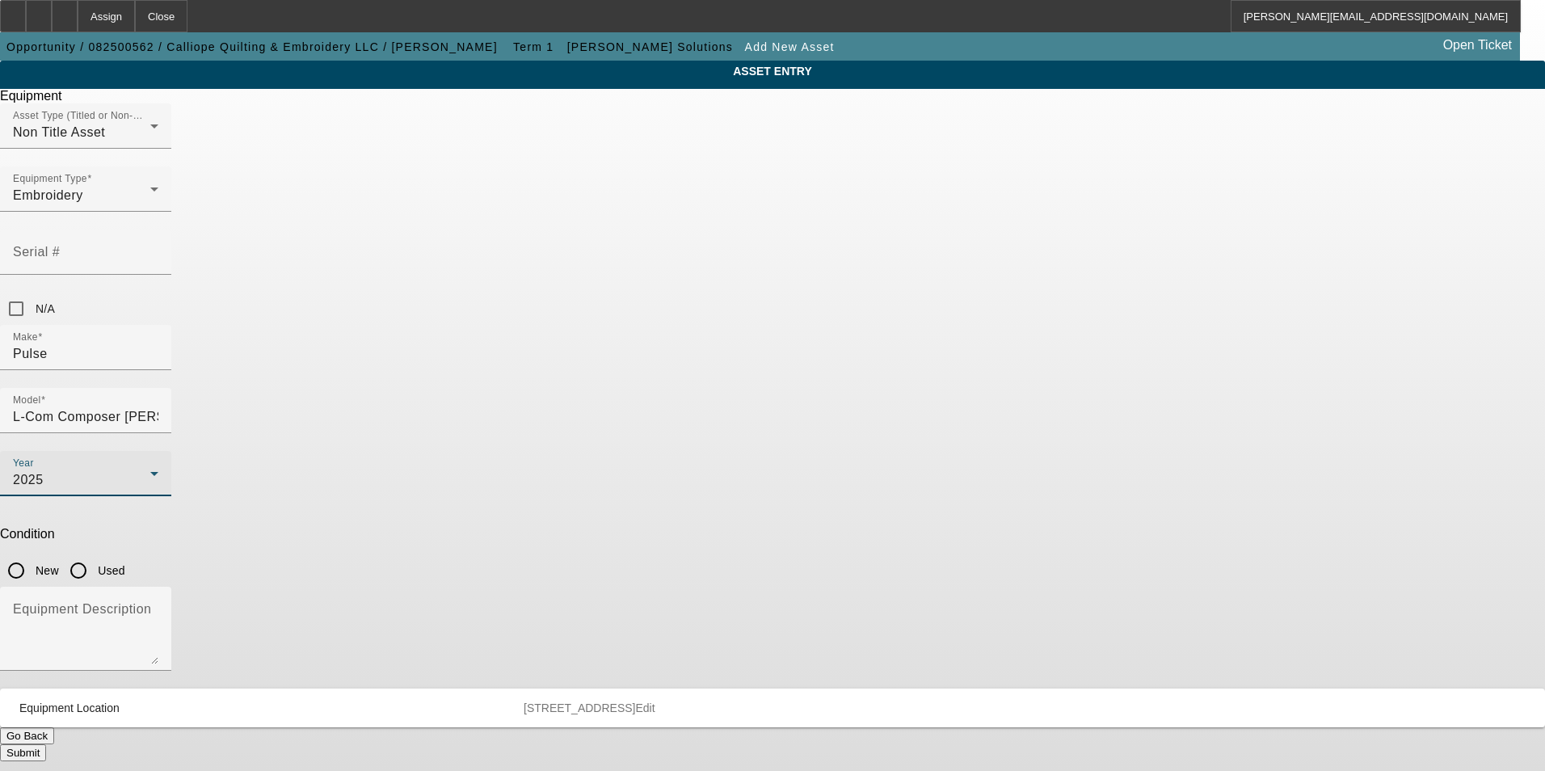
click at [32, 554] on input "New" at bounding box center [16, 570] width 32 height 32
radio input "true"
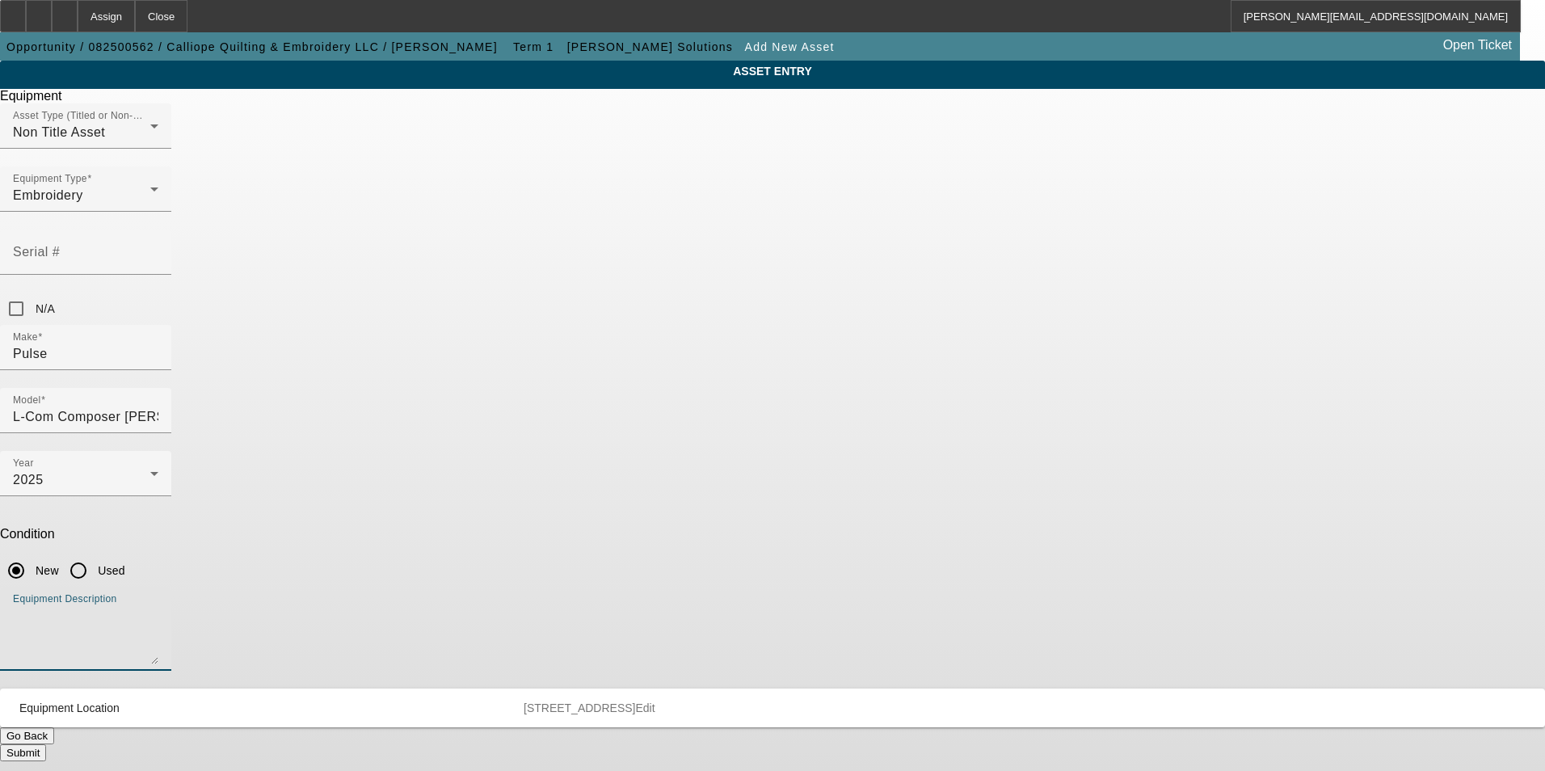
click at [158, 606] on textarea "Equipment Description" at bounding box center [85, 635] width 145 height 58
type textarea "new software"
click at [46, 744] on button "Submit" at bounding box center [23, 752] width 46 height 17
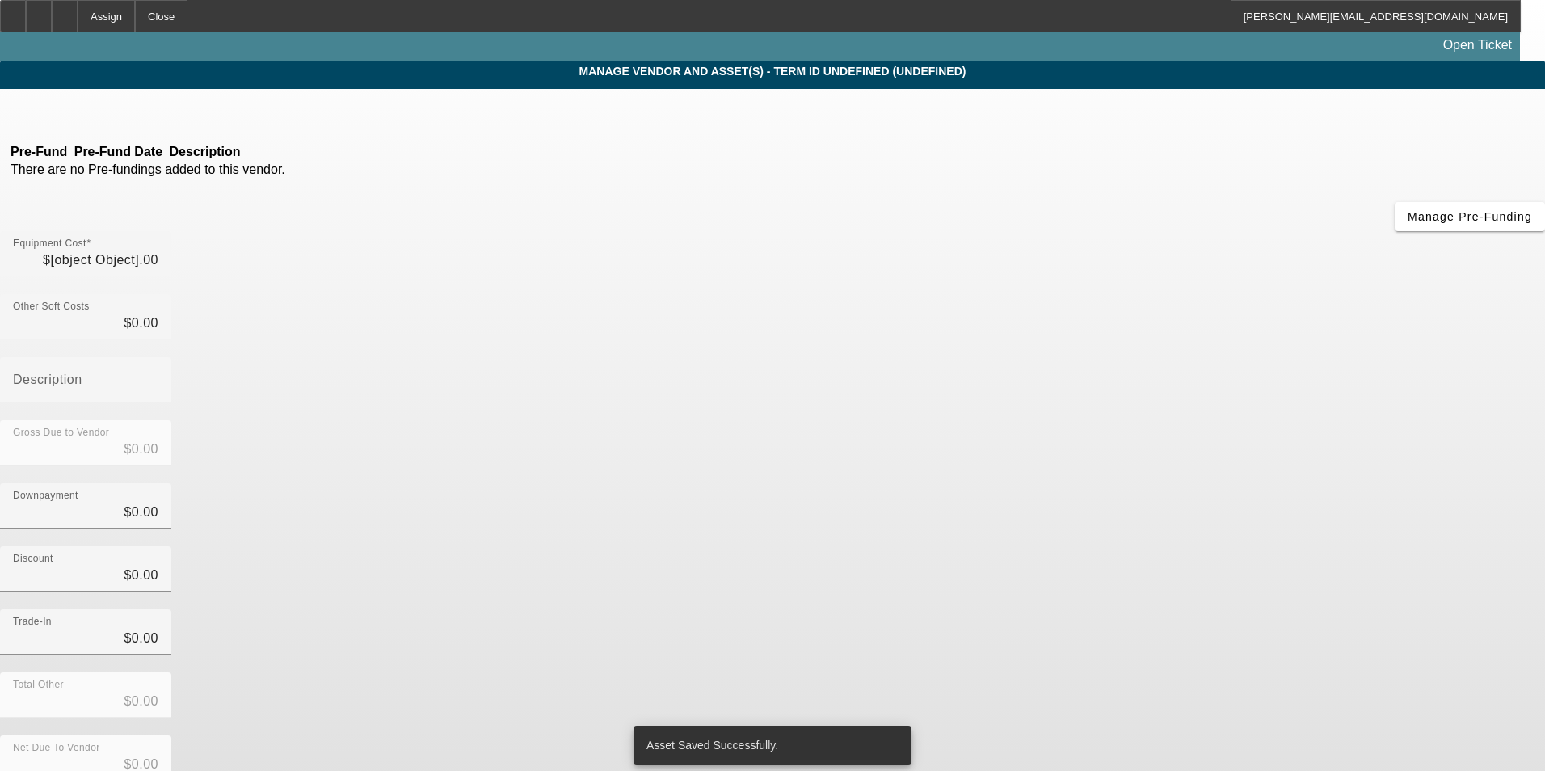
type input "$19,995.00"
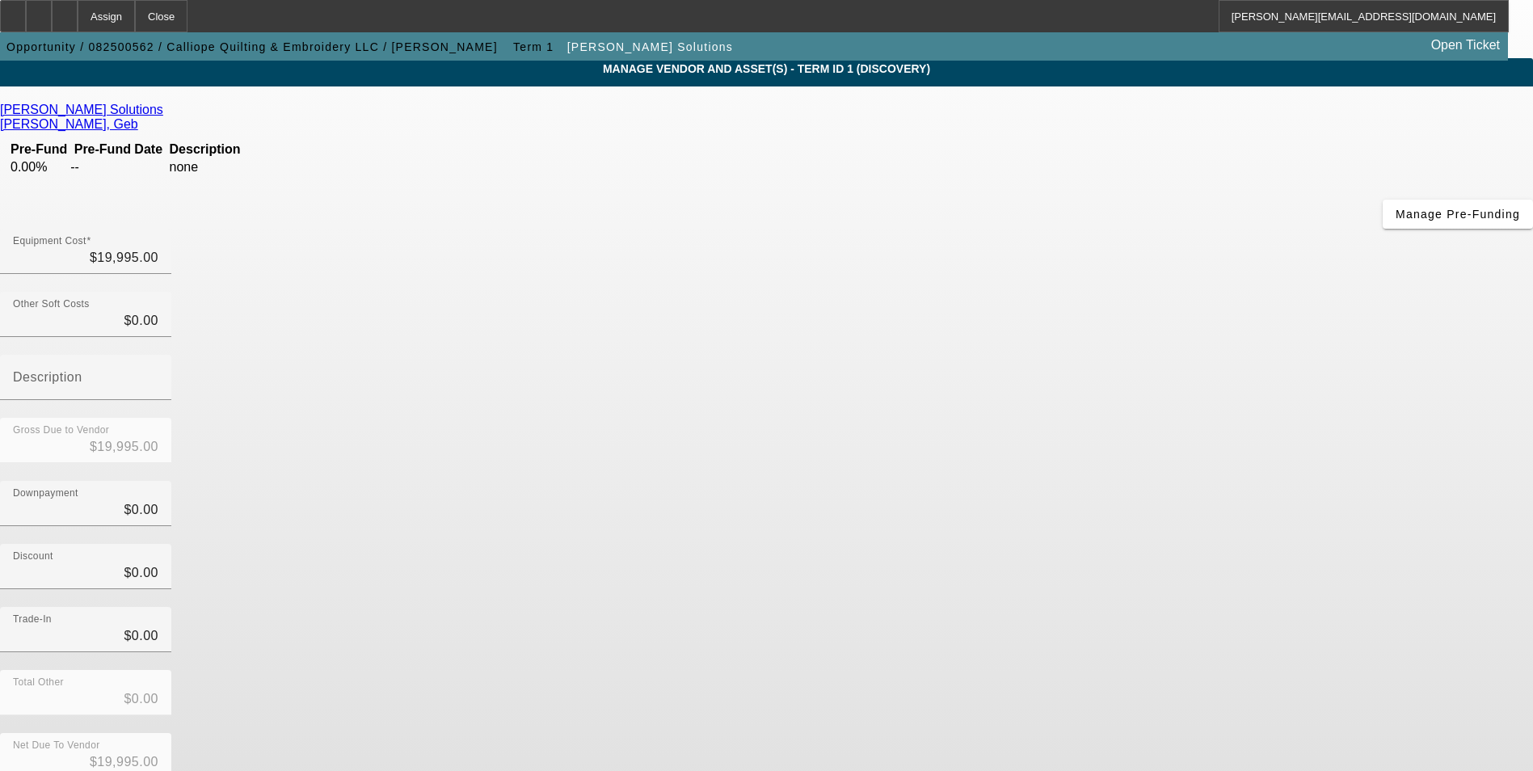
scroll to position [78, 0]
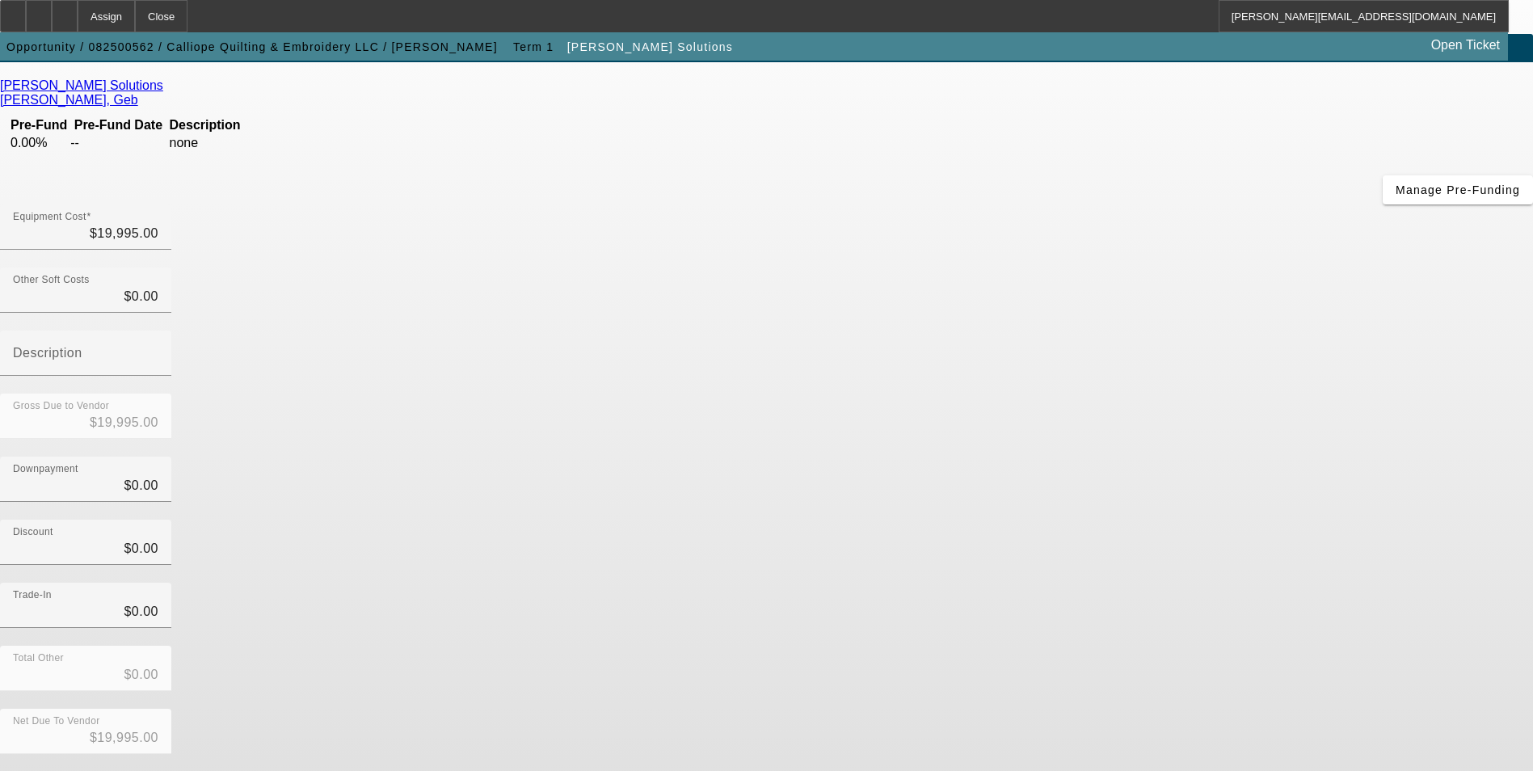
click at [46, 770] on button "Submit" at bounding box center [23, 780] width 46 height 17
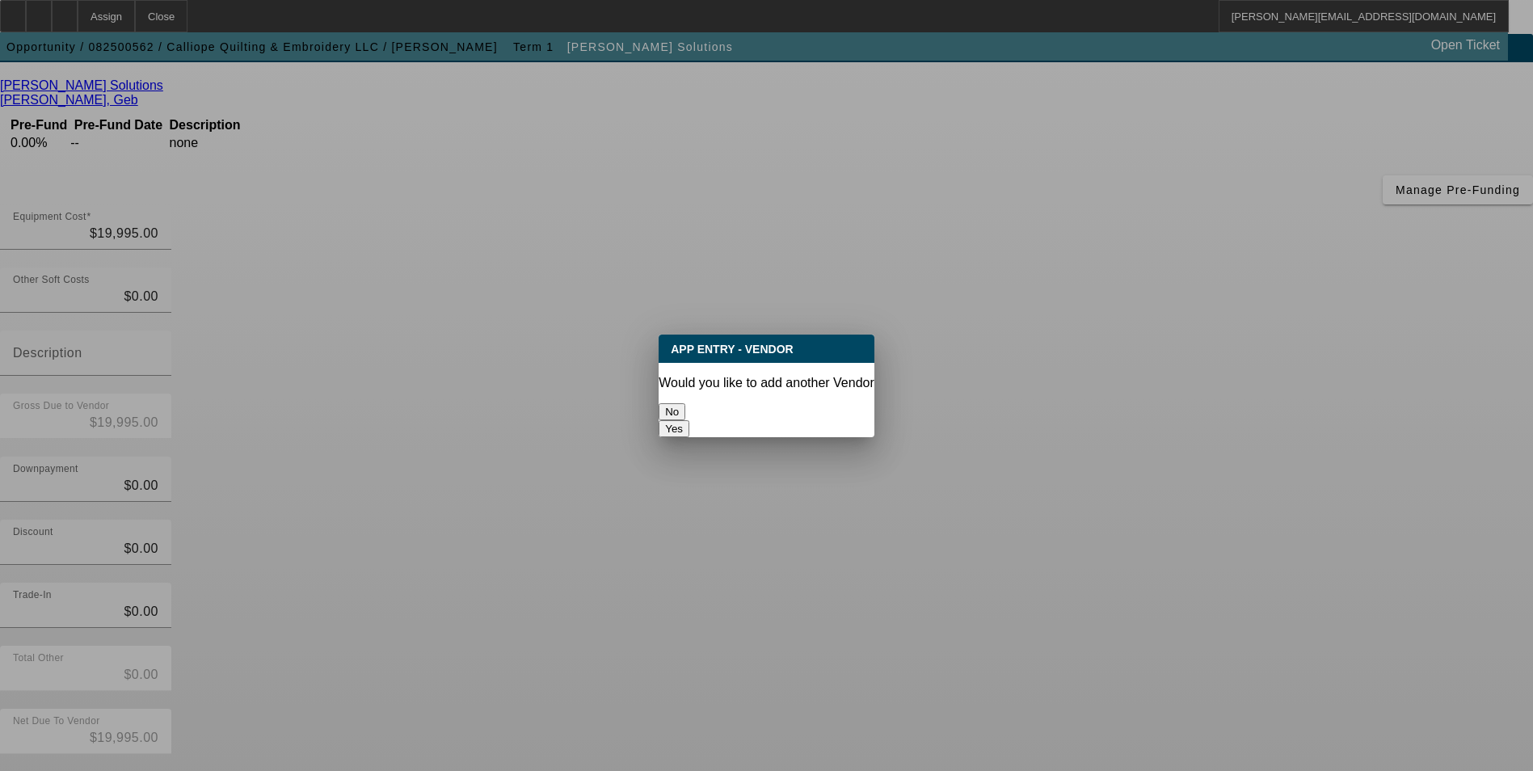
scroll to position [0, 0]
click at [685, 407] on button "No" at bounding box center [672, 411] width 27 height 17
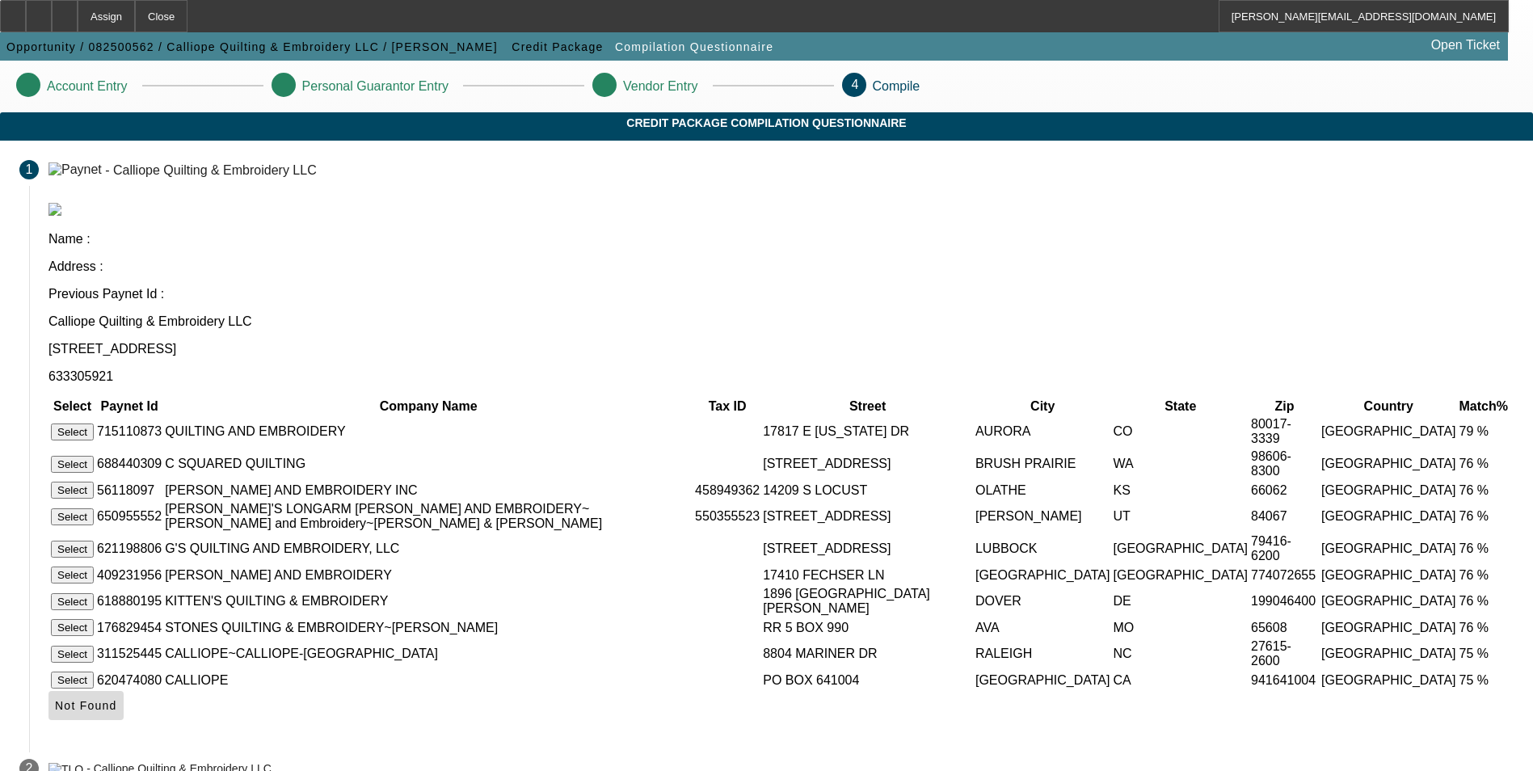
click at [55, 699] on icon at bounding box center [55, 705] width 0 height 13
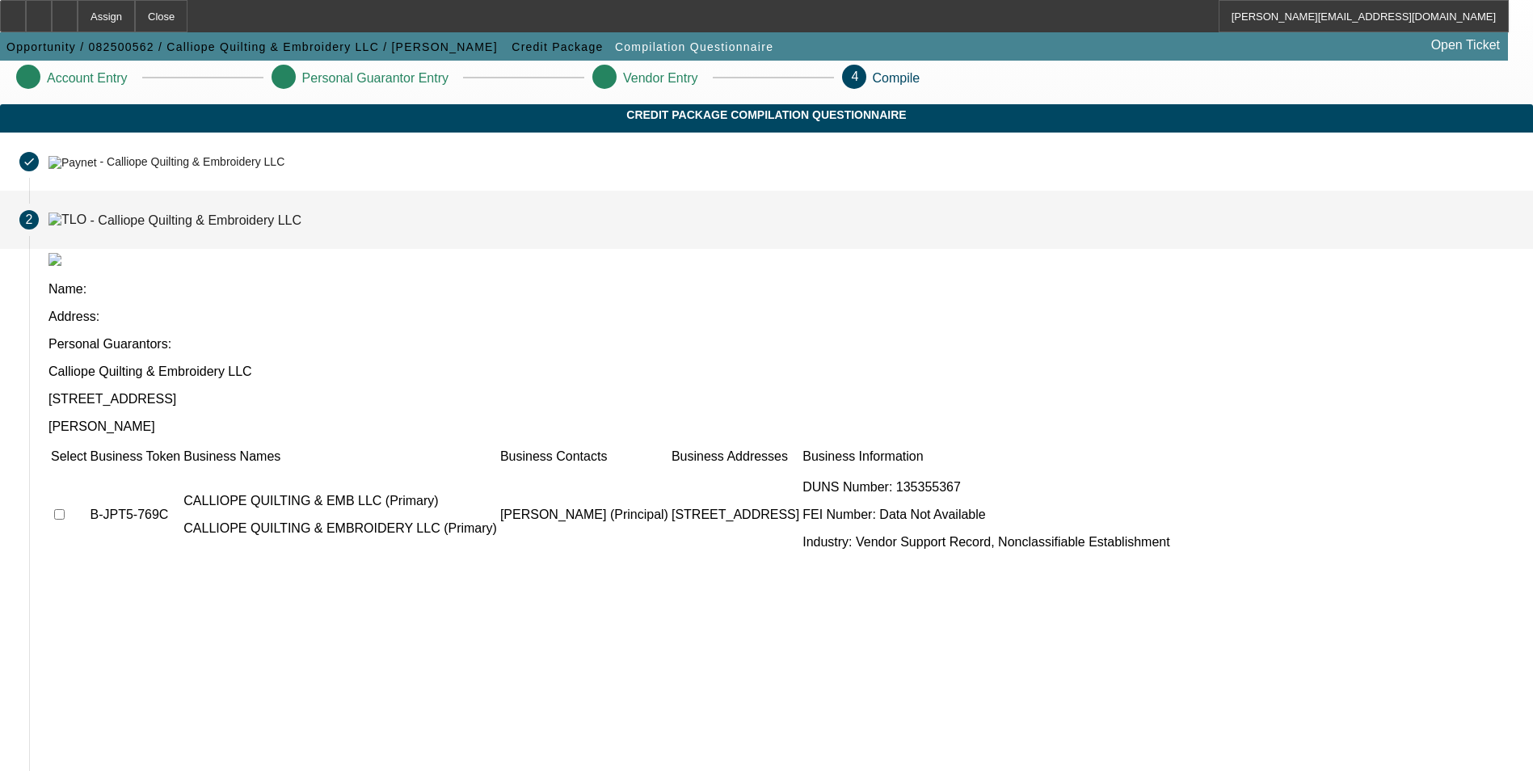
click at [65, 509] on input "checkbox" at bounding box center [59, 514] width 11 height 11
checkbox input "true"
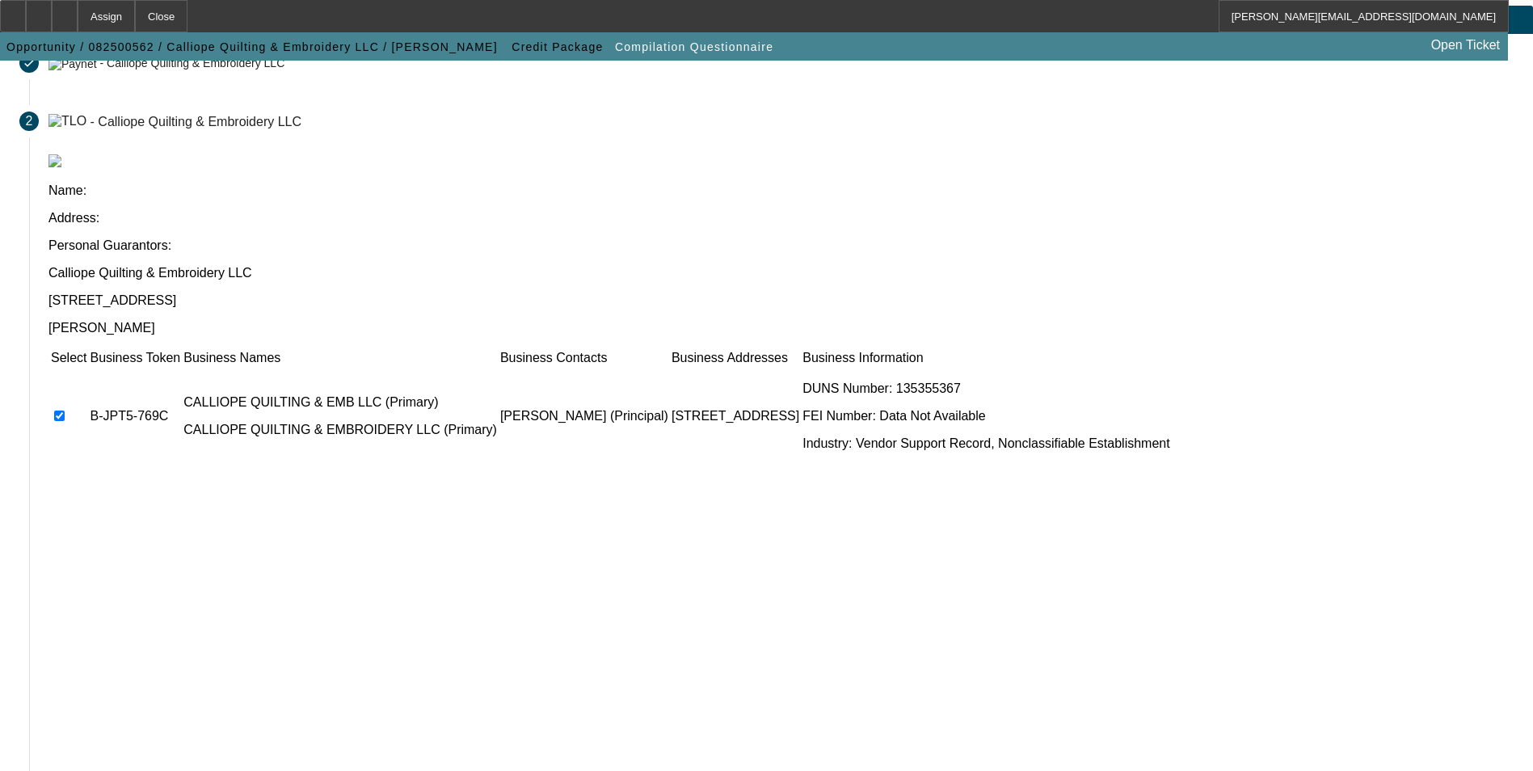
scroll to position [123, 0]
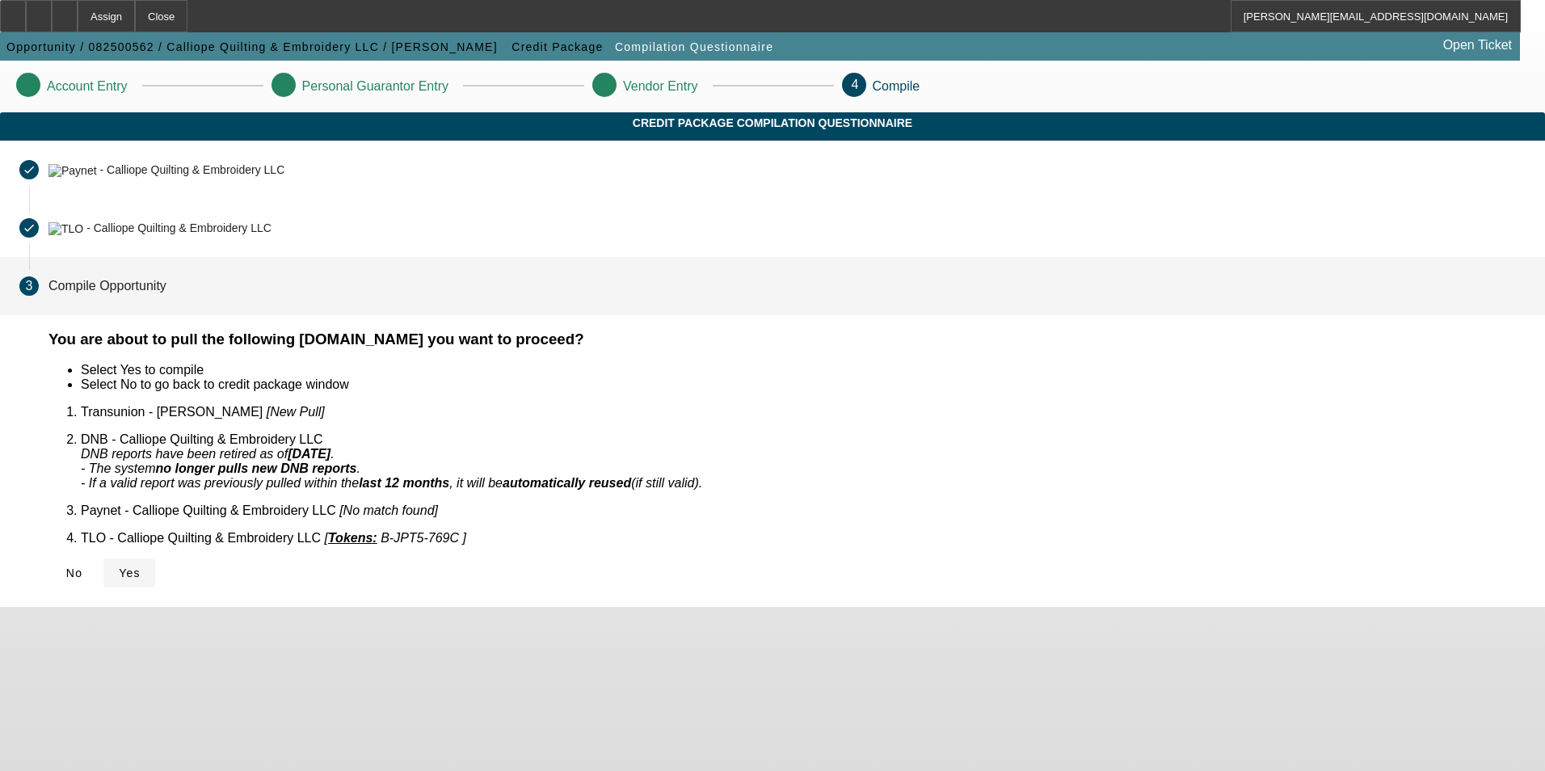
click at [141, 567] on span "Yes" at bounding box center [130, 573] width 22 height 13
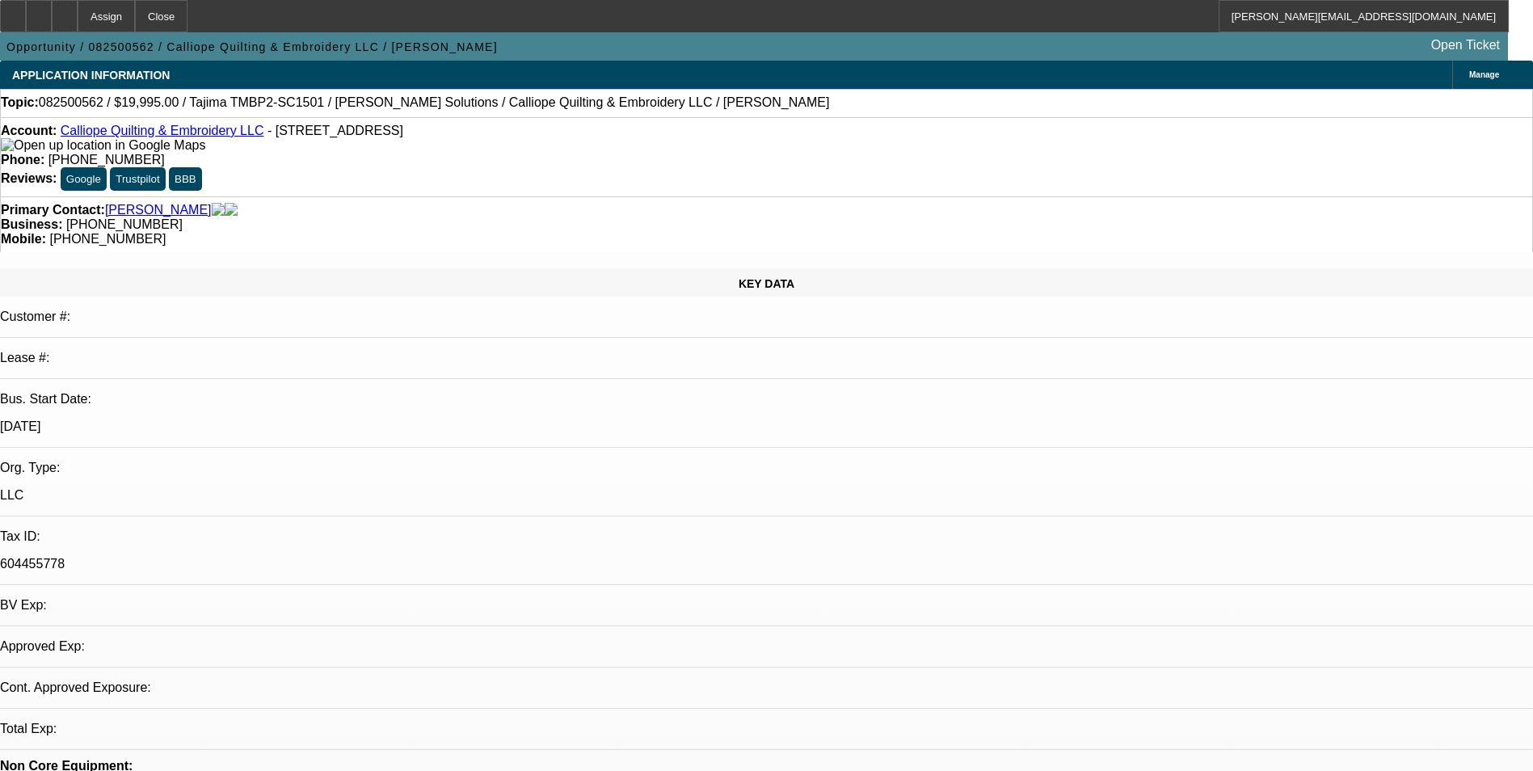
select select "0"
select select "2"
select select "0.1"
select select "1"
select select "2"
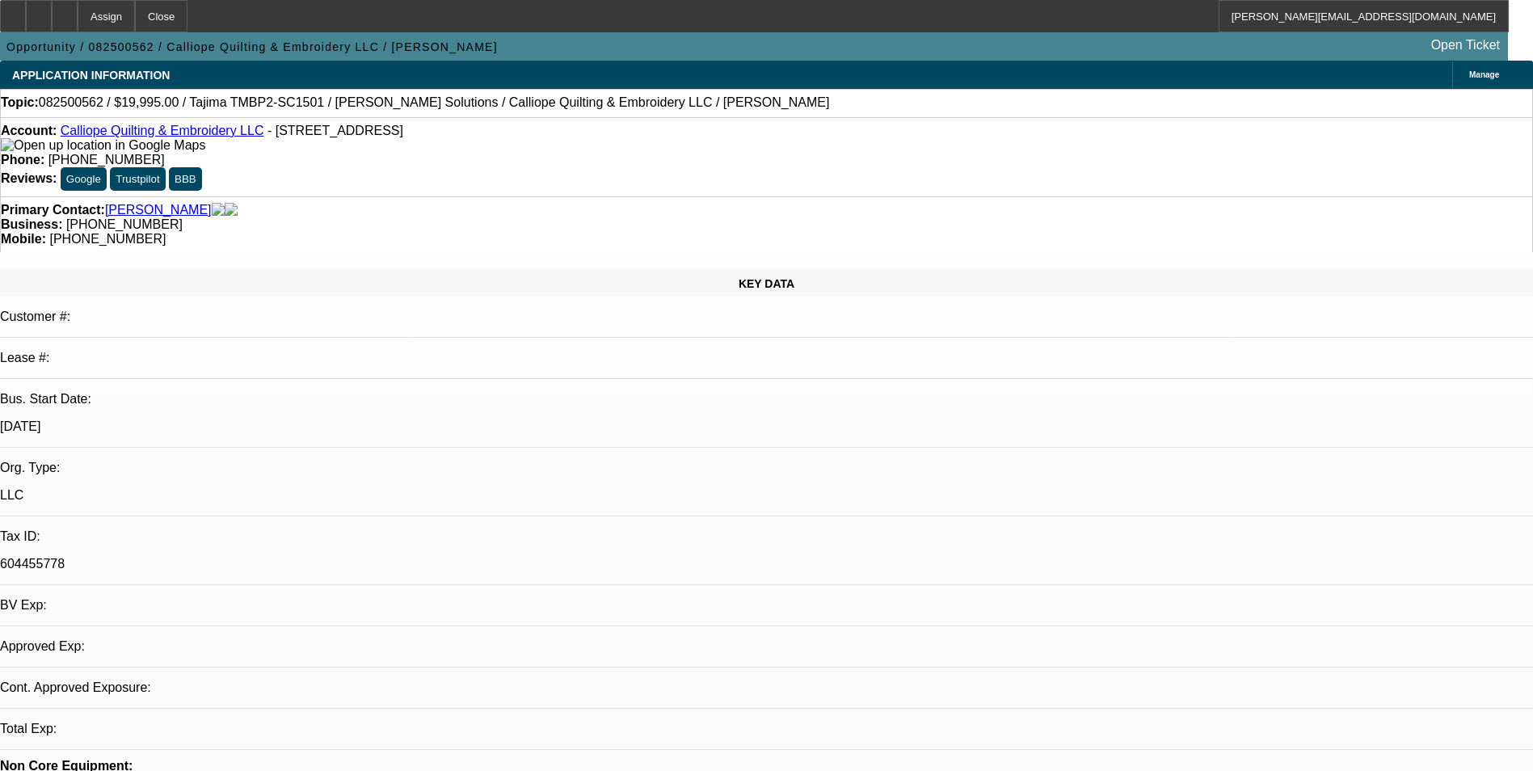
select select "4"
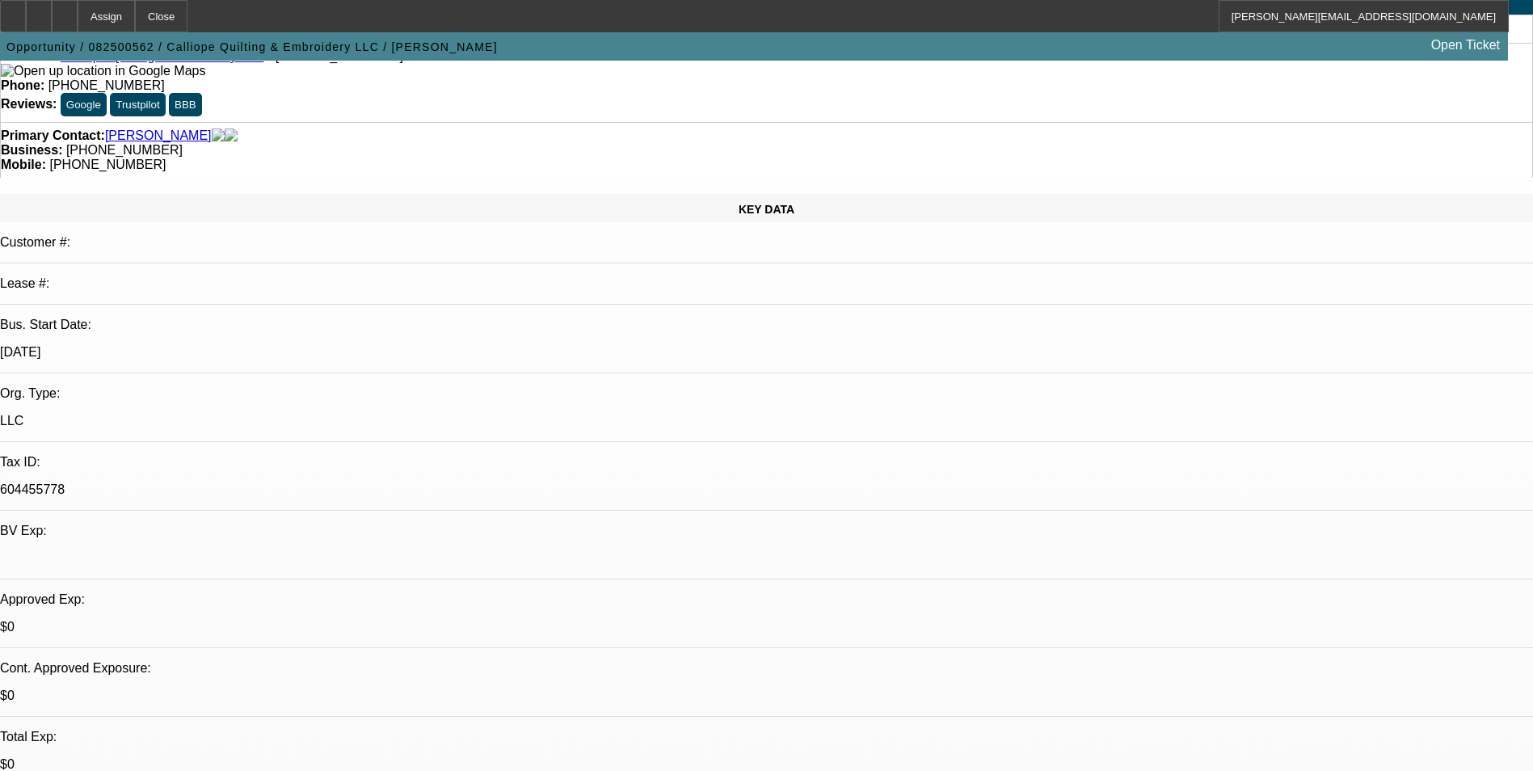
scroll to position [0, 0]
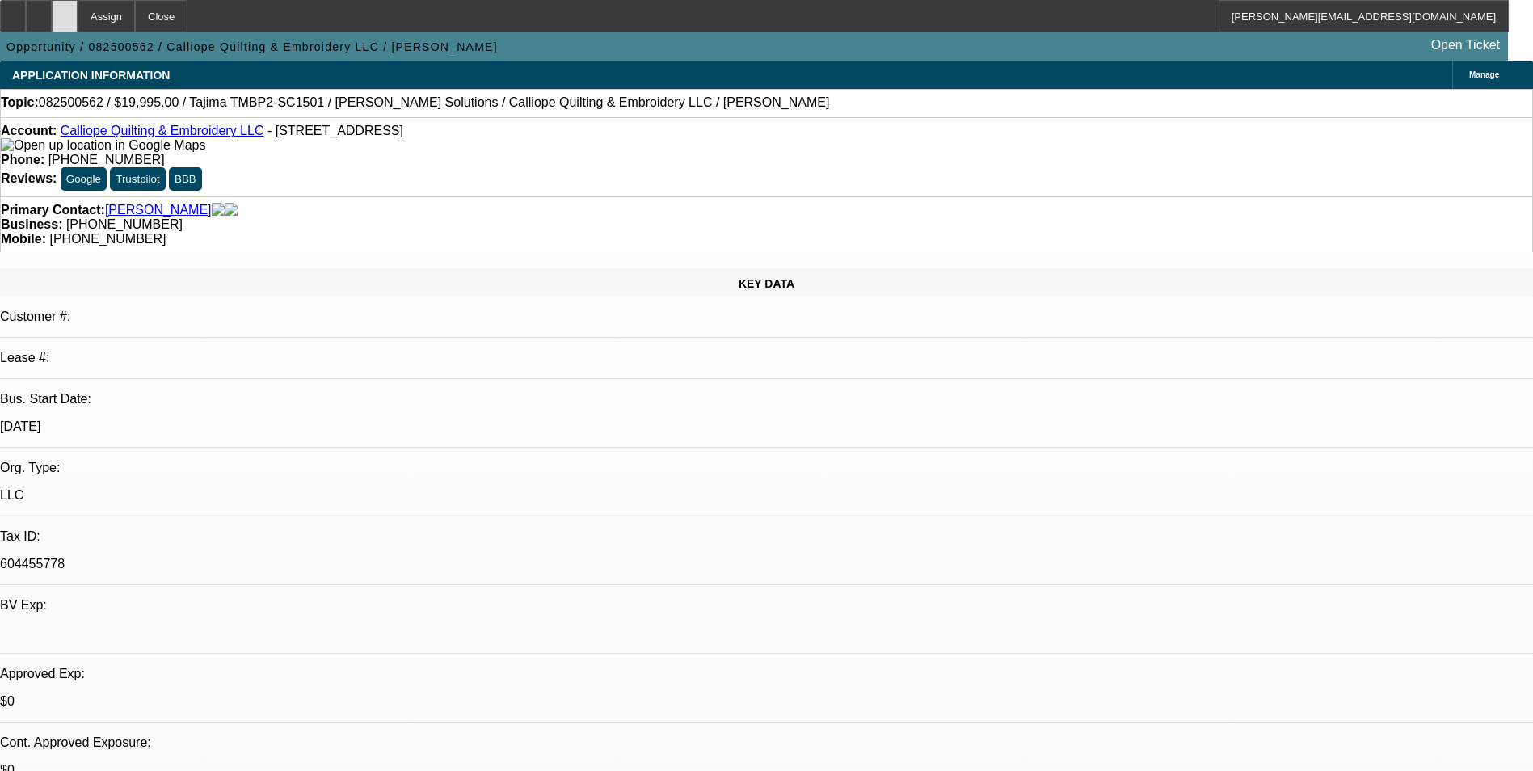
click at [65, 11] on icon at bounding box center [65, 11] width 0 height 0
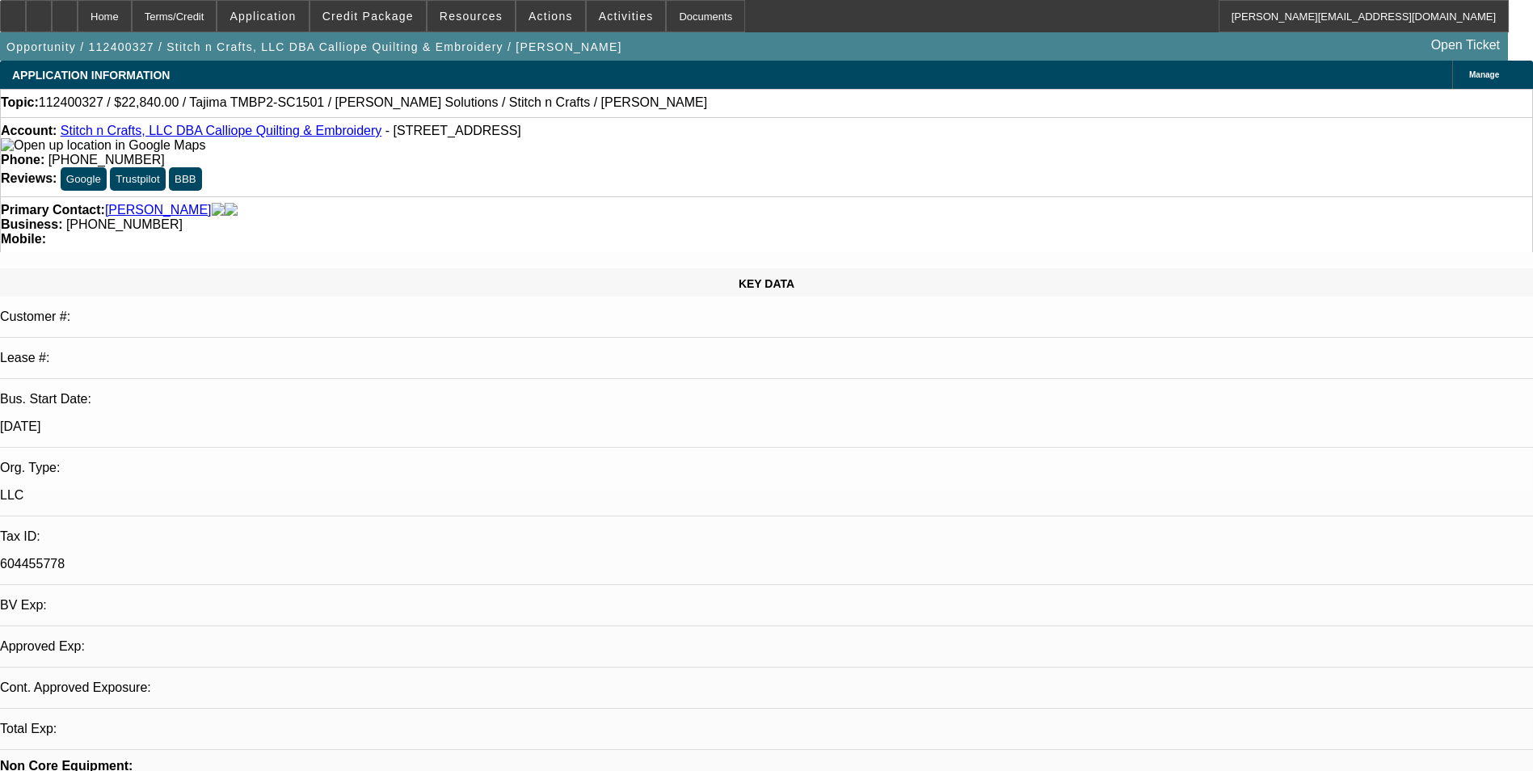
select select "0"
select select "2"
select select "0.1"
select select "4"
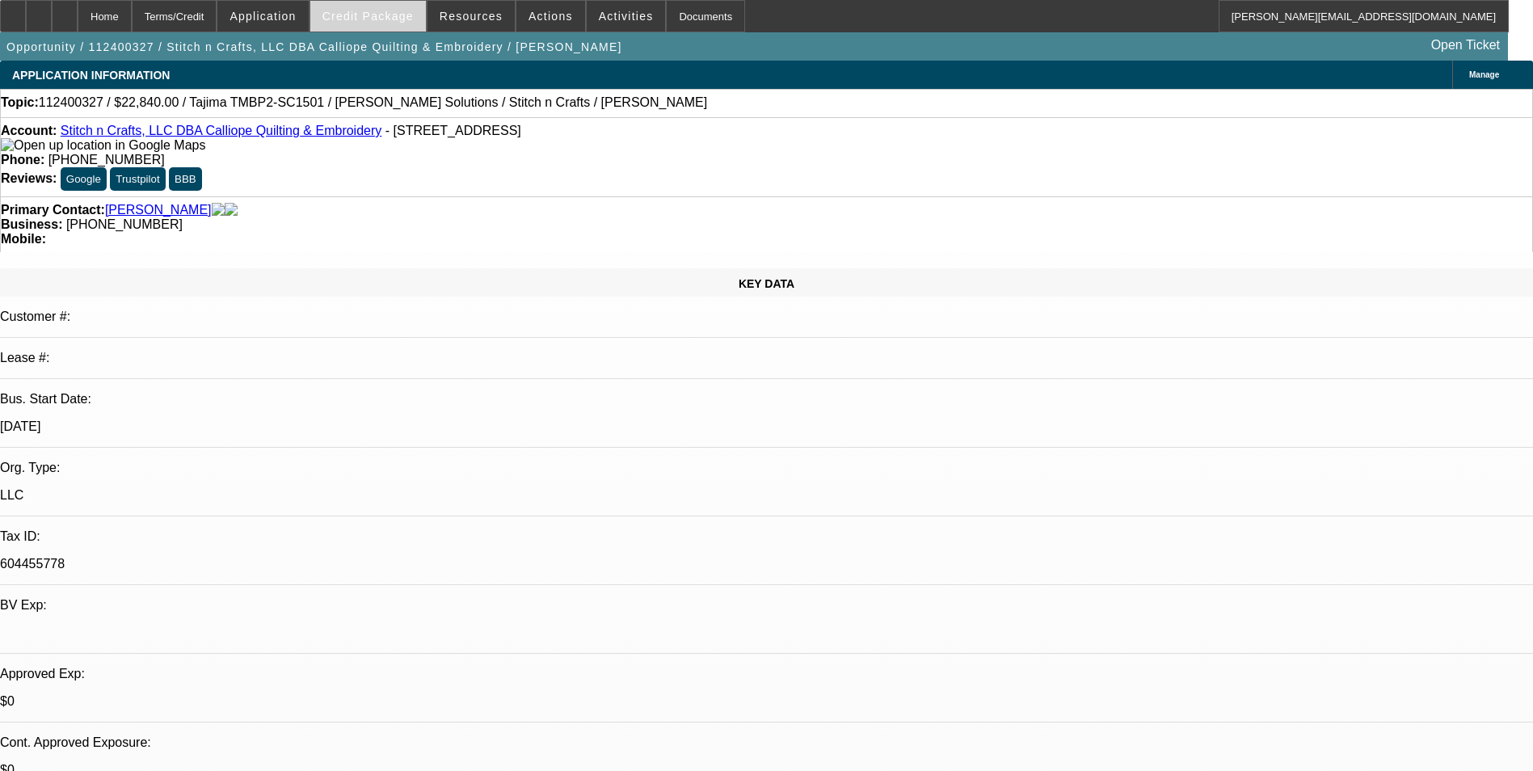
click at [360, 19] on span "Credit Package" at bounding box center [367, 16] width 91 height 13
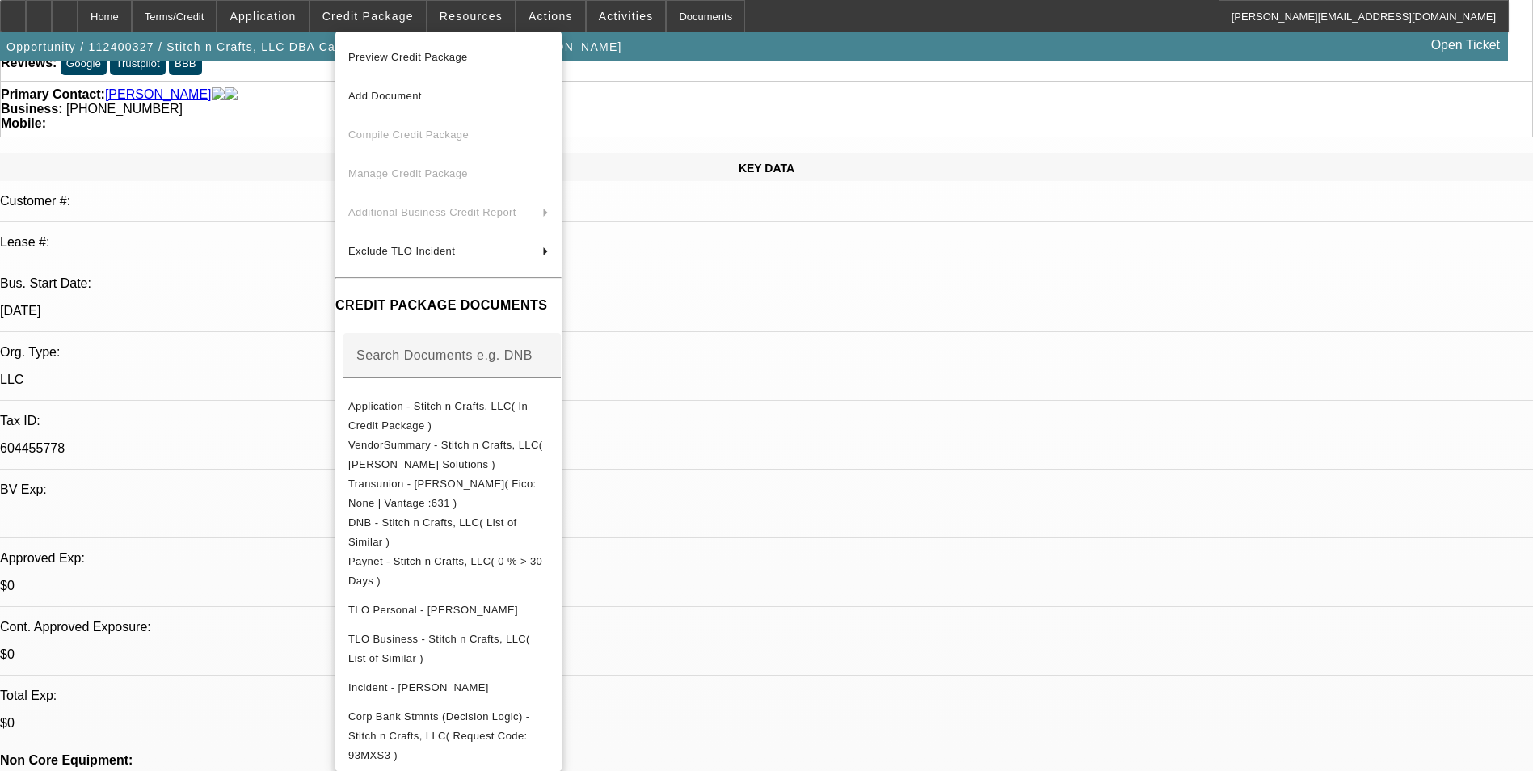
scroll to position [242, 0]
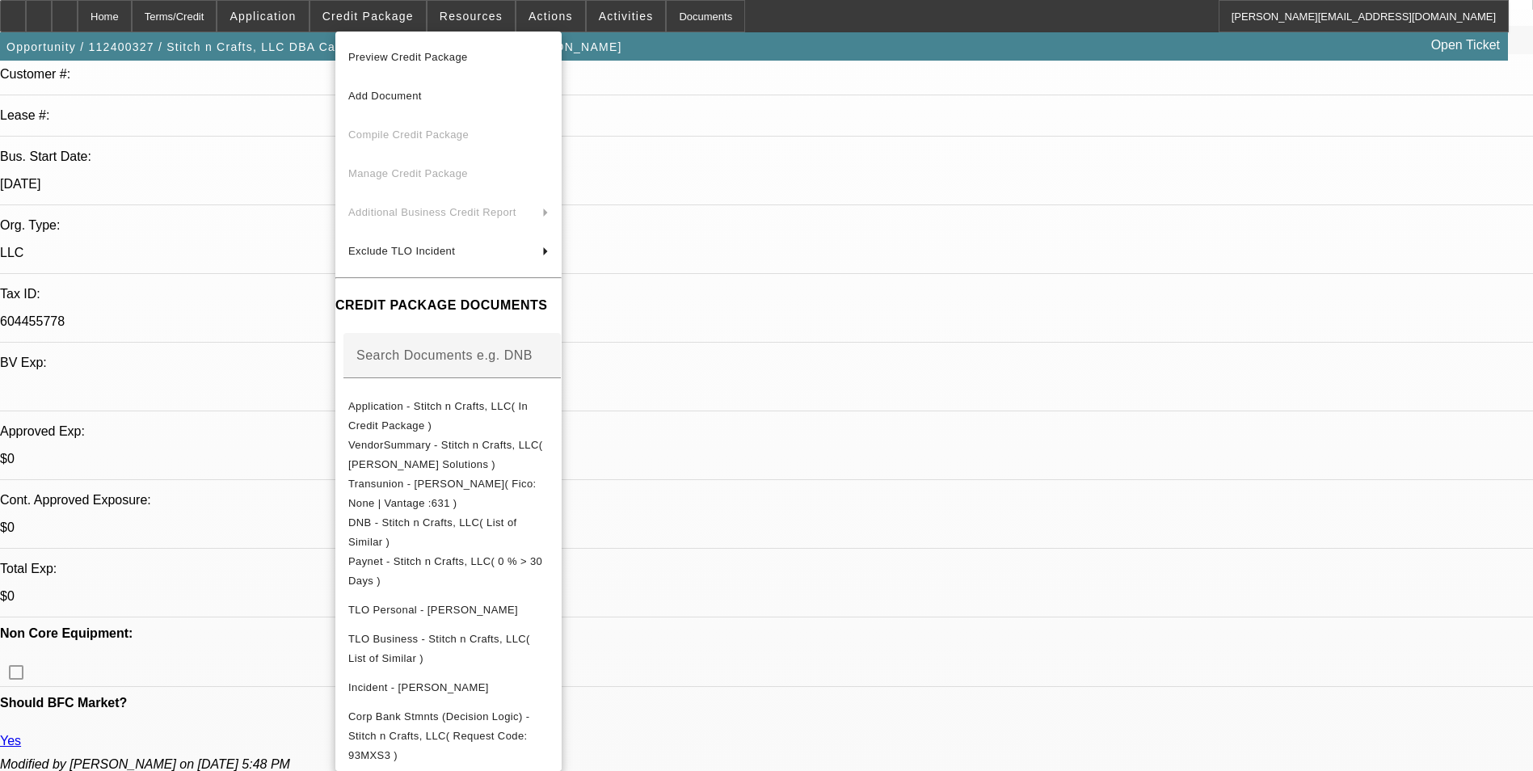
click at [837, 261] on div at bounding box center [766, 385] width 1533 height 771
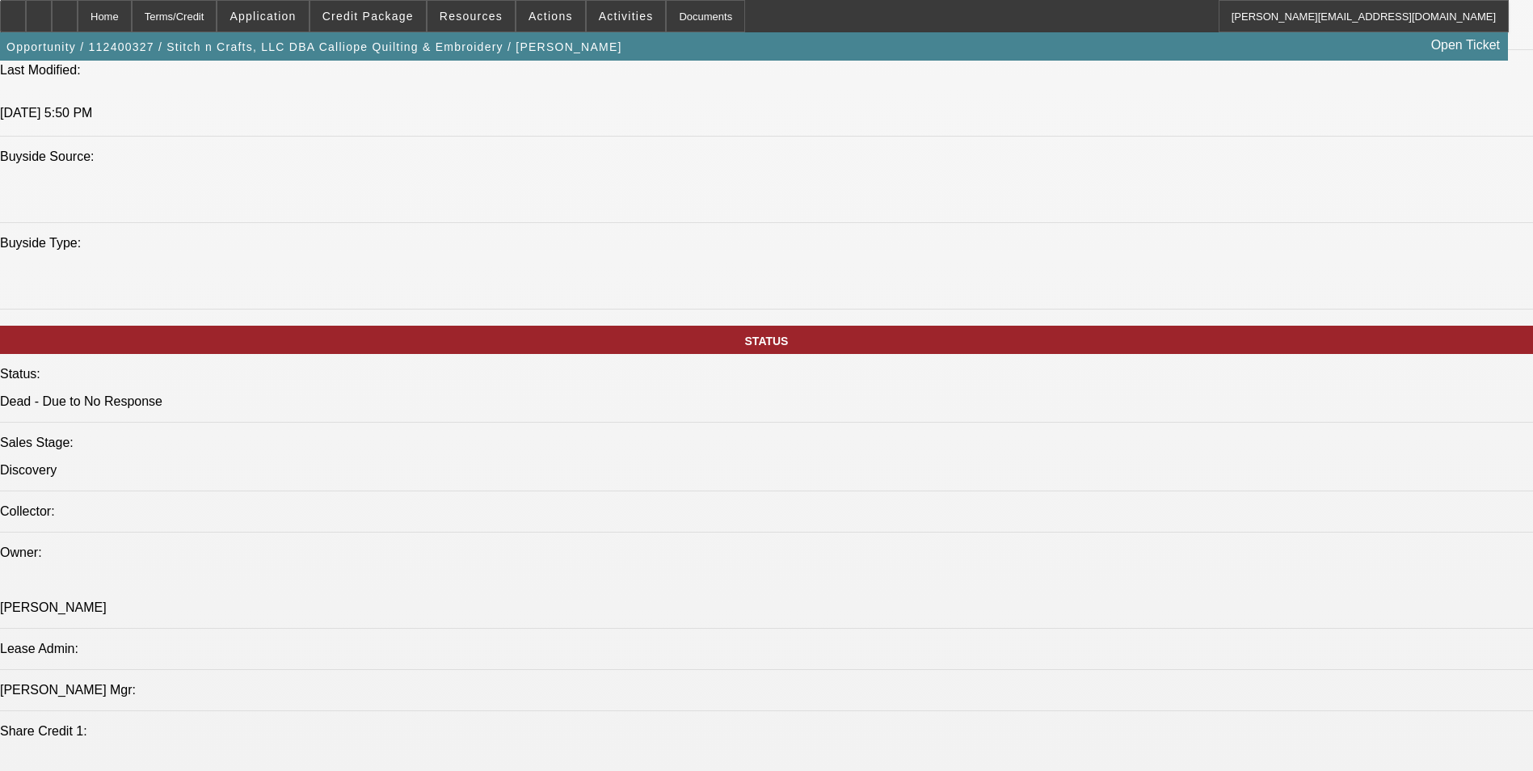
scroll to position [1617, 0]
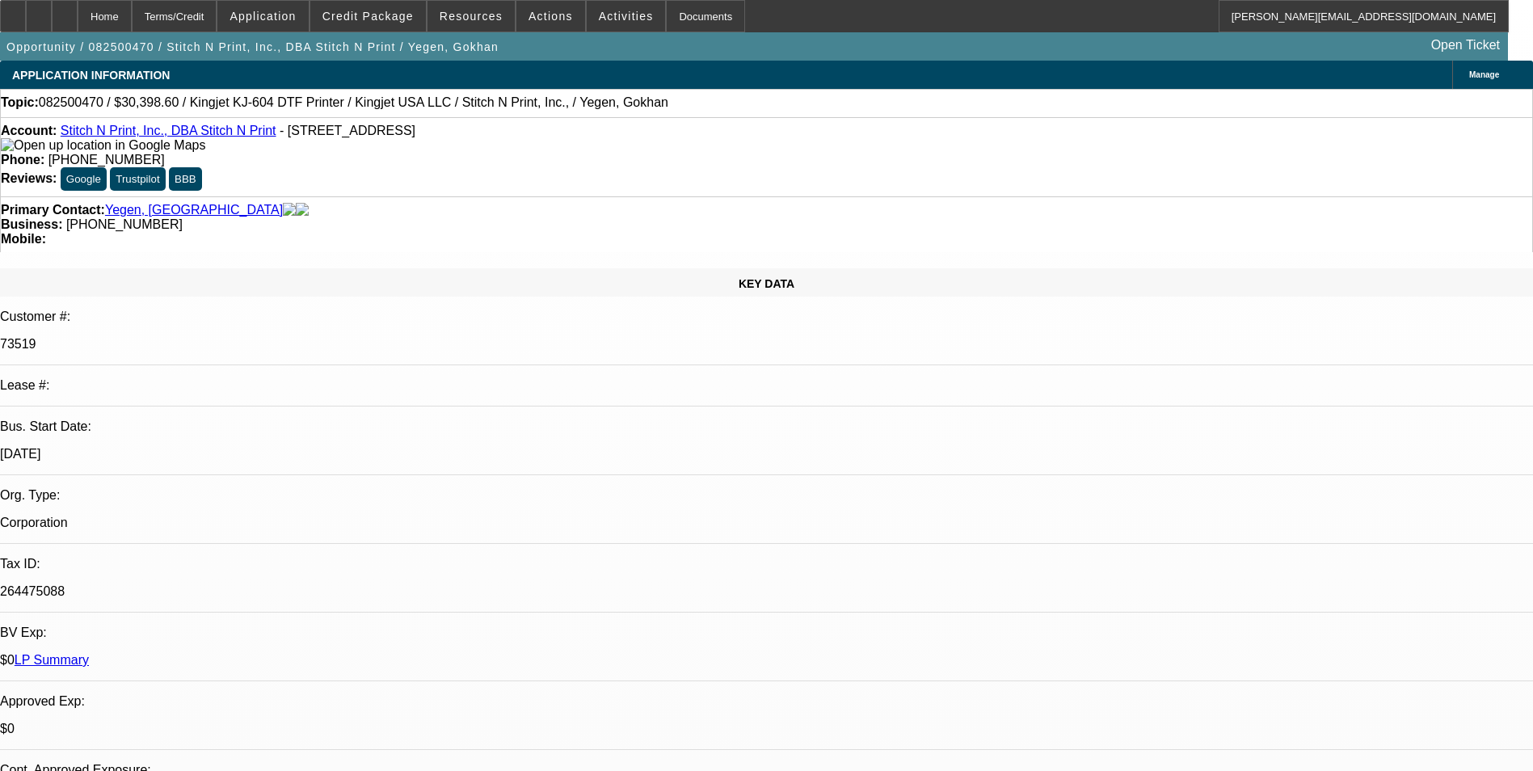
select select "0"
select select "2"
select select "0"
select select "2"
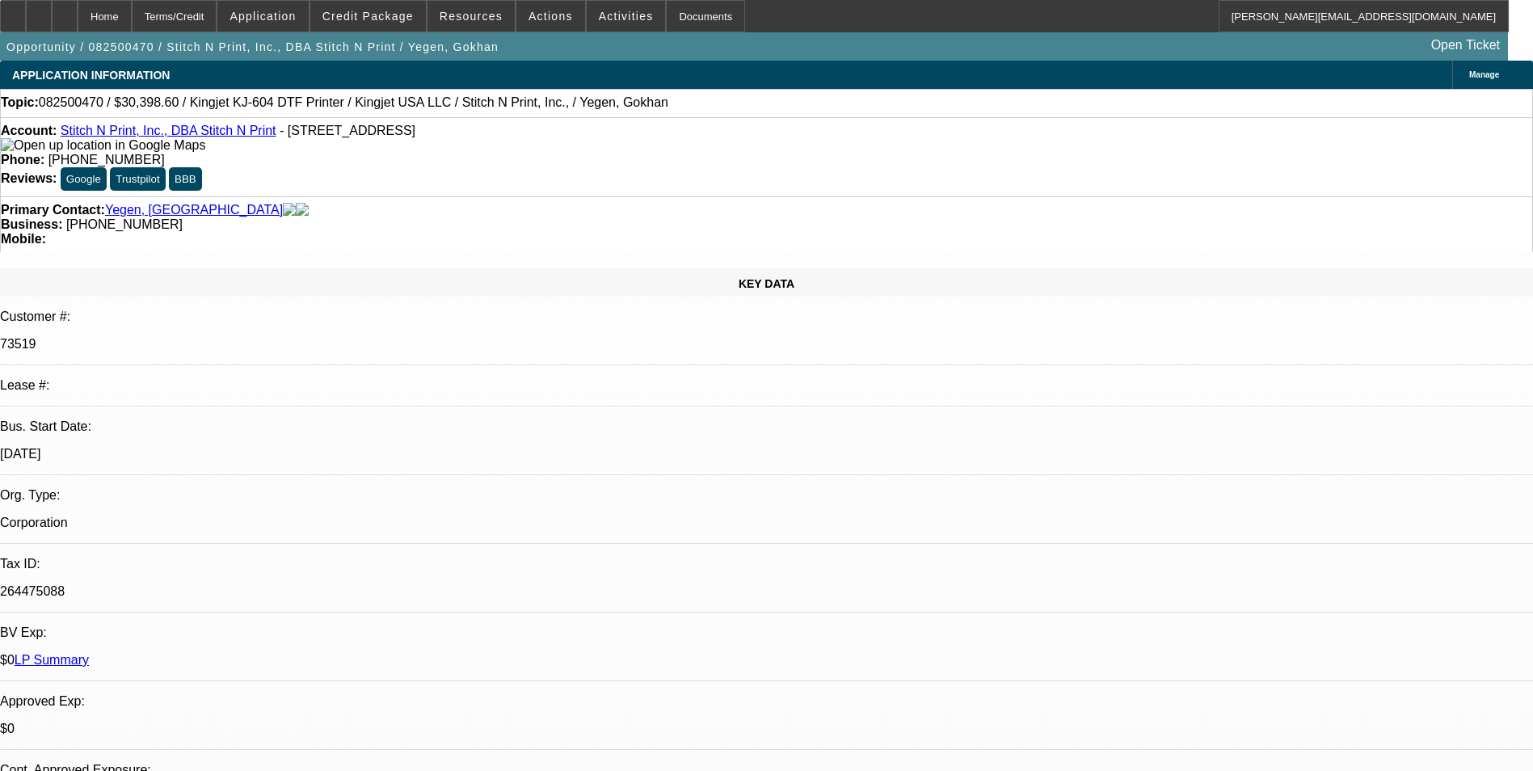
select select "0"
select select "2"
select select "0"
select select "2"
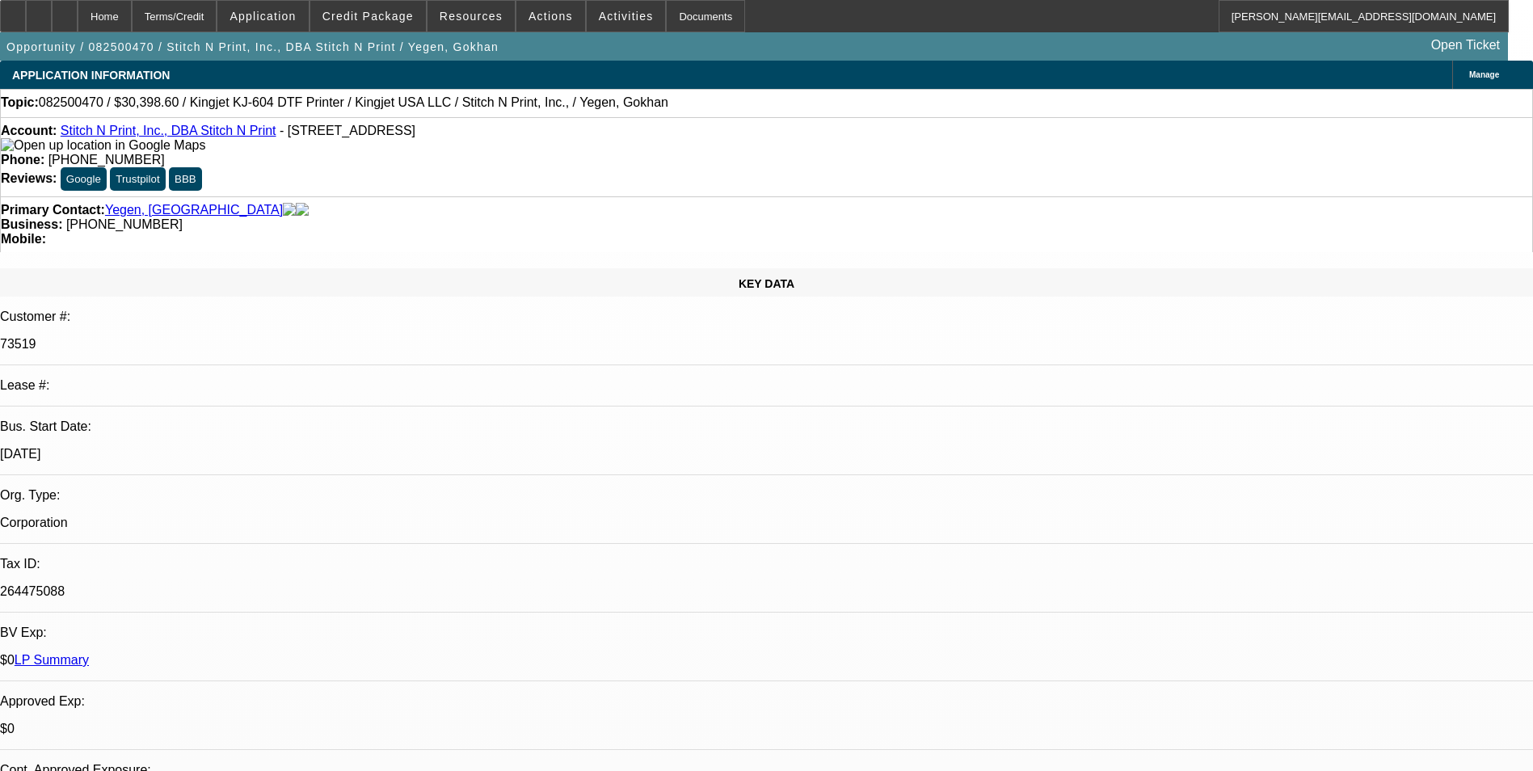
select select "0"
select select "2"
select select "0"
select select "2"
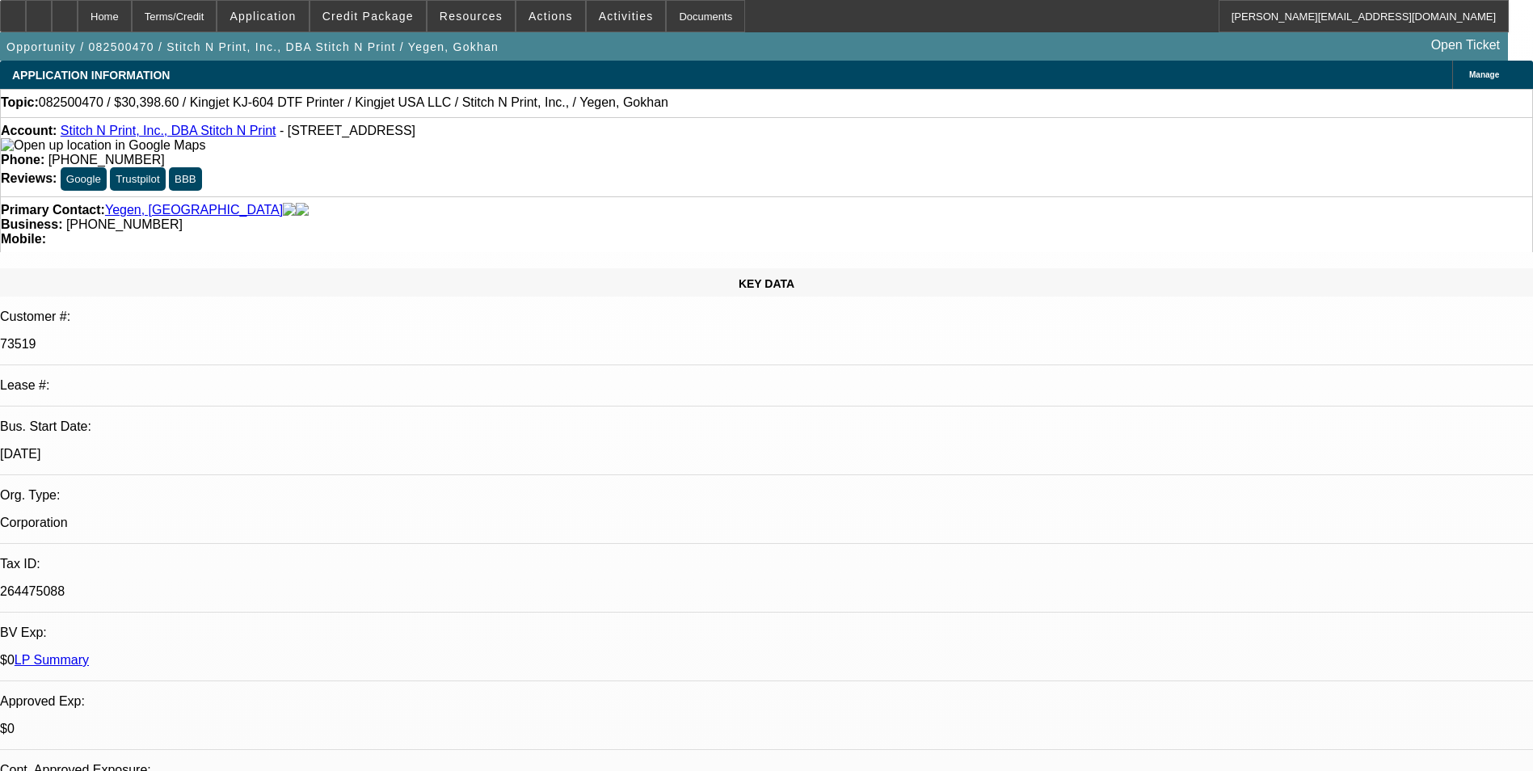
select select "0"
select select "2"
select select "0"
select select "2"
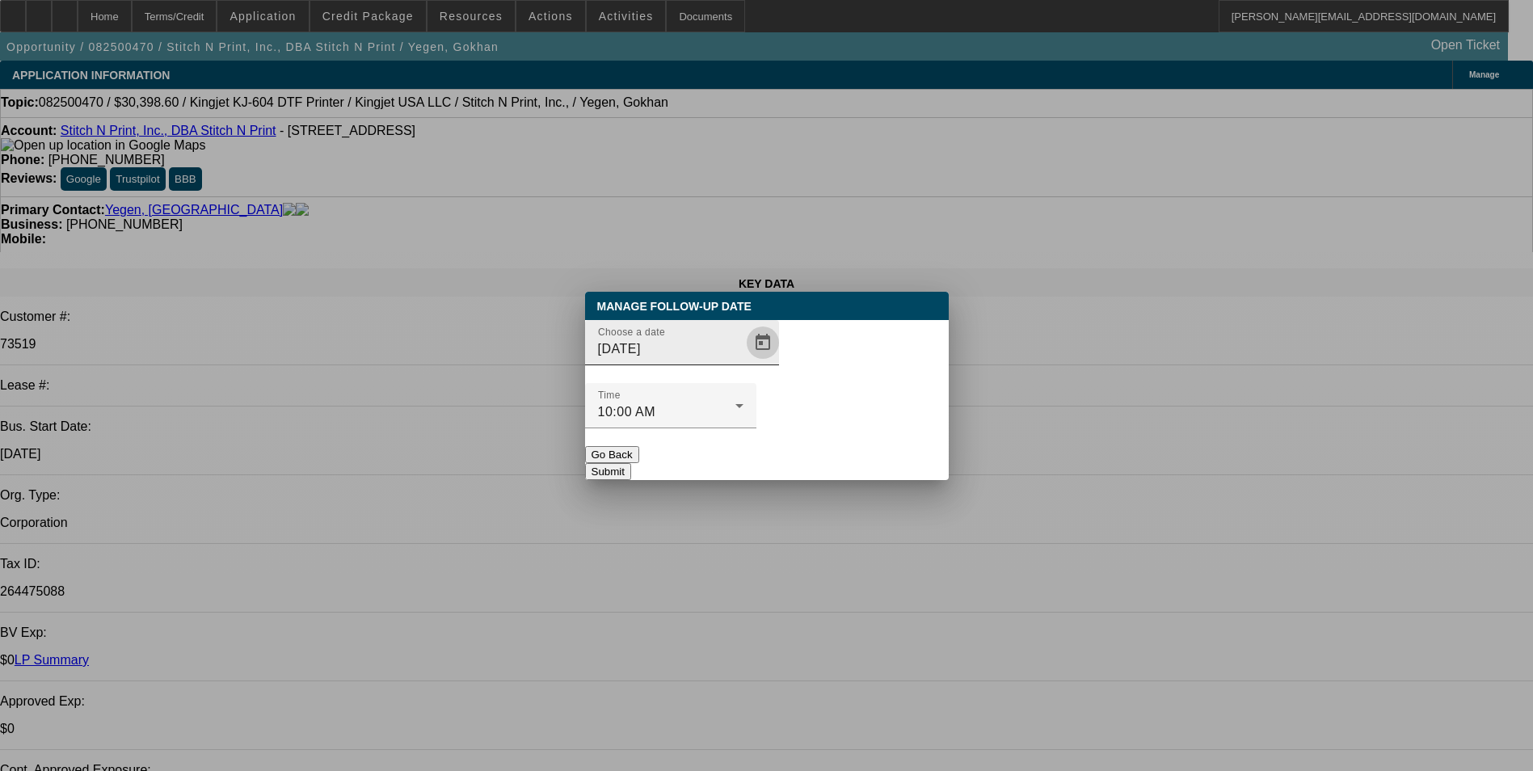
click at [744, 362] on span "Open calendar" at bounding box center [763, 342] width 39 height 39
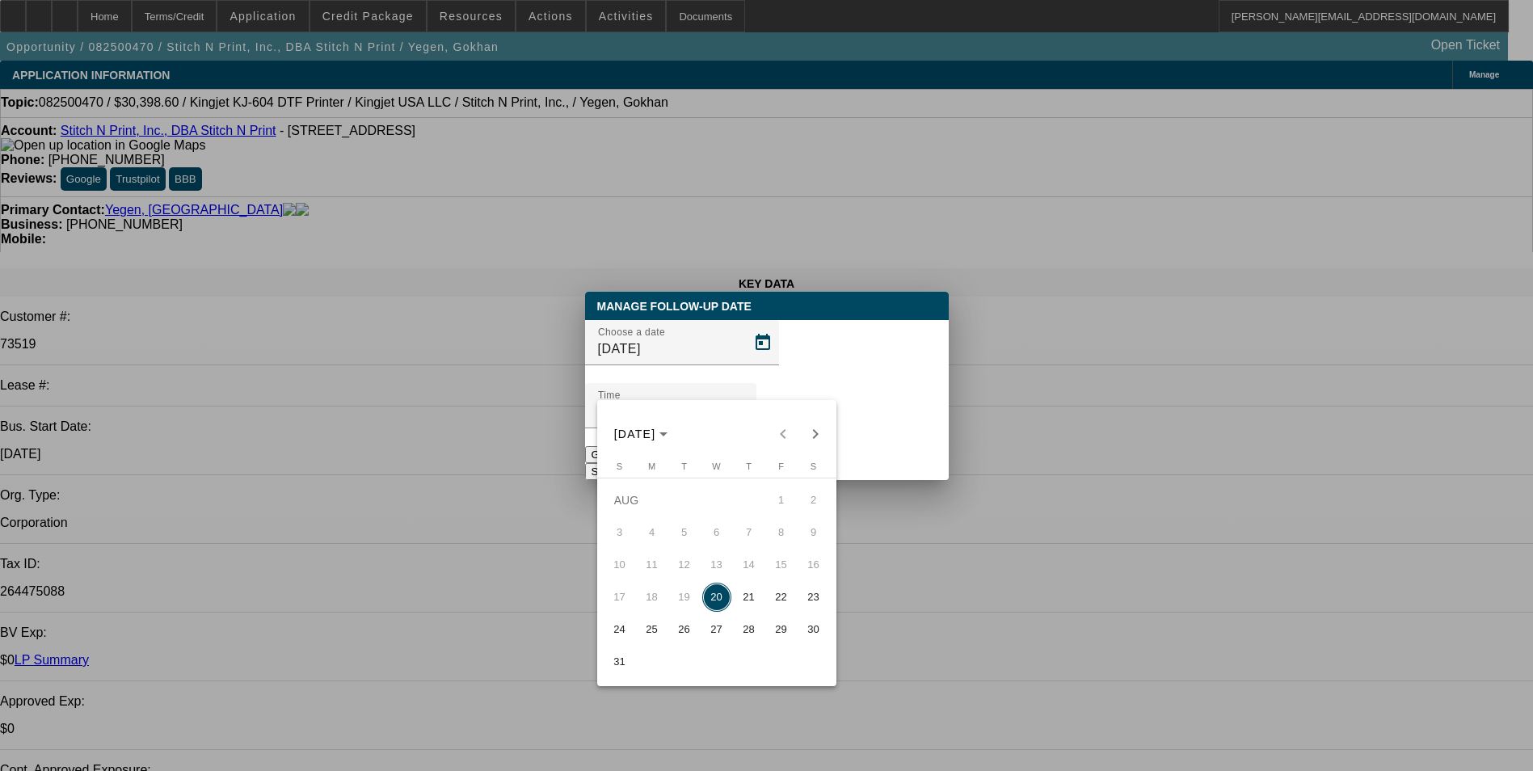
click at [744, 603] on span "21" at bounding box center [749, 597] width 29 height 29
type input "8/21/2025"
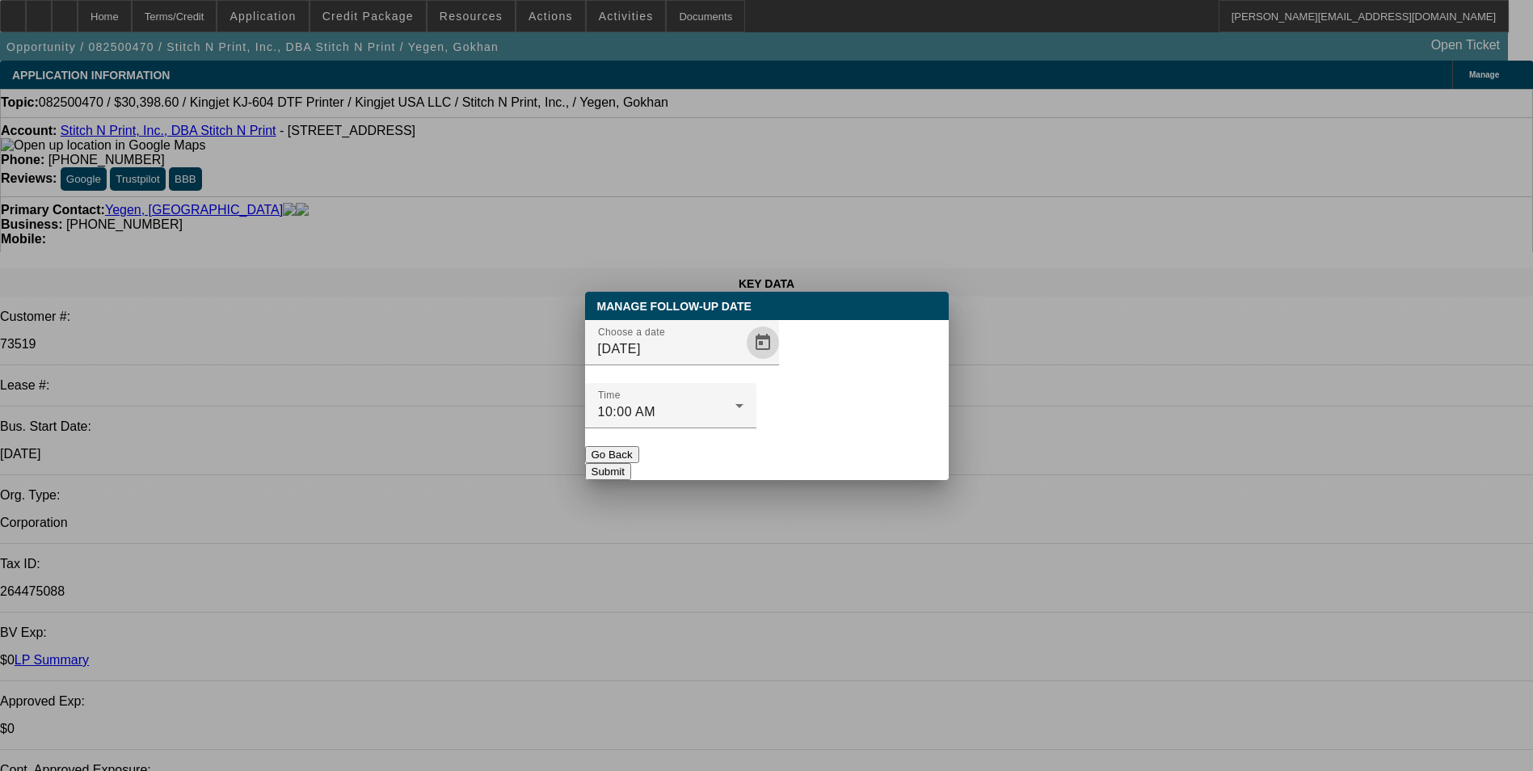
click at [631, 463] on button "Submit" at bounding box center [608, 471] width 46 height 17
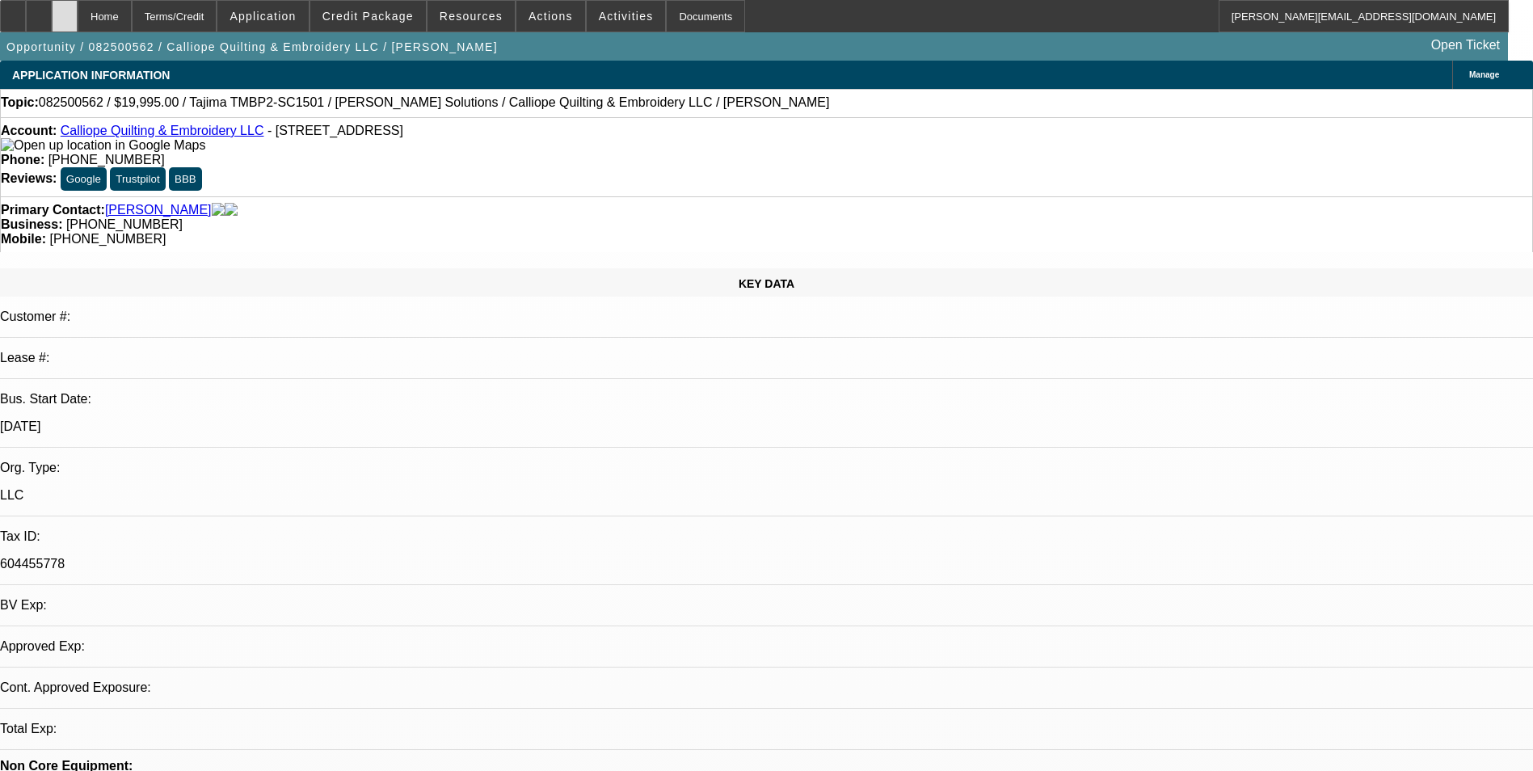
select select "0"
select select "2"
select select "0.1"
select select "4"
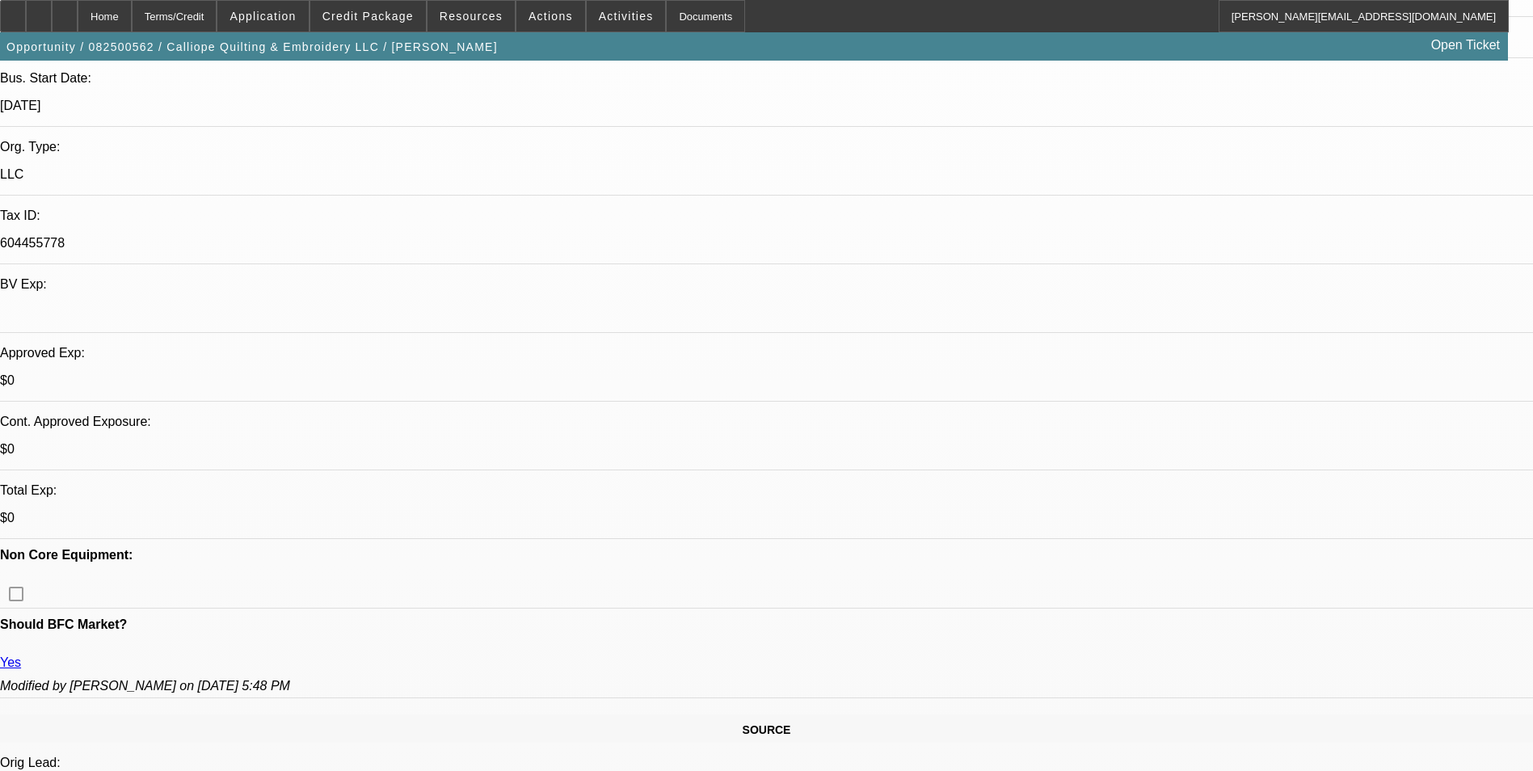
scroll to position [323, 0]
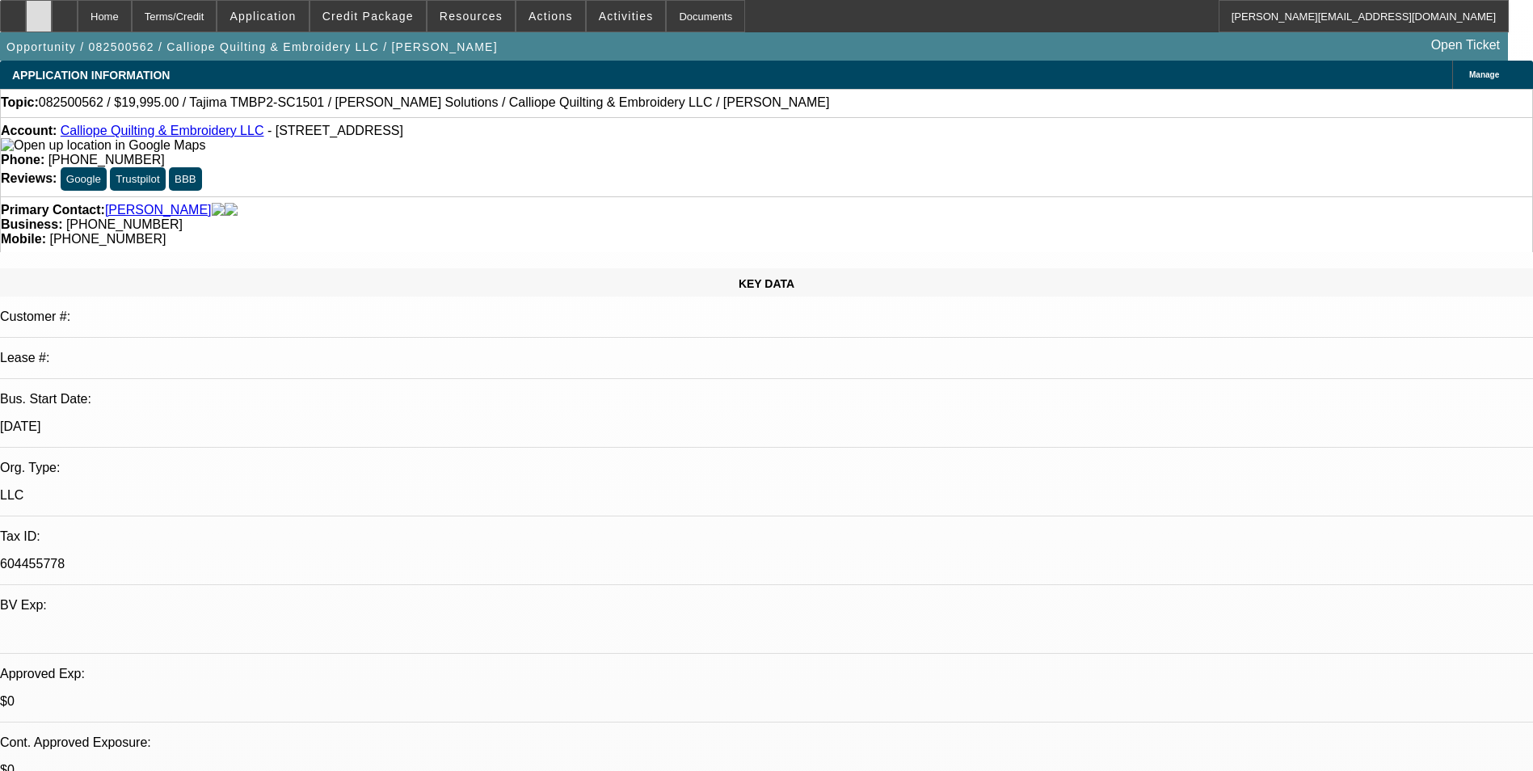
click at [39, 11] on icon at bounding box center [39, 11] width 0 height 0
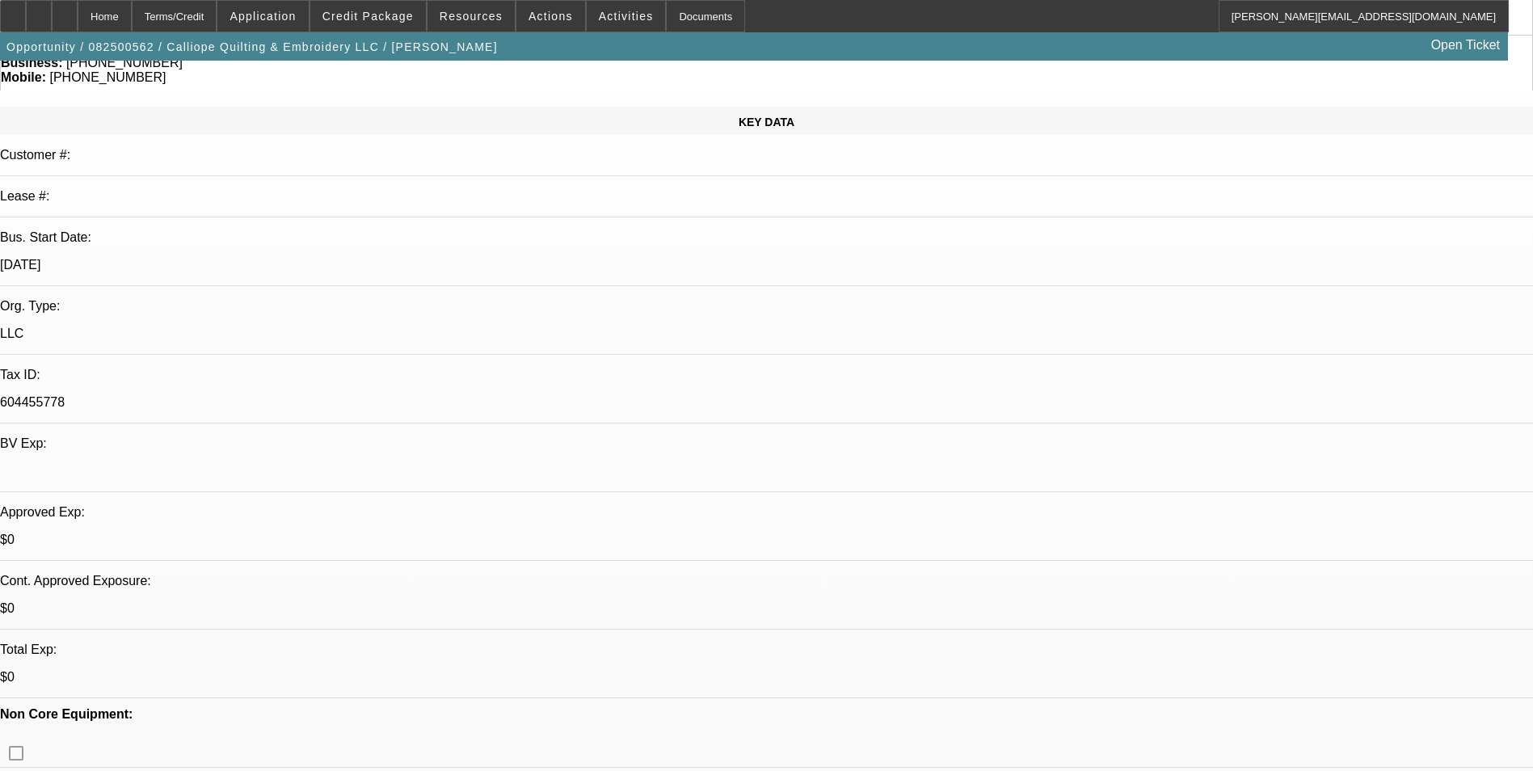
scroll to position [81, 0]
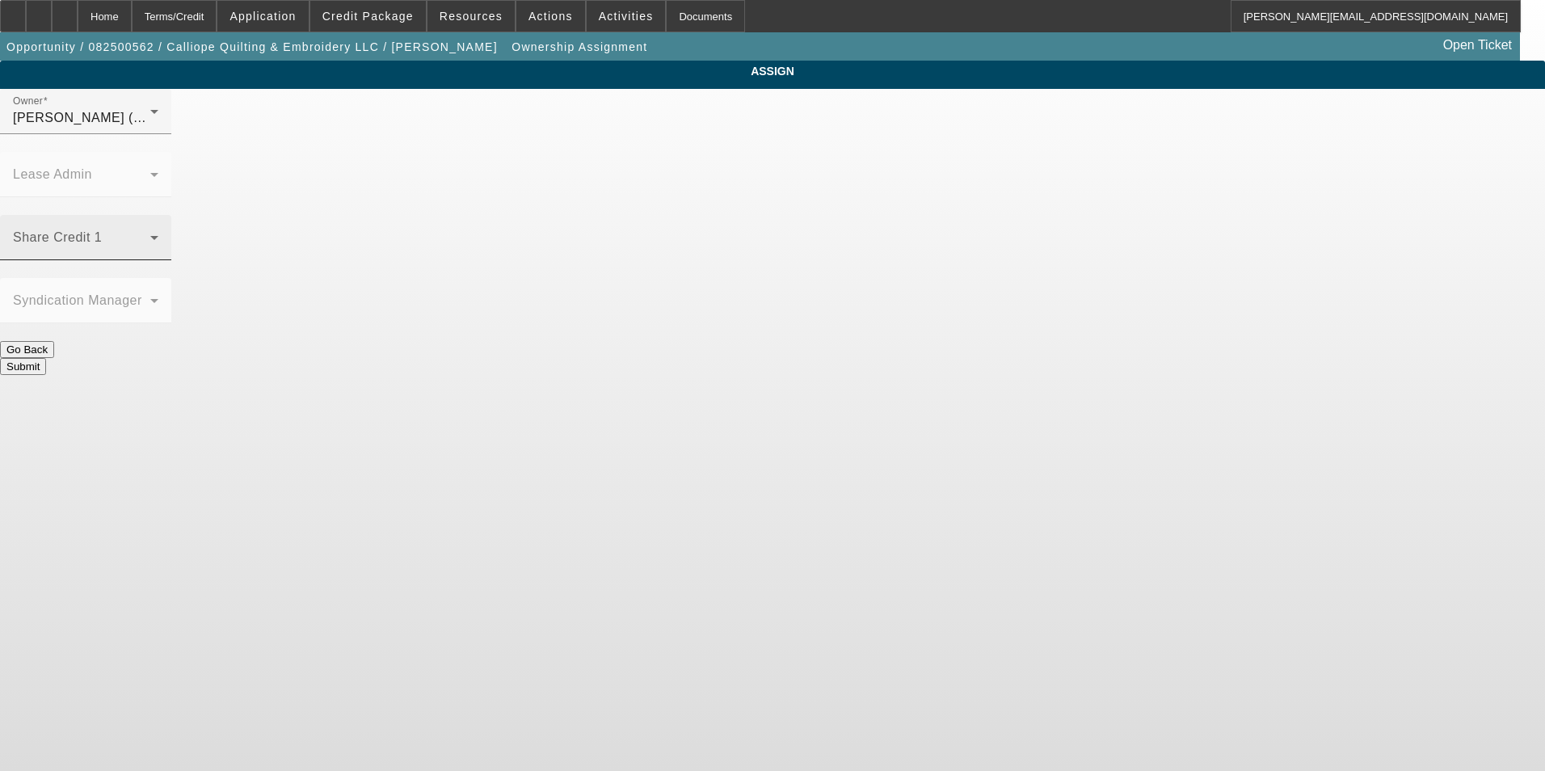
click at [150, 234] on span at bounding box center [81, 243] width 137 height 19
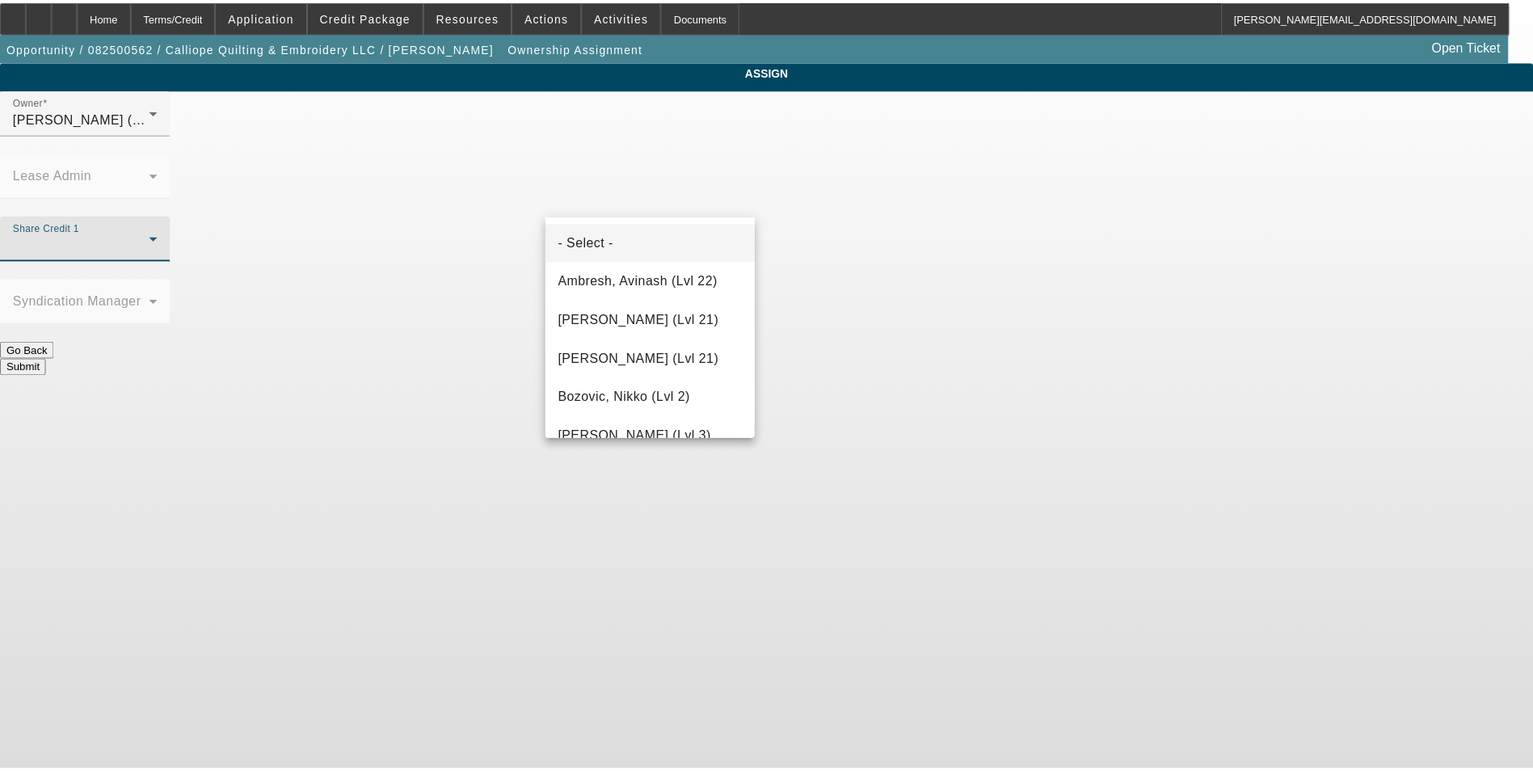
scroll to position [2034, 0]
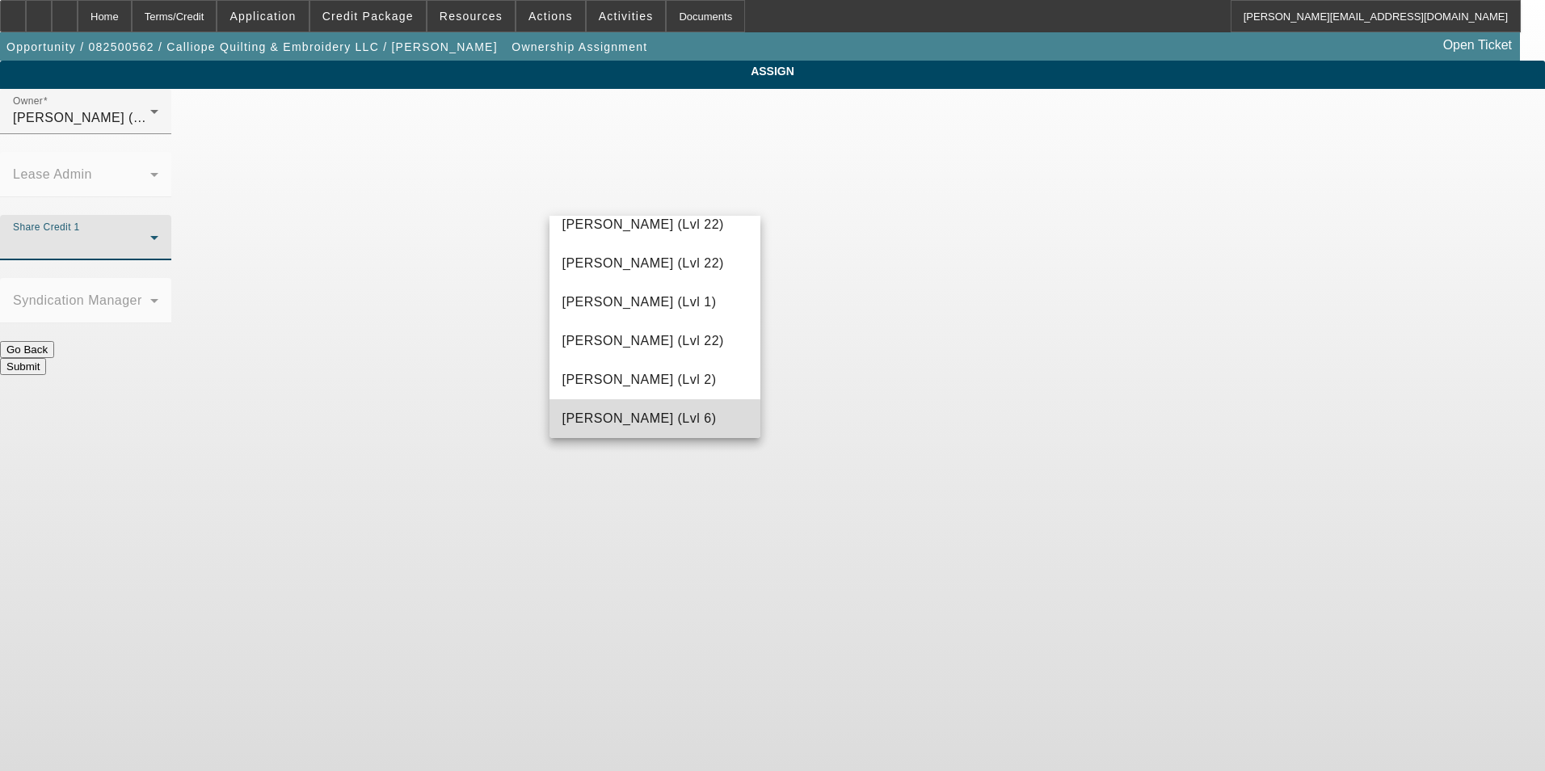
click at [655, 419] on span "Wesolowski, John (Lvl 6)" at bounding box center [640, 418] width 154 height 19
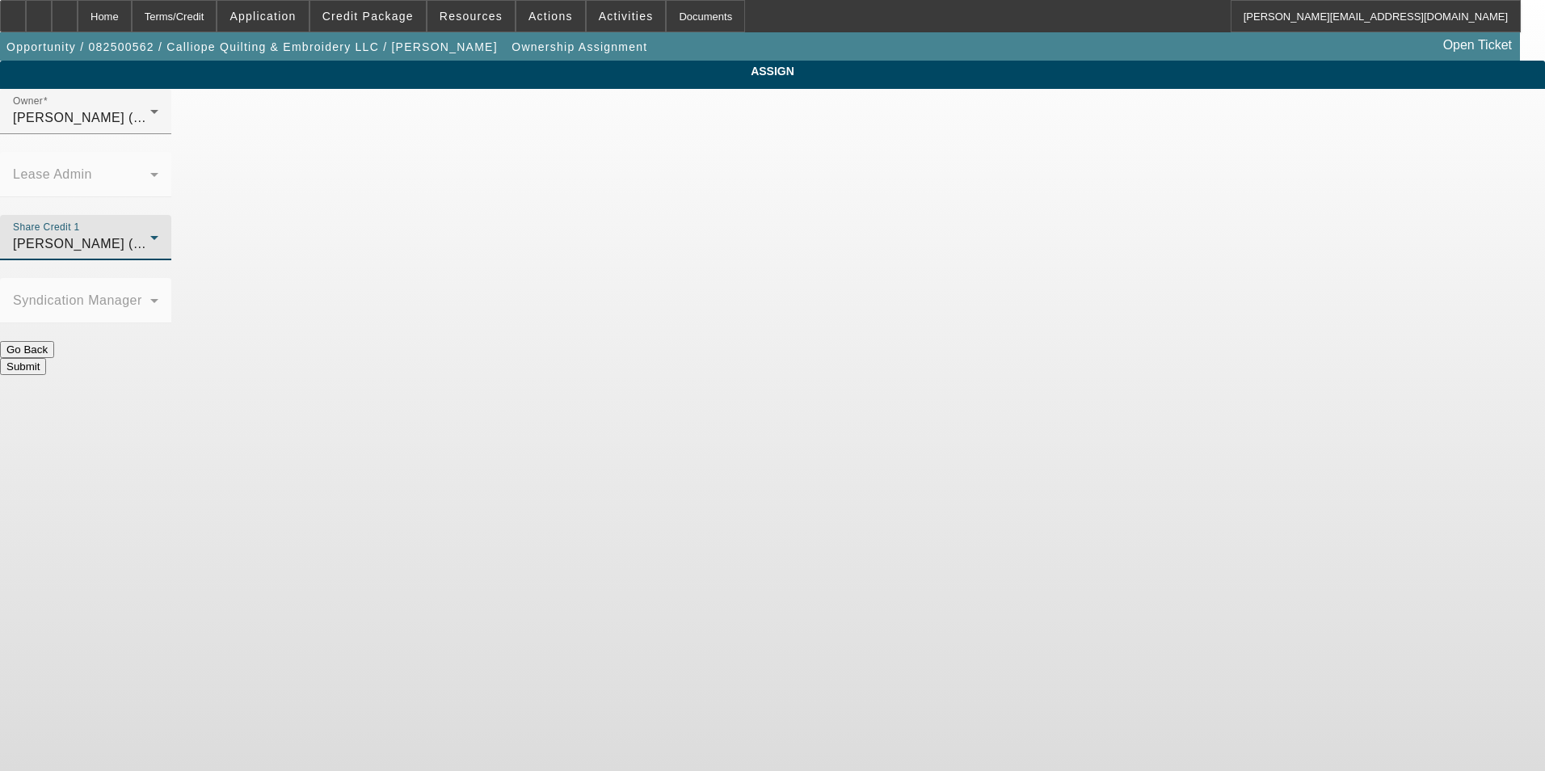
click at [46, 358] on button "Submit" at bounding box center [23, 366] width 46 height 17
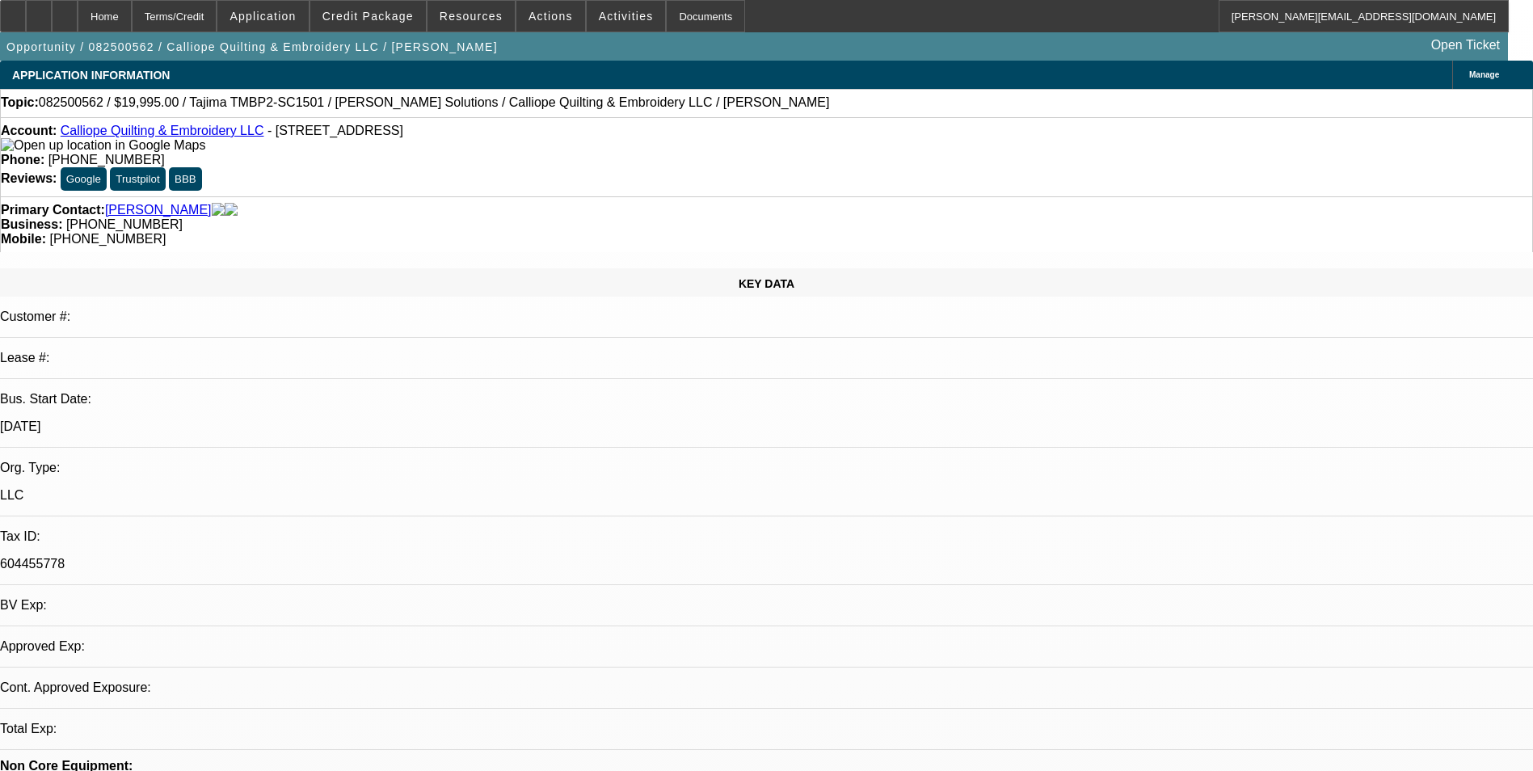
select select "0"
select select "2"
select select "0.1"
select select "4"
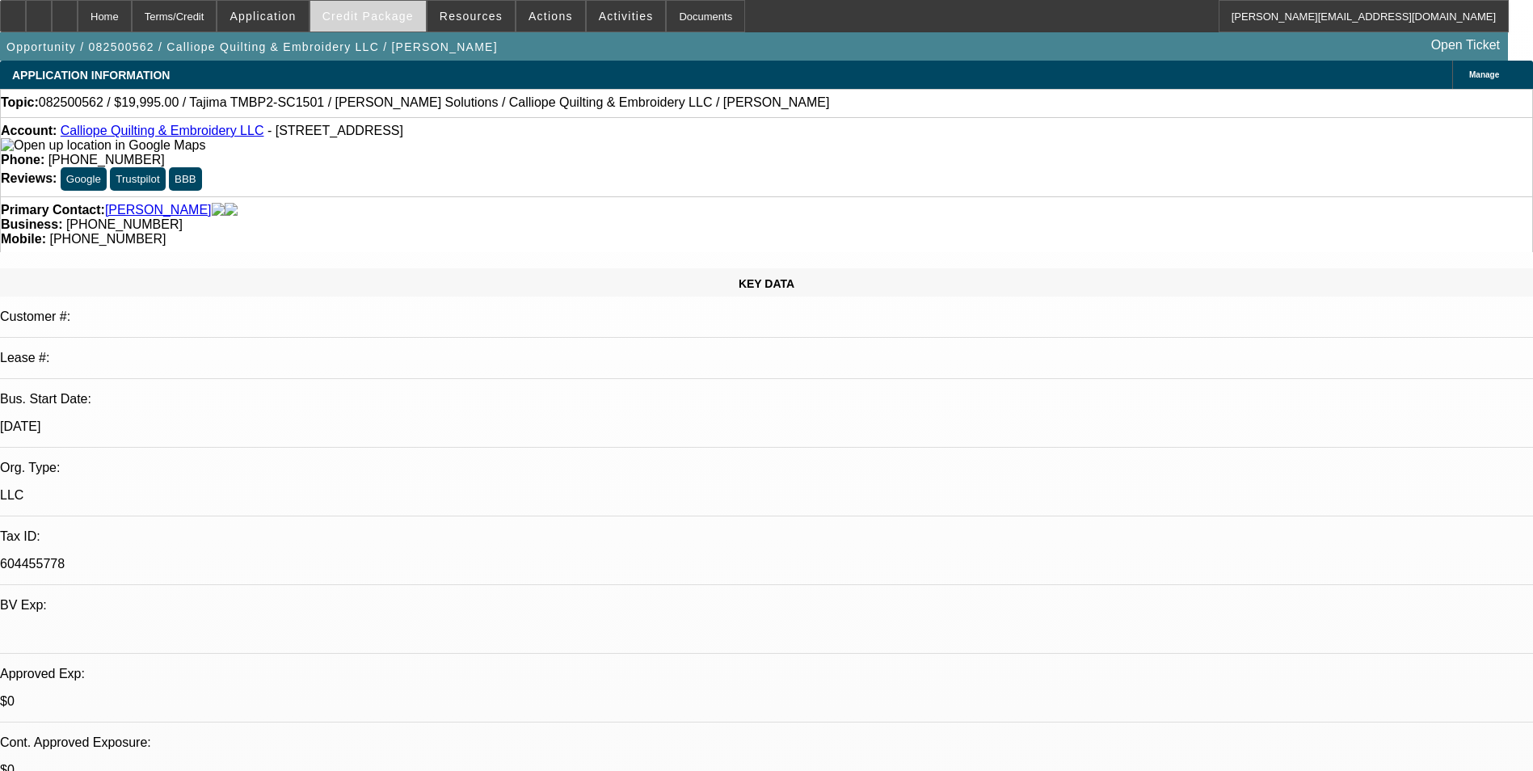
click at [389, 10] on span "Credit Package" at bounding box center [367, 16] width 91 height 13
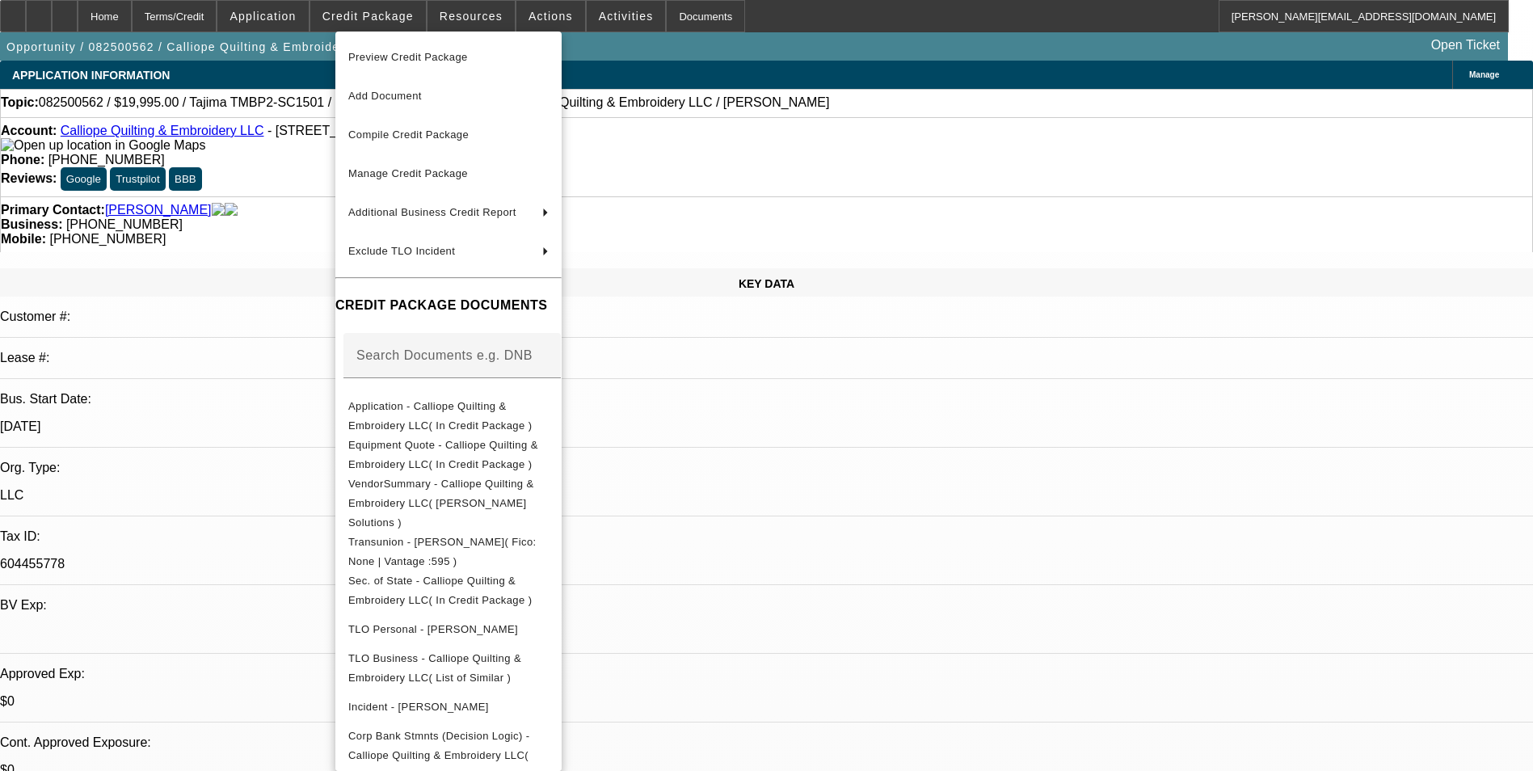
click at [878, 501] on div at bounding box center [766, 385] width 1533 height 771
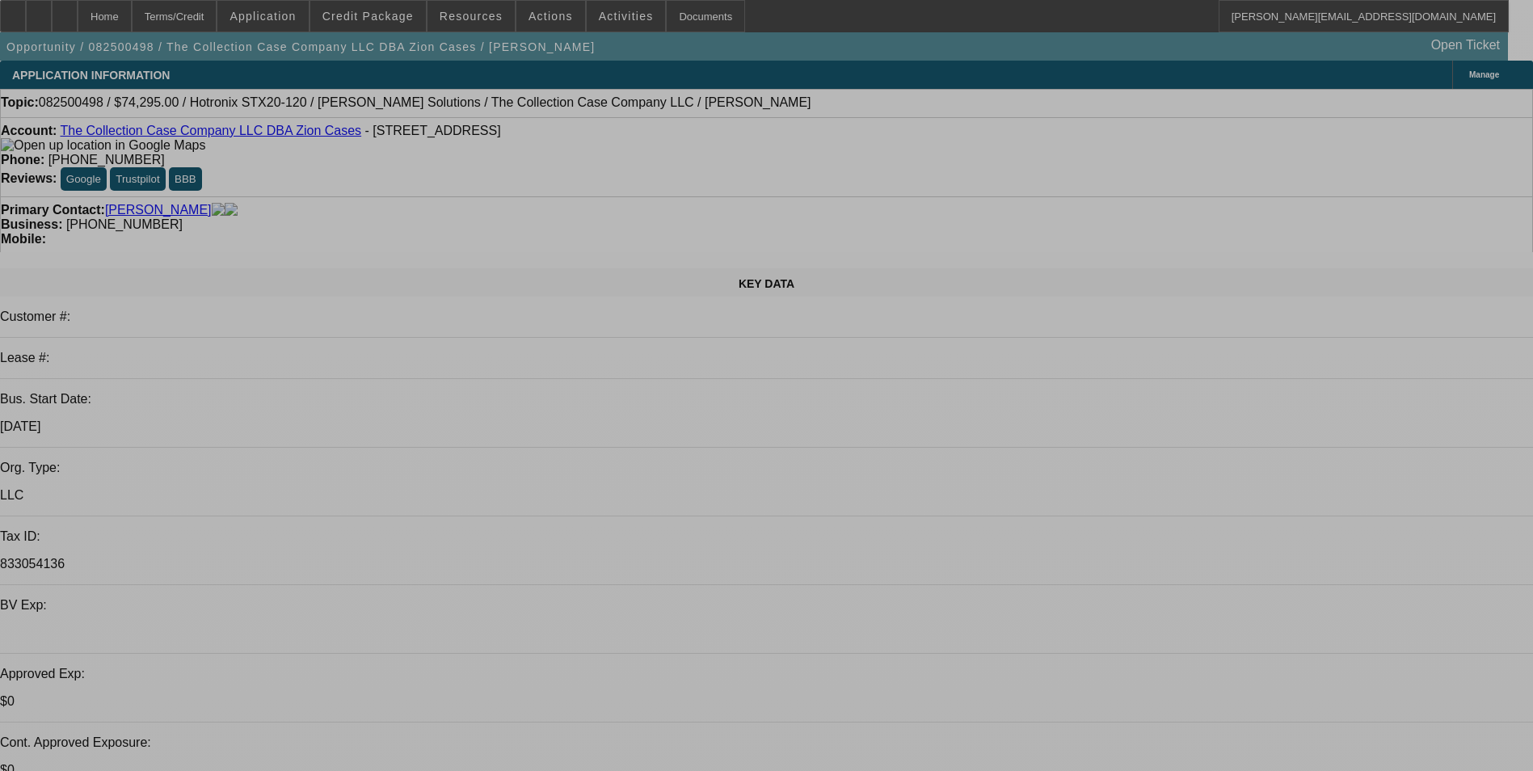
select select "0"
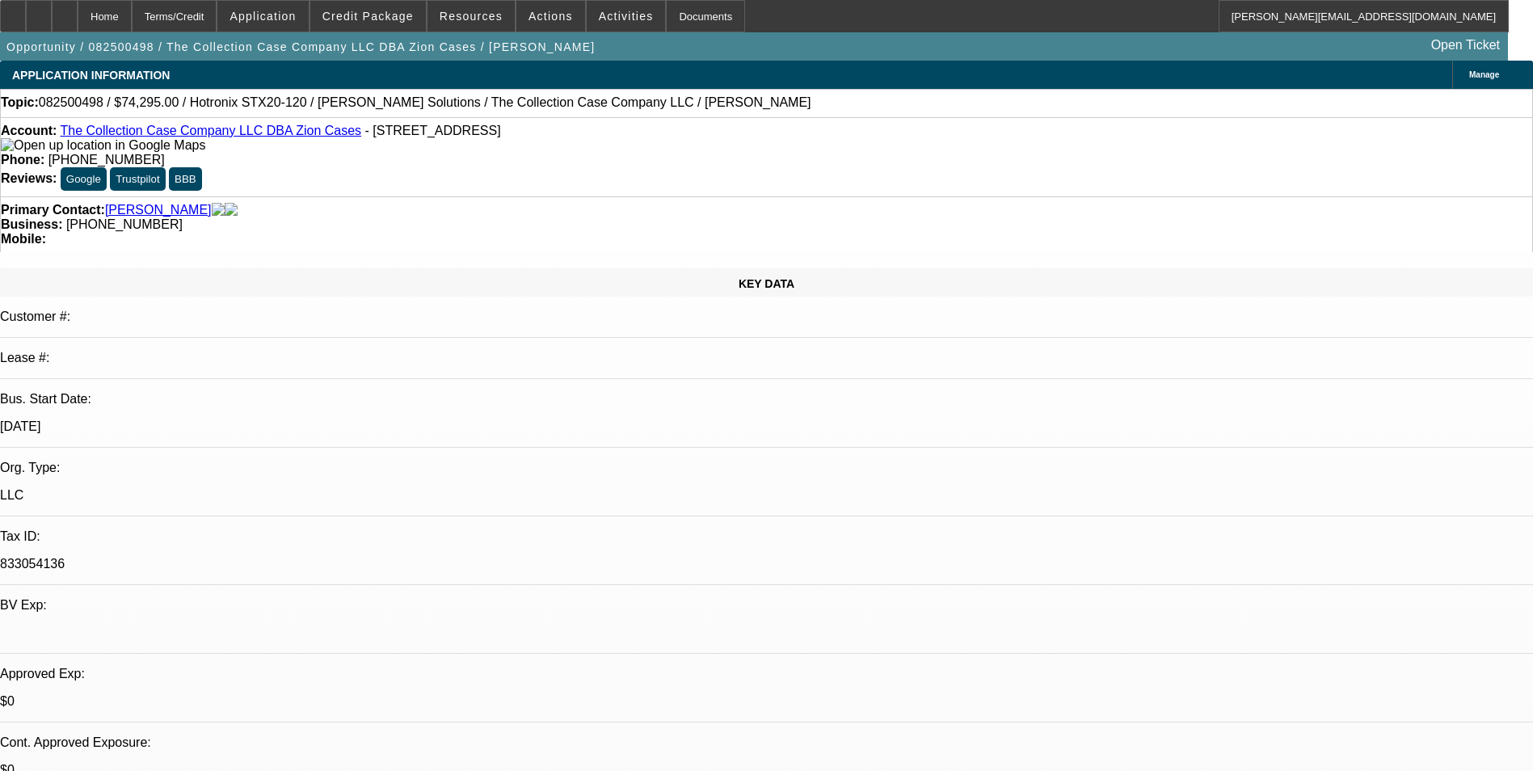
select select "2"
select select "0"
select select "6"
select select "0"
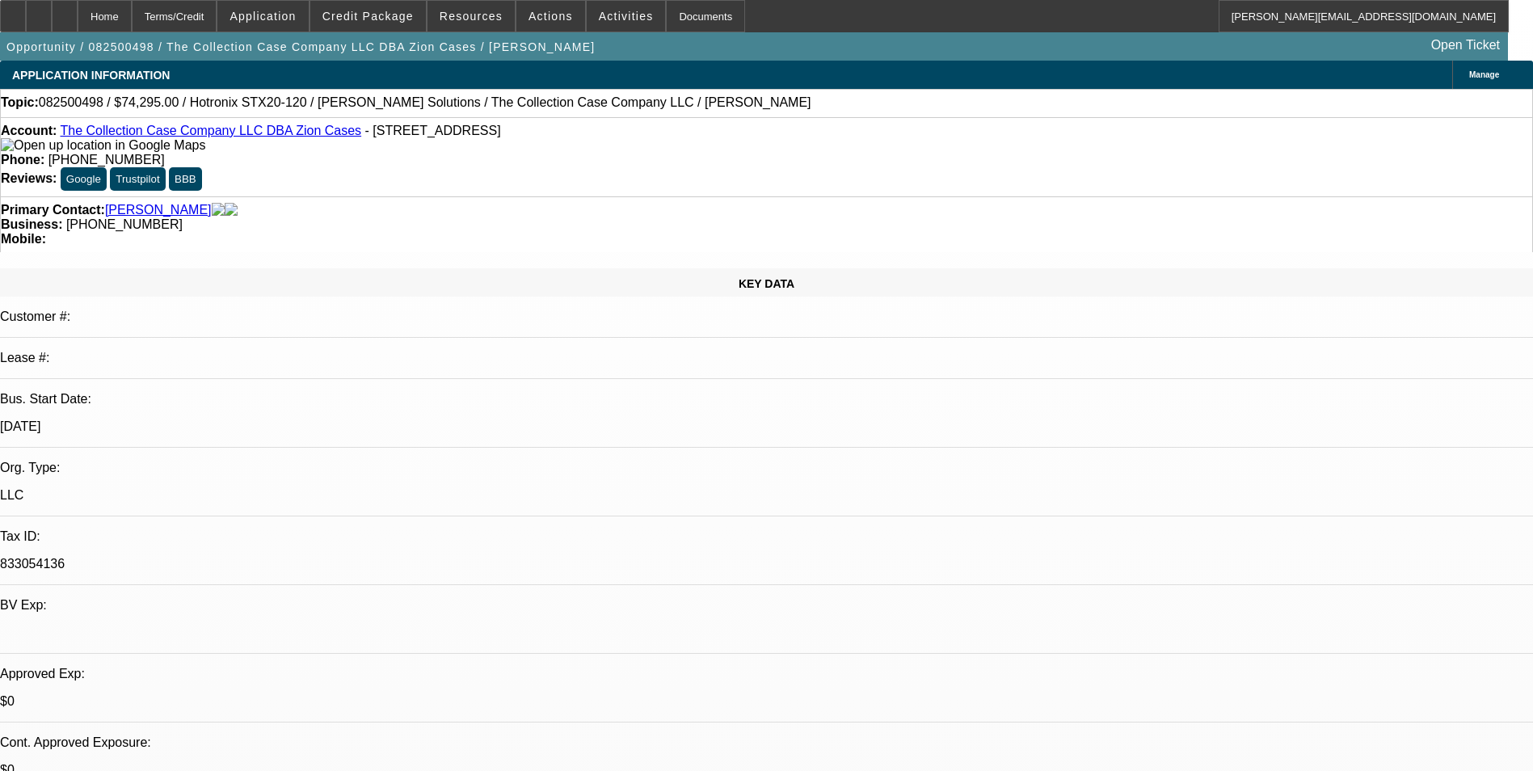
select select "2"
select select "0"
select select "6"
select select "0"
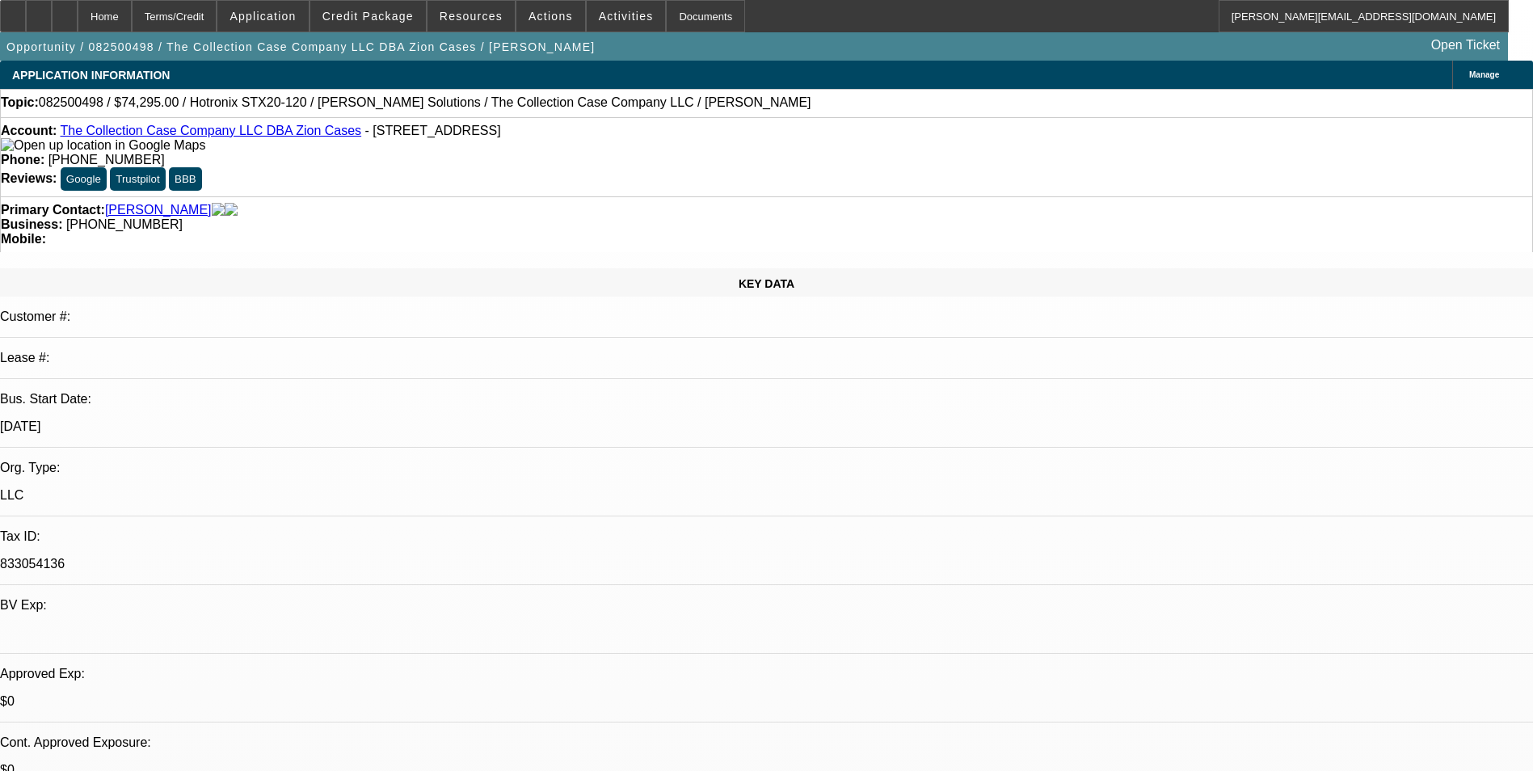
select select "2"
select select "0"
select select "6"
select select "0"
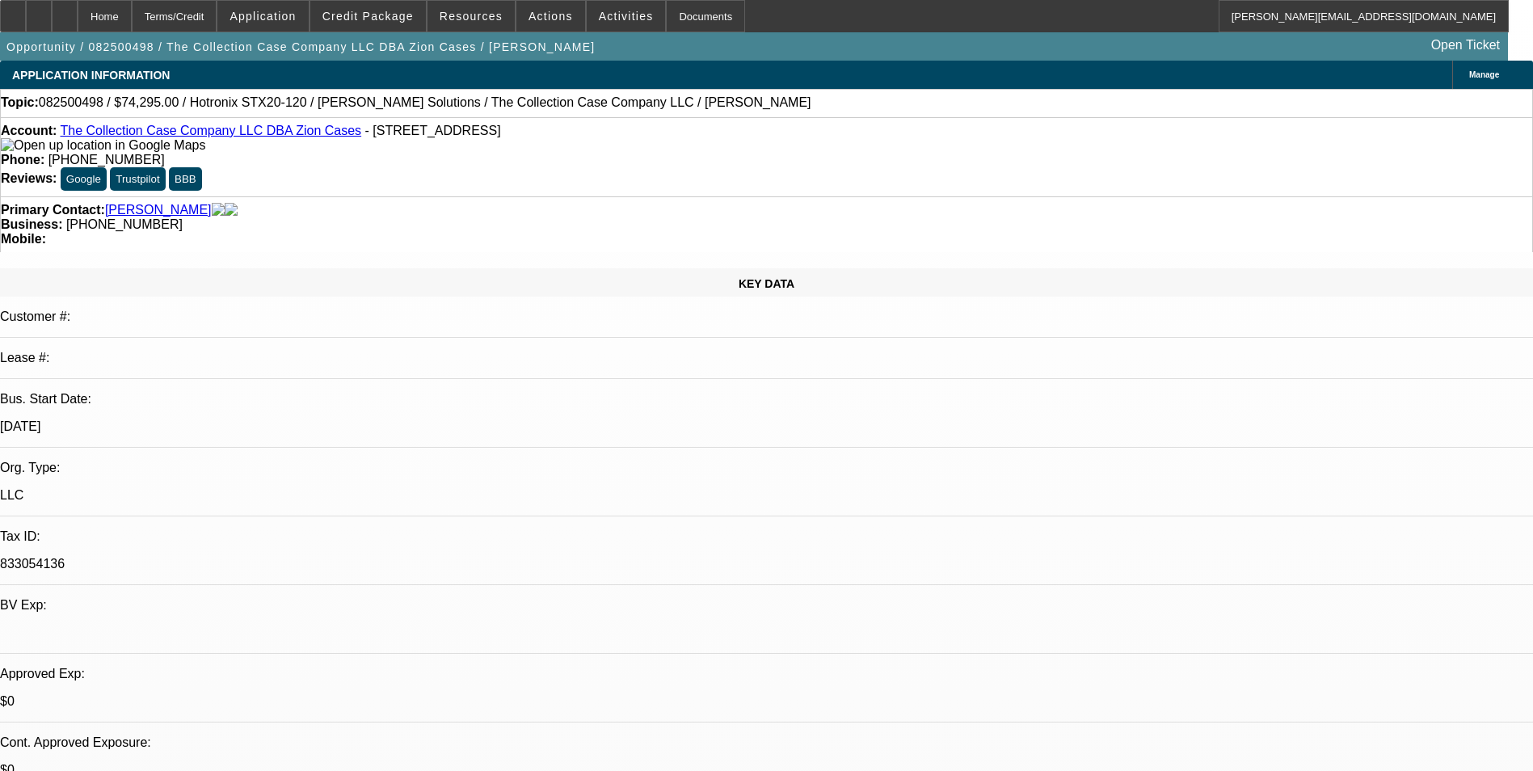
select select "2"
select select "0"
select select "6"
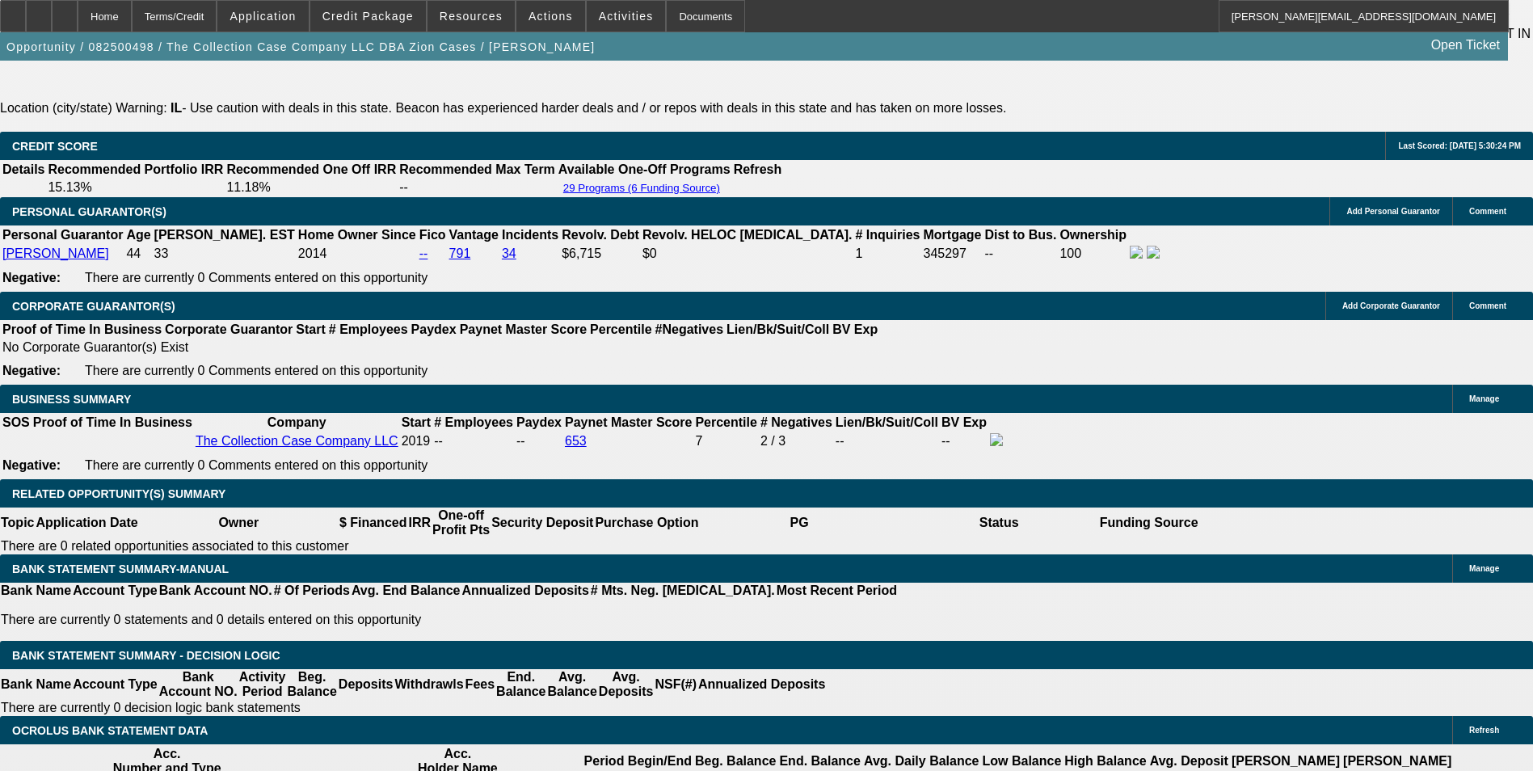
scroll to position [2748, 0]
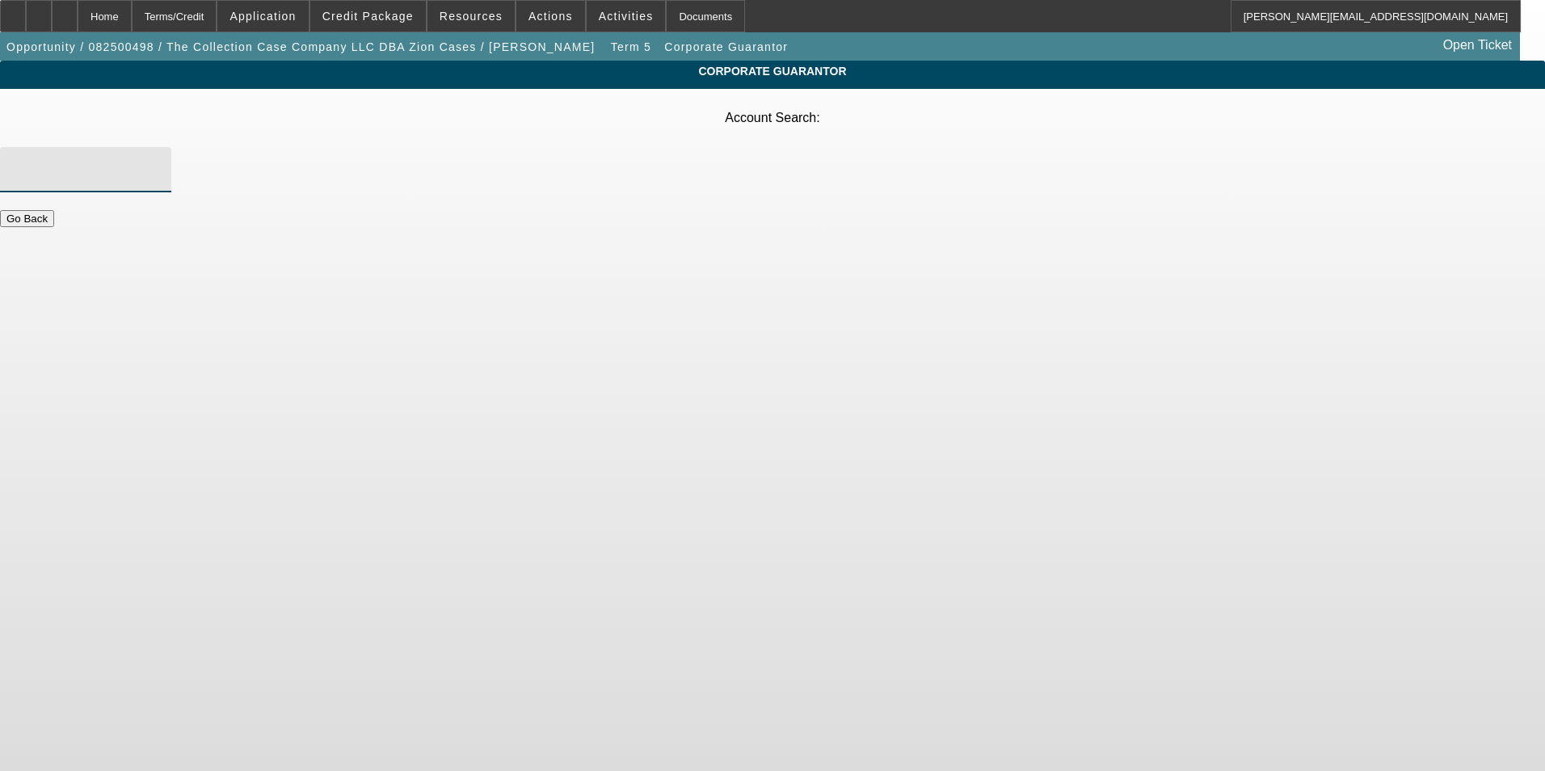
click at [158, 160] on input "Account Search" at bounding box center [85, 169] width 145 height 19
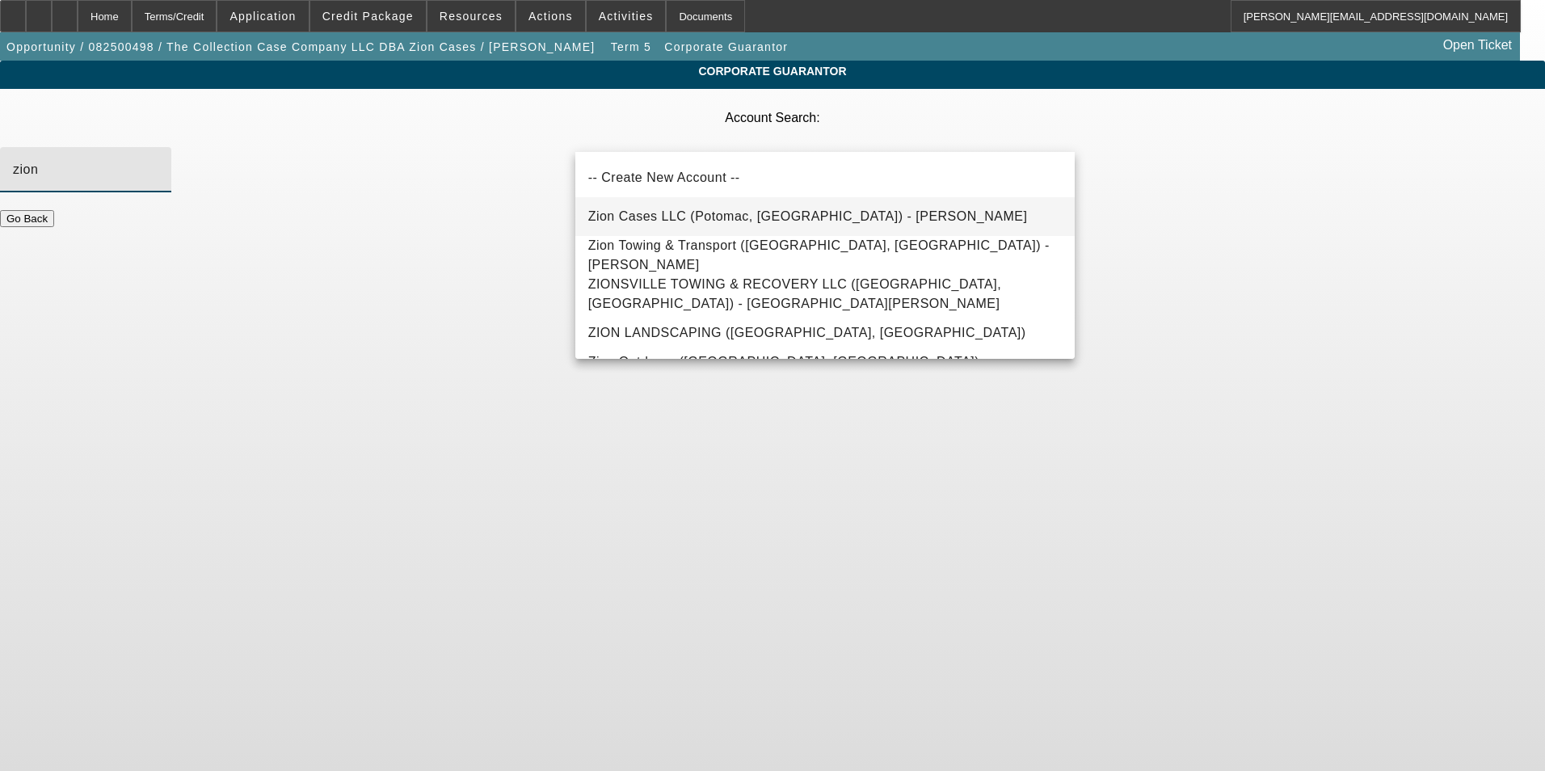
click at [715, 219] on span "Zion Cases LLC (Potomac, [GEOGRAPHIC_DATA]) - [PERSON_NAME]" at bounding box center [808, 216] width 440 height 14
type input "Zion Cases LLC (Potomac, [GEOGRAPHIC_DATA]) - [PERSON_NAME]"
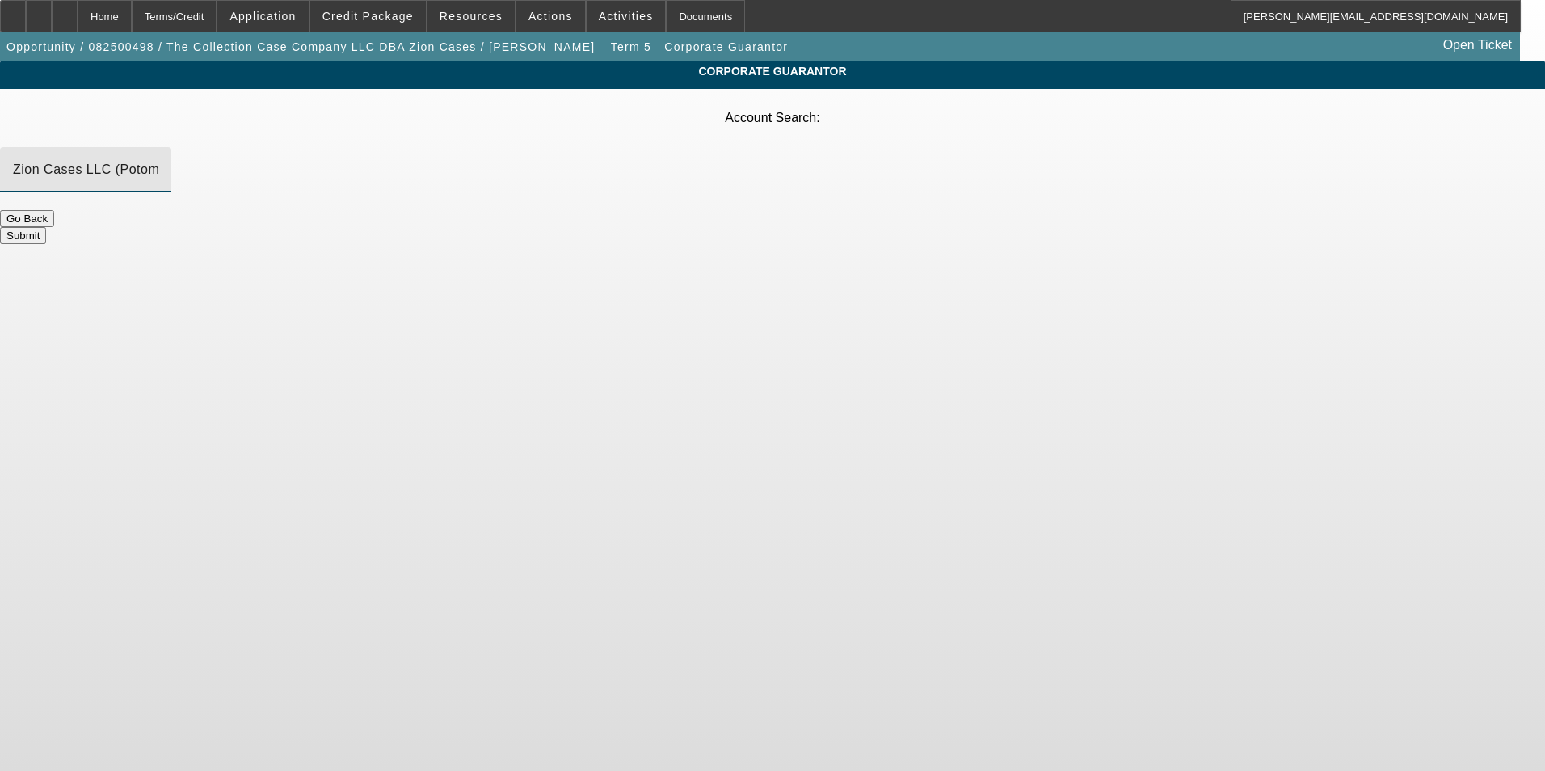
click at [46, 227] on button "Submit" at bounding box center [23, 235] width 46 height 17
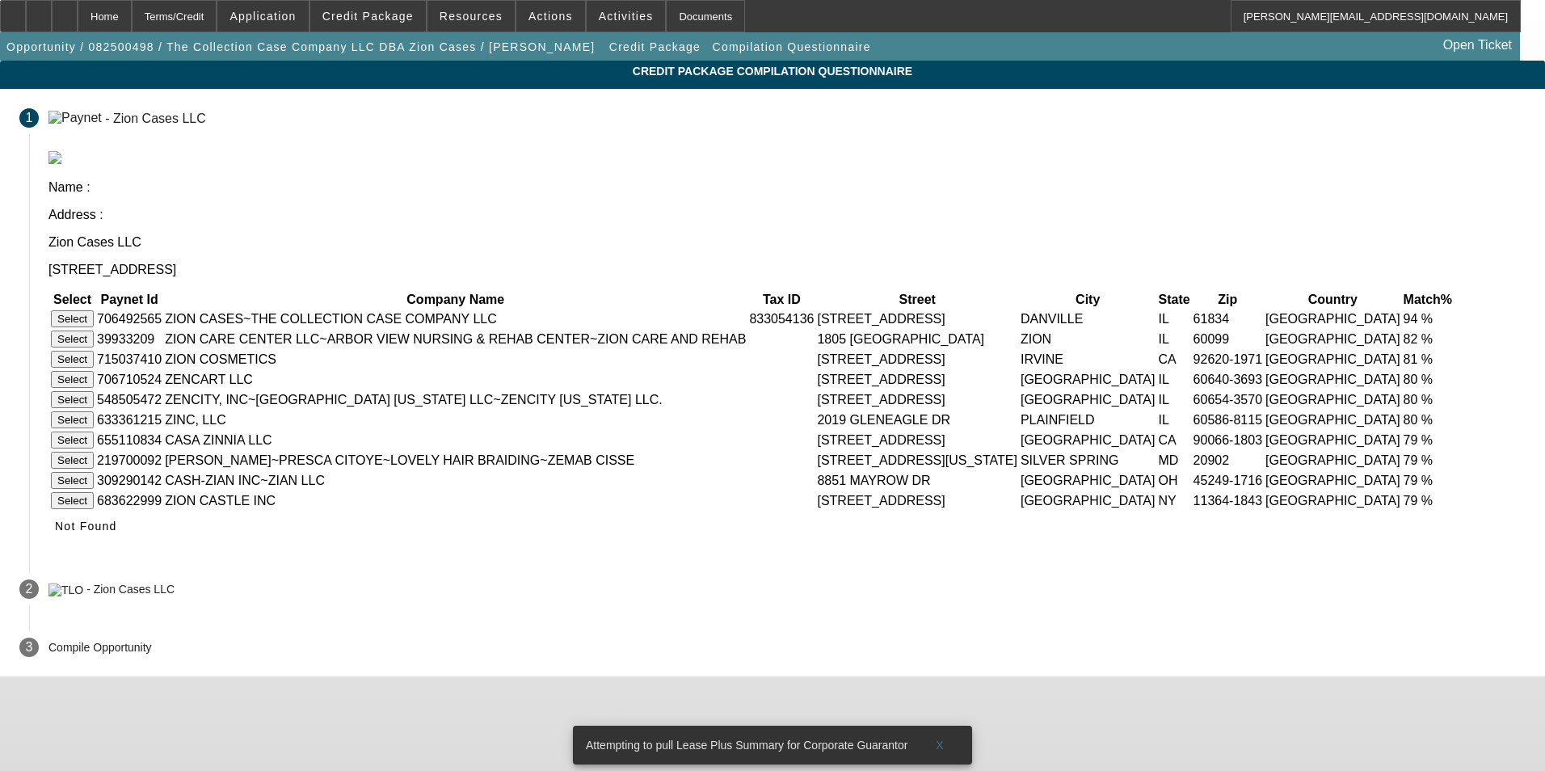
click at [94, 310] on button "Select" at bounding box center [72, 318] width 43 height 17
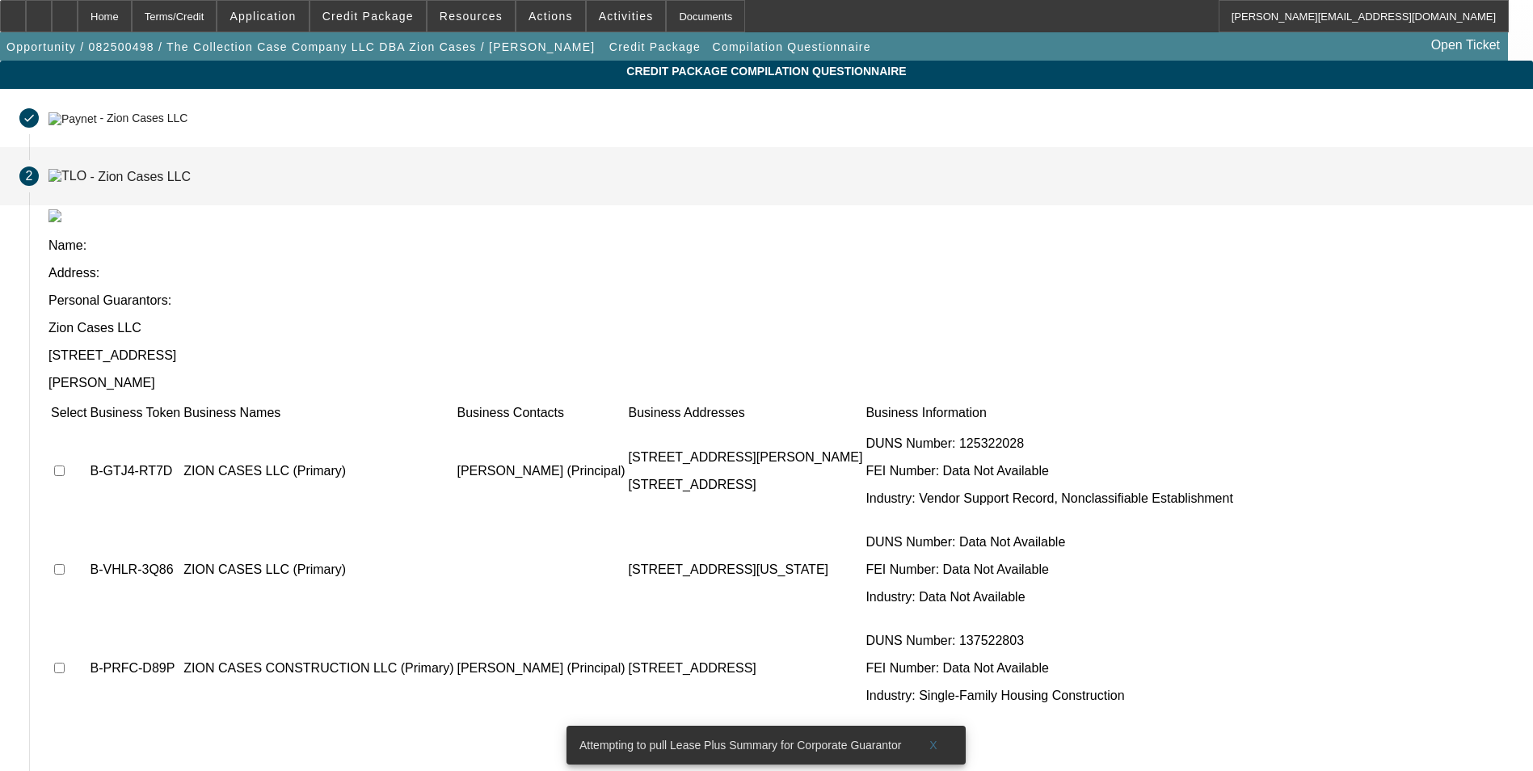
click at [65, 466] on input "checkbox" at bounding box center [59, 471] width 11 height 11
checkbox input "true"
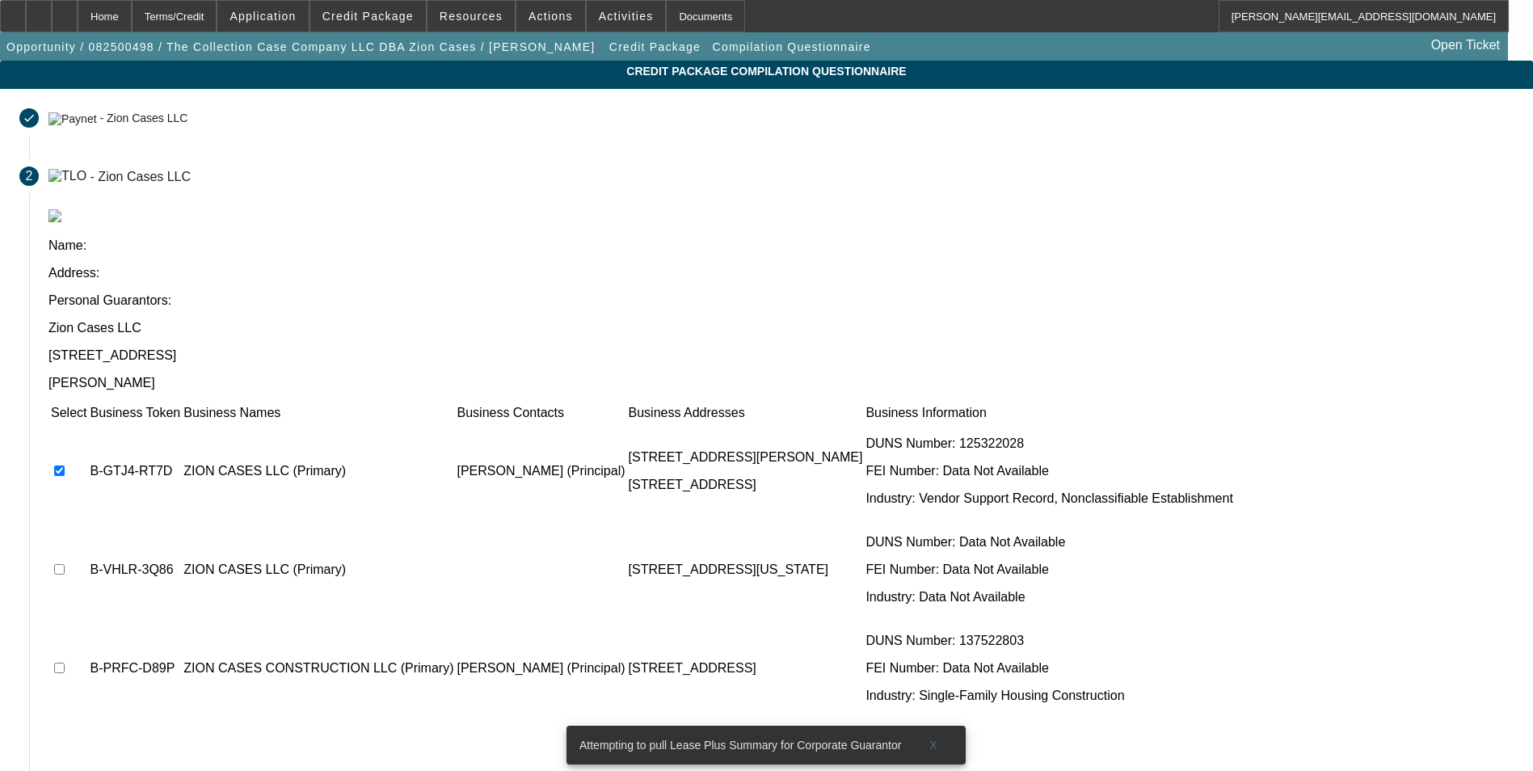
click at [65, 564] on input "checkbox" at bounding box center [59, 569] width 11 height 11
checkbox input "true"
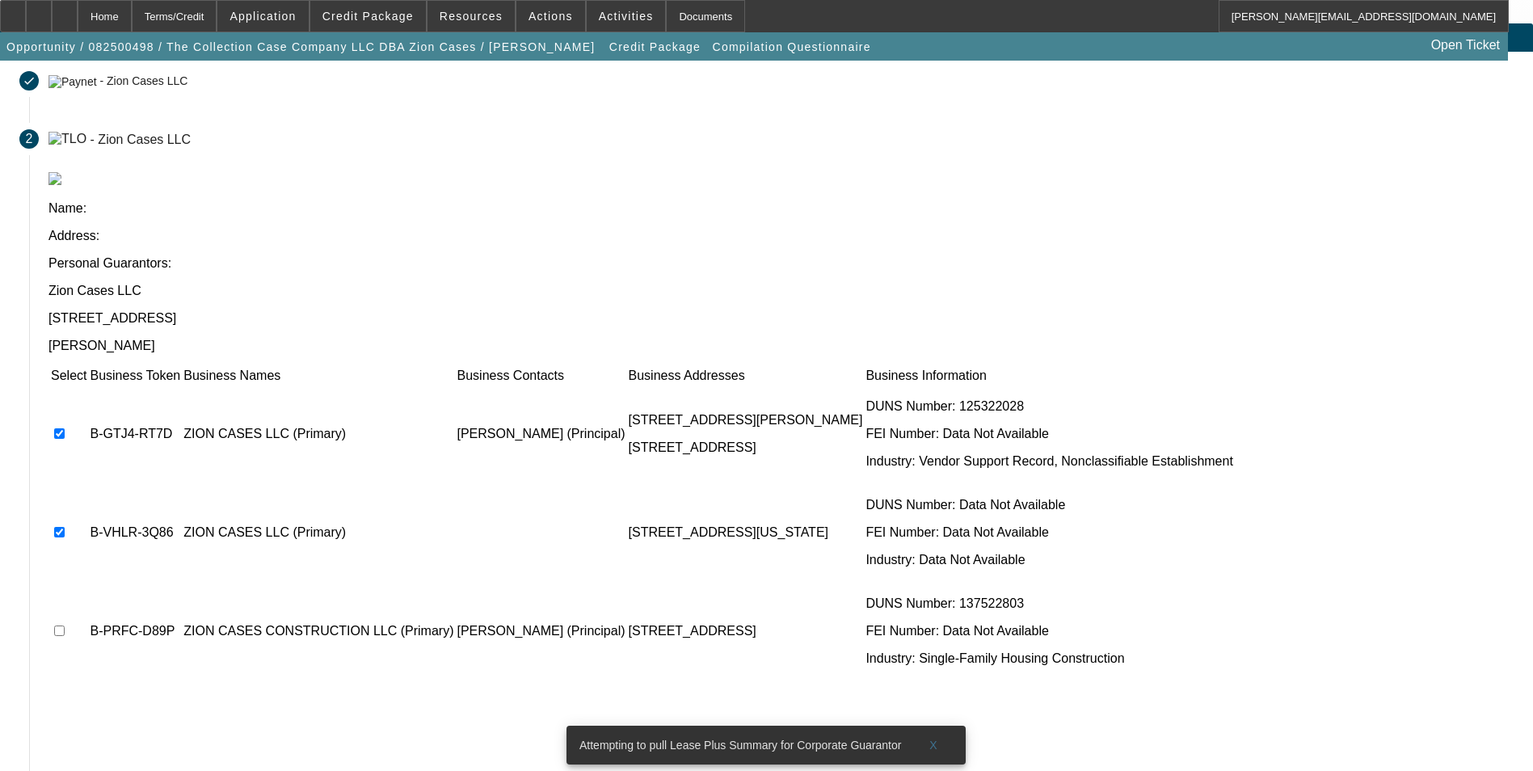
scroll to position [56, 0]
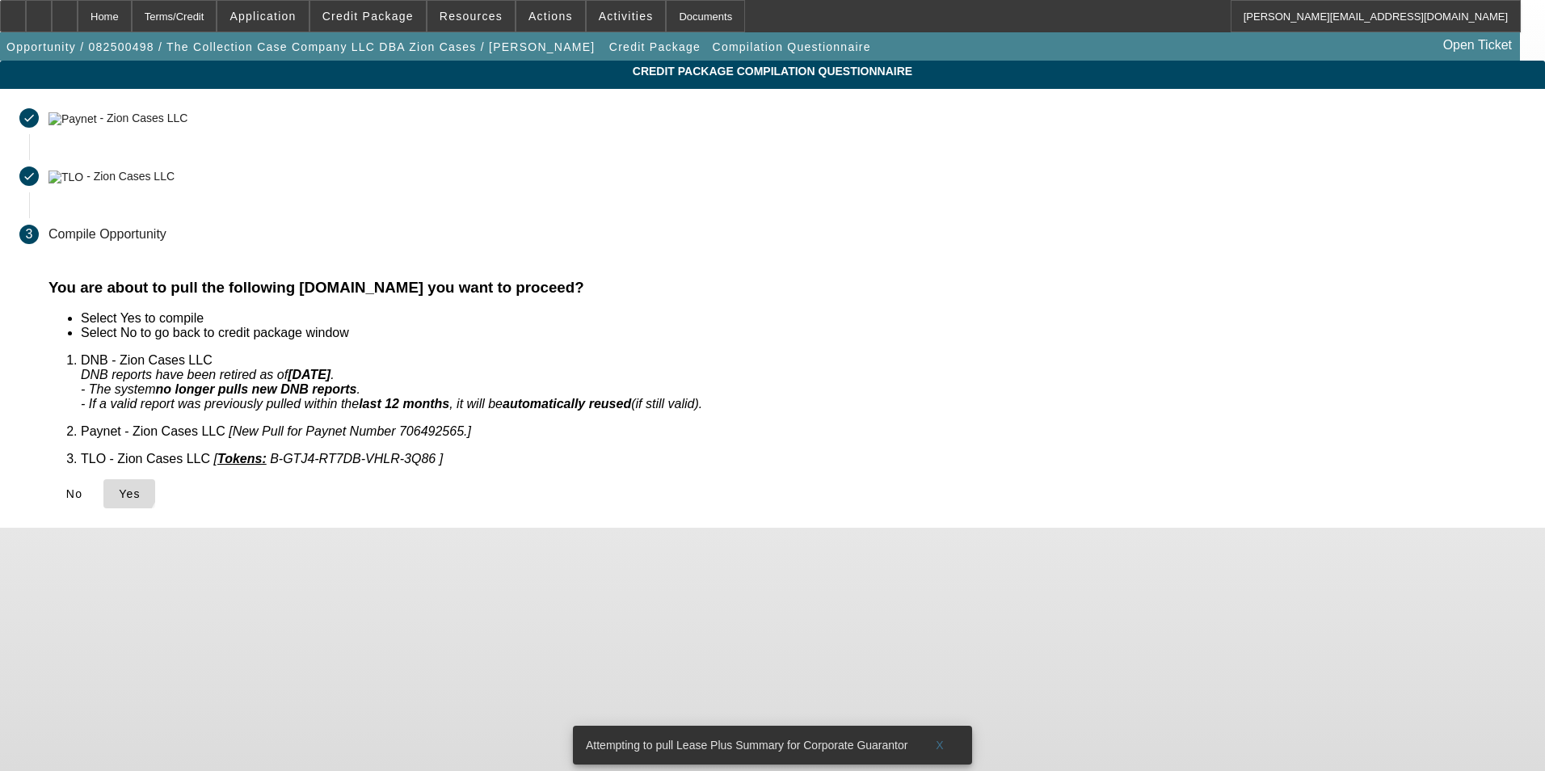
click at [119, 487] on icon at bounding box center [119, 493] width 0 height 13
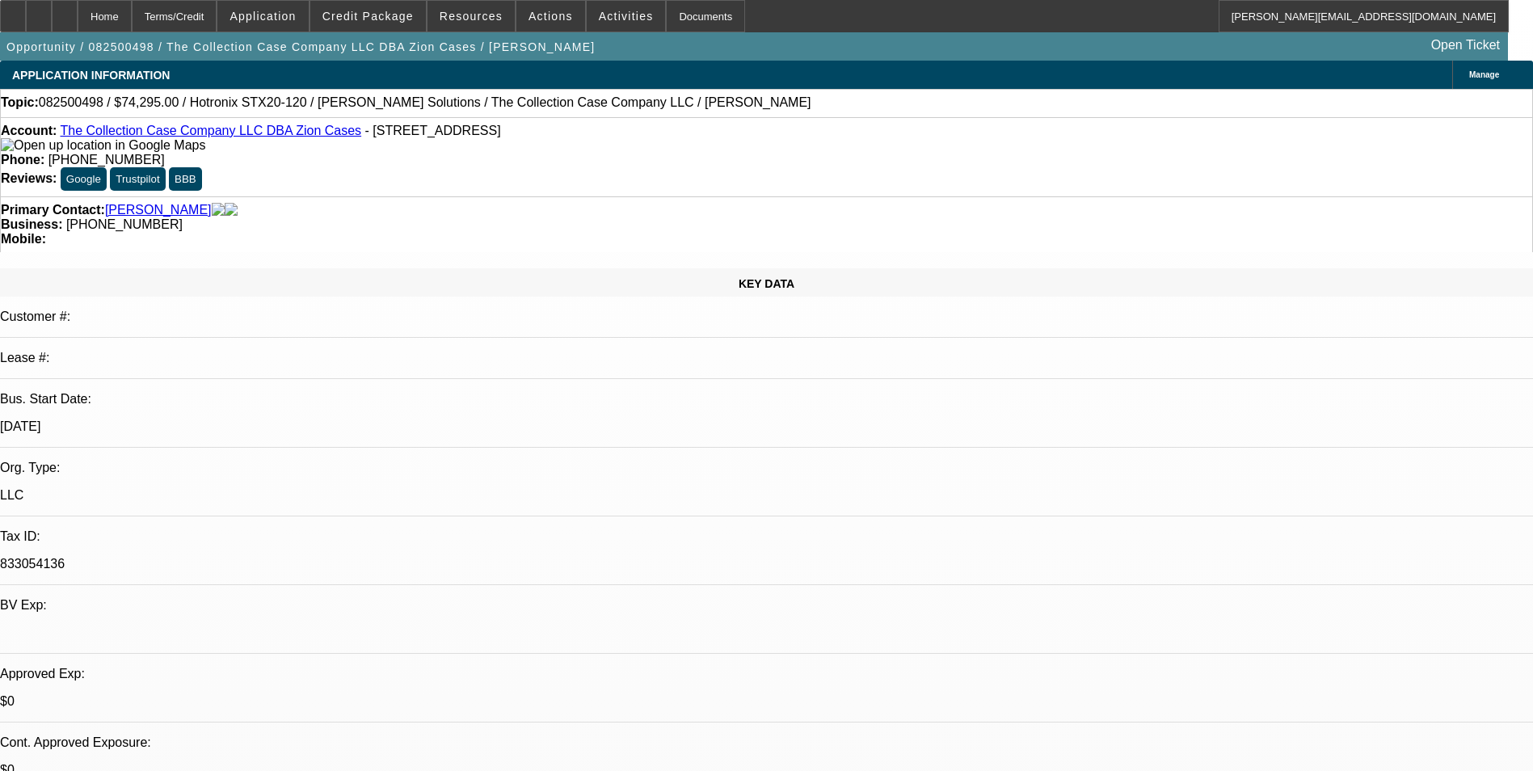
select select "0"
select select "2"
select select "0"
select select "6"
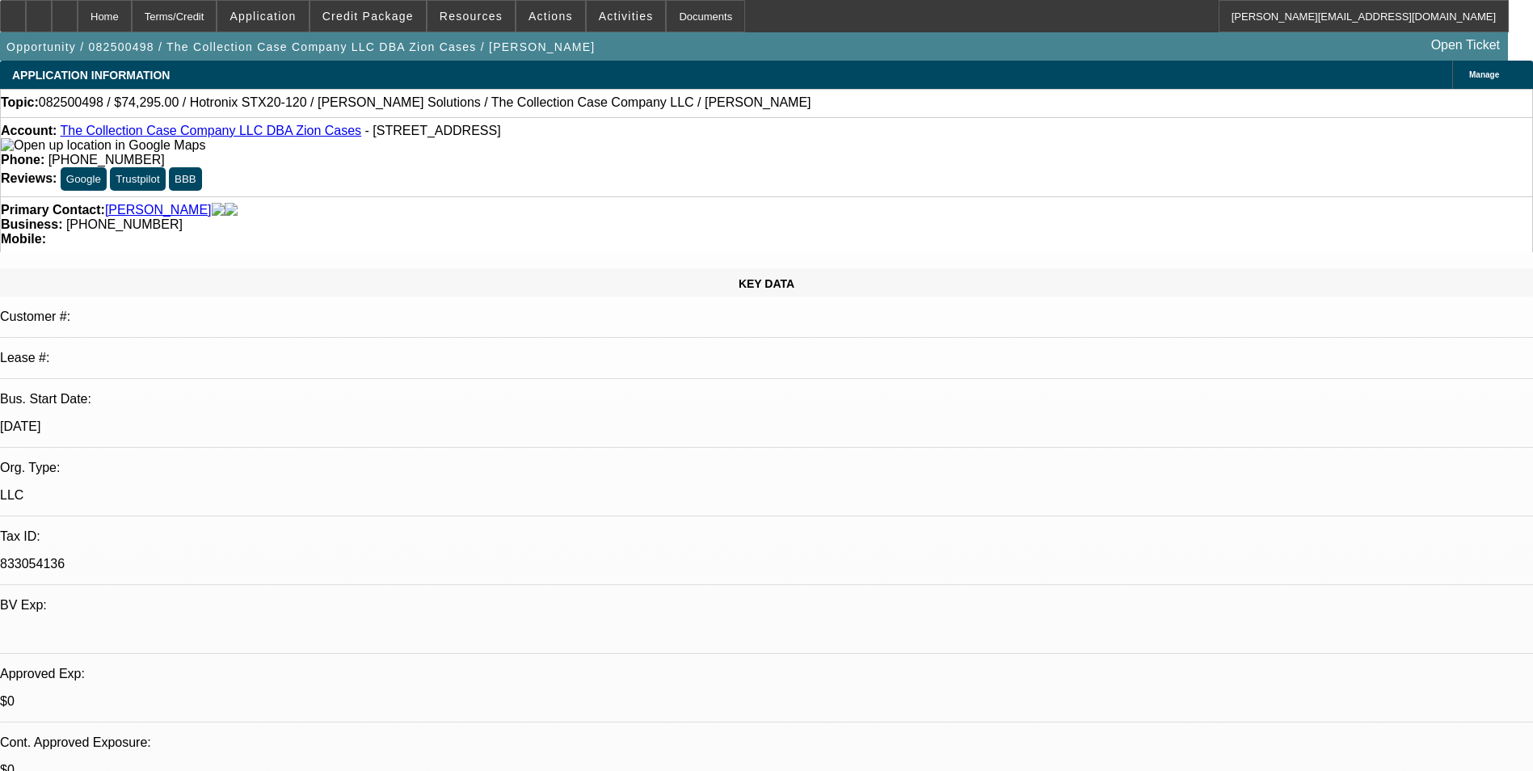
select select "0"
select select "2"
select select "0"
select select "6"
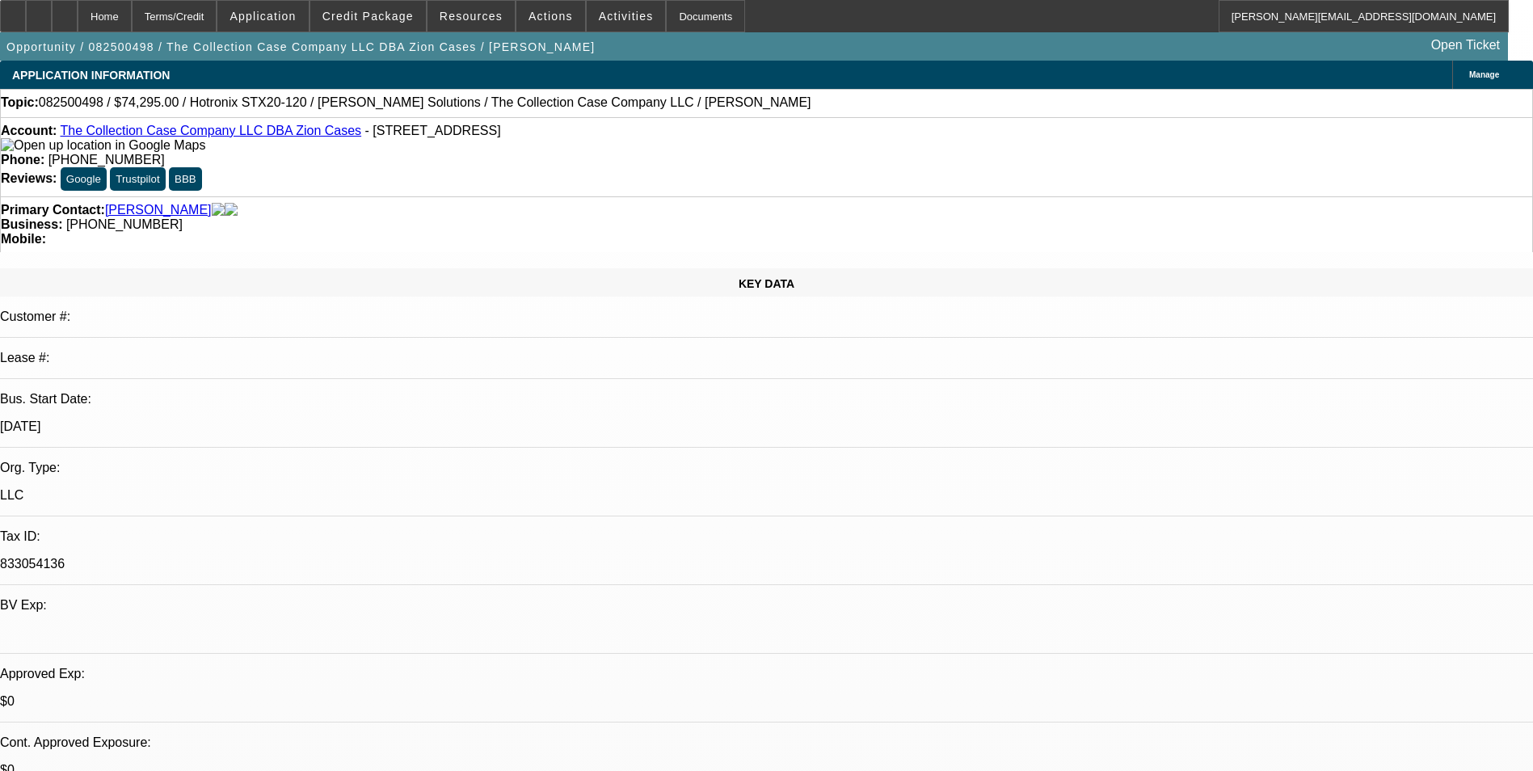
select select "0"
select select "2"
select select "0"
select select "6"
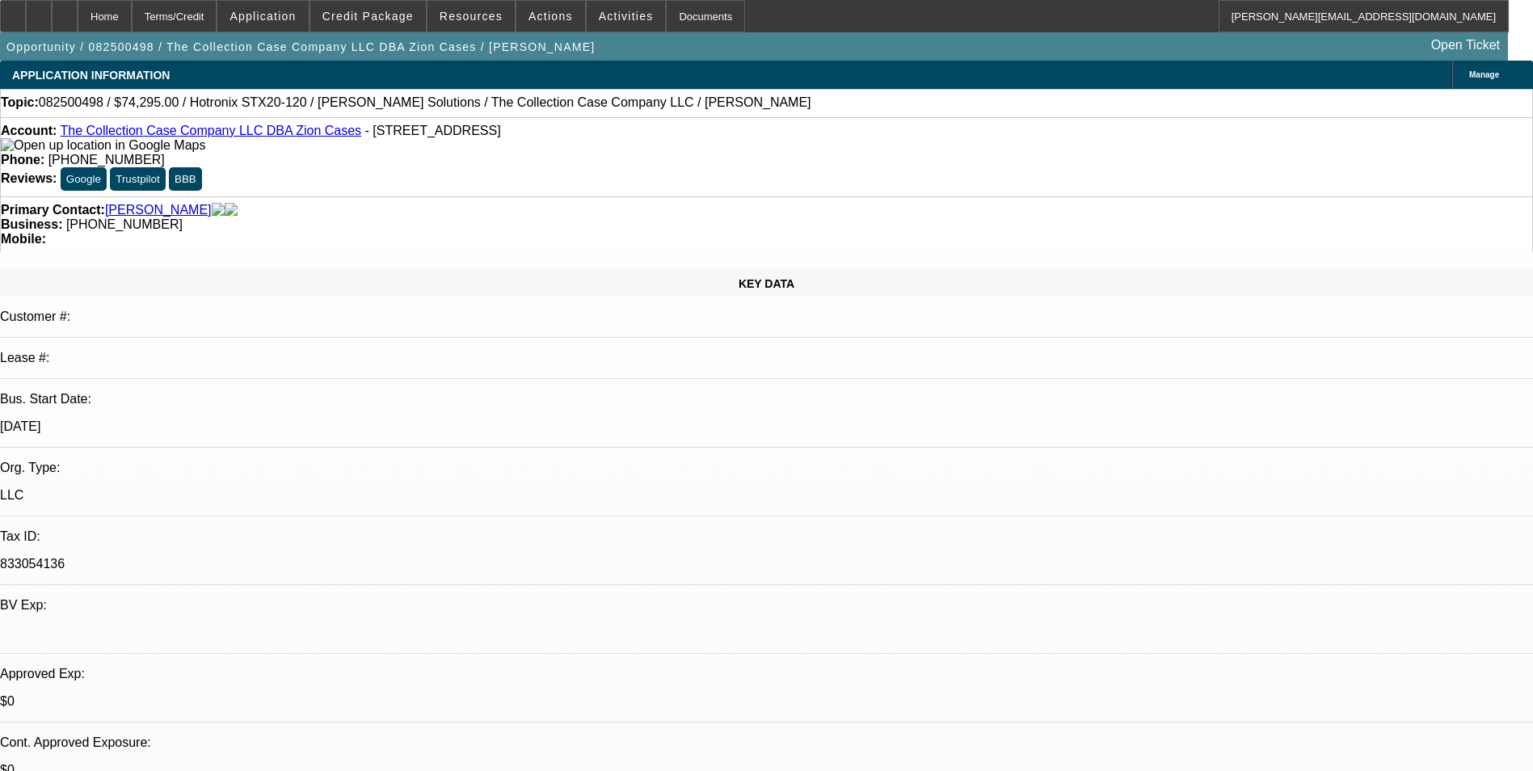
select select "0"
select select "2"
select select "0"
select select "6"
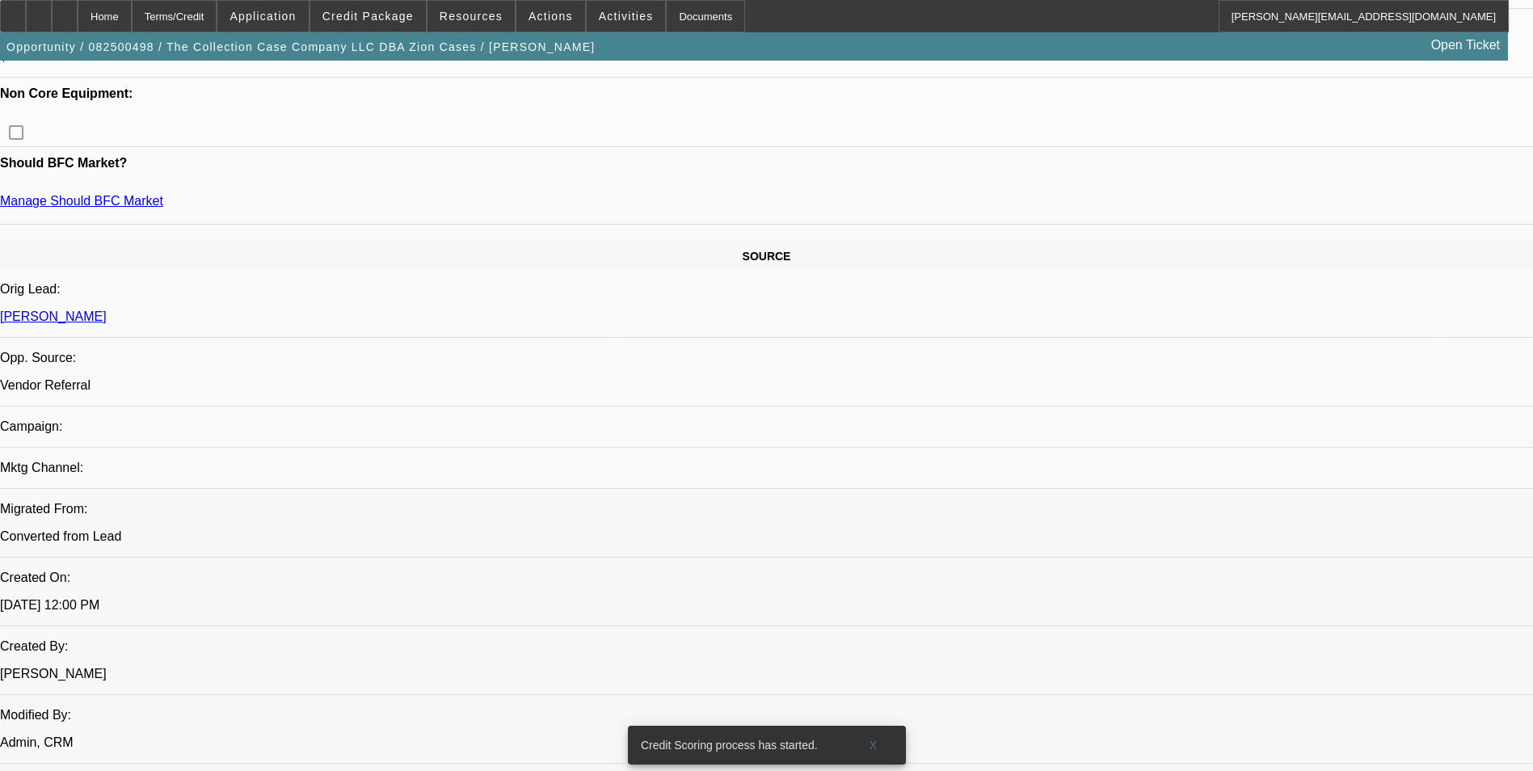
scroll to position [517, 0]
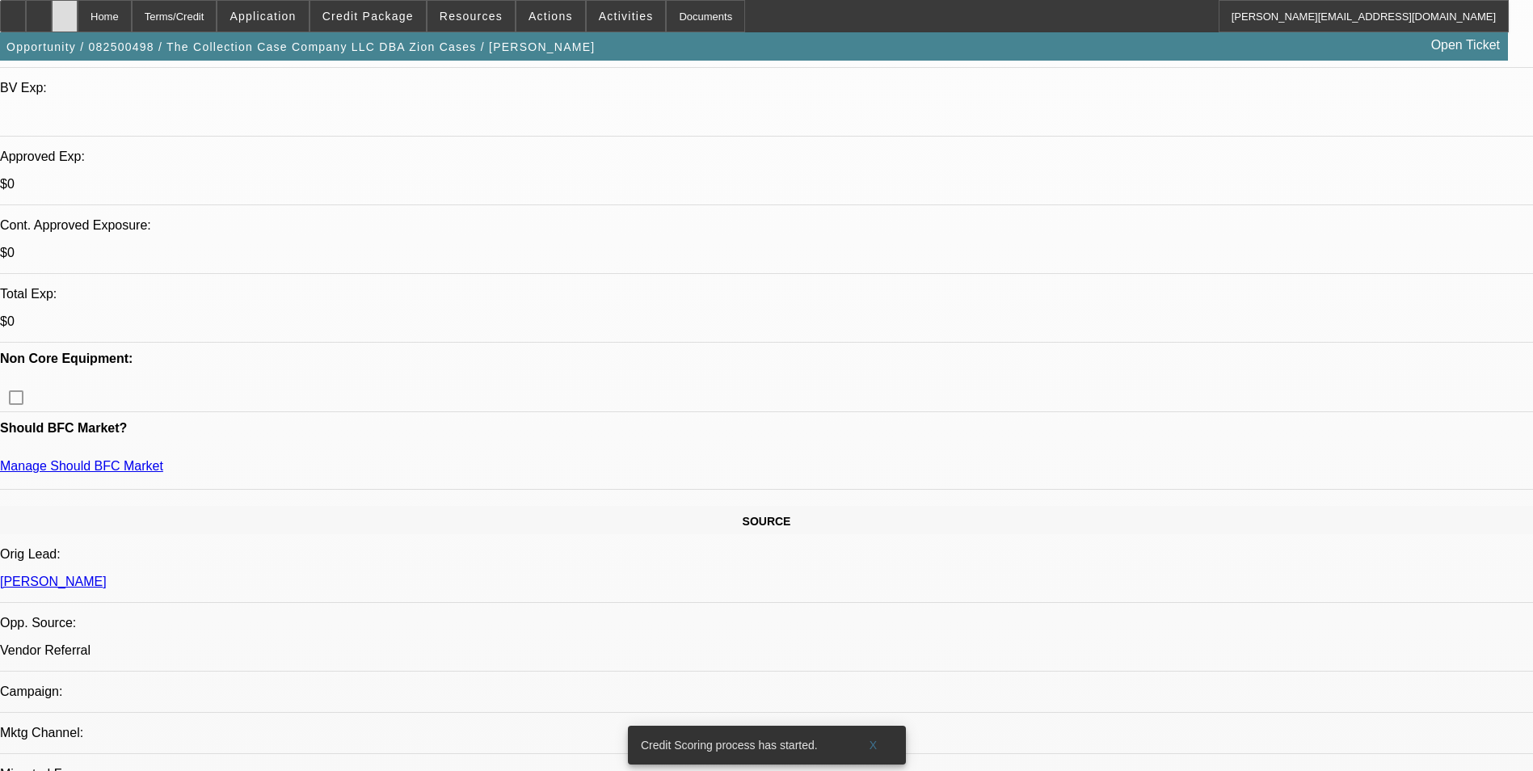
click at [78, 18] on div at bounding box center [65, 16] width 26 height 32
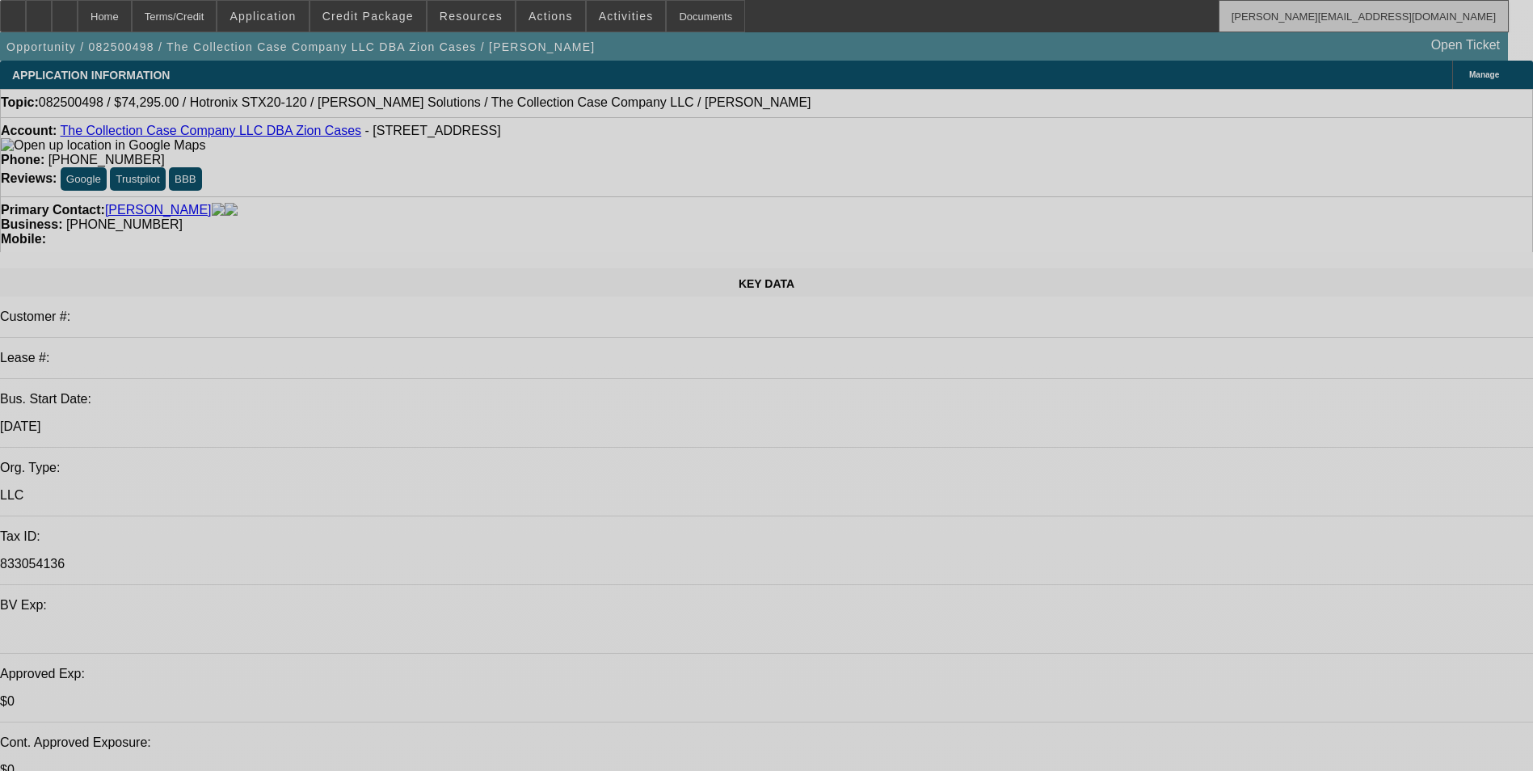
select select "0"
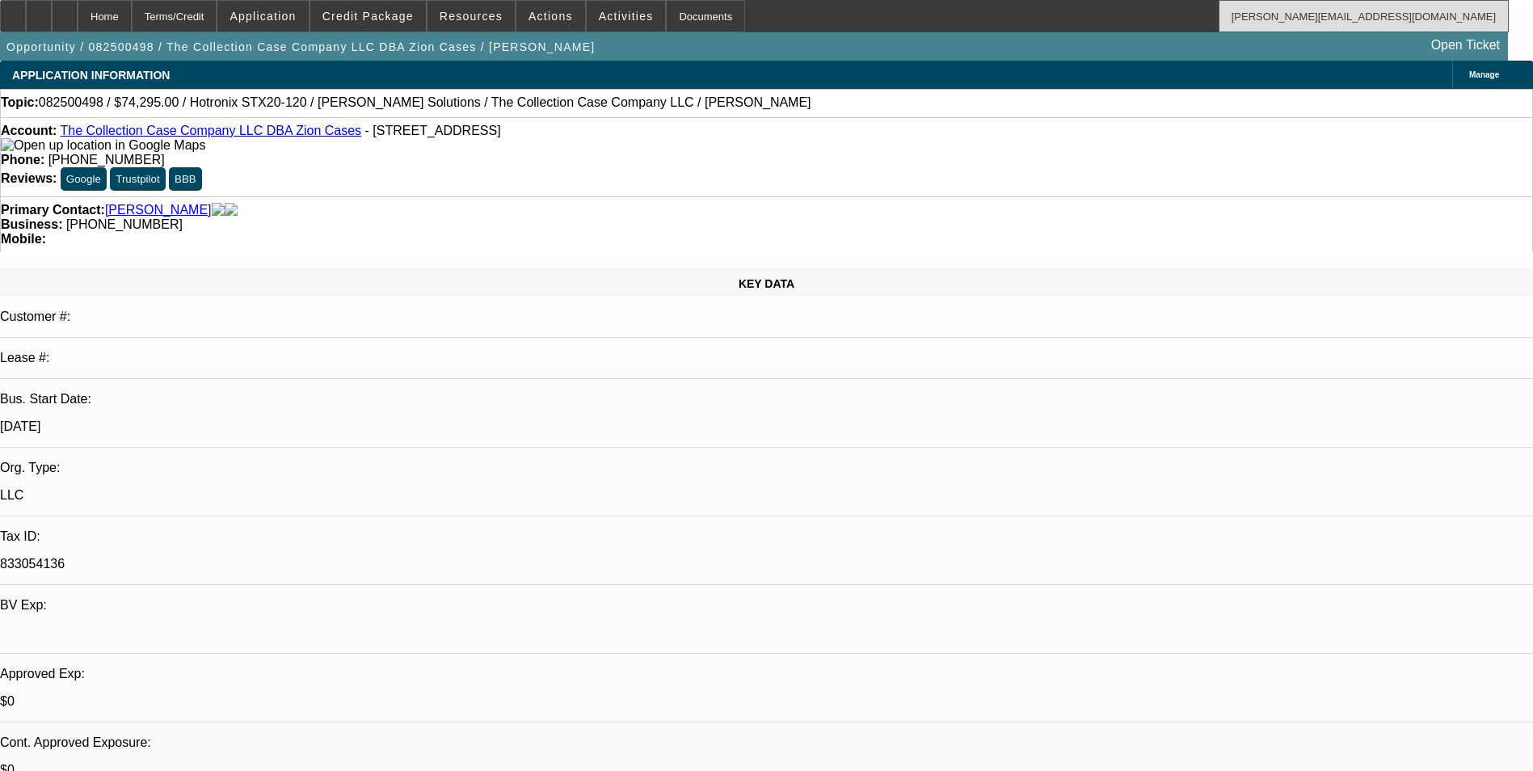
select select "2"
select select "0"
select select "2"
select select "0"
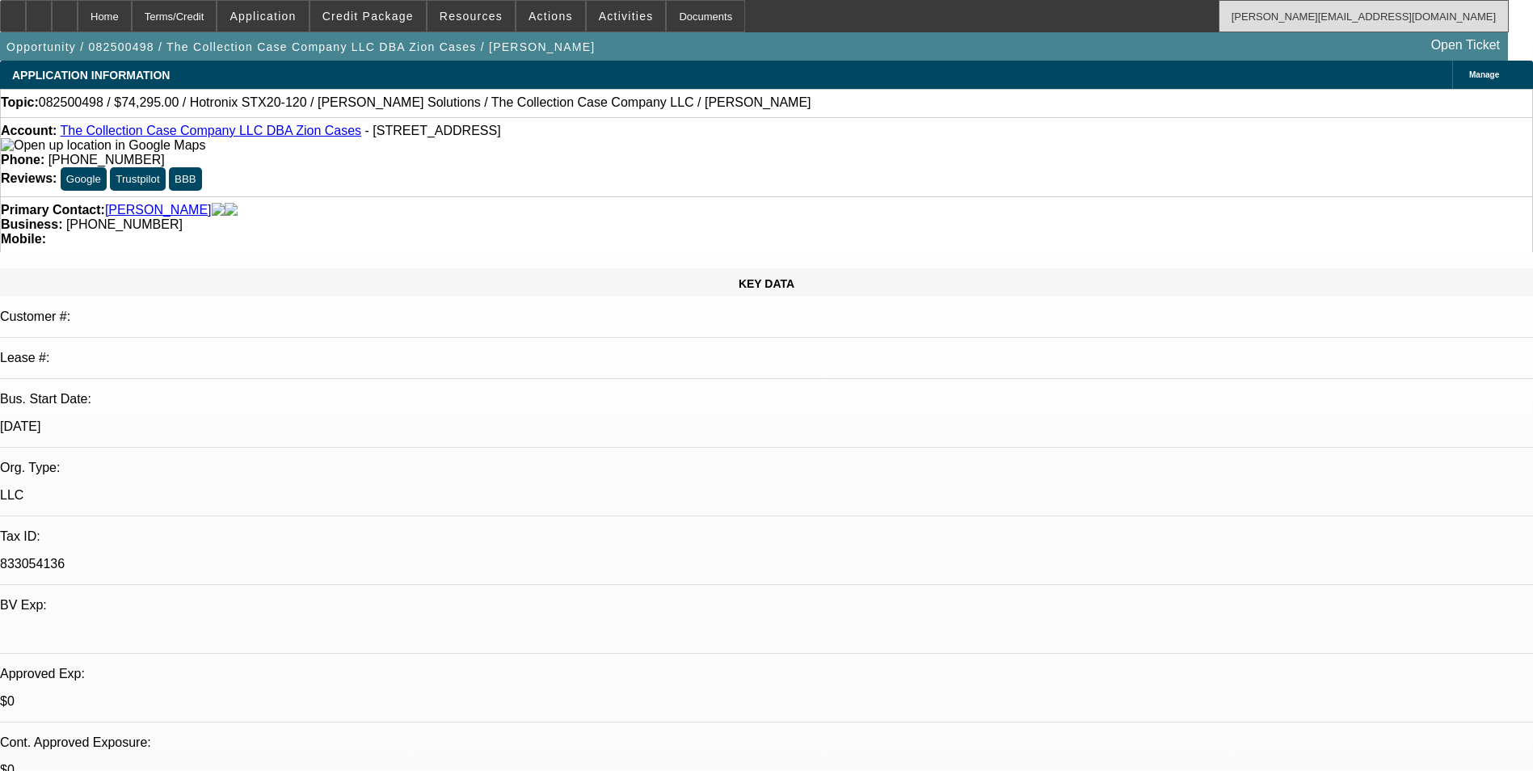
select select "0"
select select "2"
select select "0"
select select "2"
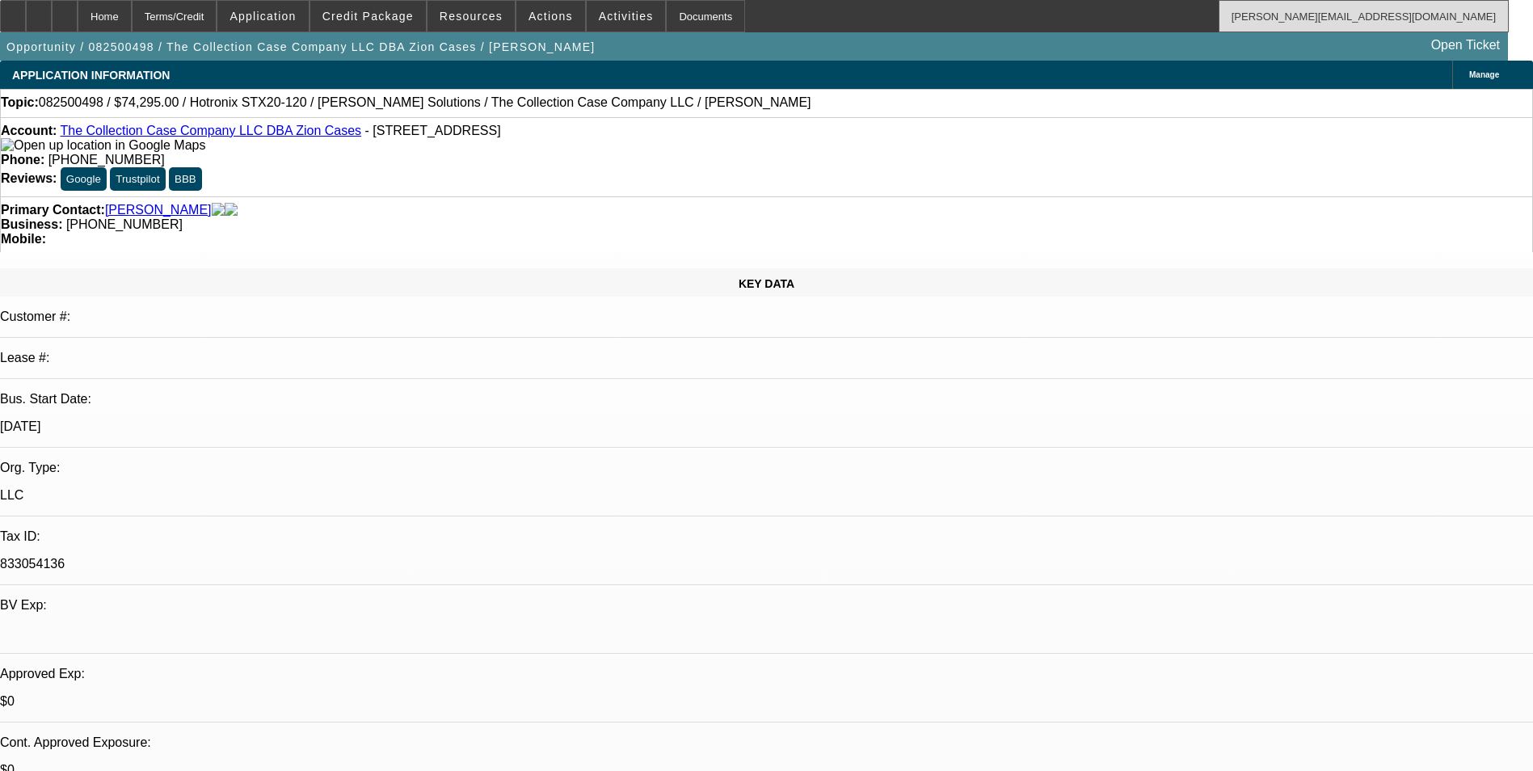
select select "0"
select select "1"
select select "2"
select select "6"
select select "1"
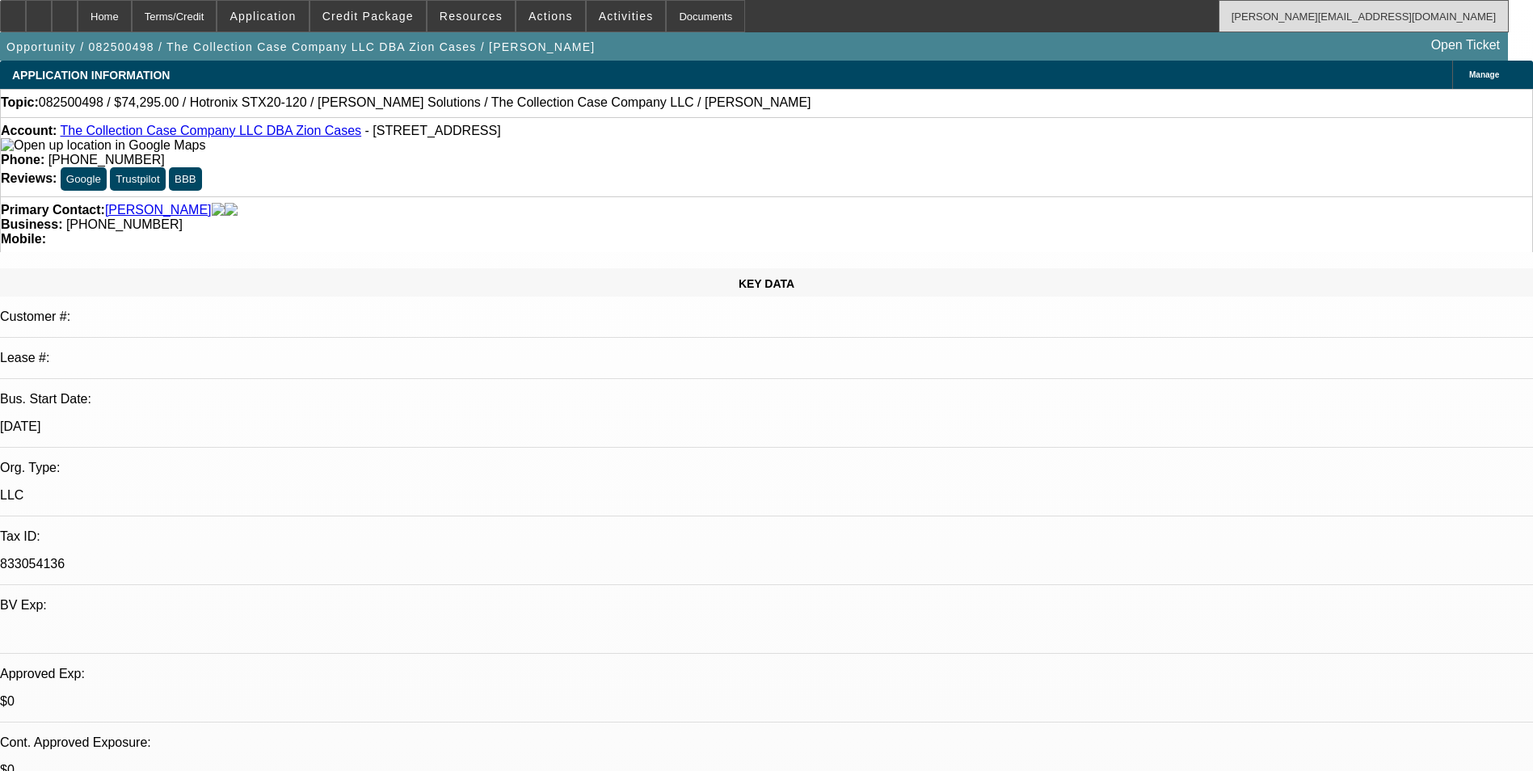
select select "2"
select select "6"
select select "1"
select select "2"
select select "6"
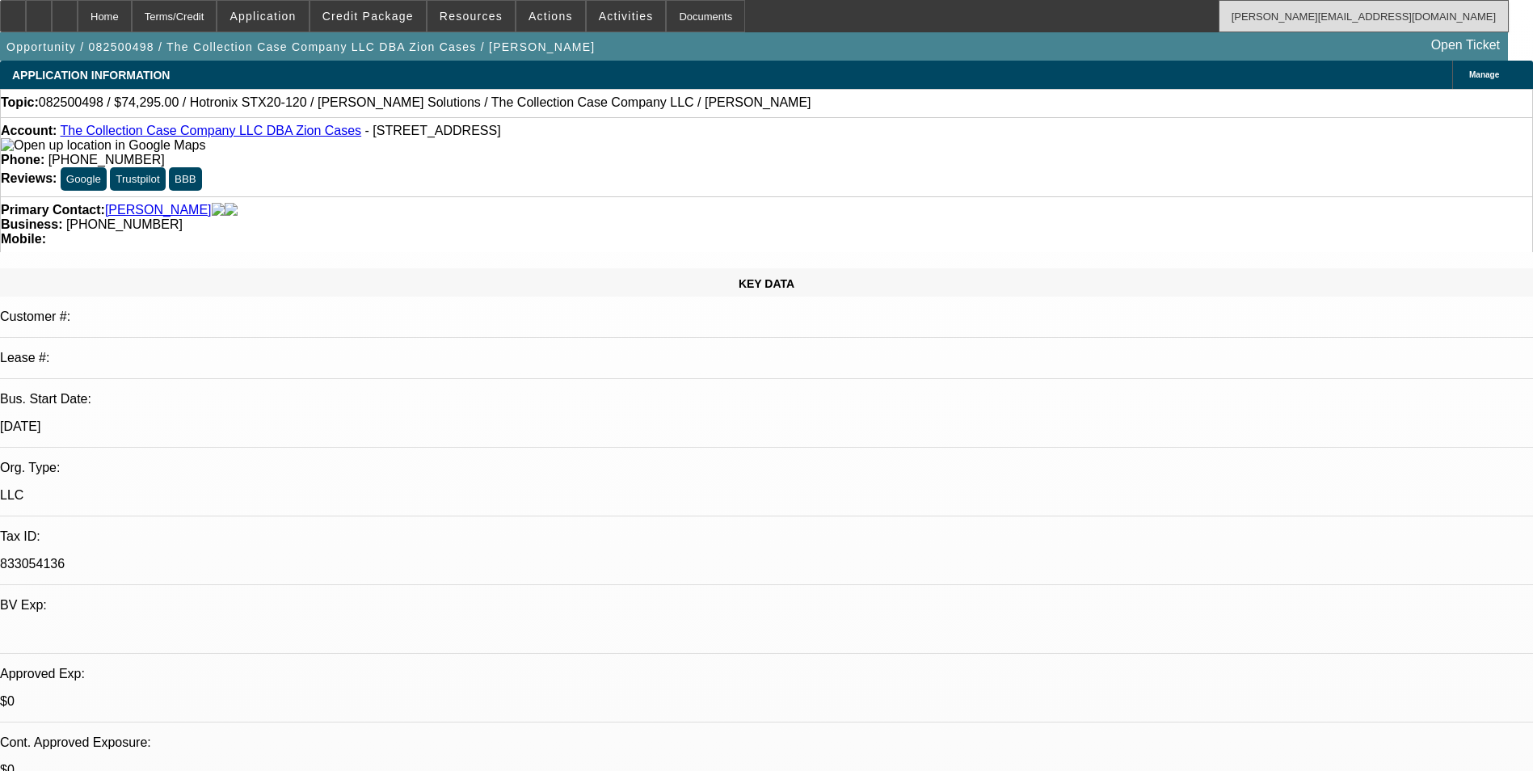
select select "1"
select select "2"
select select "6"
click at [52, 11] on div at bounding box center [39, 16] width 26 height 32
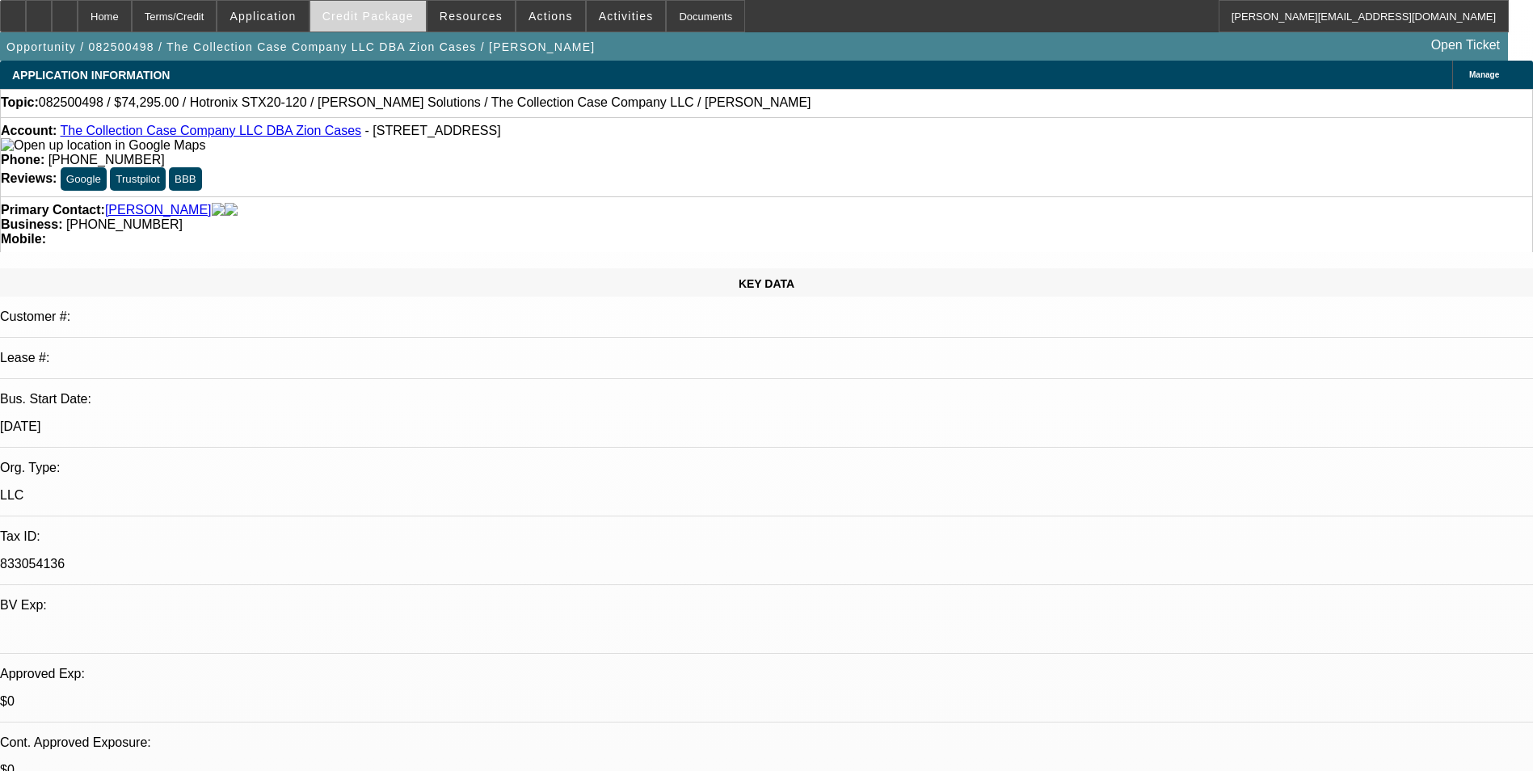
click at [398, 11] on span "Credit Package" at bounding box center [367, 16] width 91 height 13
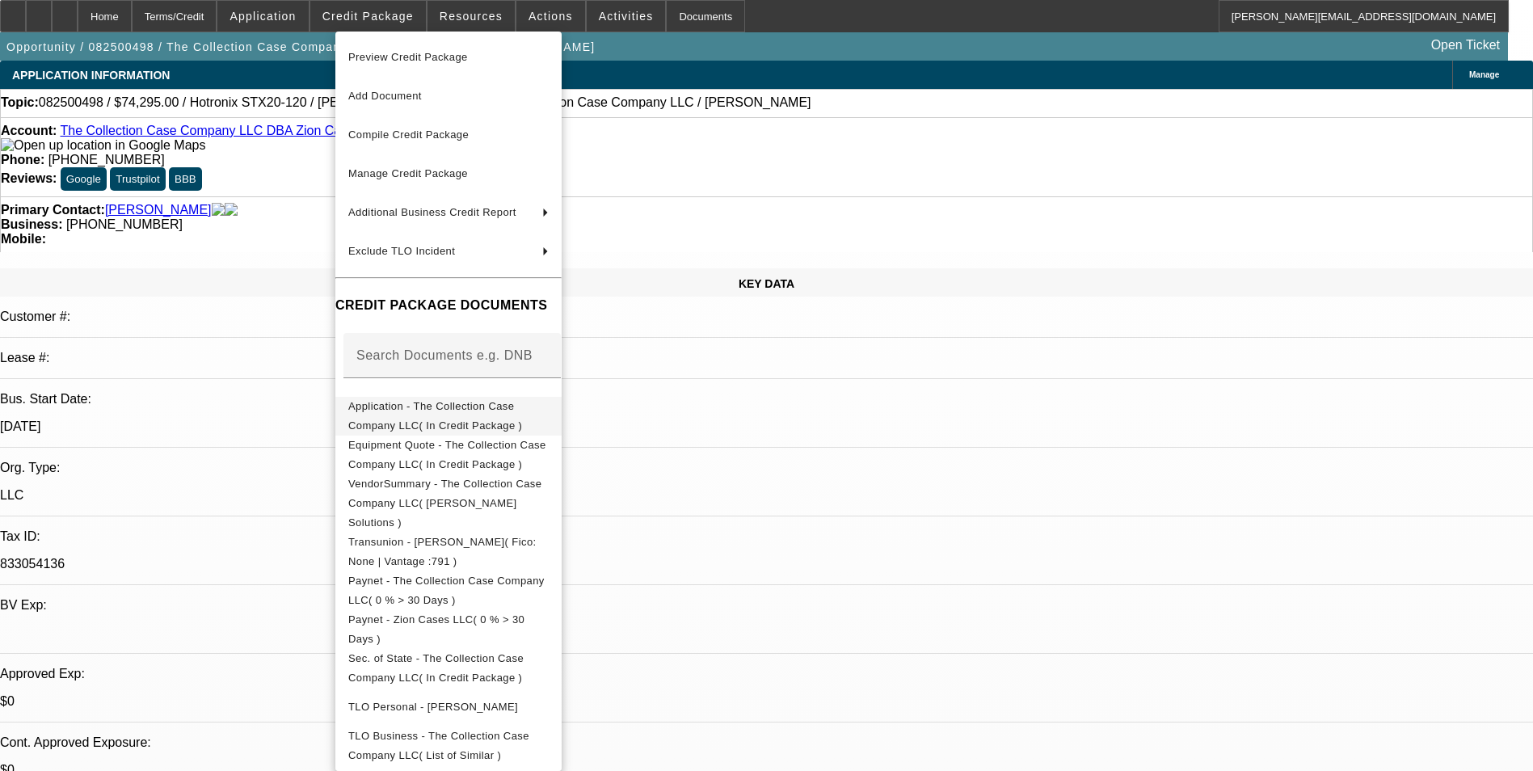
drag, startPoint x: 498, startPoint y: 417, endPoint x: 578, endPoint y: 171, distance: 258.4
click at [497, 417] on span "Application - The Collection Case Company LLC( In Credit Package )" at bounding box center [448, 416] width 200 height 39
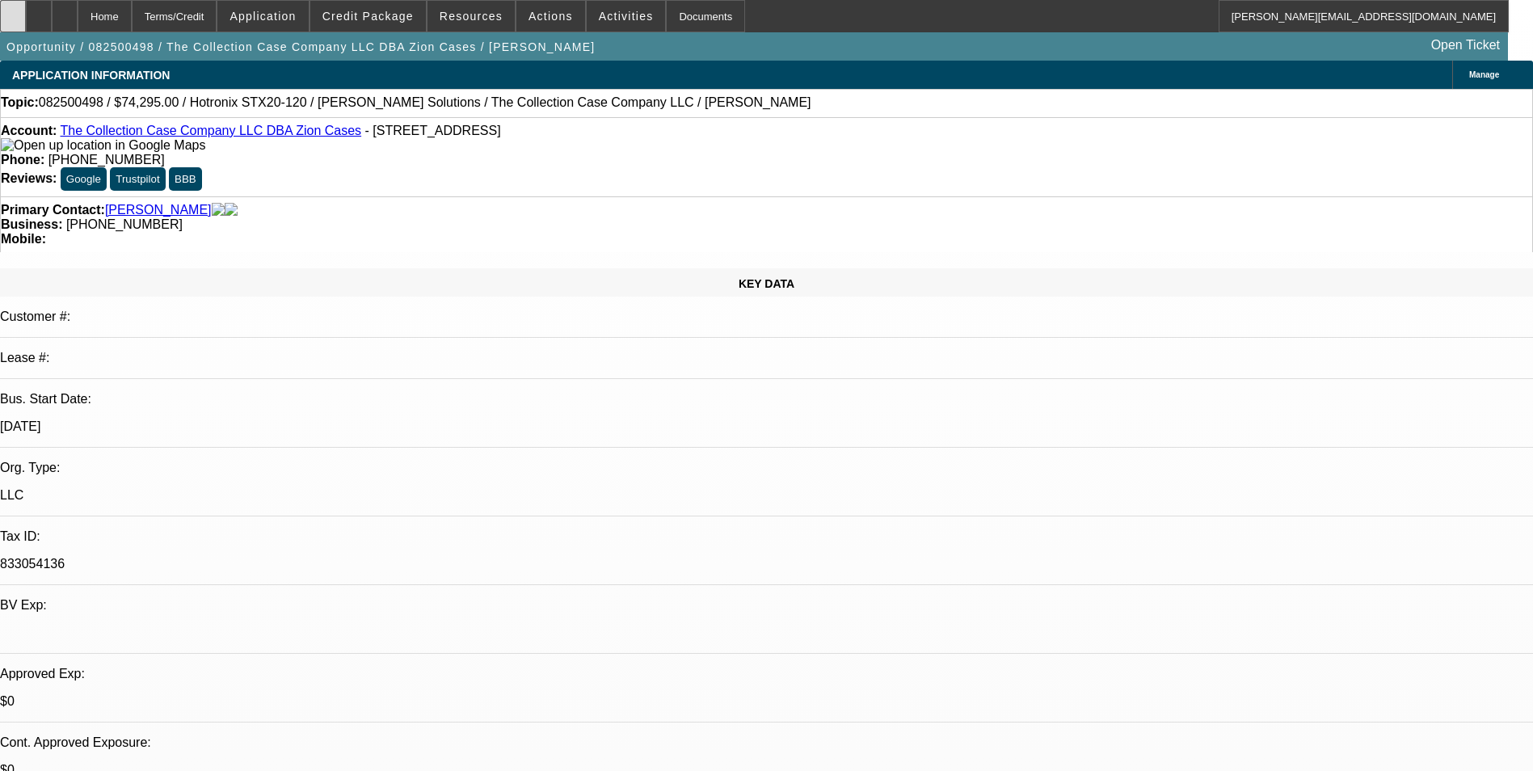
click at [13, 11] on icon at bounding box center [13, 11] width 0 height 0
